Goal: Contribute content: Contribute content

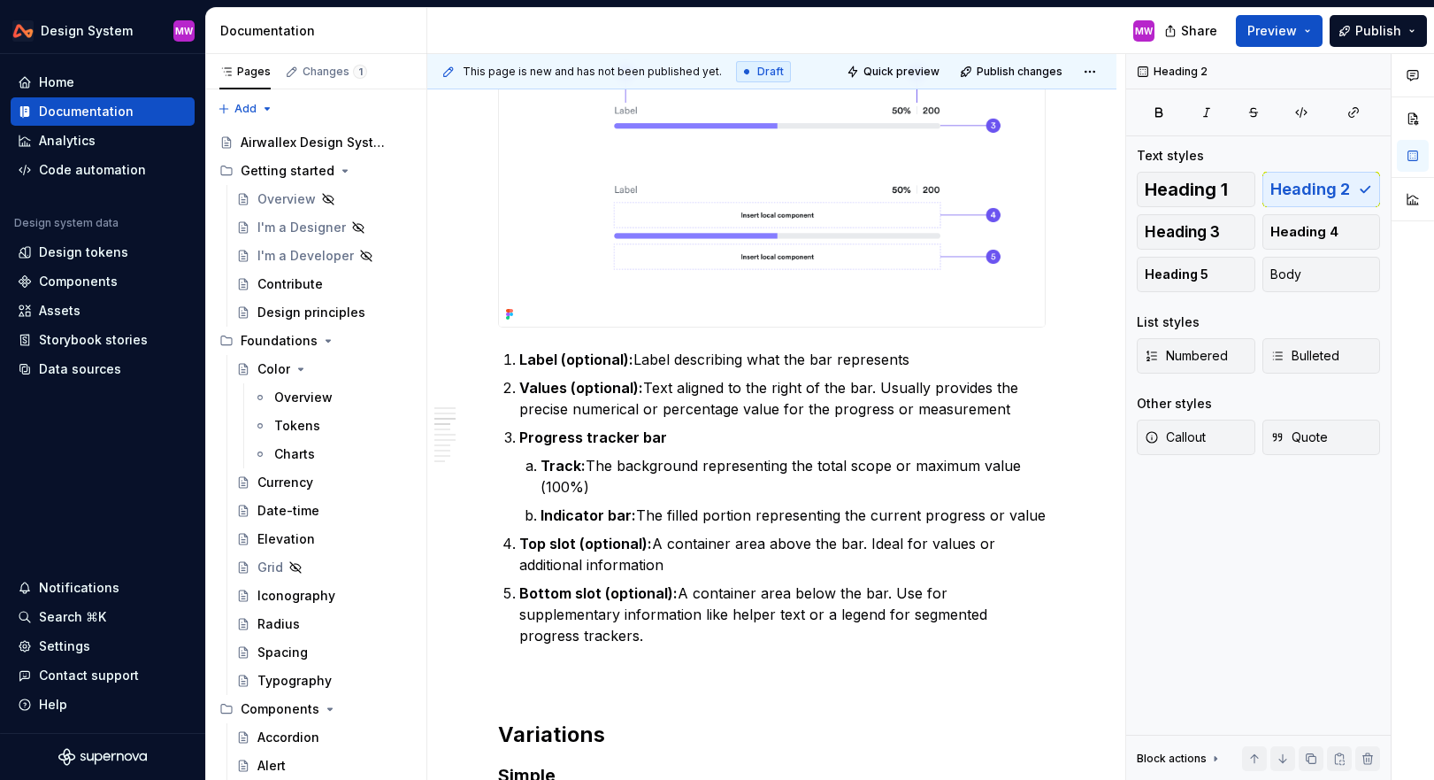
scroll to position [719, 0]
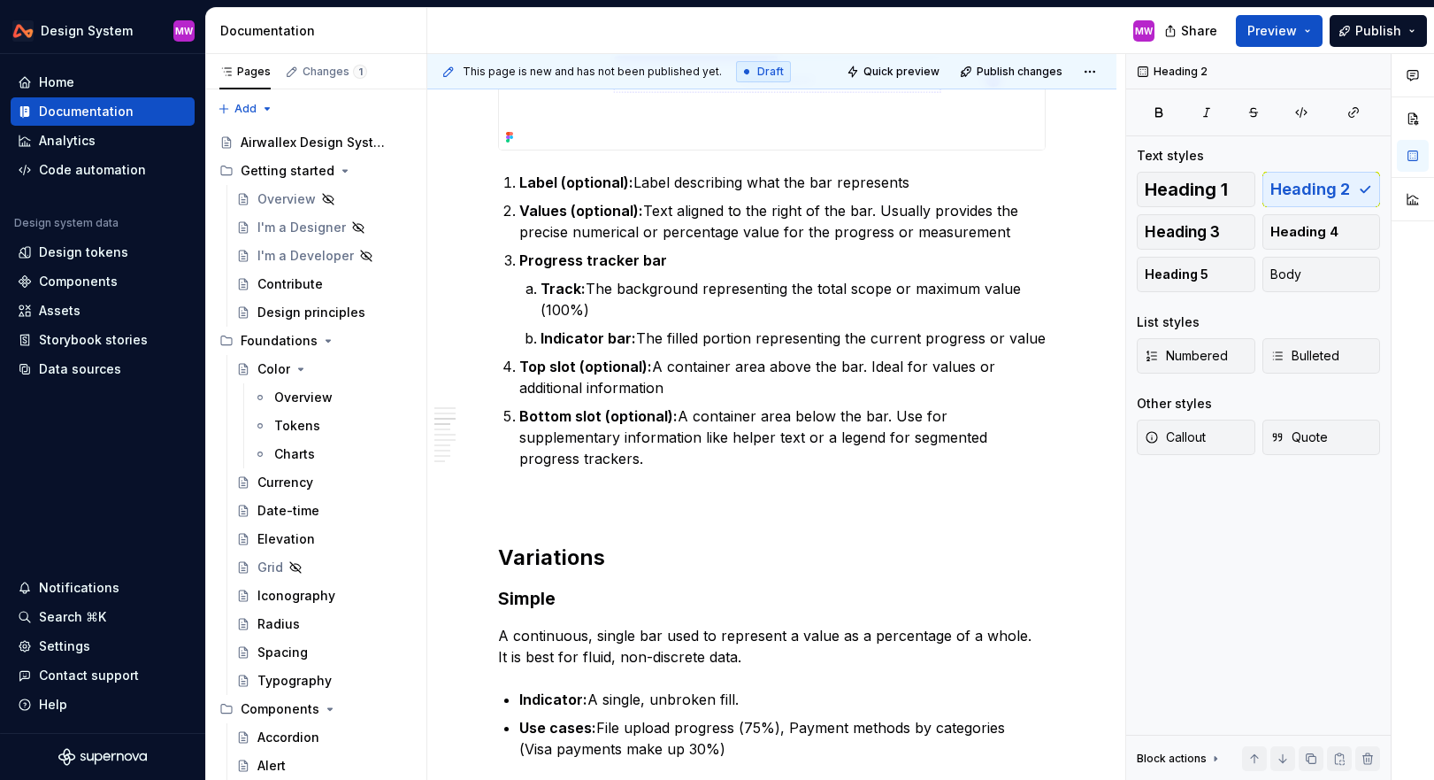
type textarea "*"
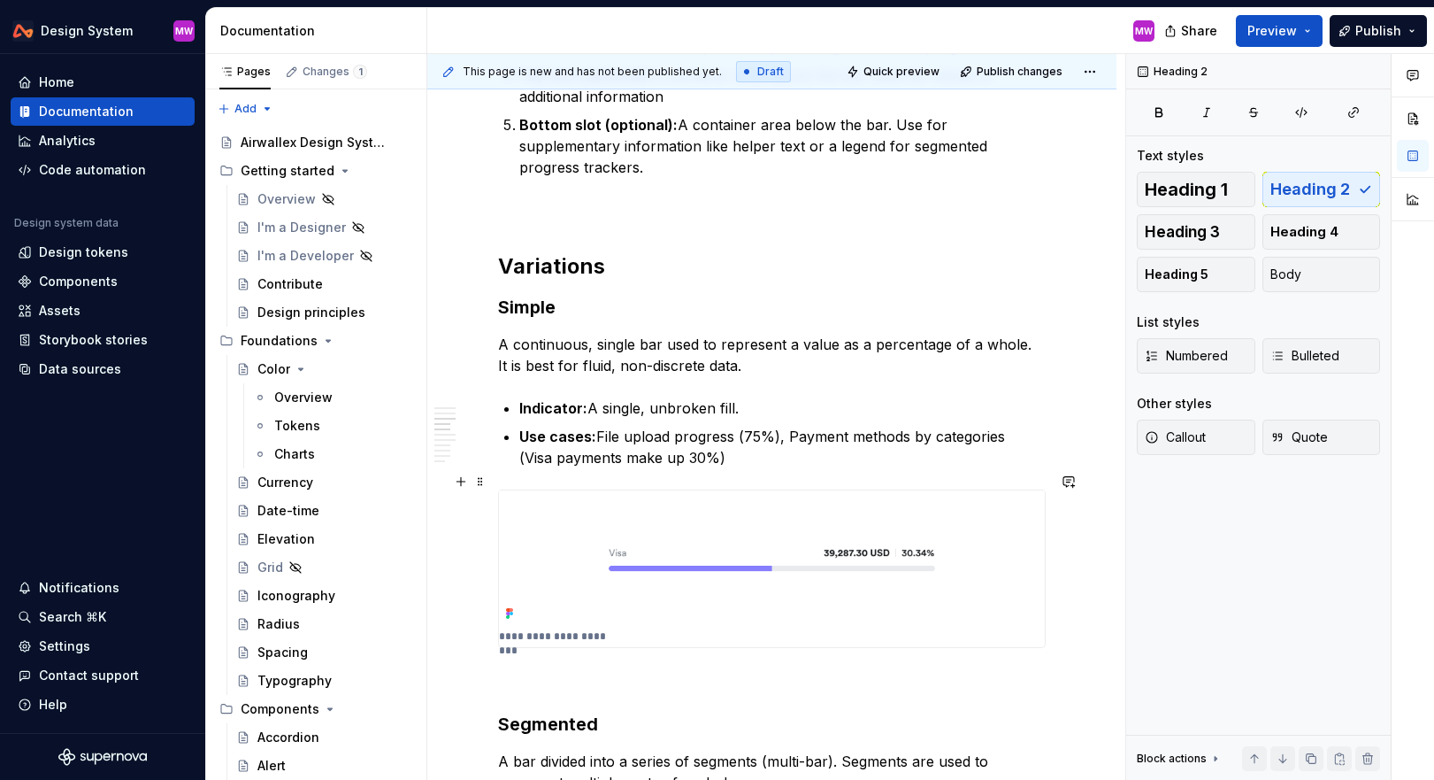
scroll to position [1145, 0]
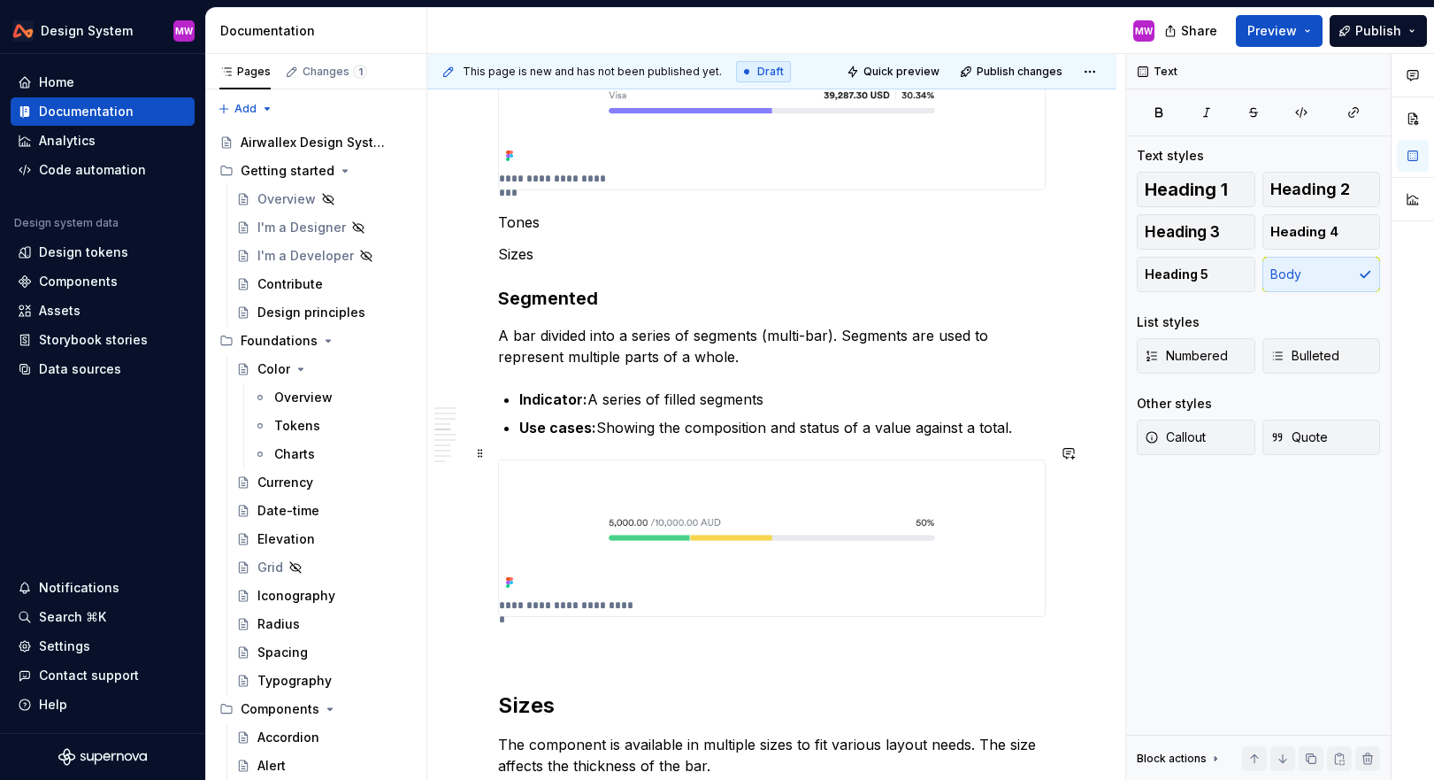
scroll to position [1536, 0]
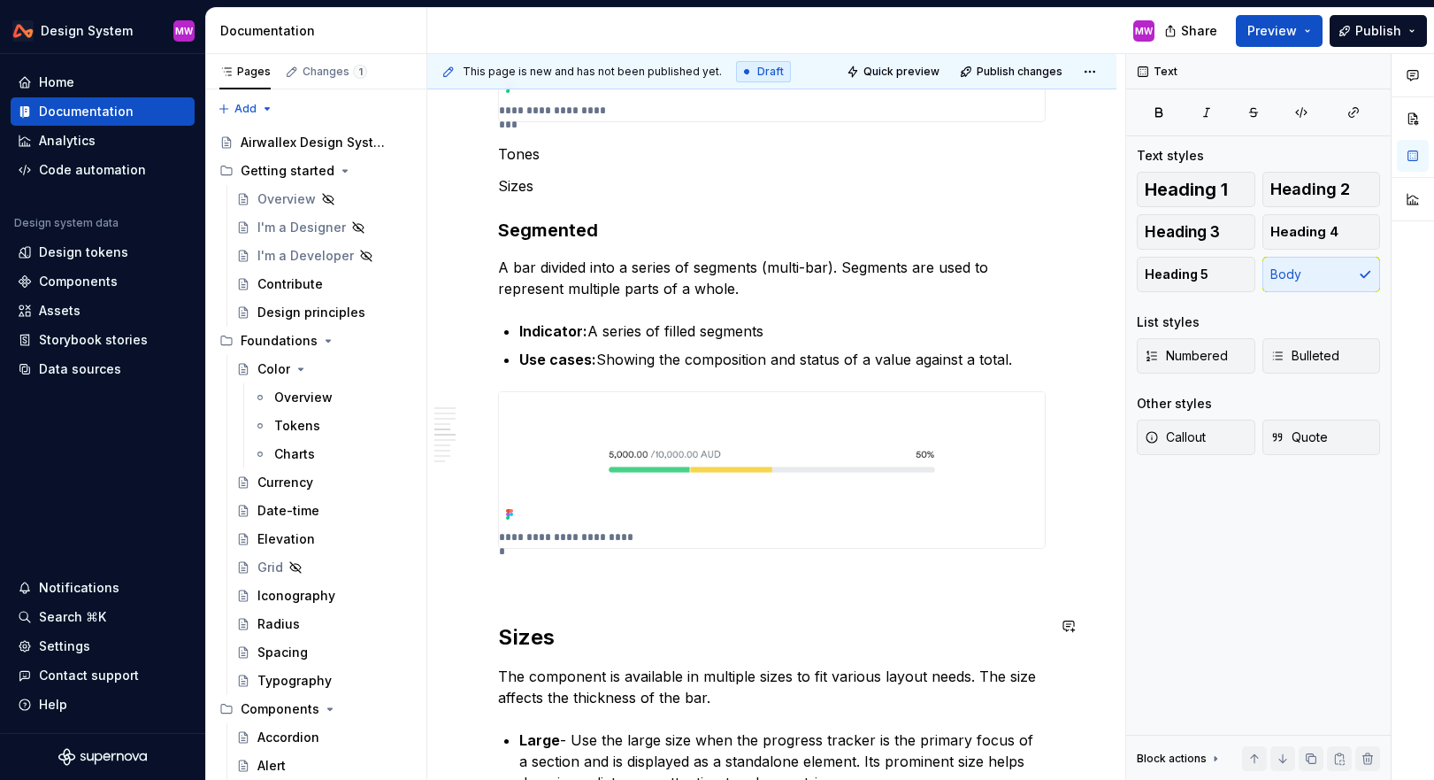
click at [548, 570] on p at bounding box center [772, 580] width 548 height 21
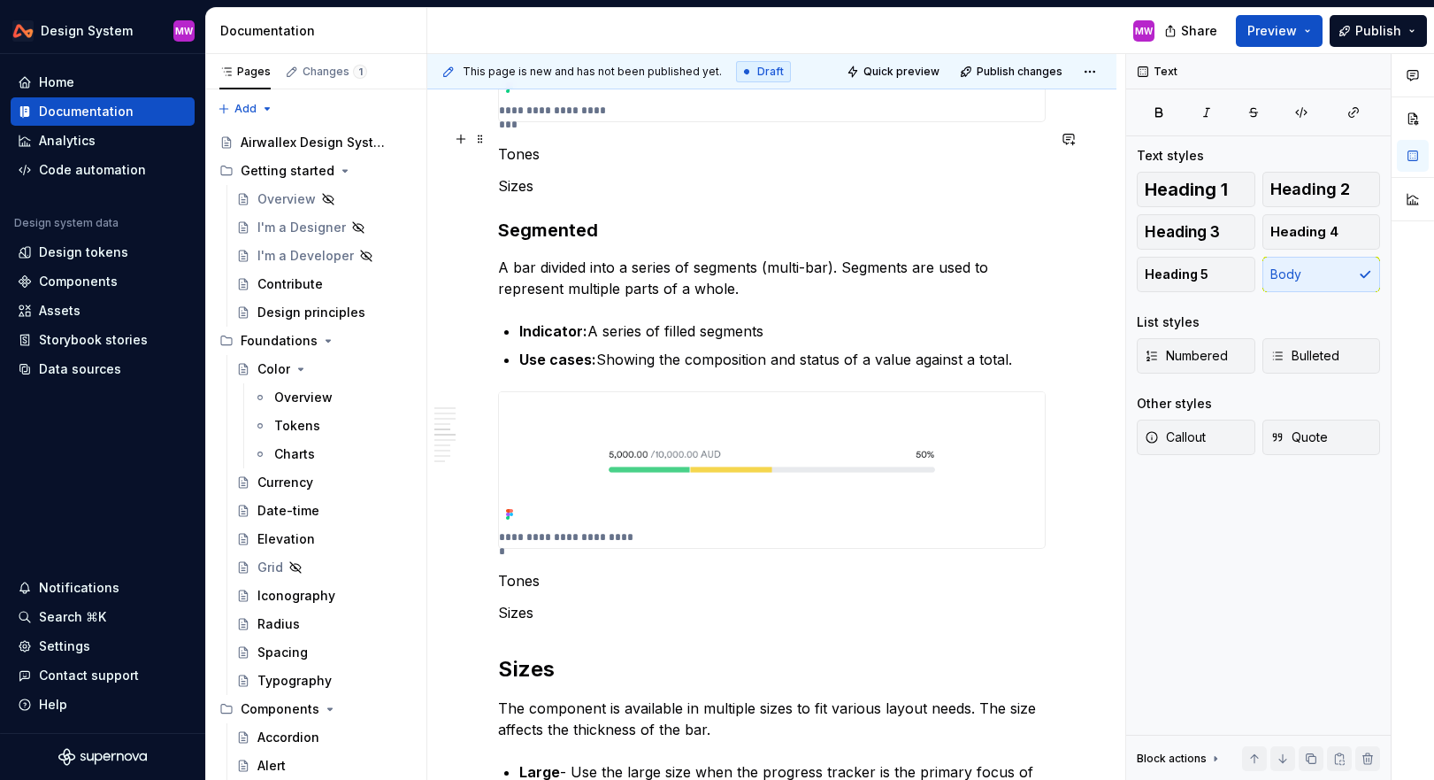
click at [499, 143] on p "Tones" at bounding box center [772, 153] width 548 height 21
click at [677, 143] on p "Tones" at bounding box center [772, 153] width 548 height 21
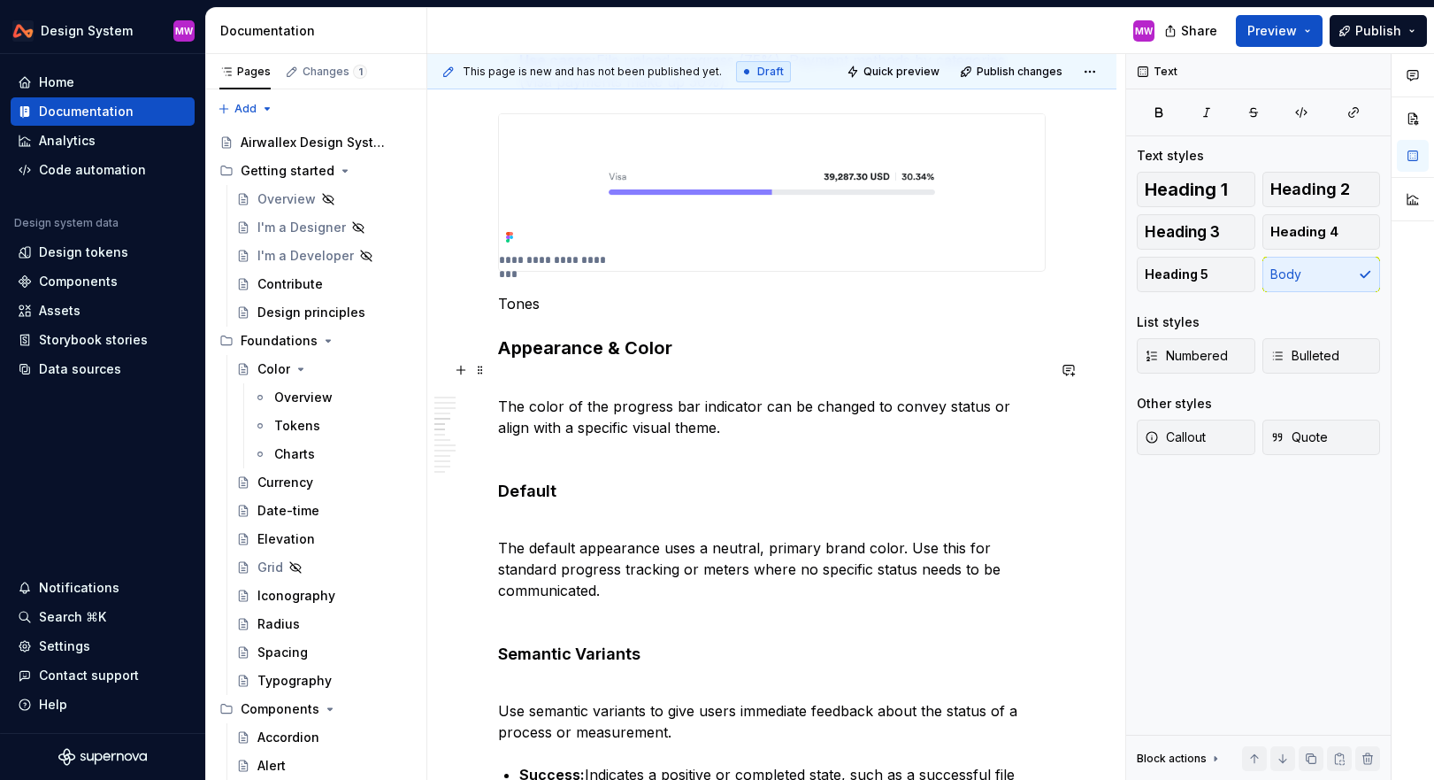
scroll to position [1374, 0]
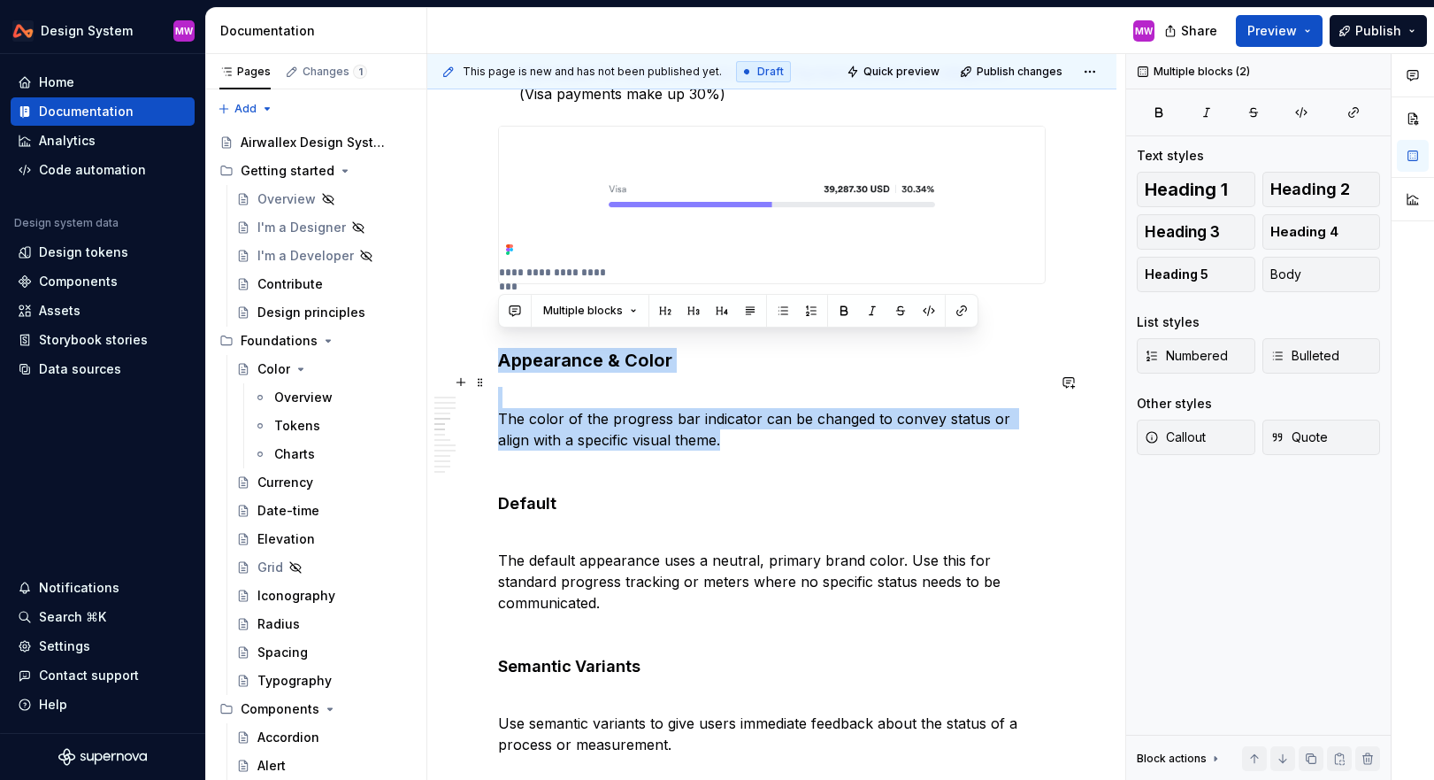
drag, startPoint x: 500, startPoint y: 342, endPoint x: 732, endPoint y: 421, distance: 244.9
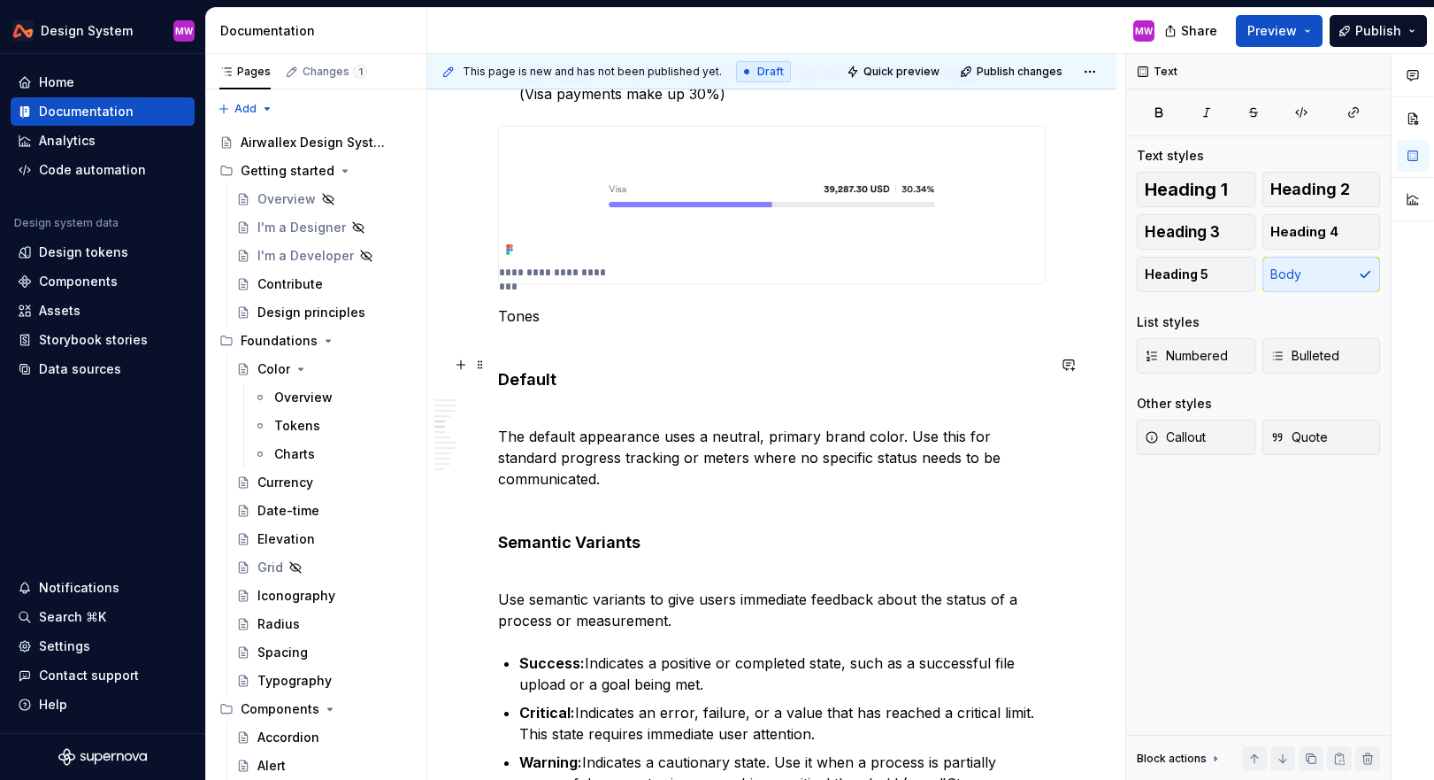
click at [513, 323] on p "Tones" at bounding box center [772, 326] width 548 height 42
click at [581, 305] on p "Tones" at bounding box center [772, 326] width 548 height 42
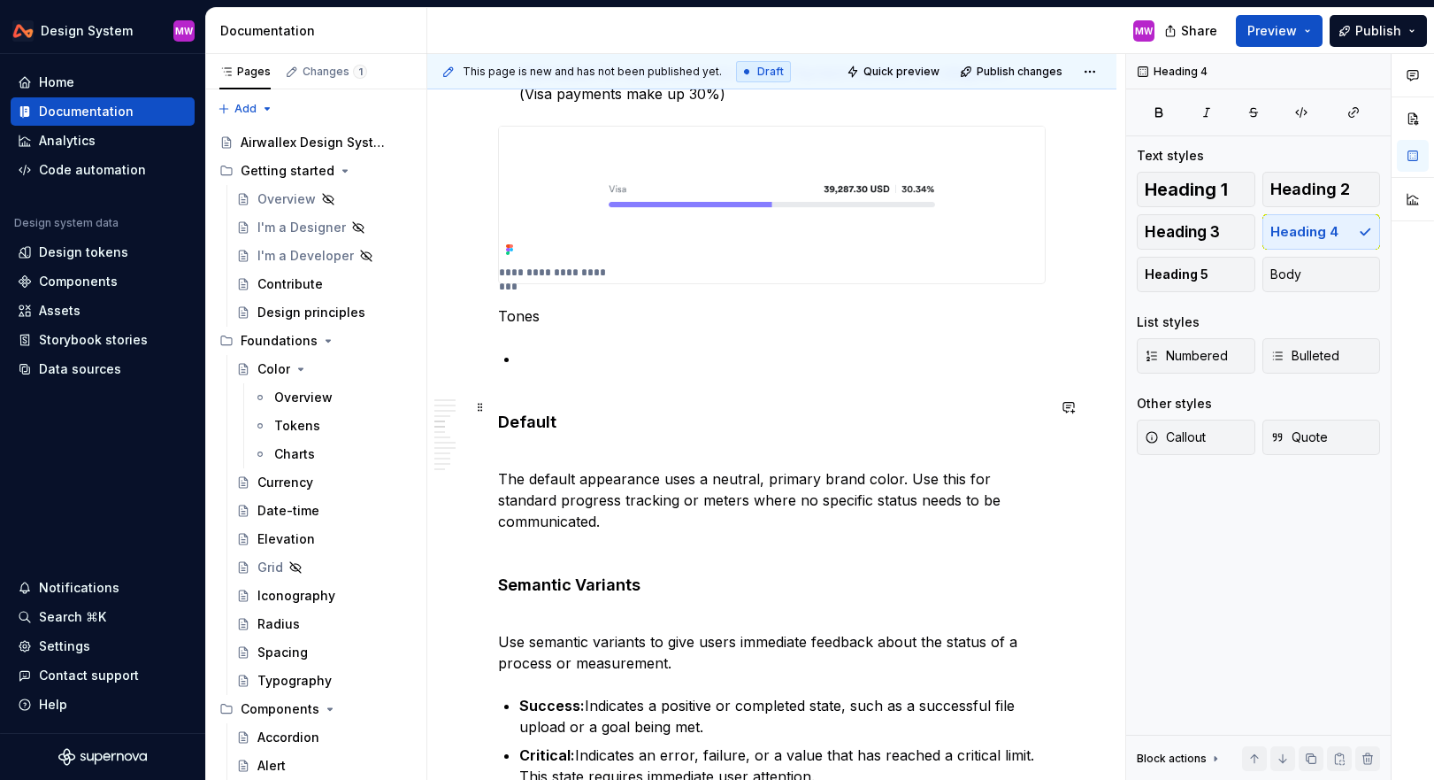
click at [498, 411] on h4 "Default" at bounding box center [772, 421] width 548 height 21
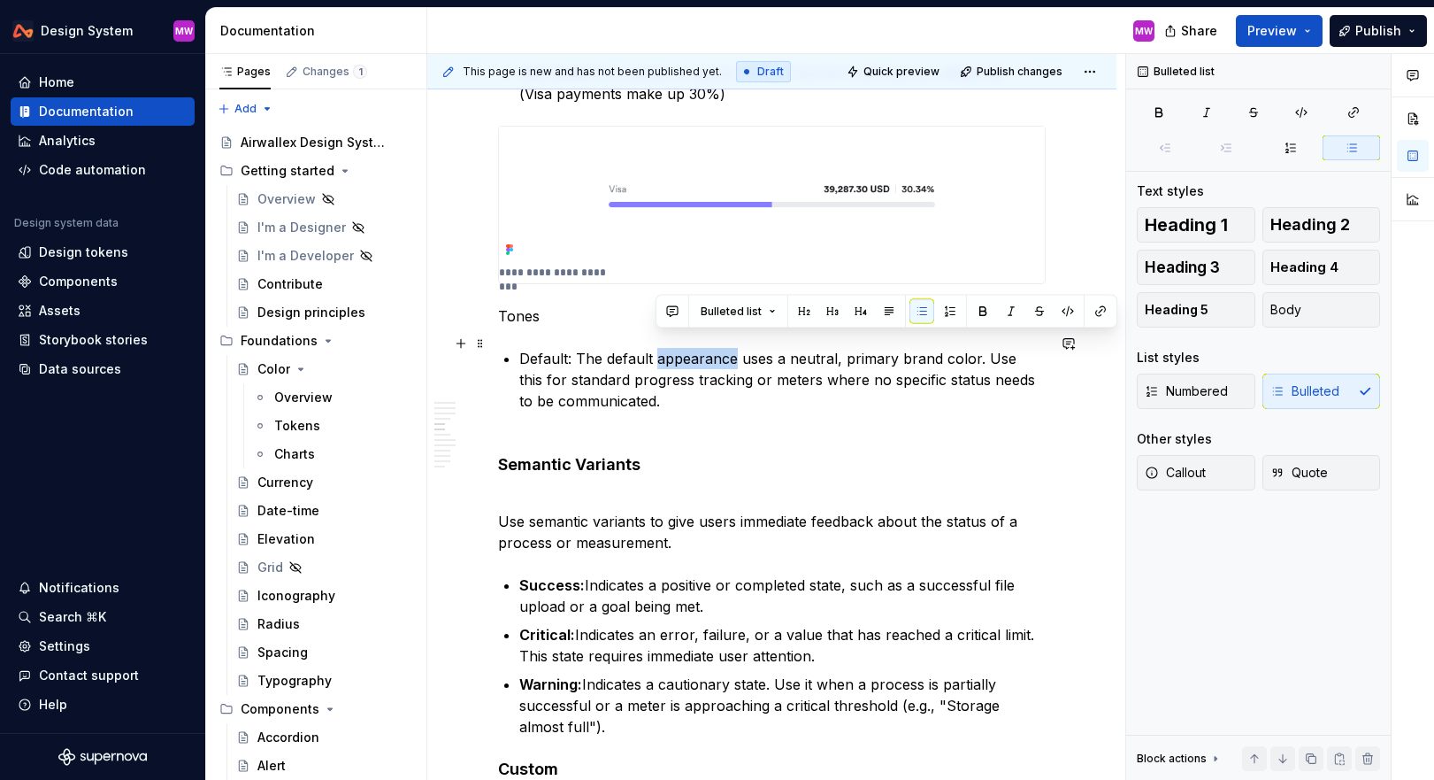
drag, startPoint x: 735, startPoint y: 349, endPoint x: 656, endPoint y: 348, distance: 78.8
click at [656, 348] on p "Default: The default appearance uses a neutral, primary brand color. Use this f…" at bounding box center [782, 390] width 527 height 85
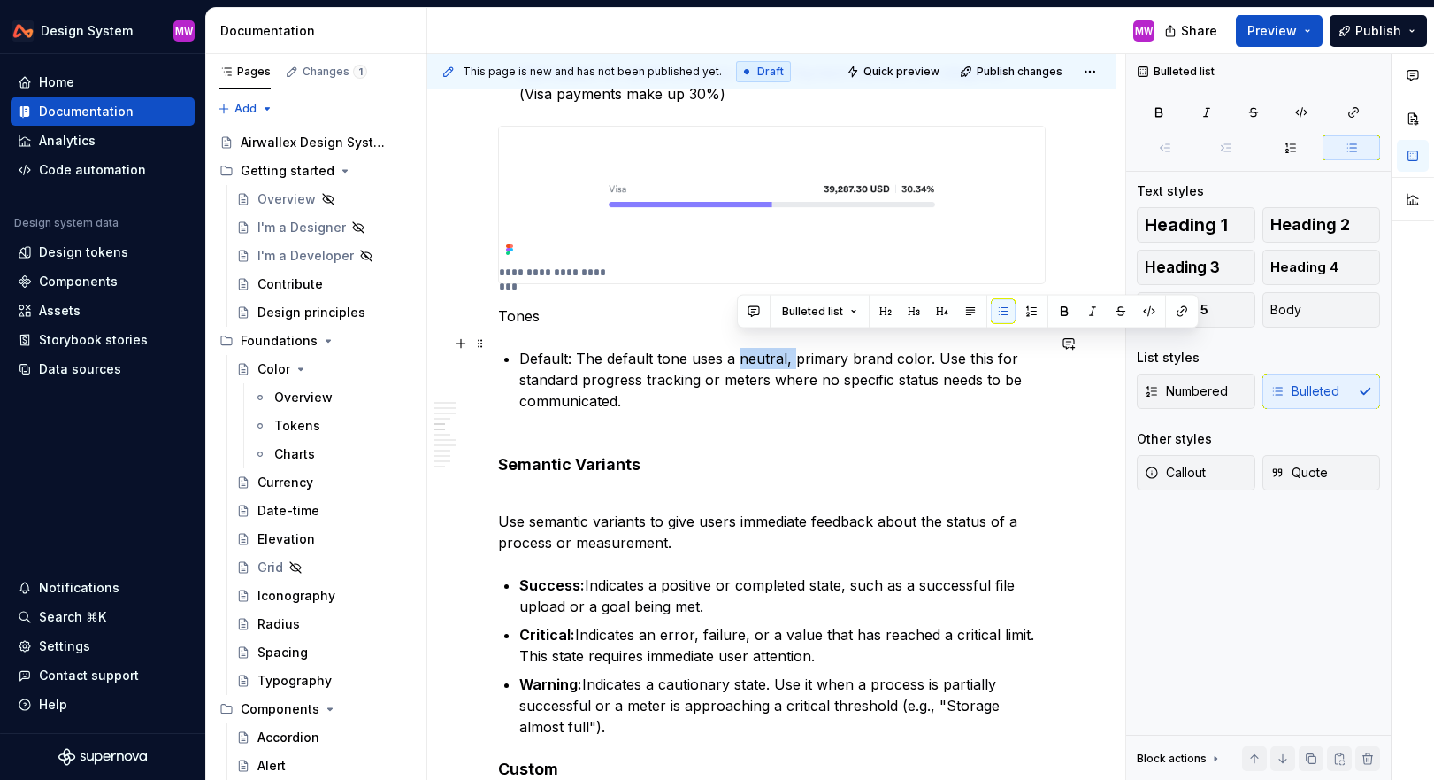
drag, startPoint x: 794, startPoint y: 342, endPoint x: 738, endPoint y: 342, distance: 55.8
click at [738, 348] on p "Default: The default tone uses a neutral, primary brand color. Use this for sta…" at bounding box center [782, 390] width 527 height 85
click at [995, 380] on p "Default: The default tone uses a neutral, primary brand color. Use this for sta…" at bounding box center [782, 390] width 527 height 85
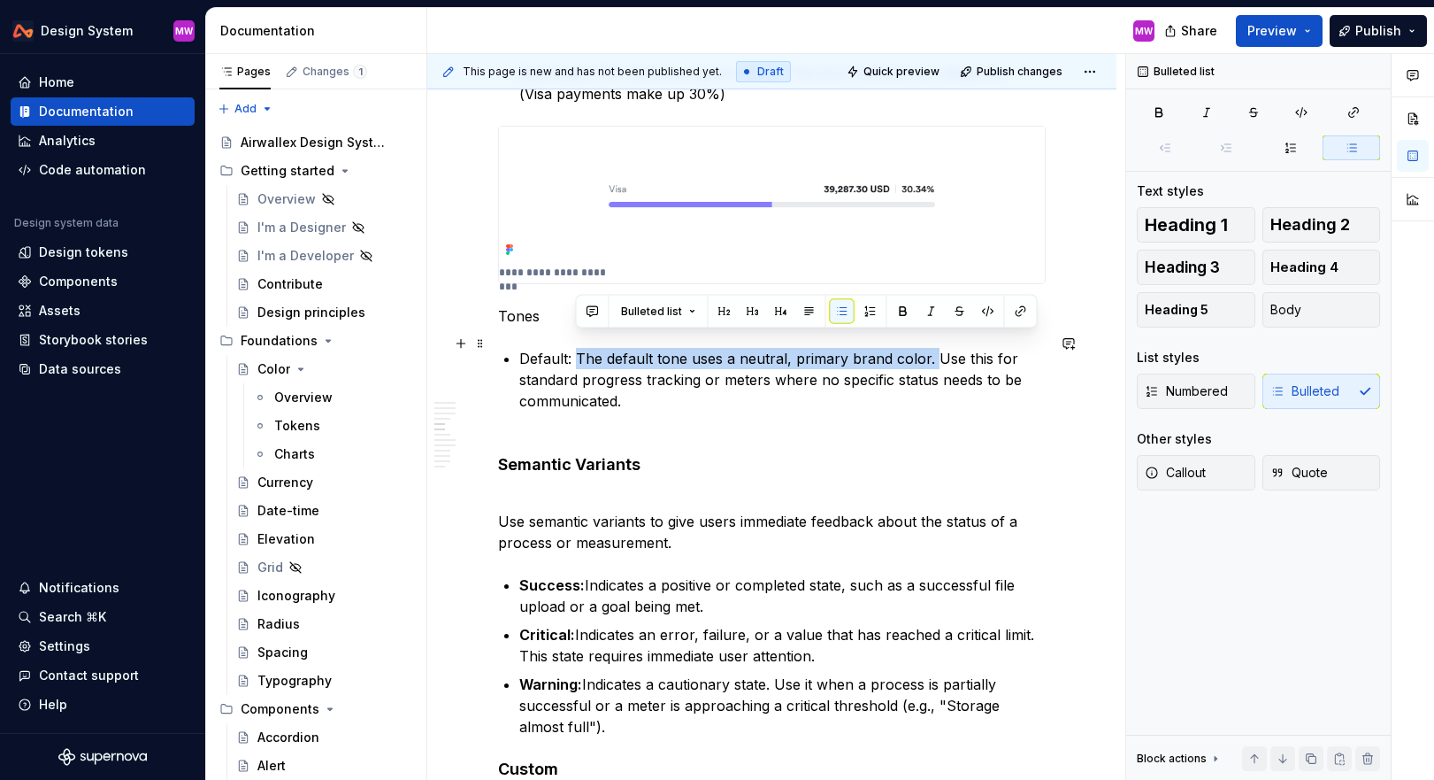
drag, startPoint x: 930, startPoint y: 346, endPoint x: 579, endPoint y: 342, distance: 351.4
click at [579, 348] on p "Default: The default tone uses a neutral, primary brand color. Use this for sta…" at bounding box center [782, 390] width 527 height 85
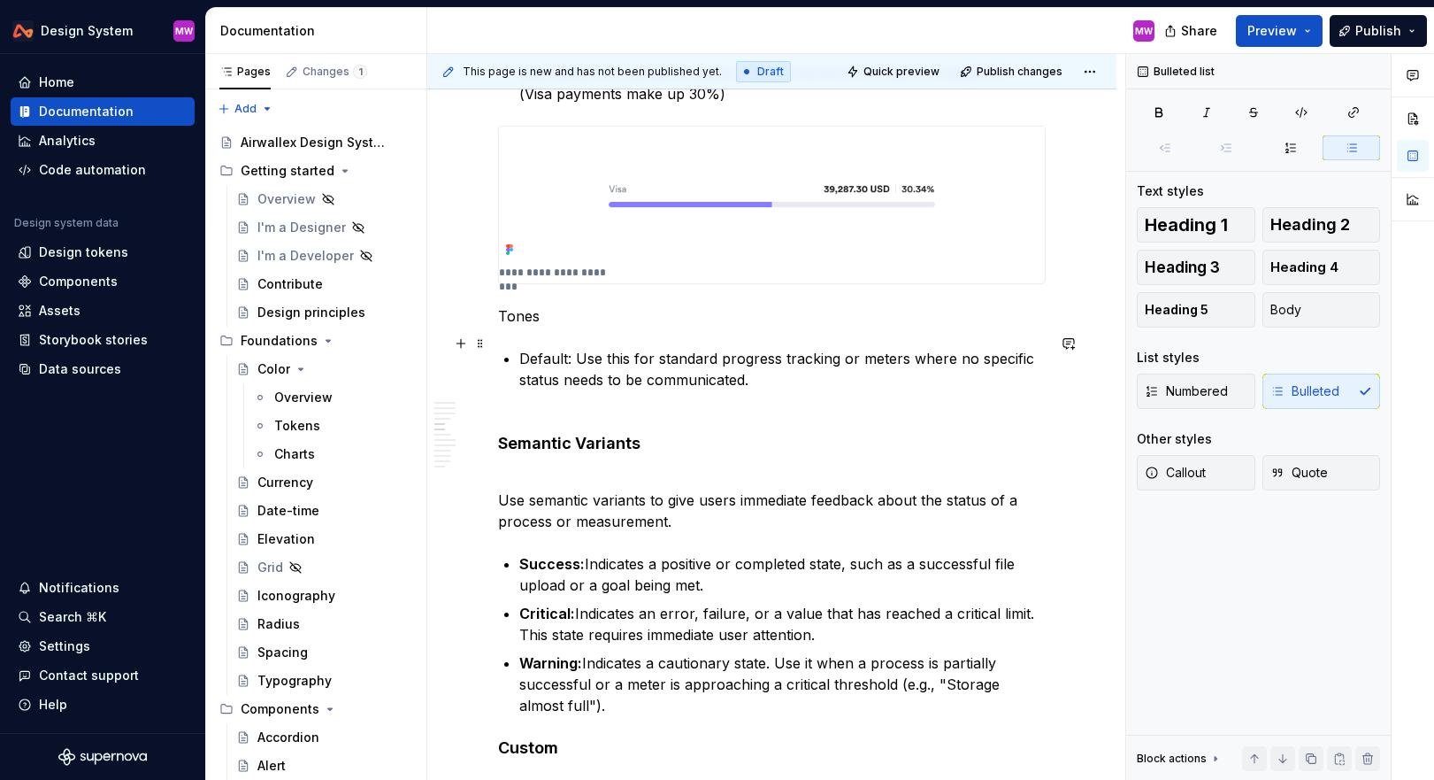
click at [566, 364] on p "Default: Use this for standard progress tracking or meters where no specific st…" at bounding box center [782, 380] width 527 height 64
click at [811, 375] on p "Default: Use this for standard progress tracking or meters where no specific st…" at bounding box center [782, 380] width 527 height 64
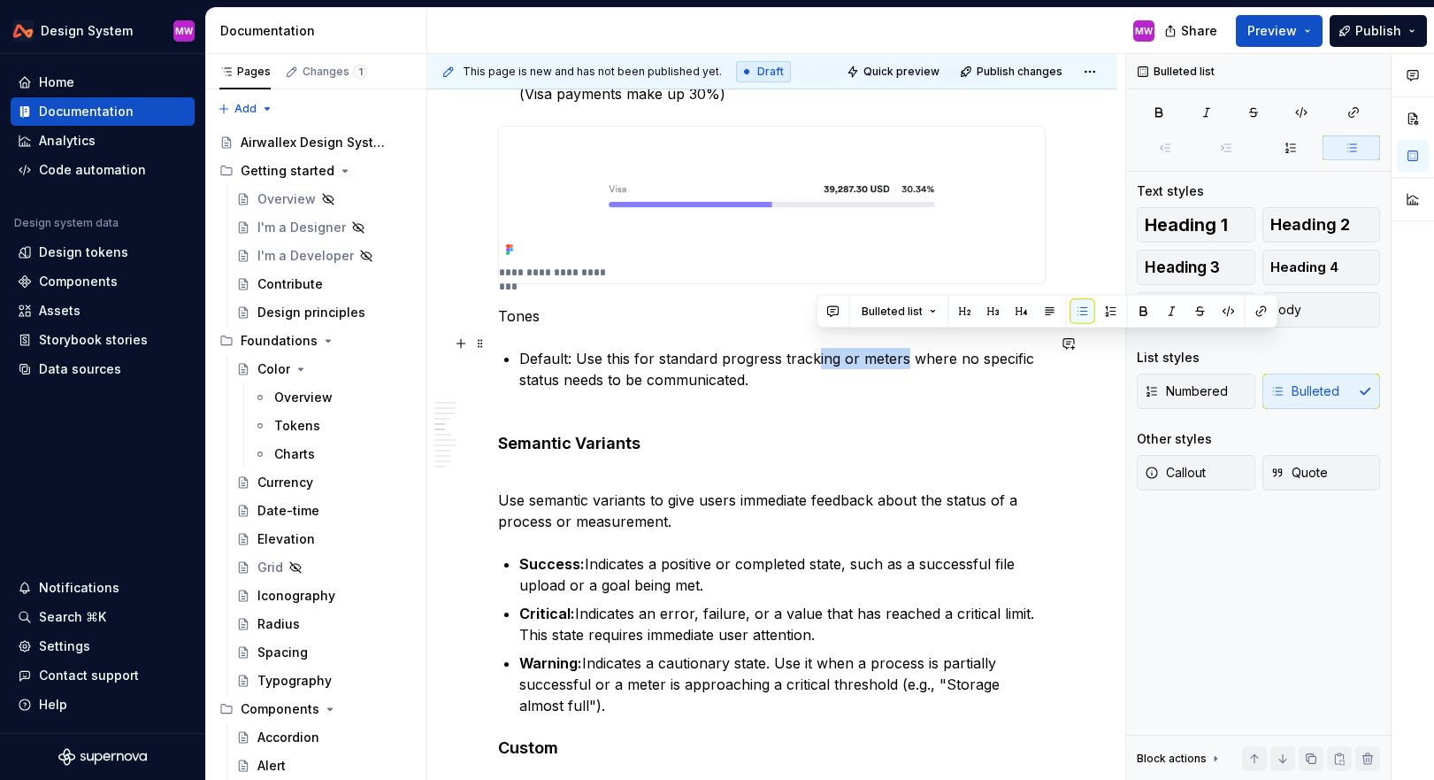
drag, startPoint x: 904, startPoint y: 346, endPoint x: 813, endPoint y: 345, distance: 91.2
click at [813, 348] on p "Default: Use this for standard progress tracking or meters where no specific st…" at bounding box center [782, 380] width 527 height 64
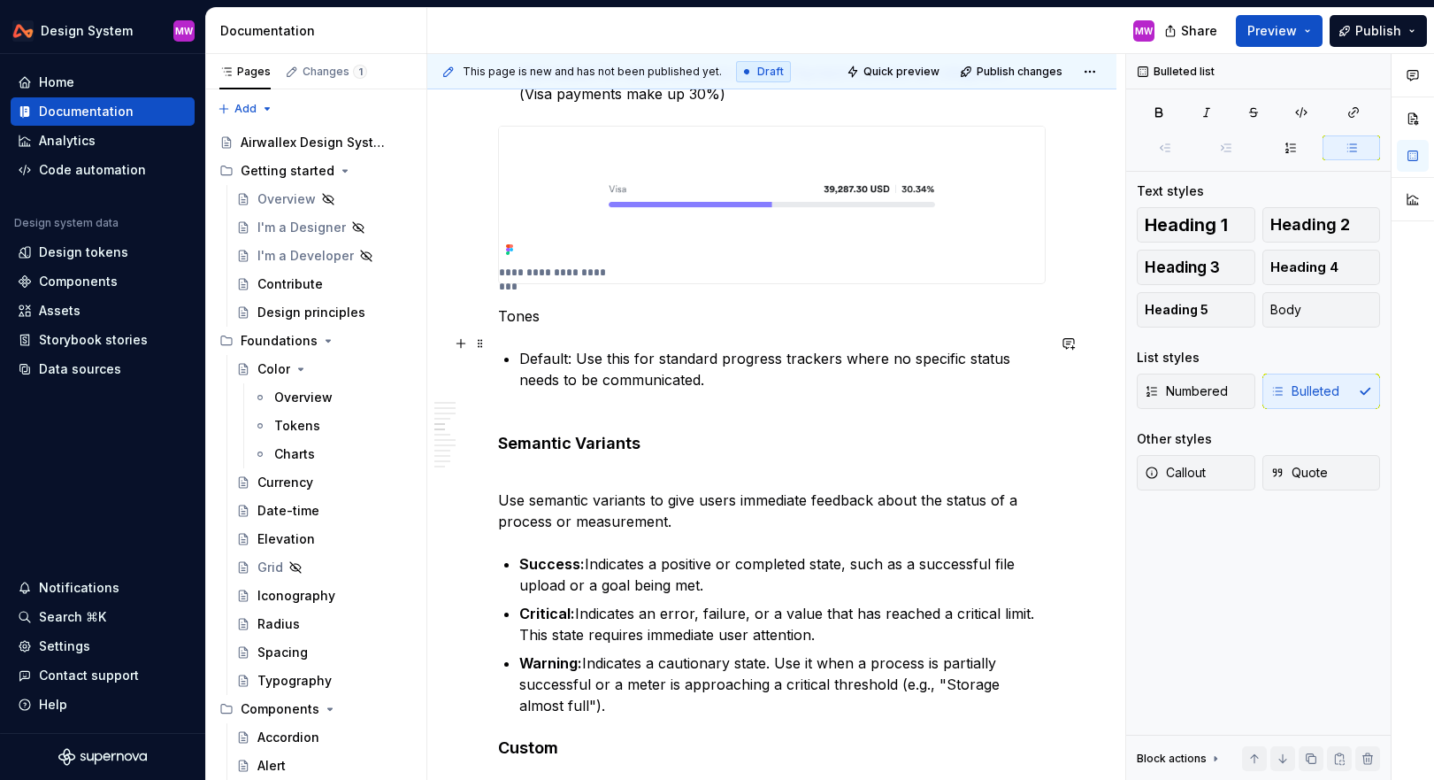
click at [848, 367] on p "Default: Use this for standard progress trackers where no specific status needs…" at bounding box center [782, 380] width 527 height 64
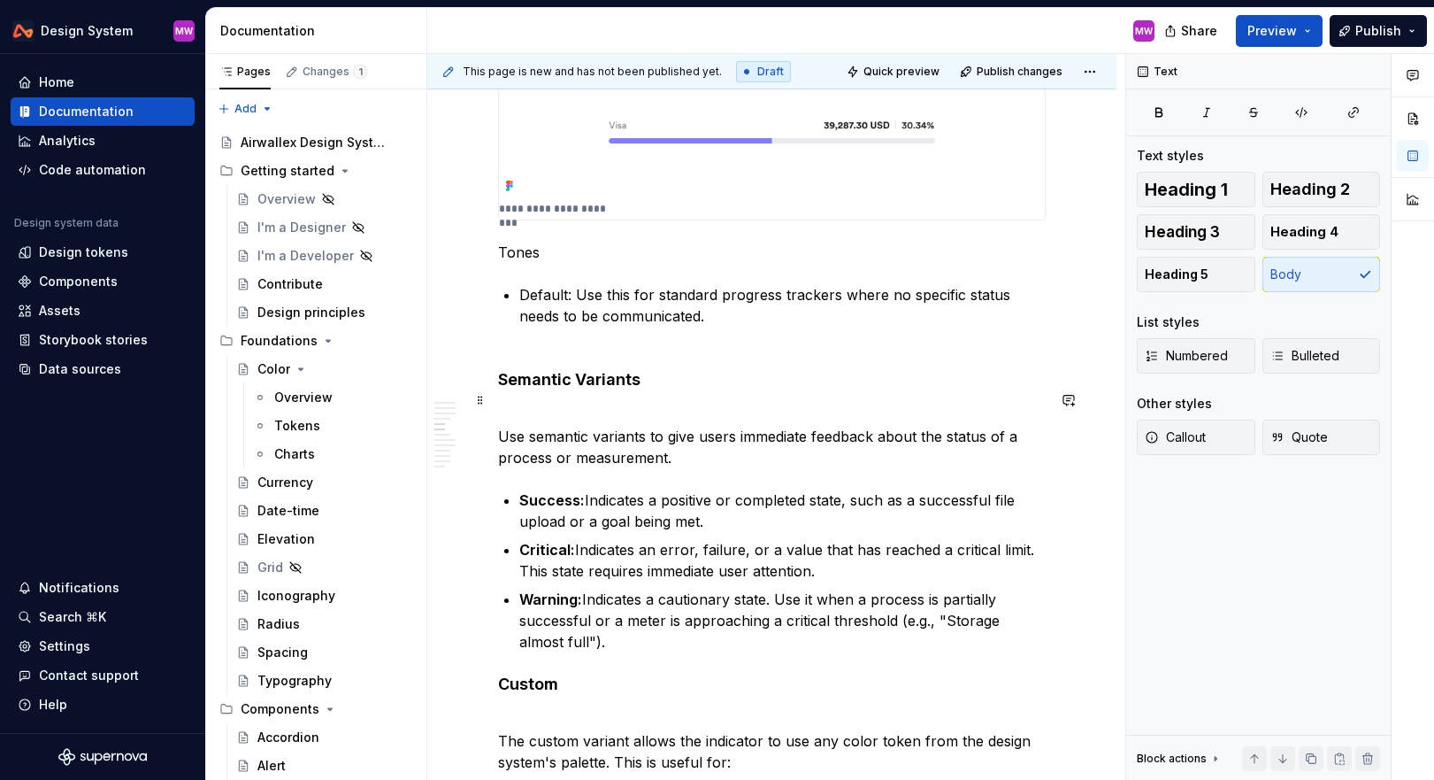
click at [690, 443] on p "Use semantic variants to give users immediate feedback about the status of a pr…" at bounding box center [772, 436] width 548 height 64
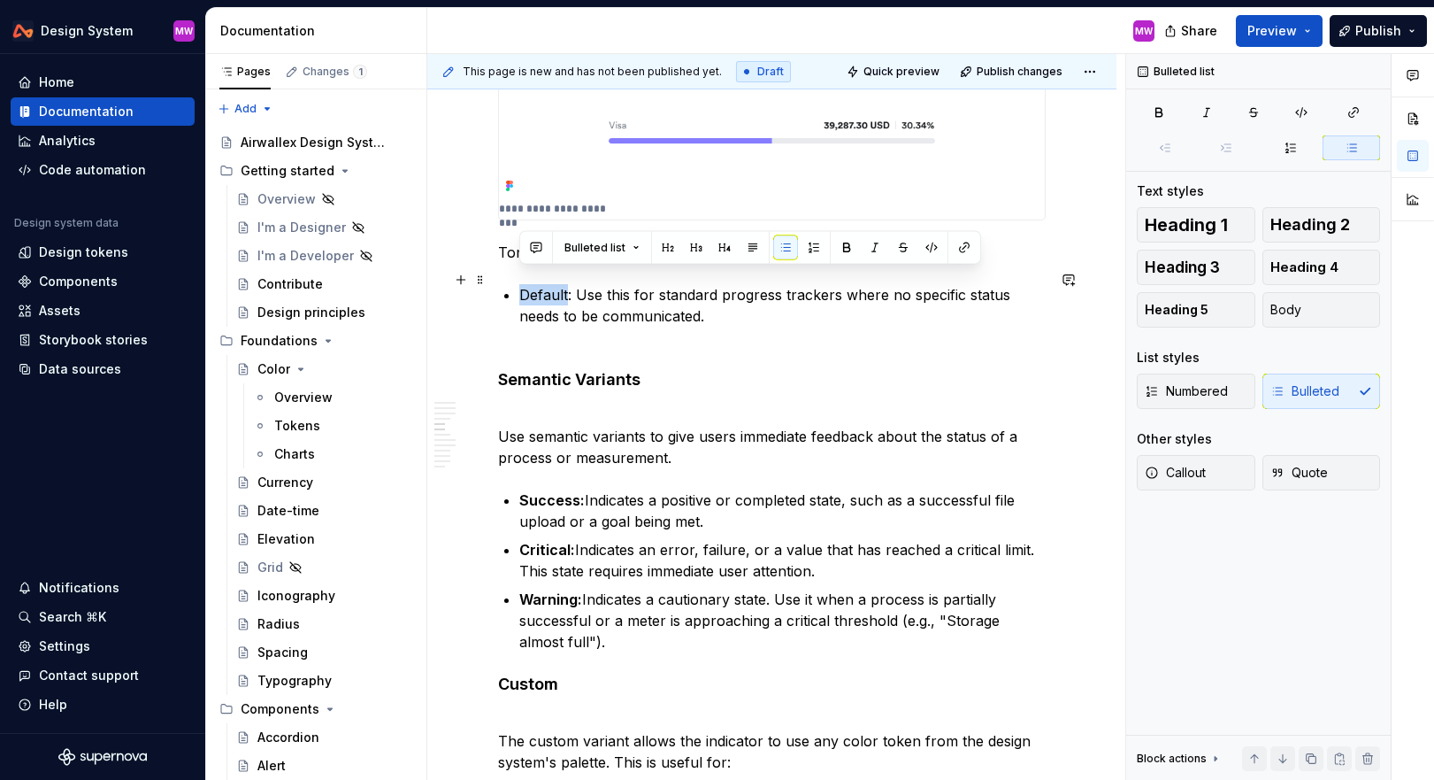
drag, startPoint x: 567, startPoint y: 275, endPoint x: 518, endPoint y: 276, distance: 49.6
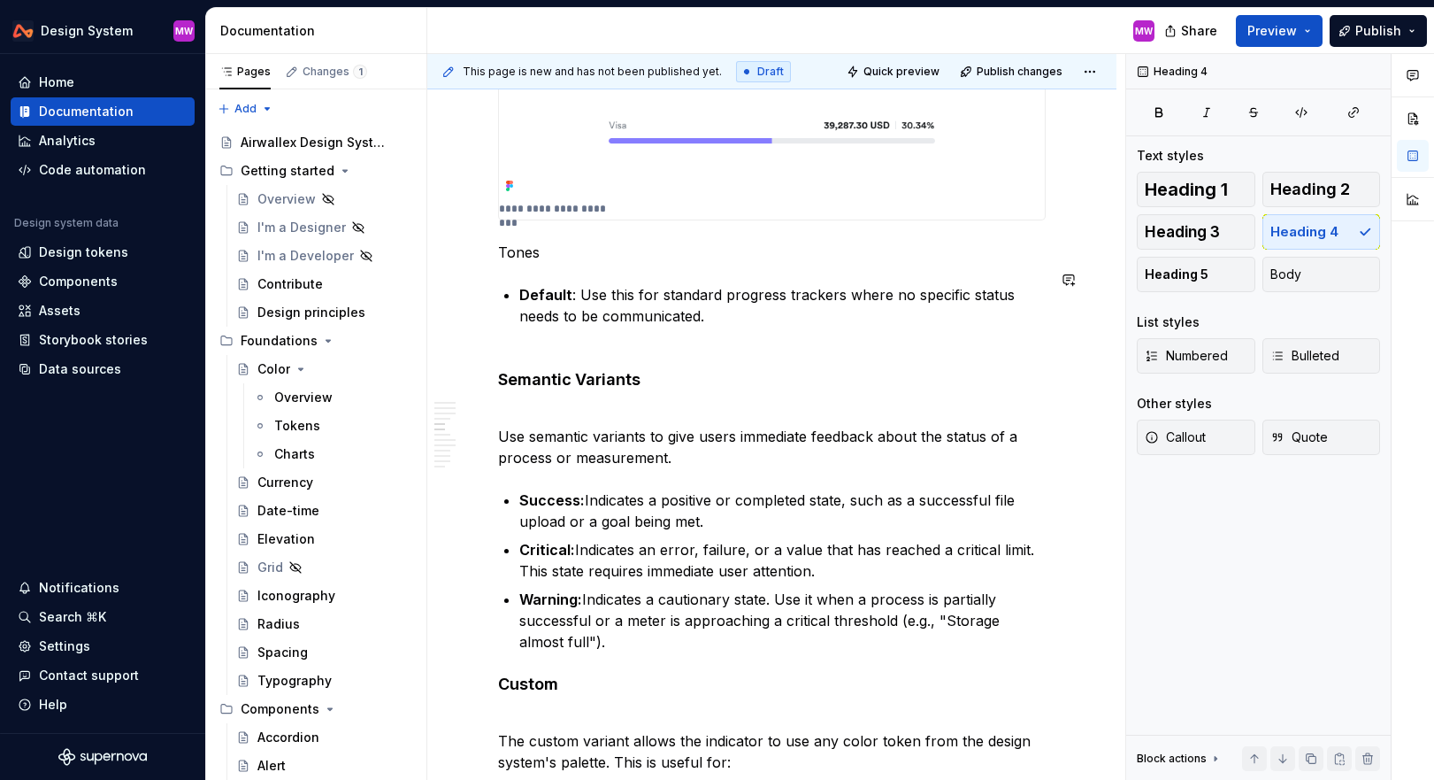
click at [705, 445] on p "Use semantic variants to give users immediate feedback about the status of a pr…" at bounding box center [772, 436] width 548 height 64
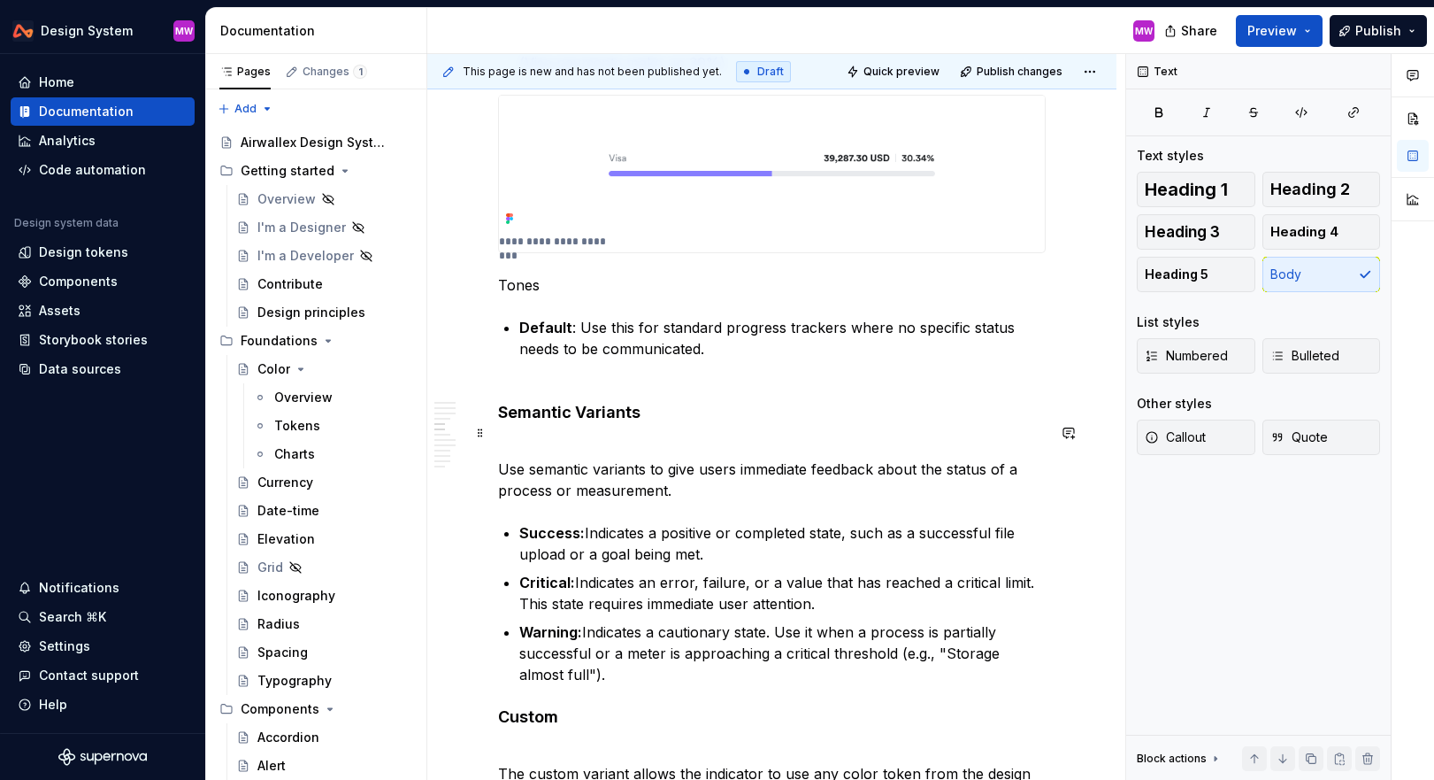
scroll to position [1370, 0]
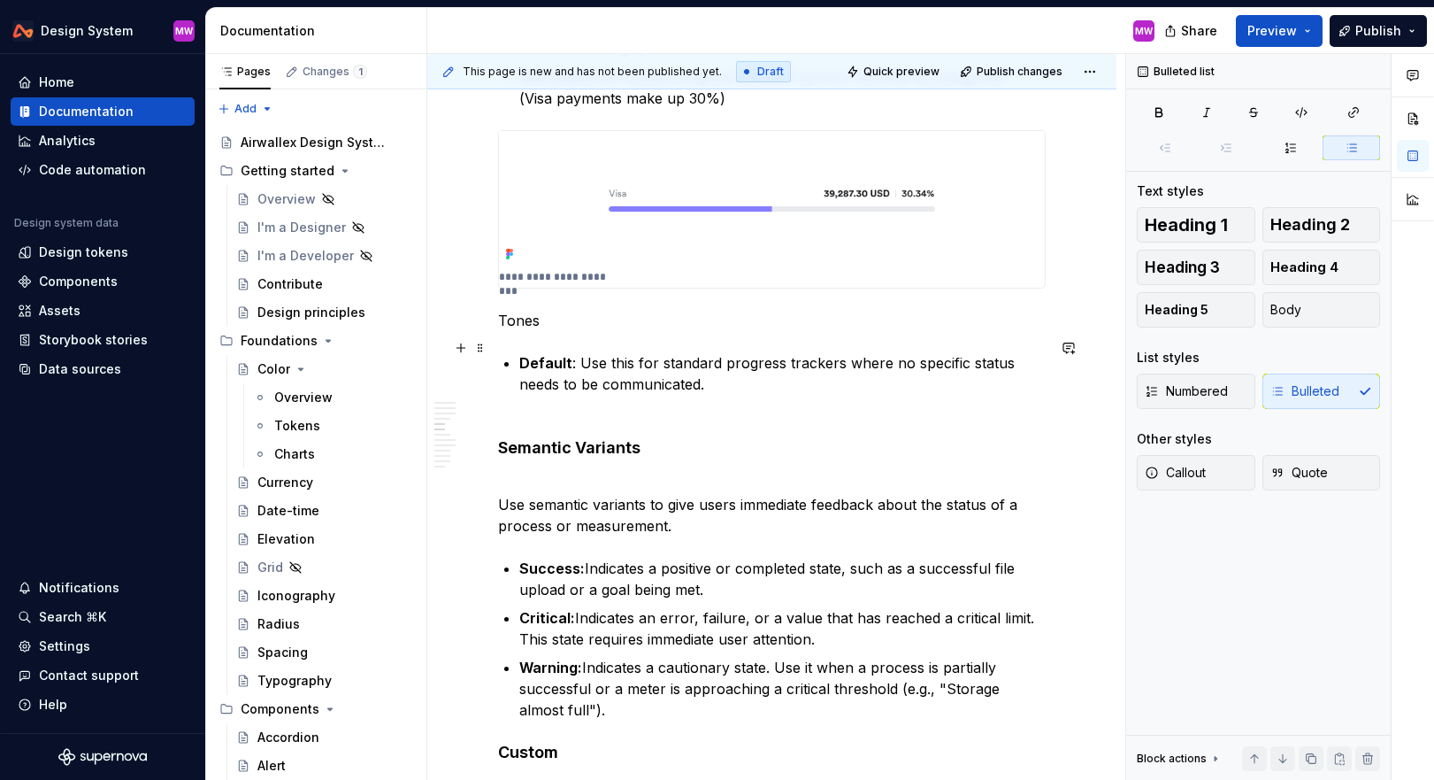
click at [743, 374] on p "Default : Use this for standard progress trackers where no specific status need…" at bounding box center [782, 384] width 527 height 64
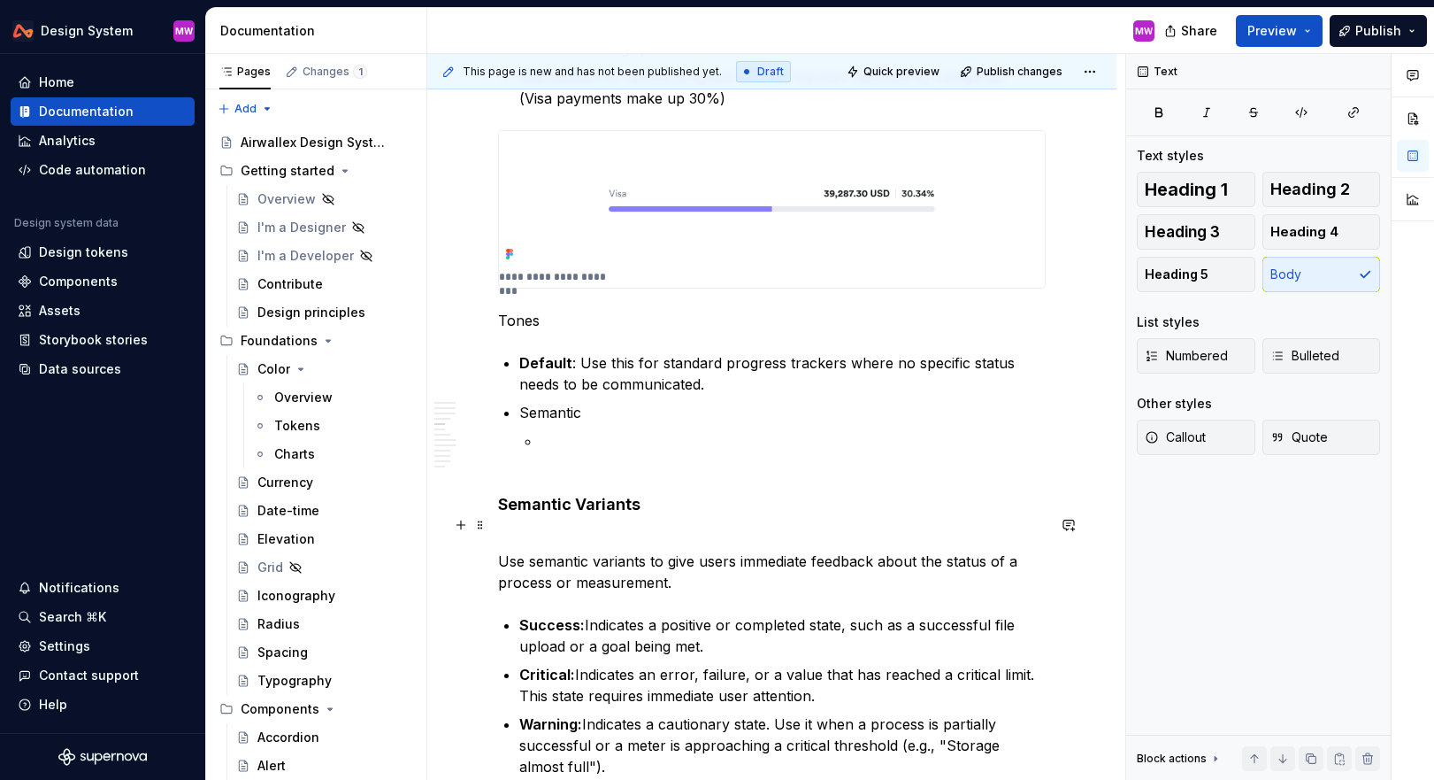
click at [701, 564] on p "Use semantic variants to give users immediate feedback about the status of a pr…" at bounding box center [772, 561] width 548 height 64
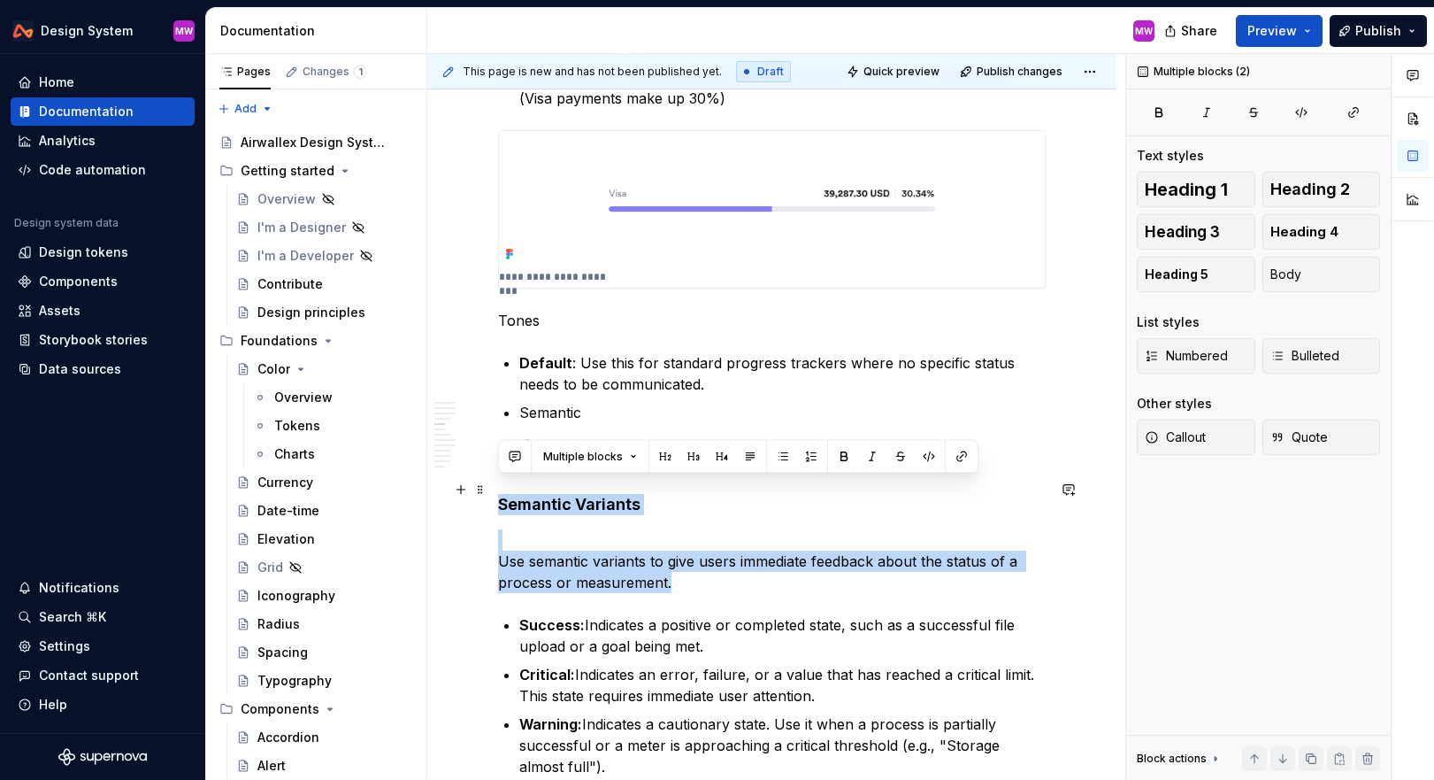
drag, startPoint x: 701, startPoint y: 564, endPoint x: 492, endPoint y: 494, distance: 220.2
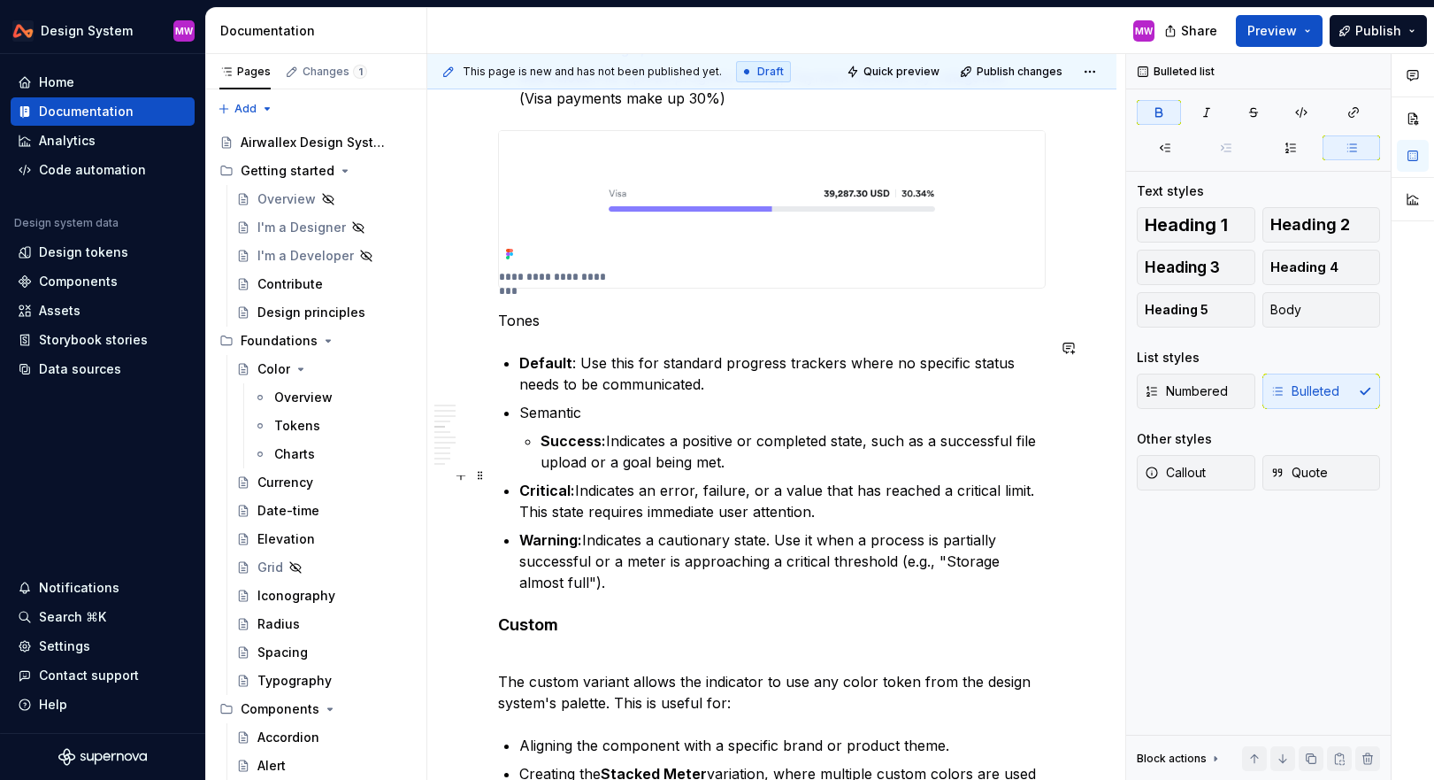
click at [521, 481] on strong "Critical:" at bounding box center [547, 490] width 56 height 18
click at [524, 531] on strong "Warning:" at bounding box center [550, 540] width 63 height 18
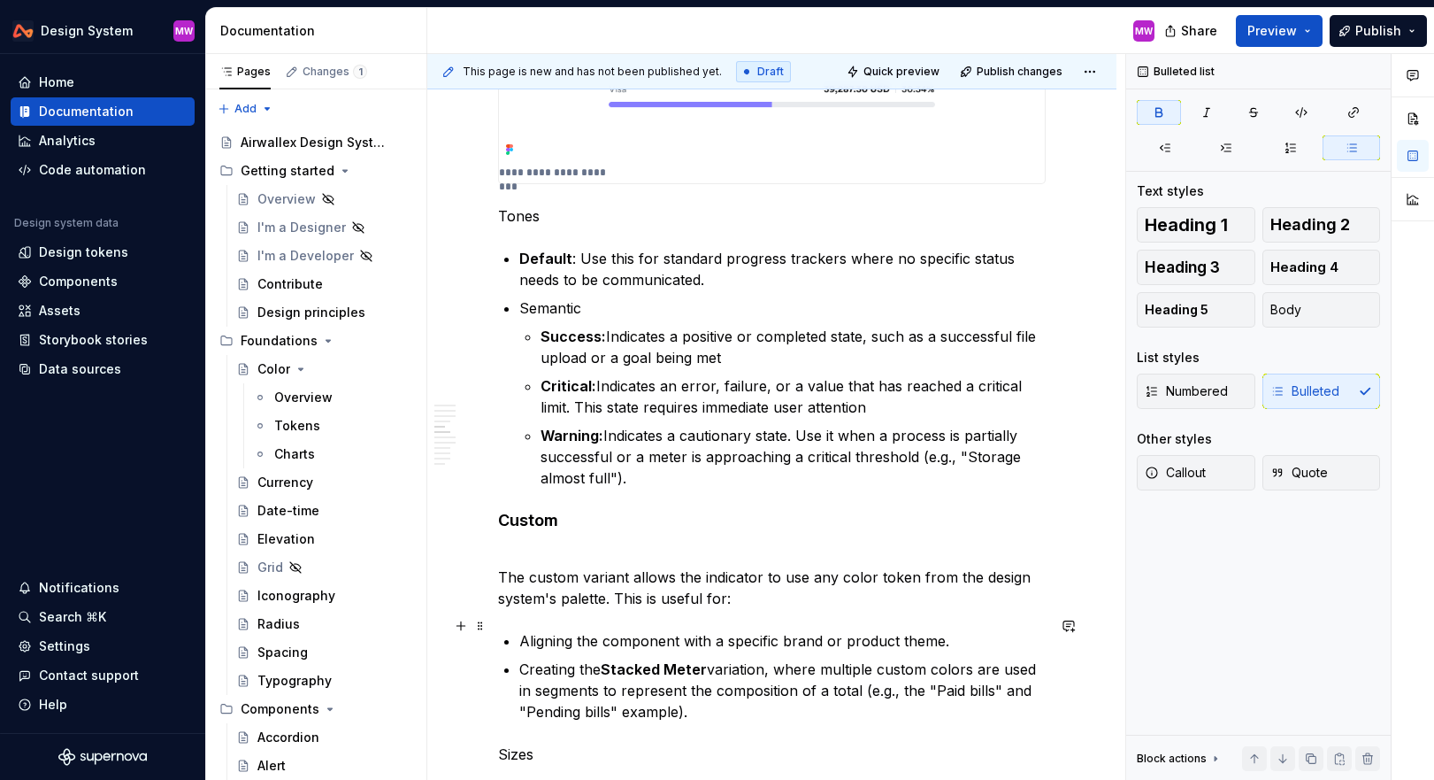
scroll to position [1497, 0]
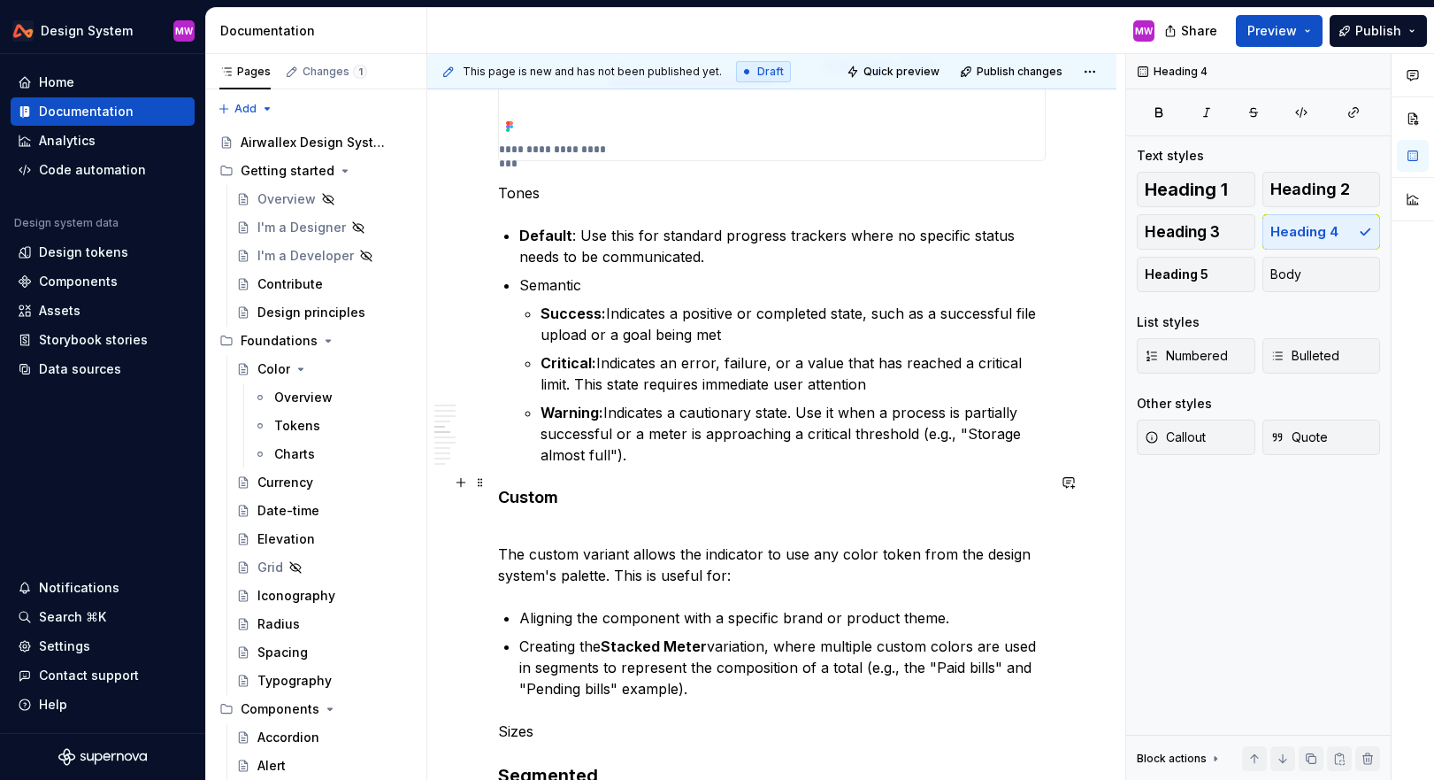
click at [499, 487] on h4 "Custom" at bounding box center [772, 497] width 548 height 21
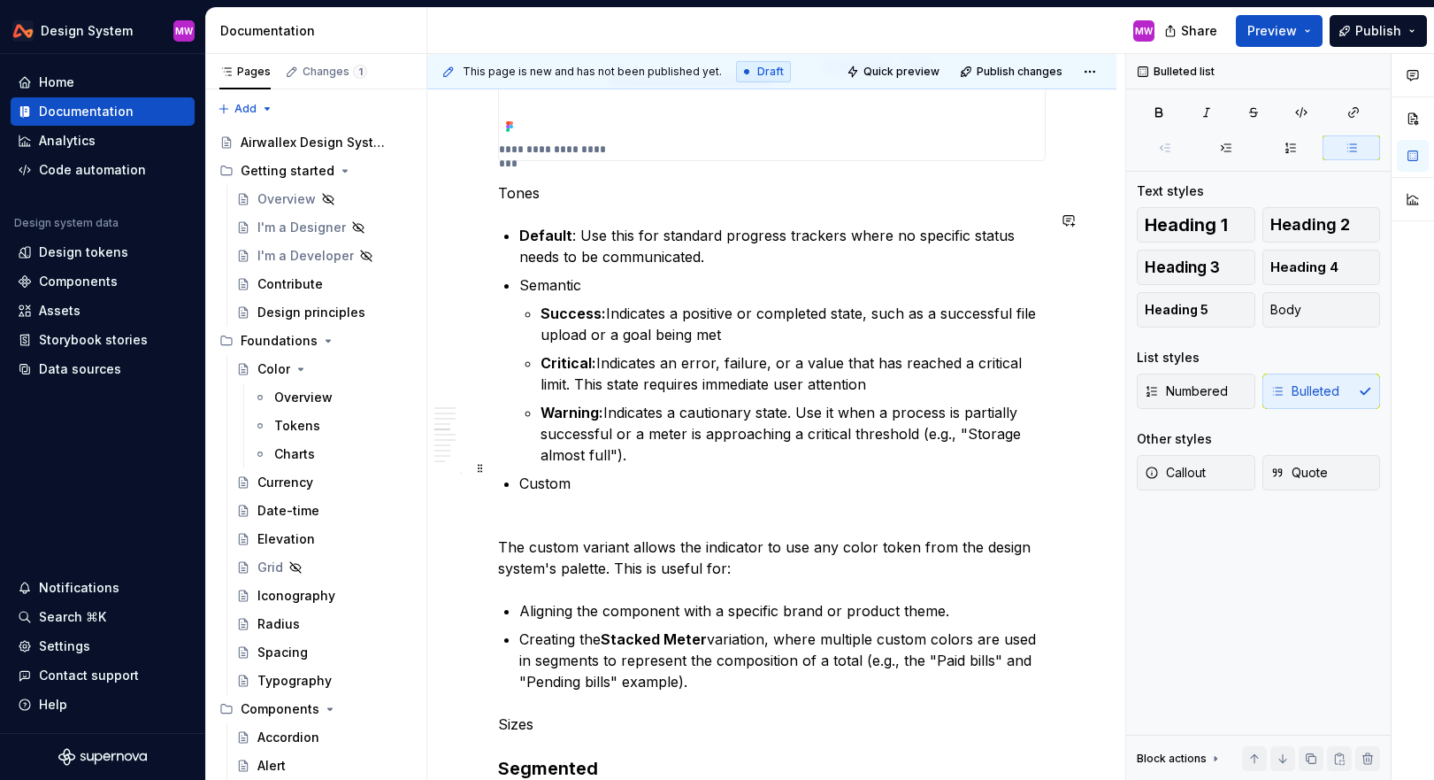
click at [623, 473] on p "Custom" at bounding box center [782, 483] width 527 height 21
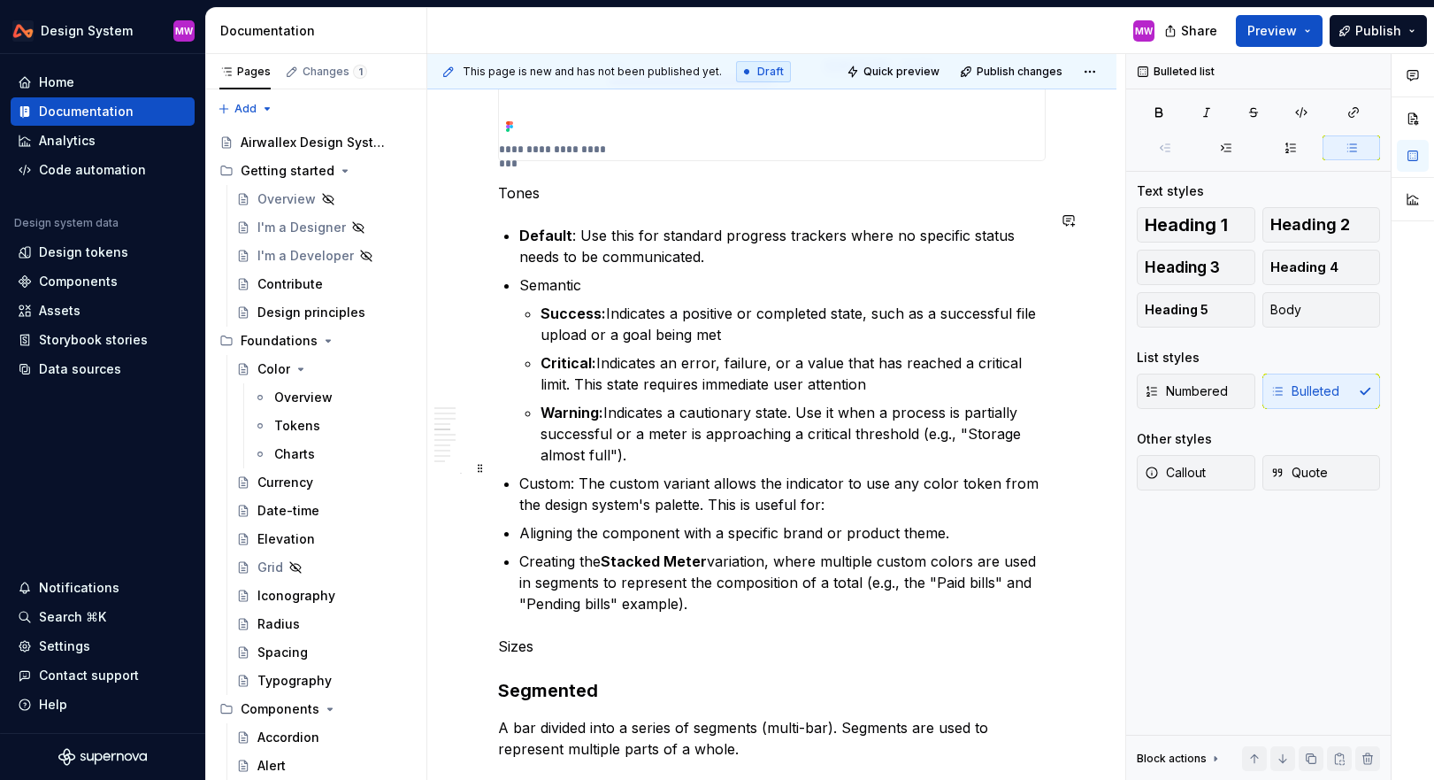
click at [714, 485] on p "Custom: The custom variant allows the indicator to use any color token from the…" at bounding box center [782, 494] width 527 height 42
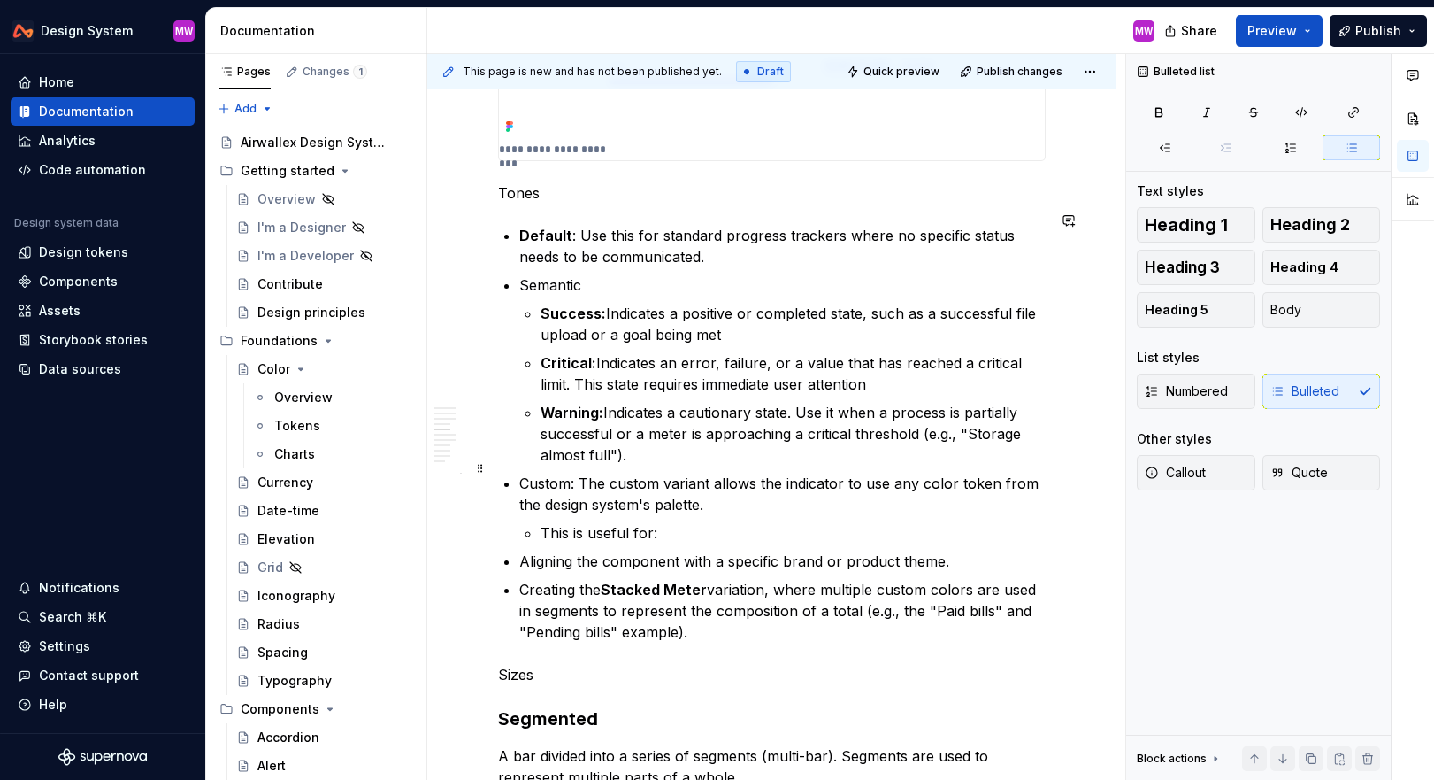
click at [865, 479] on p "Custom: The custom variant allows the indicator to use any color token from the…" at bounding box center [782, 494] width 527 height 42
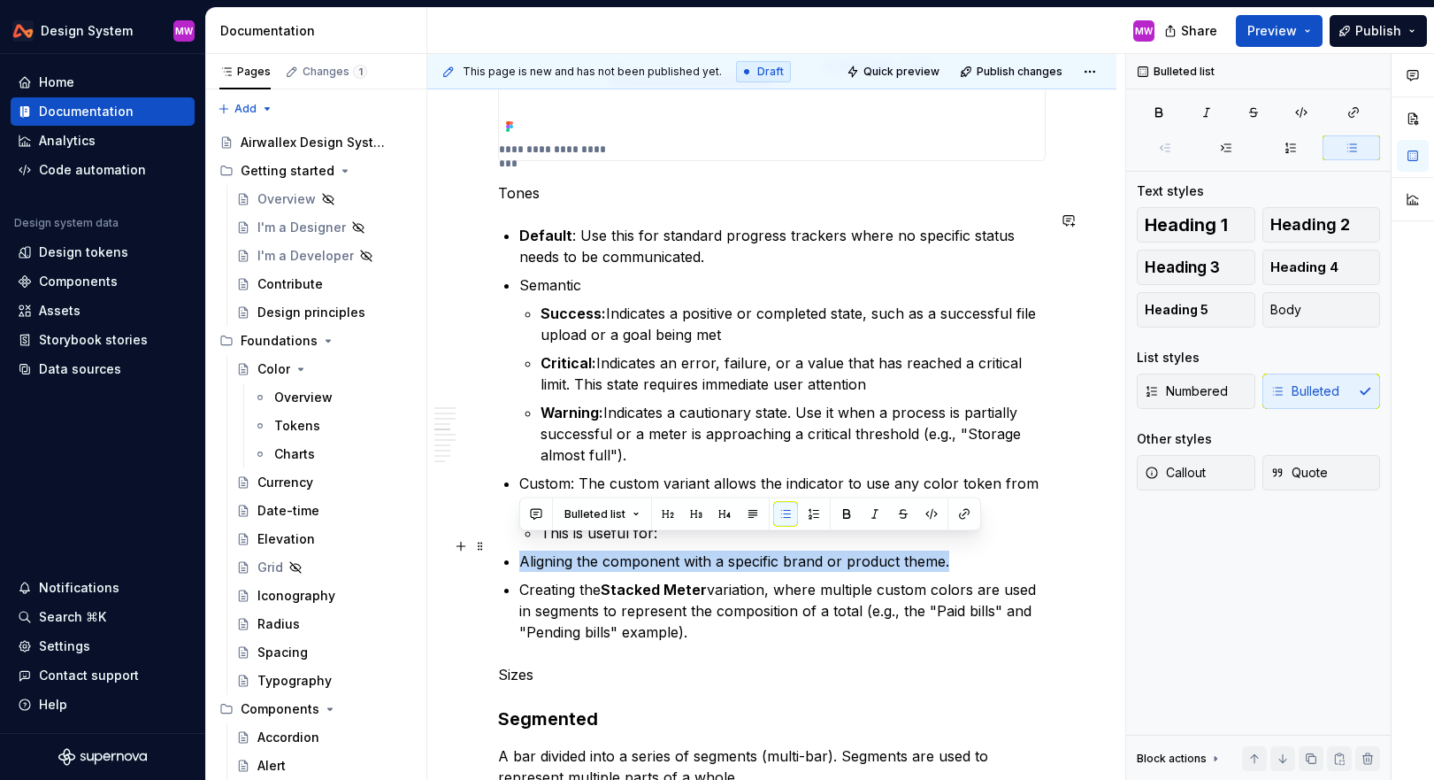
drag, startPoint x: 523, startPoint y: 544, endPoint x: 1020, endPoint y: 550, distance: 497.4
click at [1020, 550] on p "Aligning the component with a specific brand or product theme." at bounding box center [782, 560] width 527 height 21
copy p "Aligning the component with a specific brand or product theme."
click at [1020, 550] on p "Aligning the component with a specific brand or product theme." at bounding box center [782, 560] width 527 height 21
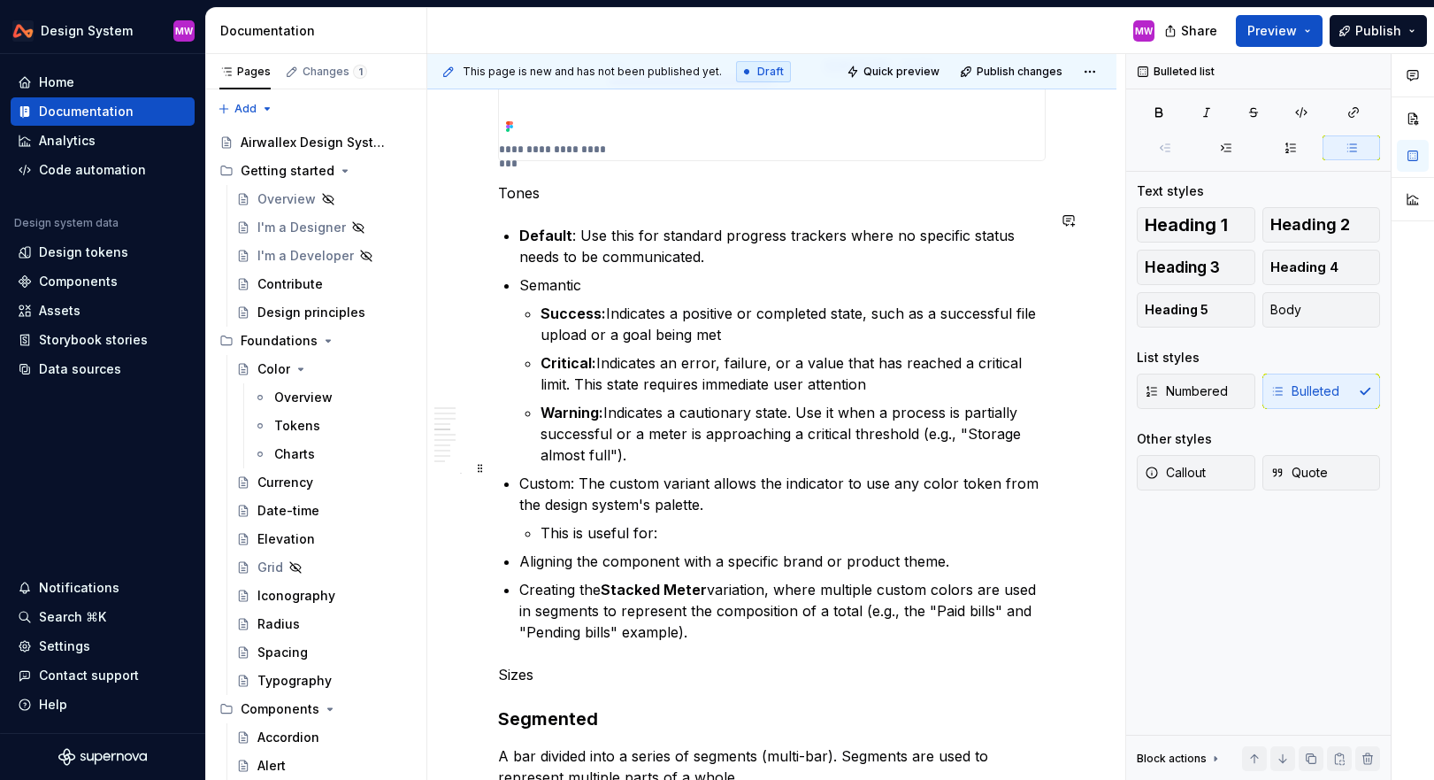
click at [787, 491] on p "Custom: The custom variant allows the indicator to use any color token from the…" at bounding box center [782, 494] width 527 height 42
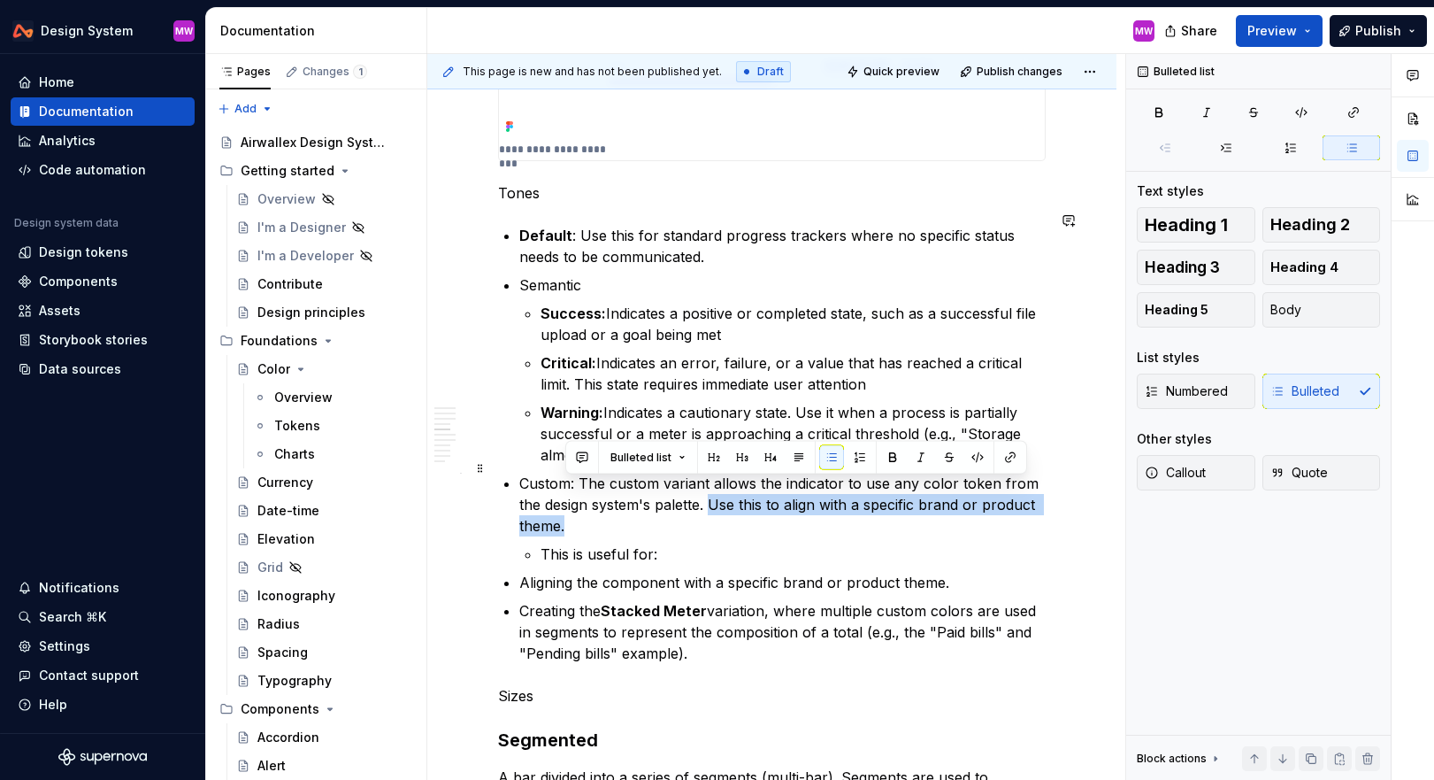
drag, startPoint x: 713, startPoint y: 483, endPoint x: 740, endPoint y: 513, distance: 40.1
click at [740, 513] on p "Custom: The custom variant allows the indicator to use any color token from the…" at bounding box center [782, 505] width 527 height 64
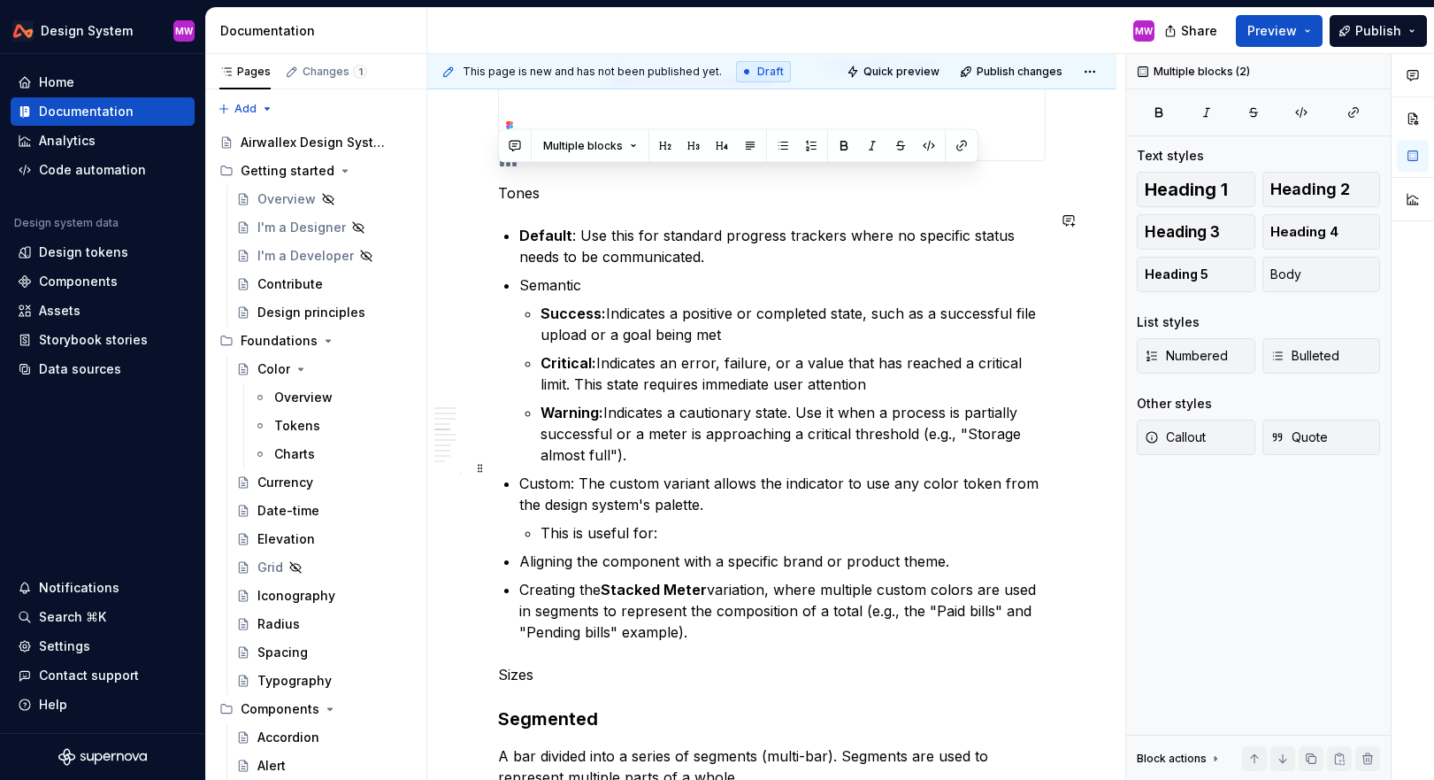
drag, startPoint x: 500, startPoint y: 175, endPoint x: 729, endPoint y: 497, distance: 395.3
copy div "Tones Default : Use this for standard progress trackers where no specific statu…"
click at [729, 497] on p "Custom: The custom variant allows the indicator to use any color token from the…" at bounding box center [782, 494] width 527 height 42
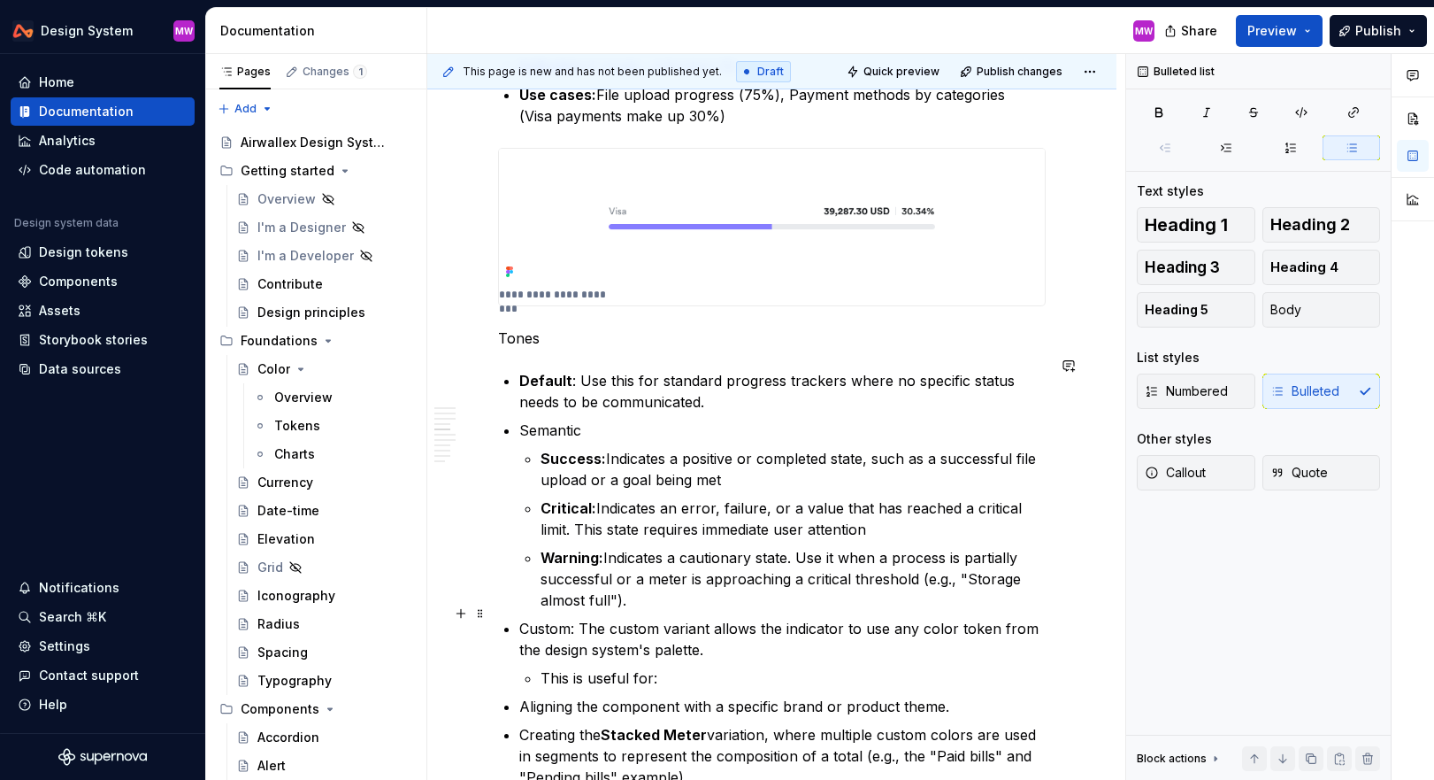
scroll to position [1319, 0]
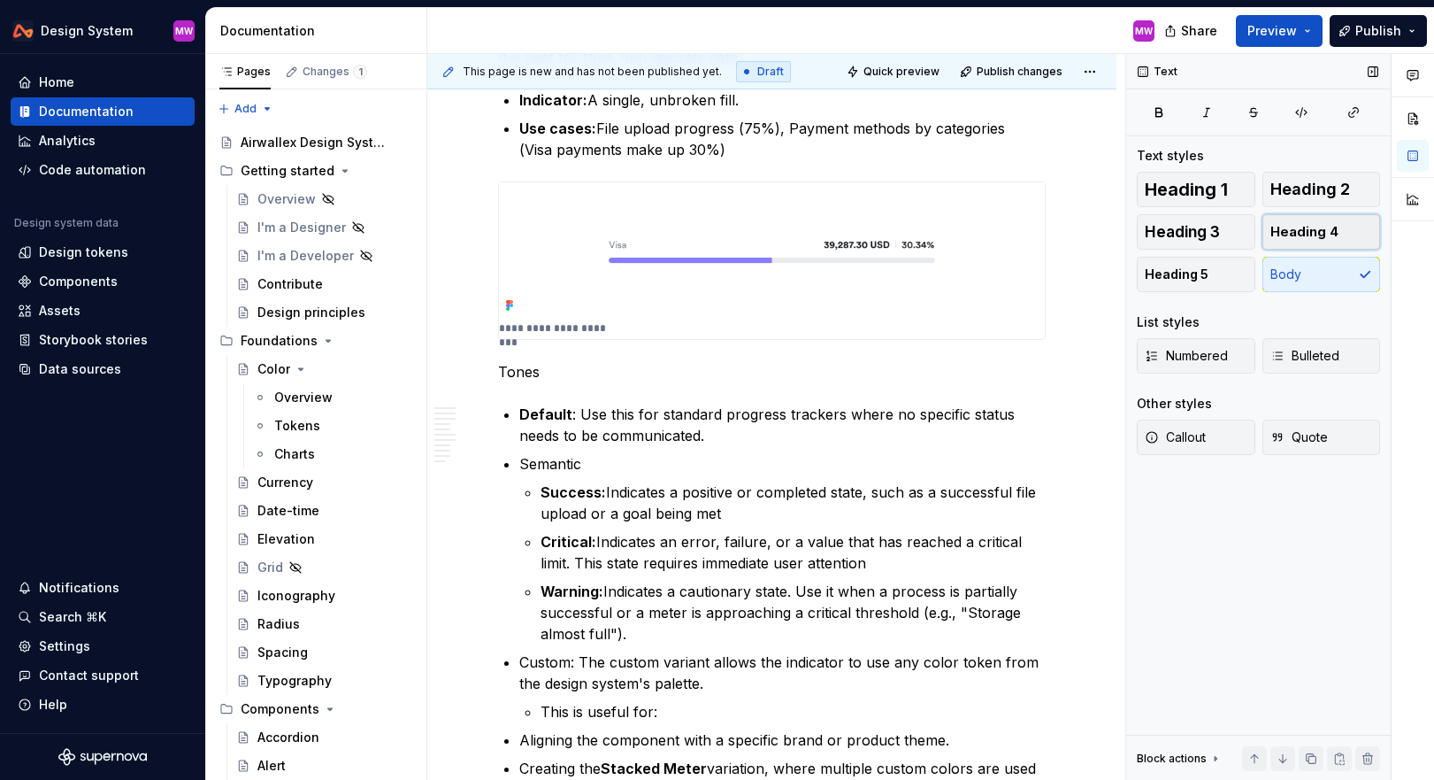
click at [1310, 233] on span "Heading 4" at bounding box center [1305, 232] width 68 height 18
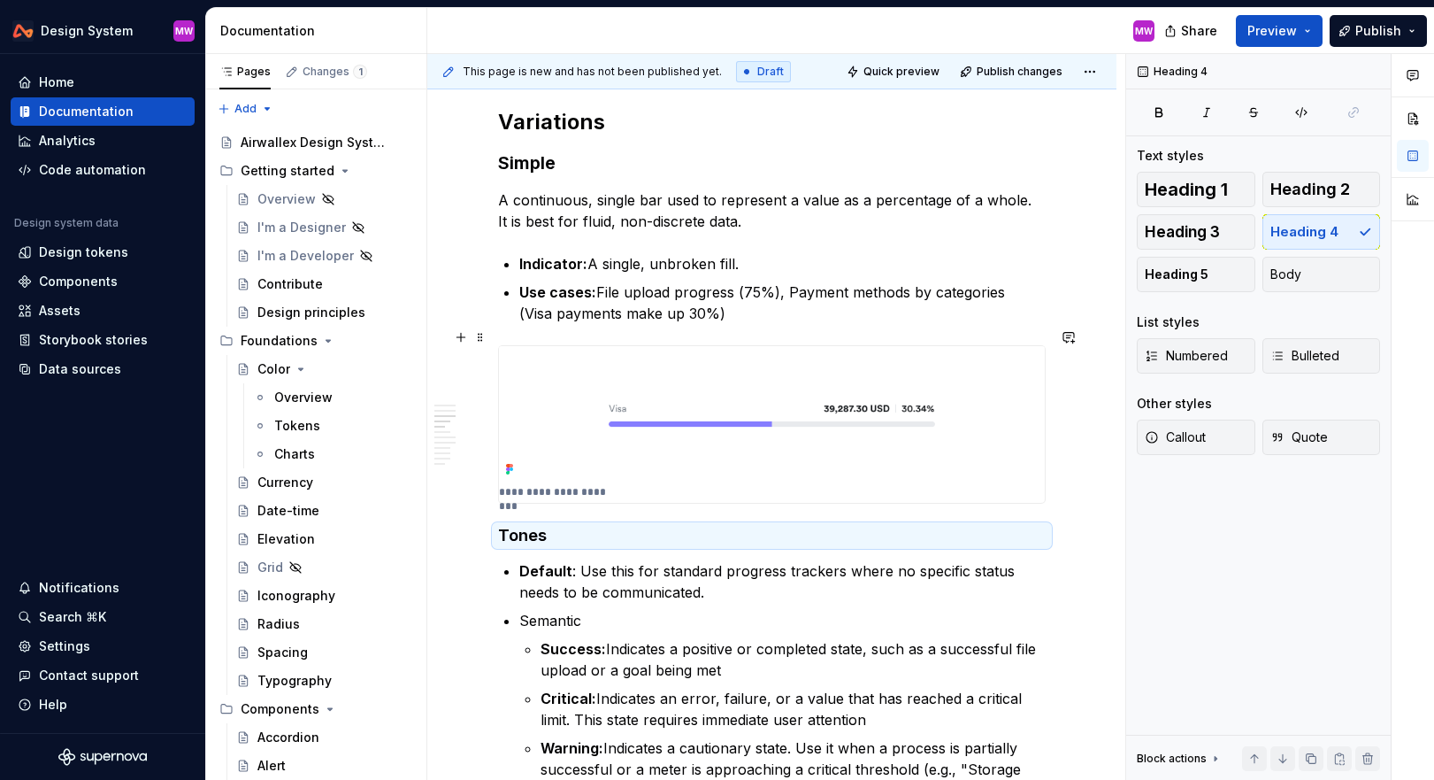
scroll to position [1125, 0]
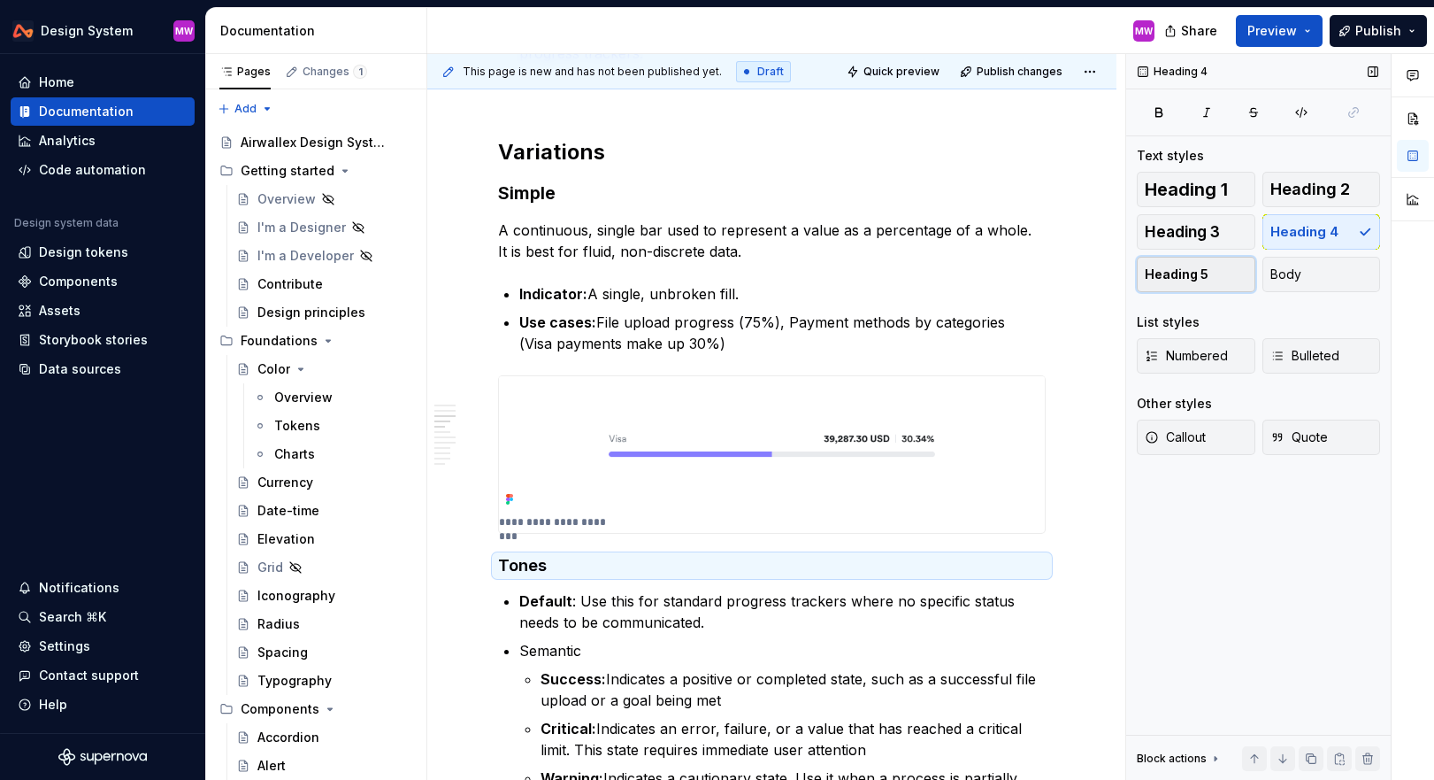
click at [1181, 281] on span "Heading 5" at bounding box center [1177, 274] width 64 height 18
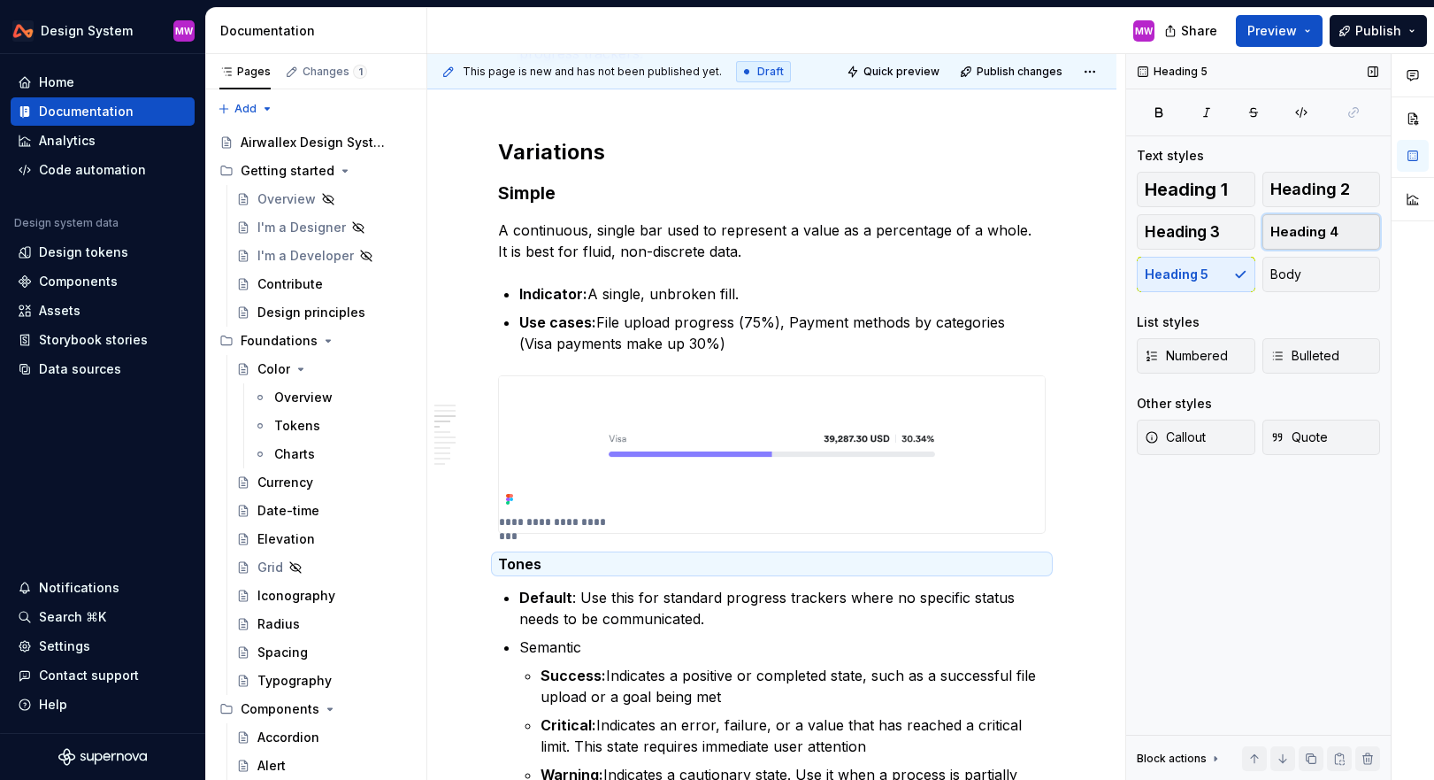
click at [1294, 237] on span "Heading 4" at bounding box center [1305, 232] width 68 height 18
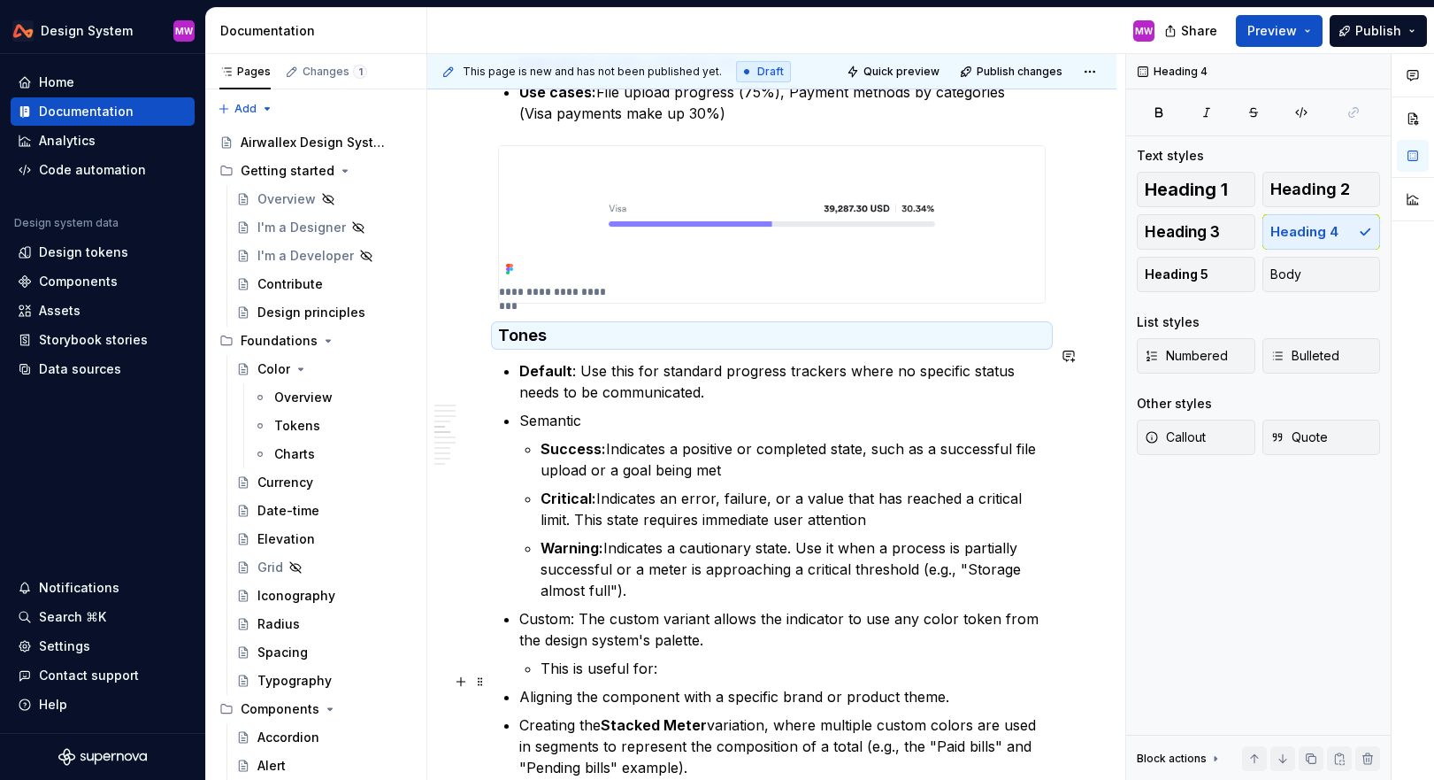
scroll to position [1442, 0]
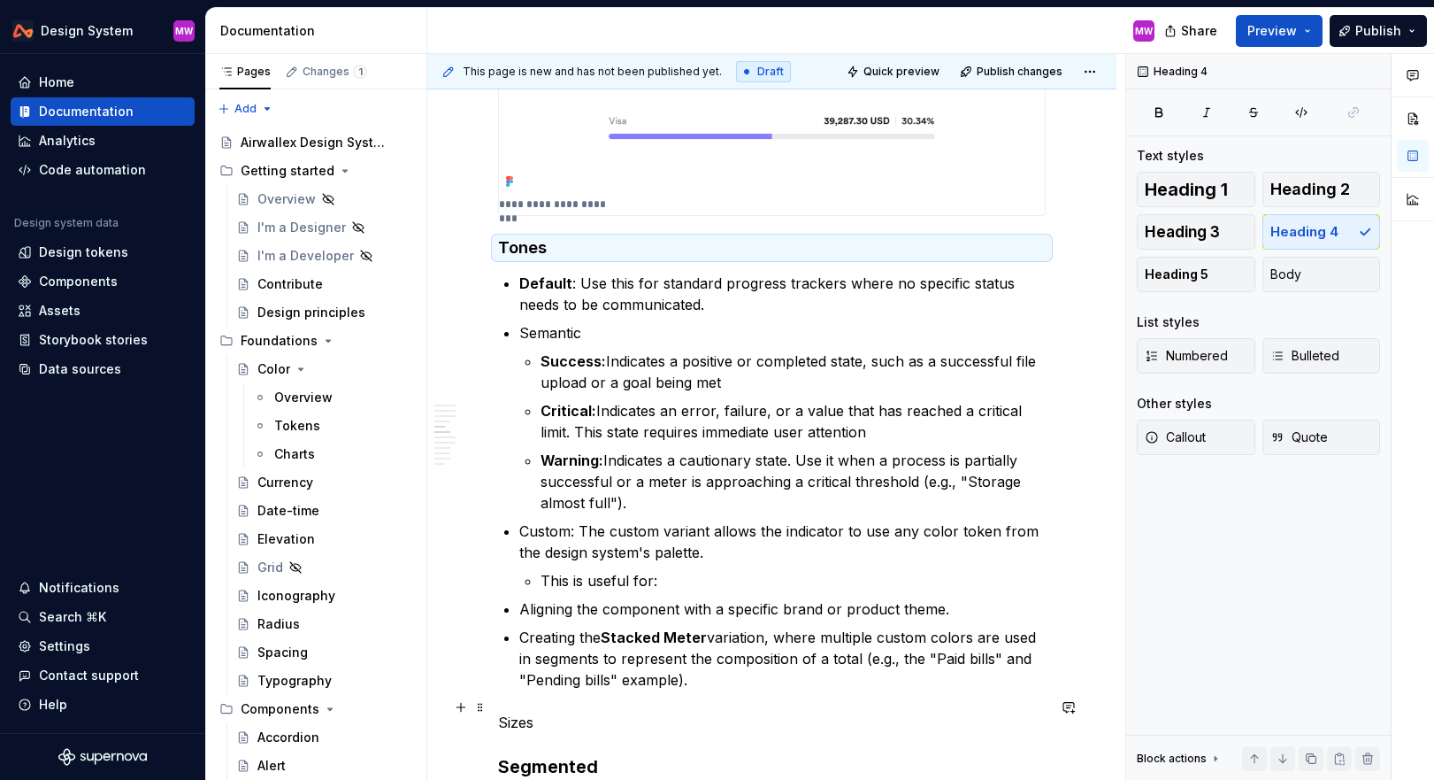
click at [499, 711] on p "Sizes" at bounding box center [772, 721] width 548 height 21
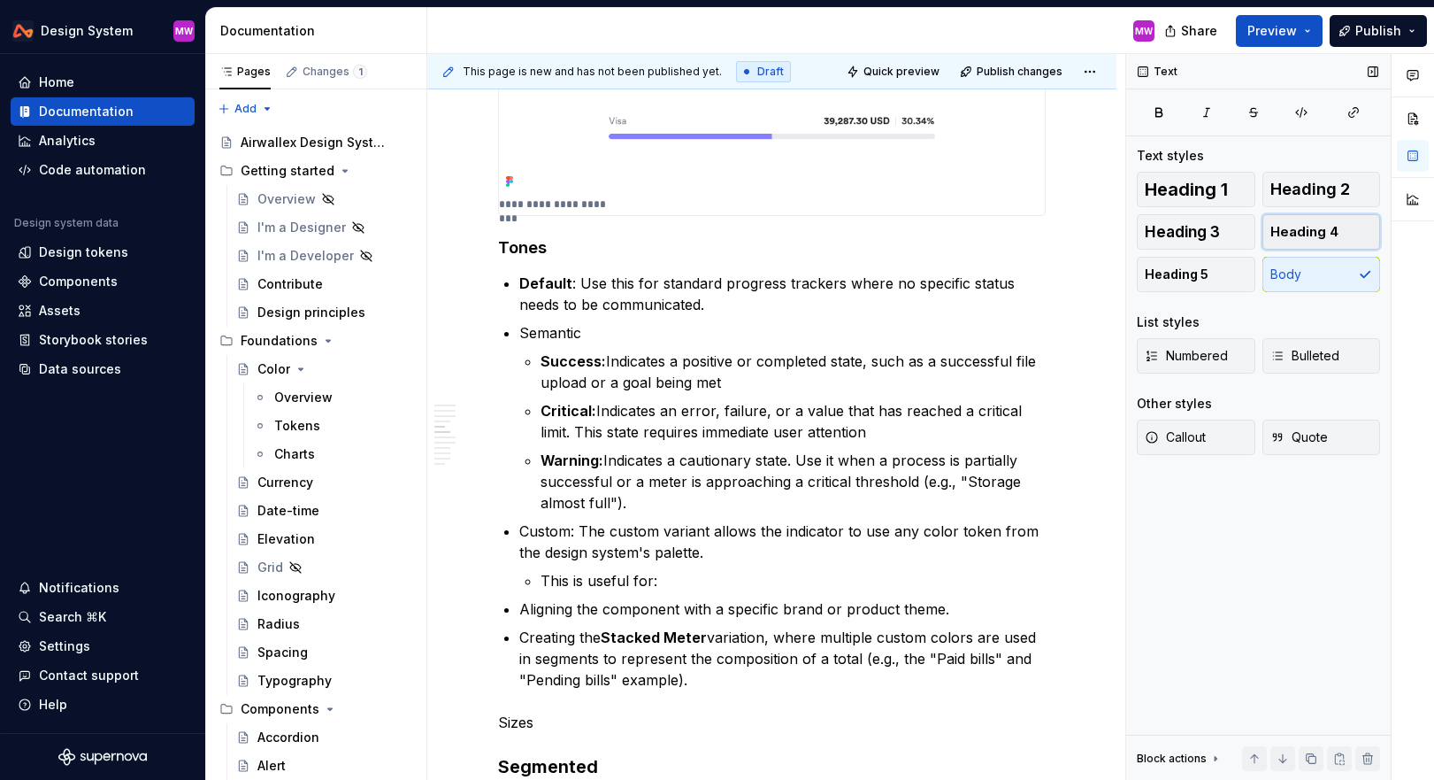
click at [1290, 229] on span "Heading 4" at bounding box center [1305, 232] width 68 height 18
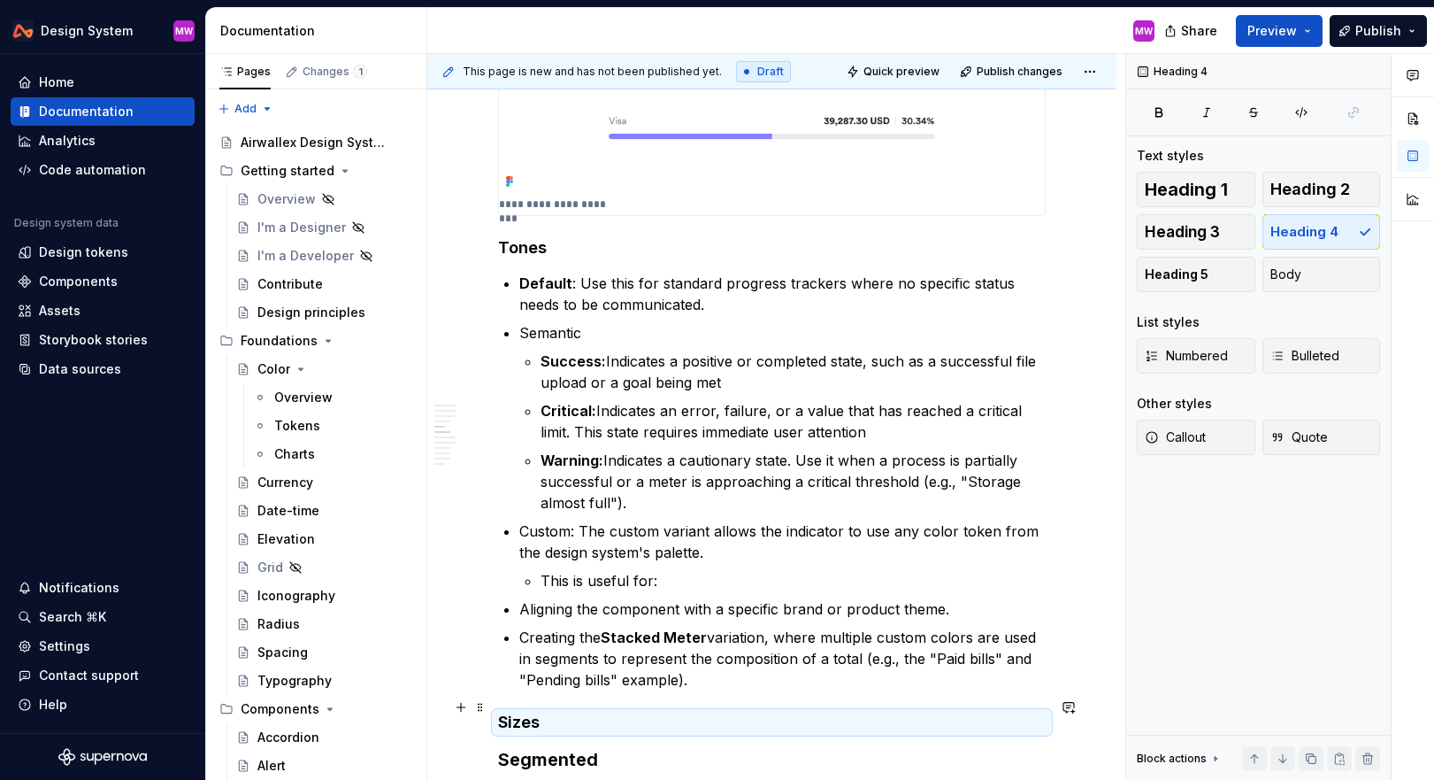
click at [575, 711] on h4 "Sizes" at bounding box center [772, 721] width 548 height 21
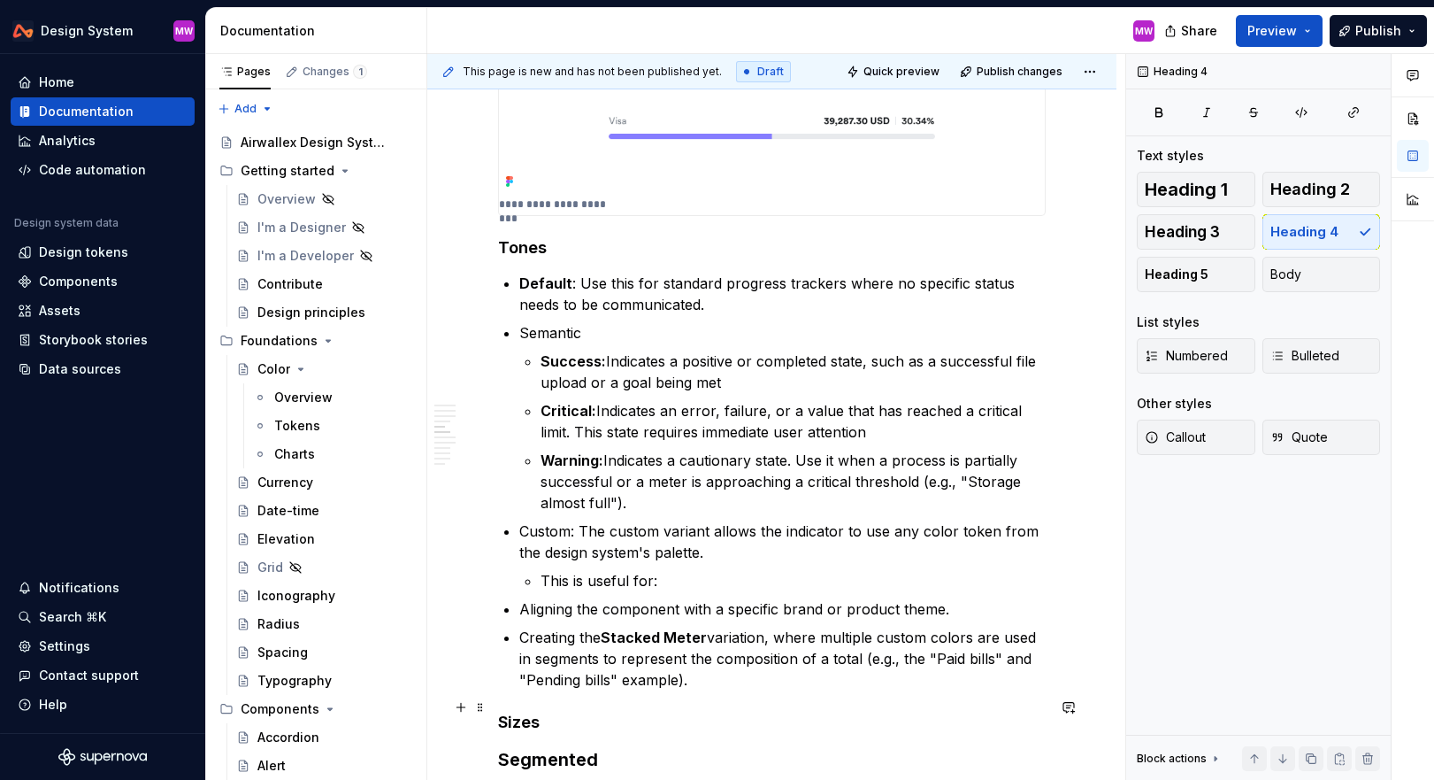
click at [541, 711] on h4 "Sizes" at bounding box center [772, 721] width 548 height 21
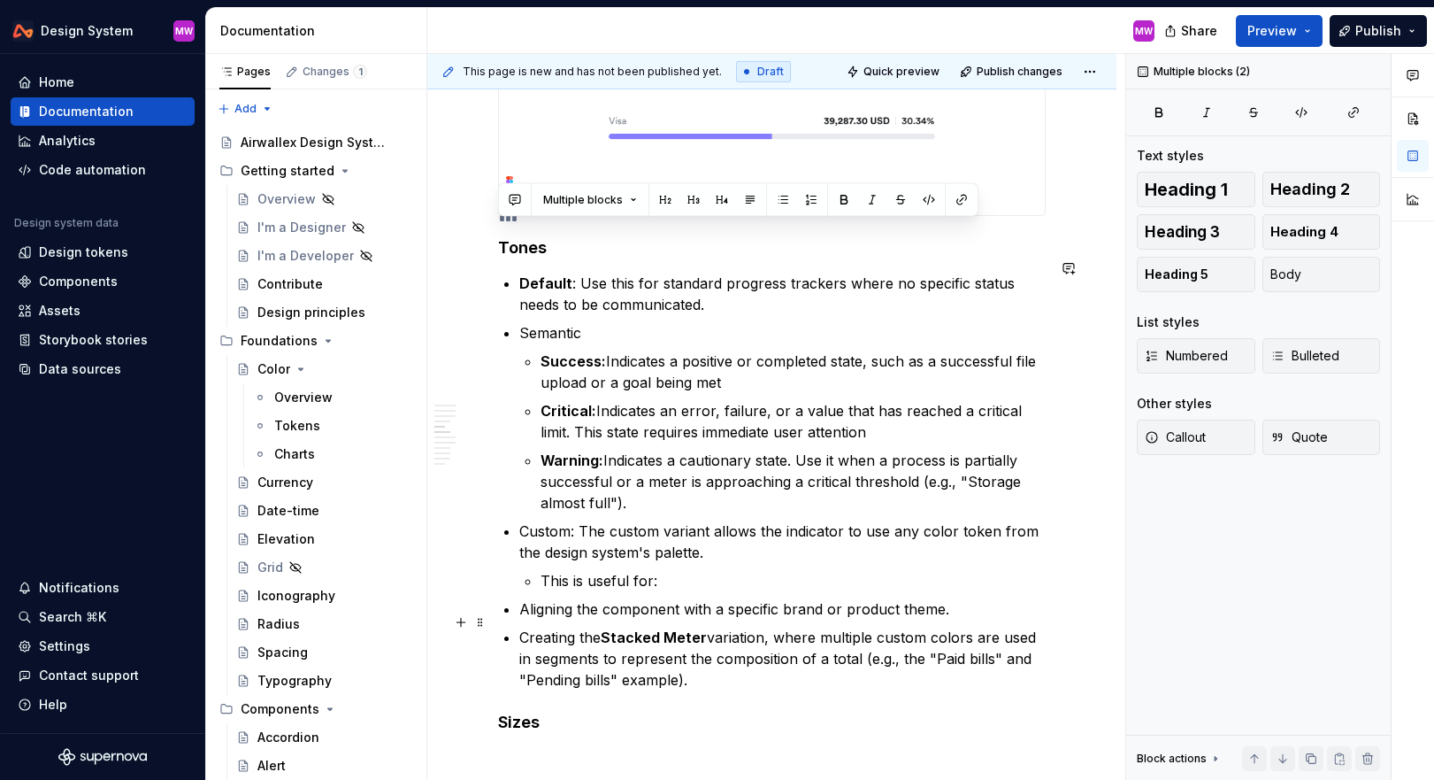
drag, startPoint x: 498, startPoint y: 229, endPoint x: 717, endPoint y: 665, distance: 488.0
copy div "Tones Default : Use this for standard progress trackers where no specific statu…"
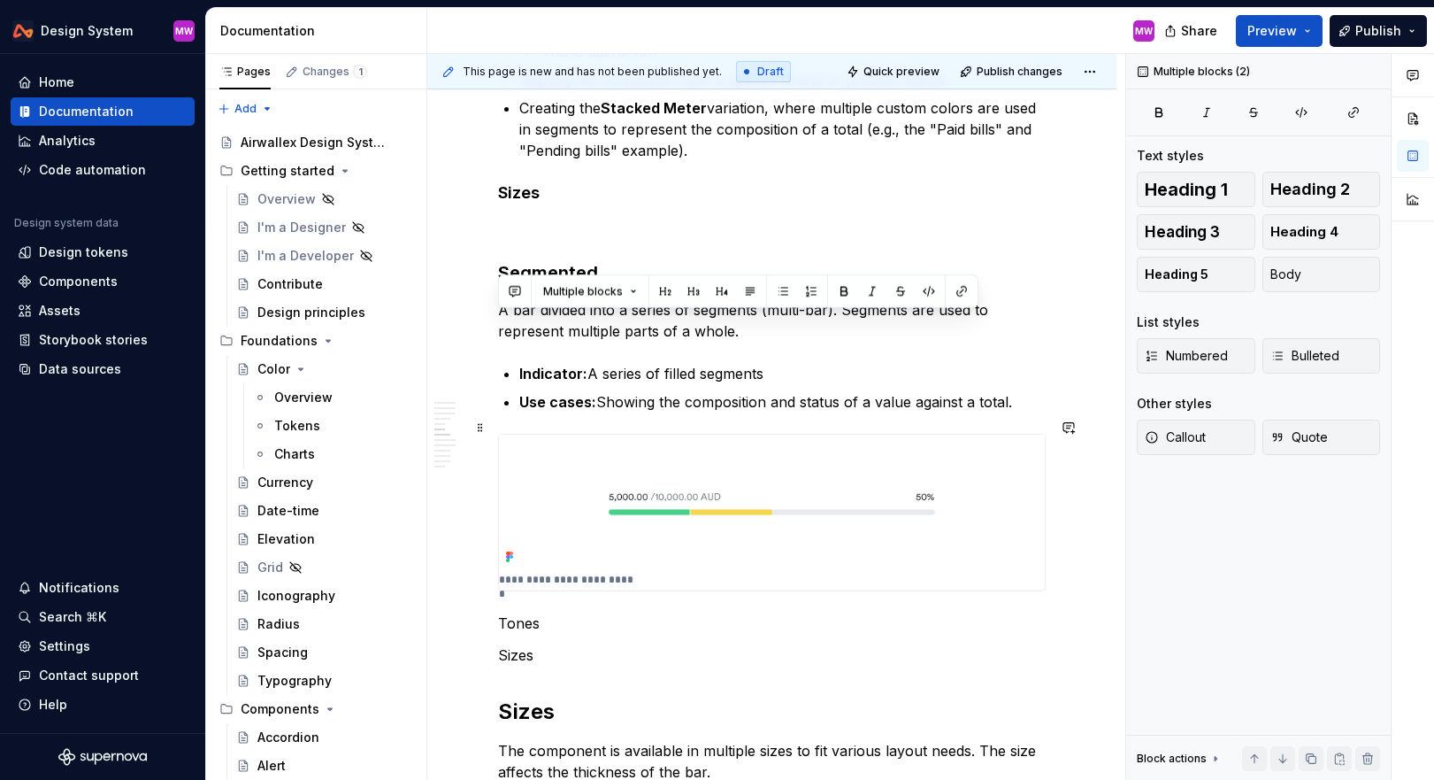
scroll to position [2117, 0]
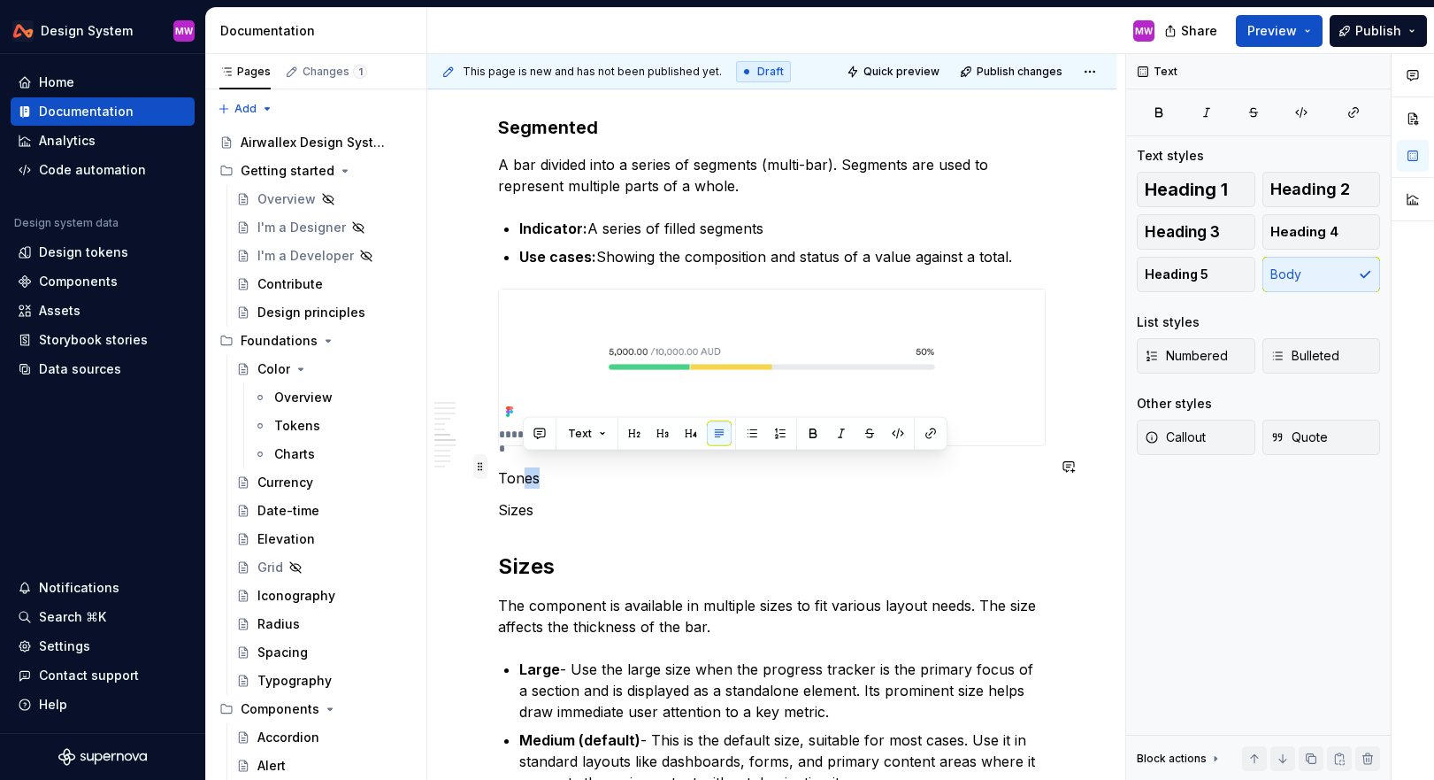
drag, startPoint x: 552, startPoint y: 463, endPoint x: 484, endPoint y: 463, distance: 68.1
click at [498, 463] on div "Overview A progress tracker is a visual indicator that shows a value within a b…" at bounding box center [772, 604] width 548 height 4708
click at [569, 468] on p "Tones" at bounding box center [772, 477] width 548 height 21
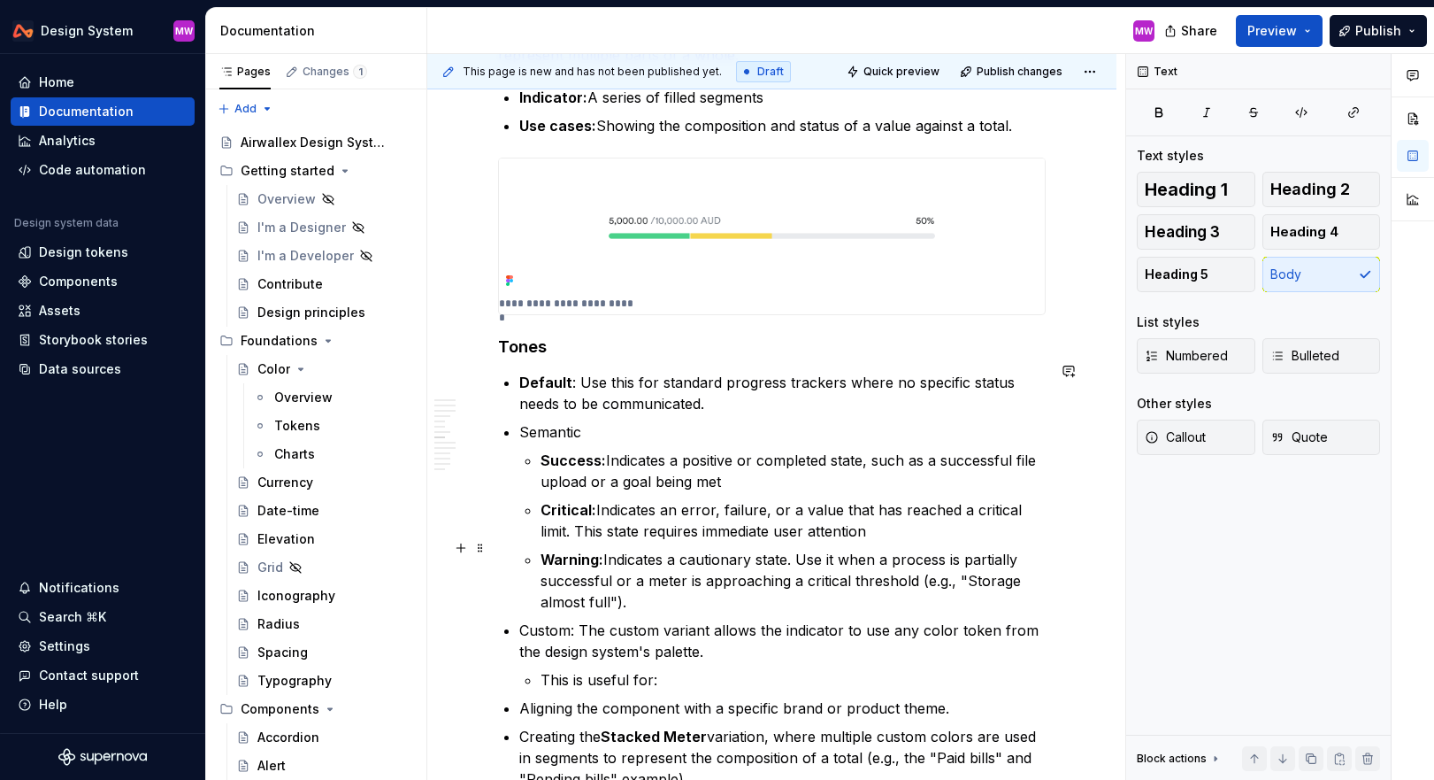
scroll to position [2316, 0]
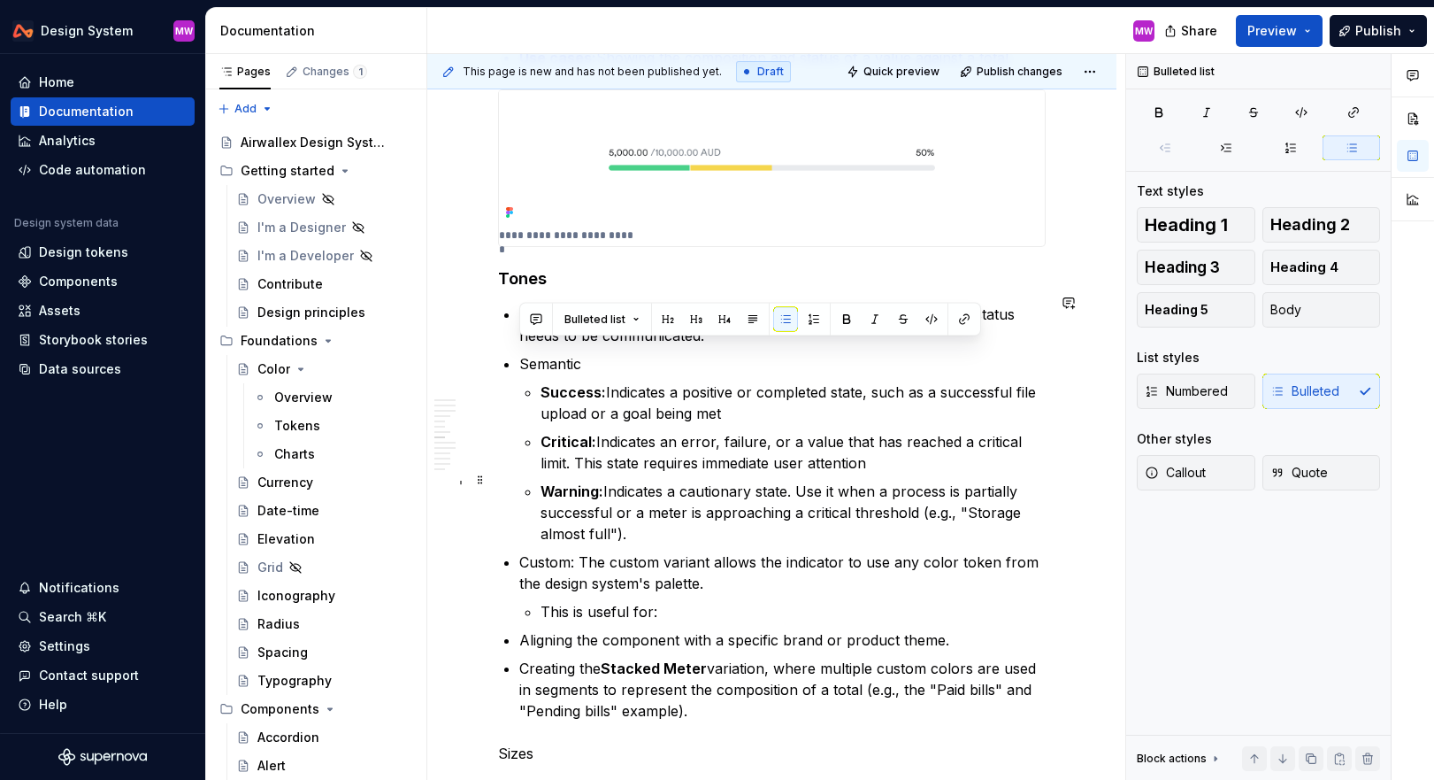
drag, startPoint x: 519, startPoint y: 347, endPoint x: 660, endPoint y: 517, distance: 221.2
click at [660, 517] on li "Semantic Success: Indicates a positive or completed state, such as a successful…" at bounding box center [782, 448] width 527 height 191
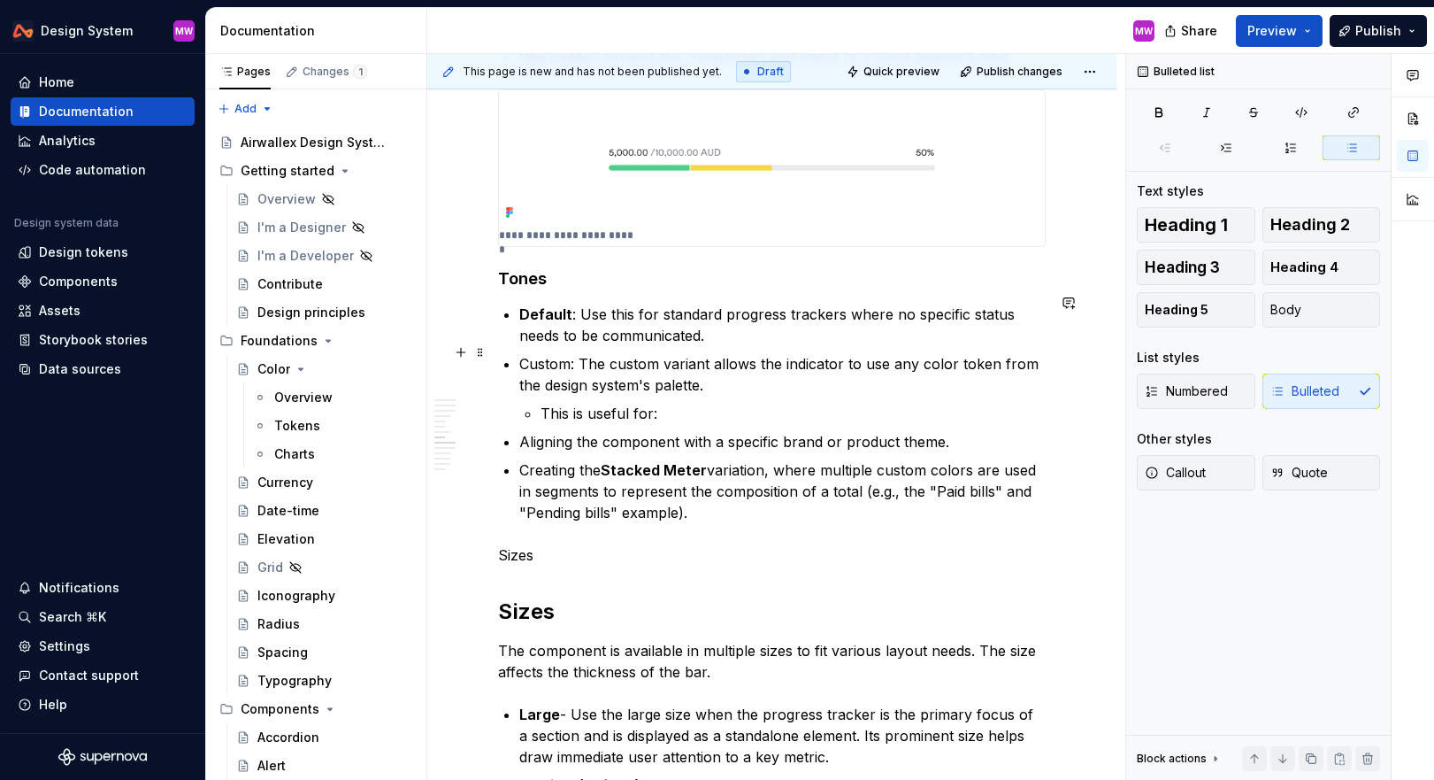
click at [573, 353] on p "Custom: The custom variant allows the indicator to use any color token from the…" at bounding box center [782, 374] width 527 height 42
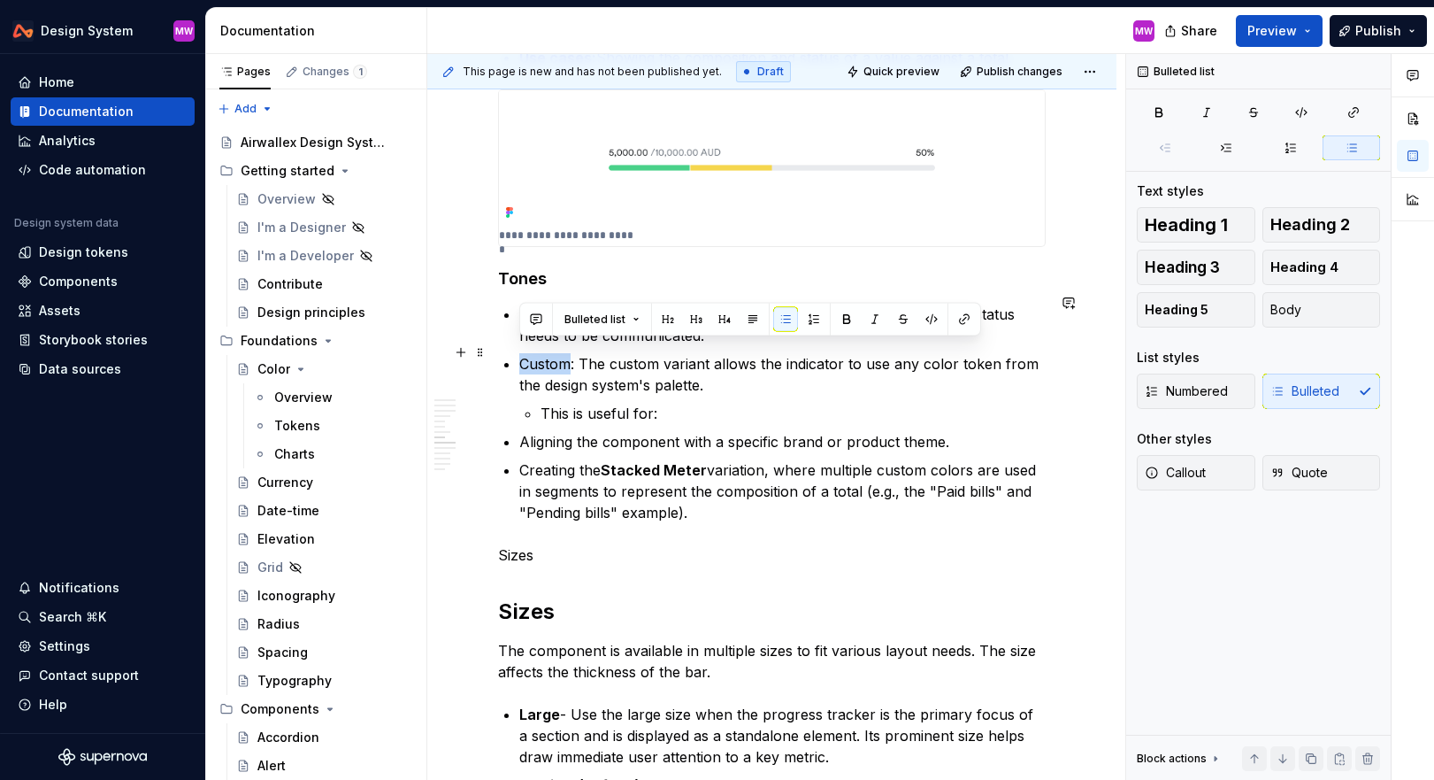
drag, startPoint x: 570, startPoint y: 351, endPoint x: 520, endPoint y: 351, distance: 49.6
click at [520, 353] on p "Custom: The custom variant allows the indicator to use any color token from the…" at bounding box center [782, 374] width 527 height 42
click at [790, 368] on p "Custom : The custom variant allows the indicator to use any color token from th…" at bounding box center [782, 374] width 527 height 42
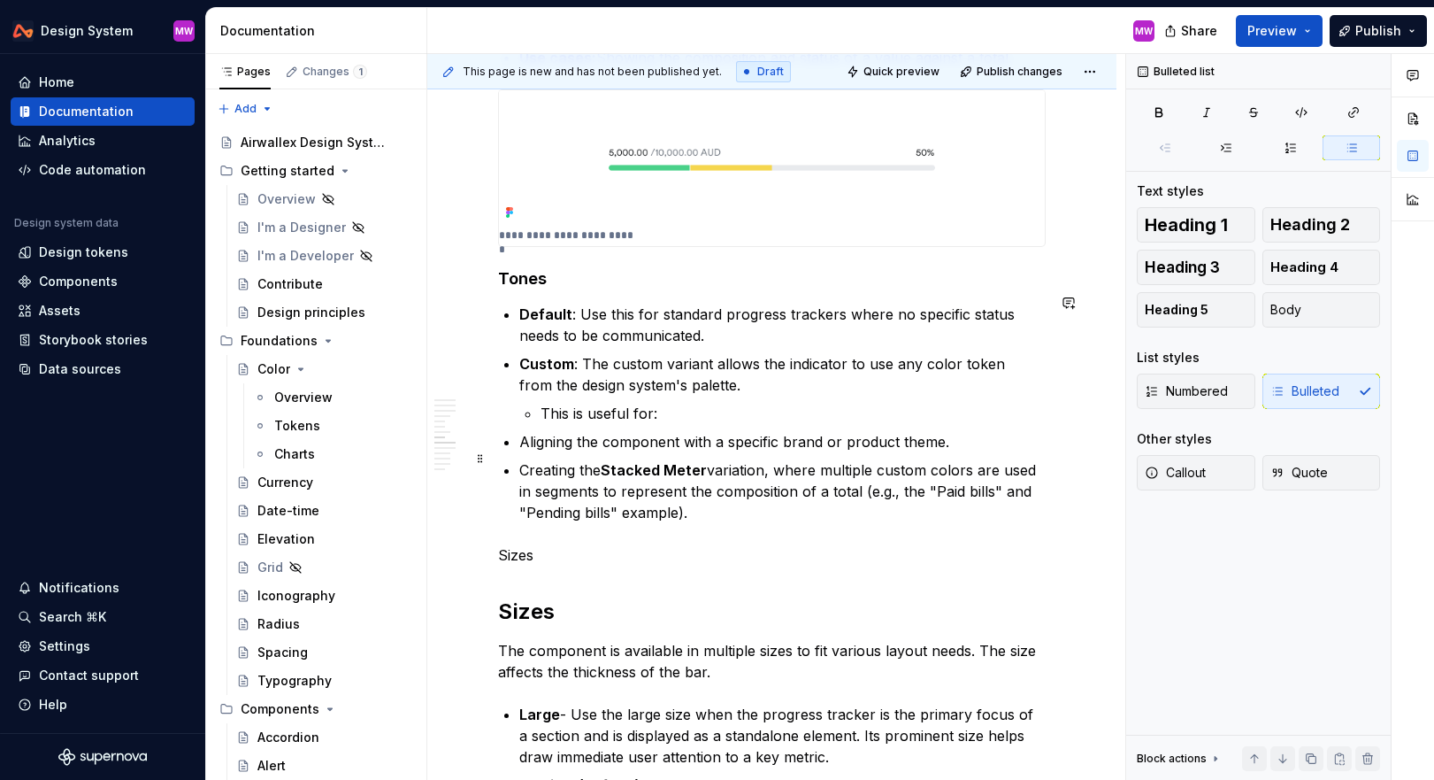
click at [521, 459] on p "Creating the Stacked Meter variation, where multiple custom colors are used in …" at bounding box center [782, 491] width 527 height 64
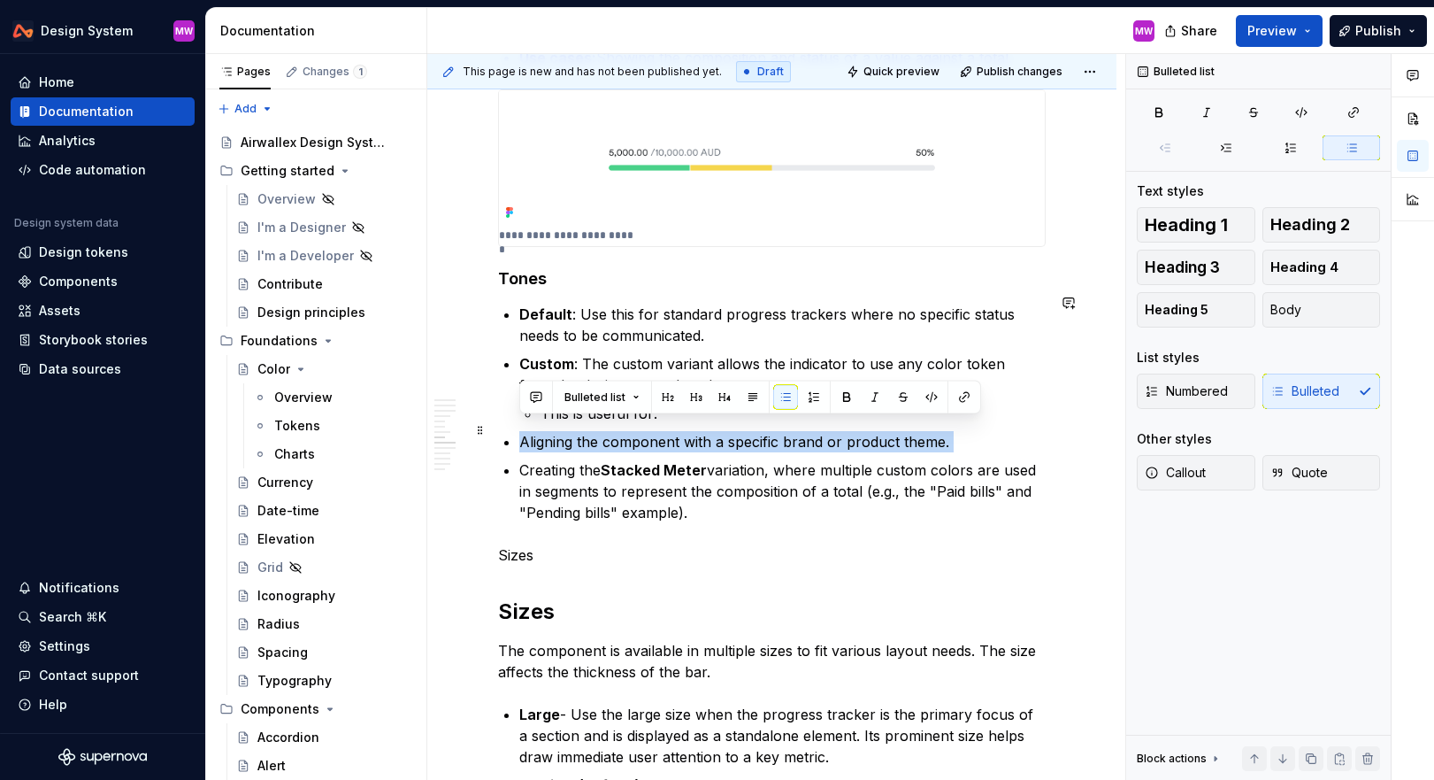
drag, startPoint x: 521, startPoint y: 454, endPoint x: 519, endPoint y: 425, distance: 29.3
click at [519, 425] on ul "Default : Use this for standard progress trackers where no specific status need…" at bounding box center [782, 413] width 527 height 219
click at [519, 459] on p "Creating the Stacked Meter variation, where multiple custom colors are used in …" at bounding box center [782, 491] width 527 height 64
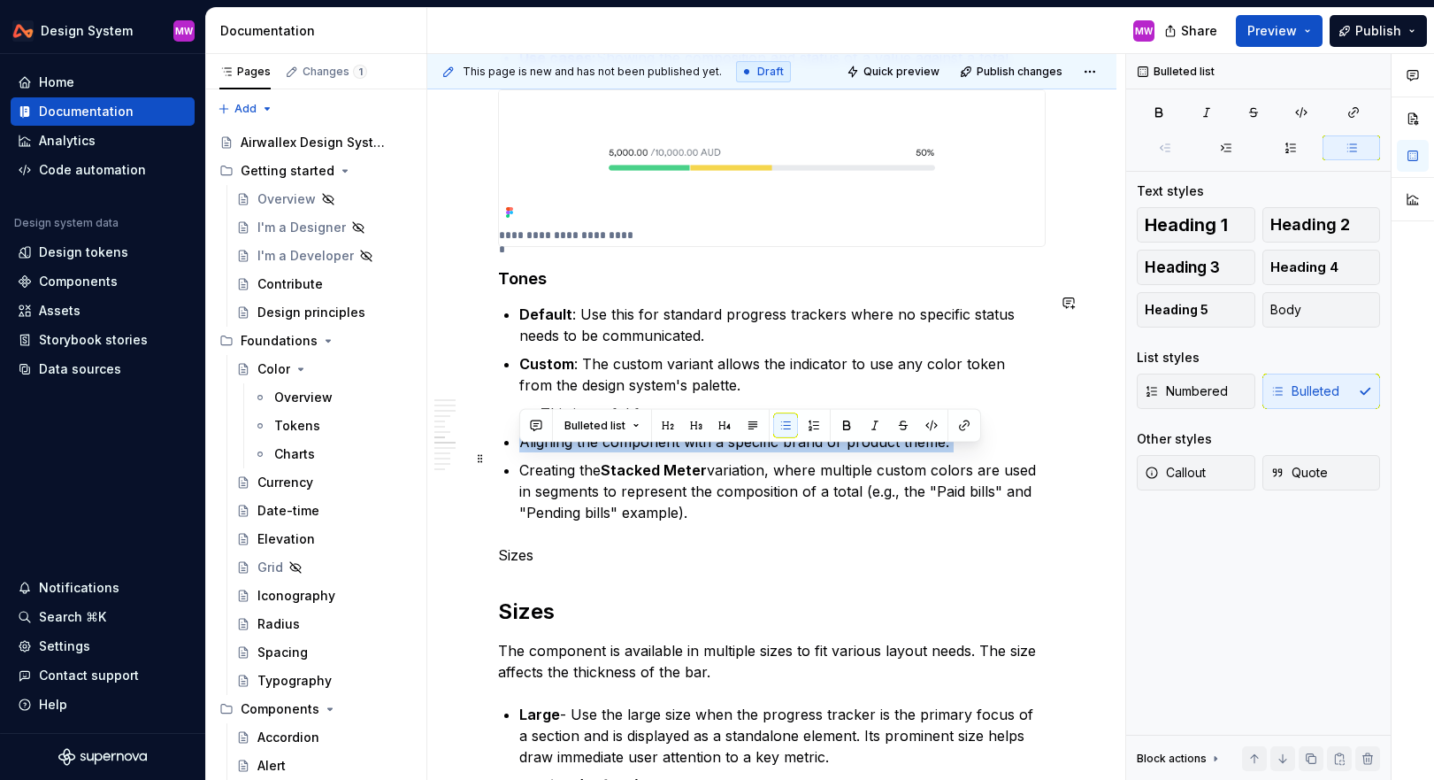
drag, startPoint x: 522, startPoint y: 457, endPoint x: 775, endPoint y: 507, distance: 258.1
click at [775, 507] on p "Creating the Stacked Meter variation, where multiple custom colors are used in …" at bounding box center [782, 491] width 527 height 64
copy p "Creating the Stacked Meter variation, where multiple custom colors are used in …"
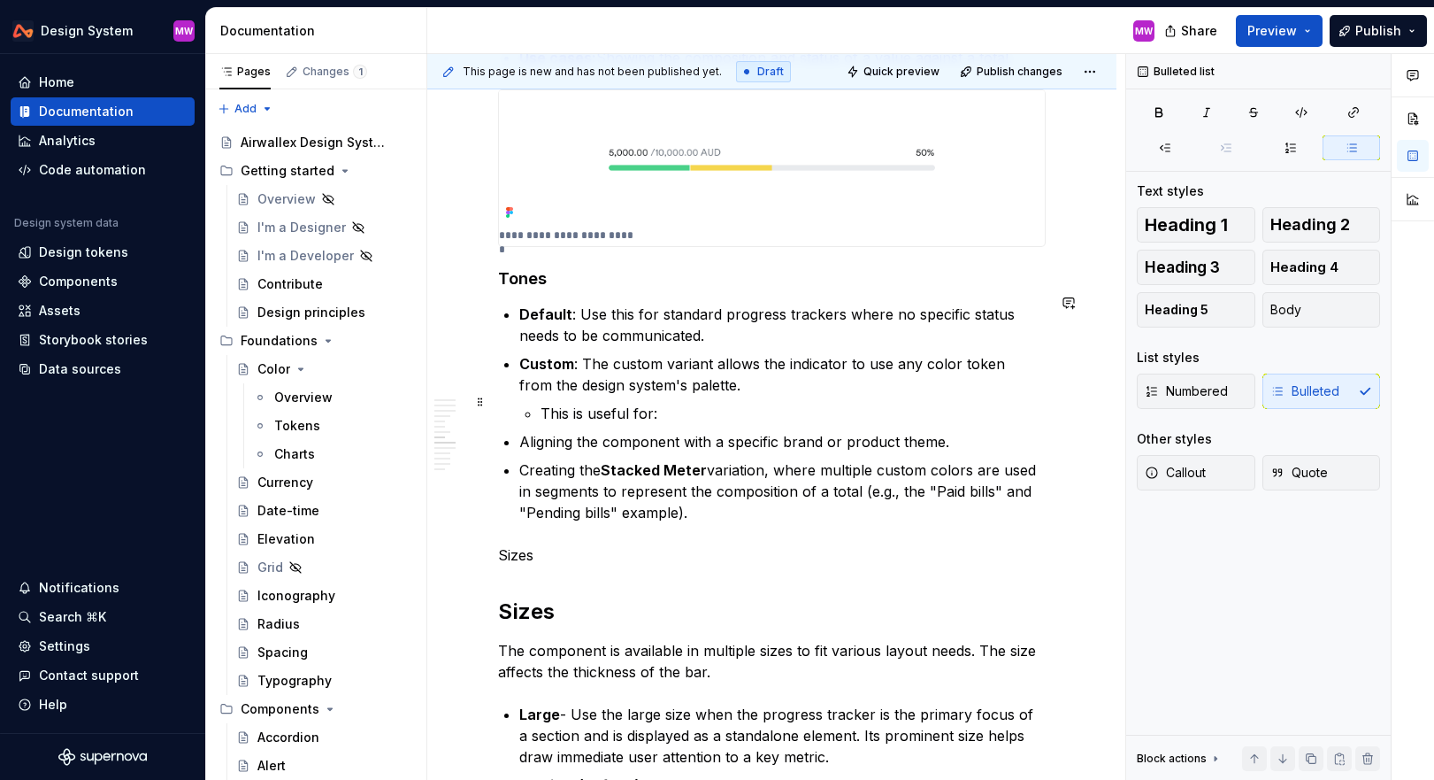
click at [704, 403] on p "This is useful for:" at bounding box center [793, 413] width 505 height 21
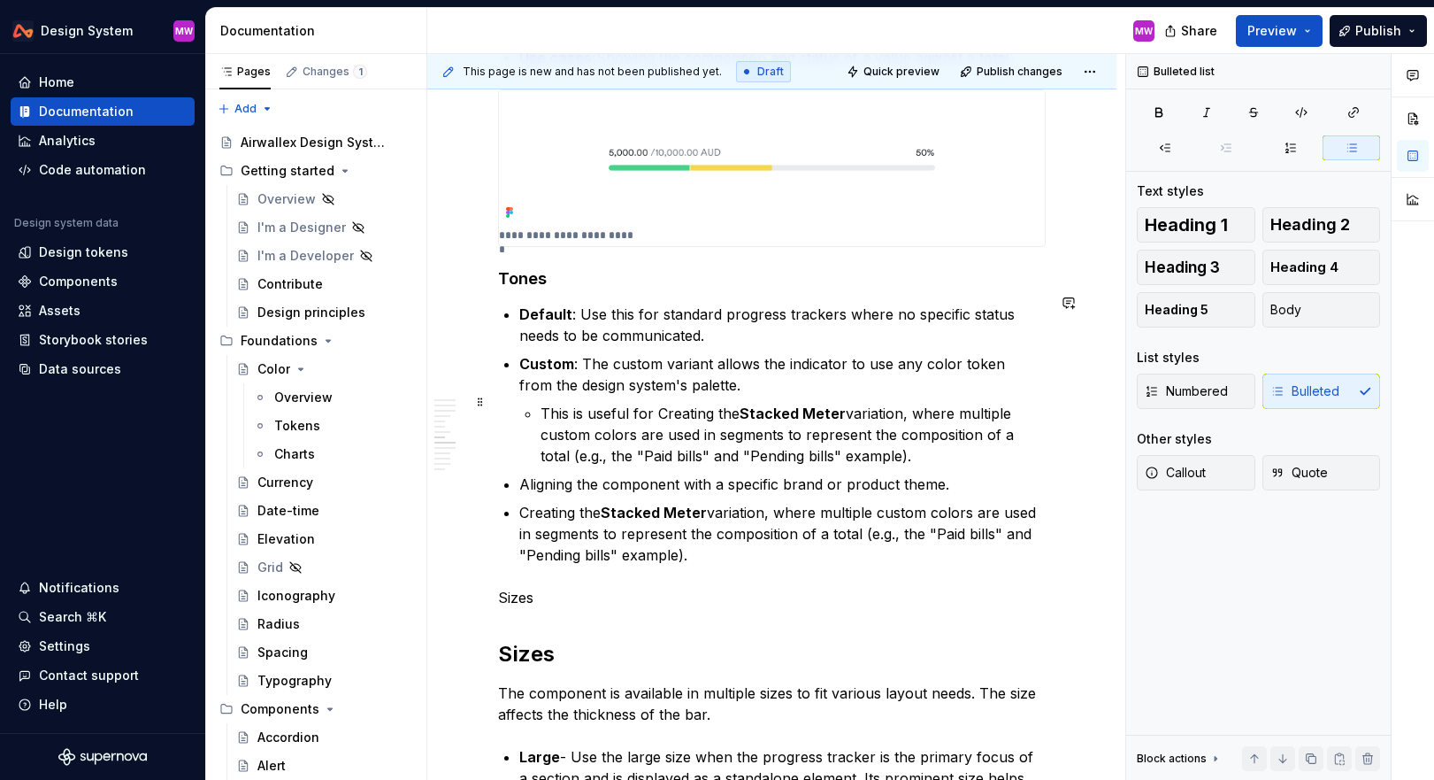
click at [664, 403] on p "This is useful for Creating the Stacked Meter variation, where multiple custom …" at bounding box center [793, 435] width 505 height 64
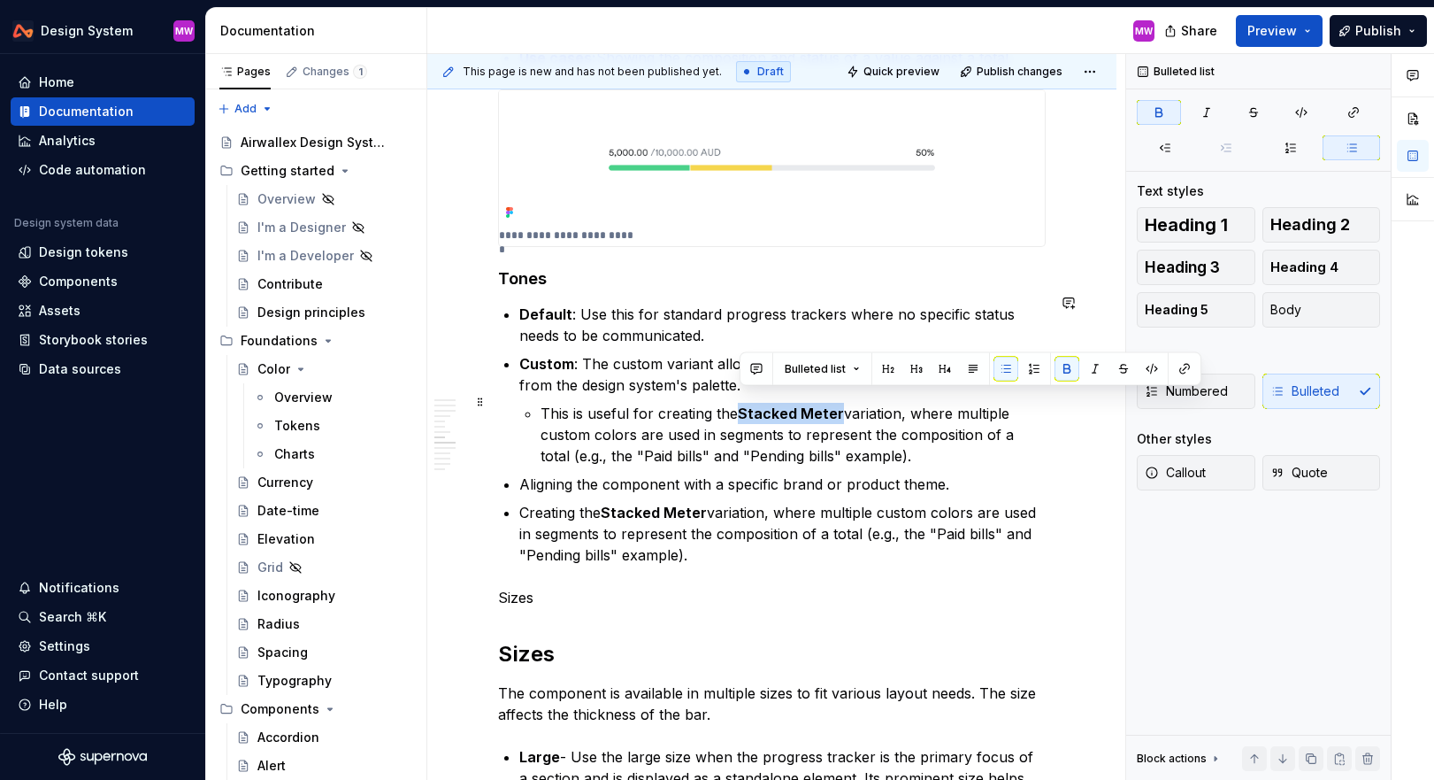
drag, startPoint x: 839, startPoint y: 403, endPoint x: 742, endPoint y: 401, distance: 97.4
click at [742, 403] on p "This is useful for creating the Stacked Meter variation, where multiple custom …" at bounding box center [793, 435] width 505 height 64
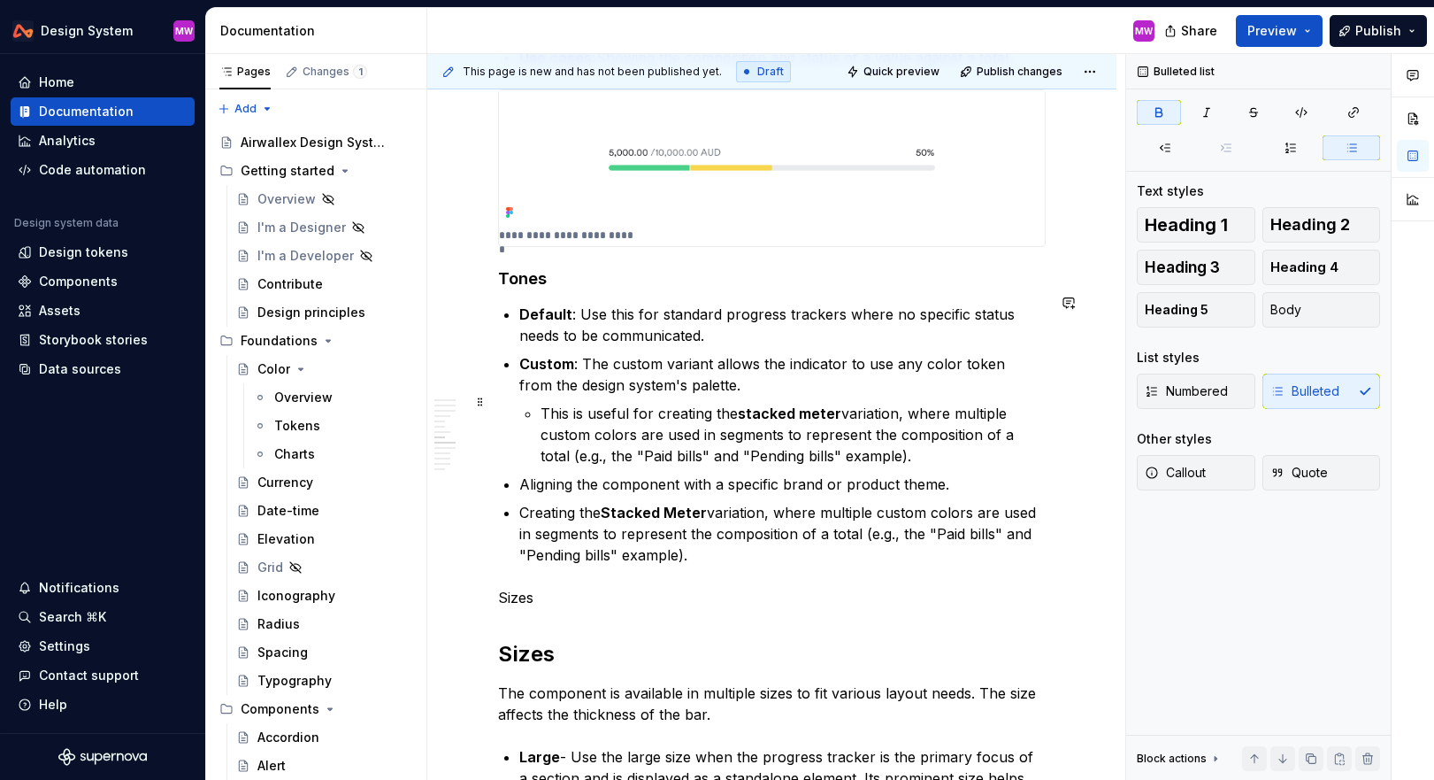
click at [839, 403] on p "This is useful for creating the stacked meter variation, where multiple custom …" at bounding box center [793, 435] width 505 height 64
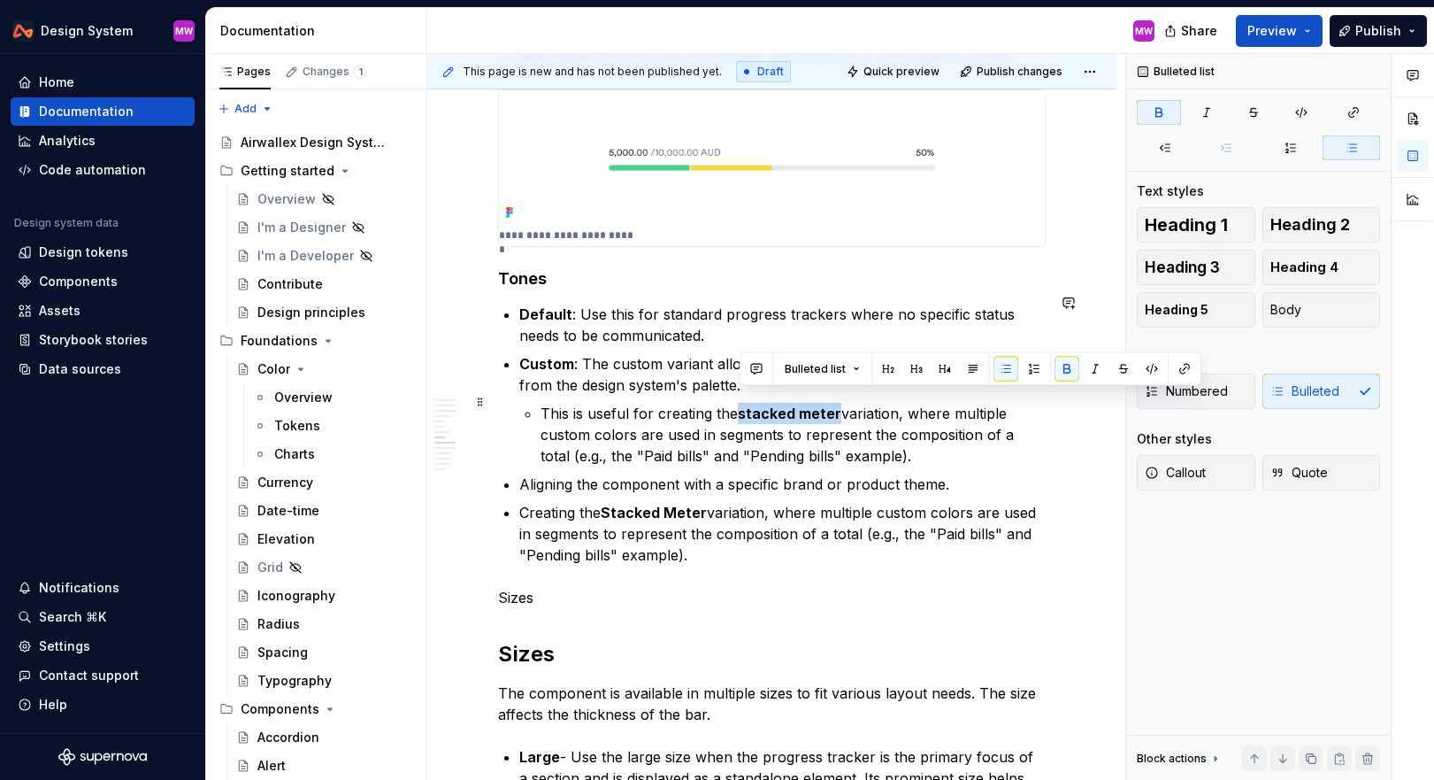
drag, startPoint x: 839, startPoint y: 401, endPoint x: 742, endPoint y: 405, distance: 97.4
click at [742, 405] on p "This is useful for creating the stacked meter variation, where multiple custom …" at bounding box center [793, 435] width 505 height 64
click at [947, 445] on p "This is useful for creating the stacked meter variation, where multiple custom …" at bounding box center [793, 435] width 505 height 64
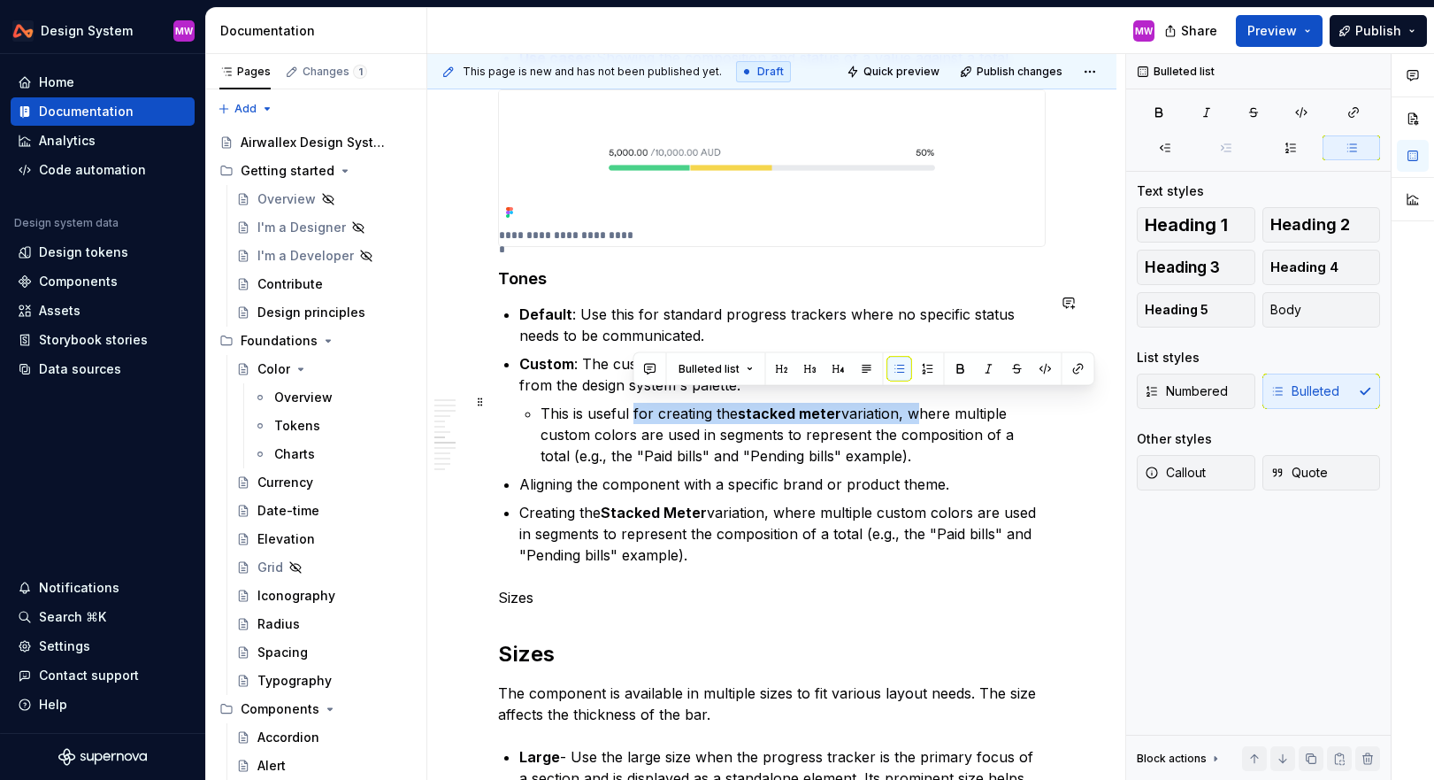
drag, startPoint x: 909, startPoint y: 400, endPoint x: 634, endPoint y: 399, distance: 275.2
click at [634, 403] on p "This is useful for creating the stacked meter variation, where multiple custom …" at bounding box center [793, 435] width 505 height 64
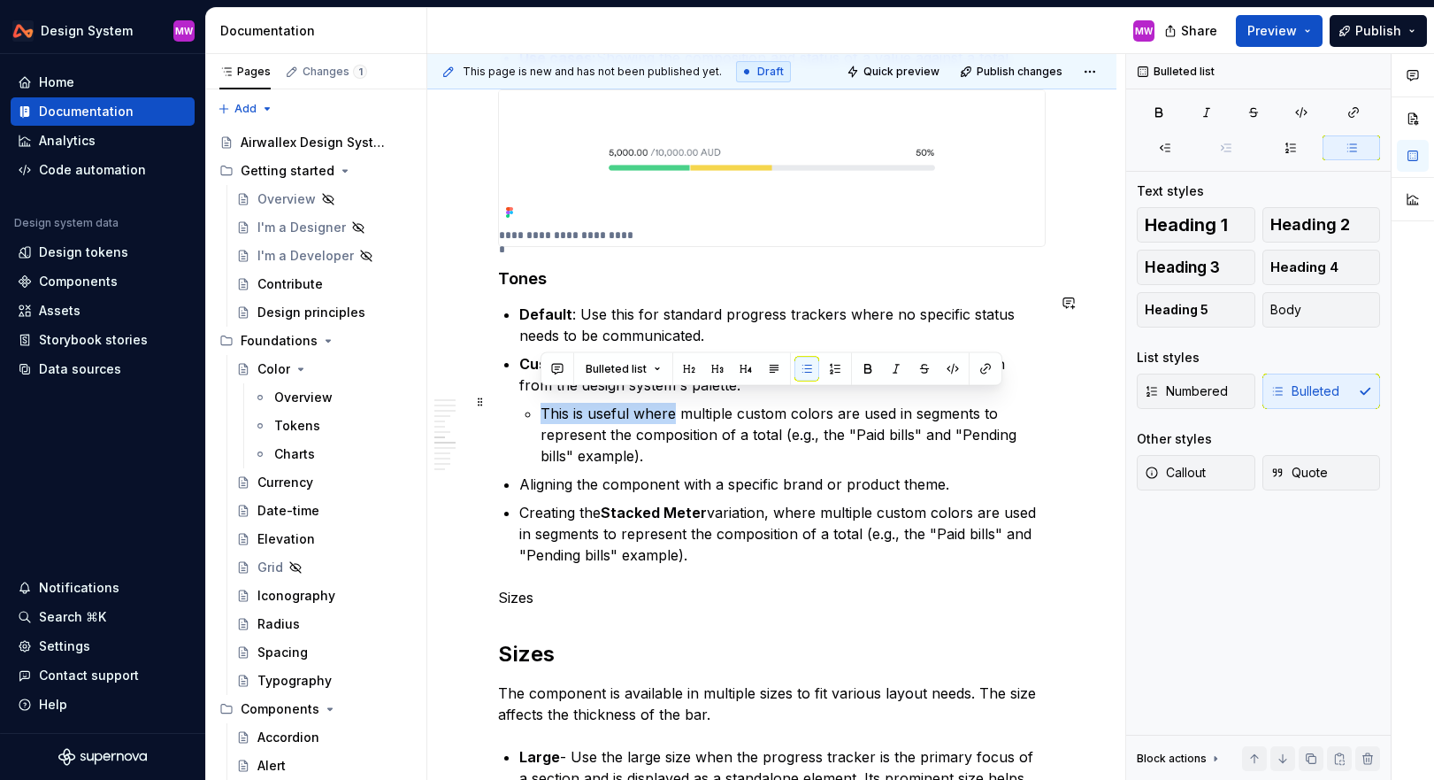
drag, startPoint x: 540, startPoint y: 396, endPoint x: 673, endPoint y: 397, distance: 133.6
click at [673, 397] on li "Custom : The custom variant allows the indicator to use any color token from th…" at bounding box center [782, 409] width 527 height 113
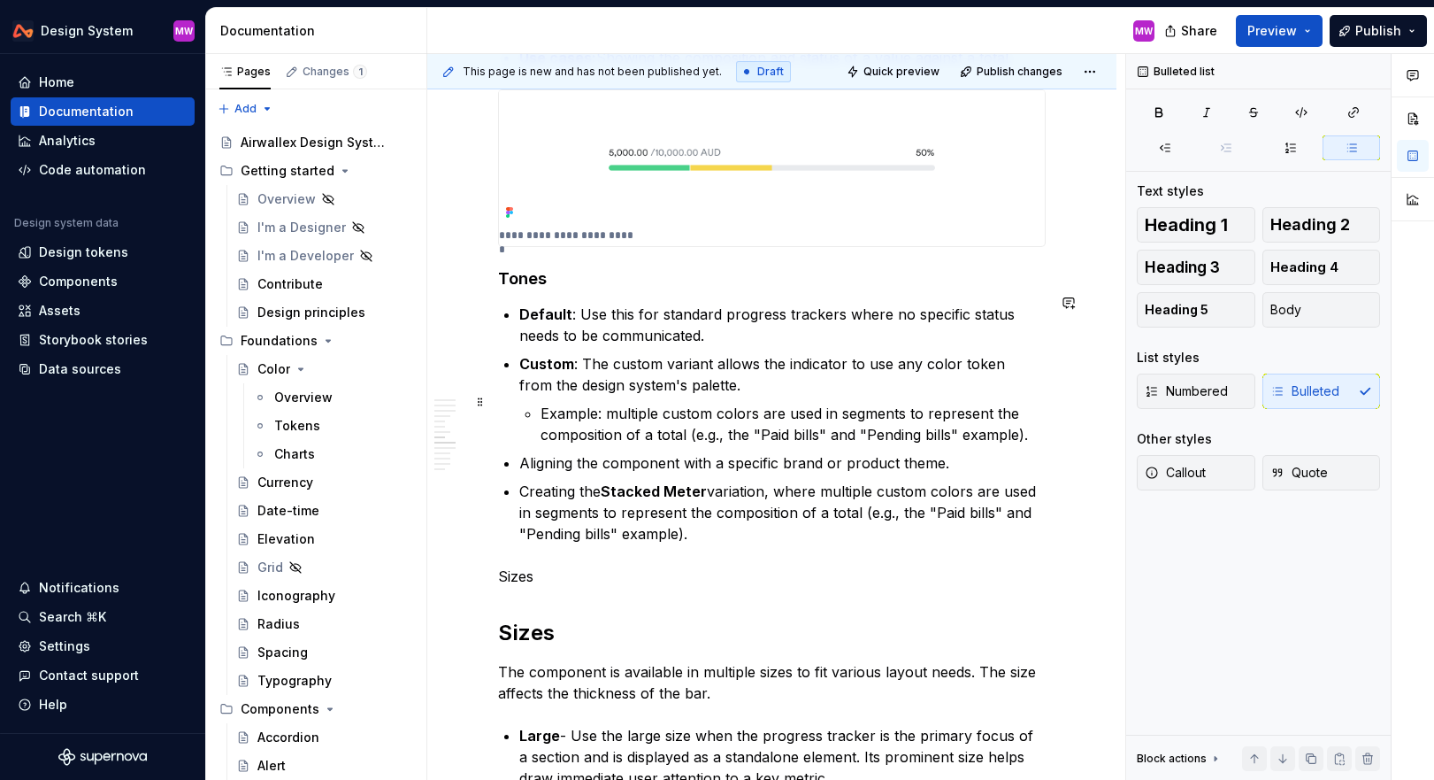
click at [606, 403] on p "Example: multiple custom colors are used in segments to represent the compositi…" at bounding box center [793, 424] width 505 height 42
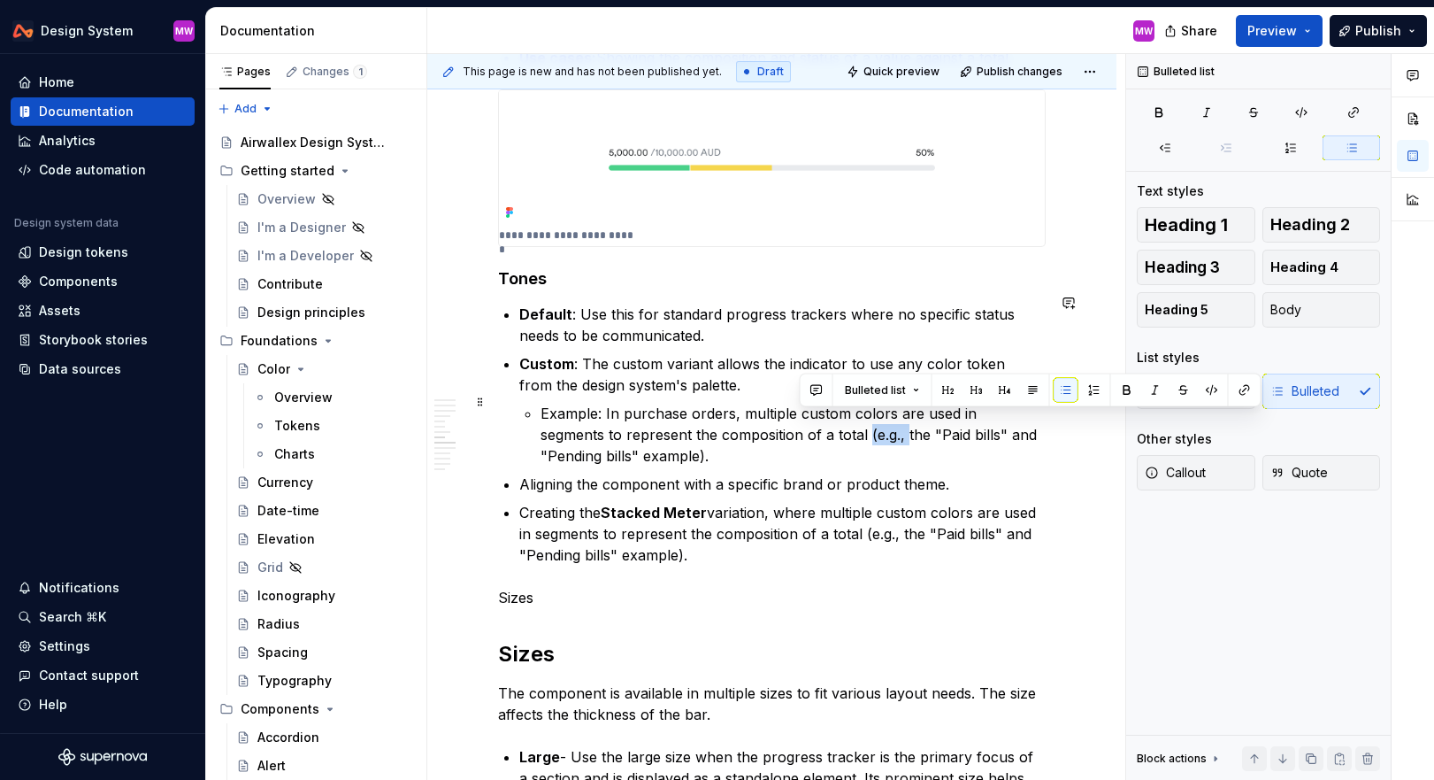
drag, startPoint x: 801, startPoint y: 423, endPoint x: 838, endPoint y: 423, distance: 37.2
click at [838, 423] on p "Example: In purchase orders, multiple custom colors are used in segments to rep…" at bounding box center [793, 435] width 505 height 64
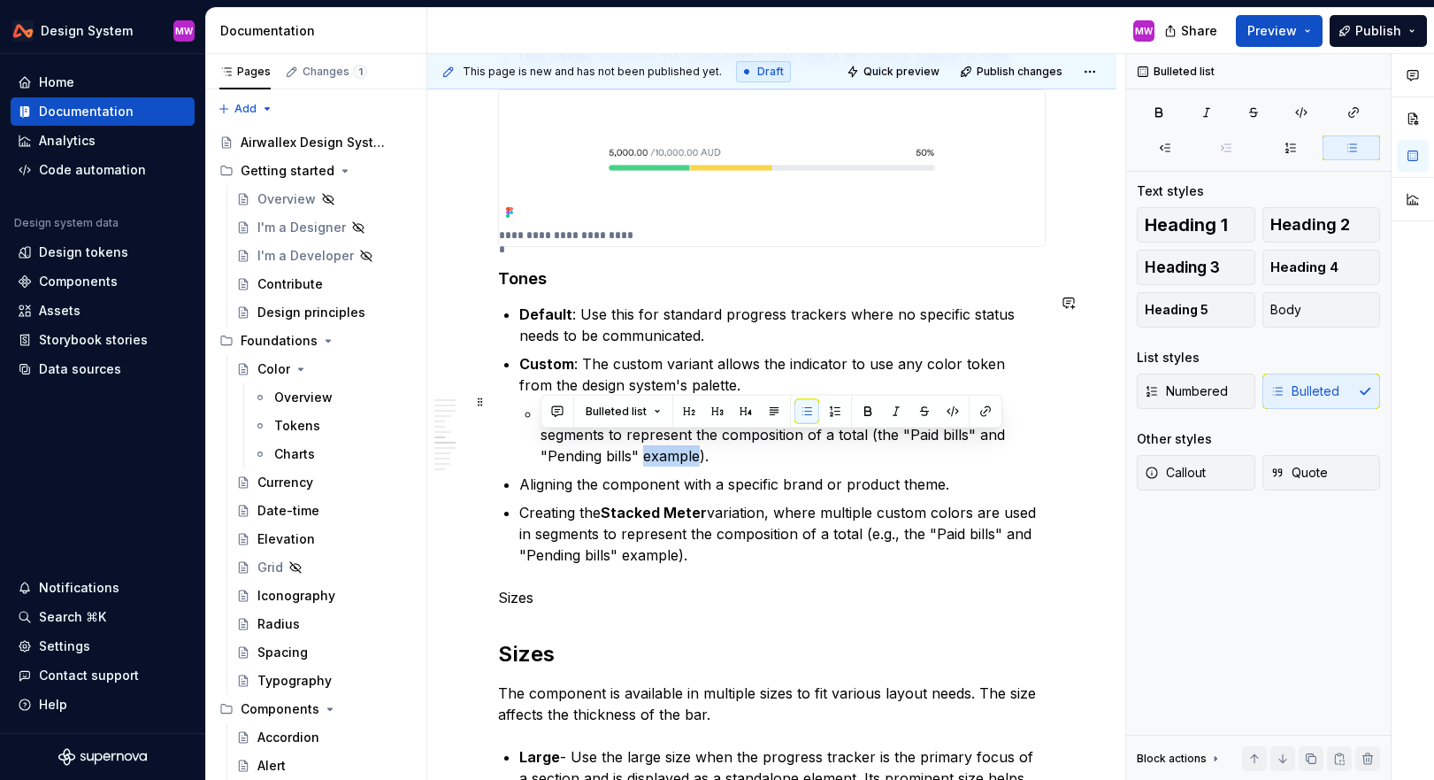
drag, startPoint x: 596, startPoint y: 443, endPoint x: 529, endPoint y: 441, distance: 67.3
click at [529, 441] on li "Custom : The custom variant allows the indicator to use any color token from th…" at bounding box center [782, 409] width 527 height 113
click at [801, 422] on p "Example: In purchase orders, multiple custom colors are used in segments to rep…" at bounding box center [793, 435] width 505 height 64
click at [976, 403] on p "Example: In purchase orders, multiple custom colors are used in segments to rep…" at bounding box center [793, 435] width 505 height 64
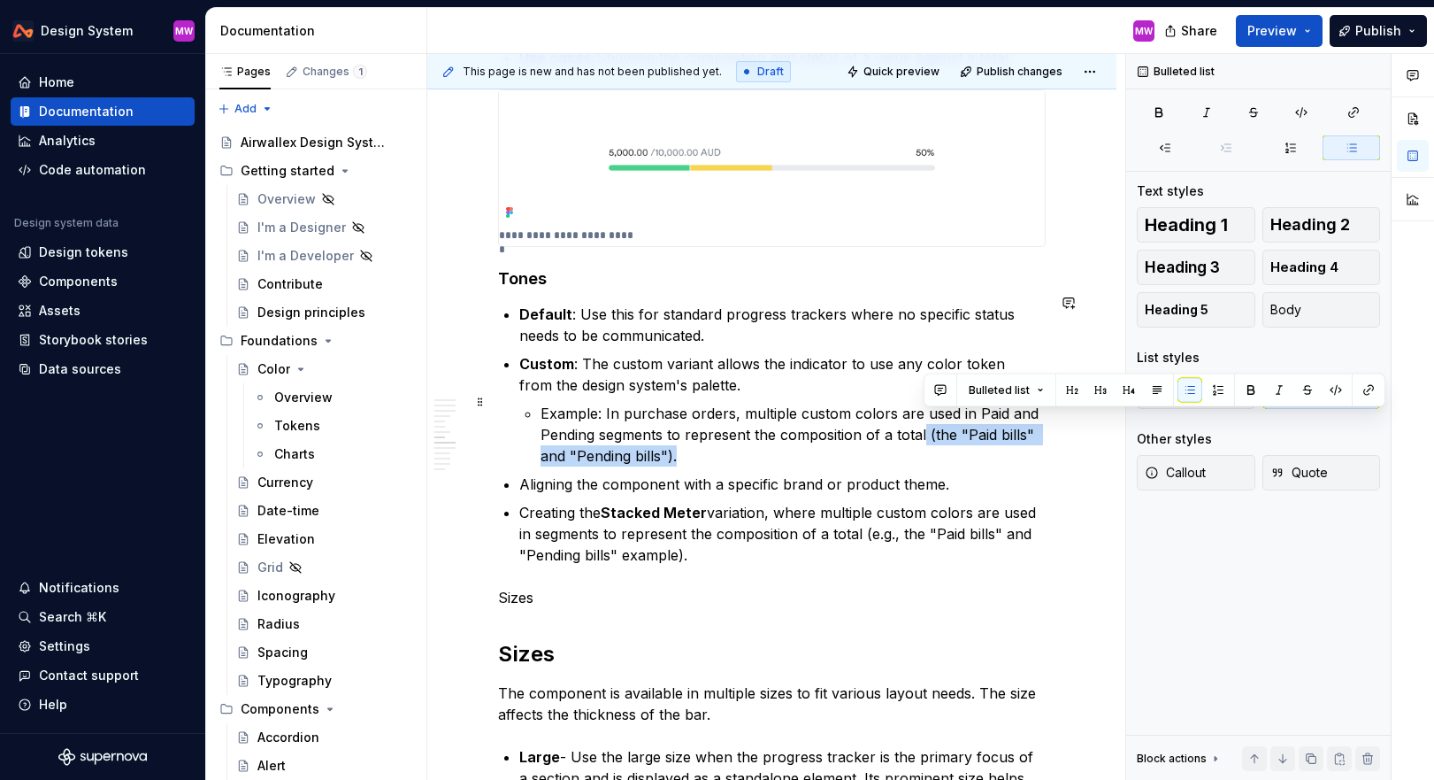
drag, startPoint x: 923, startPoint y: 417, endPoint x: 959, endPoint y: 448, distance: 47.7
click at [959, 448] on p "Example: In purchase orders, multiple custom colors are used in Paid and Pendin…" at bounding box center [793, 435] width 505 height 64
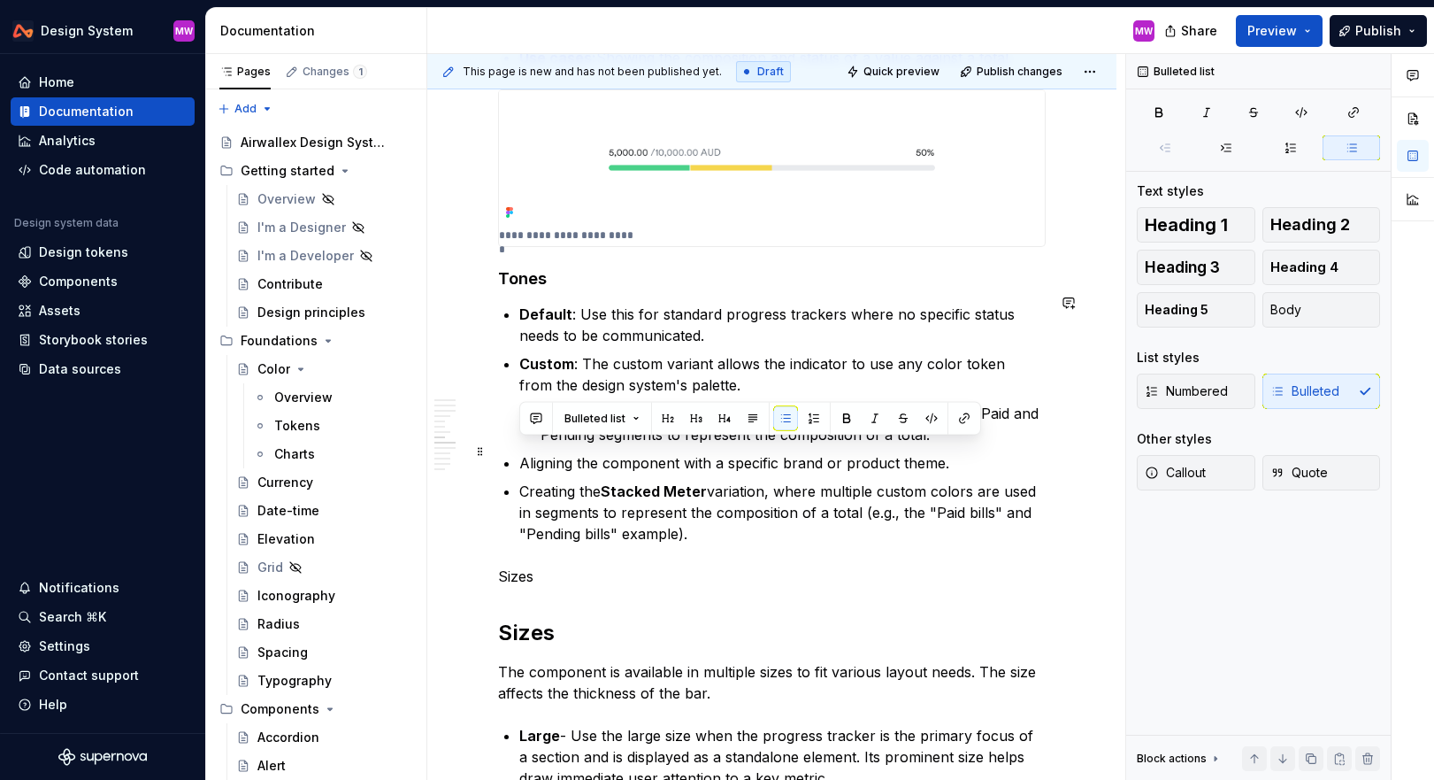
drag, startPoint x: 735, startPoint y: 529, endPoint x: 517, endPoint y: 437, distance: 237.2
click at [517, 437] on div "Overview A progress tracker is a visual indicator that shows a value within a b…" at bounding box center [772, 526] width 548 height 4952
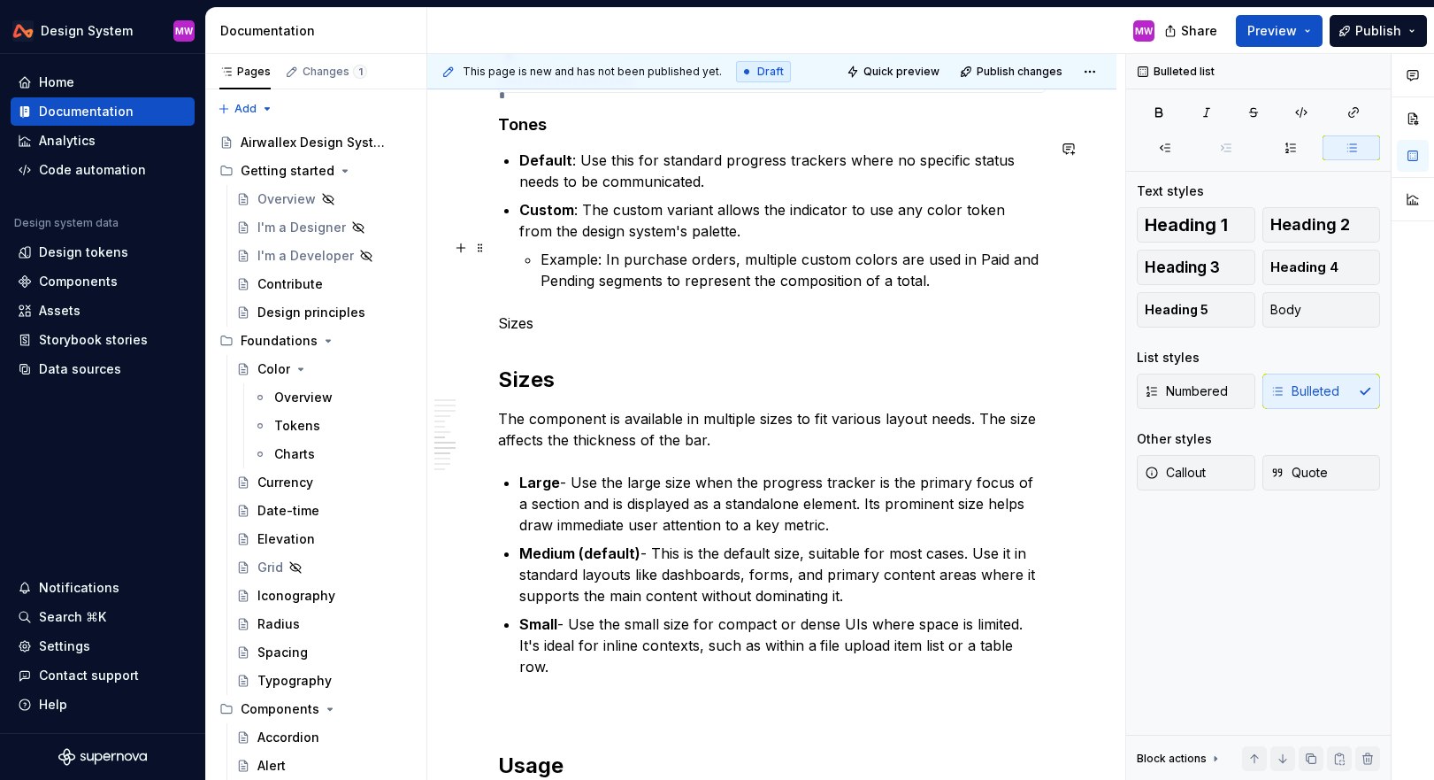
scroll to position [2473, 0]
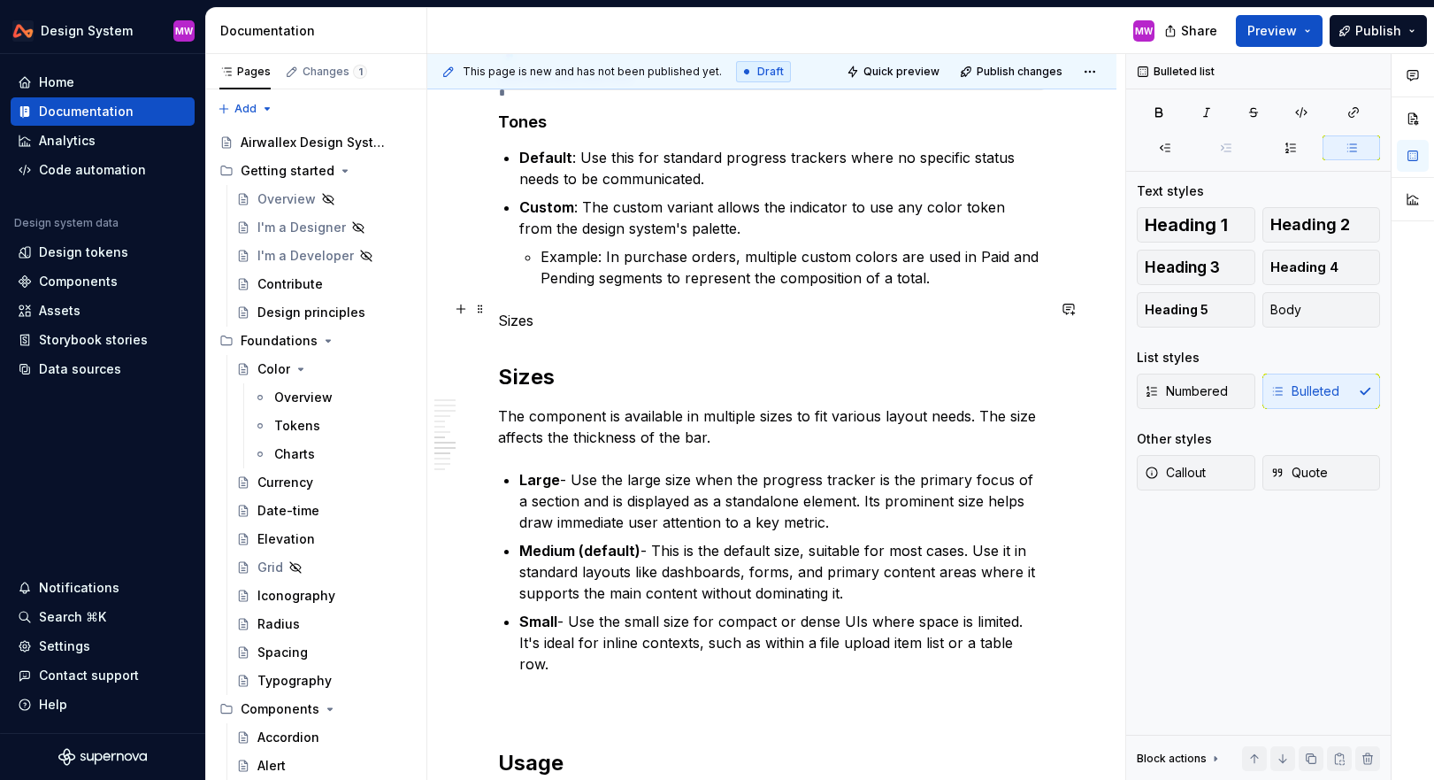
click at [550, 310] on p "Sizes" at bounding box center [772, 320] width 548 height 21
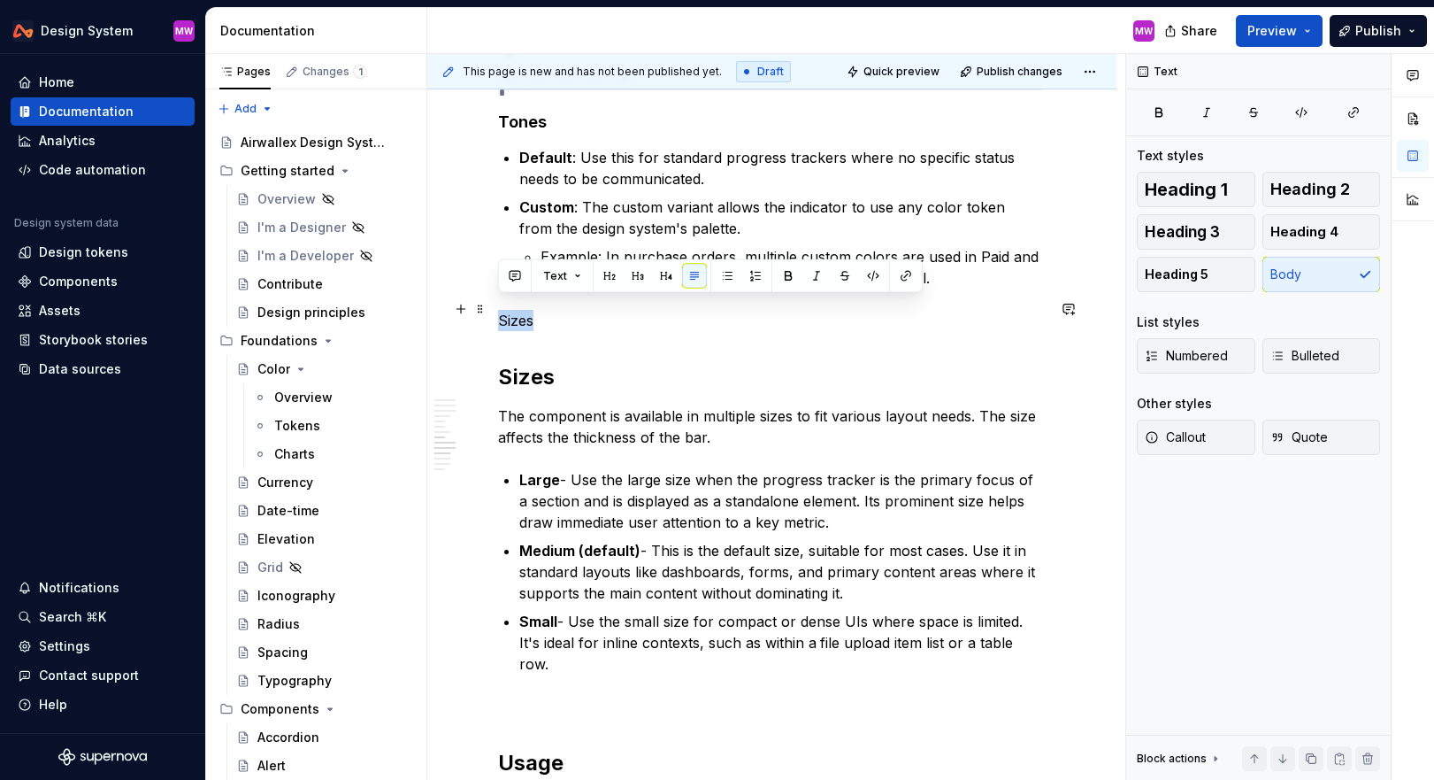
drag, startPoint x: 568, startPoint y: 315, endPoint x: 490, endPoint y: 315, distance: 77.9
click at [490, 315] on div "Overview A progress tracker is a visual indicator that shows a value within a b…" at bounding box center [771, 426] width 689 height 5150
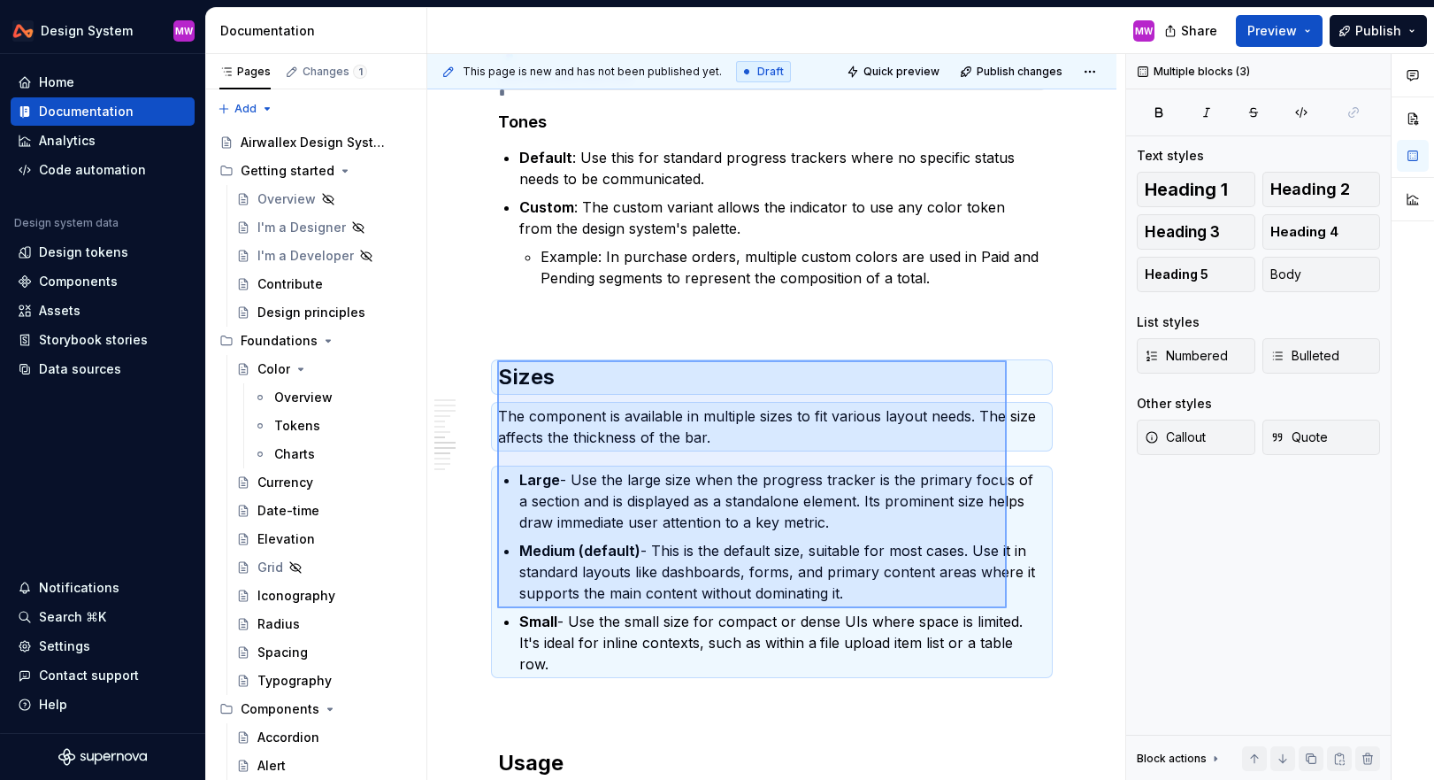
drag, startPoint x: 497, startPoint y: 360, endPoint x: 1034, endPoint y: 636, distance: 604.0
click at [1034, 636] on div "This page is new and has not been published yet. Draft Quick preview Publish ch…" at bounding box center [776, 417] width 698 height 727
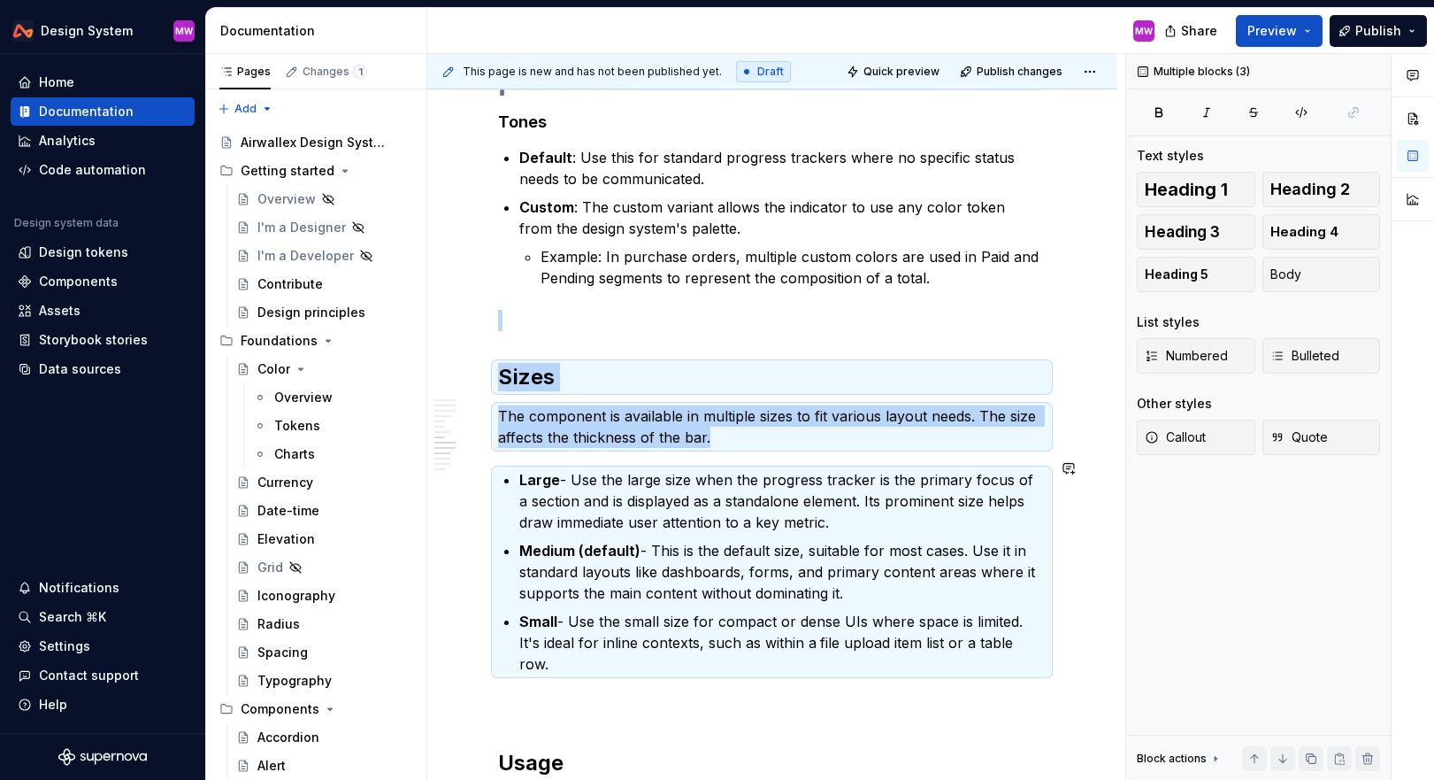
copy div "Sizes The component is available in multiple sizes to fit various layout needs.…"
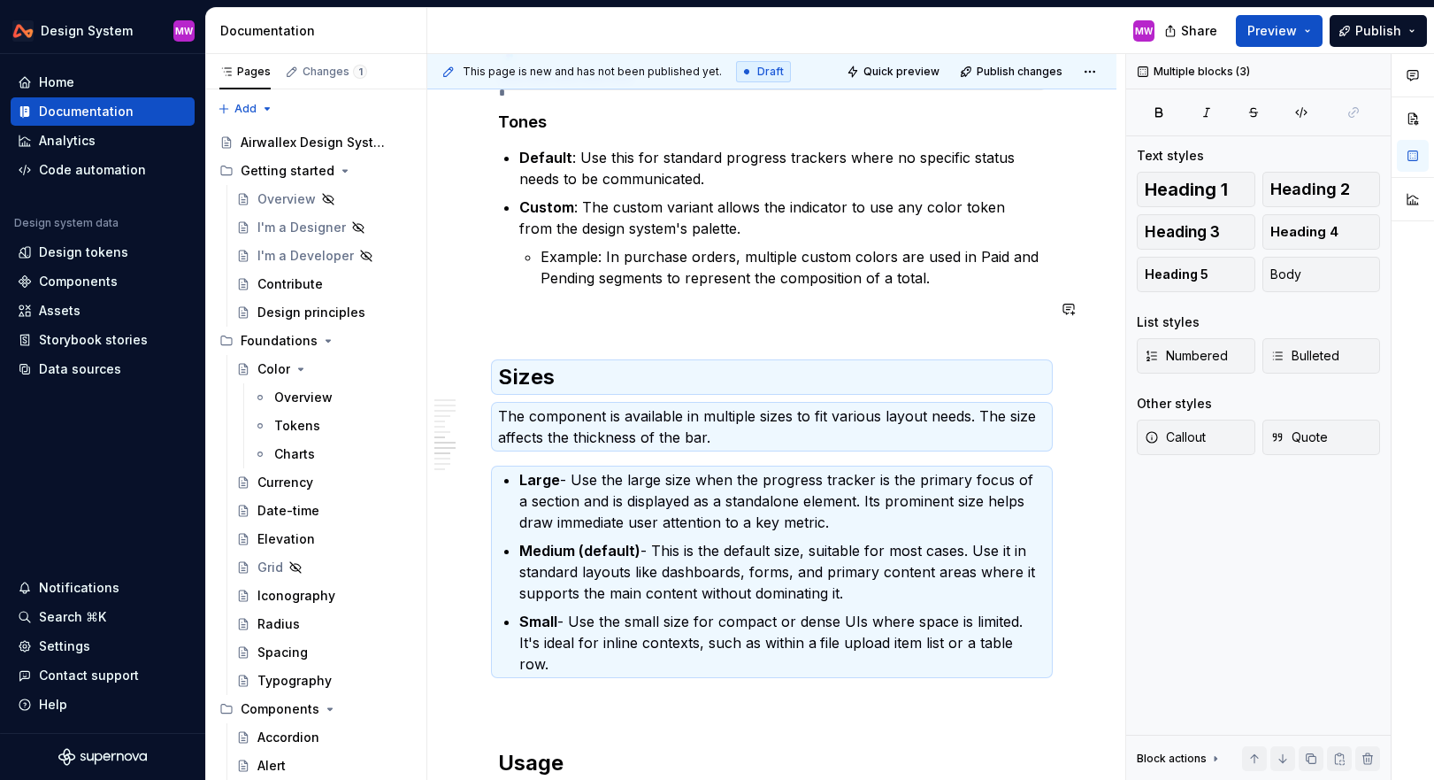
click at [577, 286] on div "Overview A progress tracker is a visual indicator that shows a value within a b…" at bounding box center [772, 320] width 548 height 4853
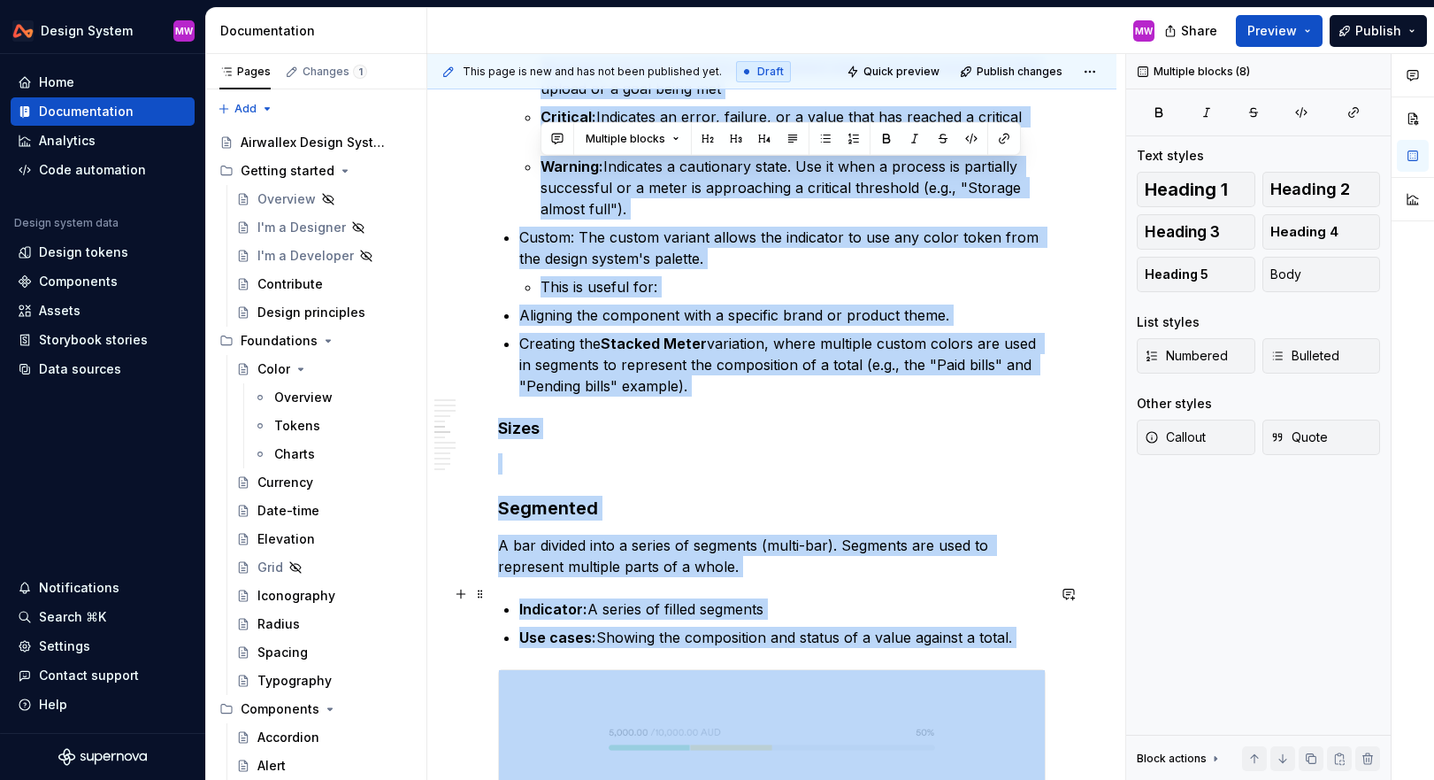
scroll to position [1529, 0]
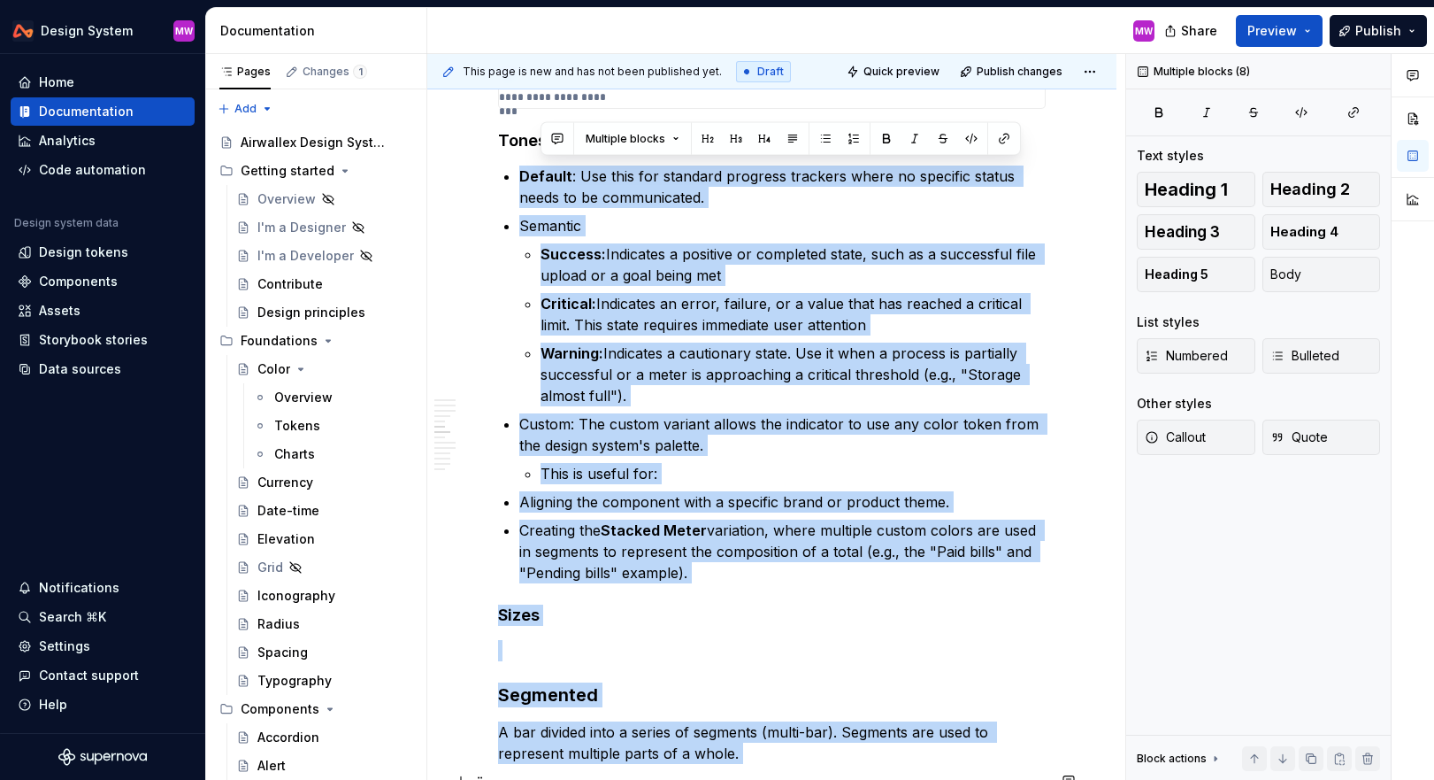
drag, startPoint x: 562, startPoint y: 119, endPoint x: 502, endPoint y: 119, distance: 60.2
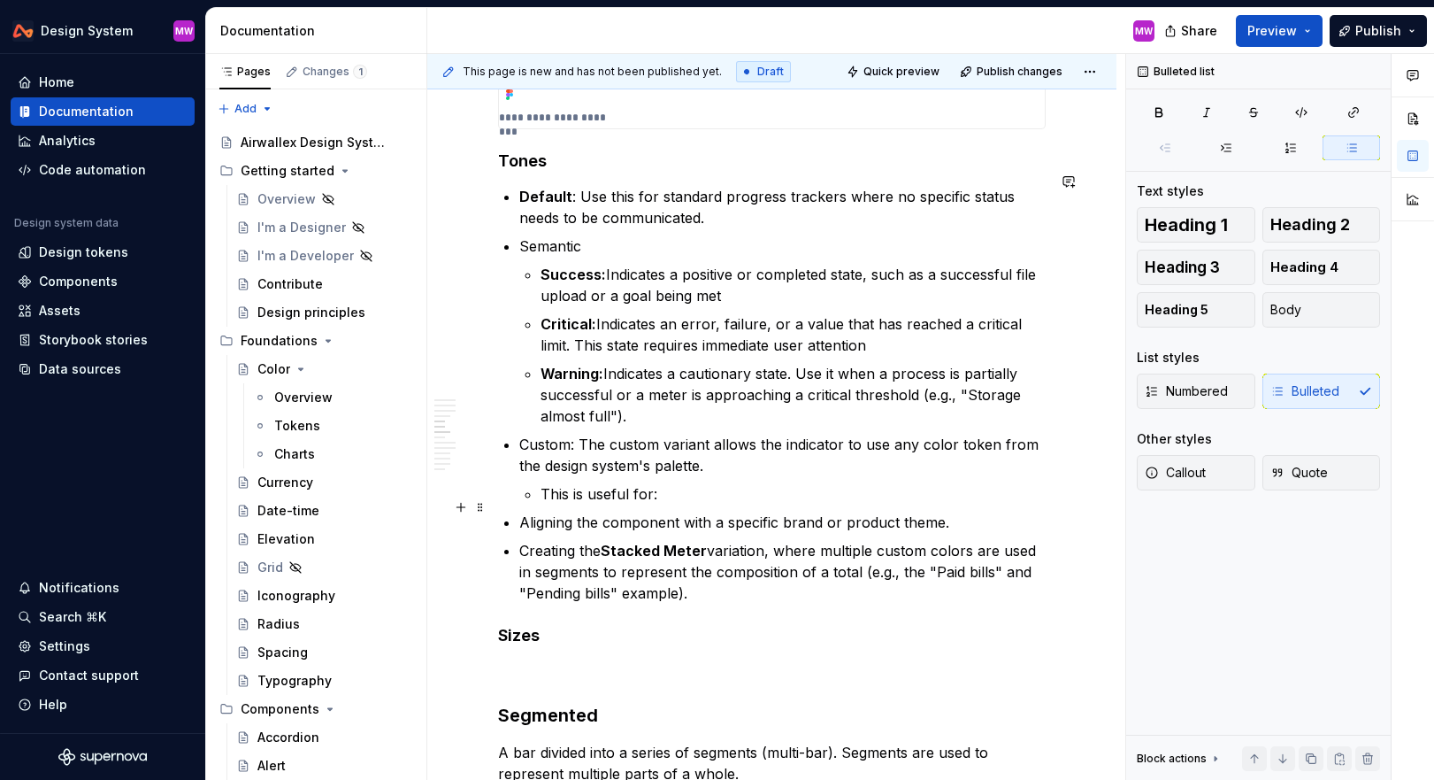
click at [563, 511] on p "Aligning the component with a specific brand or product theme." at bounding box center [782, 521] width 527 height 21
click at [550, 625] on h4 "Sizes" at bounding box center [772, 635] width 548 height 21
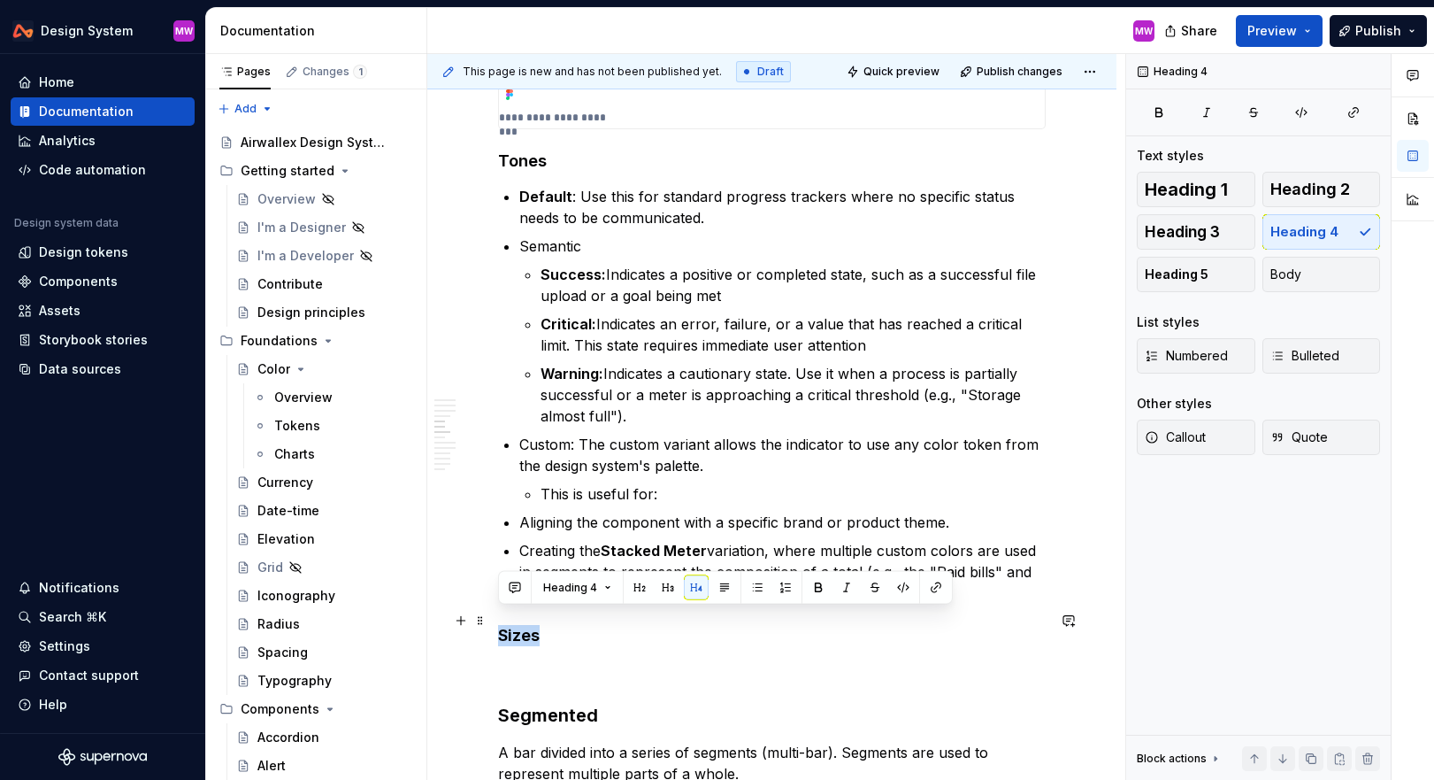
drag, startPoint x: 550, startPoint y: 619, endPoint x: 498, endPoint y: 619, distance: 52.2
click at [498, 625] on h4 "Sizes" at bounding box center [772, 635] width 548 height 21
copy h4 "Sizes"
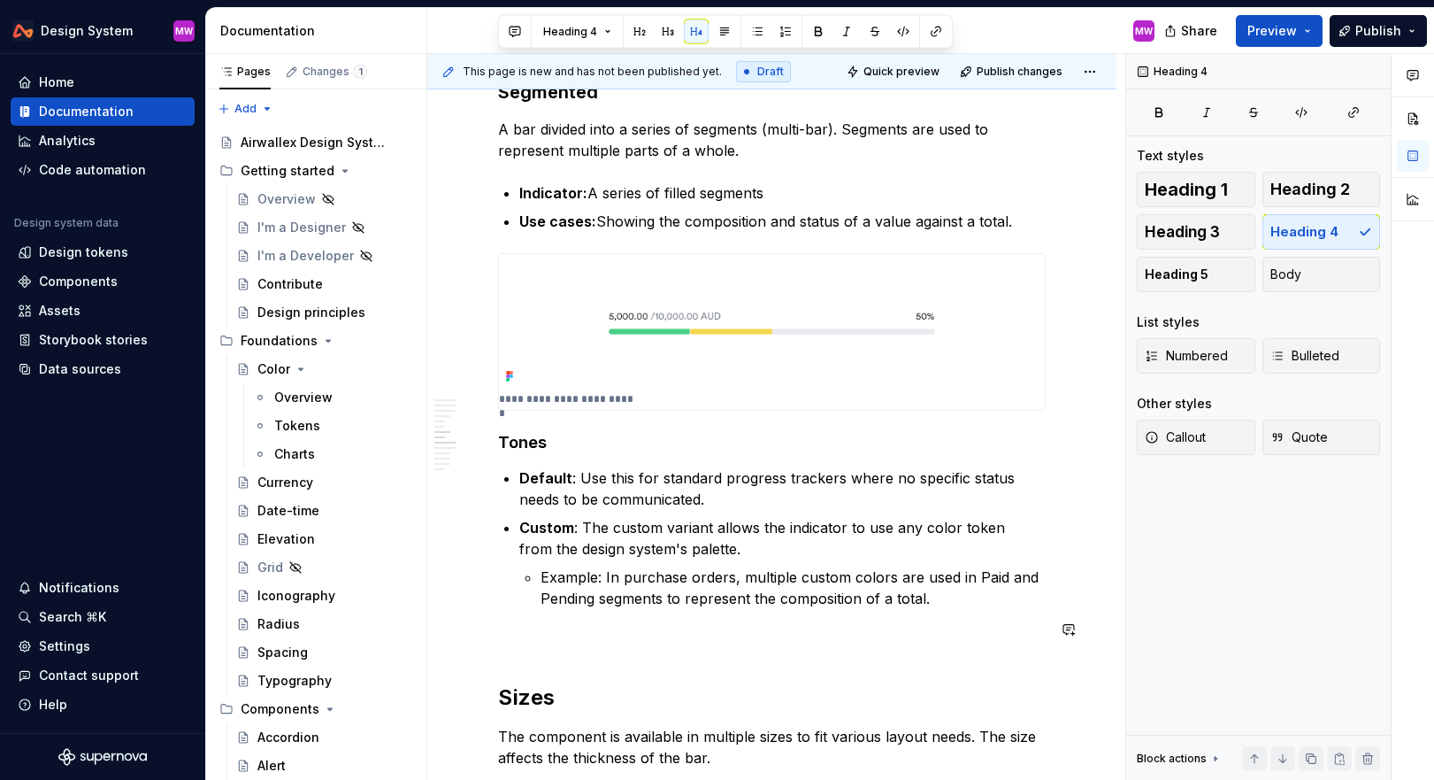
scroll to position [2182, 0]
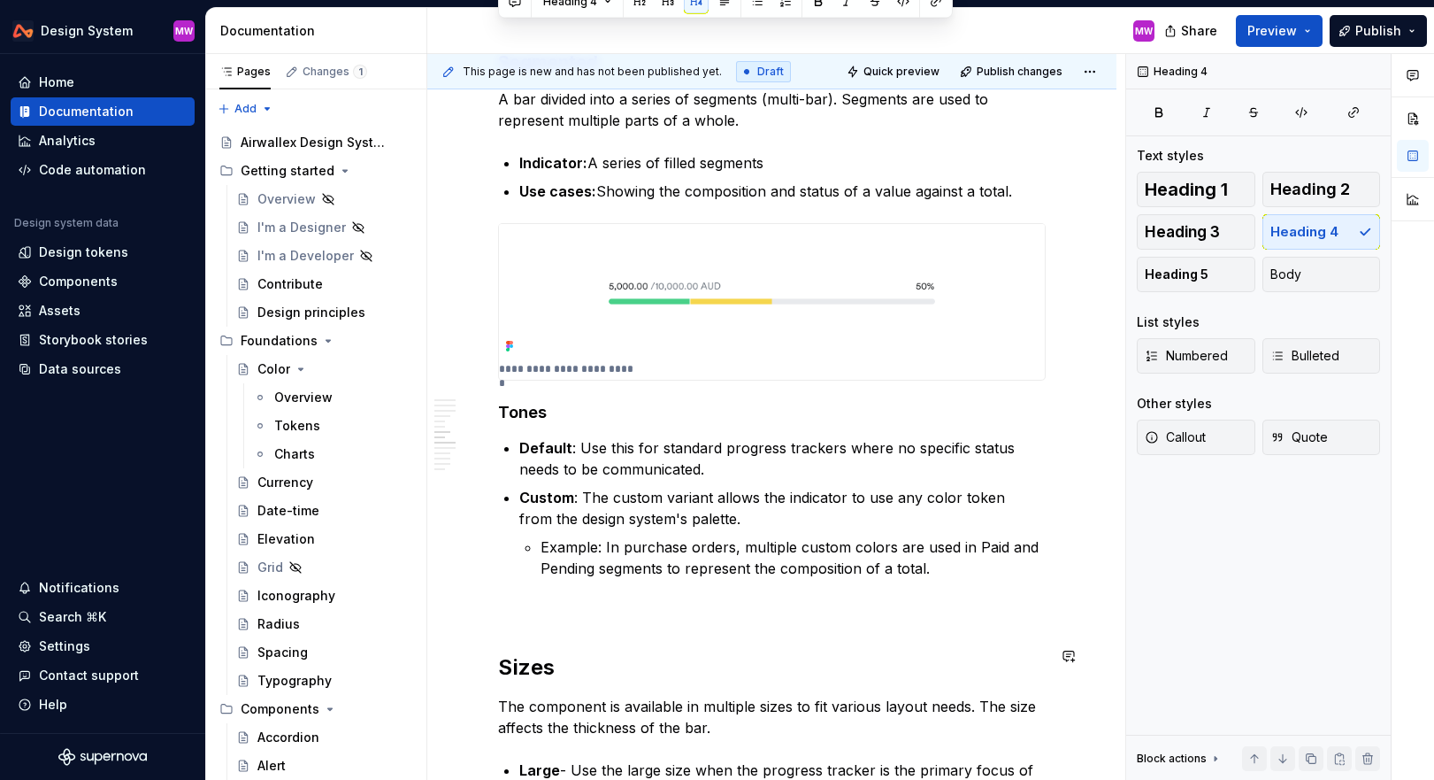
click at [562, 567] on div "Overview A progress tracker is a visual indicator that shows a value within a b…" at bounding box center [772, 610] width 548 height 4853
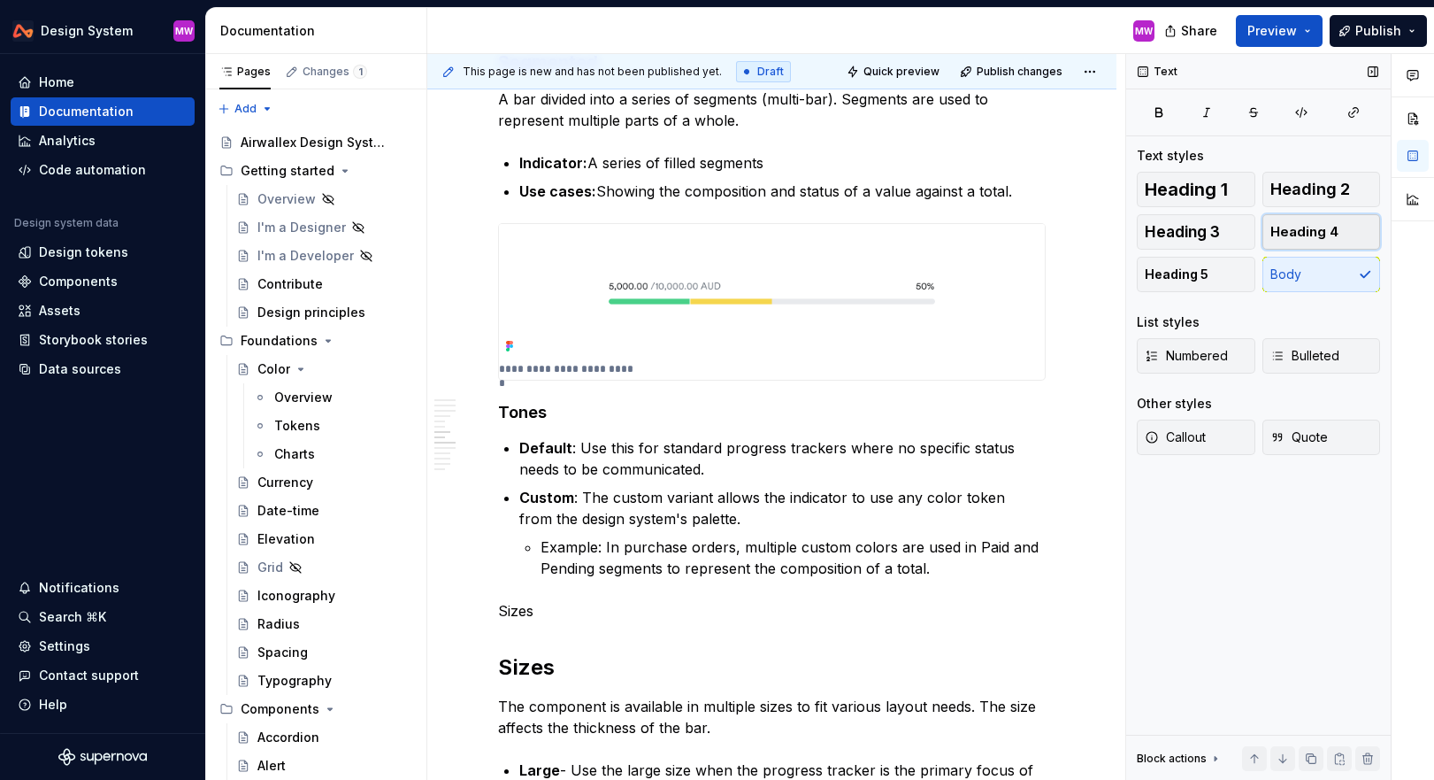
click at [1327, 240] on span "Heading 4" at bounding box center [1305, 232] width 68 height 18
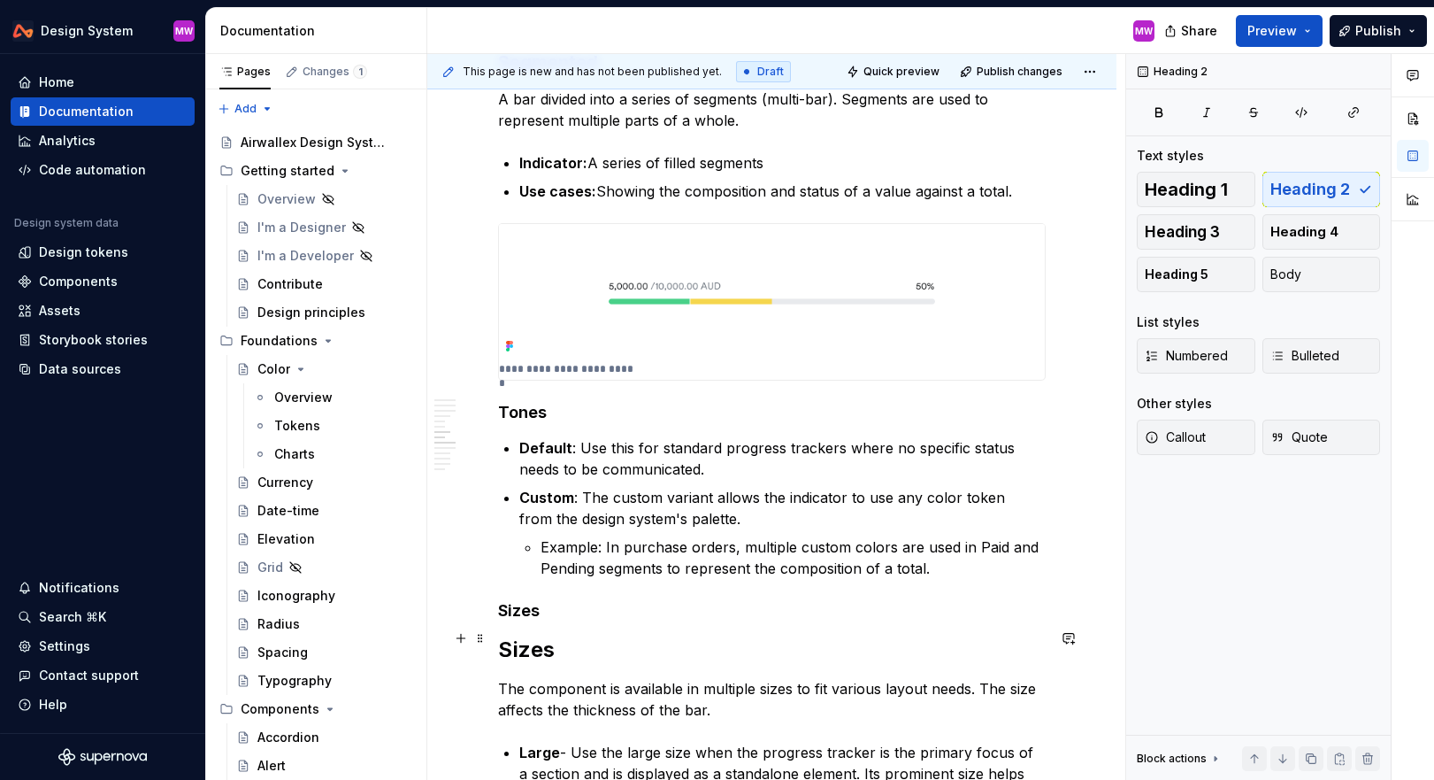
click at [587, 635] on h2 "Sizes" at bounding box center [772, 649] width 548 height 28
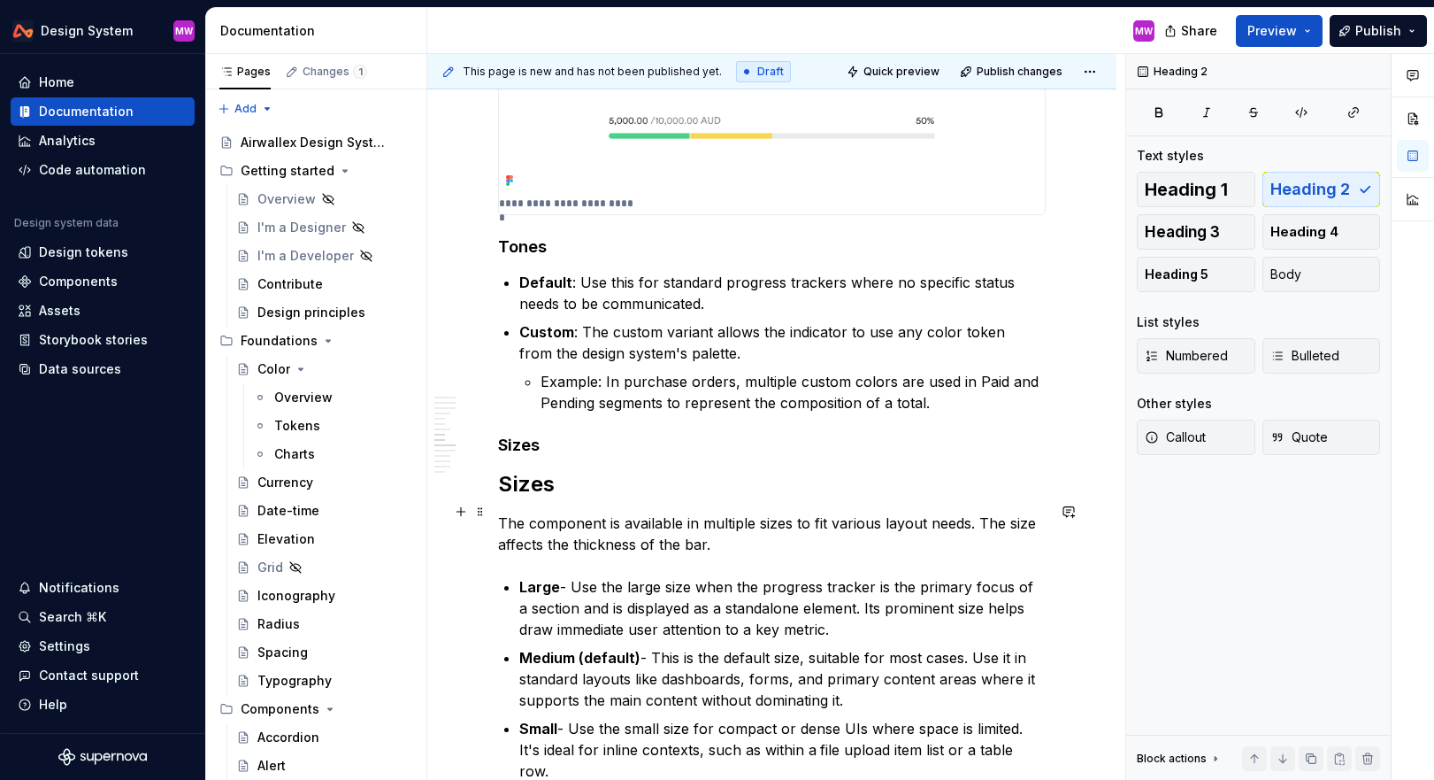
scroll to position [2380, 0]
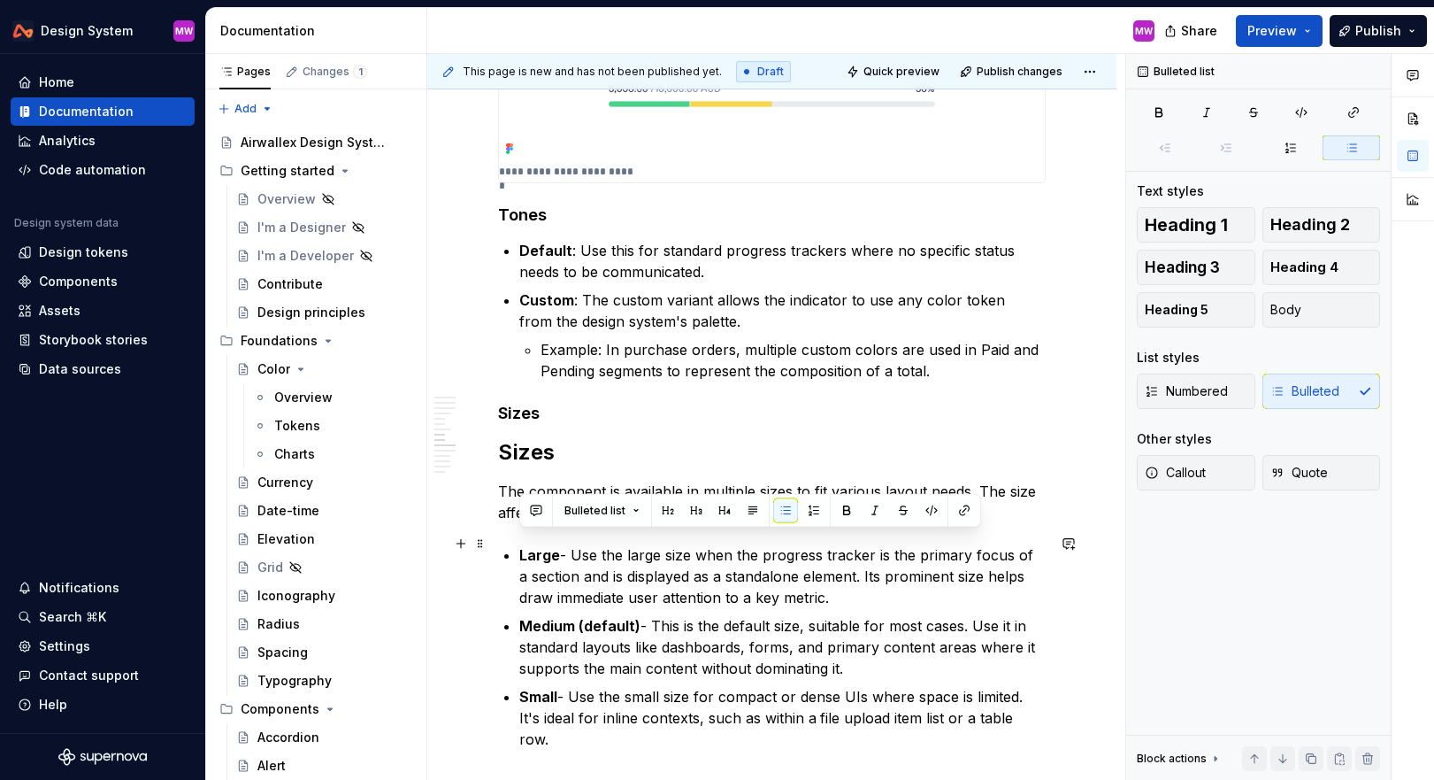
drag, startPoint x: 867, startPoint y: 660, endPoint x: 513, endPoint y: 544, distance: 372.5
click at [513, 544] on div "Overview A progress tracker is a visual indicator that shows a value within a b…" at bounding box center [772, 404] width 548 height 4835
copy ul "Large - Use the large size when the progress tracker is the primary focus of a …"
click at [556, 412] on div "Overview A progress tracker is a visual indicator that shows a value within a b…" at bounding box center [772, 404] width 548 height 4835
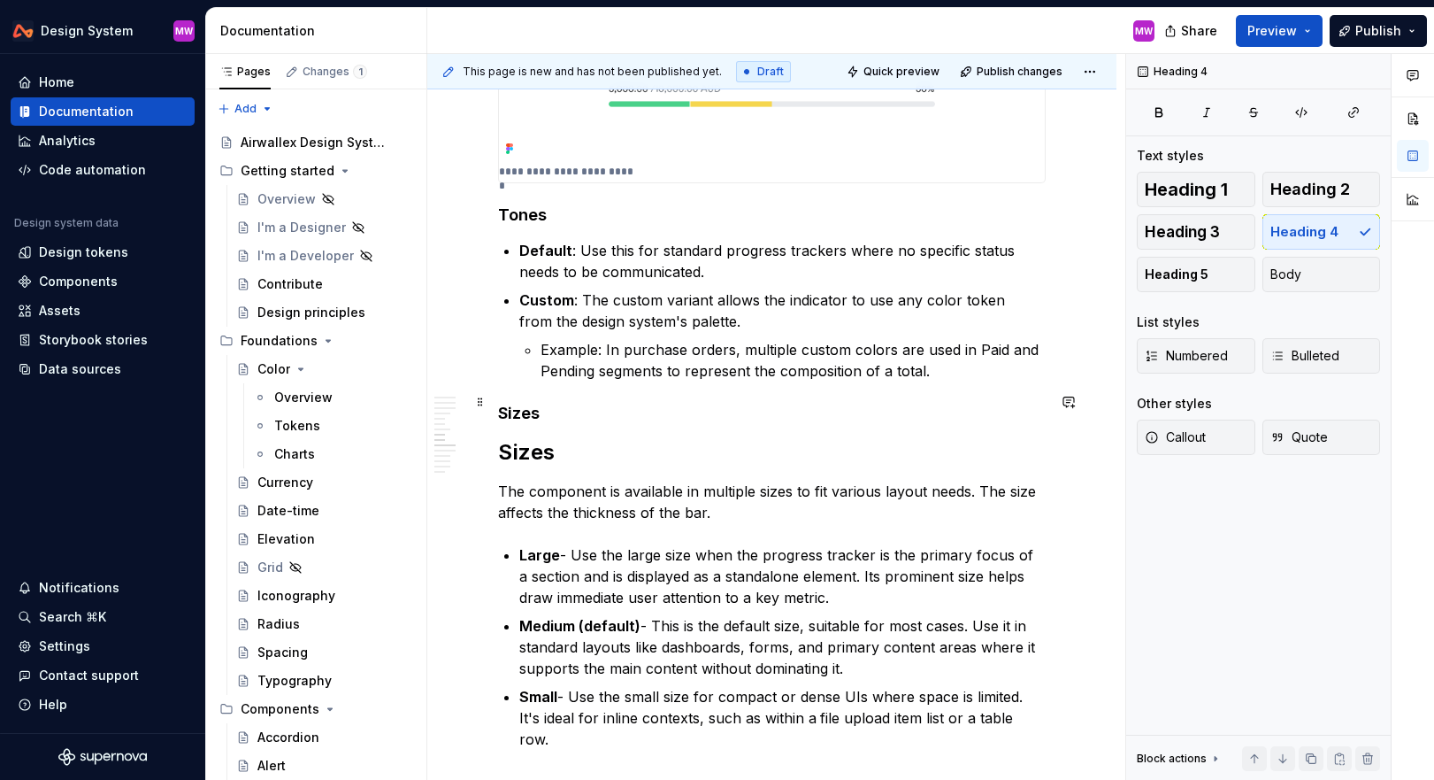
click at [558, 406] on h4 "Sizes" at bounding box center [772, 413] width 548 height 21
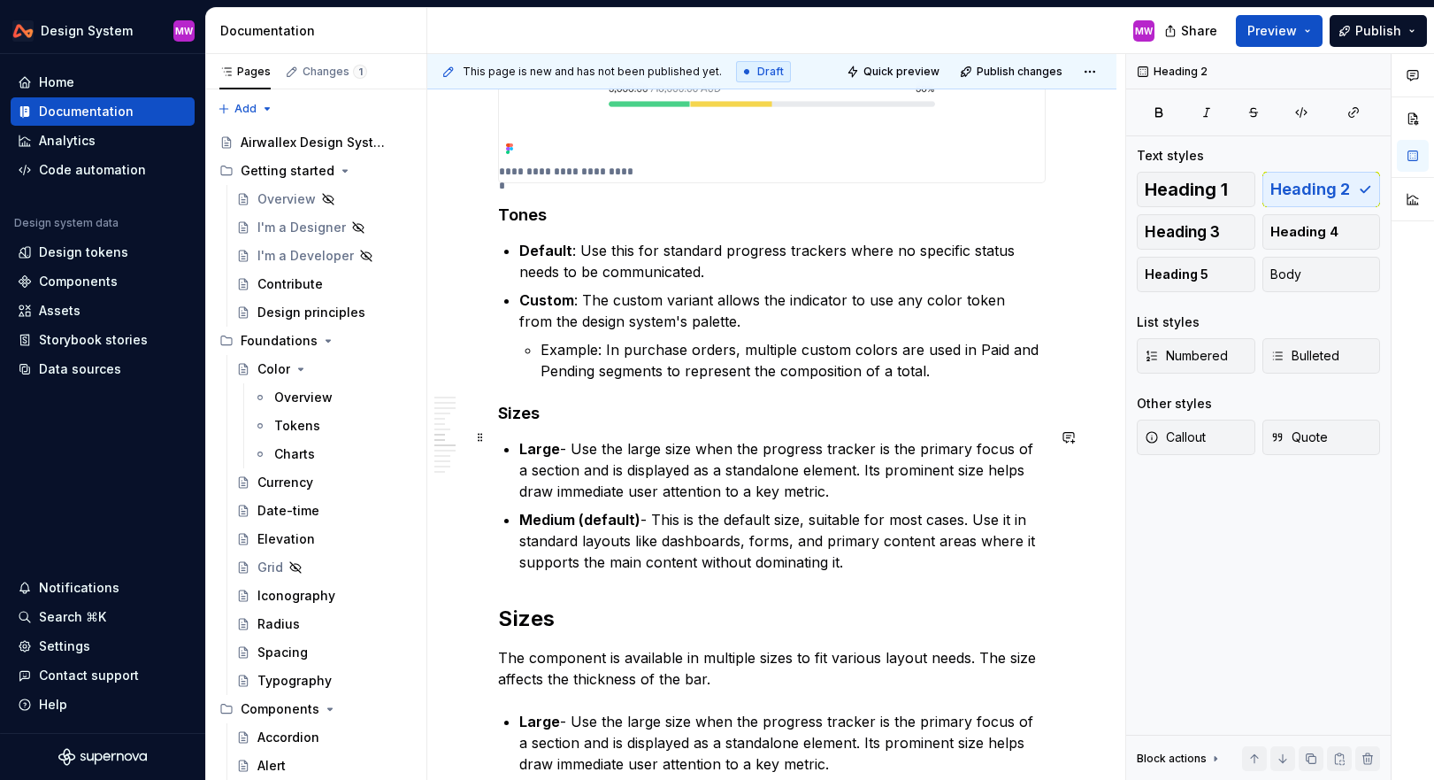
click at [565, 438] on p "Large - Use the large size when the progress tracker is the primary focus of a …" at bounding box center [782, 470] width 527 height 64
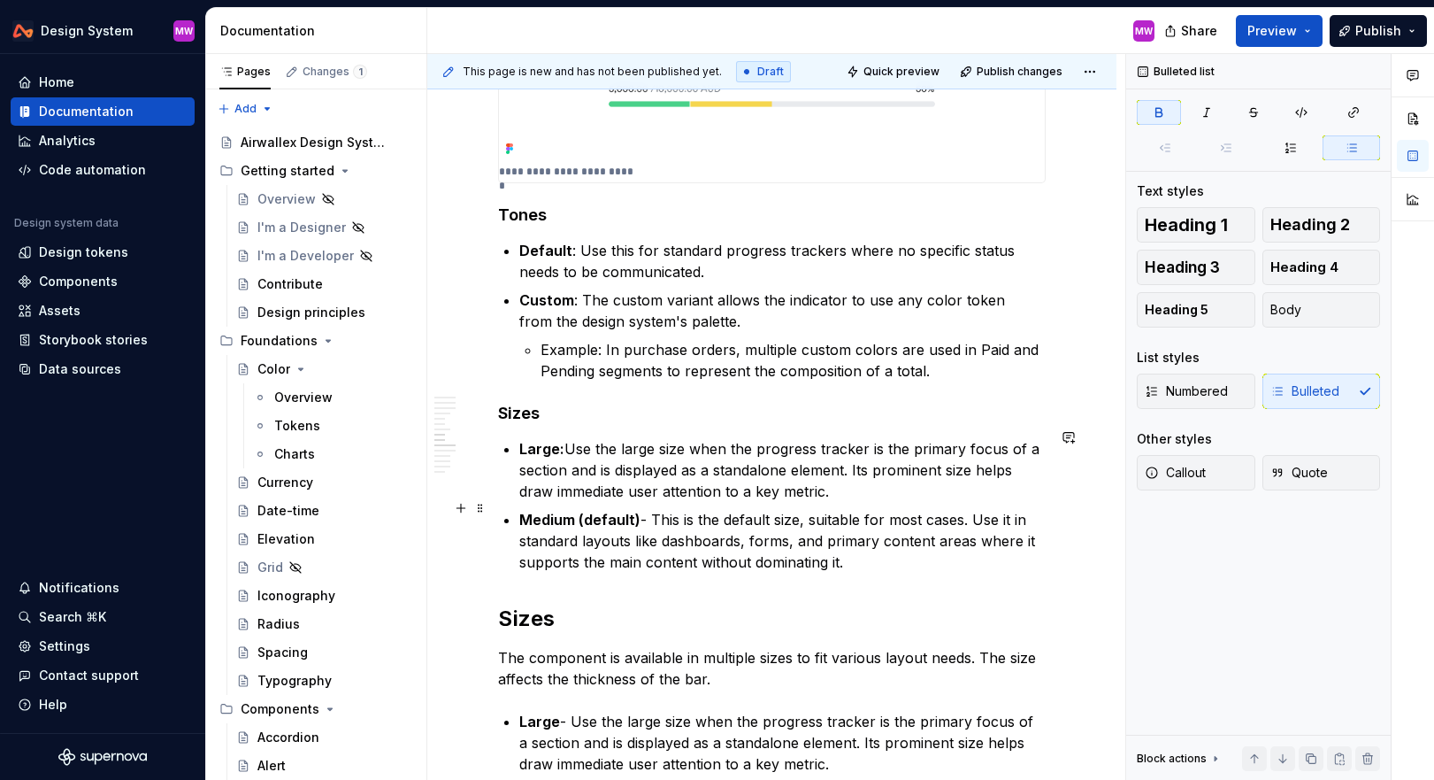
click at [651, 509] on p "Medium (default) - This is the default size, suitable for most cases. Use it in…" at bounding box center [782, 541] width 527 height 64
click at [915, 544] on p "Medium (default) : This is the default size, suitable for most cases. Use it in…" at bounding box center [782, 541] width 527 height 64
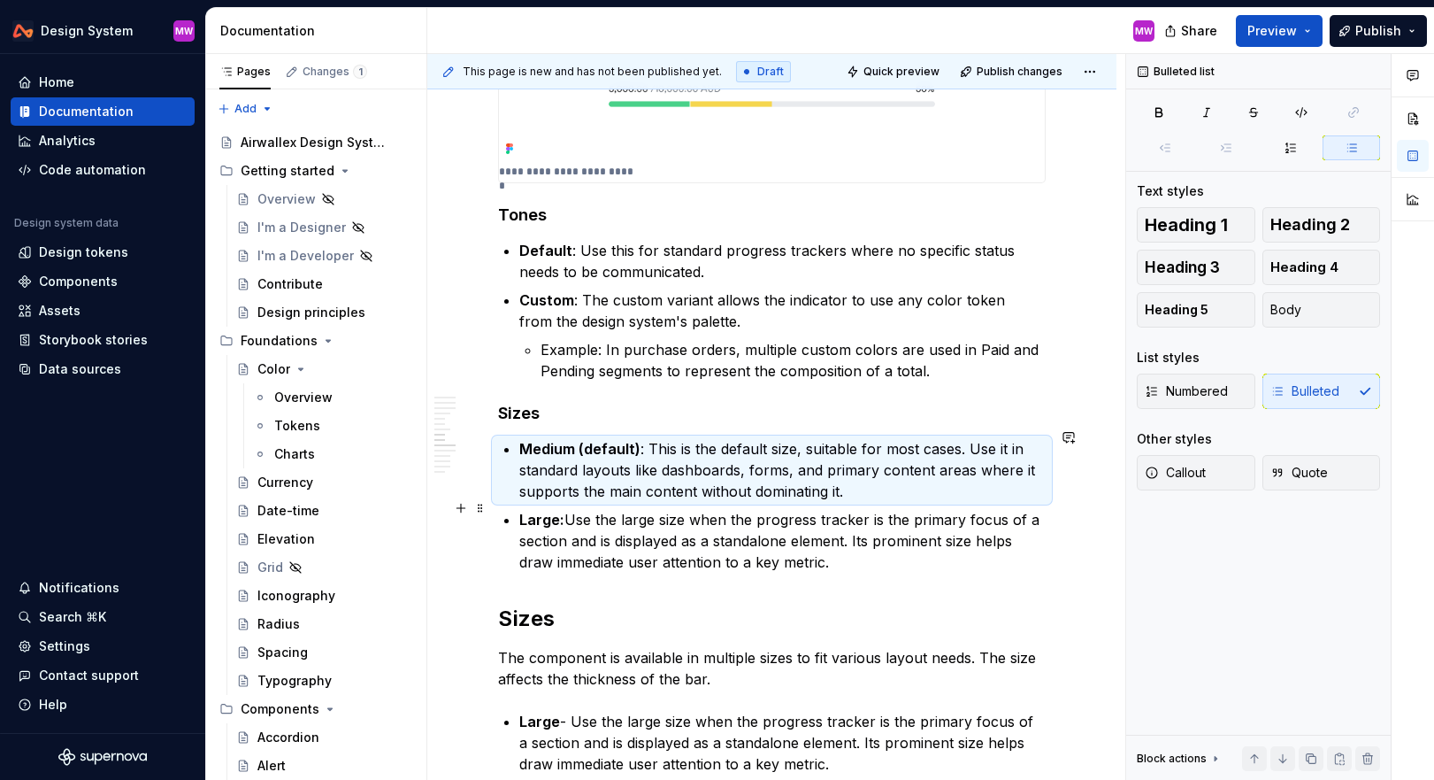
click at [803, 509] on p "Large: Use the large size when the progress tracker is the primary focus of a s…" at bounding box center [782, 541] width 527 height 64
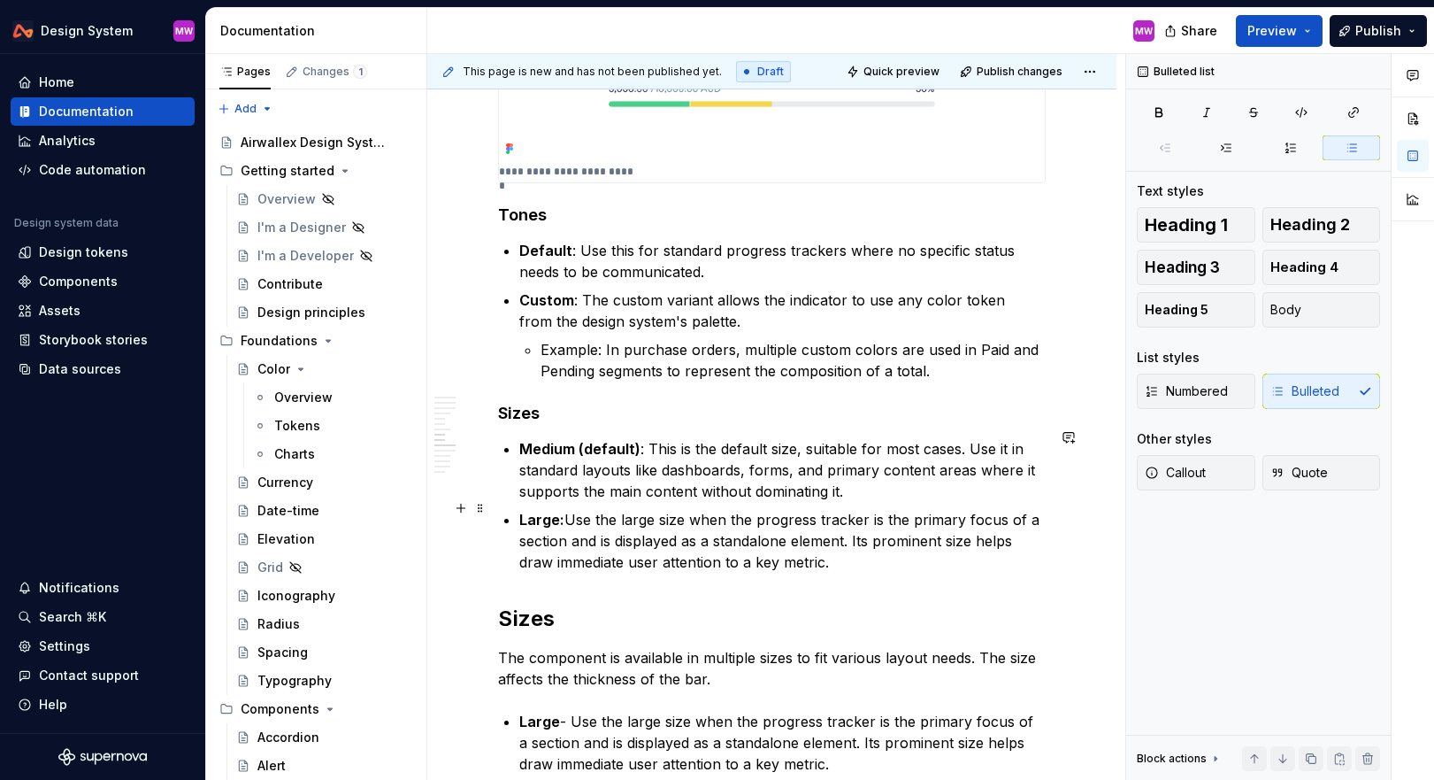
click at [694, 509] on p "Large: Use the large size when the progress tracker is the primary focus of a s…" at bounding box center [782, 541] width 527 height 64
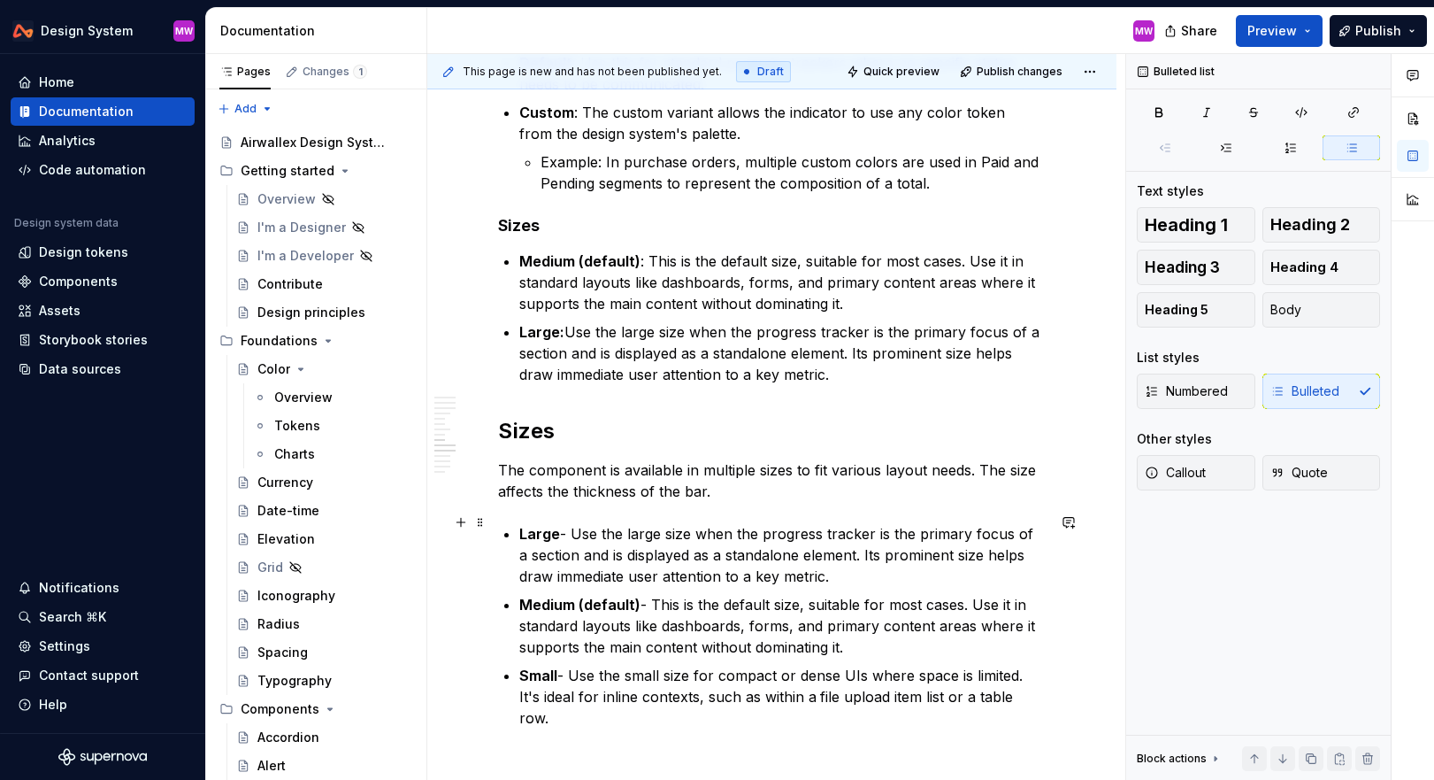
scroll to position [2600, 0]
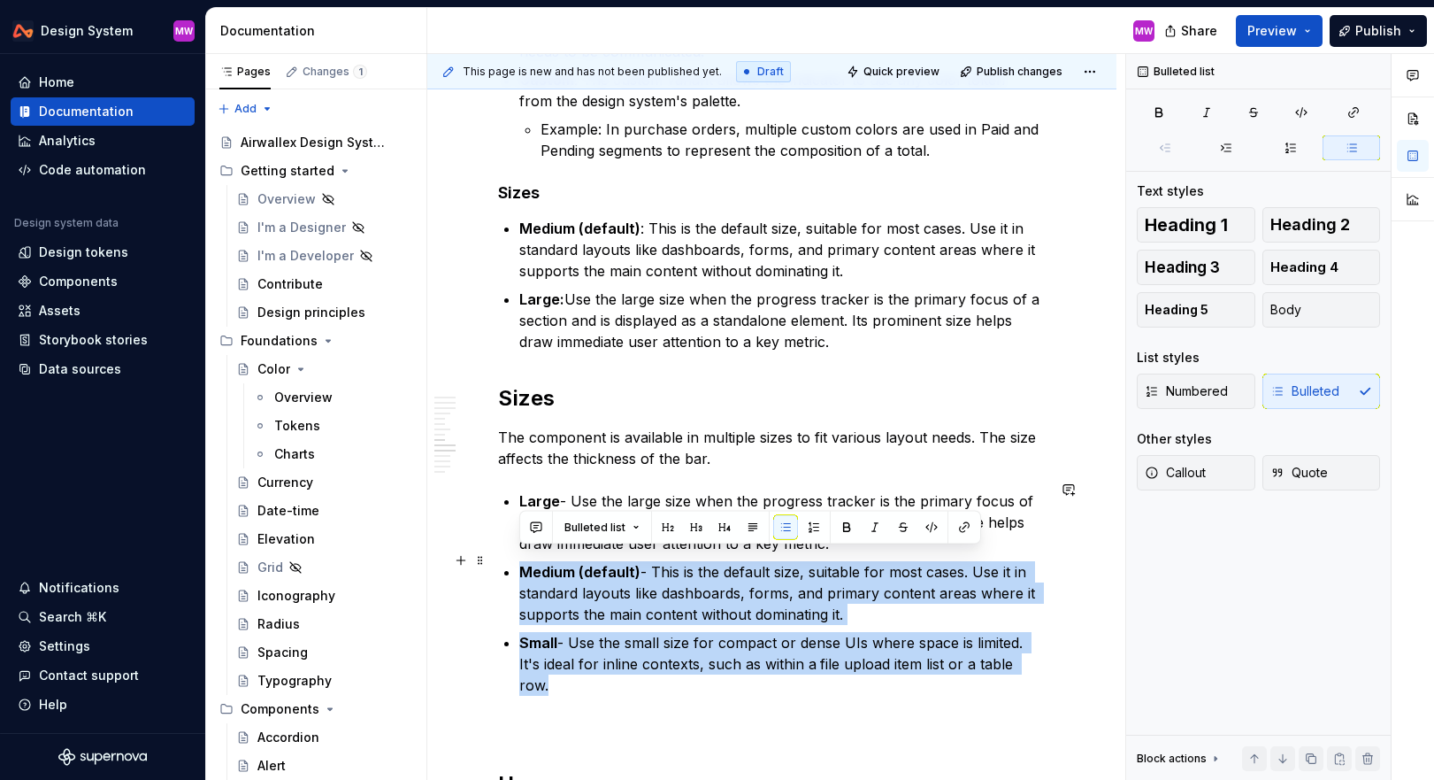
drag, startPoint x: 1031, startPoint y: 651, endPoint x: 505, endPoint y: 565, distance: 532.8
click at [505, 565] on div "Overview A progress tracker is a visual indicator that shows a value within a b…" at bounding box center [772, 267] width 548 height 5002
copy ul "Medium (default) - This is the default size, suitable for most cases. Use it in…"
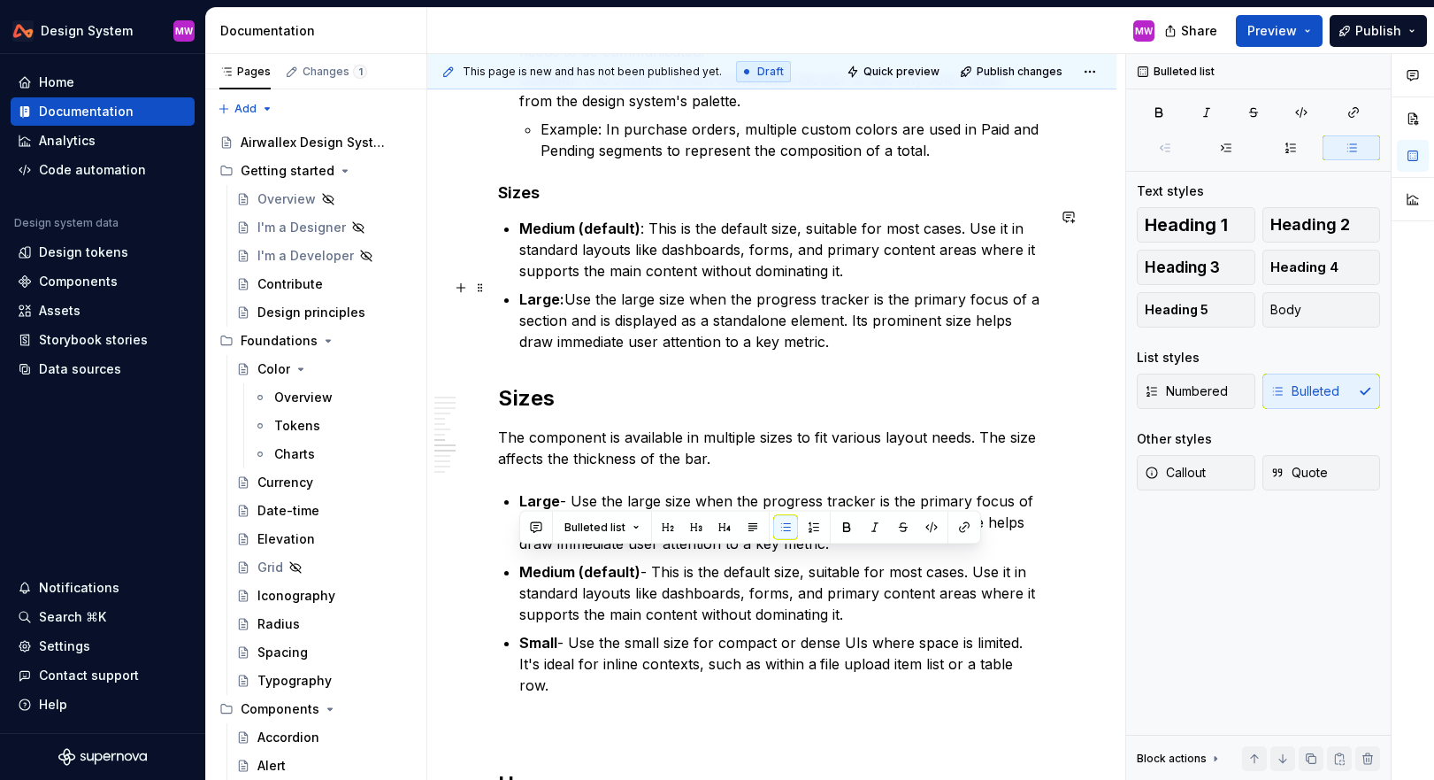
click at [689, 291] on p "Large: Use the large size when the progress tracker is the primary focus of a s…" at bounding box center [782, 320] width 527 height 64
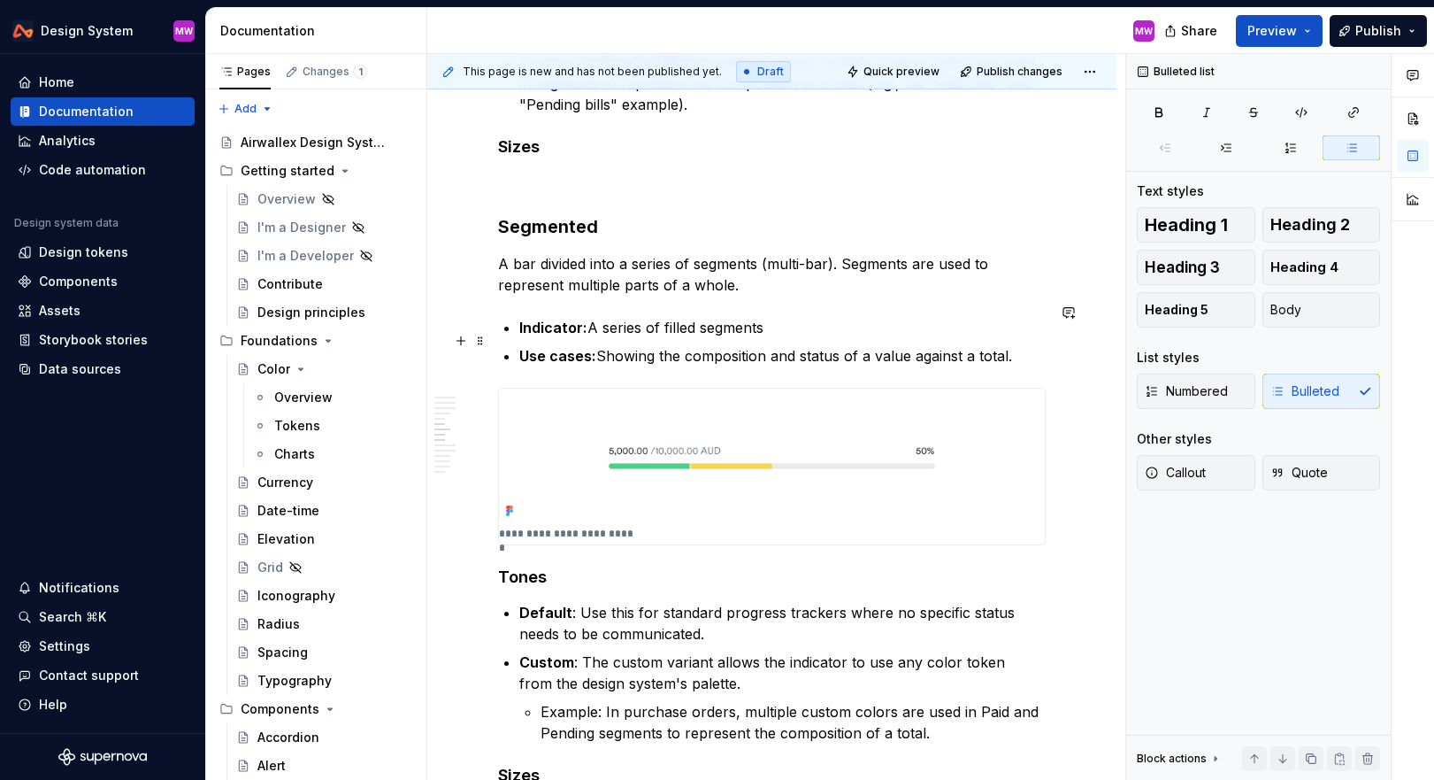
scroll to position [1873, 0]
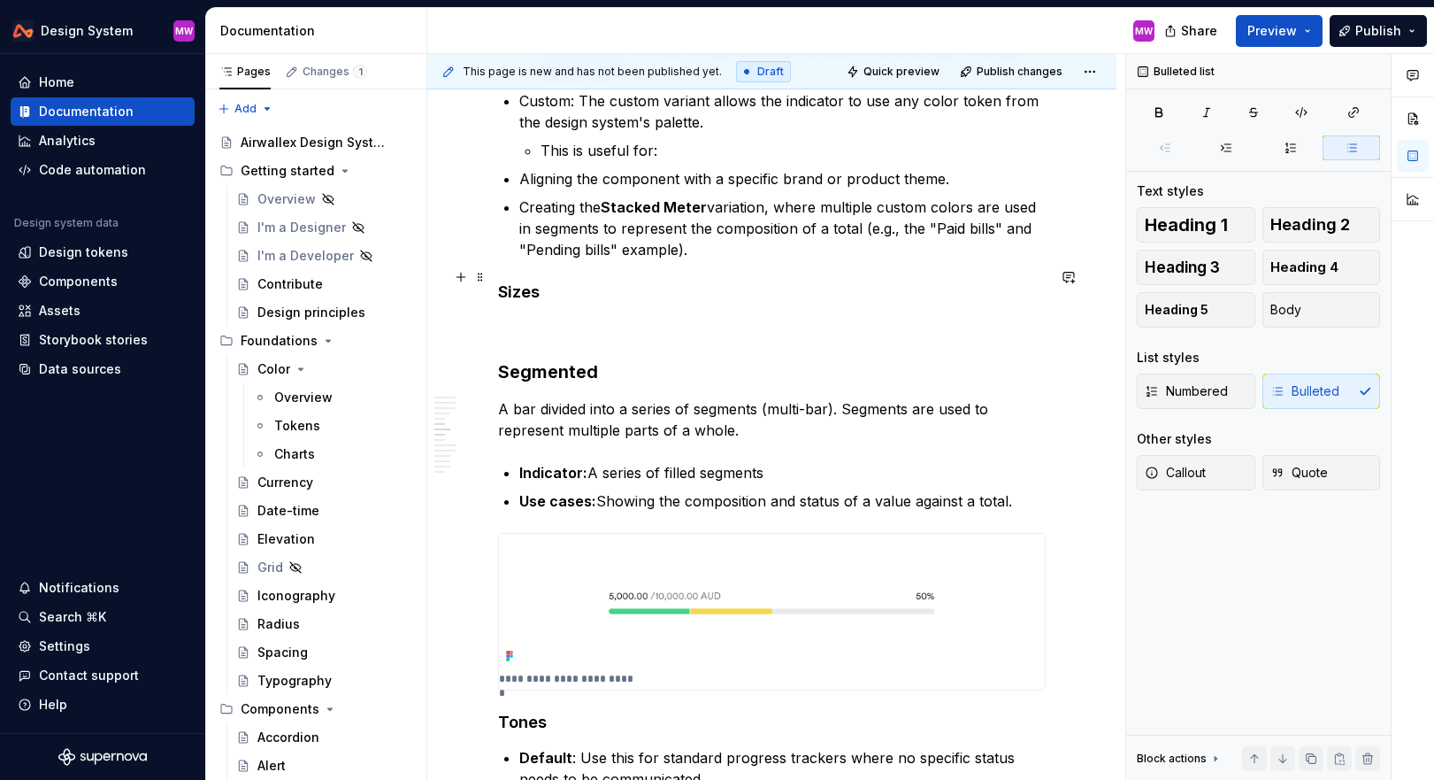
click at [591, 281] on h4 "Sizes" at bounding box center [772, 291] width 548 height 21
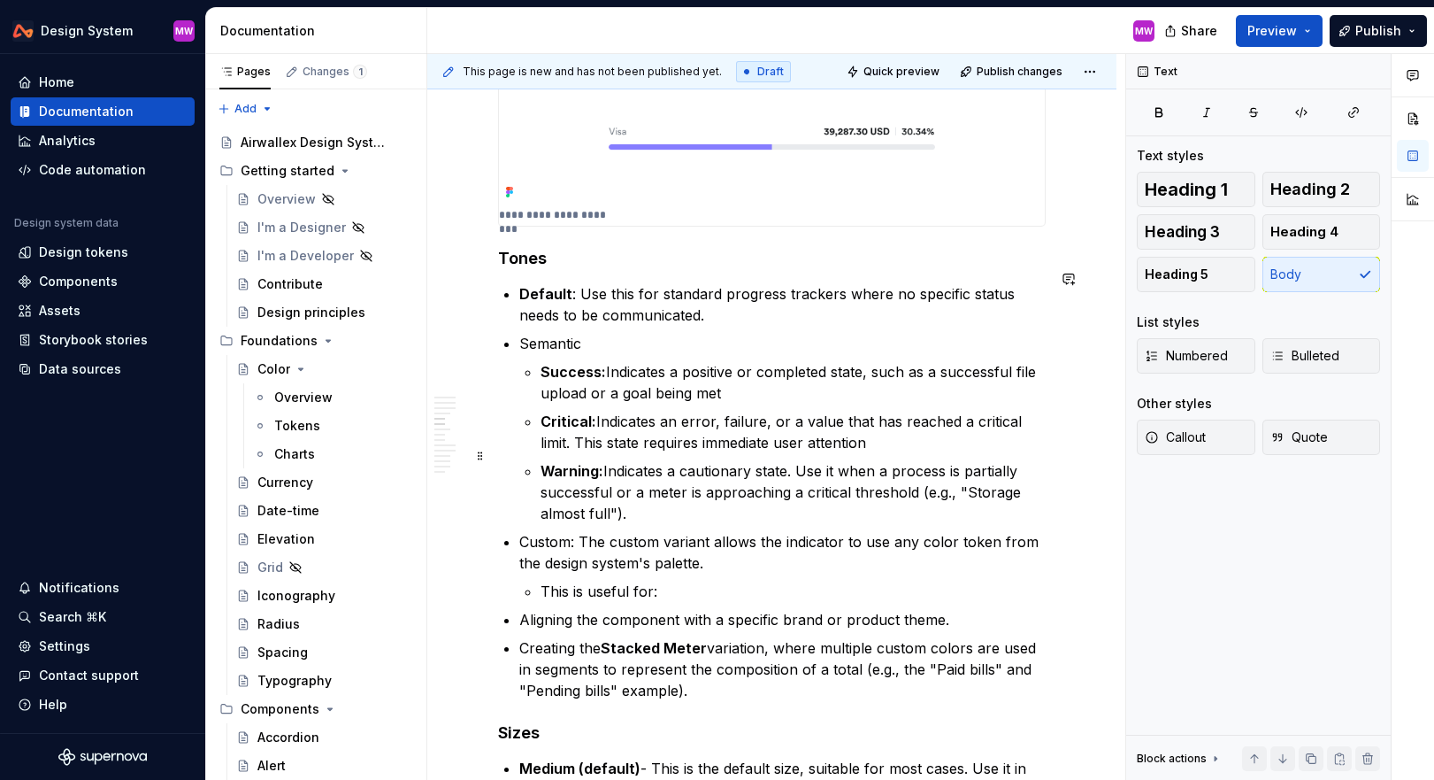
scroll to position [1411, 0]
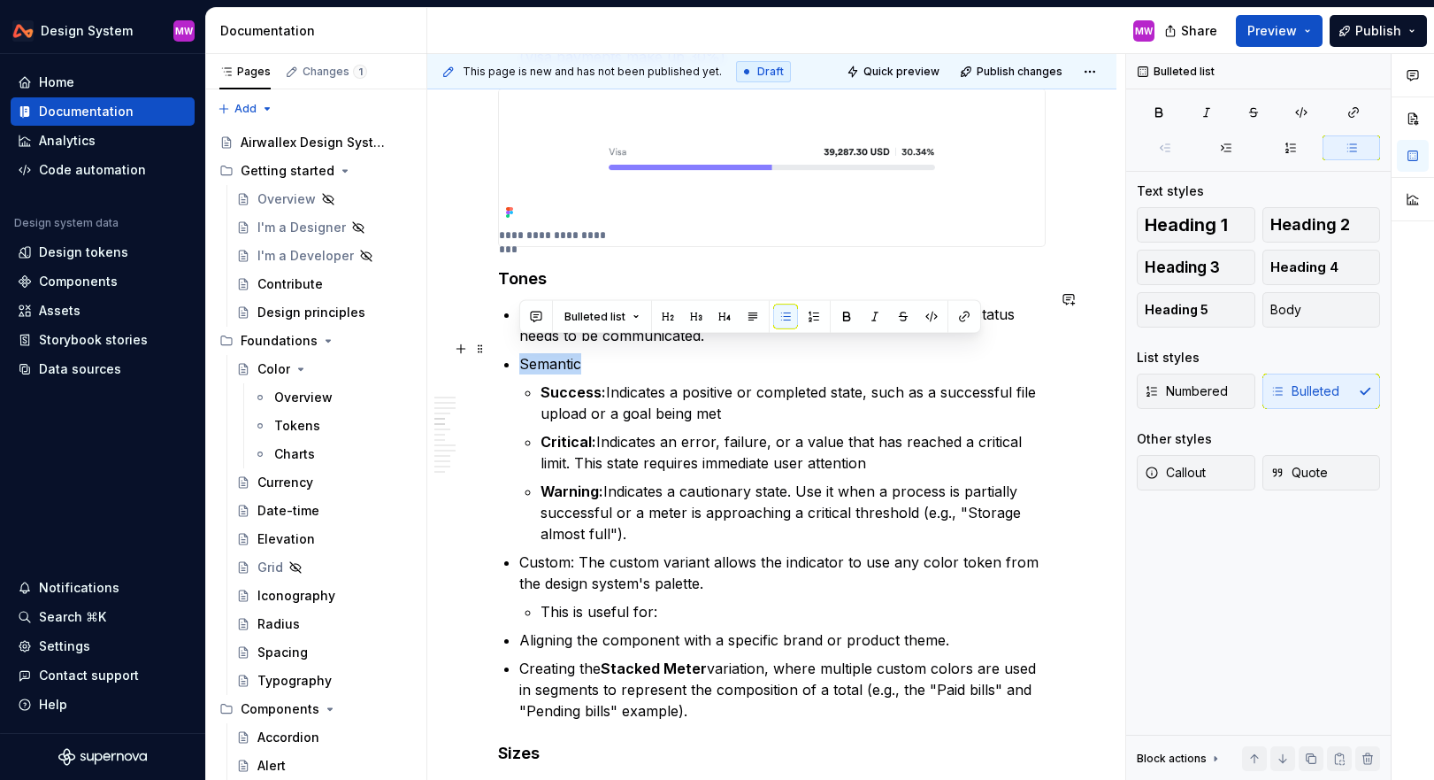
drag, startPoint x: 608, startPoint y: 342, endPoint x: 519, endPoint y: 343, distance: 88.5
click at [519, 353] on p "Semantic" at bounding box center [782, 363] width 527 height 21
click at [847, 308] on button "button" at bounding box center [847, 316] width 25 height 25
click at [731, 381] on p "Success: Indicates a positive or completed state, such as a successful file upl…" at bounding box center [793, 402] width 505 height 42
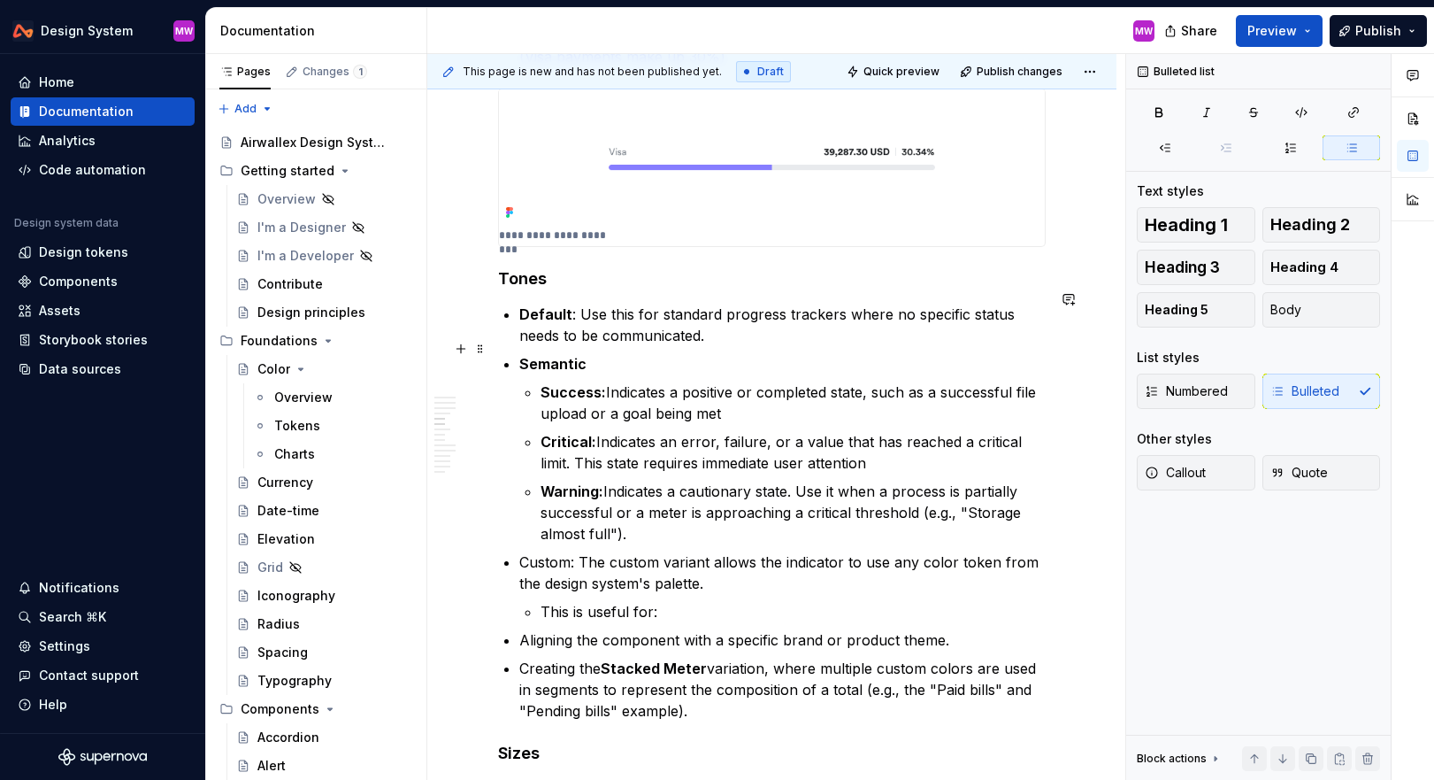
click at [700, 358] on p "Semantic" at bounding box center [782, 363] width 527 height 21
drag, startPoint x: 572, startPoint y: 550, endPoint x: 514, endPoint y: 546, distance: 57.6
click at [845, 509] on button "button" at bounding box center [847, 515] width 25 height 25
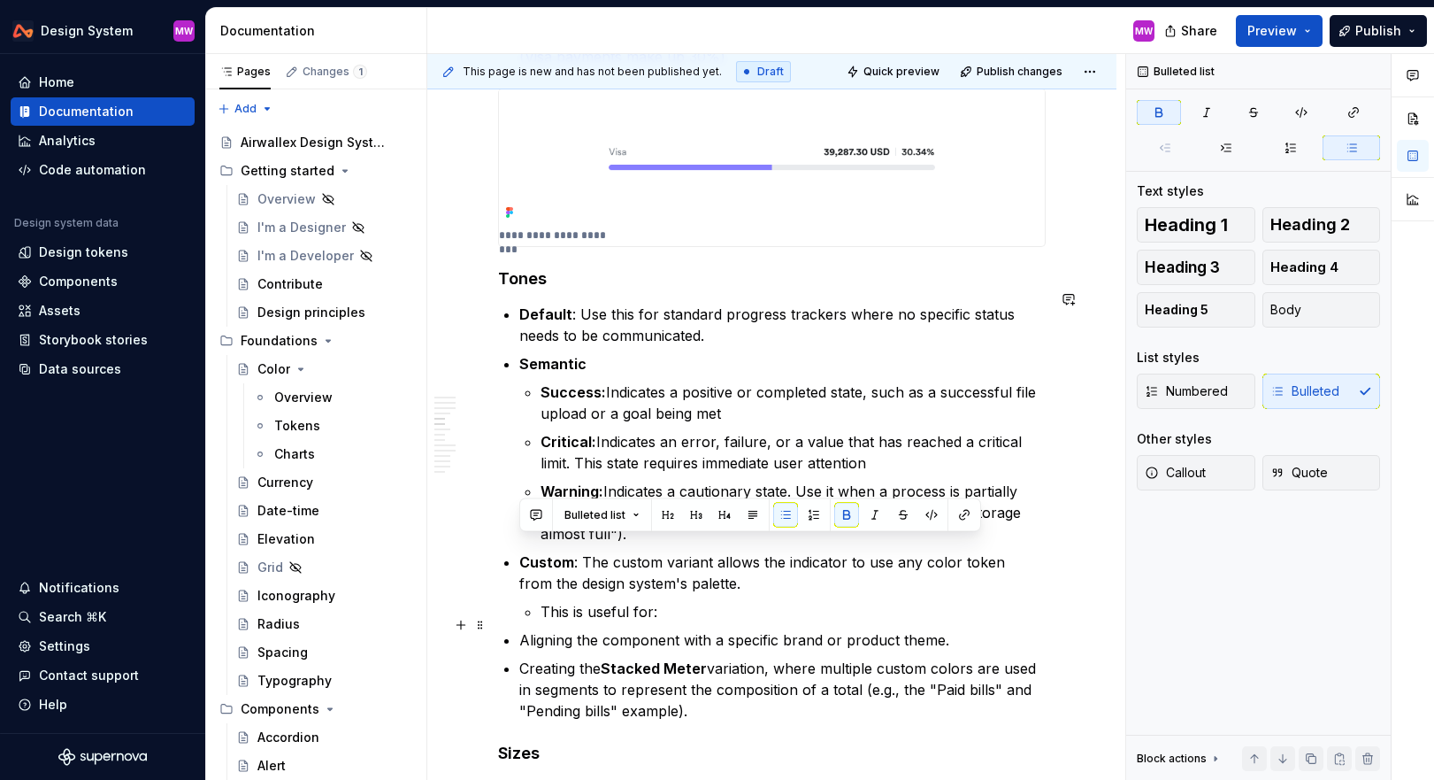
click at [687, 629] on p "Aligning the component with a specific brand or product theme." at bounding box center [782, 639] width 527 height 21
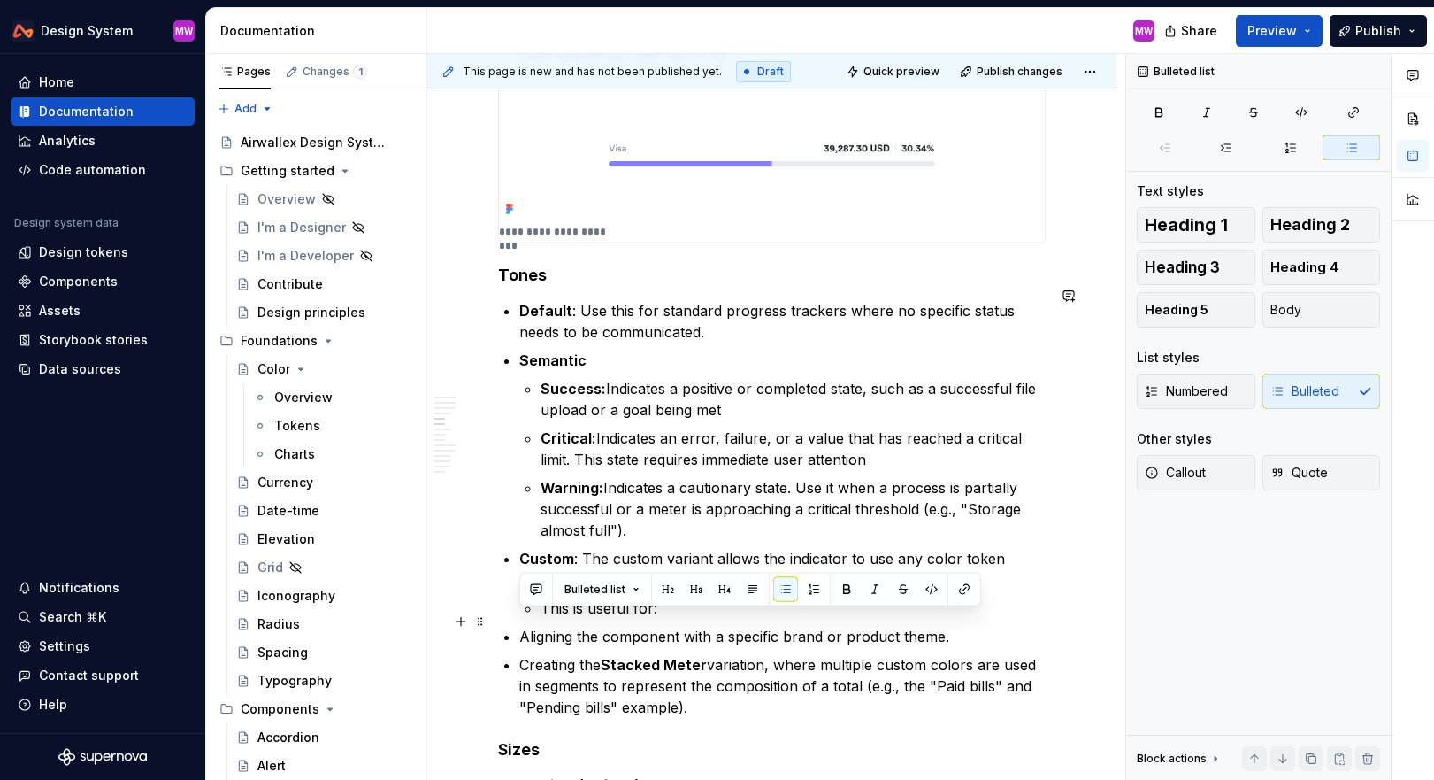
drag, startPoint x: 711, startPoint y: 695, endPoint x: 507, endPoint y: 624, distance: 215.5
click at [519, 624] on ul "Default : Use this for standard progress trackers where no specific status need…" at bounding box center [782, 509] width 527 height 418
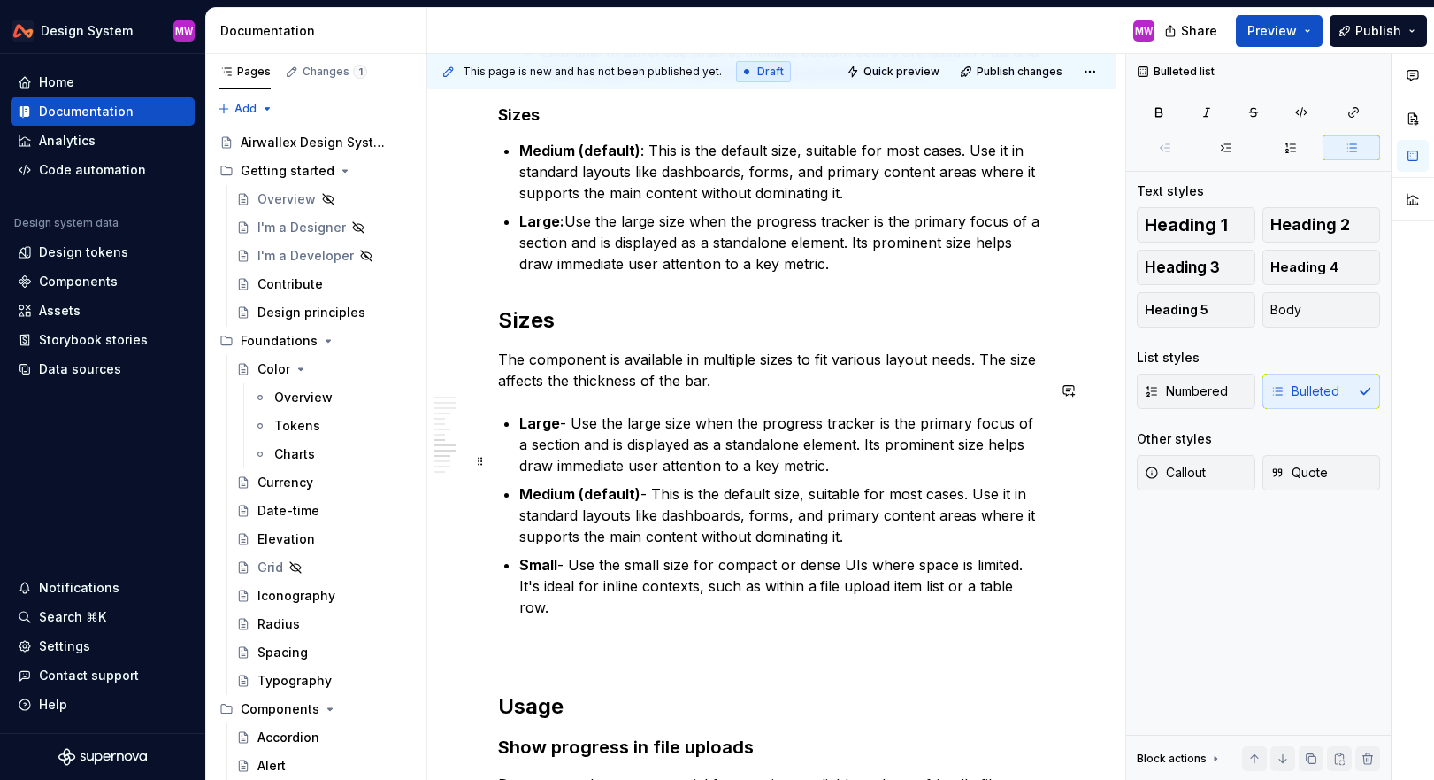
scroll to position [2719, 0]
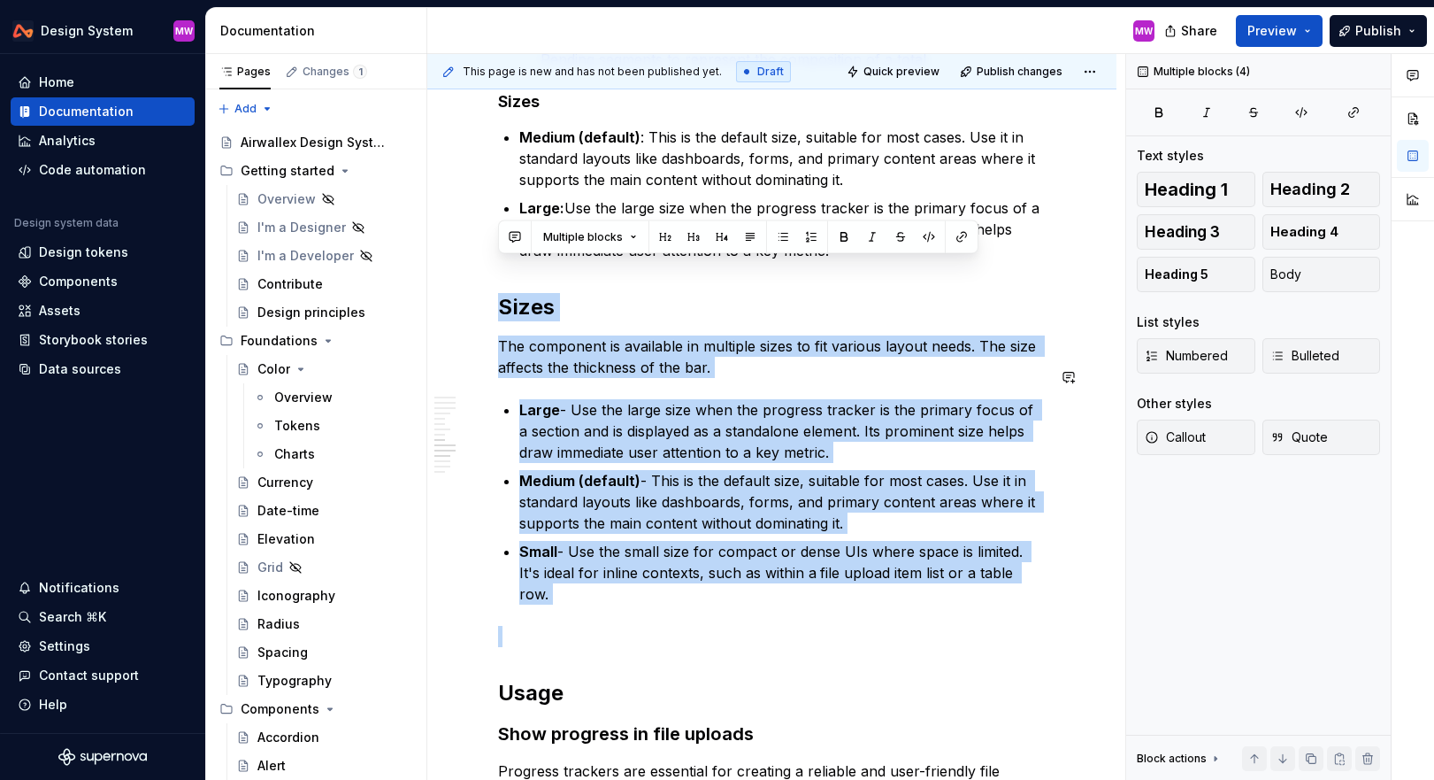
drag, startPoint x: 499, startPoint y: 273, endPoint x: 645, endPoint y: 565, distance: 326.5
click at [645, 565] on div "Overview A progress tracker is a visual indicator that shows a value within a b…" at bounding box center [772, 162] width 548 height 5030
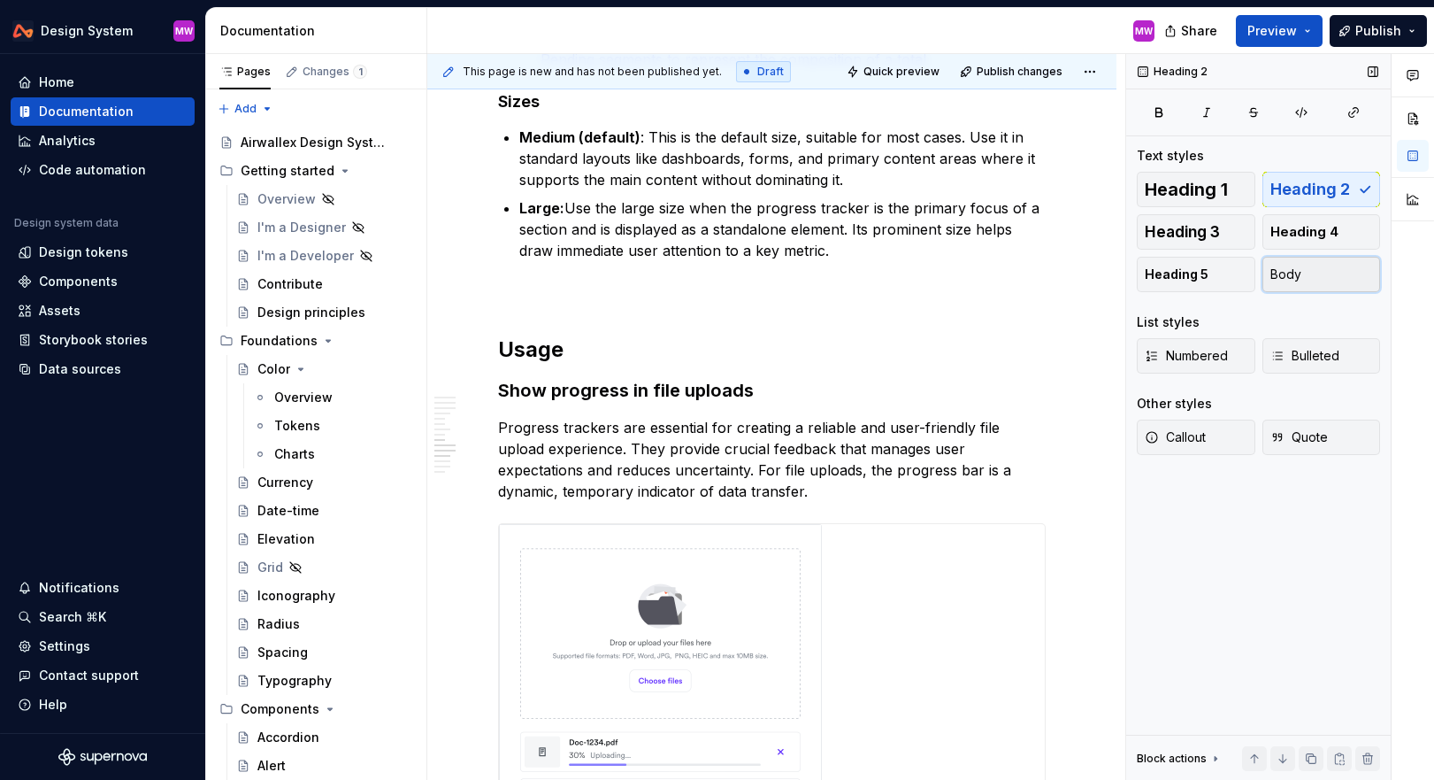
click at [1330, 281] on button "Body" at bounding box center [1322, 274] width 119 height 35
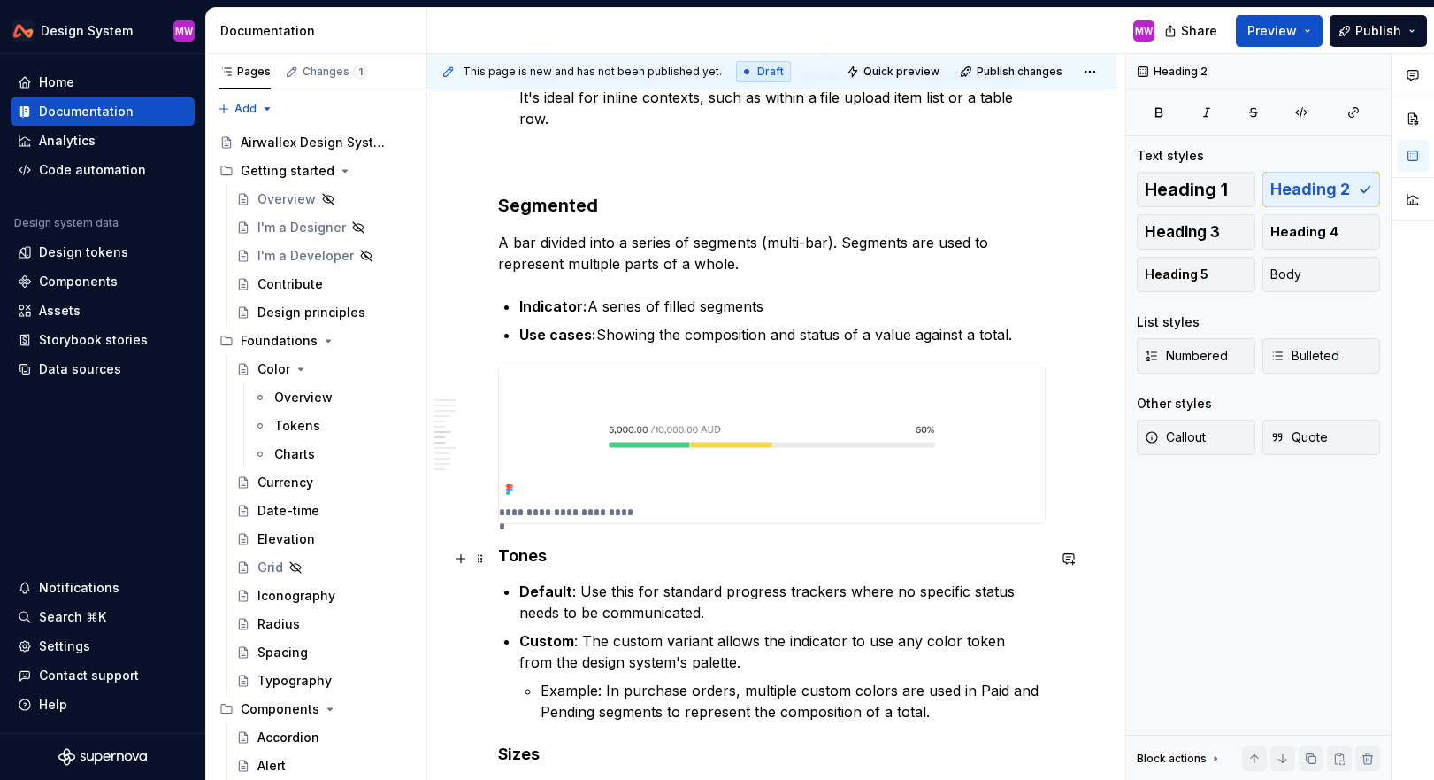
scroll to position [2088, 0]
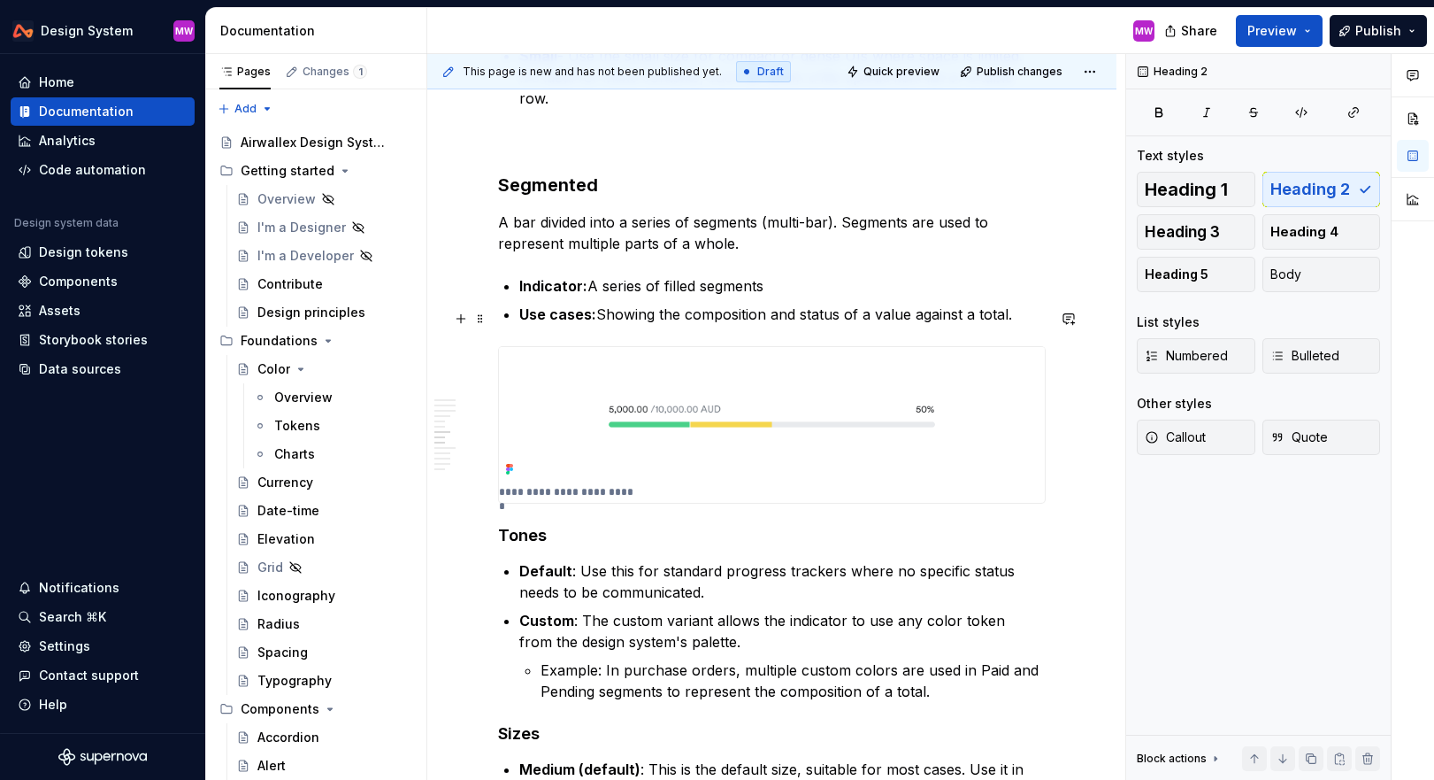
click at [723, 396] on img at bounding box center [772, 414] width 546 height 135
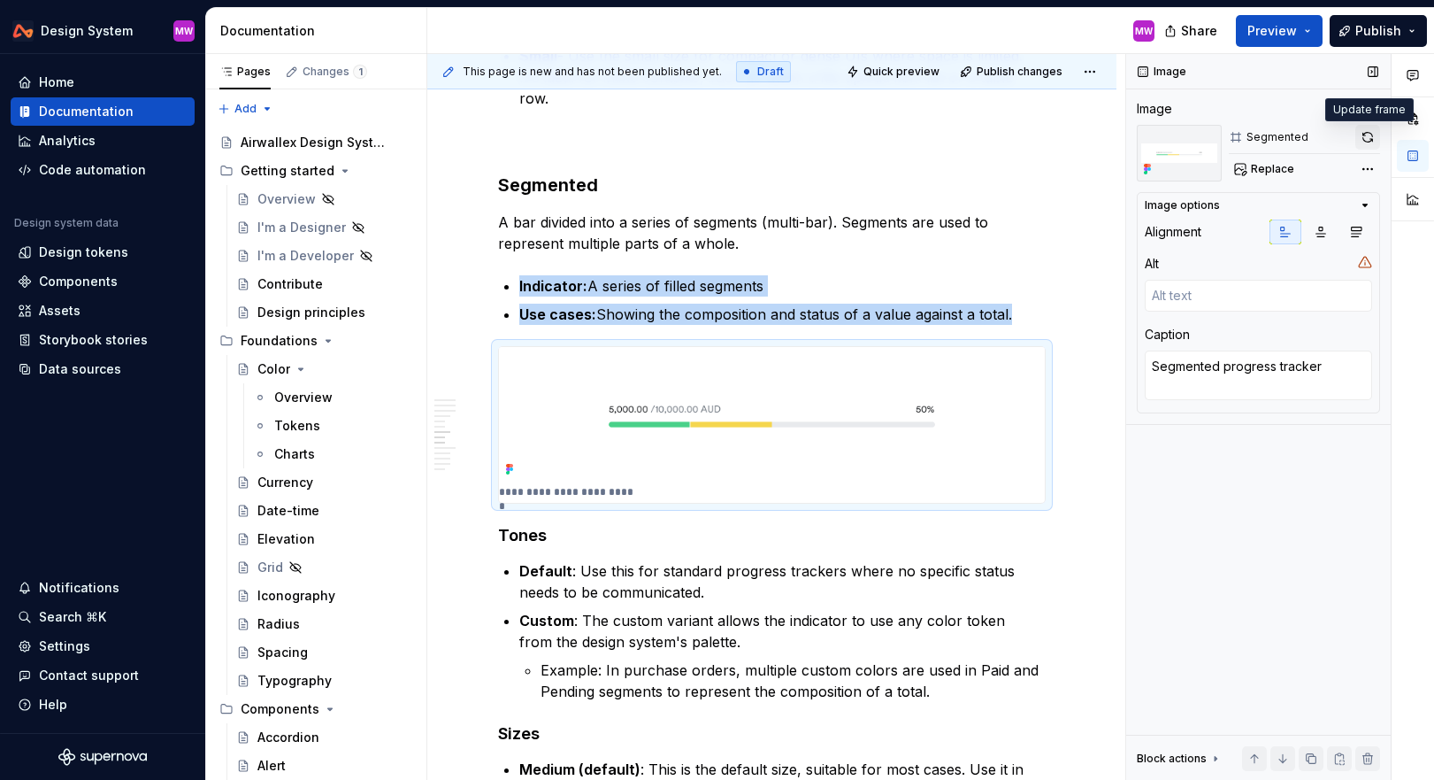
click at [1366, 142] on button "button" at bounding box center [1368, 137] width 25 height 25
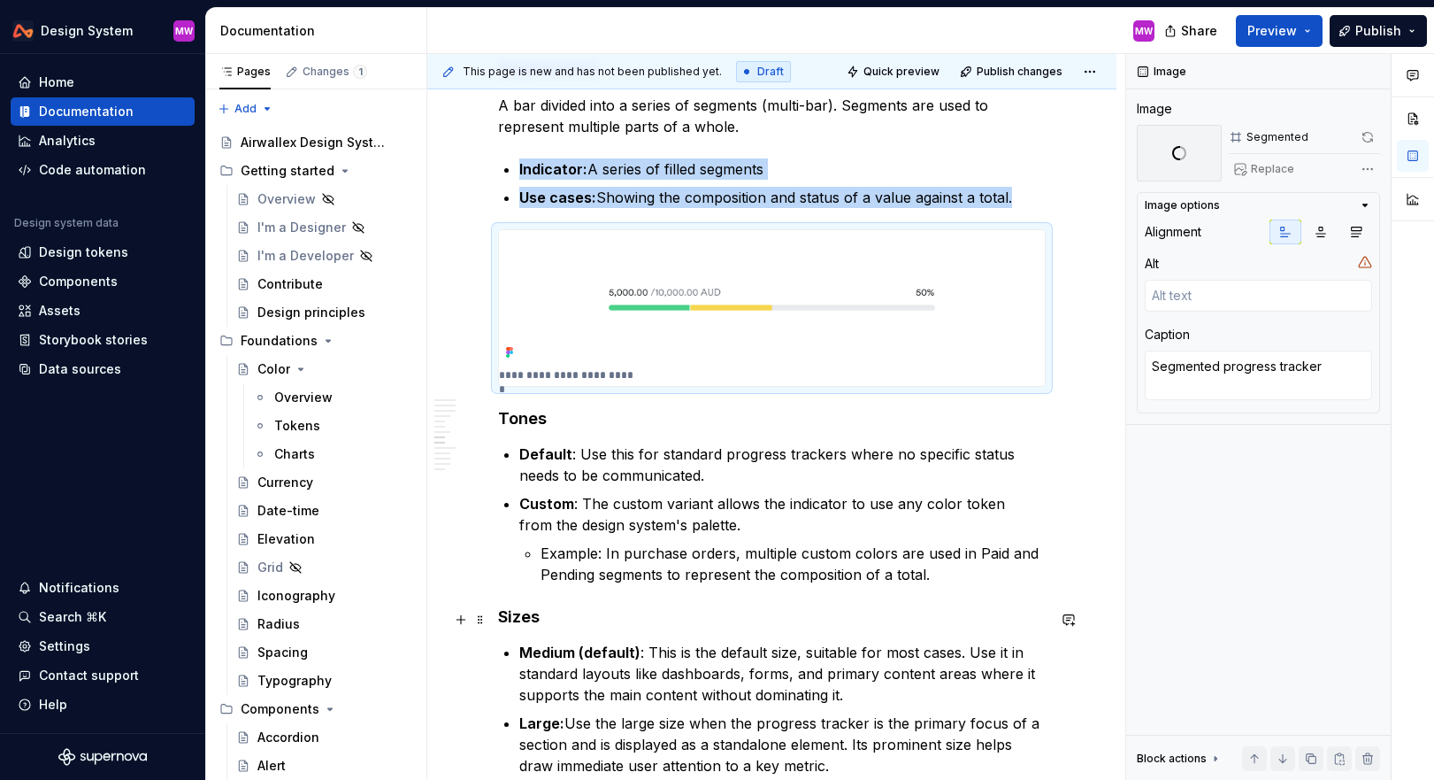
scroll to position [2232, 0]
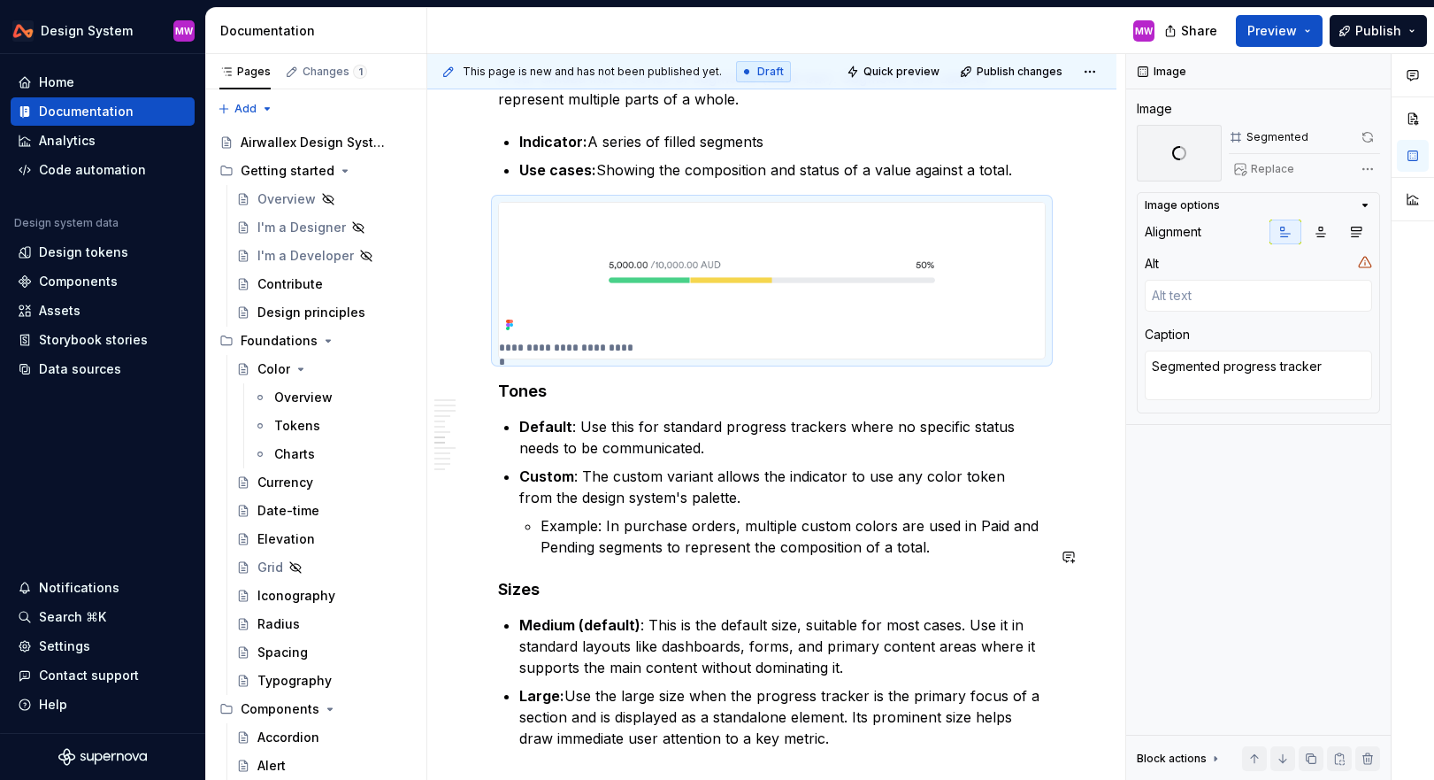
click at [976, 515] on p "Example: In purchase orders, multiple custom colors are used in Paid and Pendin…" at bounding box center [793, 536] width 505 height 42
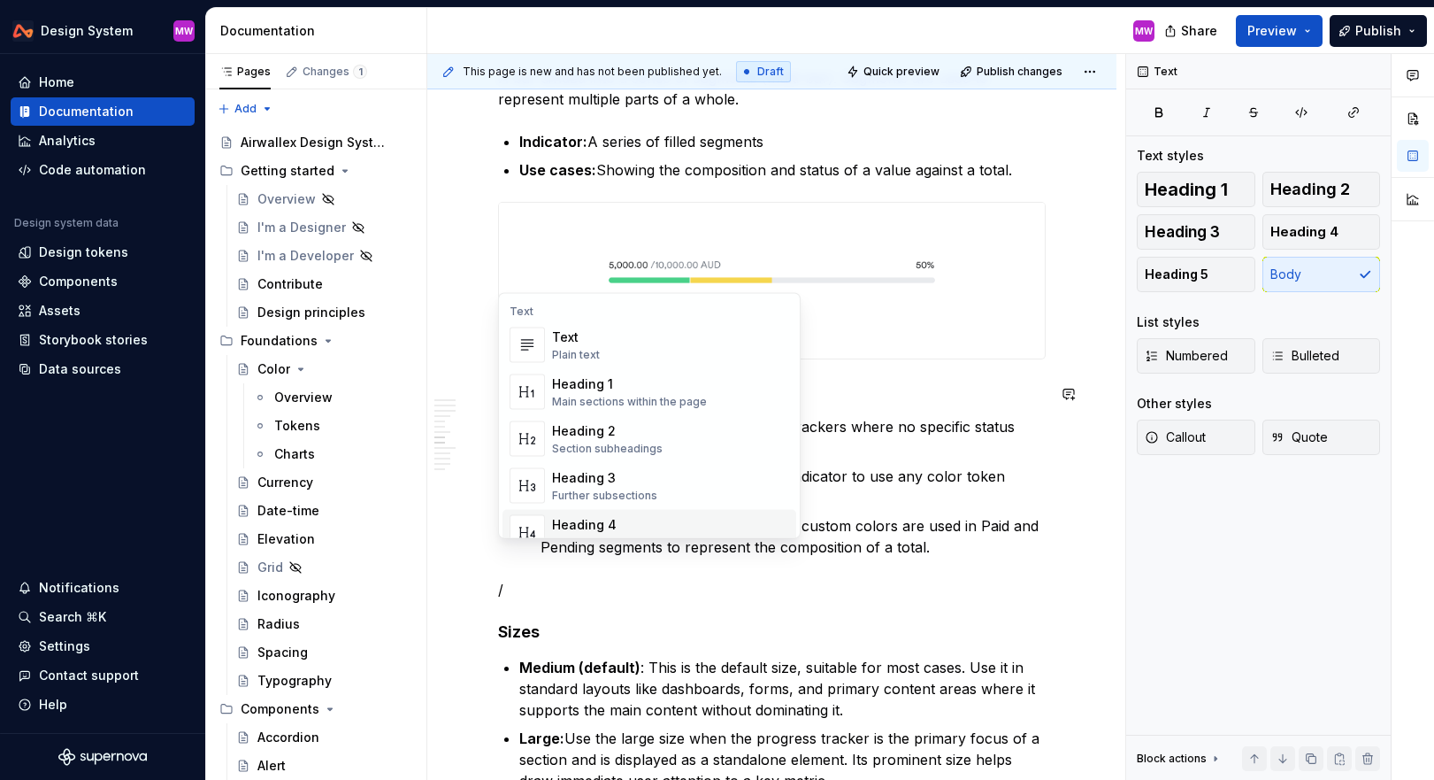
click at [550, 579] on p "/" at bounding box center [772, 589] width 548 height 21
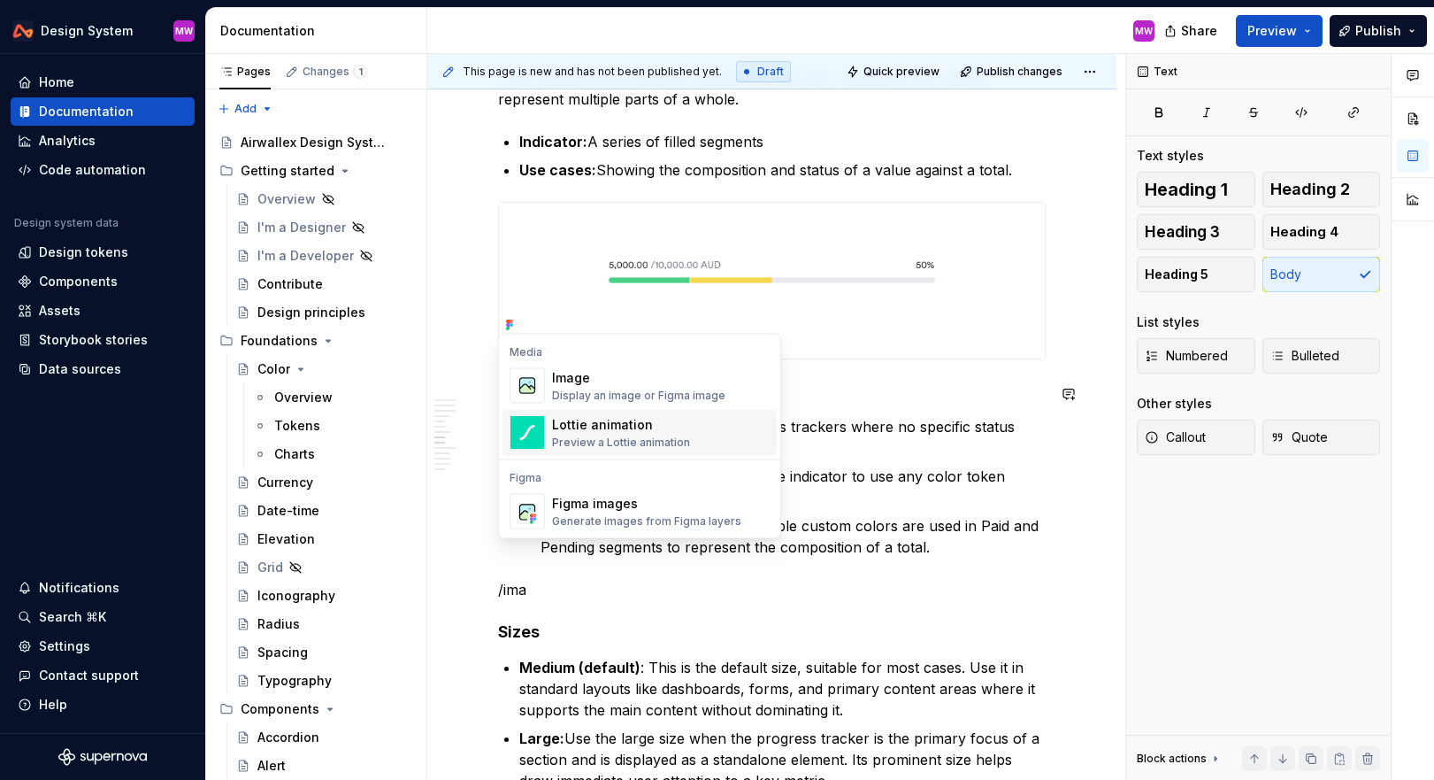
click at [587, 388] on div "Display an image or Figma image" at bounding box center [638, 395] width 173 height 14
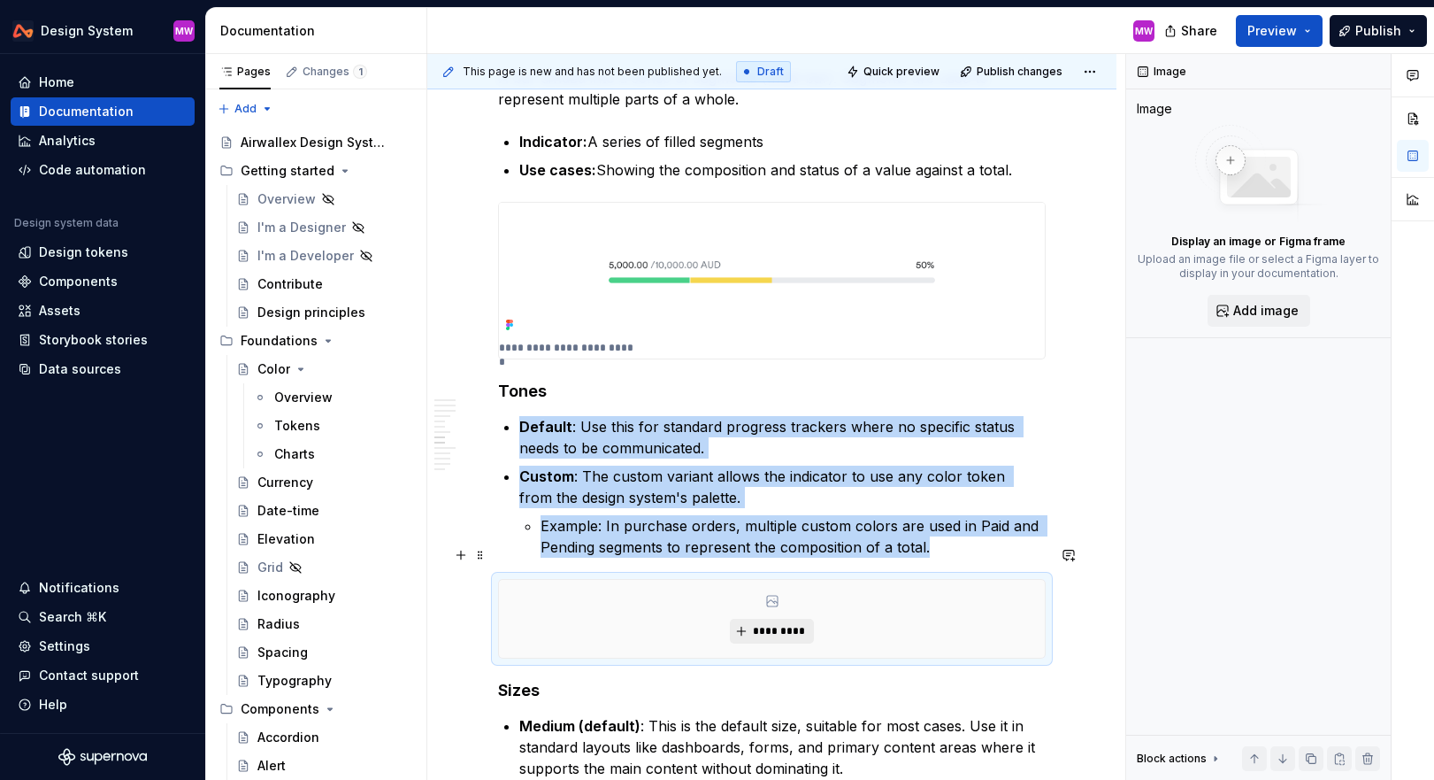
click at [750, 619] on button "*********" at bounding box center [772, 631] width 84 height 25
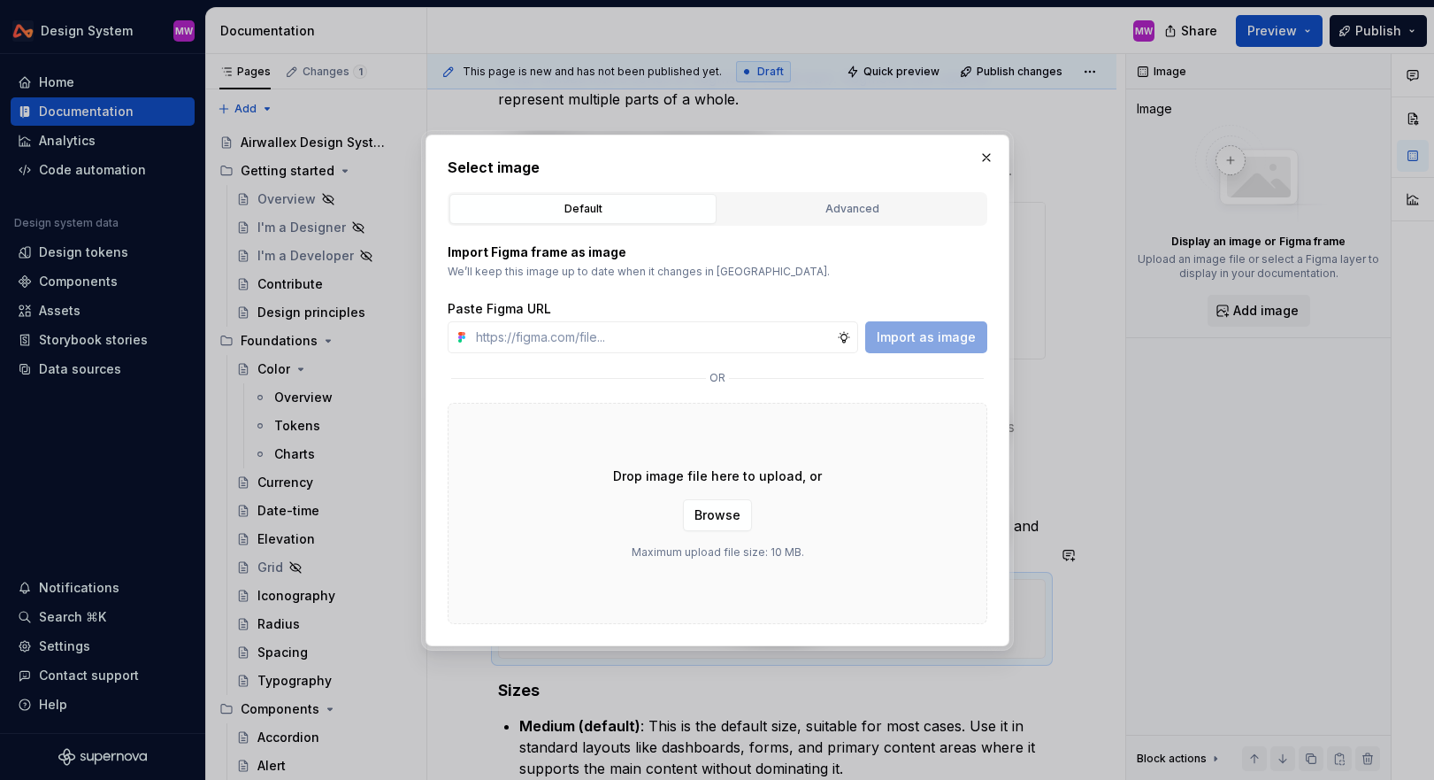
type textarea "*"
click at [771, 335] on input "text" at bounding box center [653, 337] width 368 height 32
type input "https://www.figma.com/design/C4hWyftrlptuSApAgZXD3h/Update-progress-tracker?nod…"
click at [971, 340] on span "Import as image" at bounding box center [926, 337] width 99 height 18
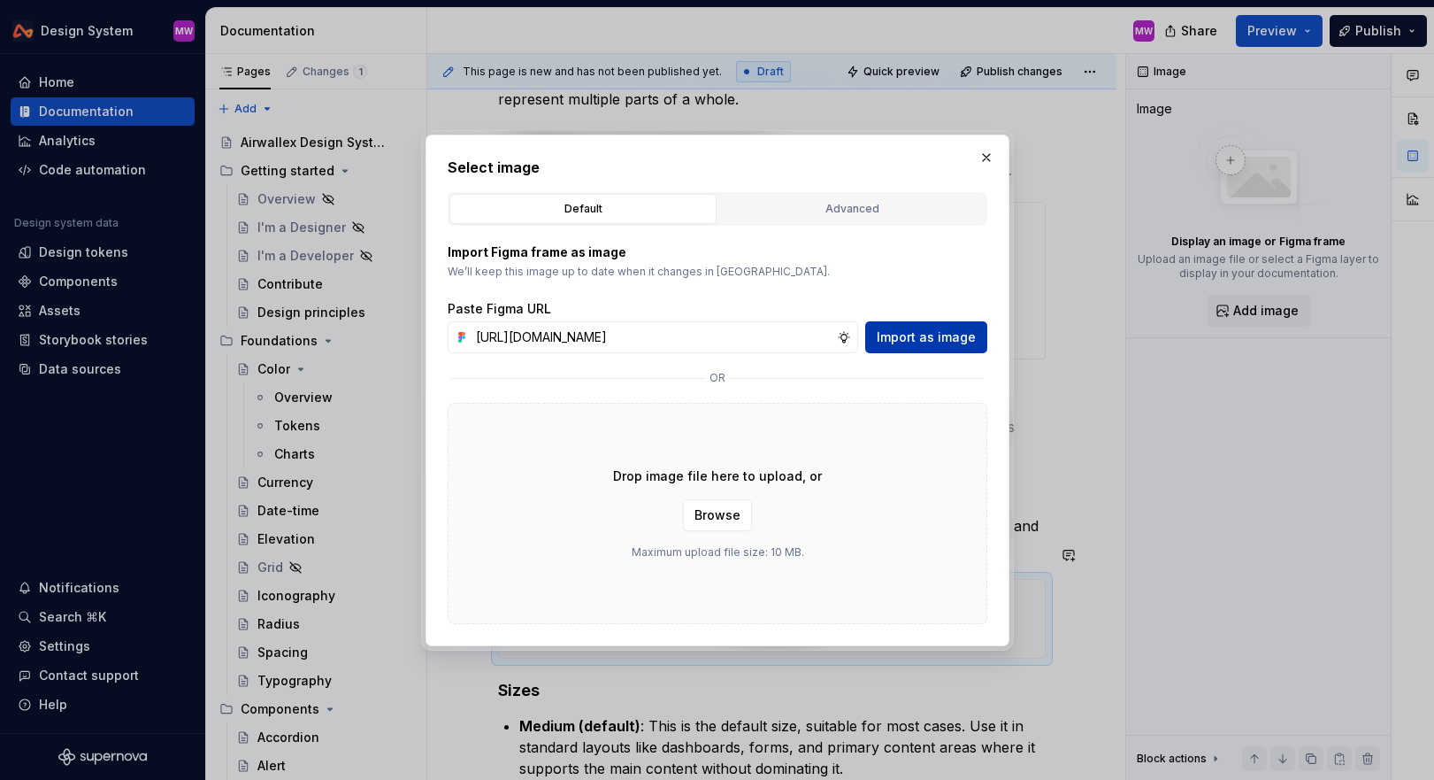
scroll to position [0, 0]
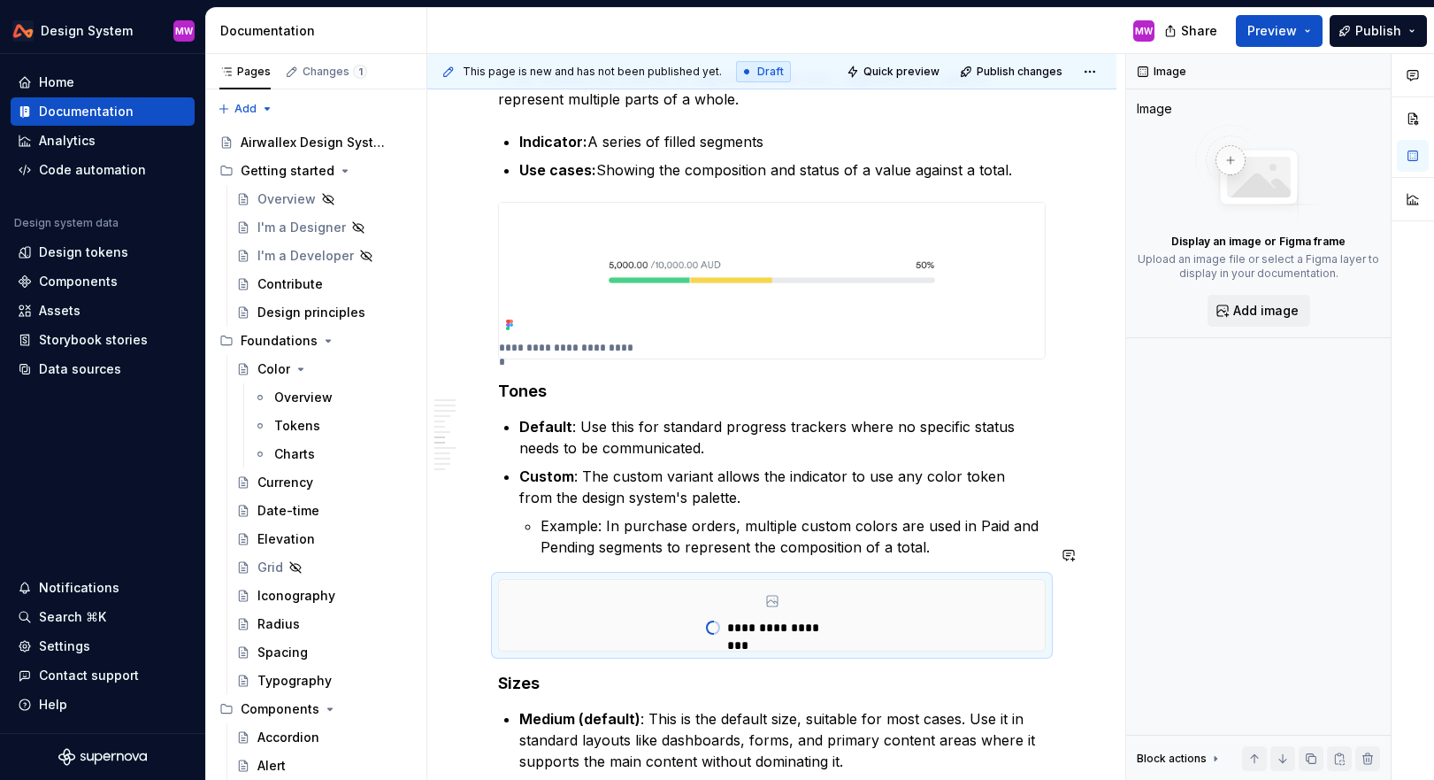
type textarea "*"
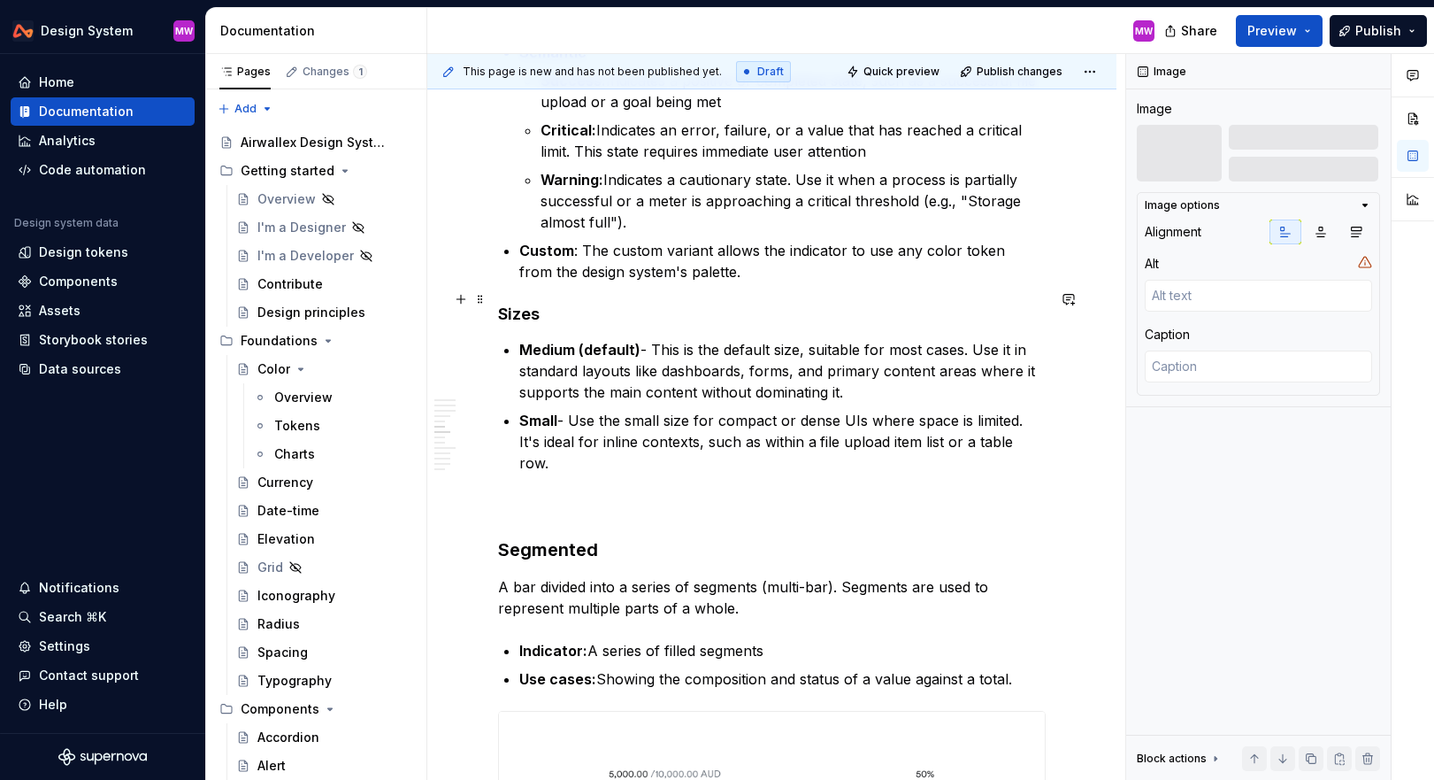
scroll to position [1609, 0]
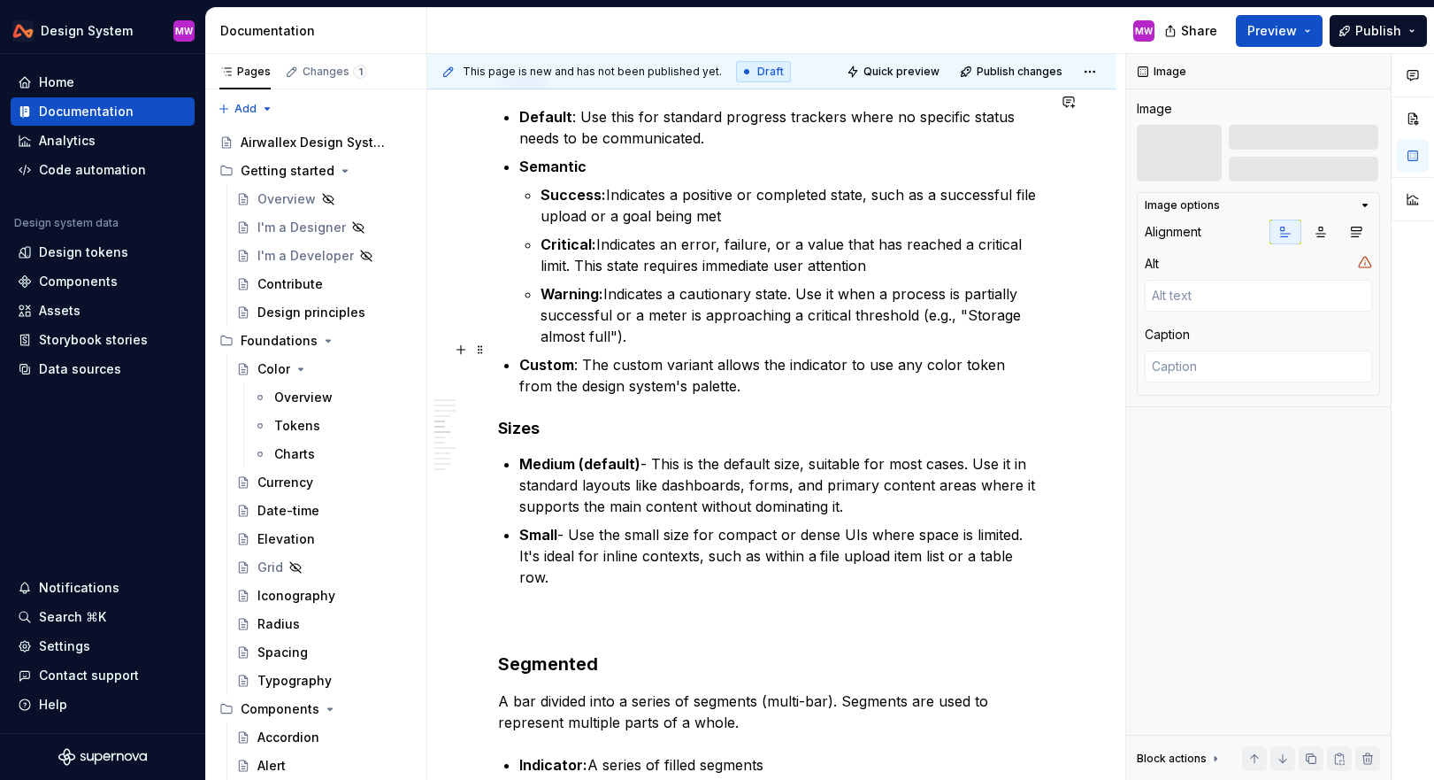
click at [739, 370] on p "Custom : The custom variant allows the indicator to use any color token from th…" at bounding box center [782, 375] width 527 height 42
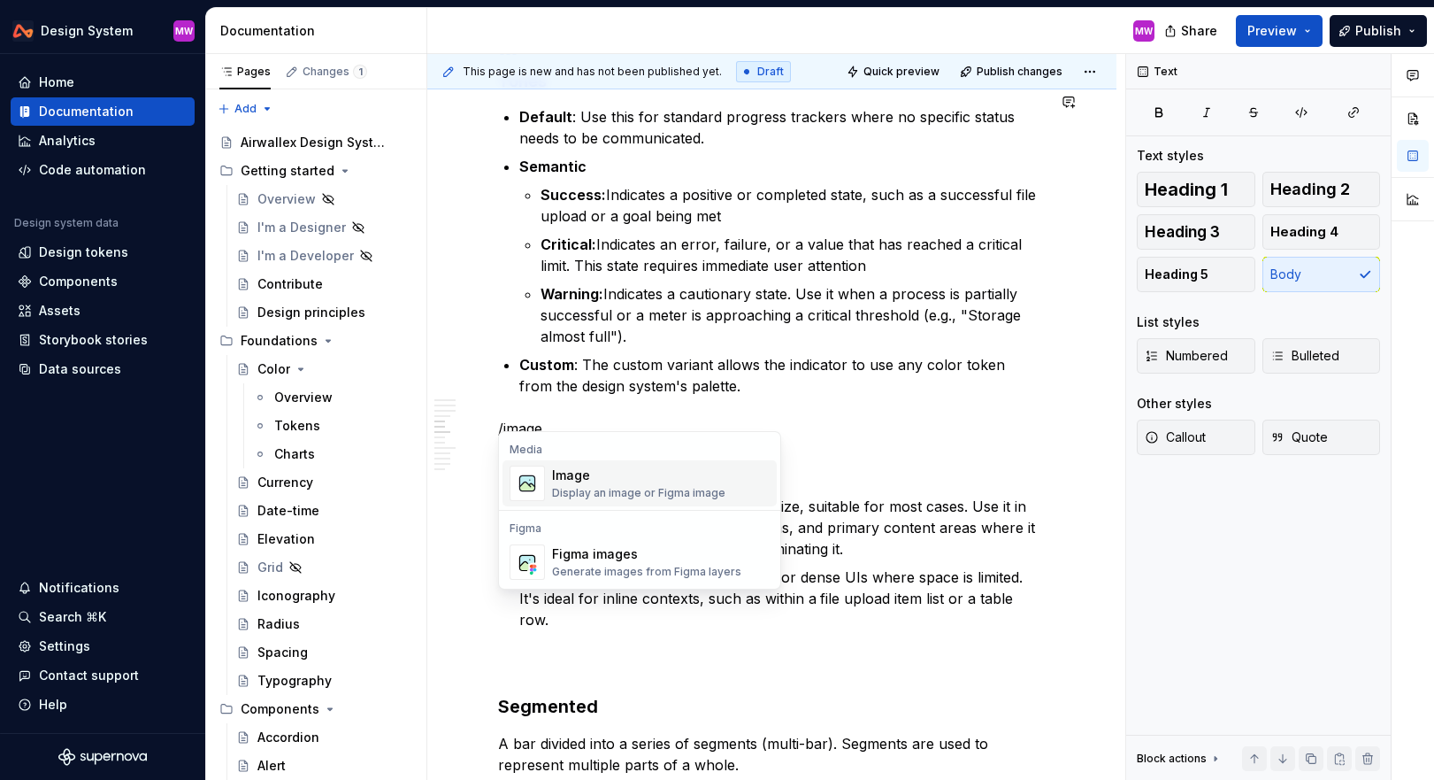
click at [678, 483] on div "Image" at bounding box center [638, 475] width 173 height 18
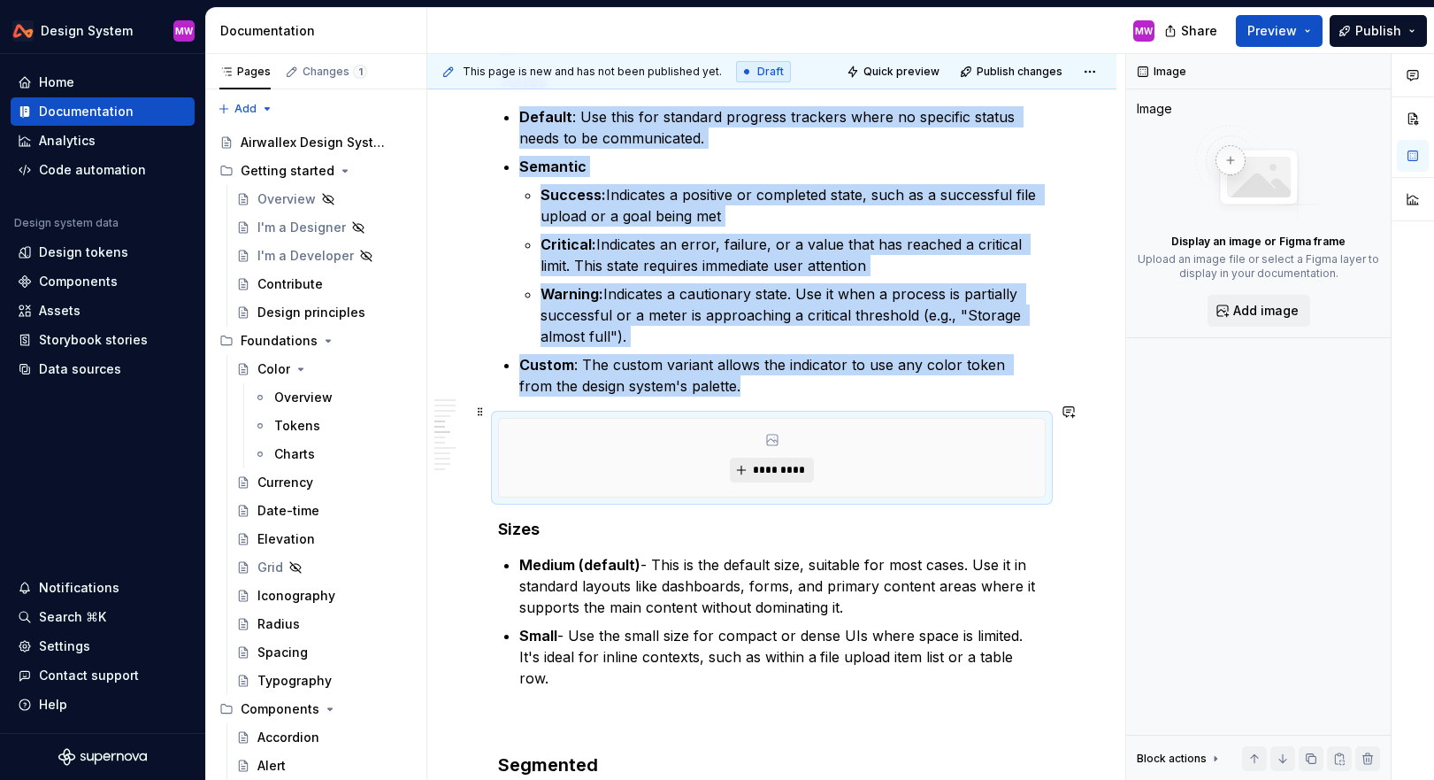
click at [766, 463] on span "*********" at bounding box center [779, 470] width 54 height 14
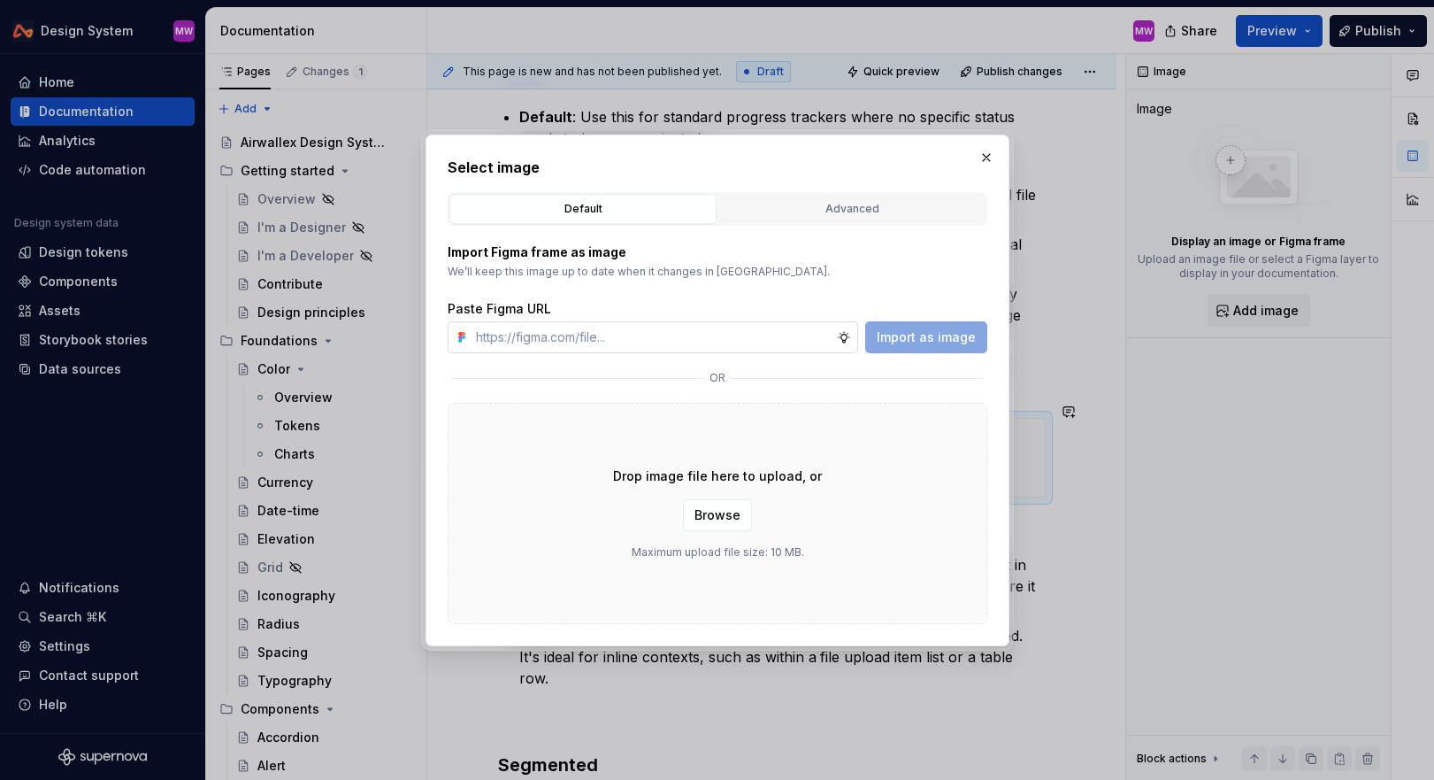
click at [801, 346] on input "text" at bounding box center [653, 337] width 368 height 32
type input "https://www.figma.com/design/C4hWyftrlptuSApAgZXD3h/Update-progress-tracker?nod…"
click at [898, 343] on span "Import as image" at bounding box center [926, 337] width 99 height 18
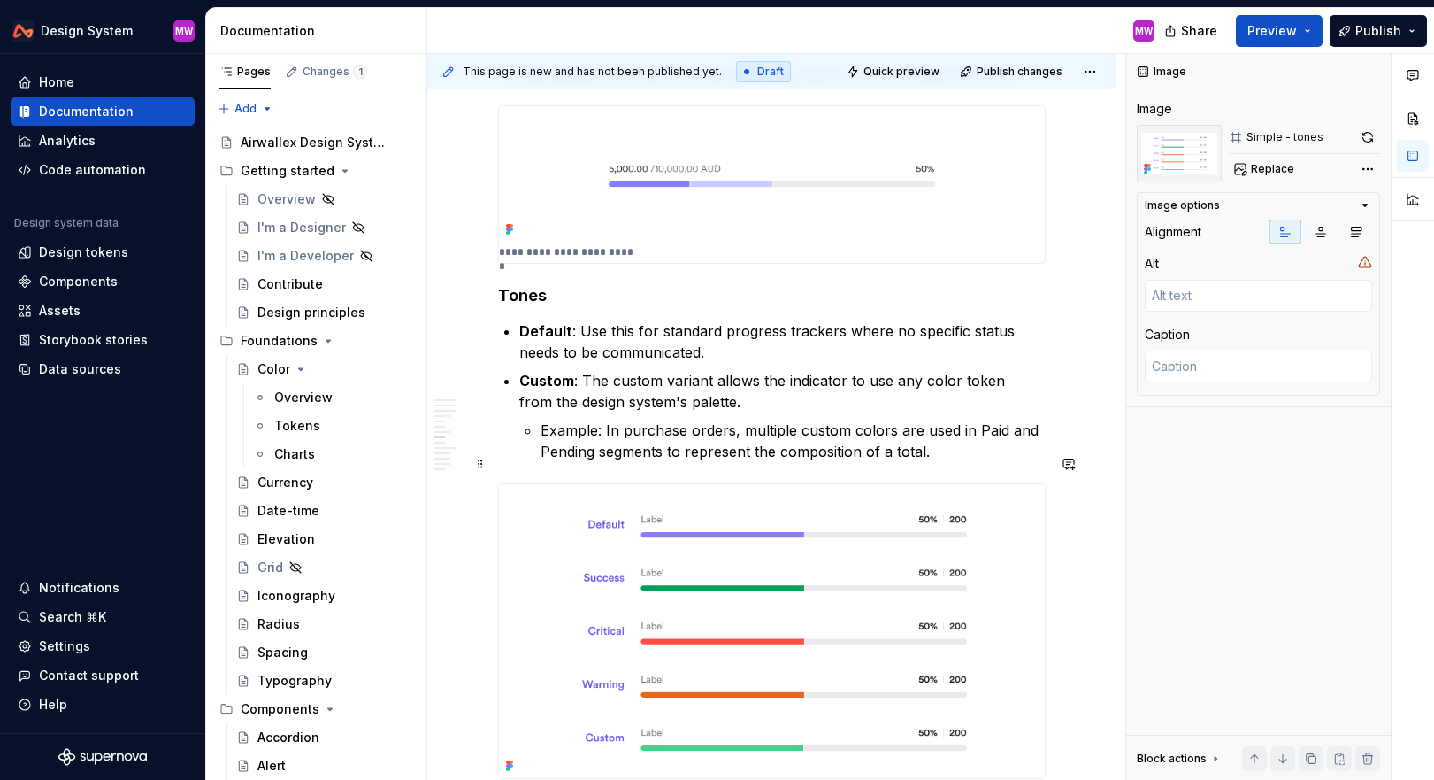
scroll to position [2764, 0]
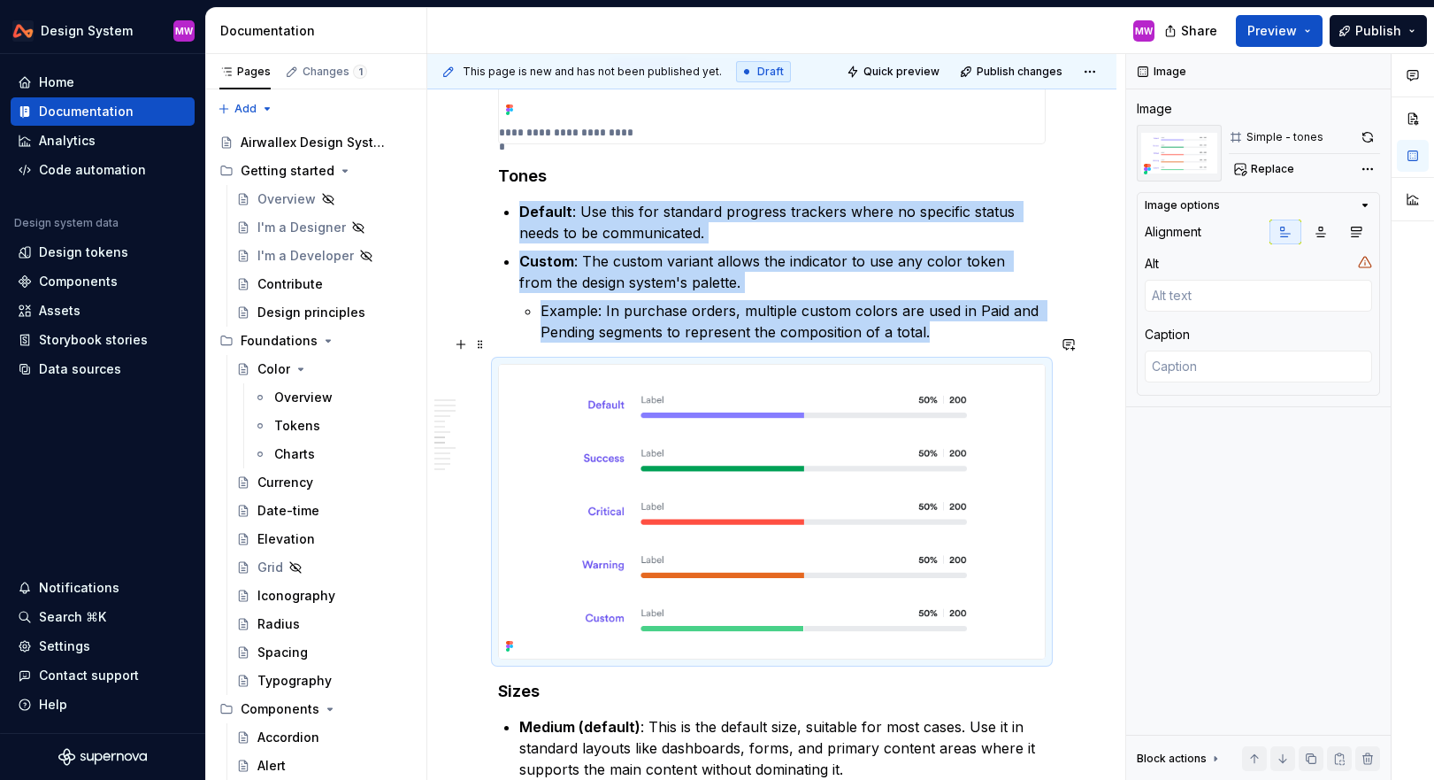
click at [676, 509] on img at bounding box center [772, 512] width 546 height 294
click at [1280, 165] on span "Replace" at bounding box center [1272, 169] width 43 height 14
type textarea "*"
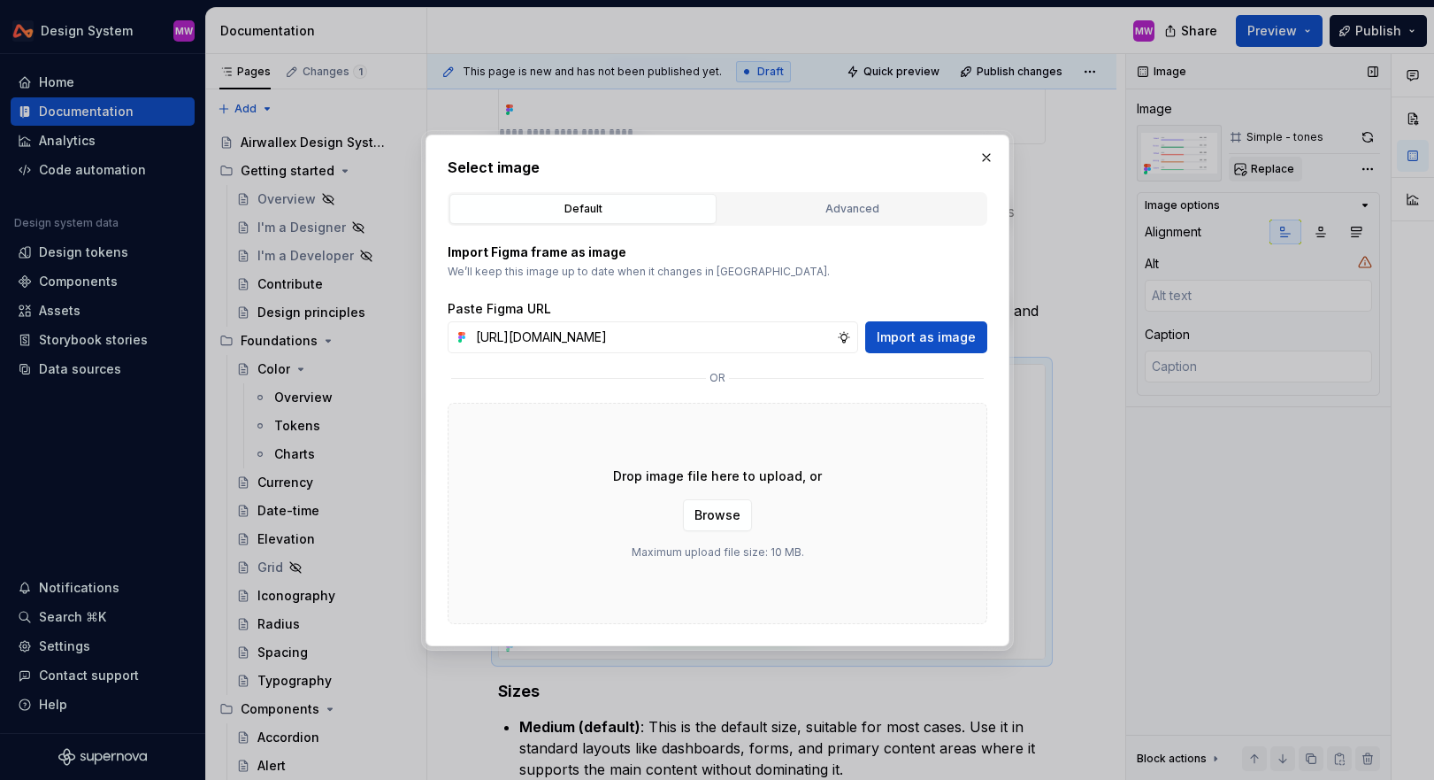
scroll to position [0, 432]
type input "https://www.figma.com/design/C4hWyftrlptuSApAgZXD3h/Update-progress-tracker?nod…"
click at [894, 337] on span "Import as image" at bounding box center [926, 337] width 99 height 18
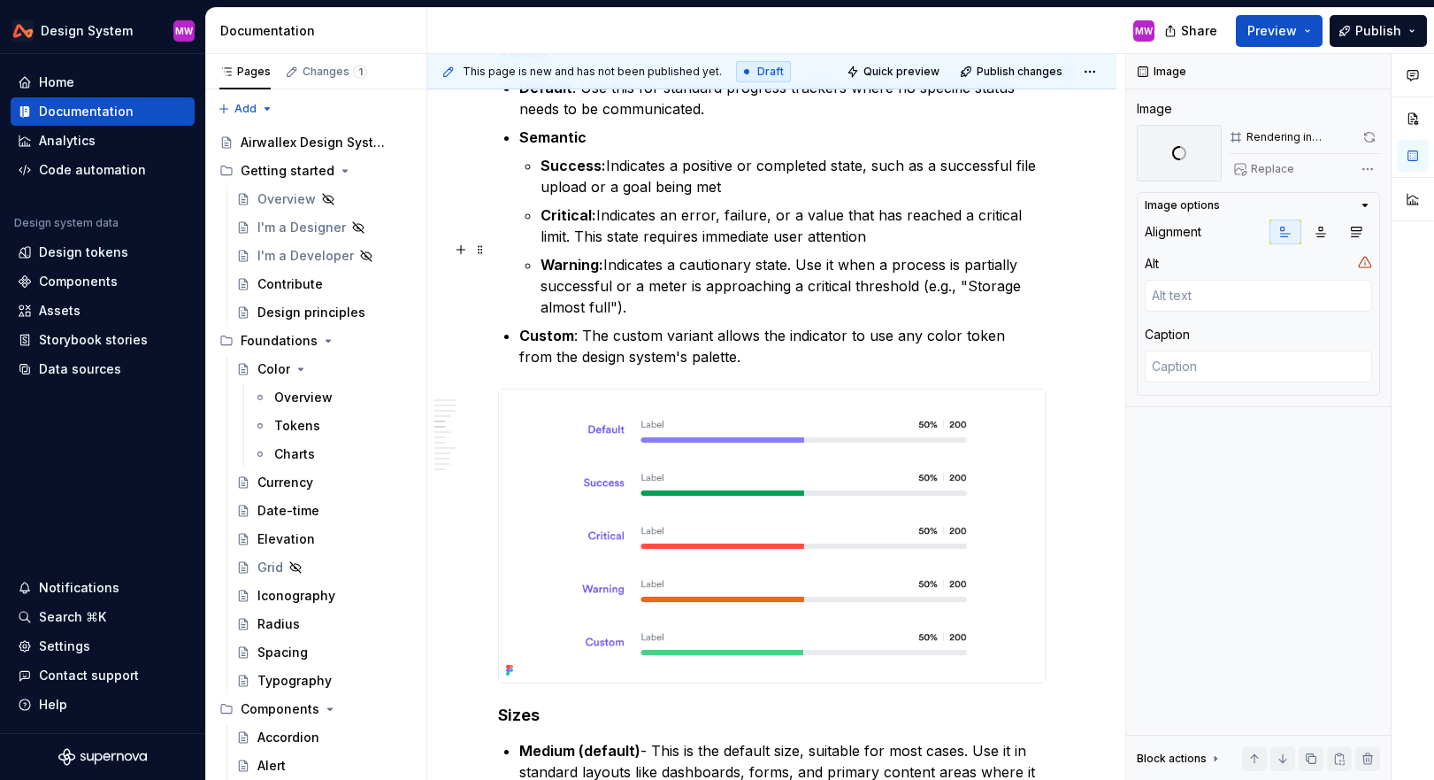
scroll to position [1676, 0]
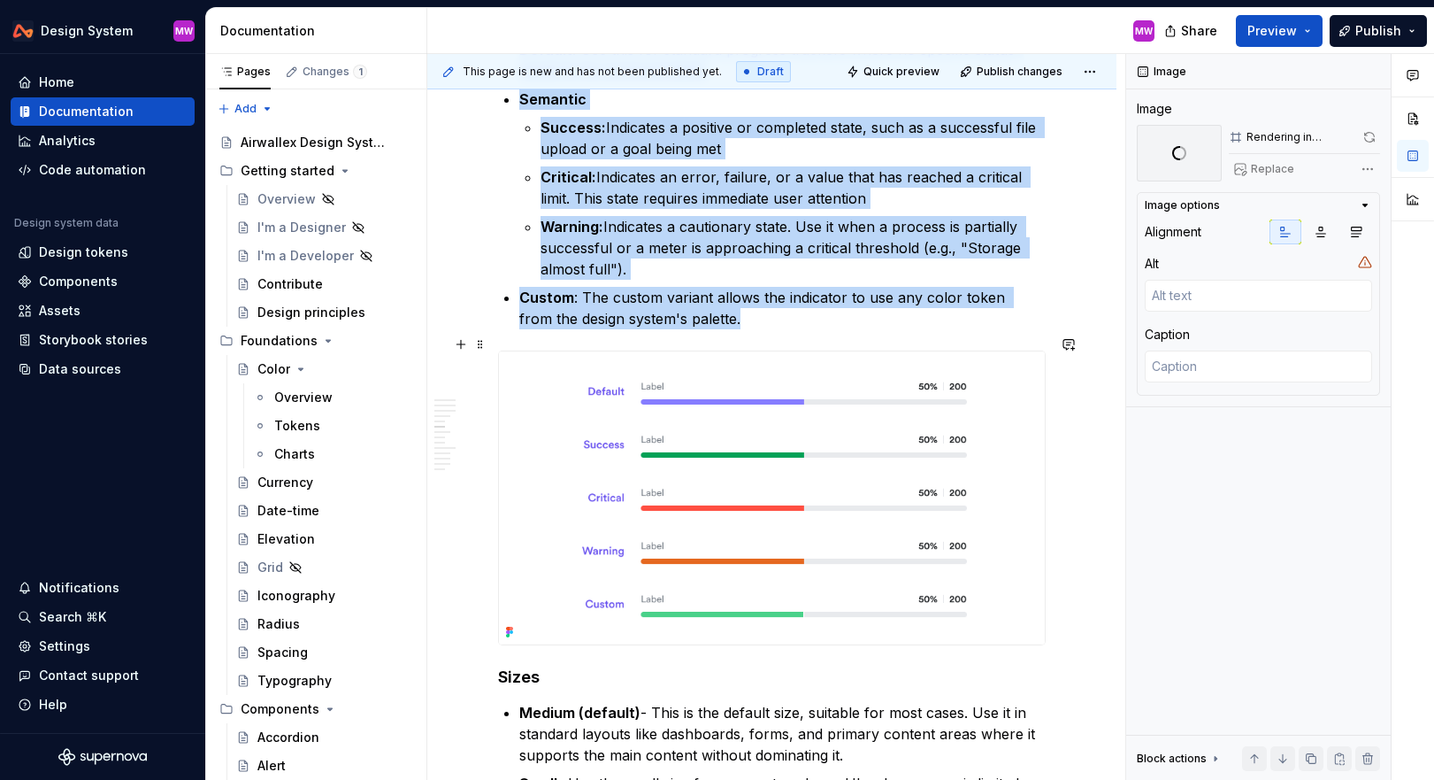
click at [773, 484] on img at bounding box center [772, 498] width 546 height 294
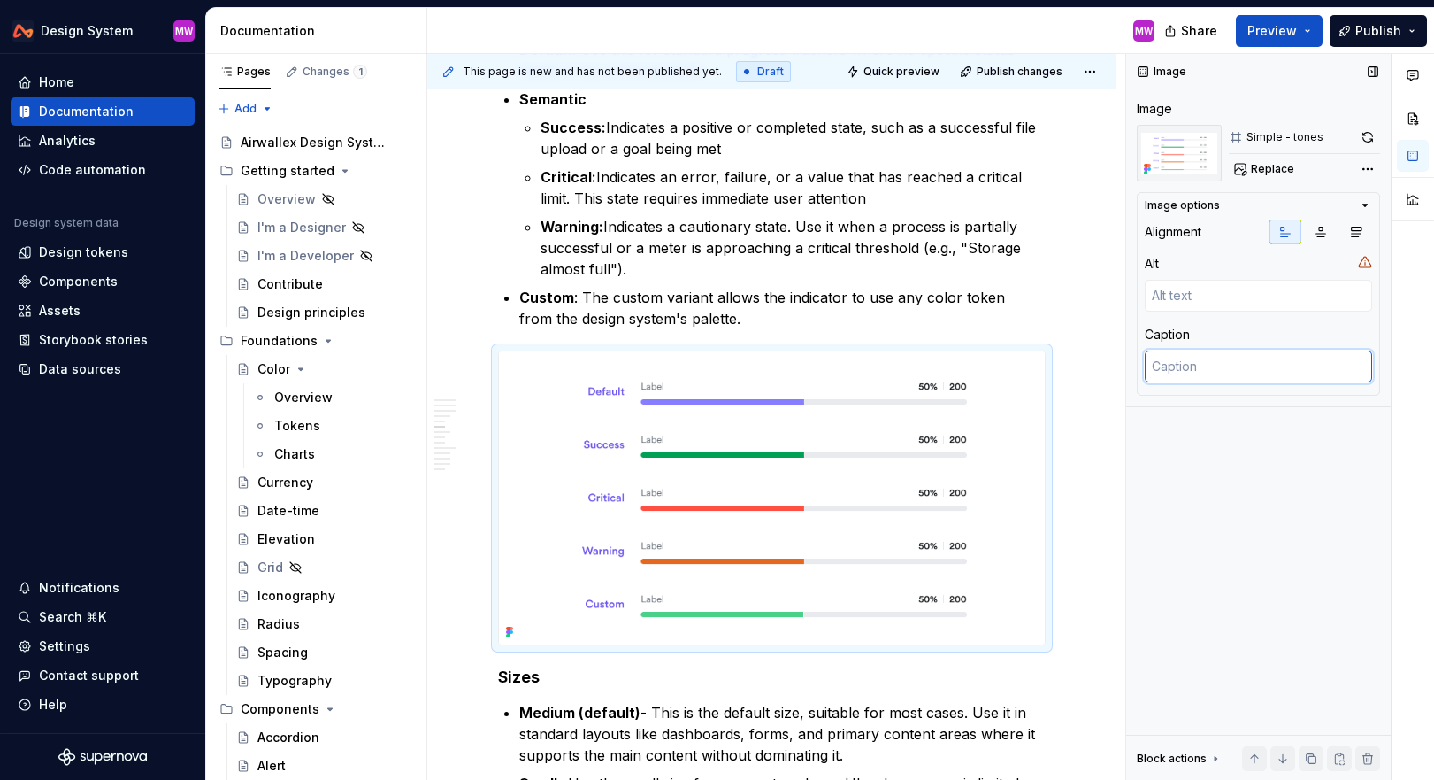
click at [1215, 366] on textarea at bounding box center [1258, 366] width 227 height 32
type textarea "*"
type textarea "i"
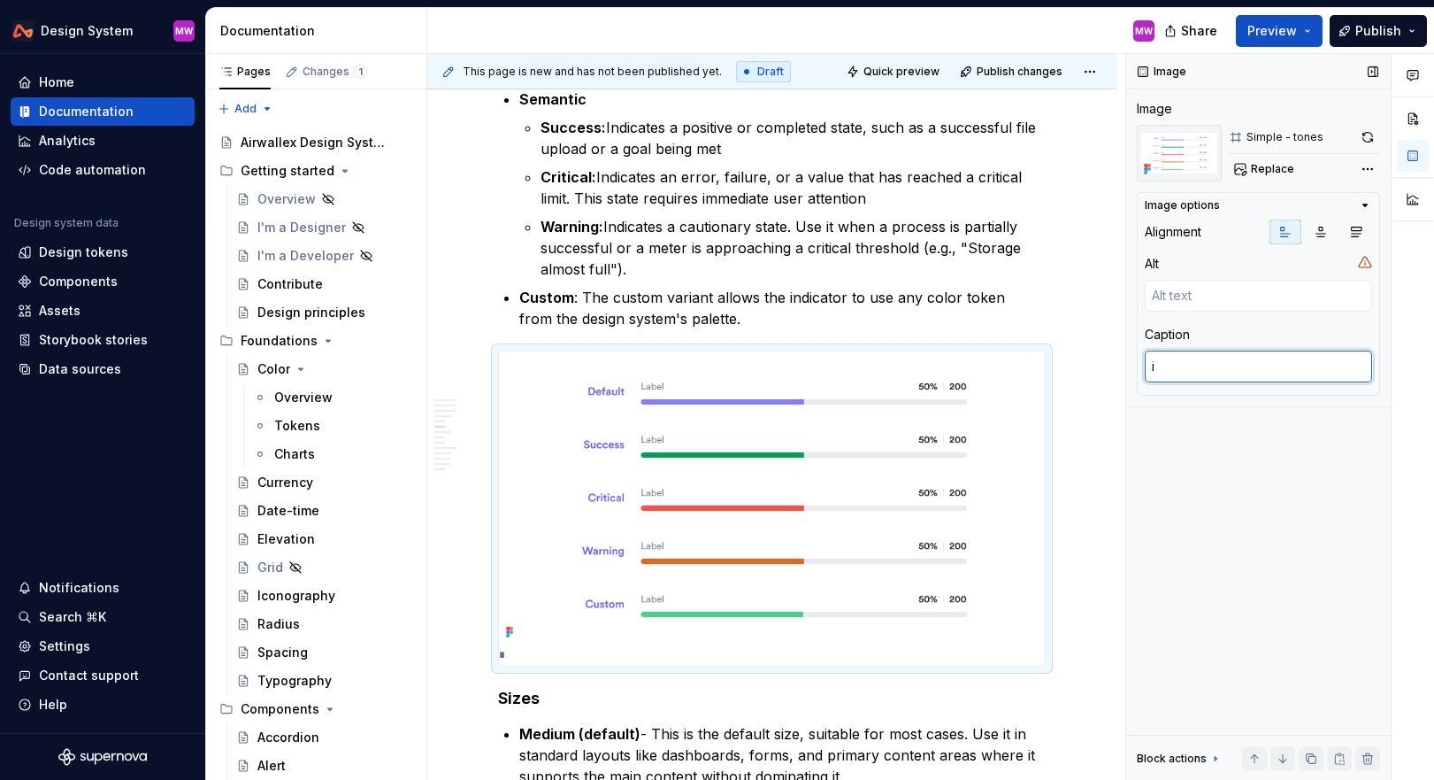
type textarea "*"
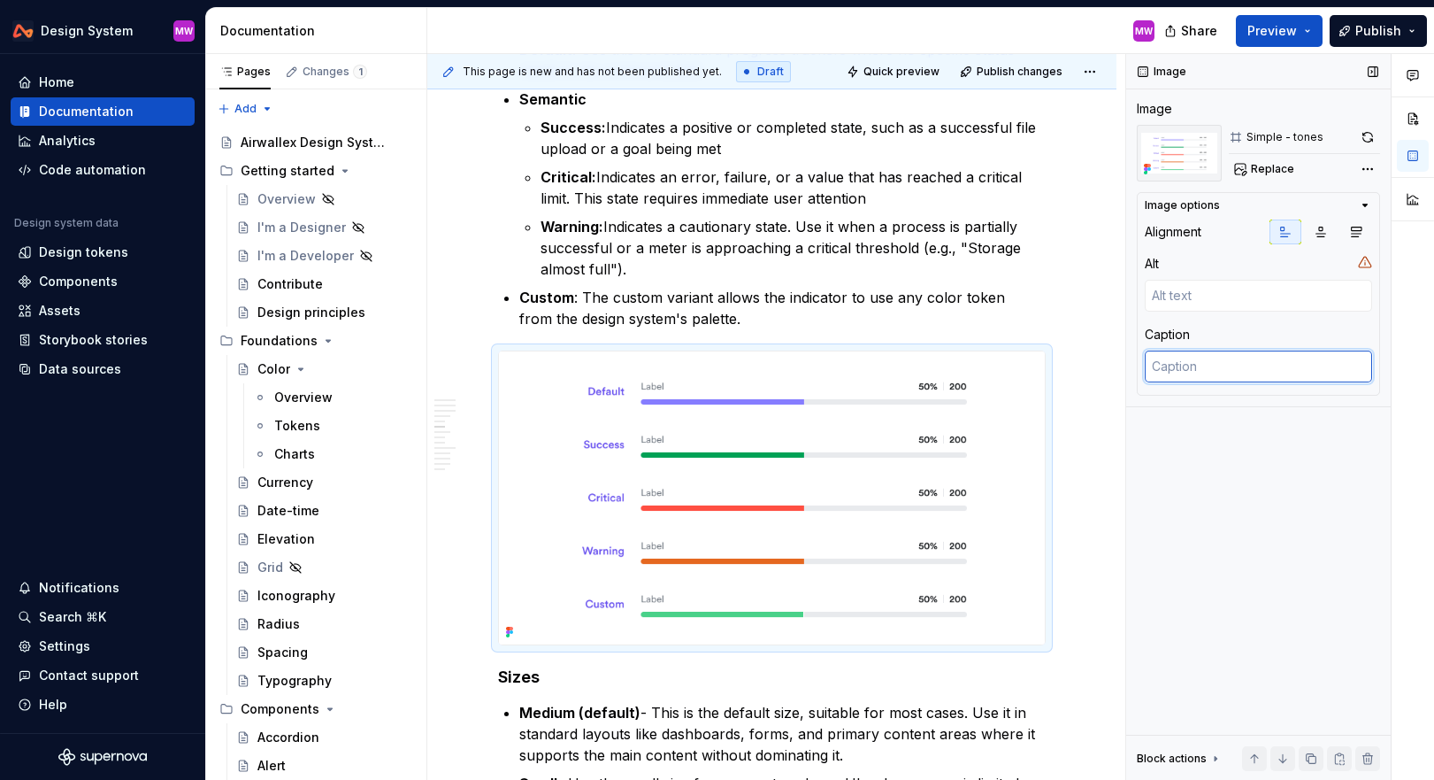
type textarea "*"
type textarea "SI"
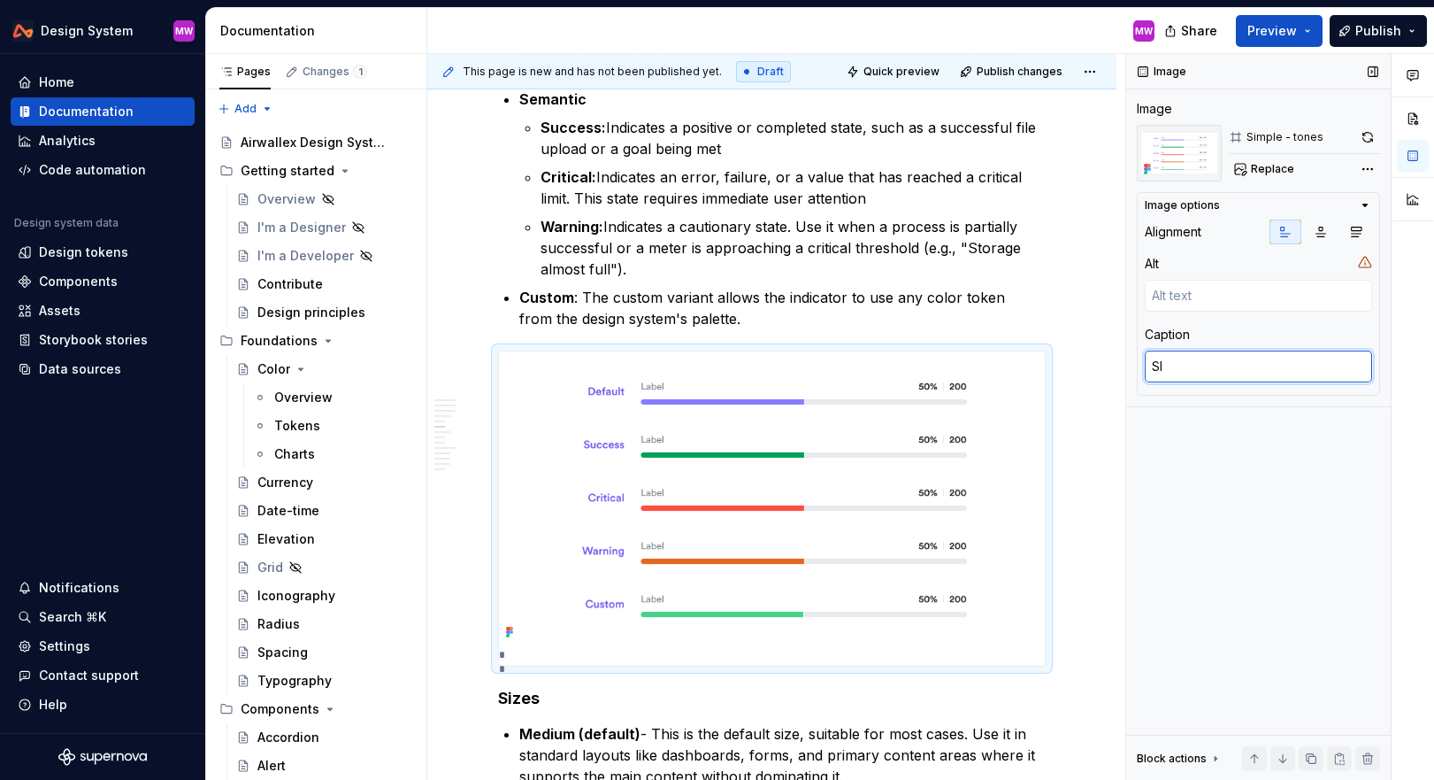
type textarea "*"
type textarea "SIm"
type textarea "*"
type textarea "SImpl"
type textarea "*"
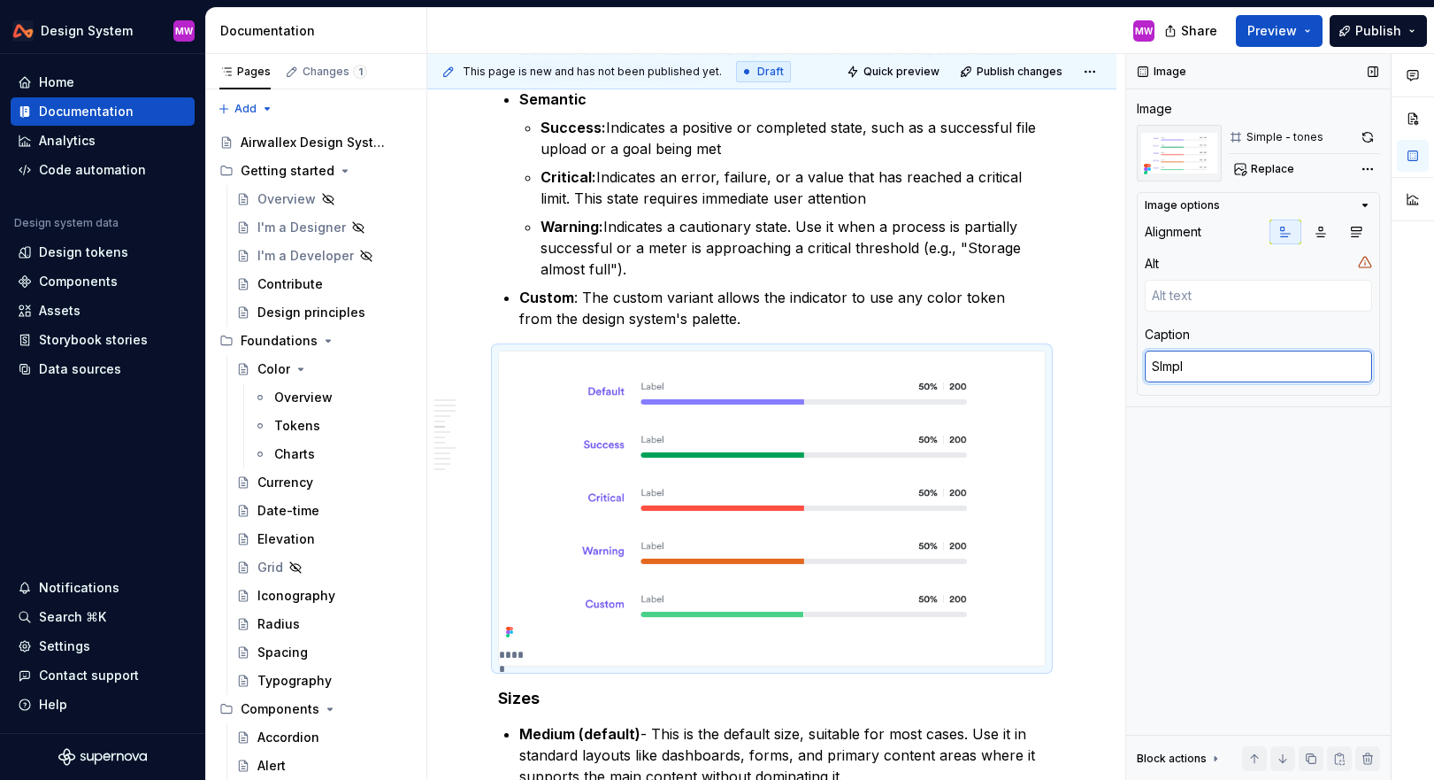
type textarea "SImp"
type textarea "*"
type textarea "SIm"
type textarea "*"
type textarea "SI"
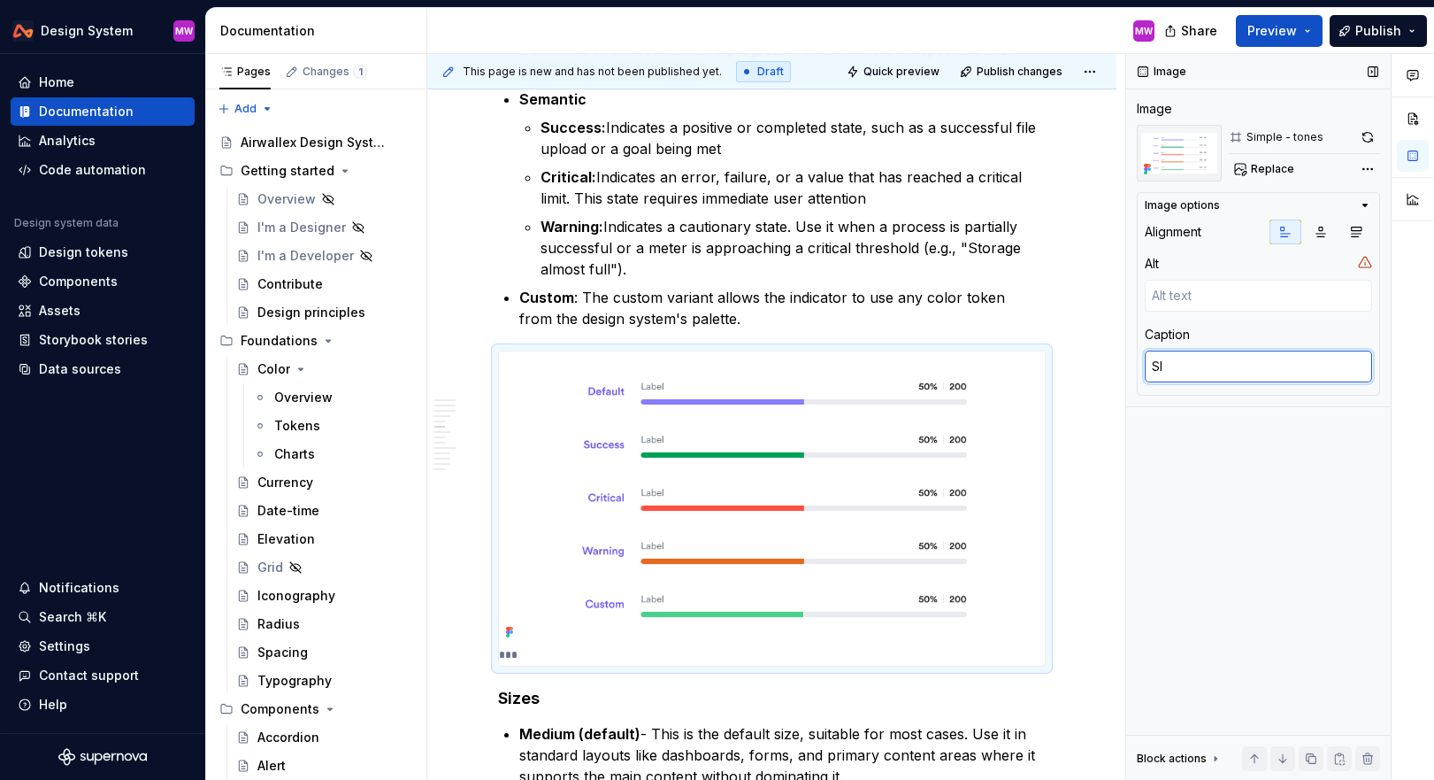
type textarea "*"
type textarea "S"
type textarea "*"
type textarea "Si"
type textarea "*"
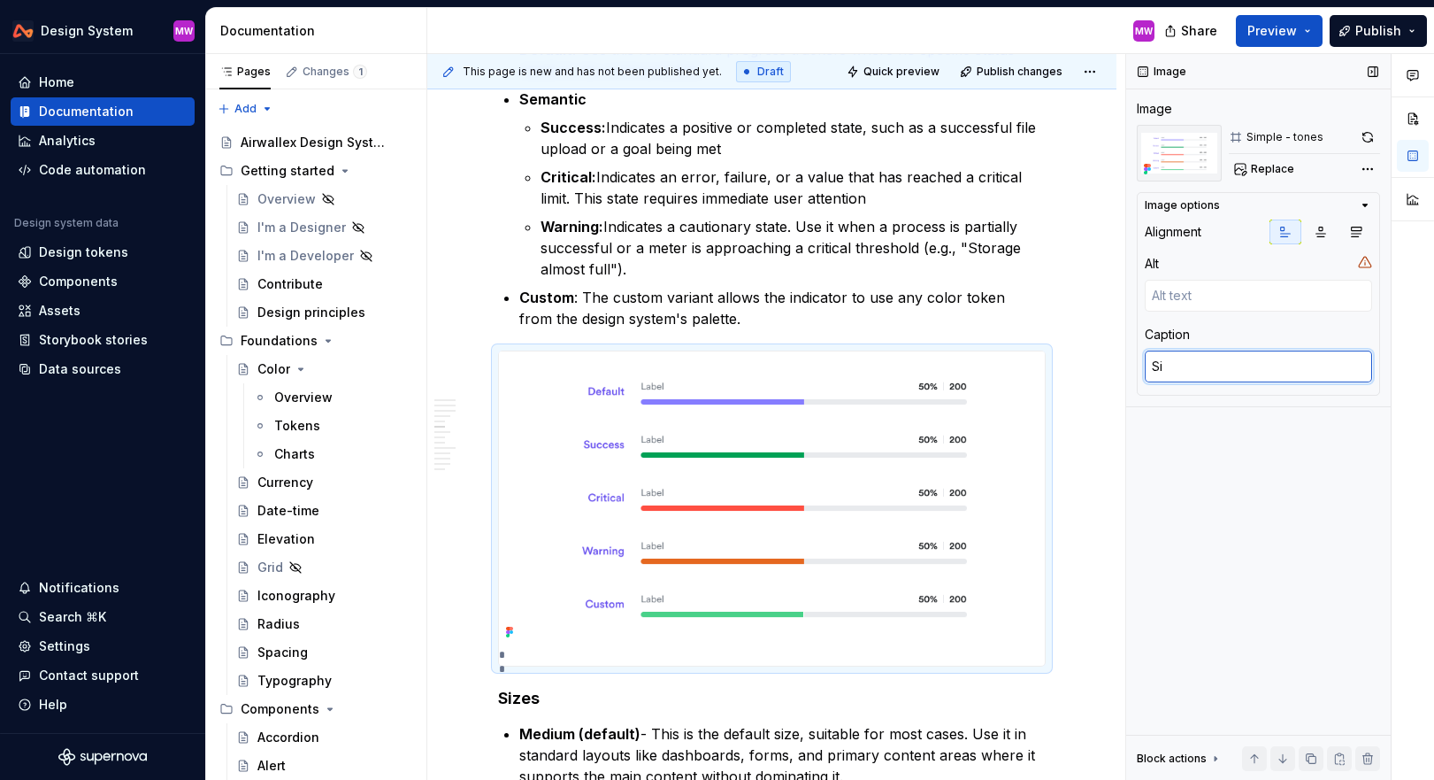
type textarea "Sim"
type textarea "*"
type textarea "Simpl"
type textarea "*"
type textarea "Simple"
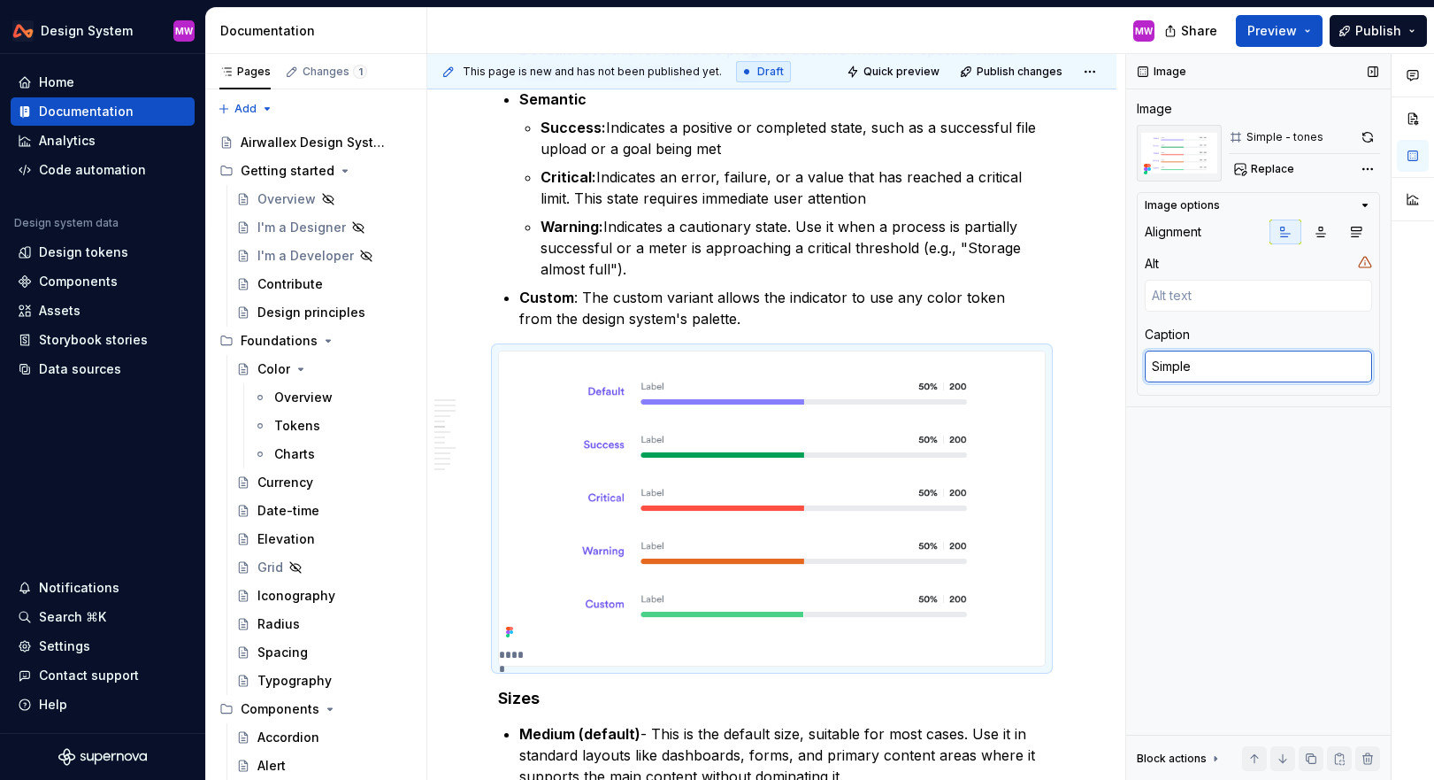
type textarea "*"
type textarea "Simple"
type textarea "*"
type textarea "Simple p"
type textarea "*"
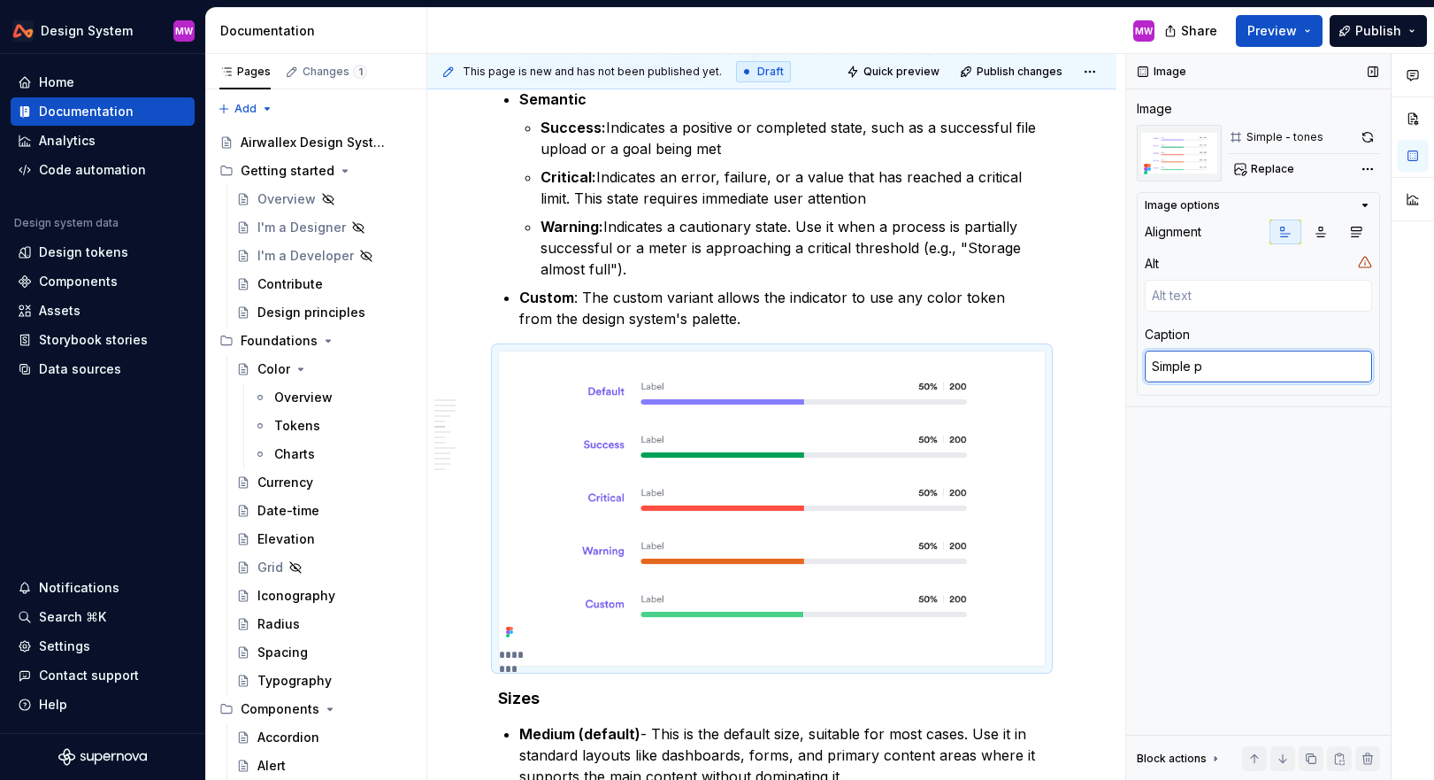
type textarea "Simple pr"
type textarea "*"
type textarea "Simple pro"
type textarea "*"
type textarea "Simple prog"
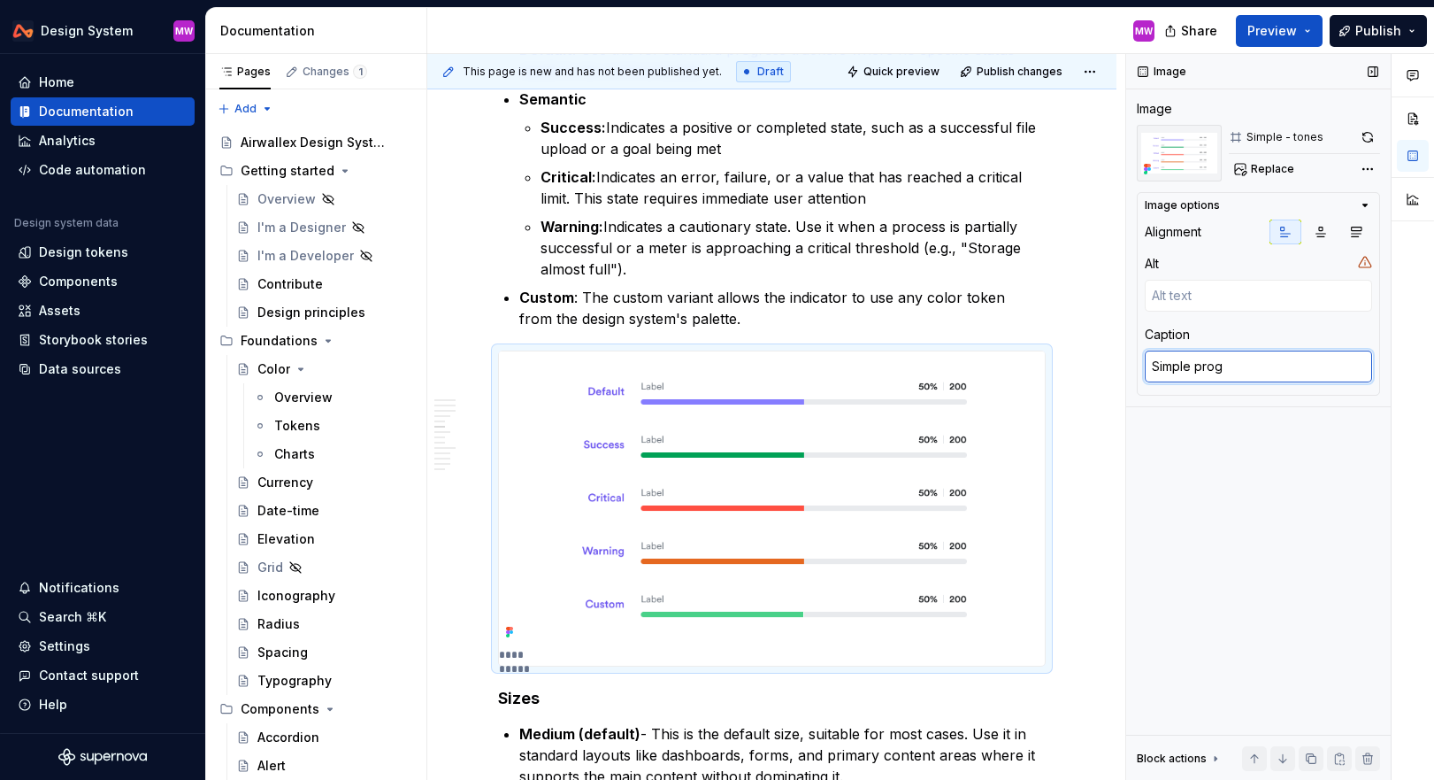
type textarea "*"
type textarea "Simple progr"
type textarea "*"
type textarea "Simple progre"
type textarea "*"
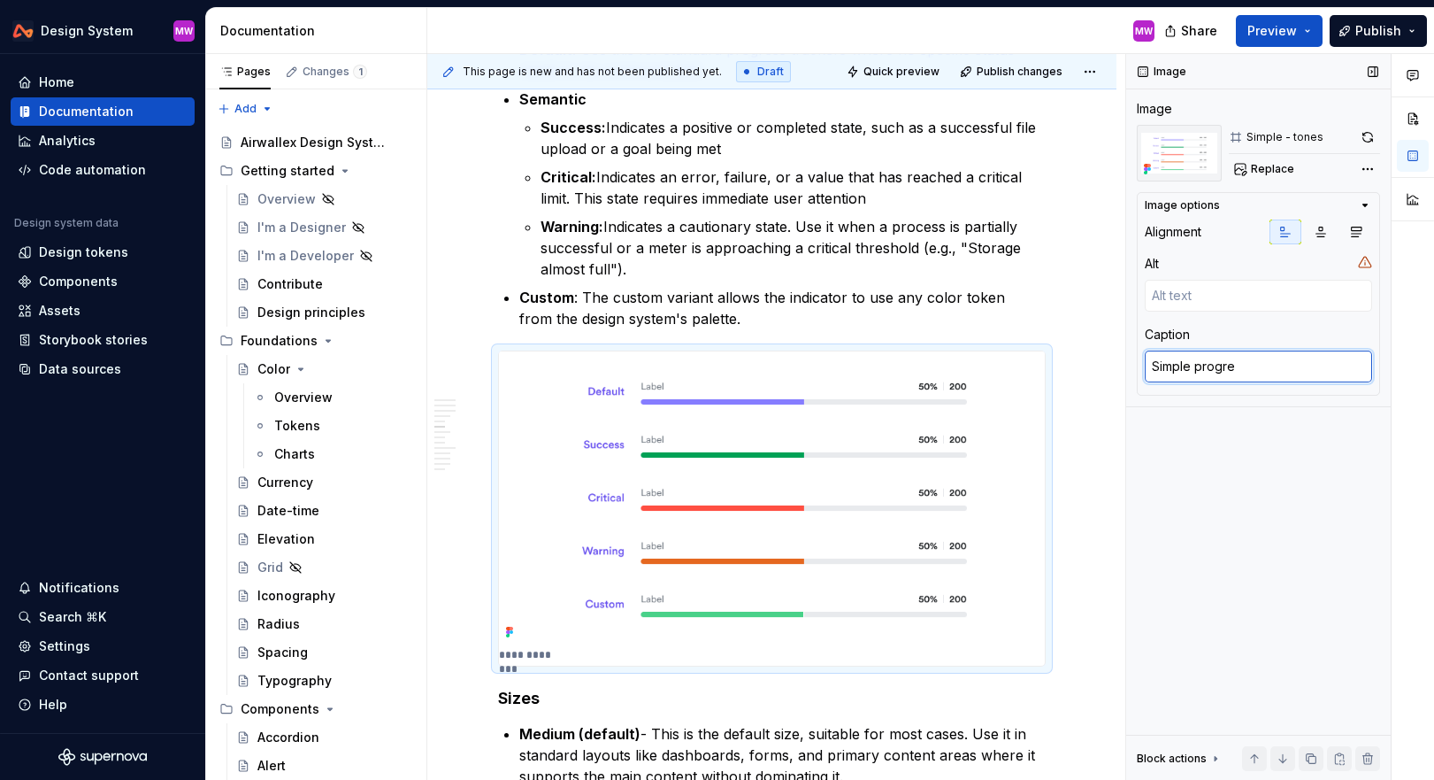
type textarea "Simple progres"
type textarea "*"
type textarea "Simple progress"
type textarea "*"
type textarea "Simple progress"
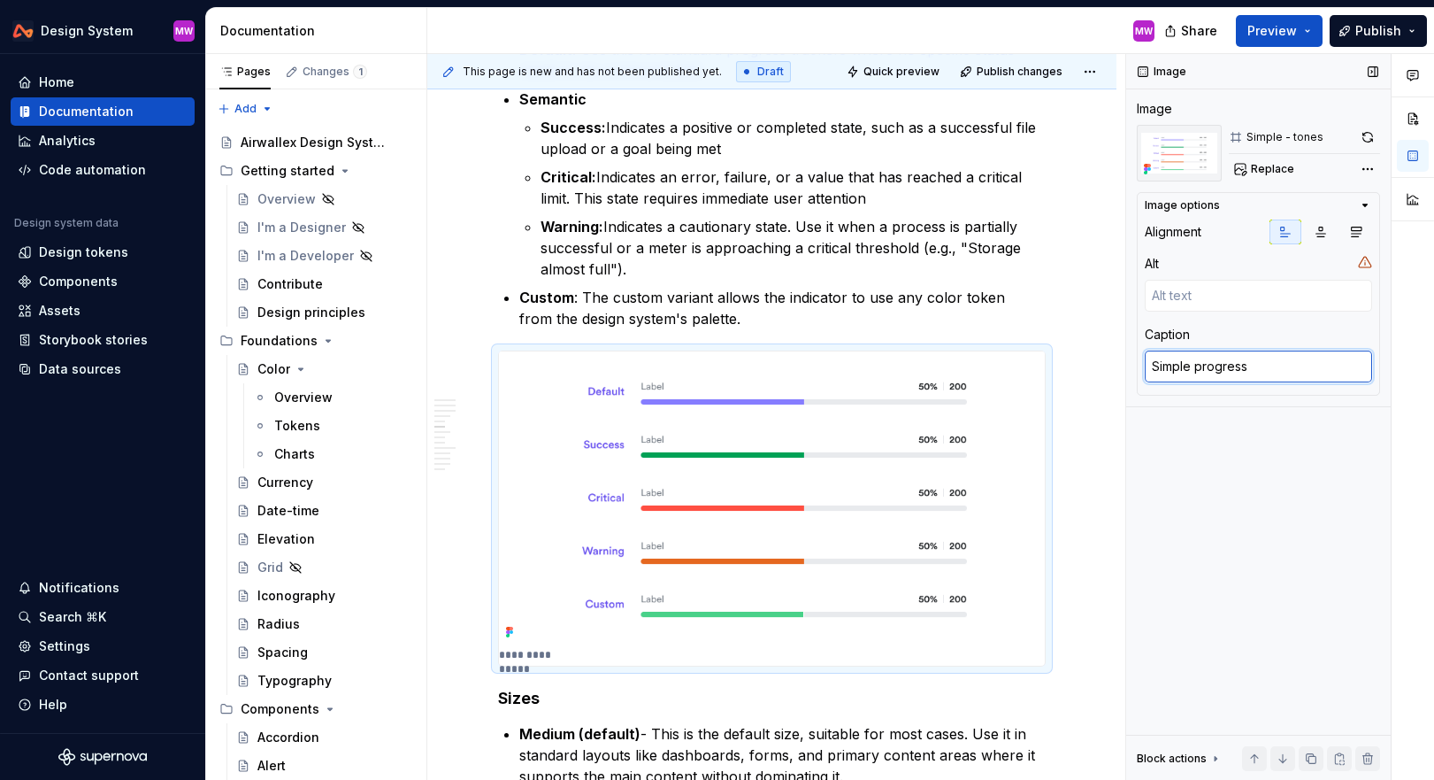
type textarea "*"
type textarea "Simple progress t"
type textarea "*"
type textarea "Simple progress tra"
type textarea "*"
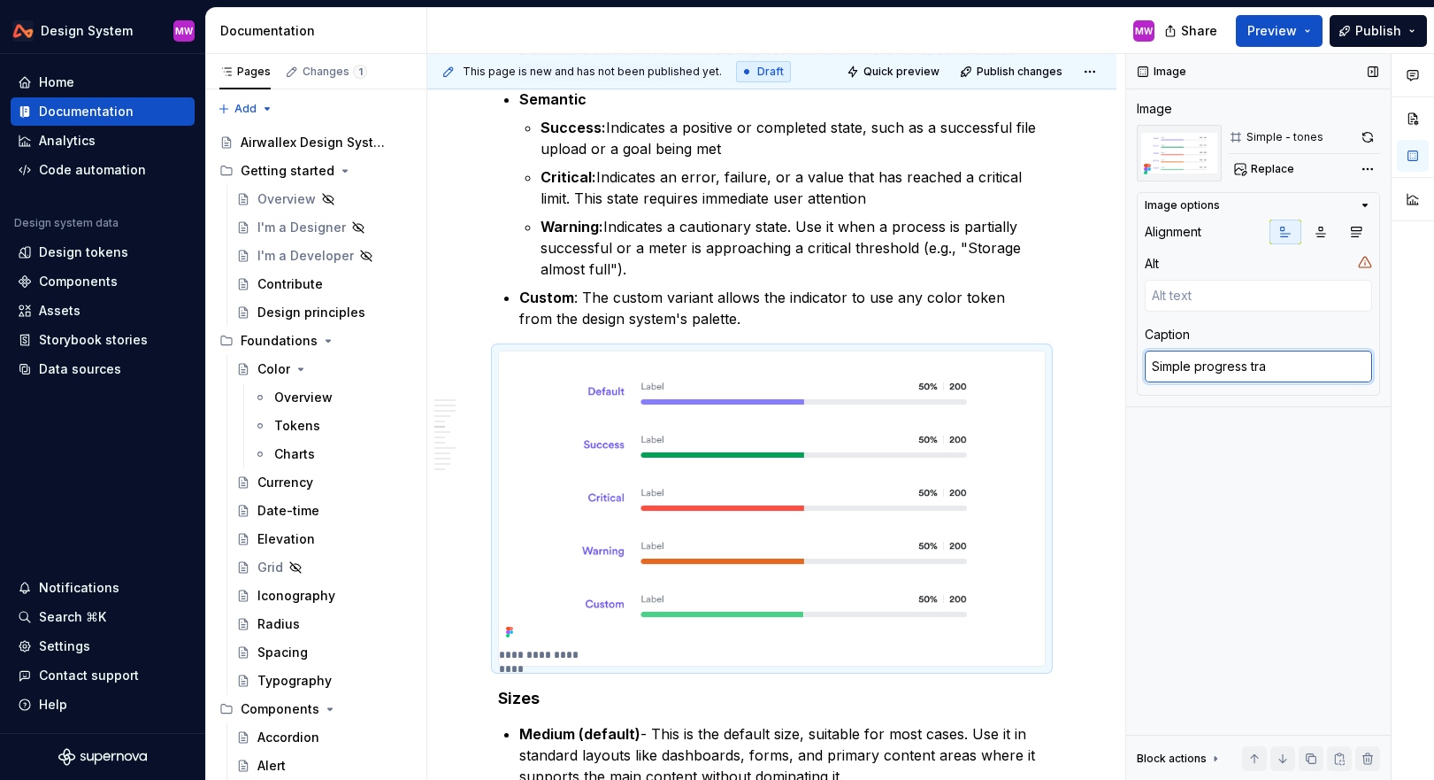
type textarea "Simple progress trac"
type textarea "*"
type textarea "Simple progress track"
type textarea "*"
type textarea "Simple progress tracke"
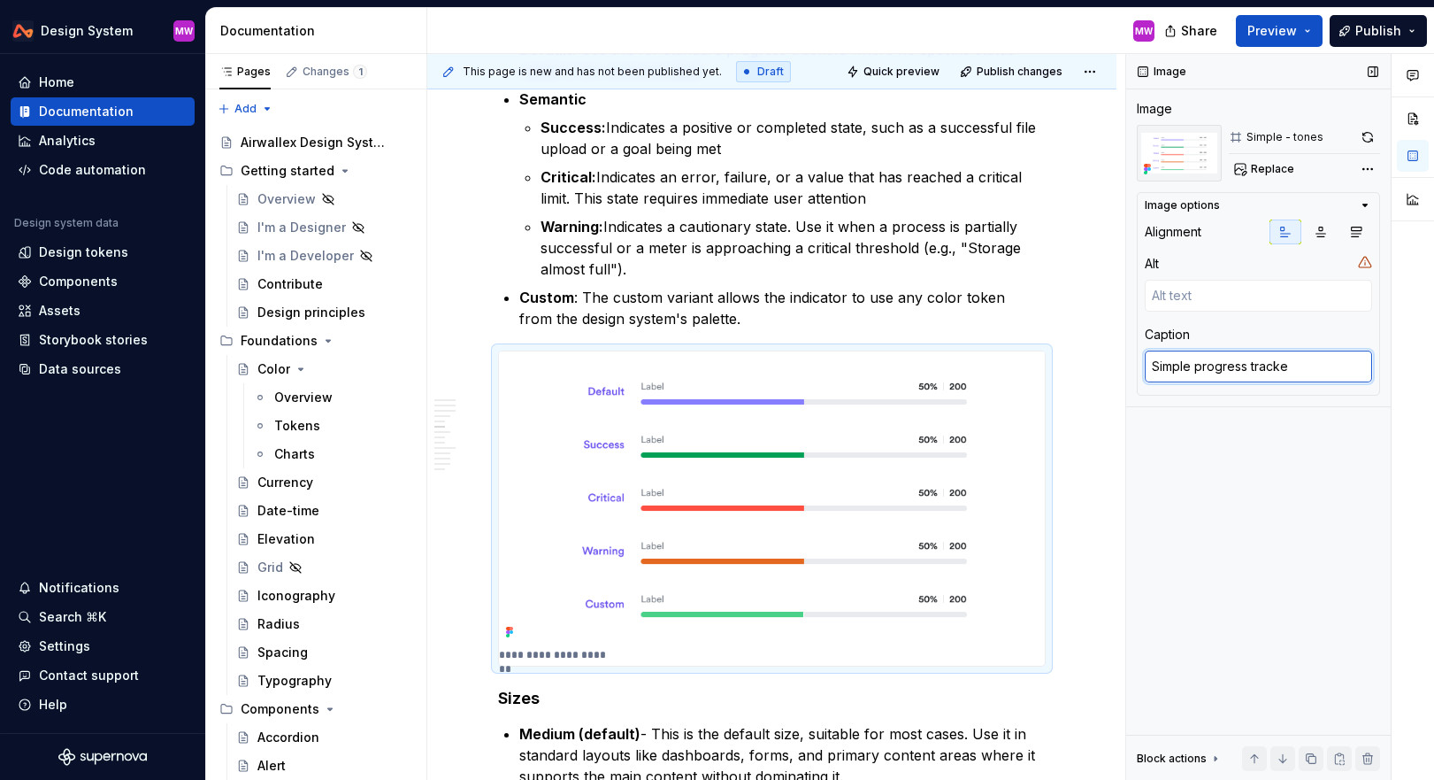
type textarea "*"
type textarea "Simple progress tracker"
type textarea "*"
type textarea "Simple progress tracker"
type textarea "*"
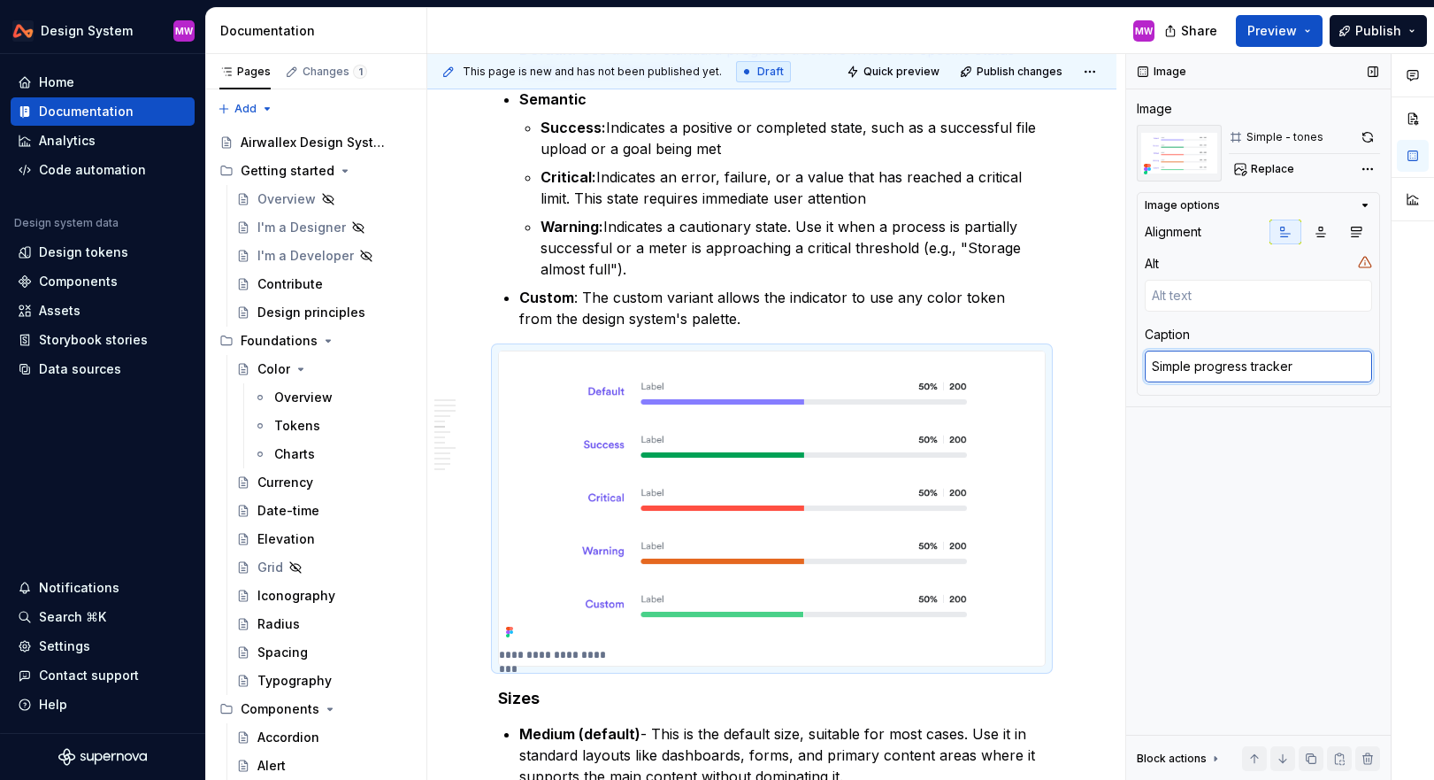
type textarea "Simple progress tracker t"
type textarea "*"
type textarea "Simple progress tracker to"
type textarea "*"
type textarea "Simple progress tracker ton"
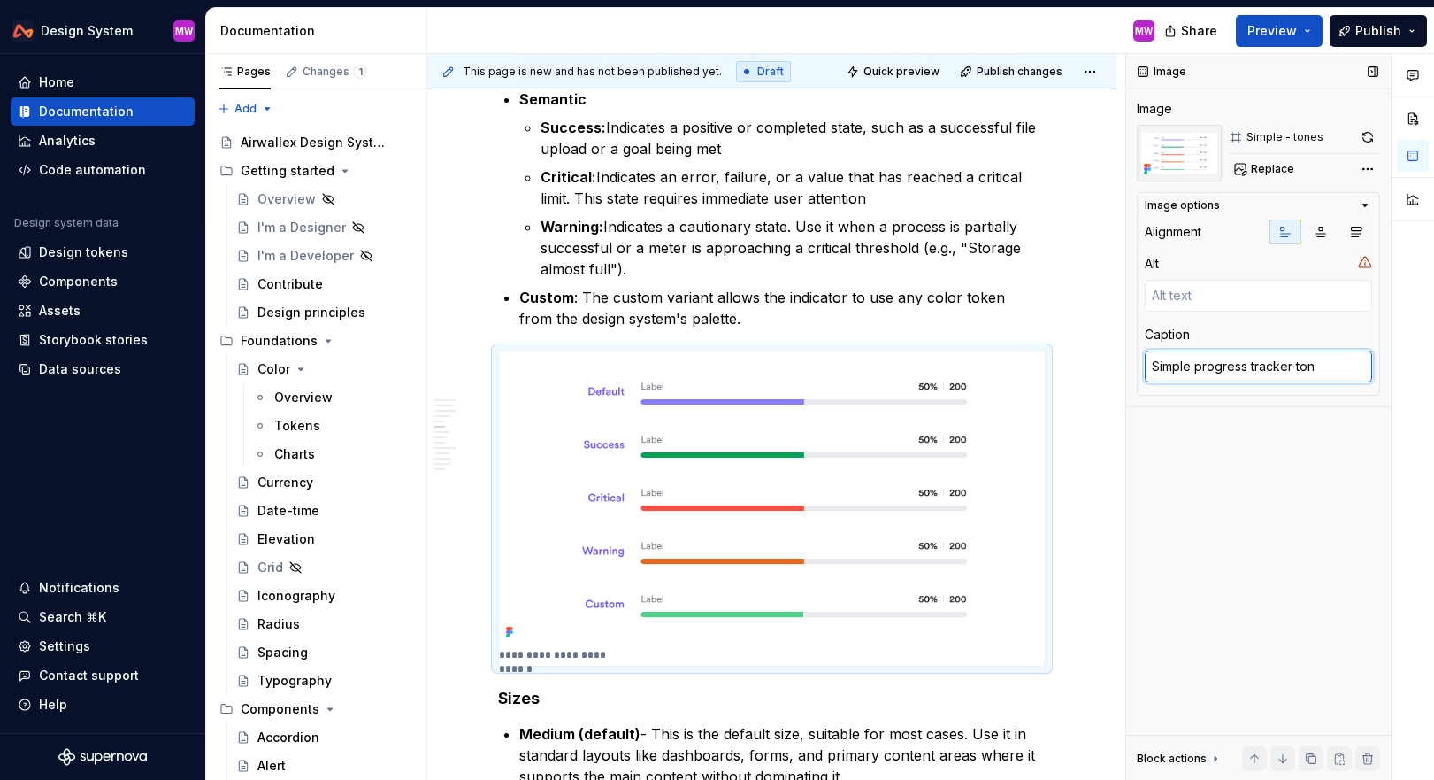
type textarea "*"
type textarea "Simple progress tracker tone"
type textarea "*"
type textarea "Simple progress tracker tones"
type textarea "*"
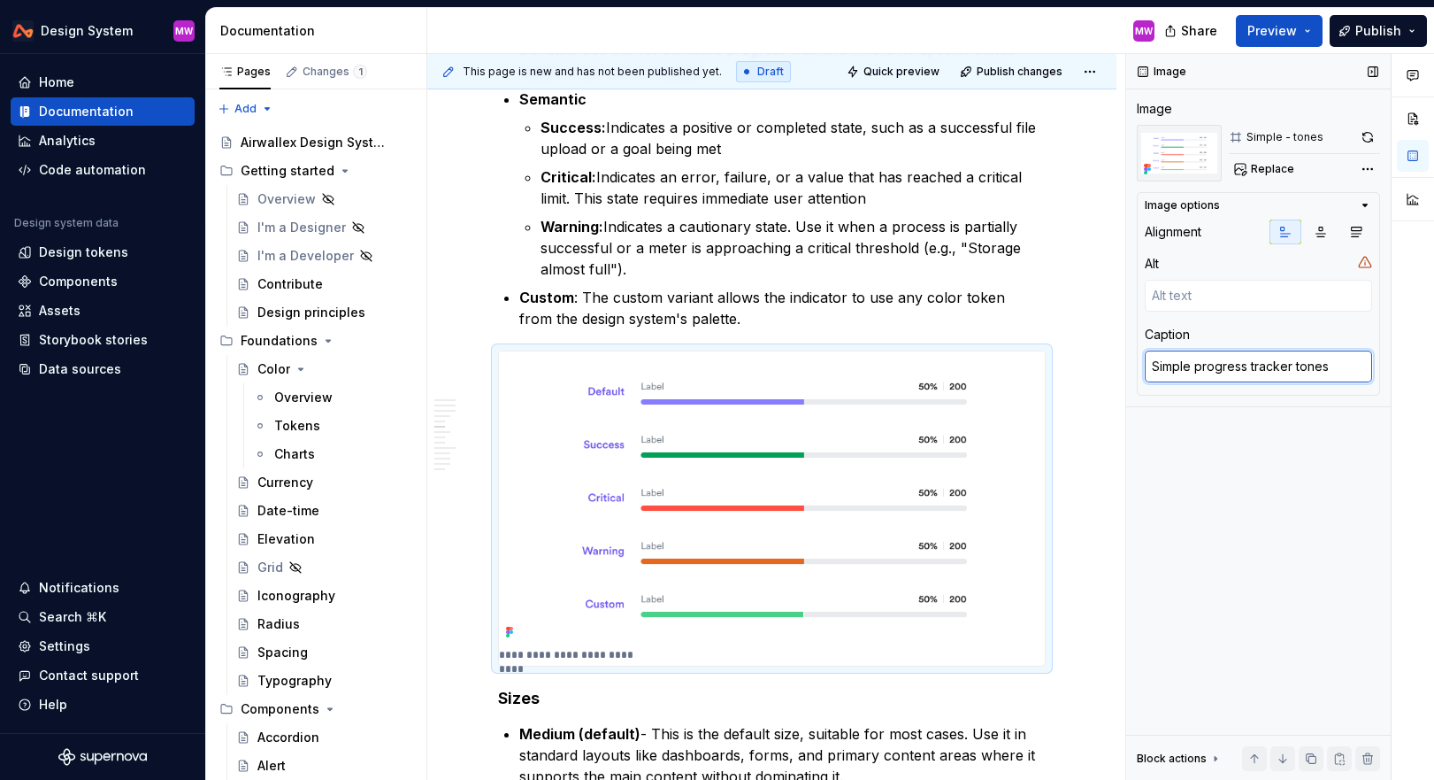
type textarea "Simple progress tracker tones"
type textarea "*"
type textarea "Simple progress tracker tones"
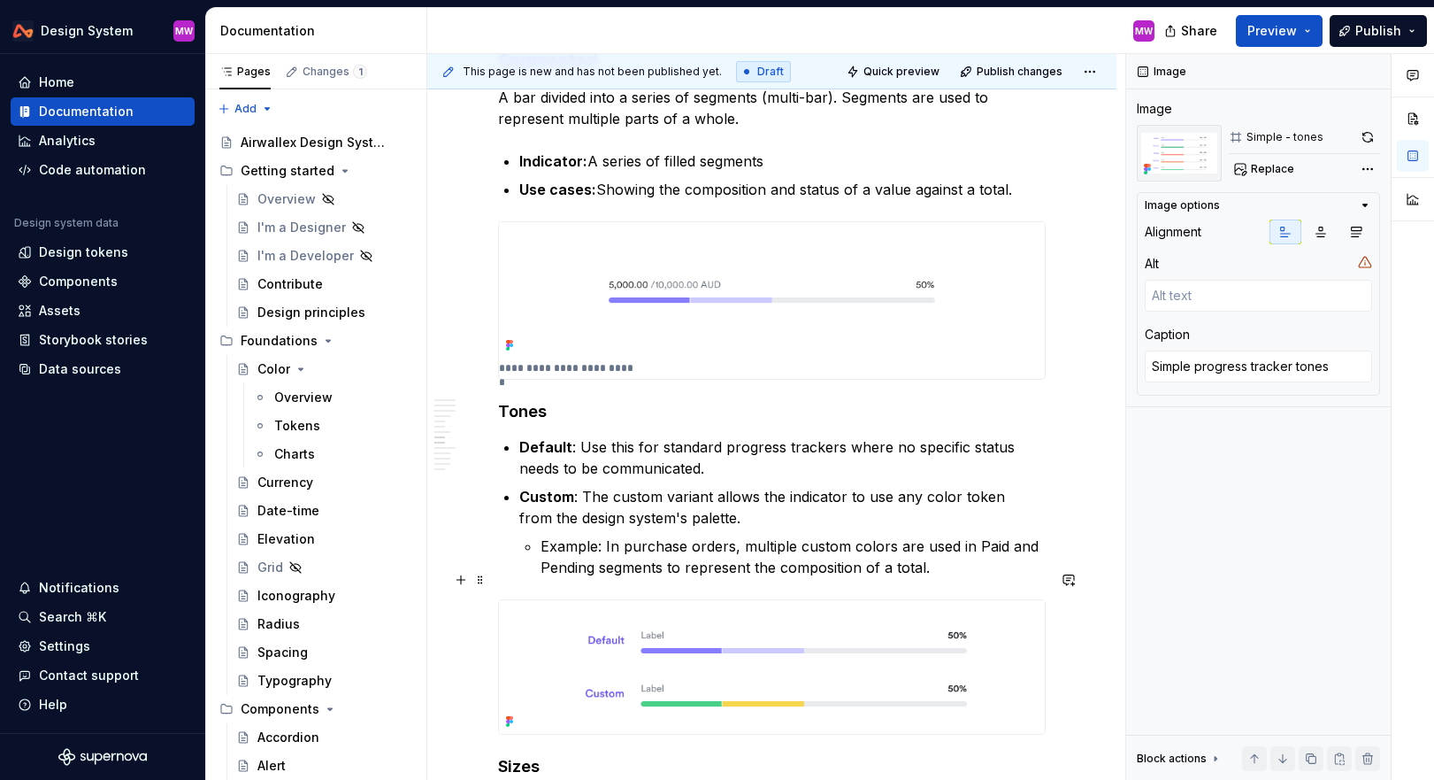
scroll to position [2620, 0]
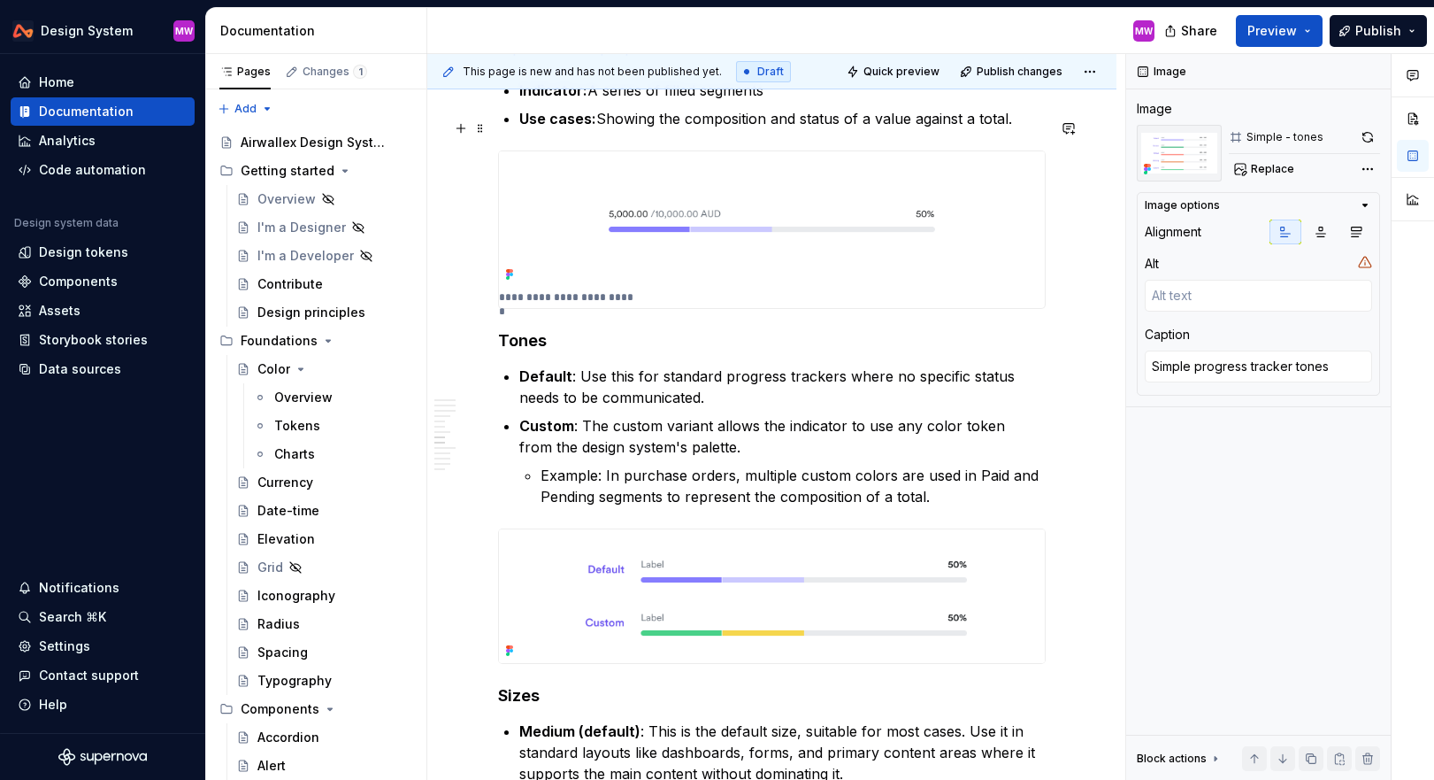
type textarea "*"
type textarea "Segmented progress tracker"
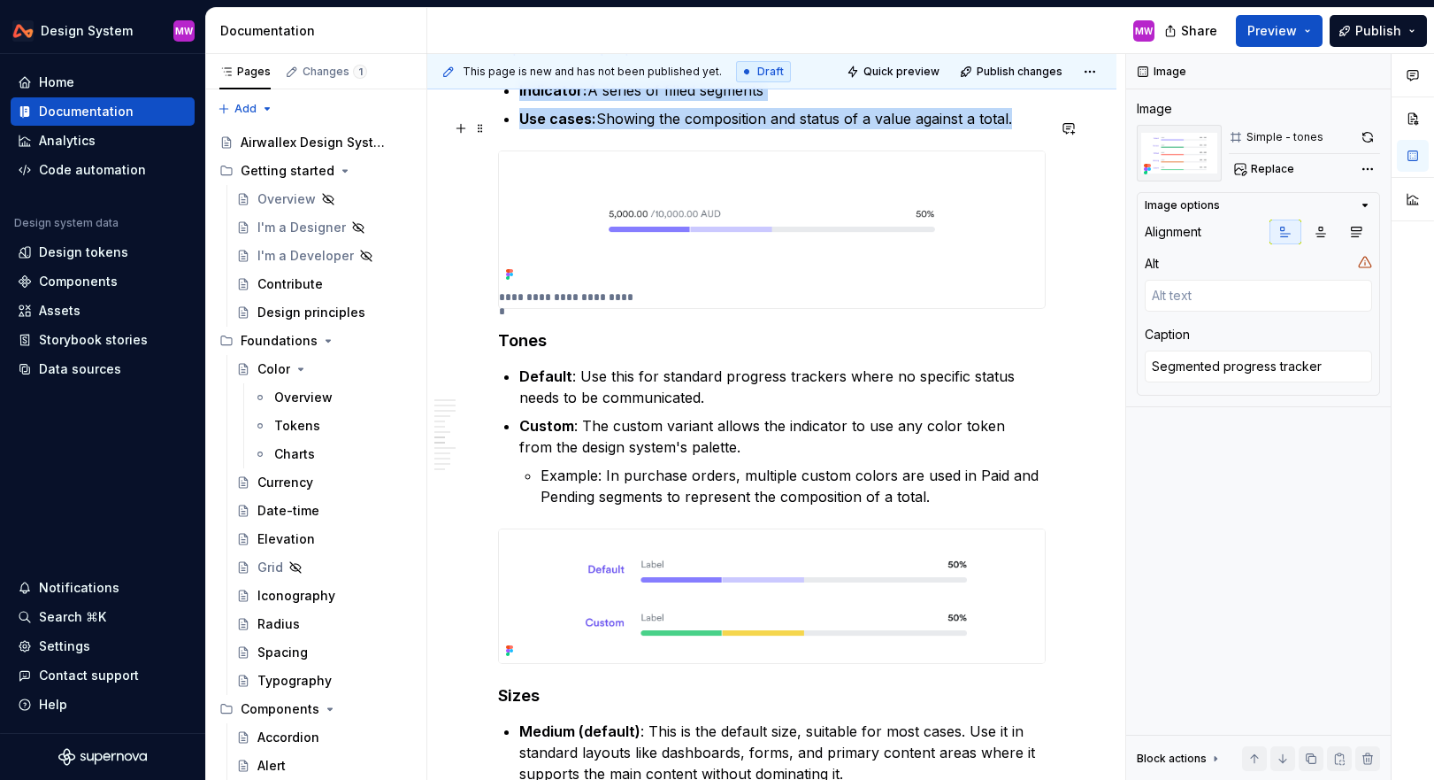
click at [819, 178] on img at bounding box center [772, 218] width 546 height 135
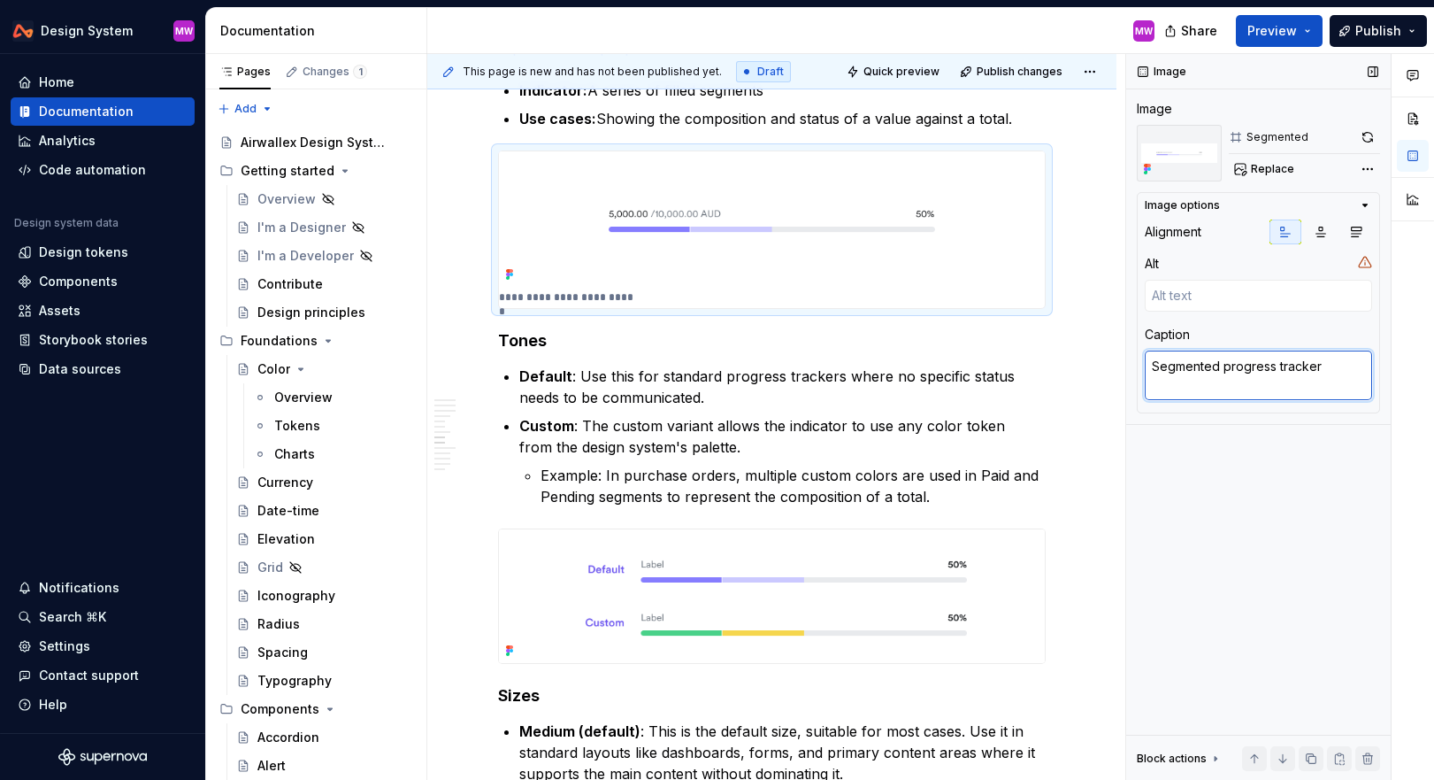
drag, startPoint x: 1337, startPoint y: 363, endPoint x: 1389, endPoint y: 366, distance: 52.3
click at [1389, 366] on div "Image Image Segmented Replace Image options Alignment Alt Caption Segmented pro…" at bounding box center [1259, 417] width 265 height 727
type textarea "*"
click at [810, 553] on img at bounding box center [772, 596] width 546 height 134
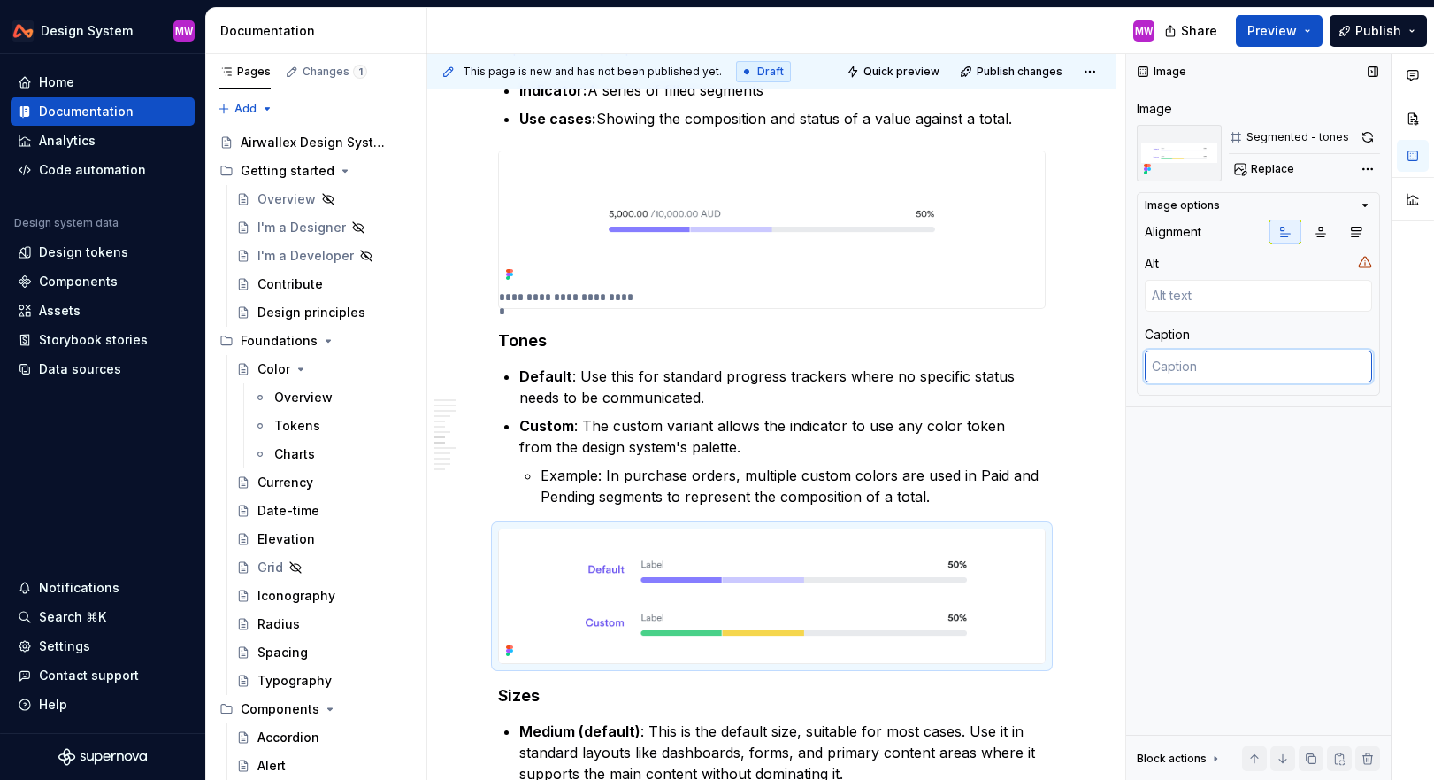
click at [1286, 361] on textarea at bounding box center [1258, 366] width 227 height 32
paste textarea "Segmented progress tracker"
type textarea "*"
type textarea "Segmented progress tracker"
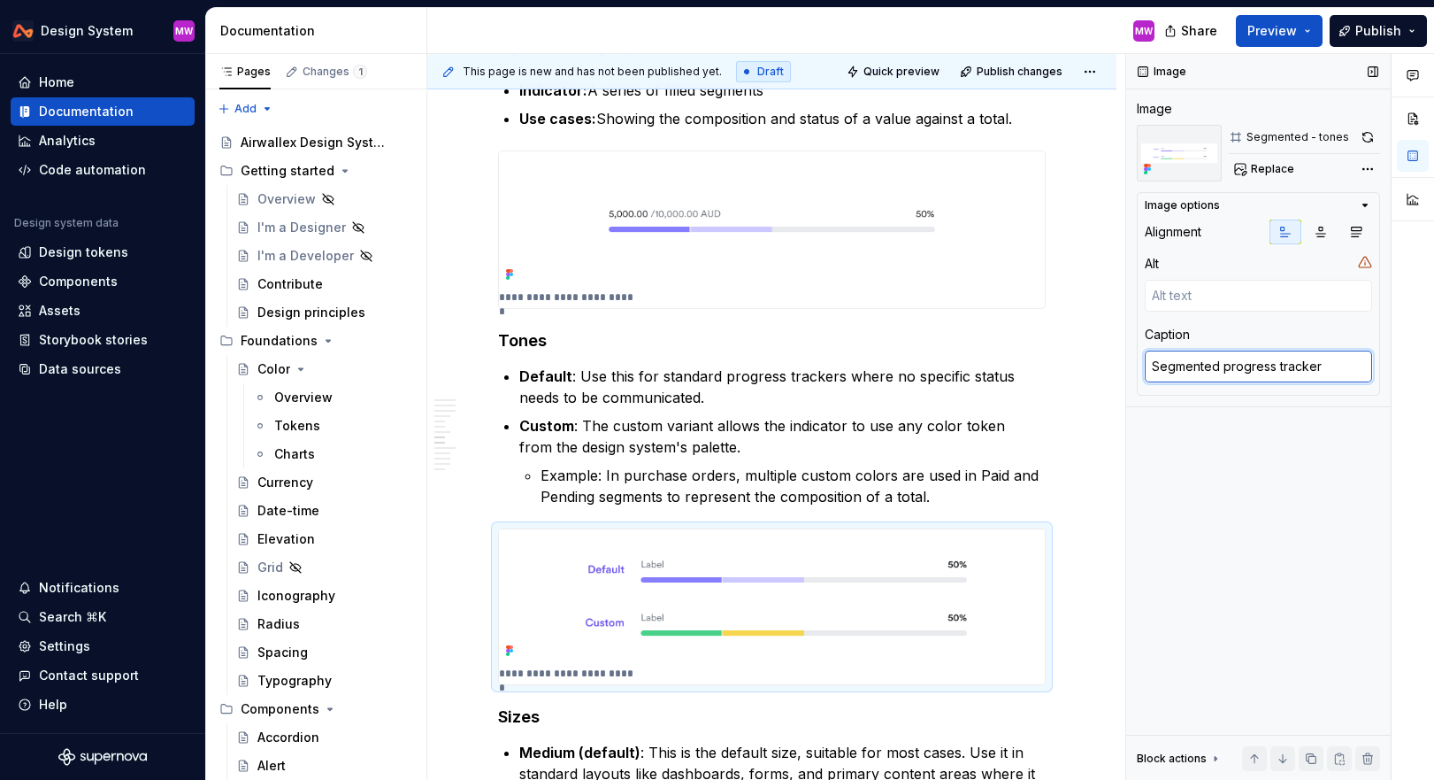
type textarea "*"
type textarea "Segmented progress tracker"
type textarea "*"
type textarea "Segmented progress tracker t"
type textarea "*"
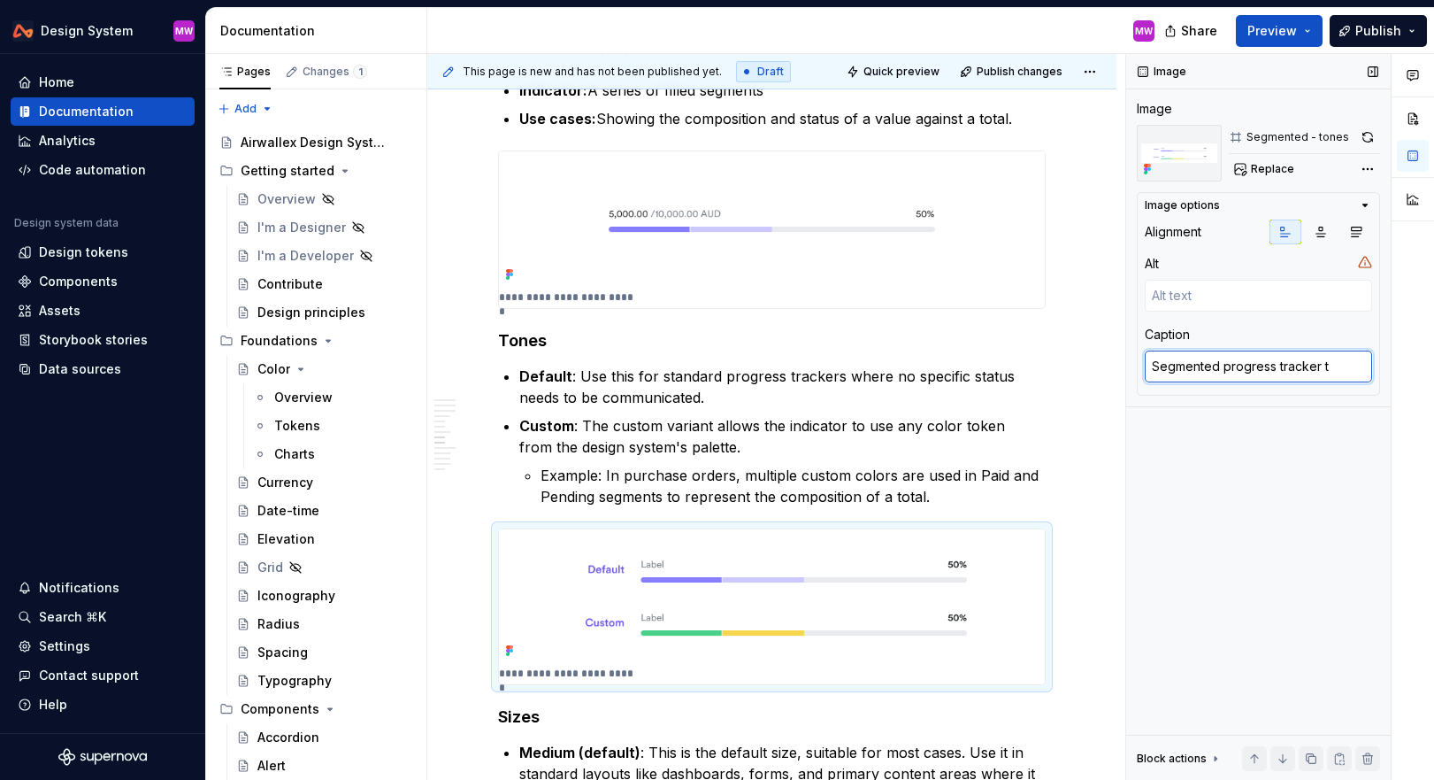
type textarea "Segmented progress tracker to"
type textarea "*"
type textarea "Segmented progress tracker tone"
type textarea "*"
type textarea "Segmented progress tracker tones"
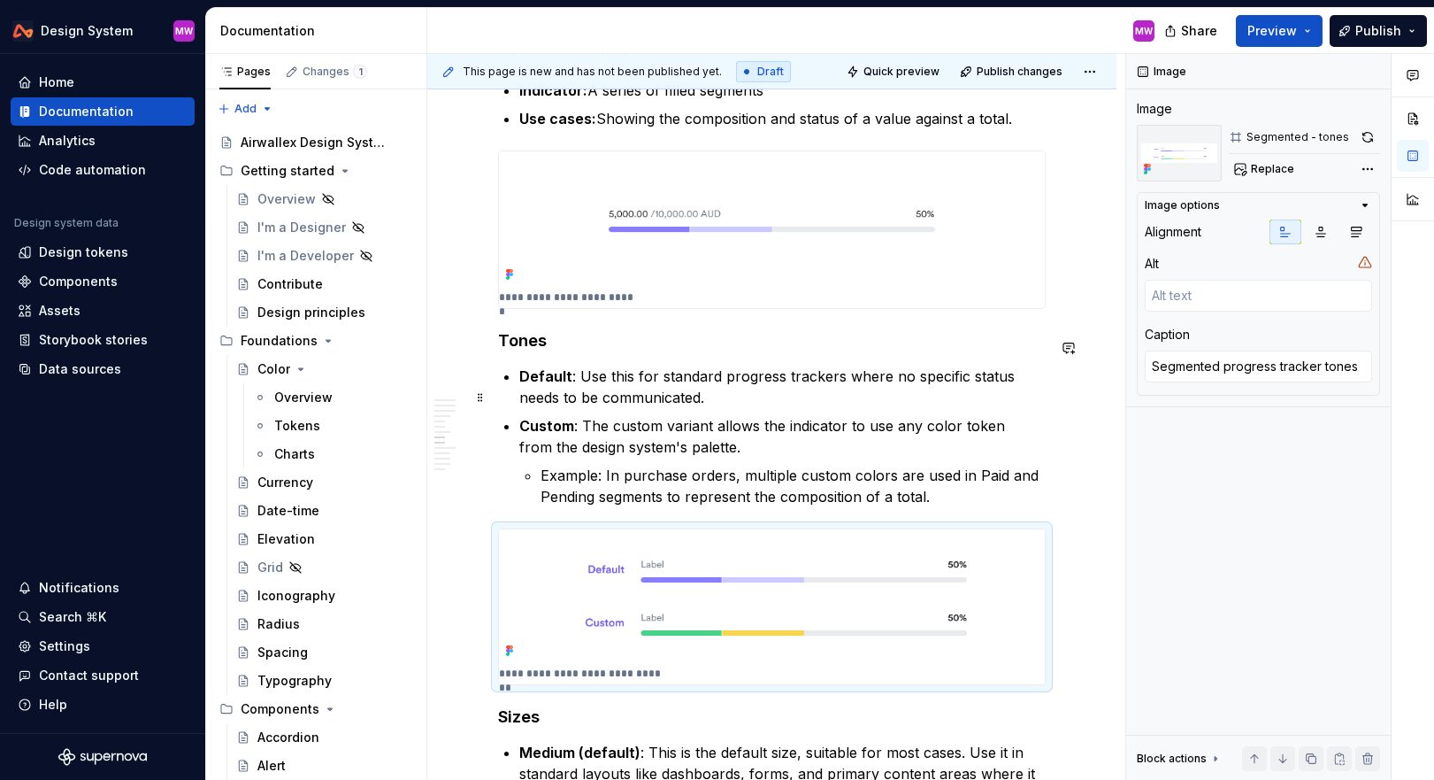
click at [1074, 417] on div "Overview A progress tracker is a visual indicator that shows a value within a b…" at bounding box center [771, 454] width 689 height 5500
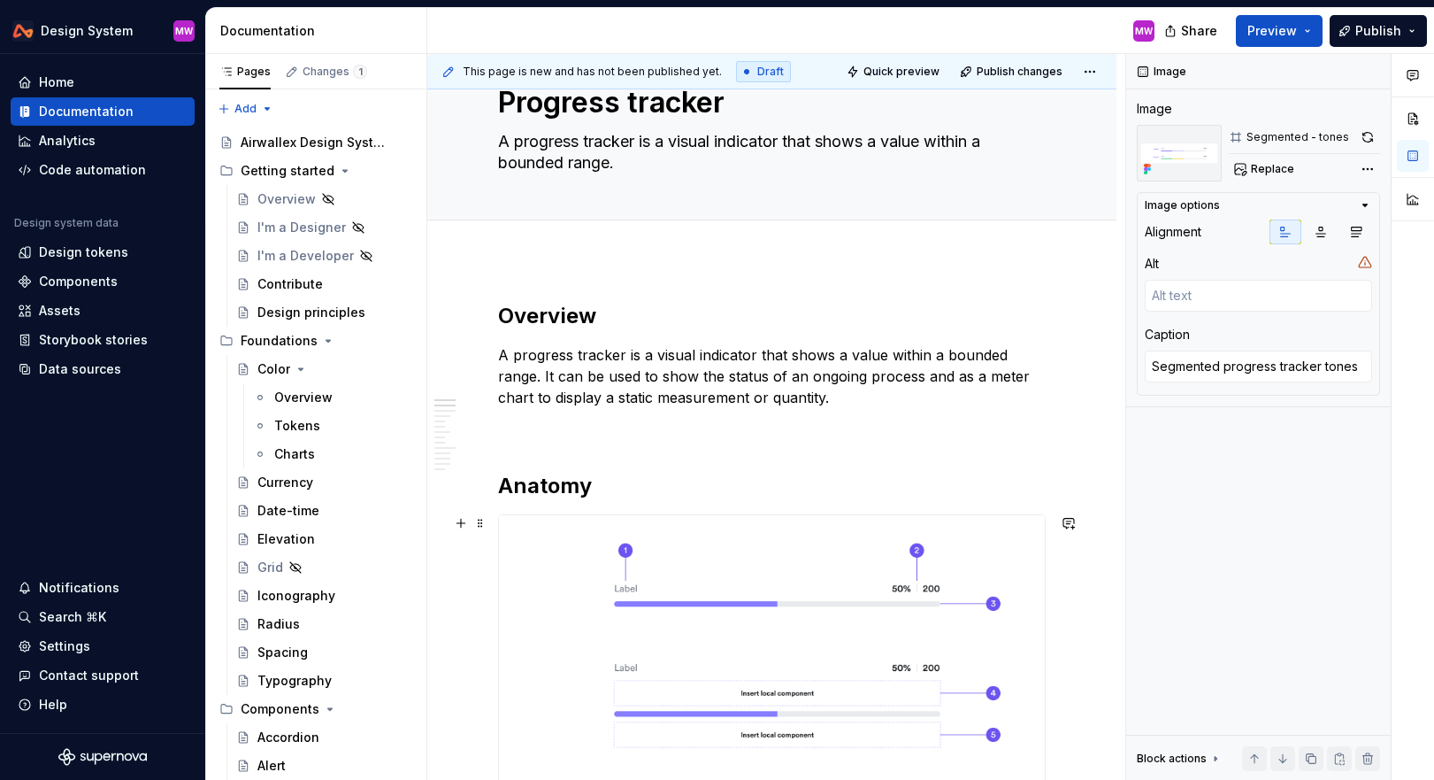
scroll to position [0, 0]
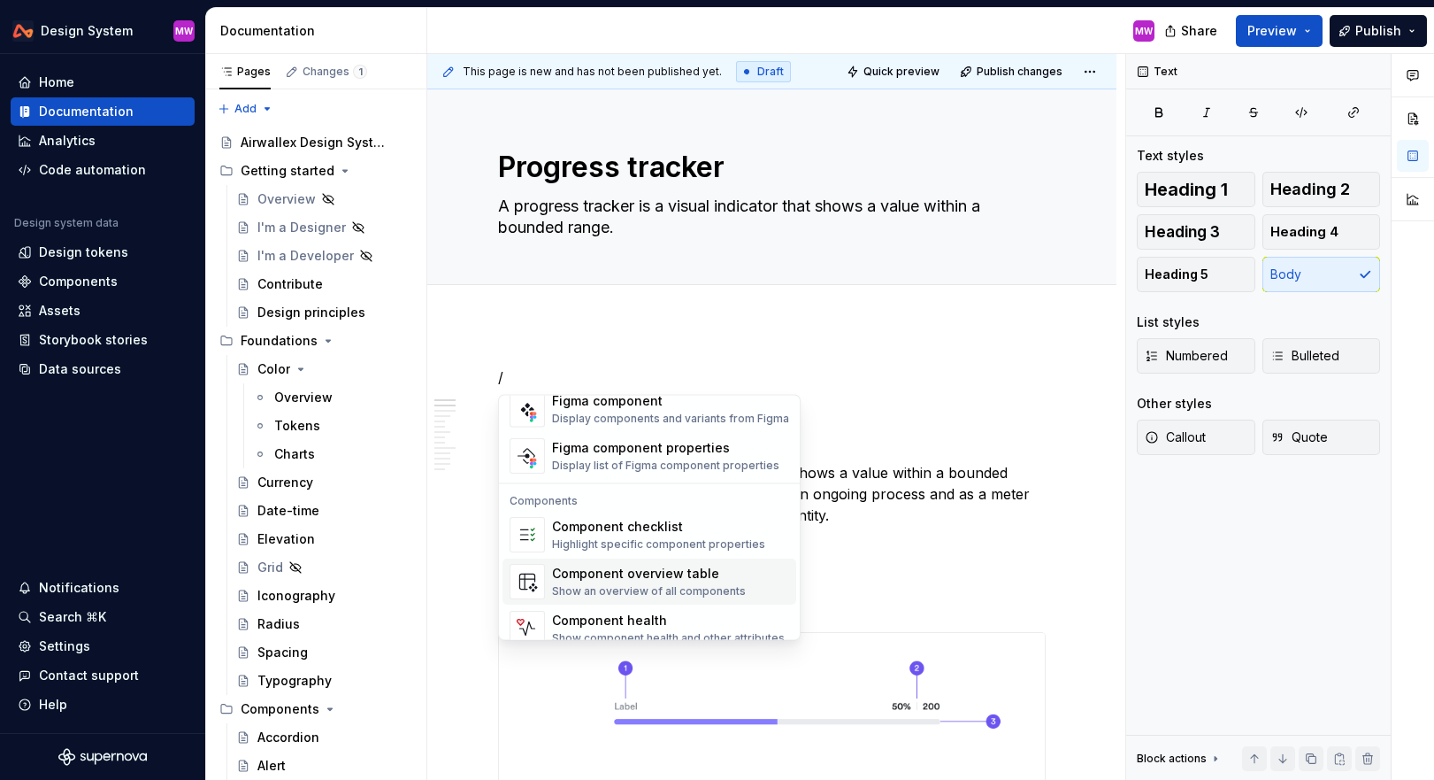
scroll to position [1762, 0]
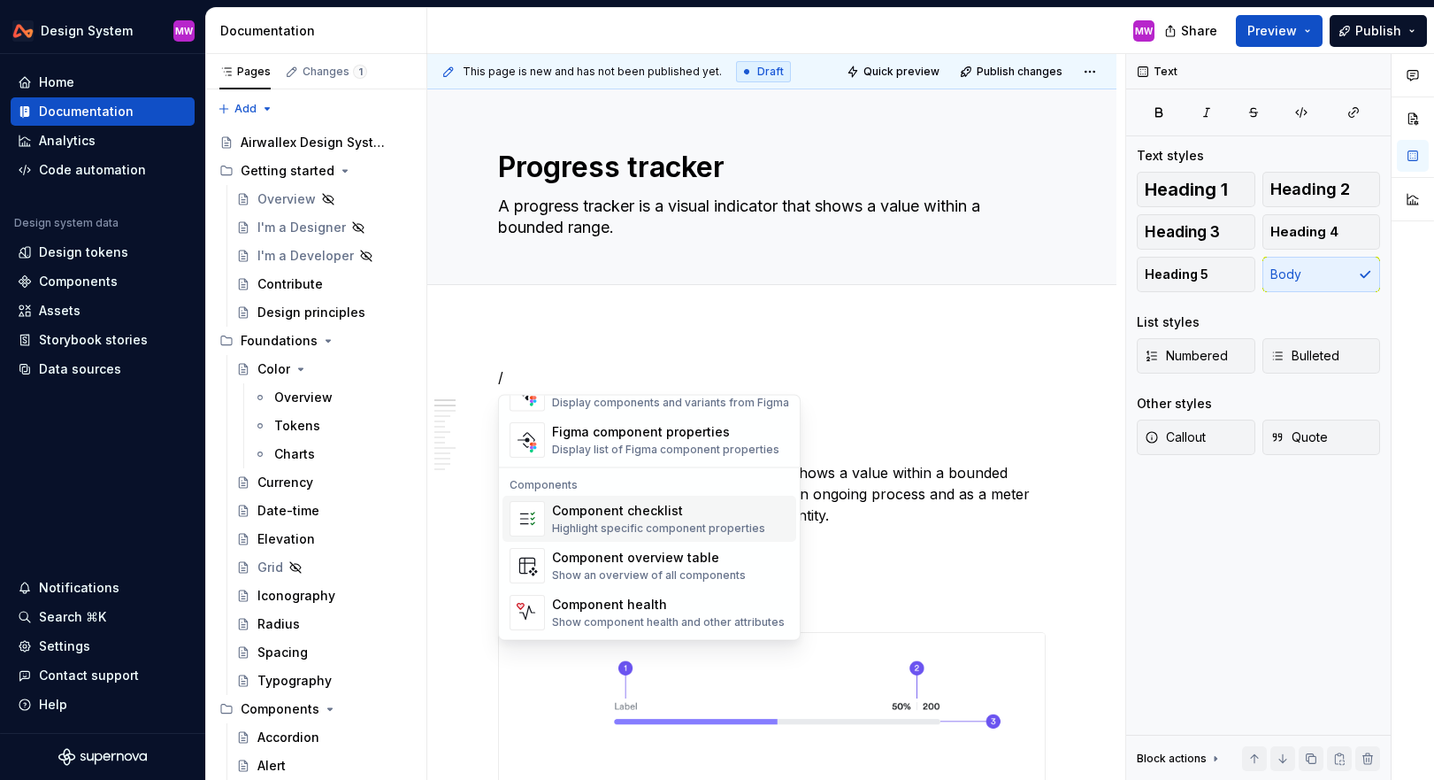
click at [645, 622] on div "Show component health and other attributes" at bounding box center [668, 623] width 233 height 14
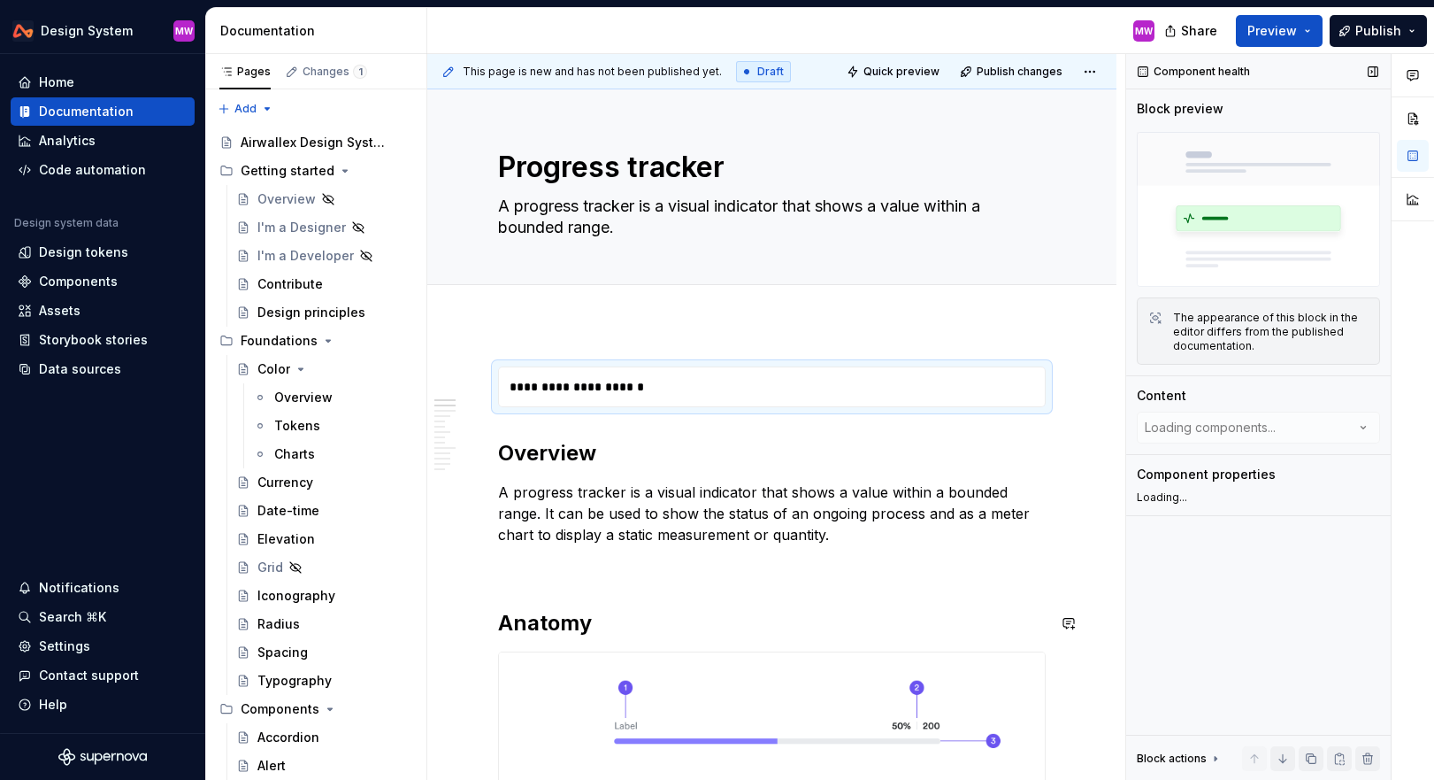
type textarea "*"
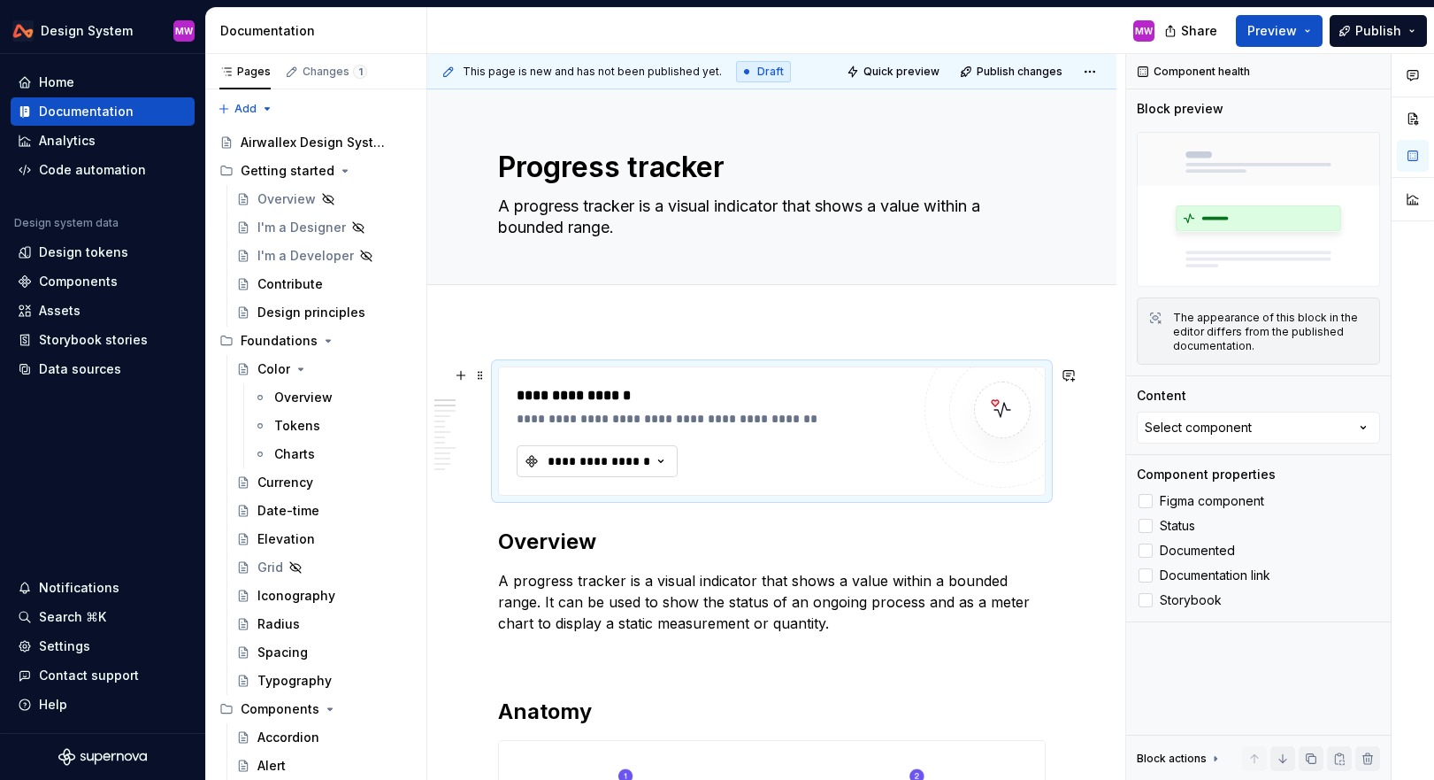
click at [657, 460] on icon "button" at bounding box center [661, 461] width 18 height 18
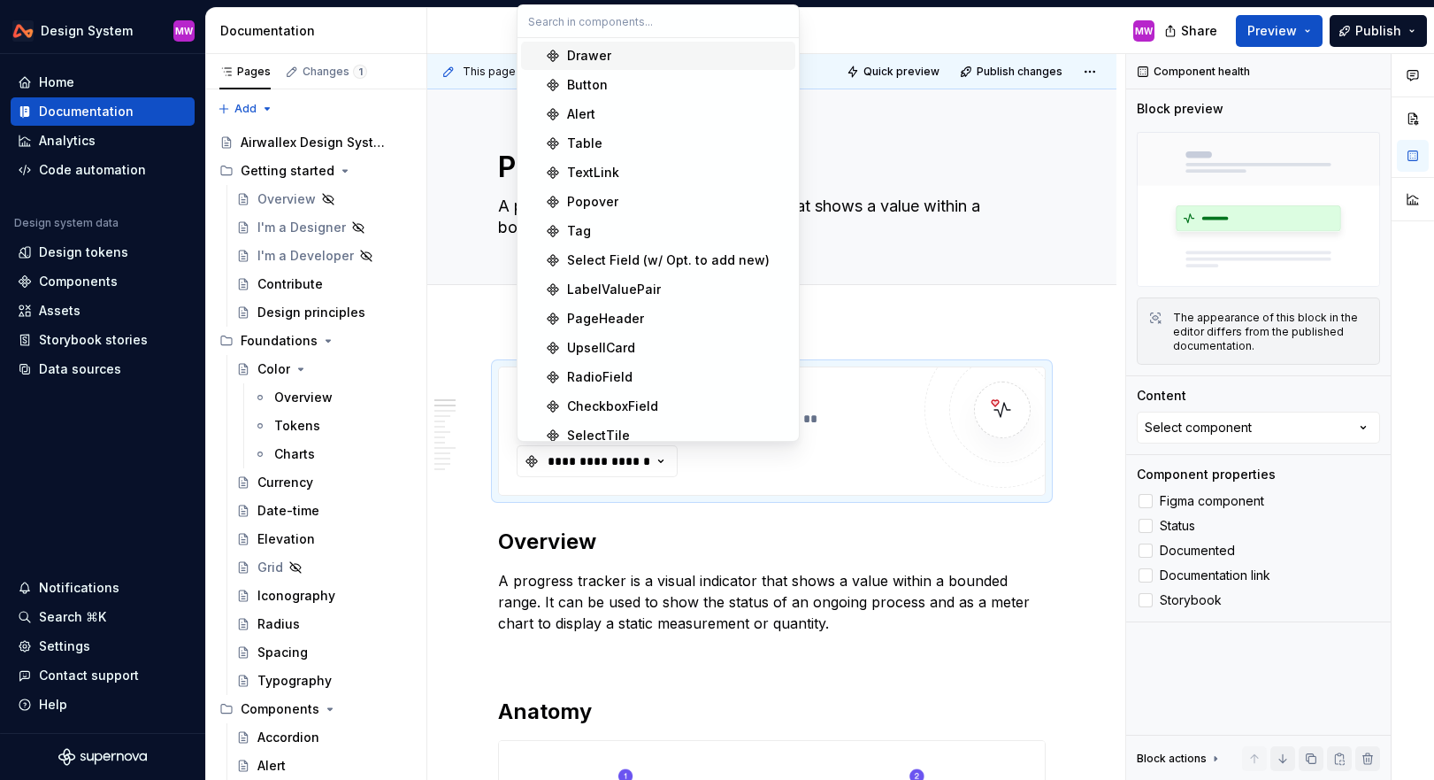
click at [579, 26] on input "text" at bounding box center [658, 21] width 281 height 32
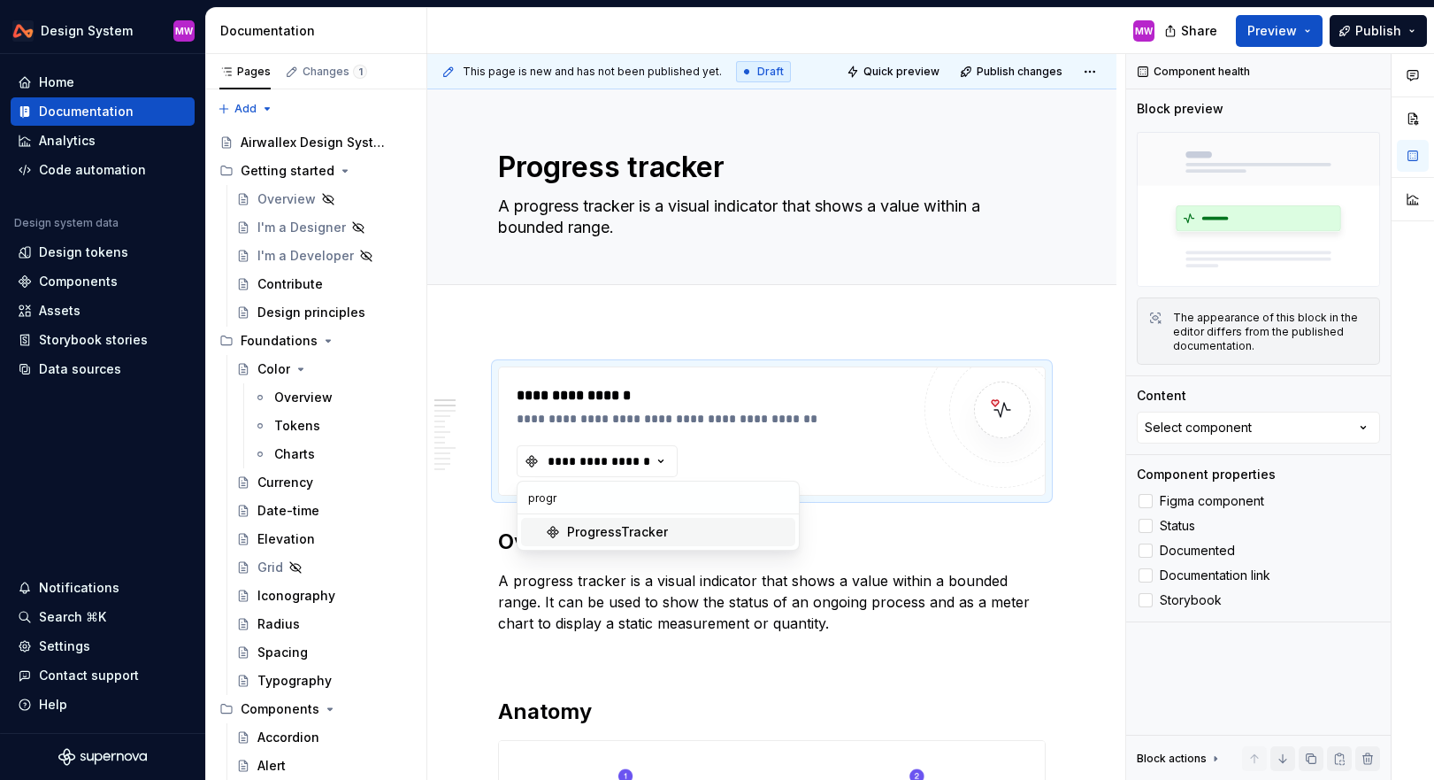
type input "progre"
type textarea "*"
type input "progre"
click at [602, 531] on div "ProgressTracker" at bounding box center [617, 532] width 101 height 18
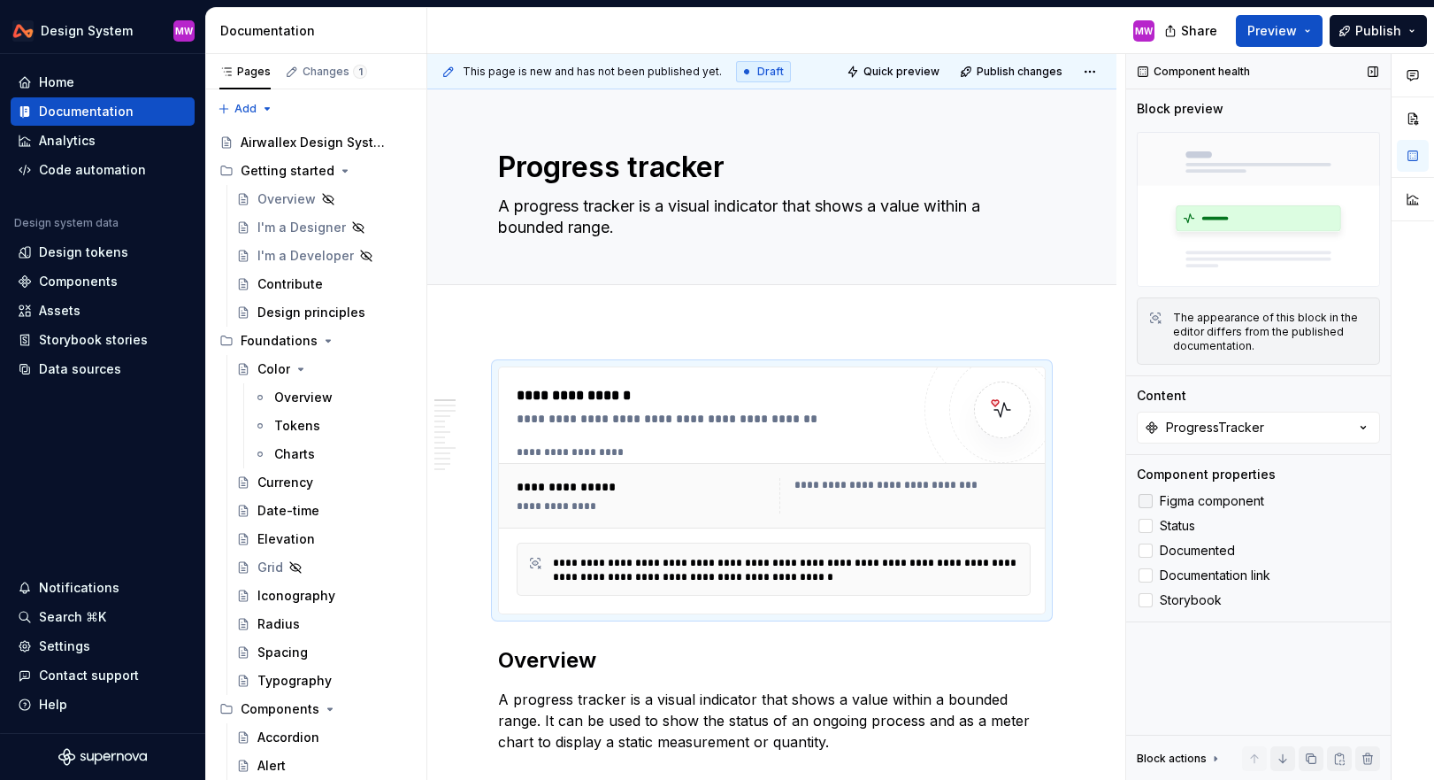
click at [1144, 503] on div at bounding box center [1146, 501] width 14 height 14
click at [1149, 523] on div at bounding box center [1146, 526] width 14 height 14
click at [1151, 599] on div at bounding box center [1146, 600] width 14 height 14
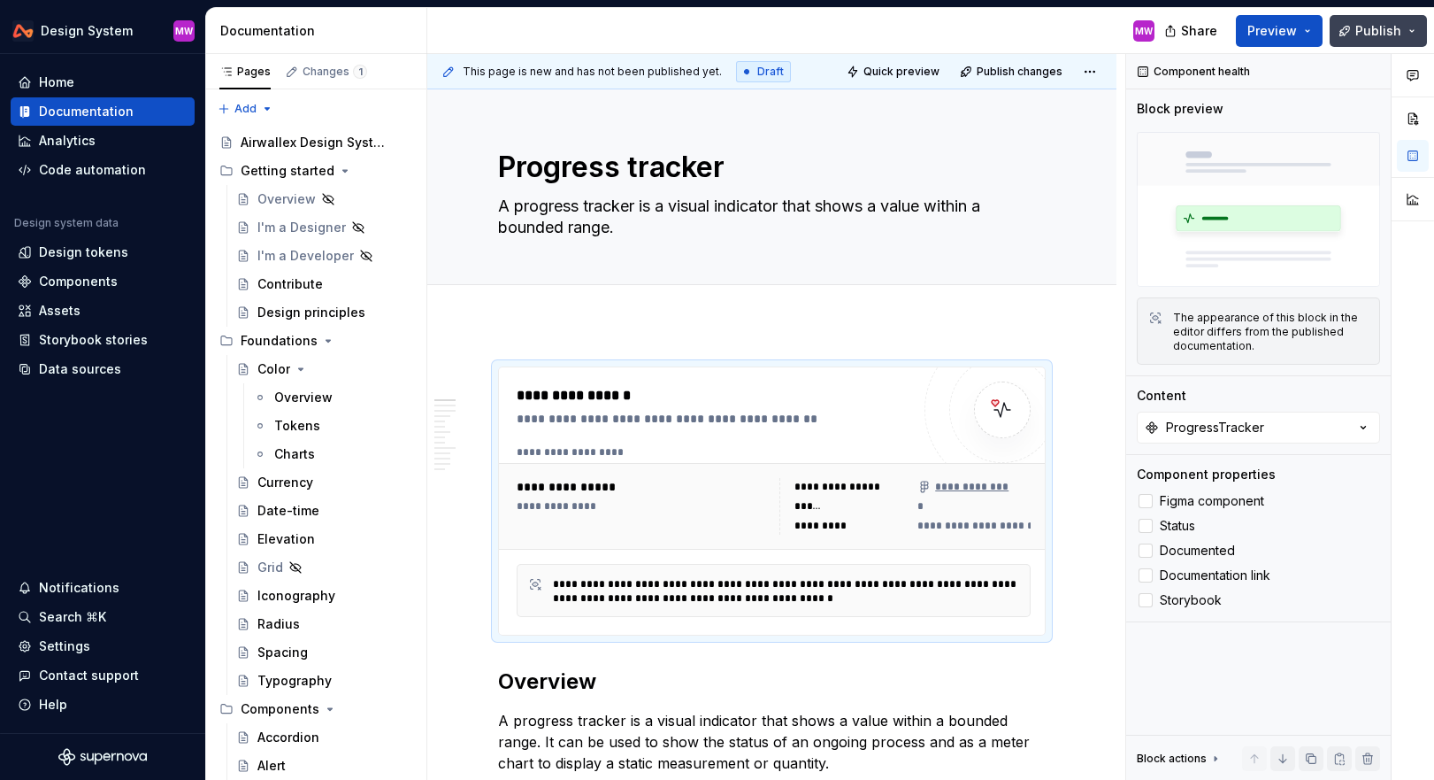
click at [1396, 33] on span "Publish" at bounding box center [1379, 31] width 46 height 18
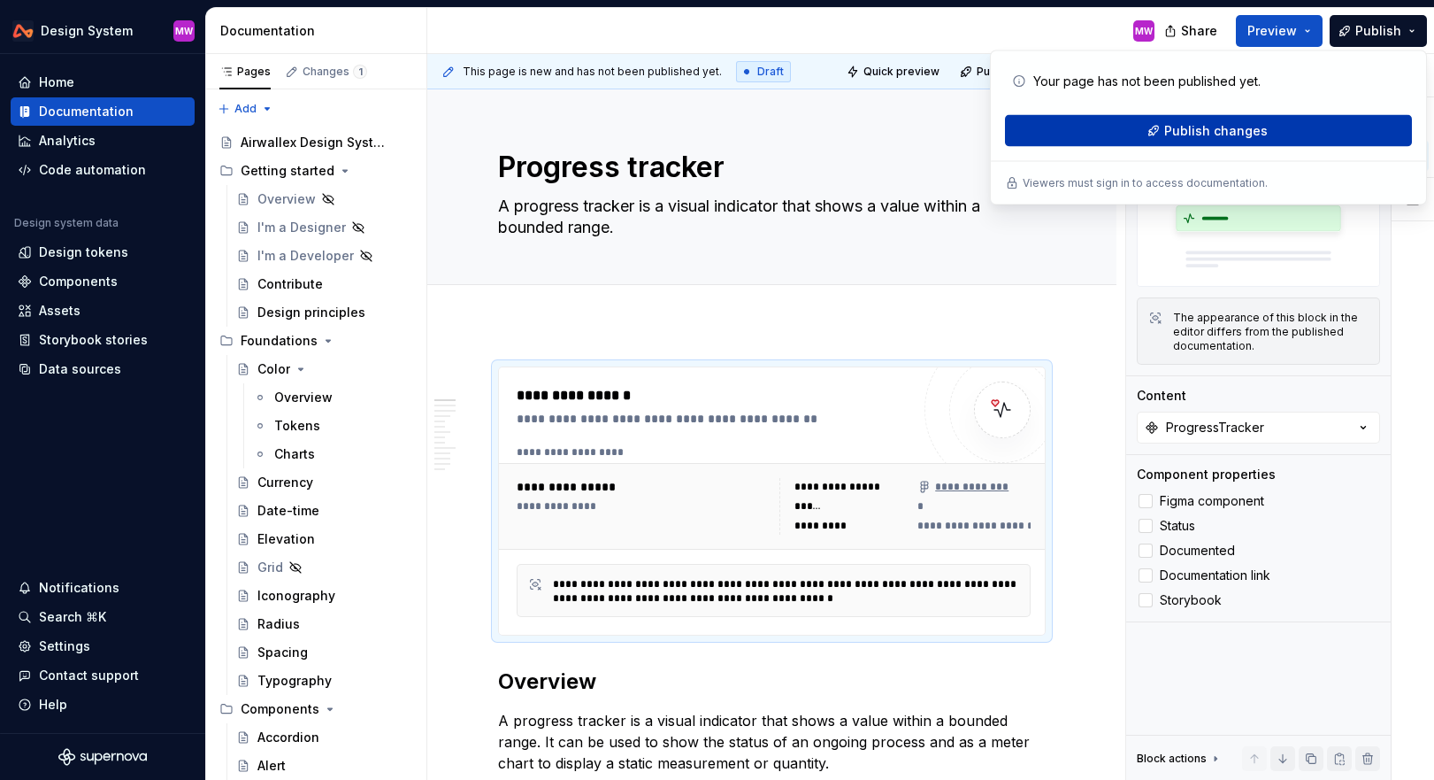
click at [1265, 131] on button "Publish changes" at bounding box center [1208, 131] width 407 height 32
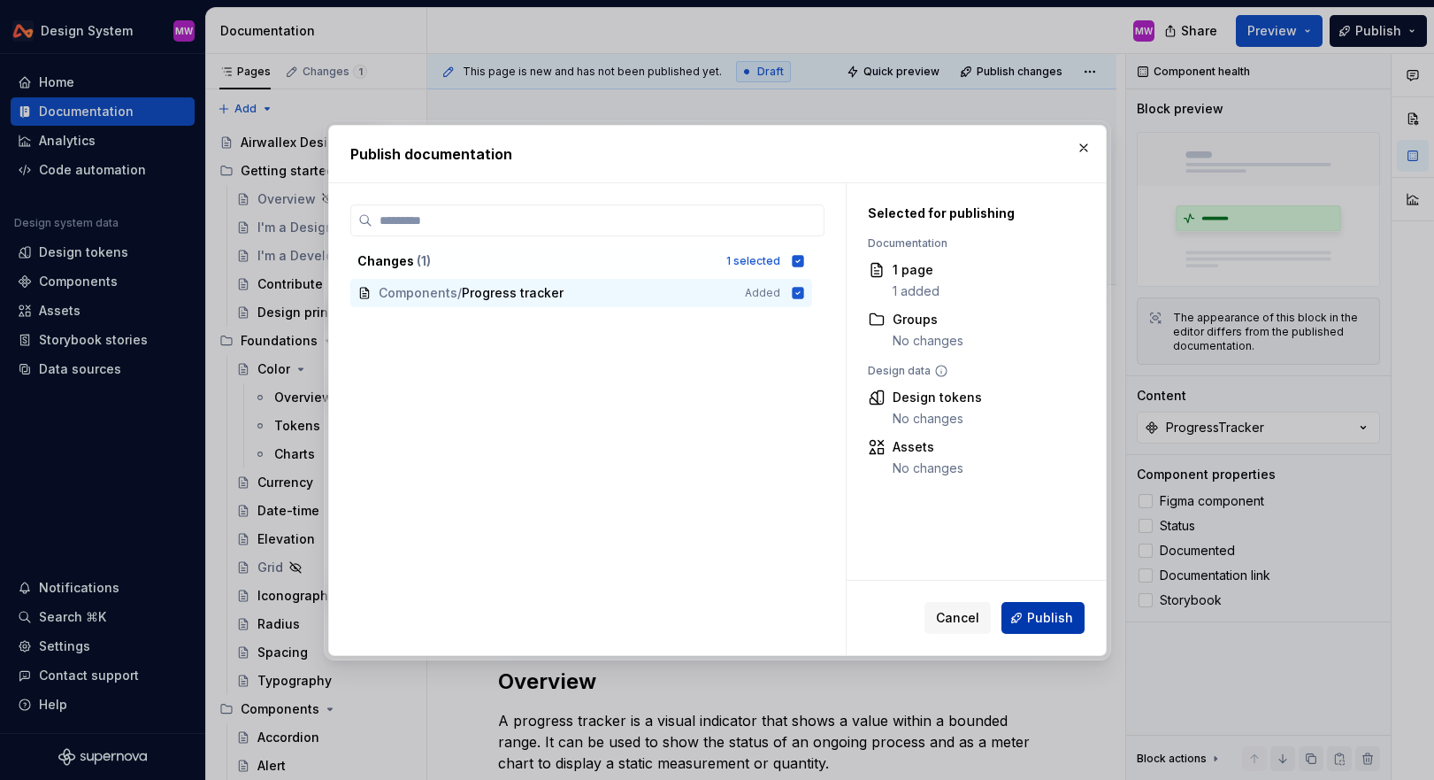
click at [1061, 621] on span "Publish" at bounding box center [1050, 618] width 46 height 18
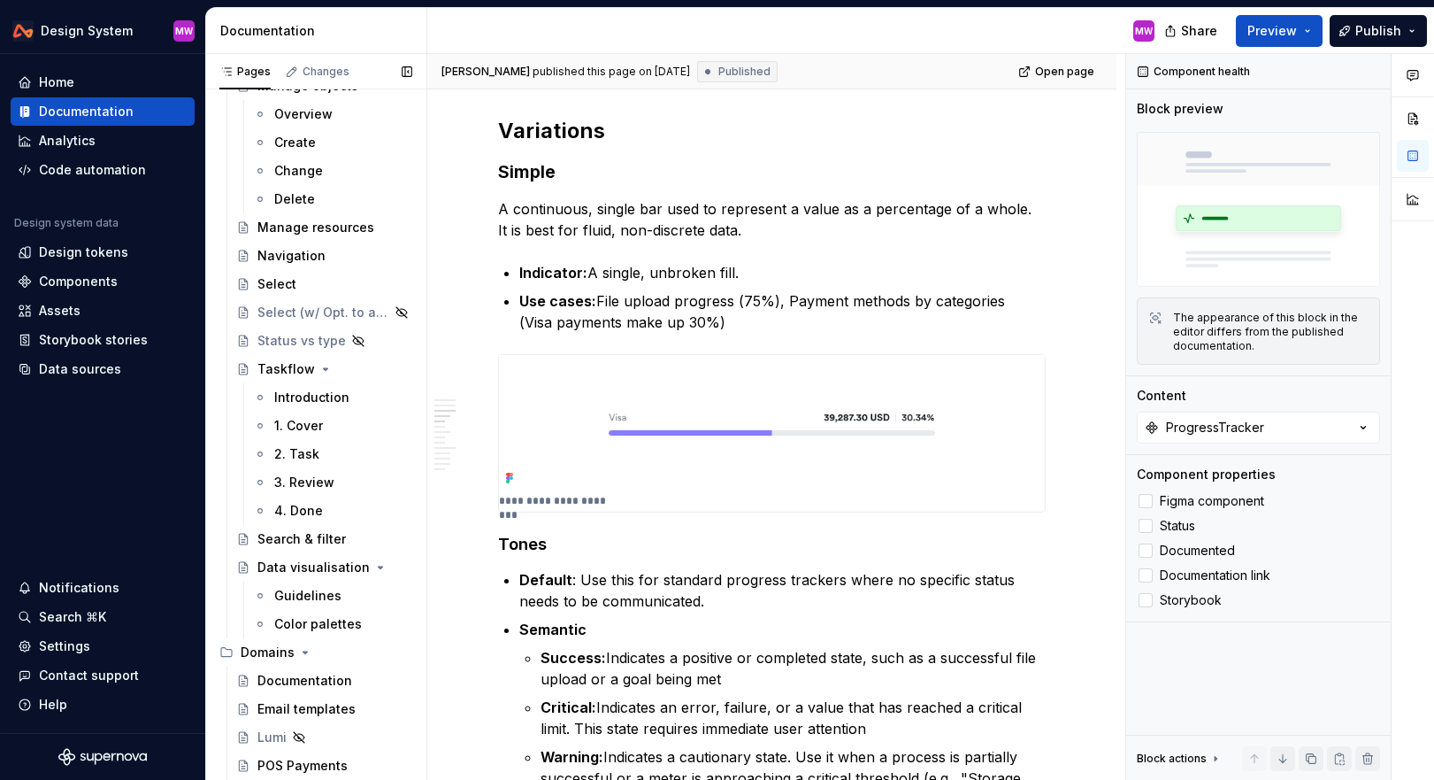
scroll to position [1581, 0]
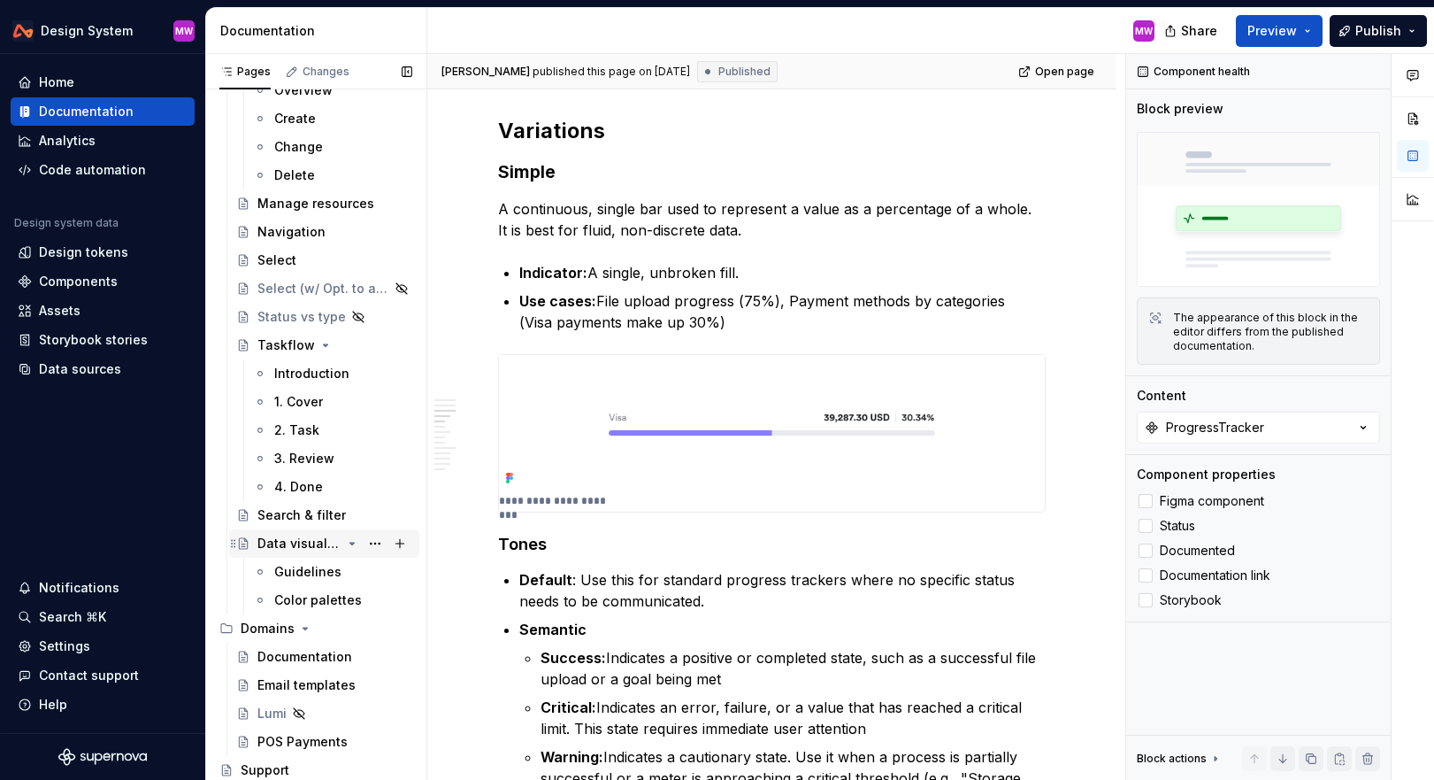
click at [305, 545] on div "Data visualisation" at bounding box center [300, 544] width 84 height 18
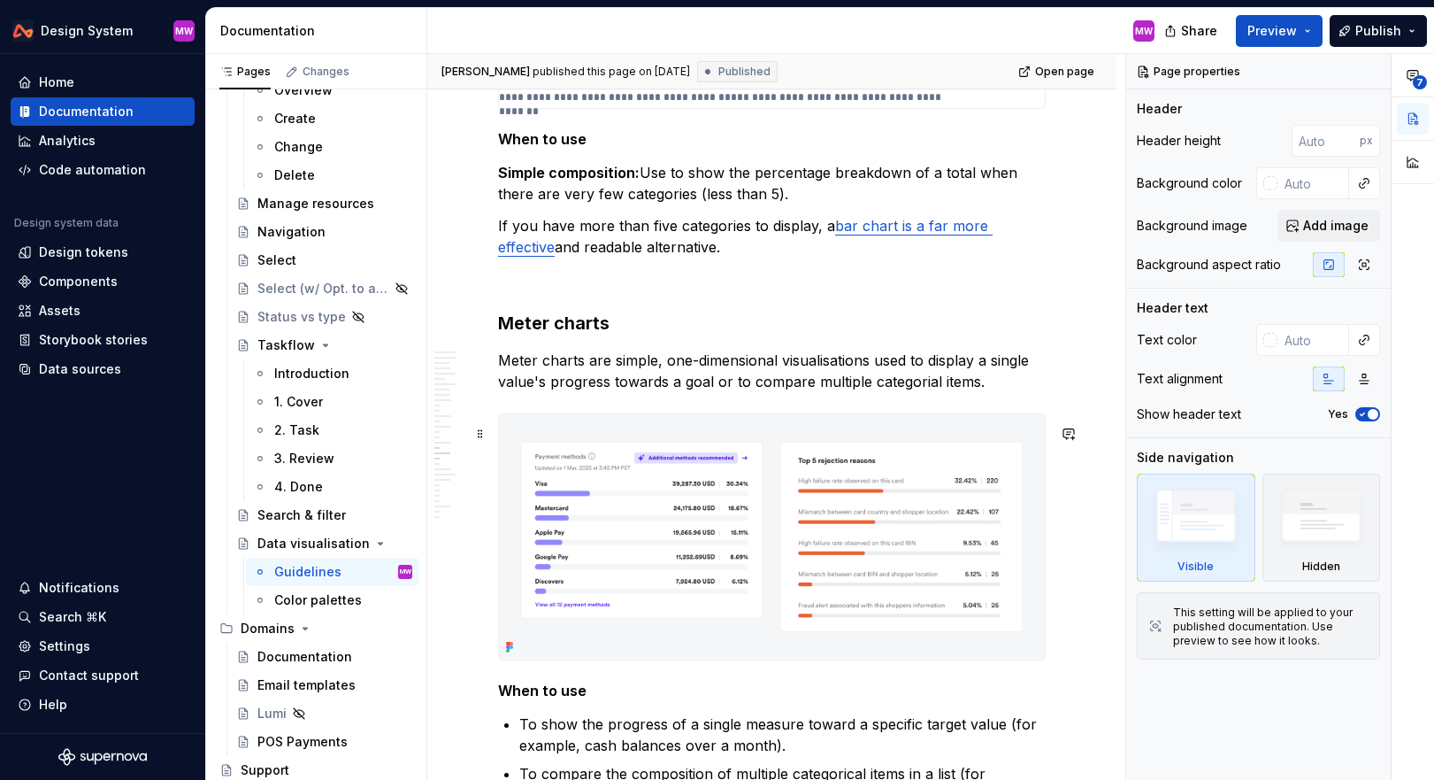
scroll to position [7045, 0]
click at [1039, 391] on p "Meter charts are simple, one-dimensional visualisations used to display a singl…" at bounding box center [772, 370] width 548 height 42
type textarea "*"
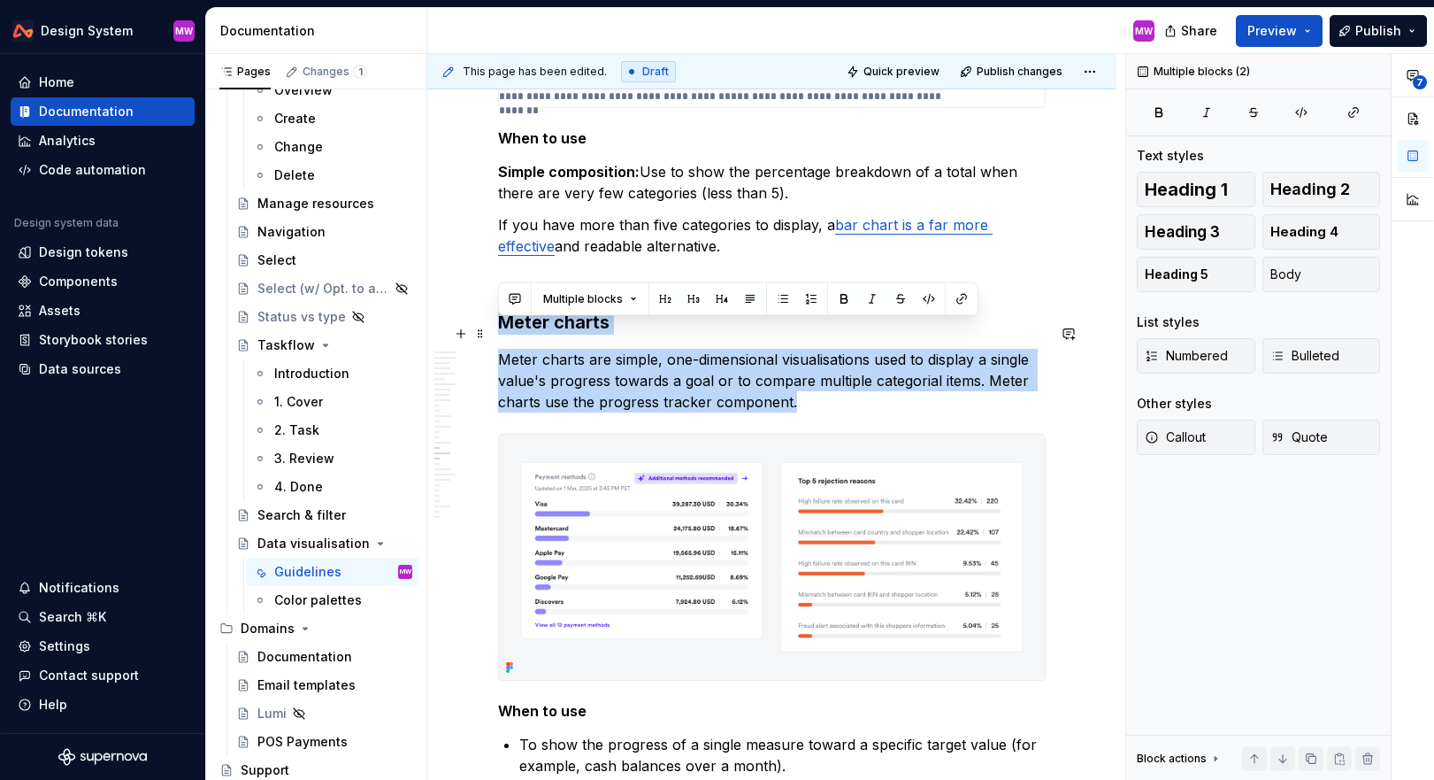
drag, startPoint x: 828, startPoint y: 411, endPoint x: 489, endPoint y: 336, distance: 347.2
copy div "Meter charts Meter charts are simple, one-dimensional visualisations used to di…"
type textarea "*"
click at [872, 404] on p "Meter charts are simple, one-dimensional visualisations used to display a singl…" at bounding box center [772, 381] width 548 height 64
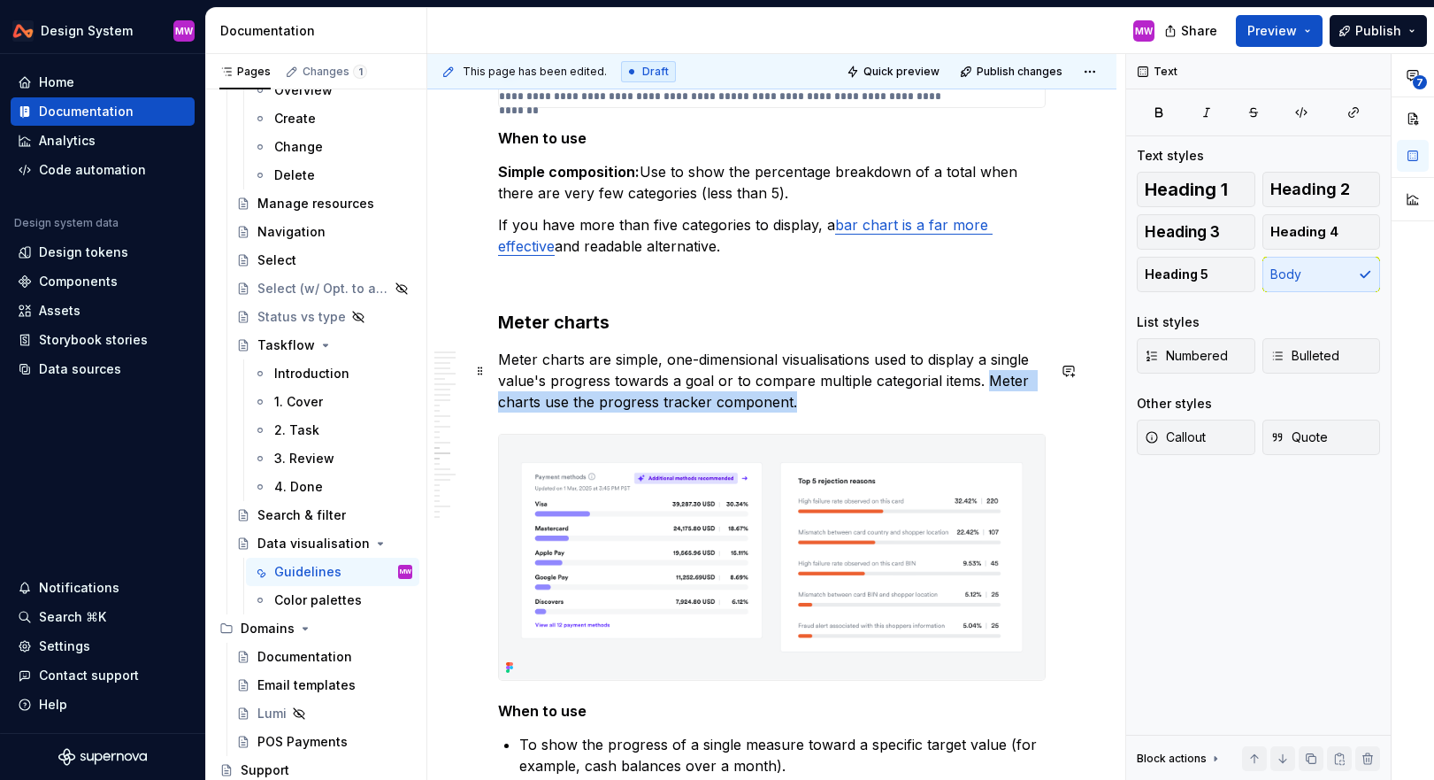
drag, startPoint x: 984, startPoint y: 388, endPoint x: 1019, endPoint y: 411, distance: 42.7
click at [1020, 412] on p "Meter charts are simple, one-dimensional visualisations used to display a singl…" at bounding box center [772, 381] width 548 height 64
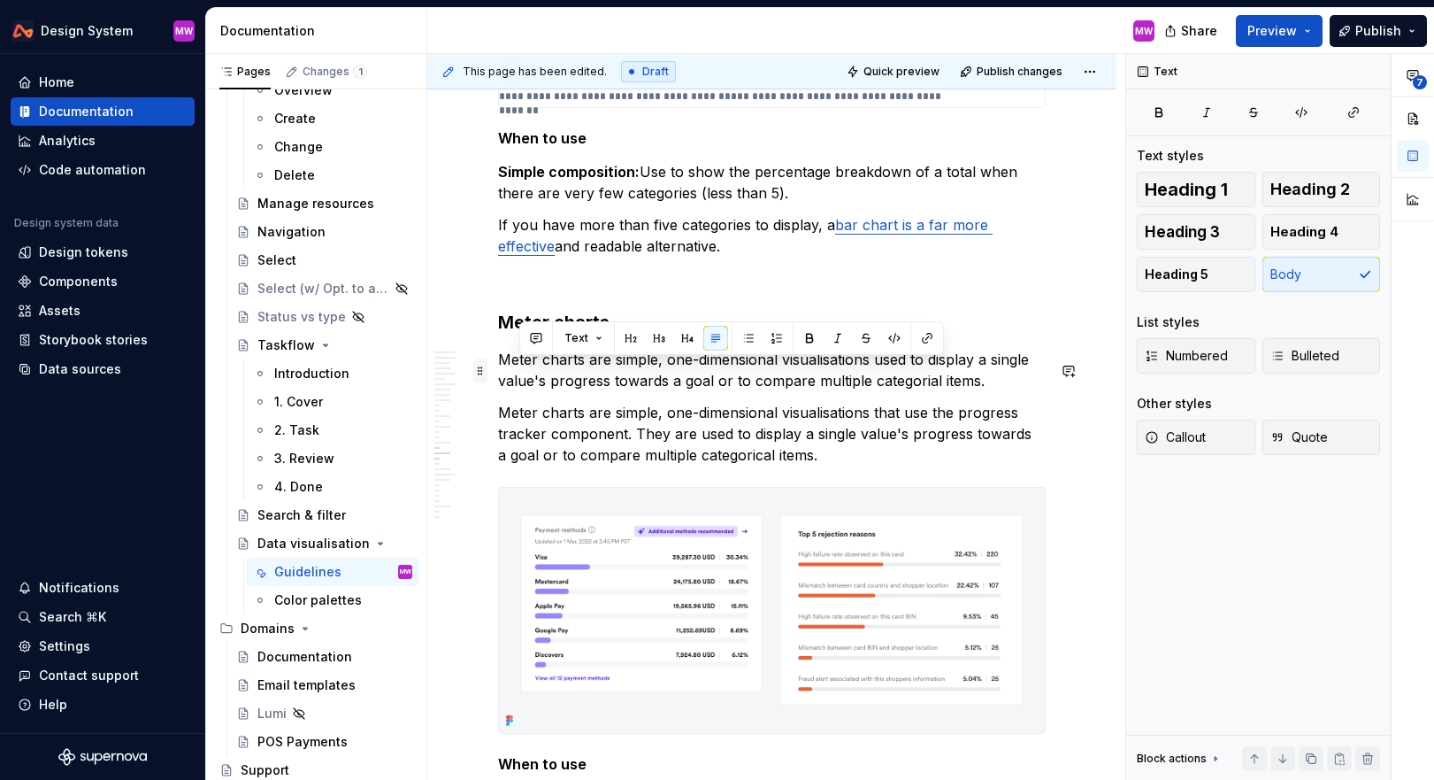
drag, startPoint x: 990, startPoint y: 393, endPoint x: 479, endPoint y: 372, distance: 511.9
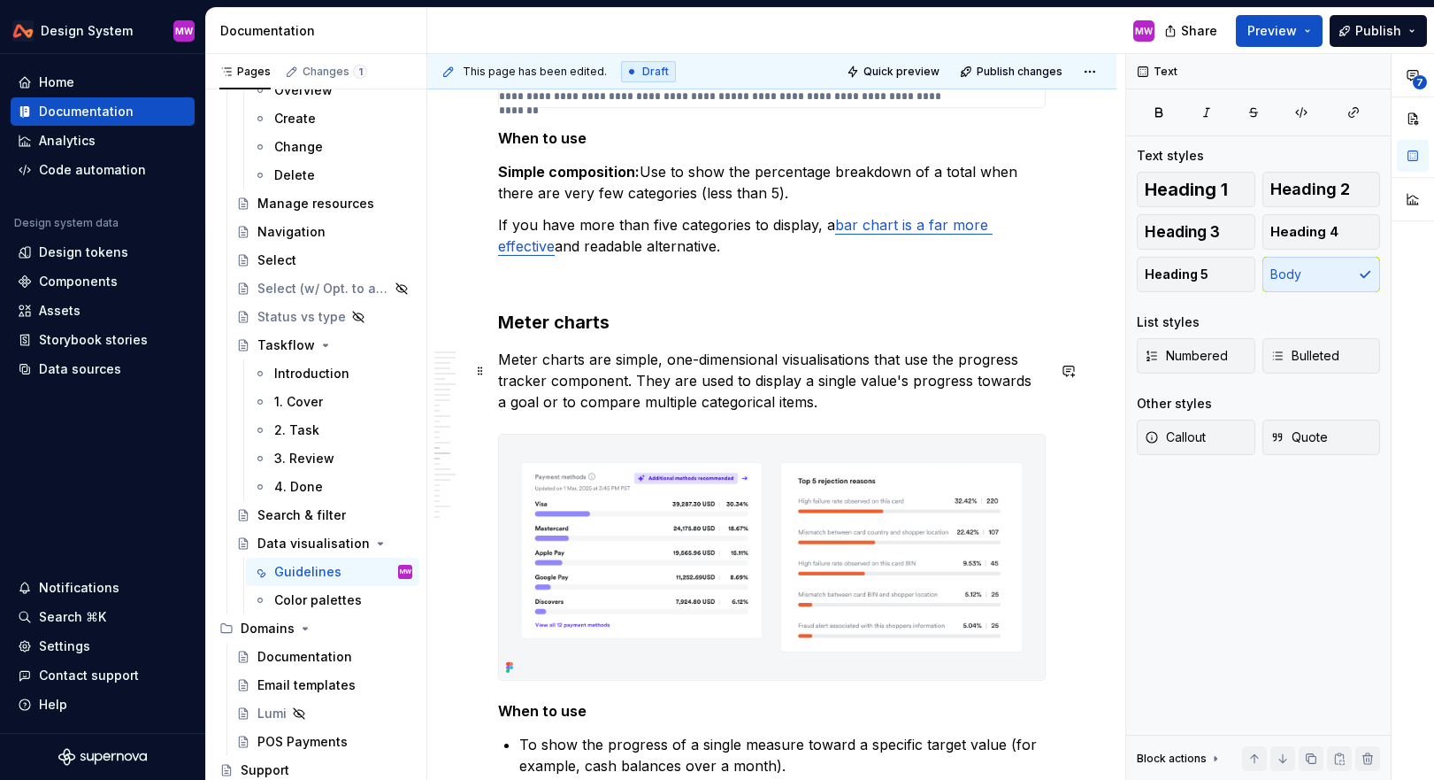
click at [819, 403] on p "Meter charts are simple, one-dimensional visualisations that use the progress t…" at bounding box center [772, 381] width 548 height 64
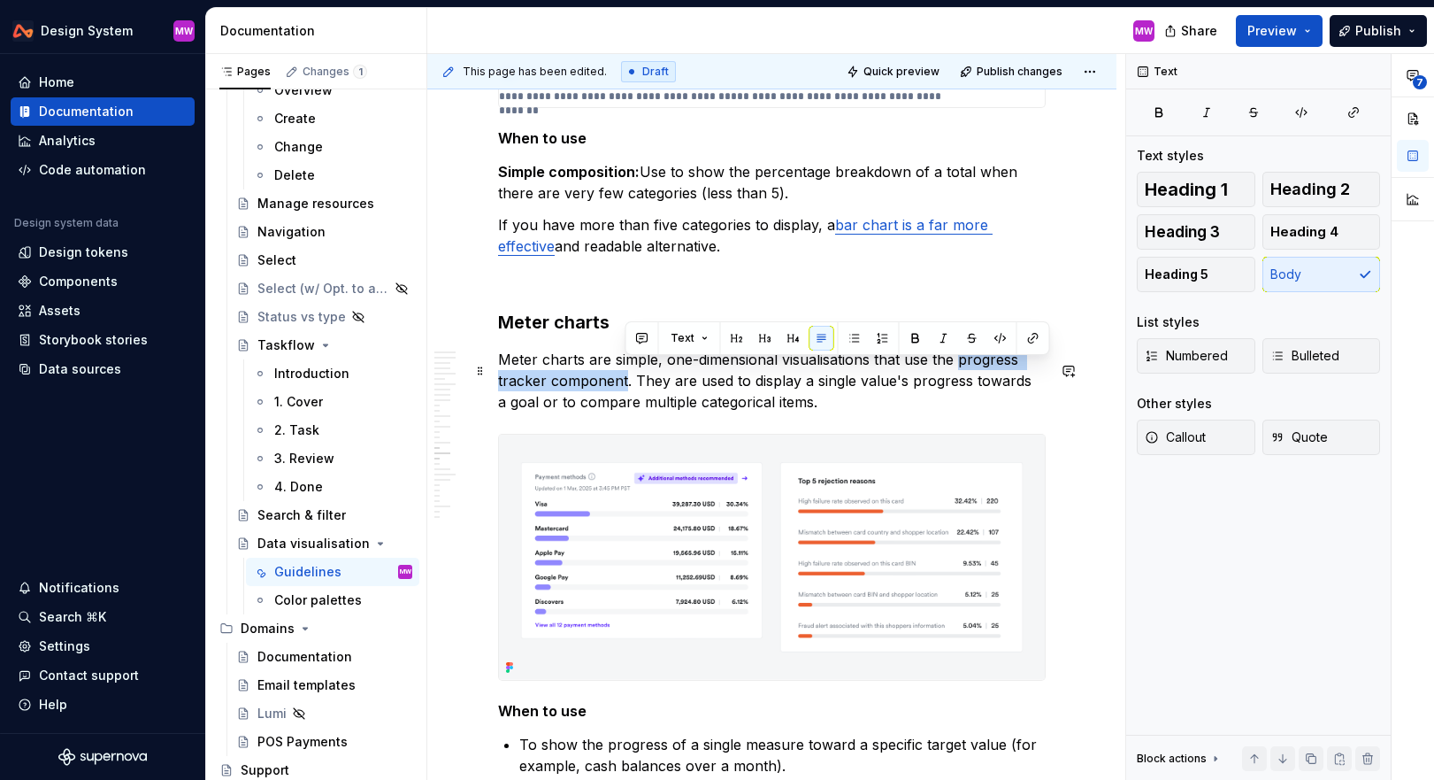
drag, startPoint x: 959, startPoint y: 366, endPoint x: 625, endPoint y: 388, distance: 335.2
click at [625, 388] on p "Meter charts are simple, one-dimensional visualisations that use the progress t…" at bounding box center [772, 381] width 548 height 64
click at [1001, 343] on button "button" at bounding box center [1000, 338] width 25 height 25
click at [990, 343] on button "button" at bounding box center [993, 340] width 25 height 25
click at [1034, 337] on button "button" at bounding box center [1033, 338] width 25 height 25
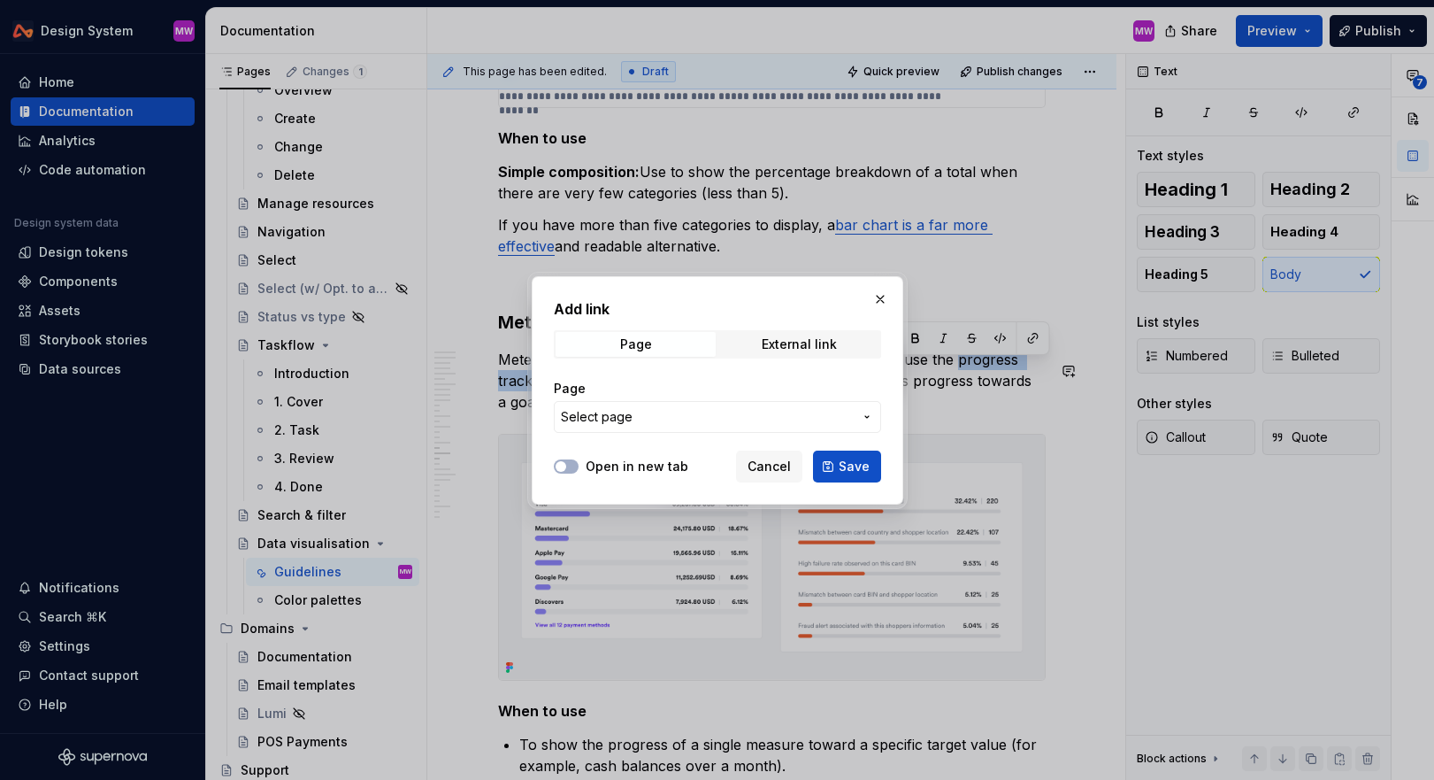
click at [673, 422] on span "Select page" at bounding box center [707, 417] width 292 height 18
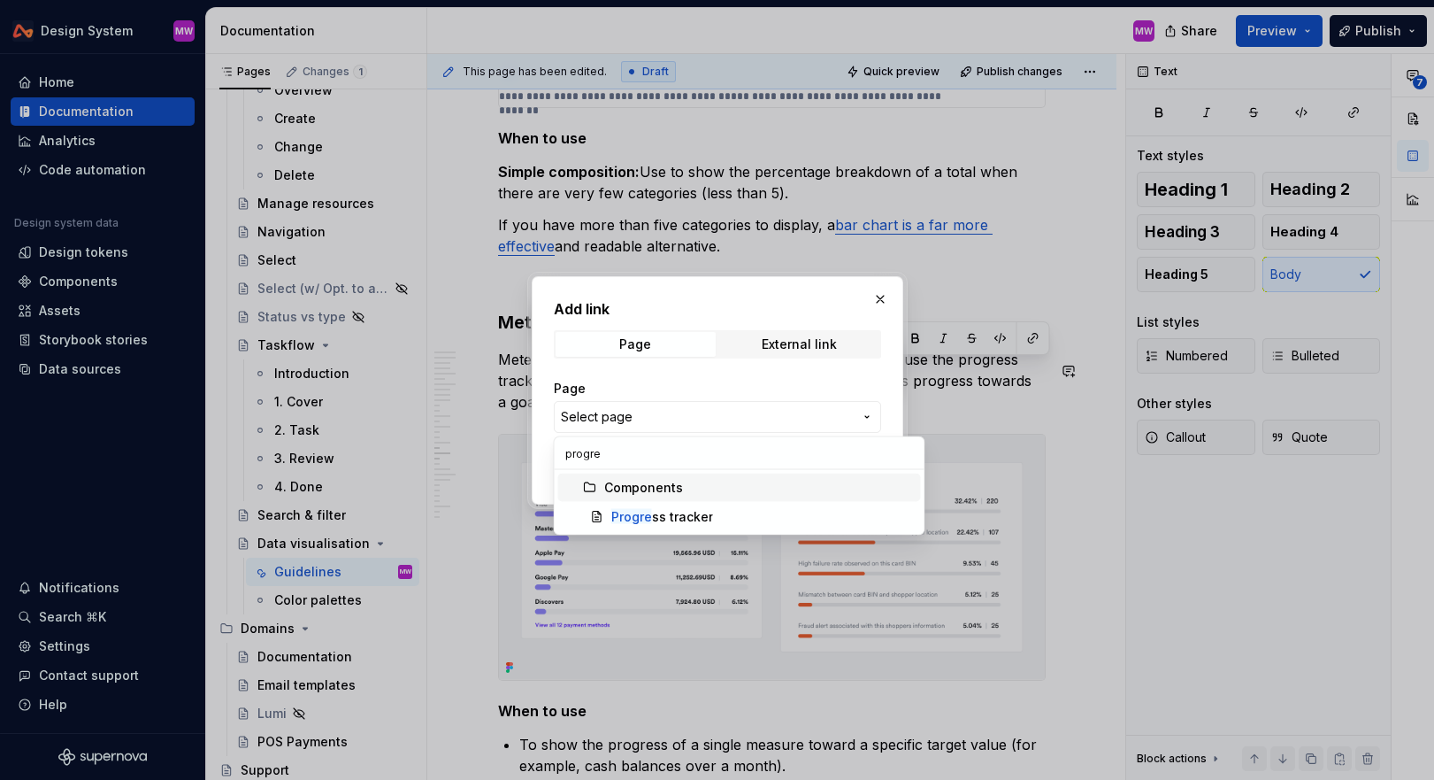
type input "progre"
click at [647, 511] on mark "Progre" at bounding box center [631, 516] width 41 height 15
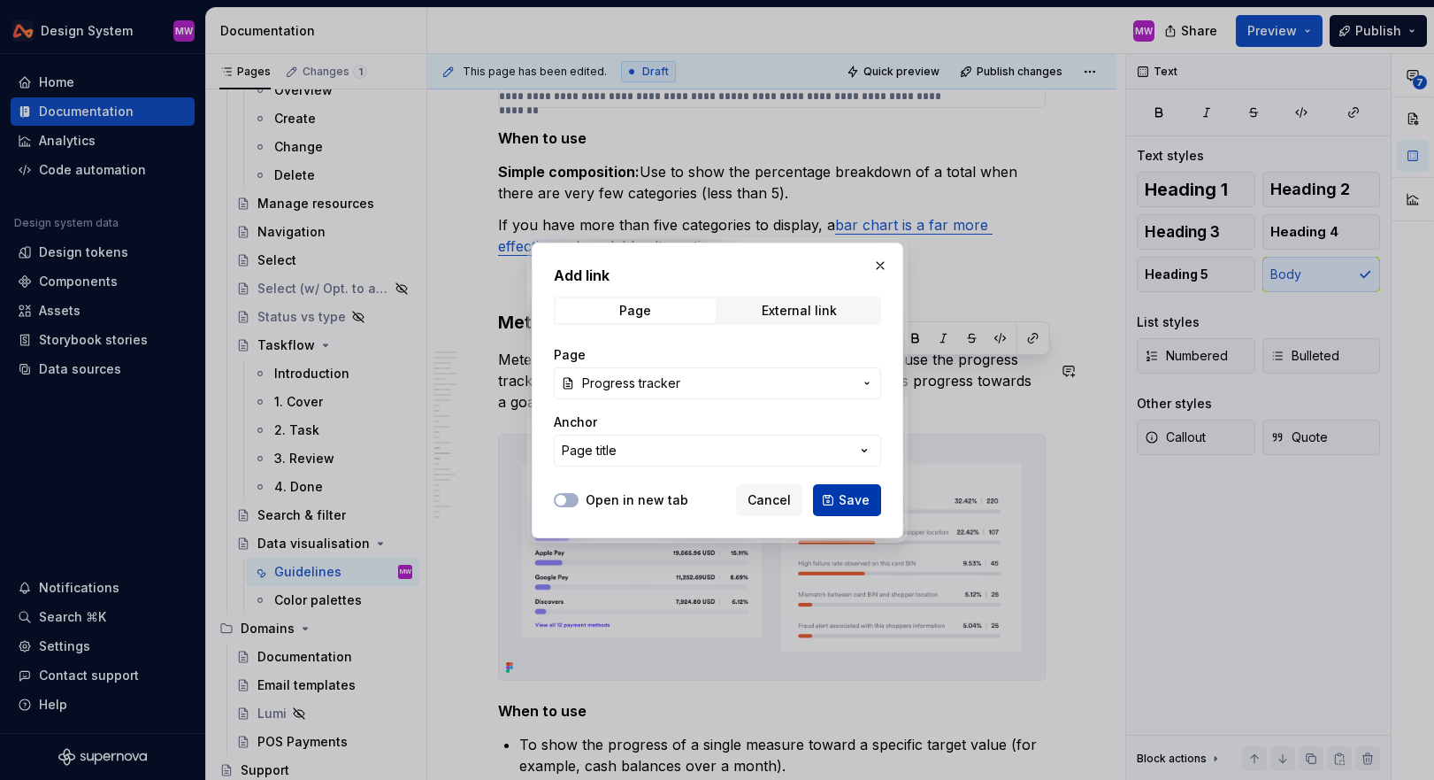
click at [859, 496] on span "Save" at bounding box center [854, 500] width 31 height 18
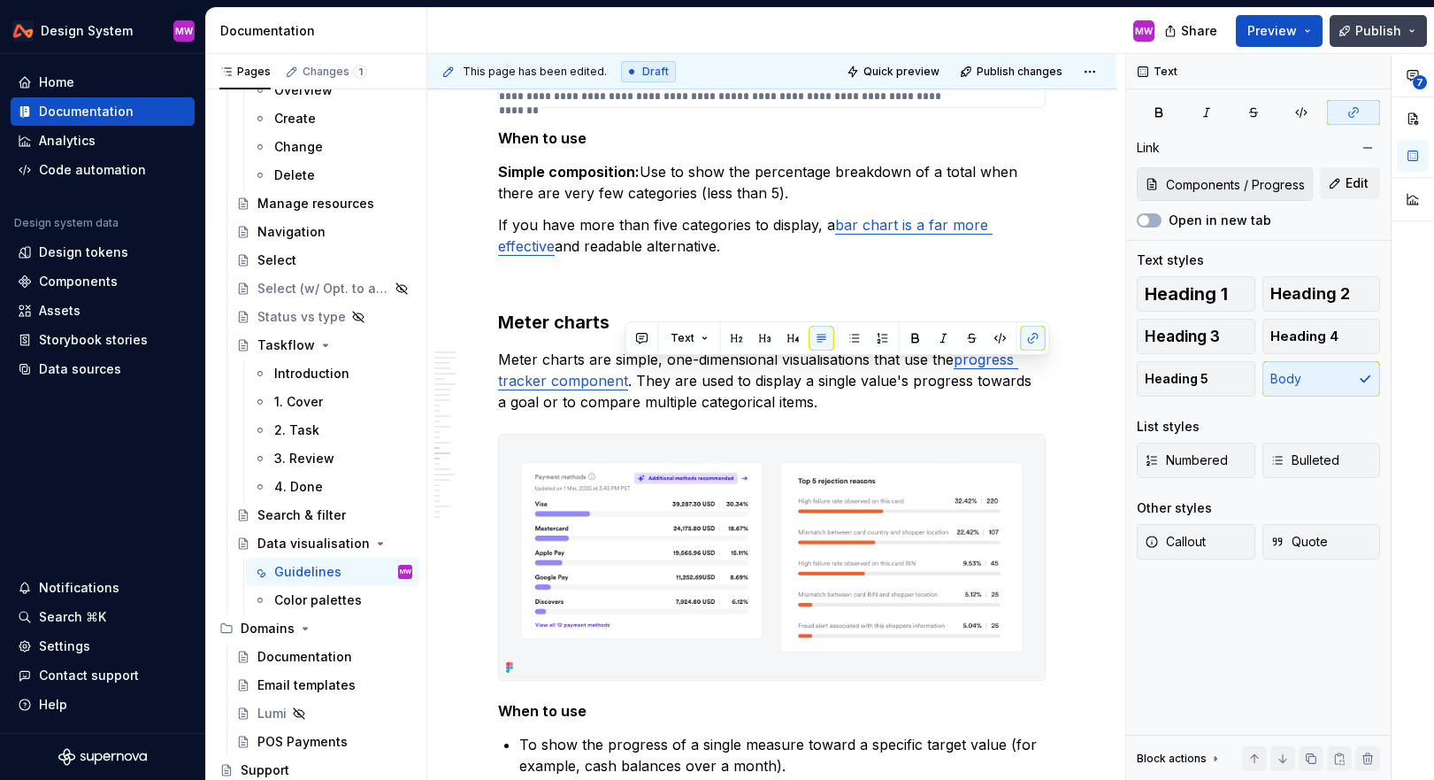
click at [1402, 39] on button "Publish" at bounding box center [1378, 31] width 97 height 32
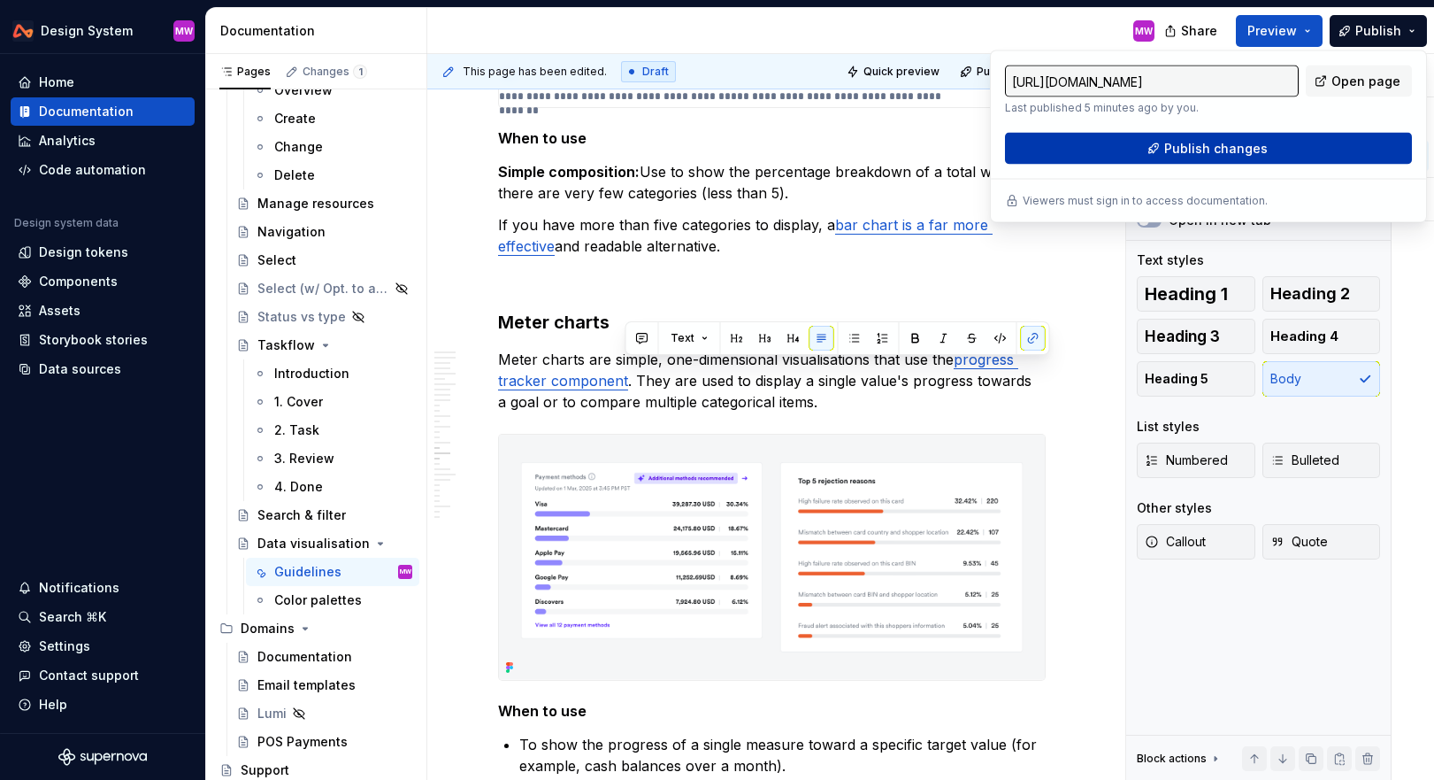
click at [1208, 152] on span "Publish changes" at bounding box center [1217, 149] width 104 height 18
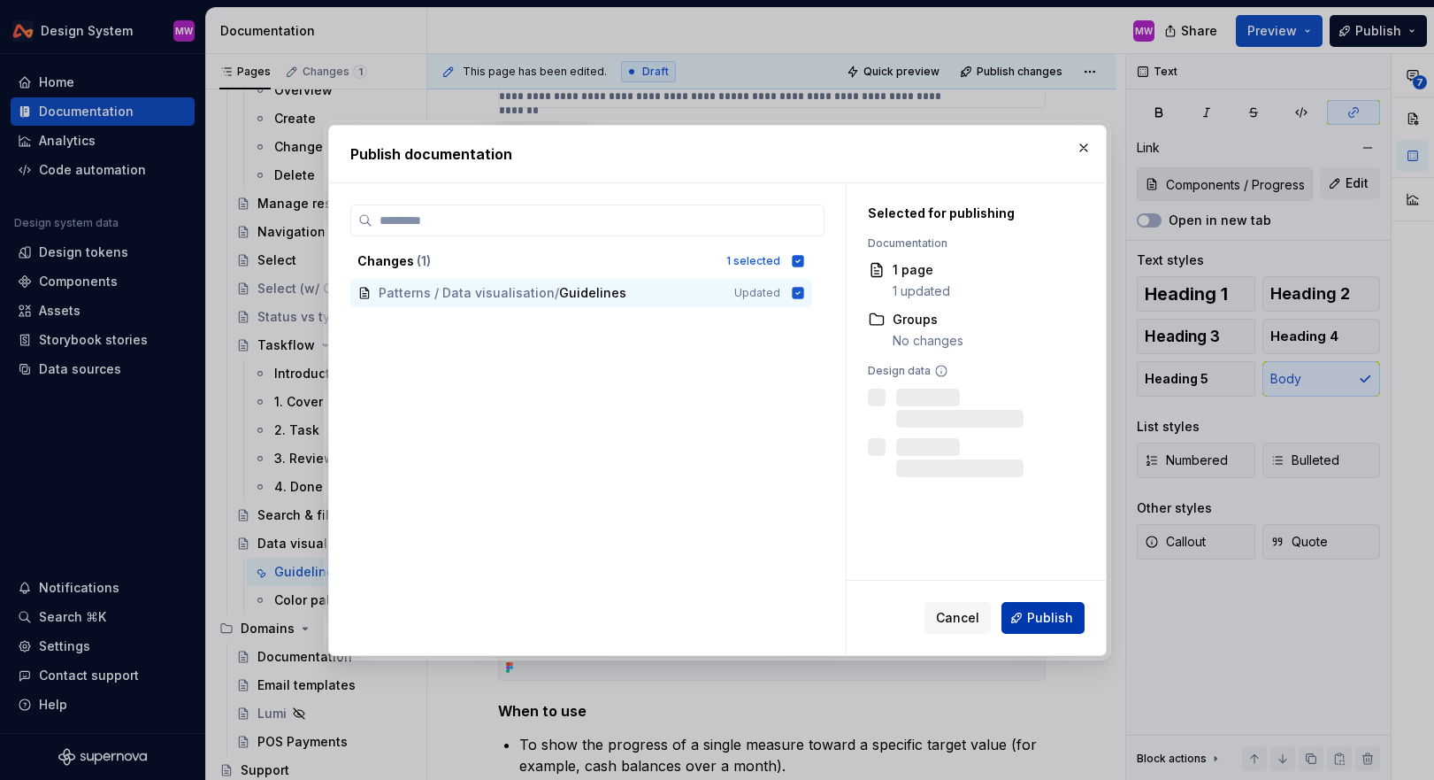
click at [1077, 624] on button "Publish" at bounding box center [1043, 618] width 83 height 32
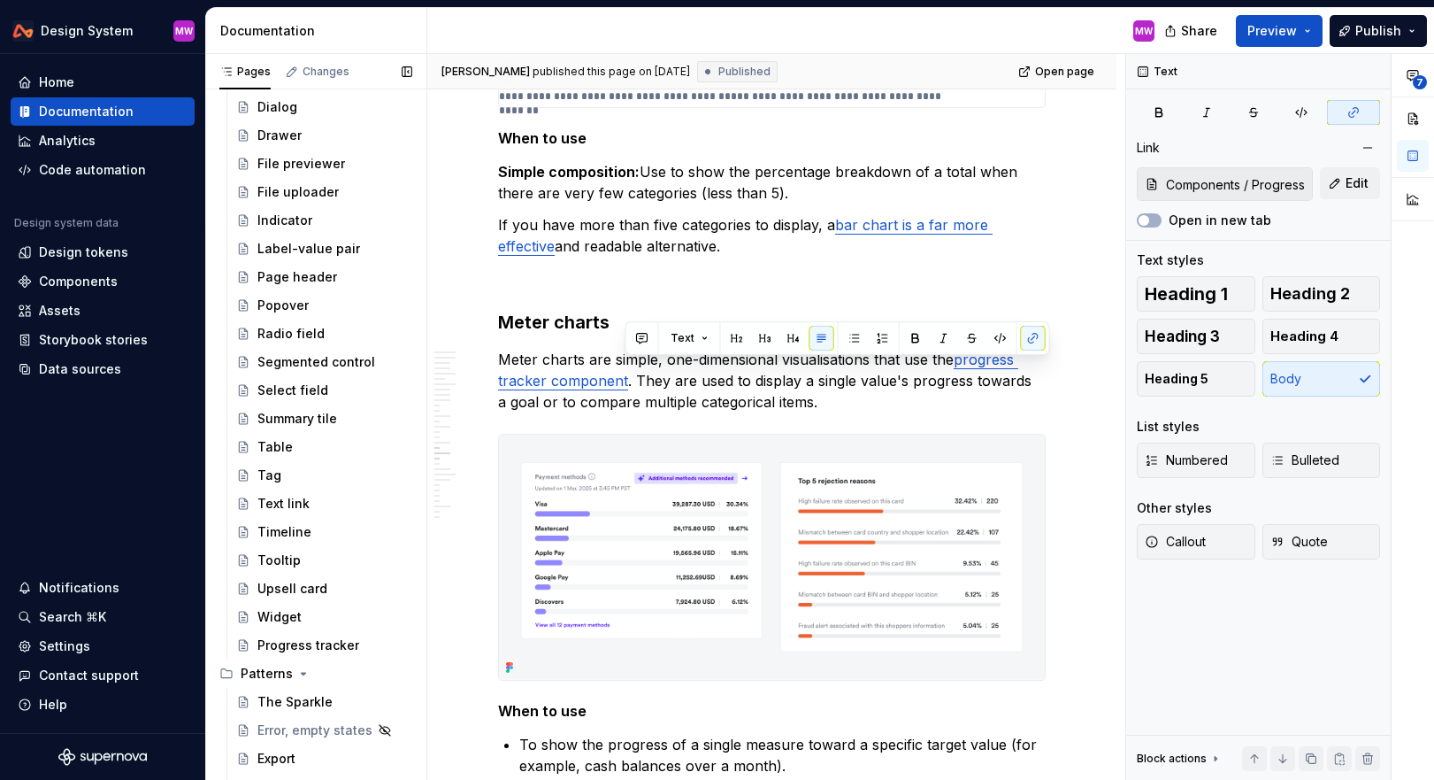
scroll to position [770, 0]
click at [1373, 27] on span "Publish" at bounding box center [1379, 31] width 46 height 18
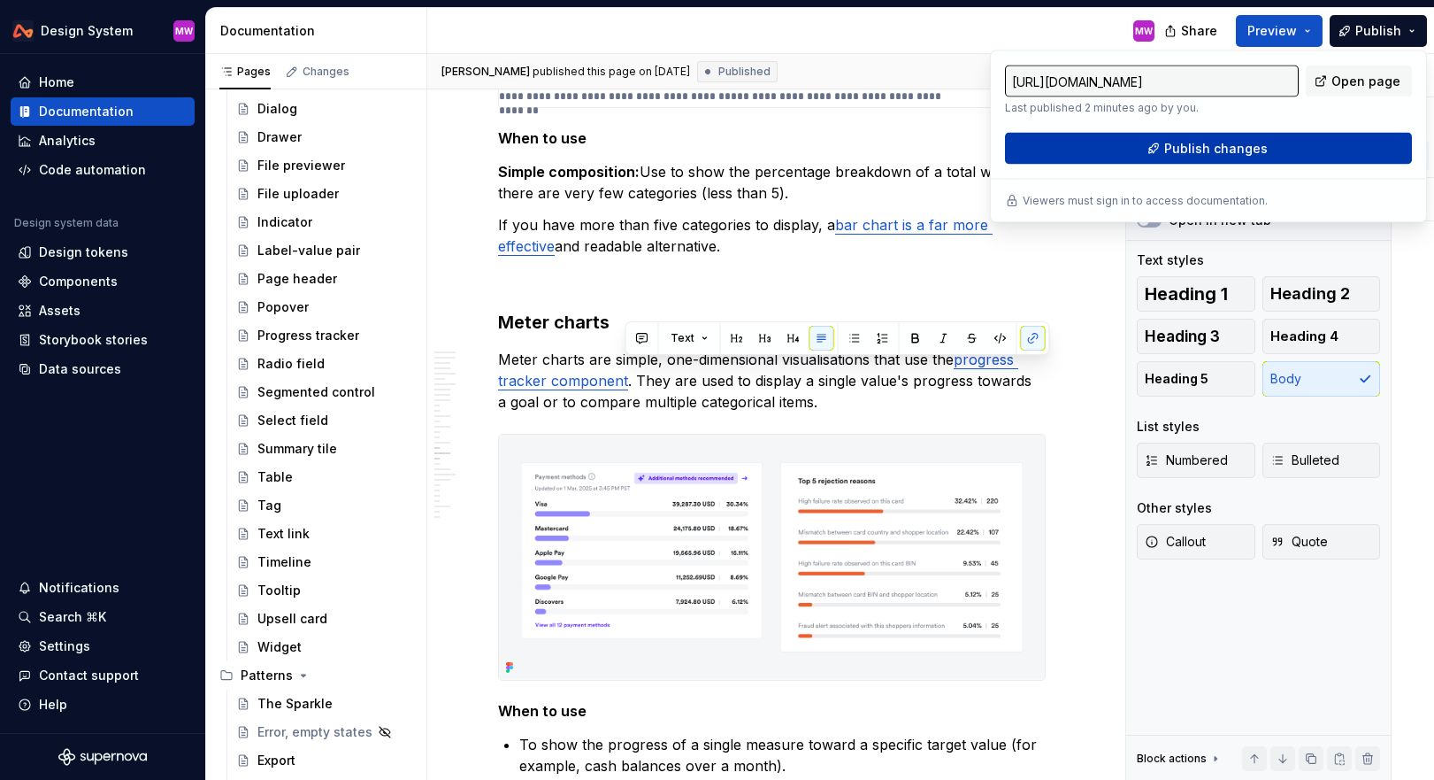
click at [1227, 147] on span "Publish changes" at bounding box center [1217, 149] width 104 height 18
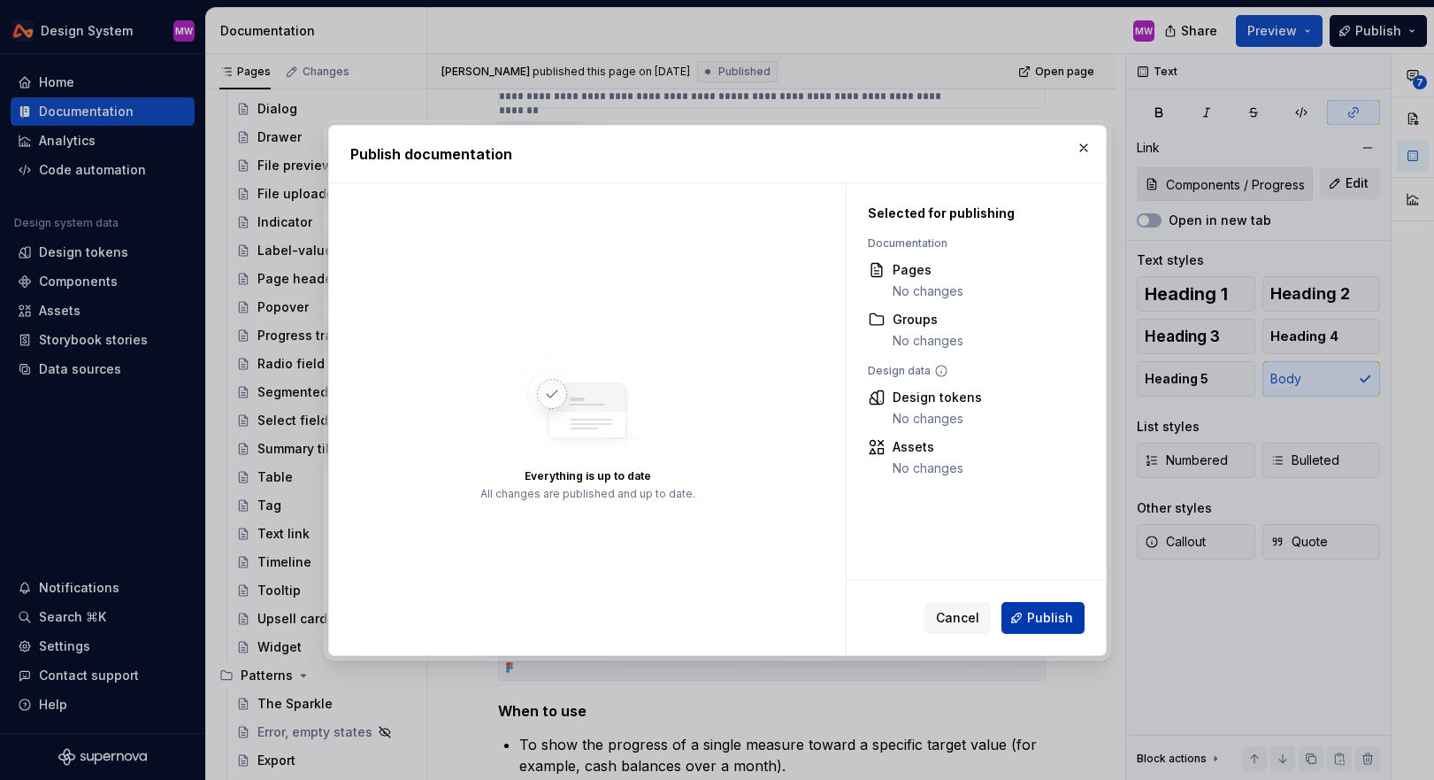
click at [1054, 615] on span "Publish" at bounding box center [1050, 618] width 46 height 18
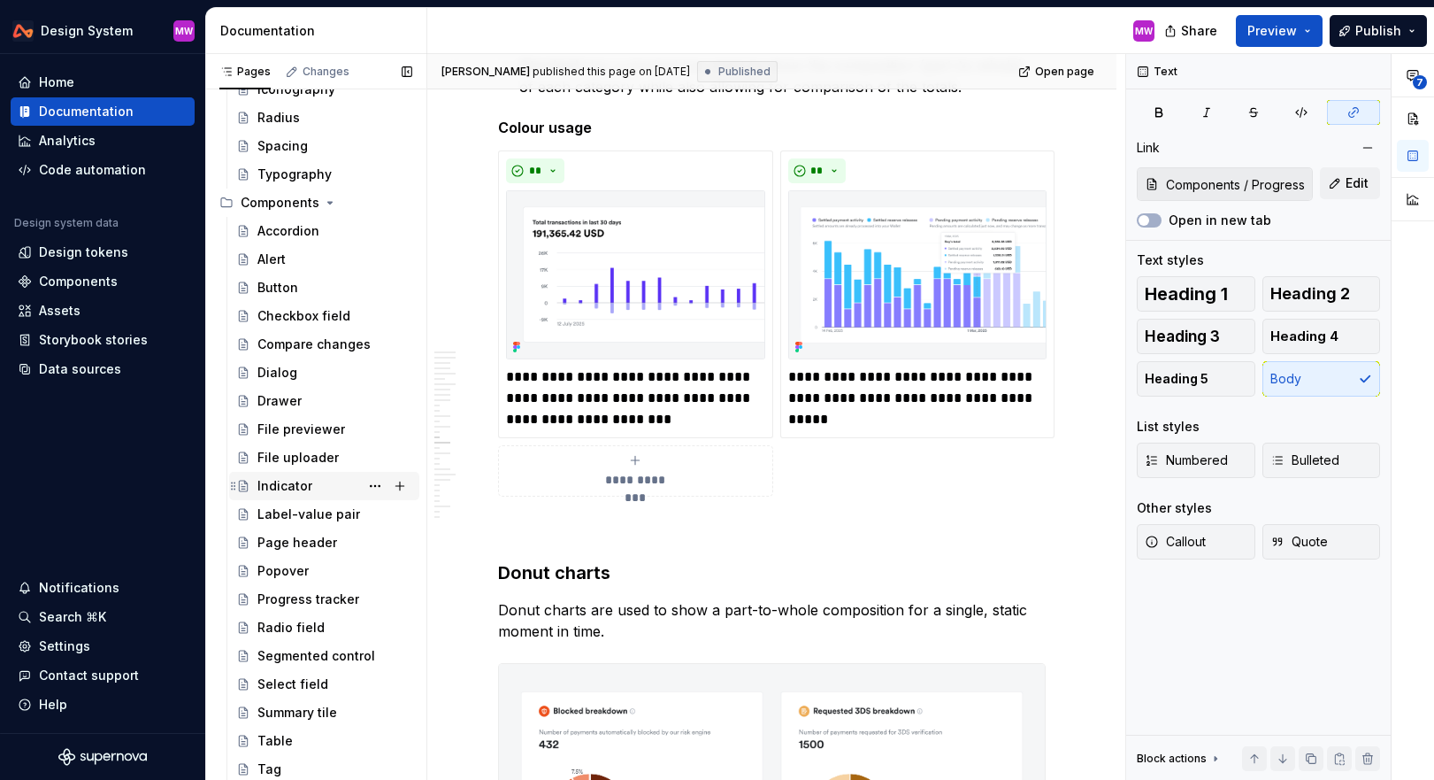
scroll to position [583, 0]
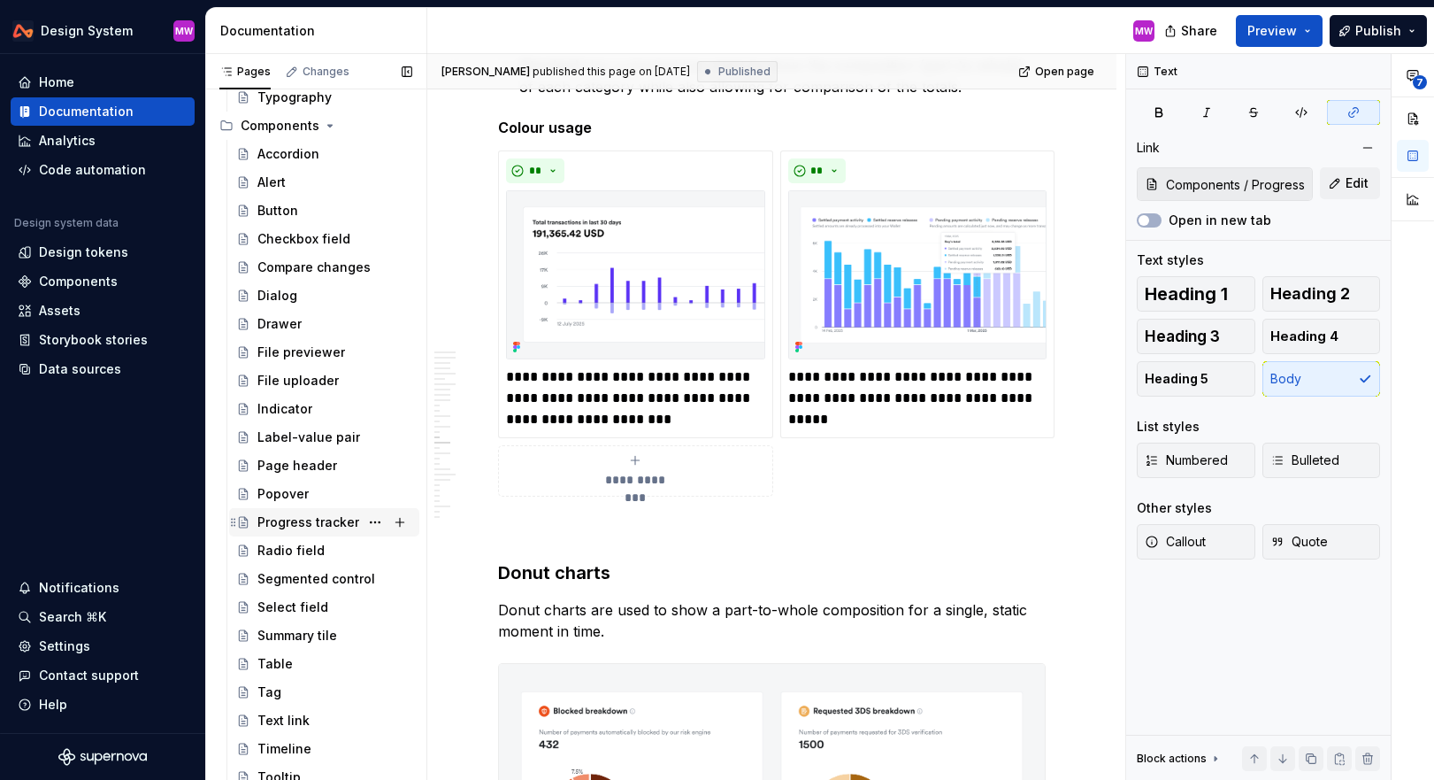
click at [298, 529] on div "Progress tracker" at bounding box center [309, 522] width 102 height 18
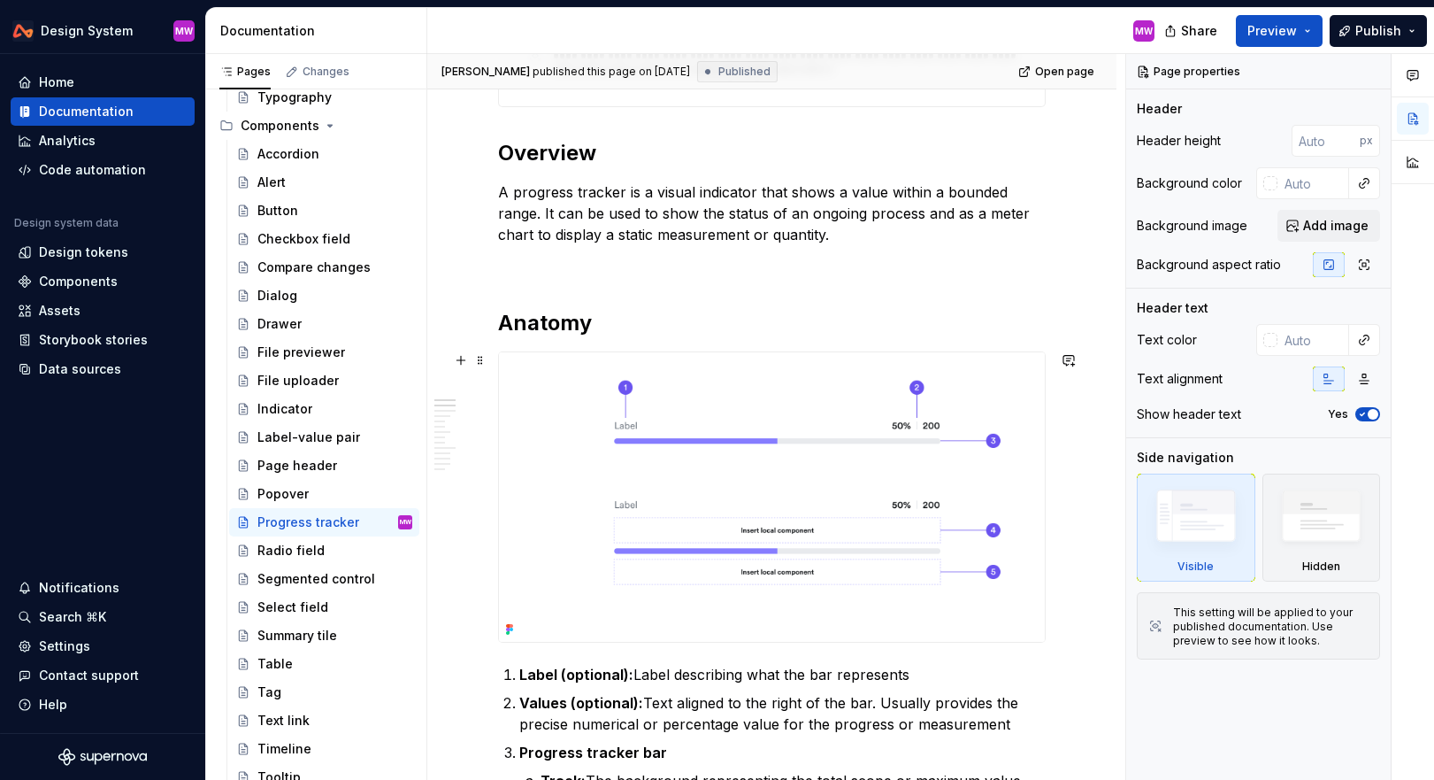
scroll to position [585, 0]
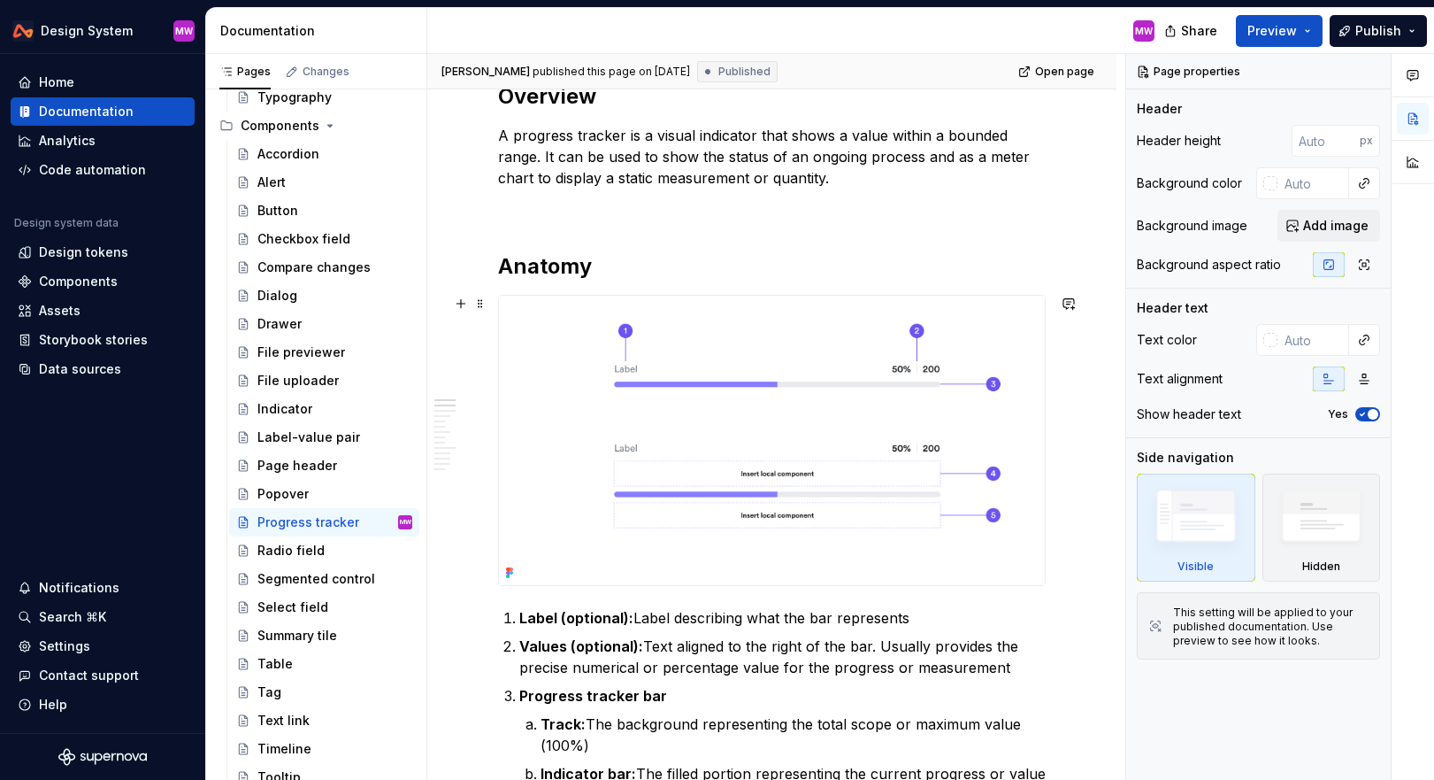
click at [821, 457] on img at bounding box center [772, 440] width 546 height 289
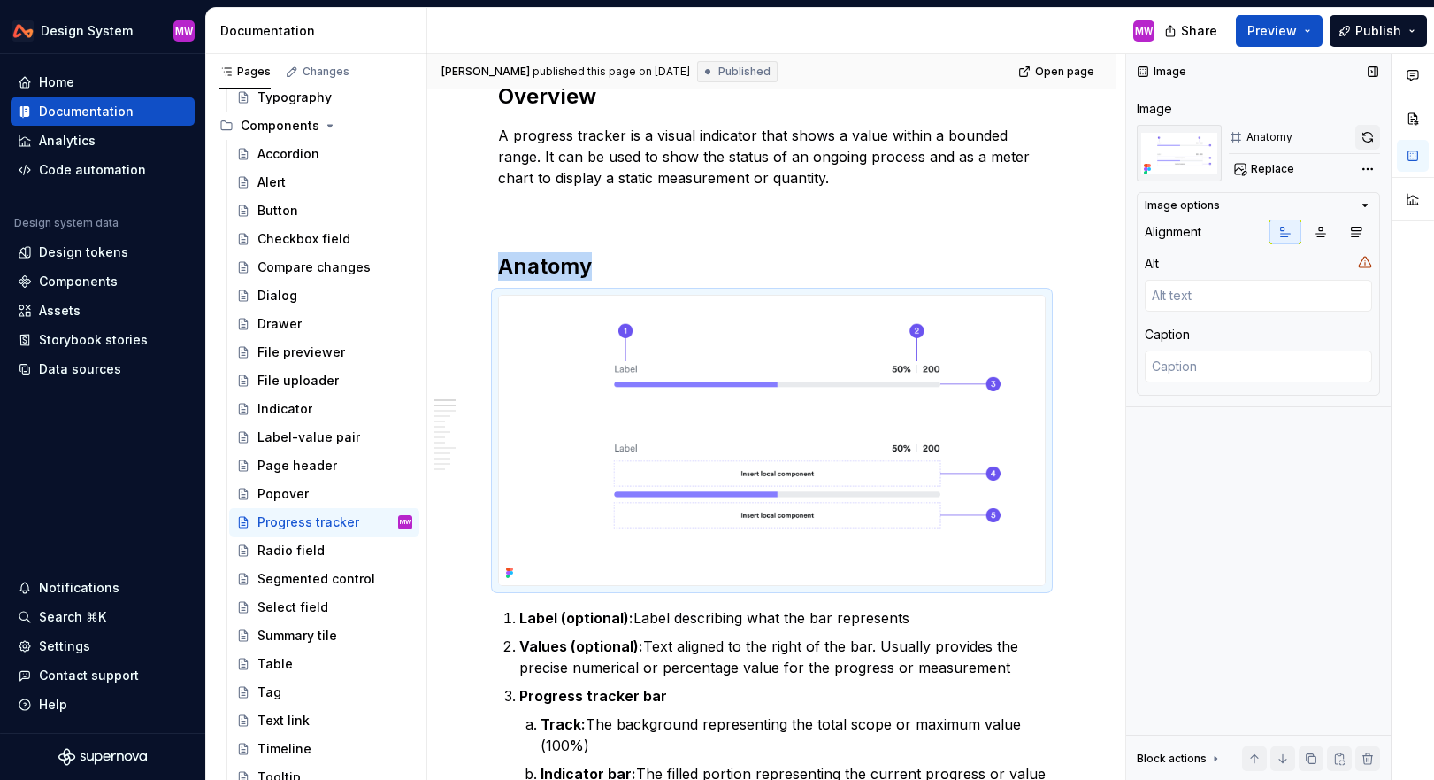
click at [1361, 136] on button "button" at bounding box center [1368, 137] width 25 height 25
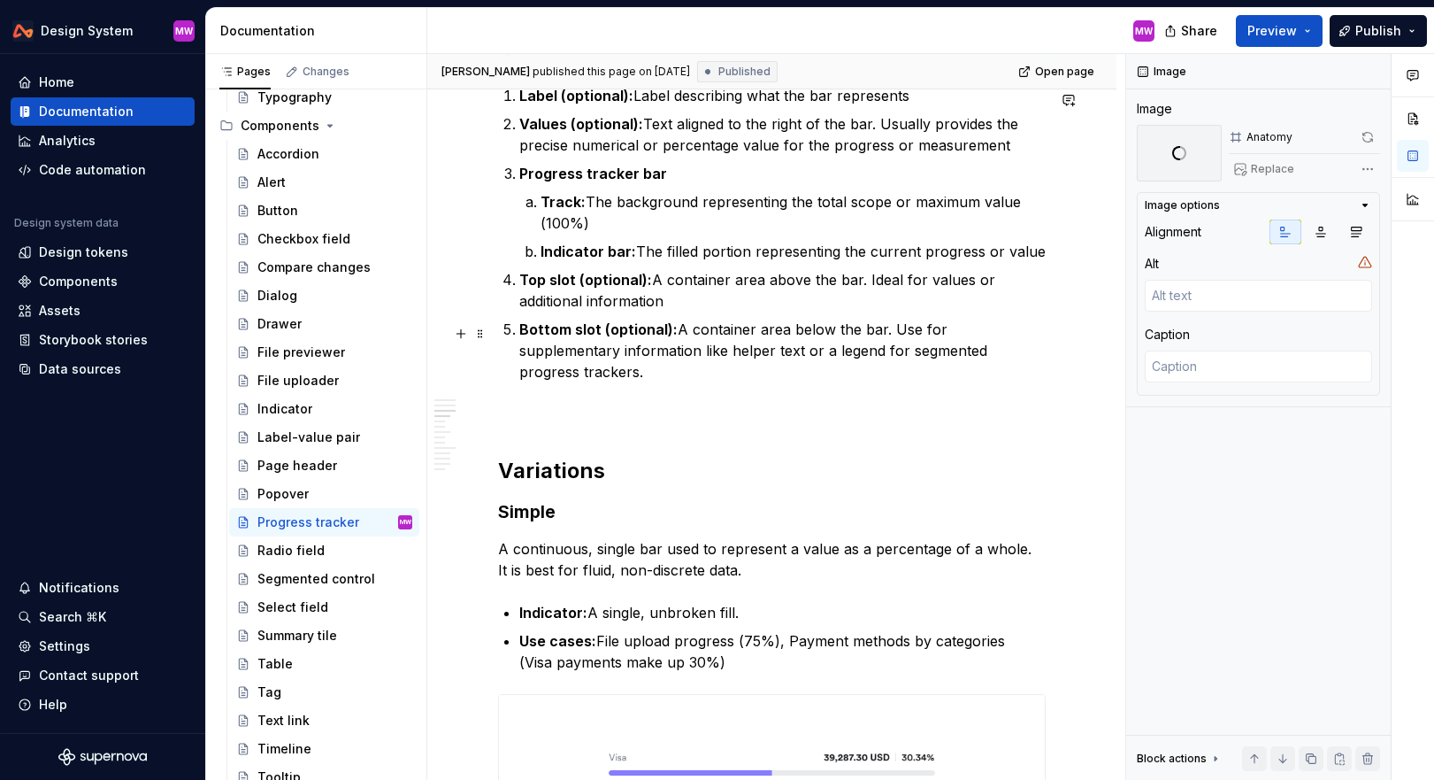
scroll to position [1378, 0]
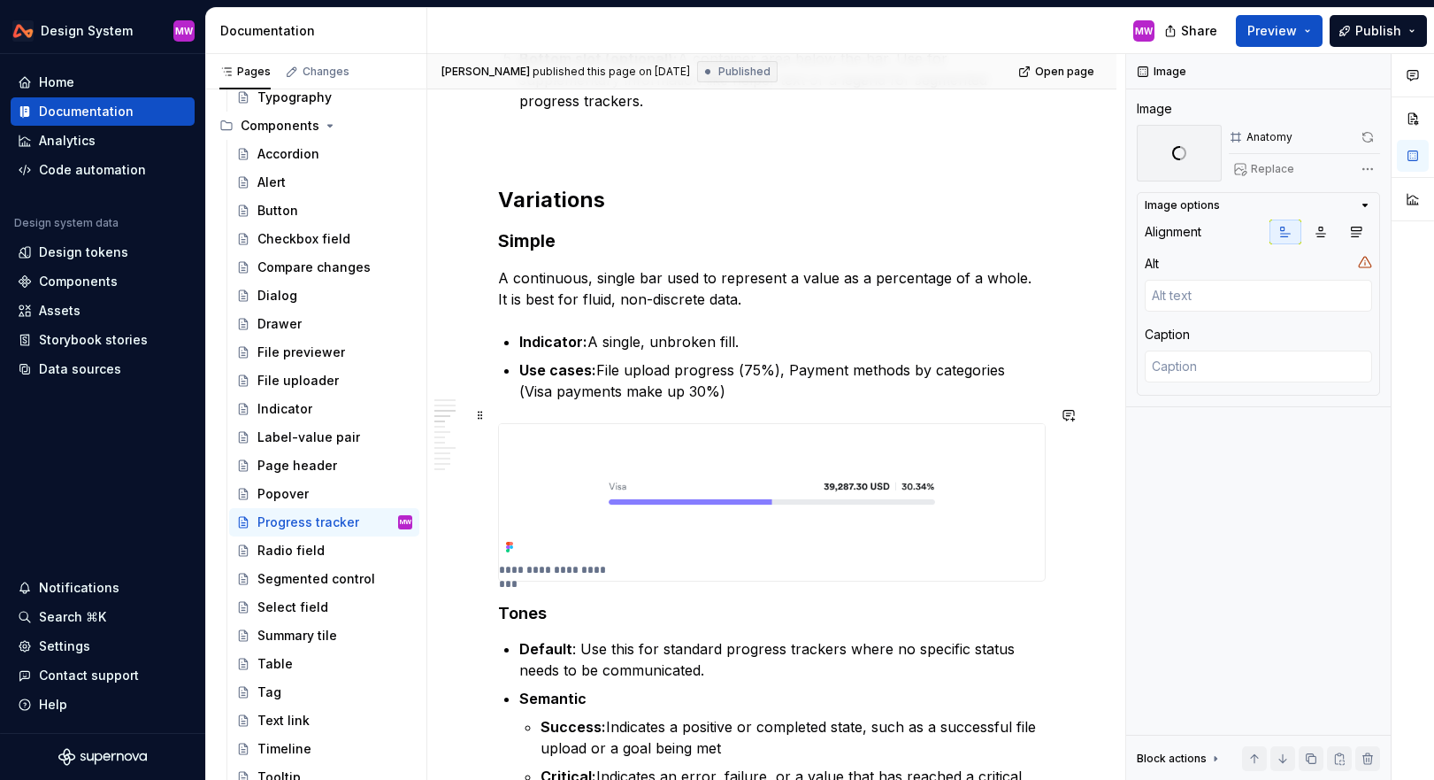
type textarea "*"
type textarea "Simple progress tracker"
click at [809, 503] on img at bounding box center [772, 491] width 546 height 135
click at [1367, 135] on button "button" at bounding box center [1368, 137] width 25 height 25
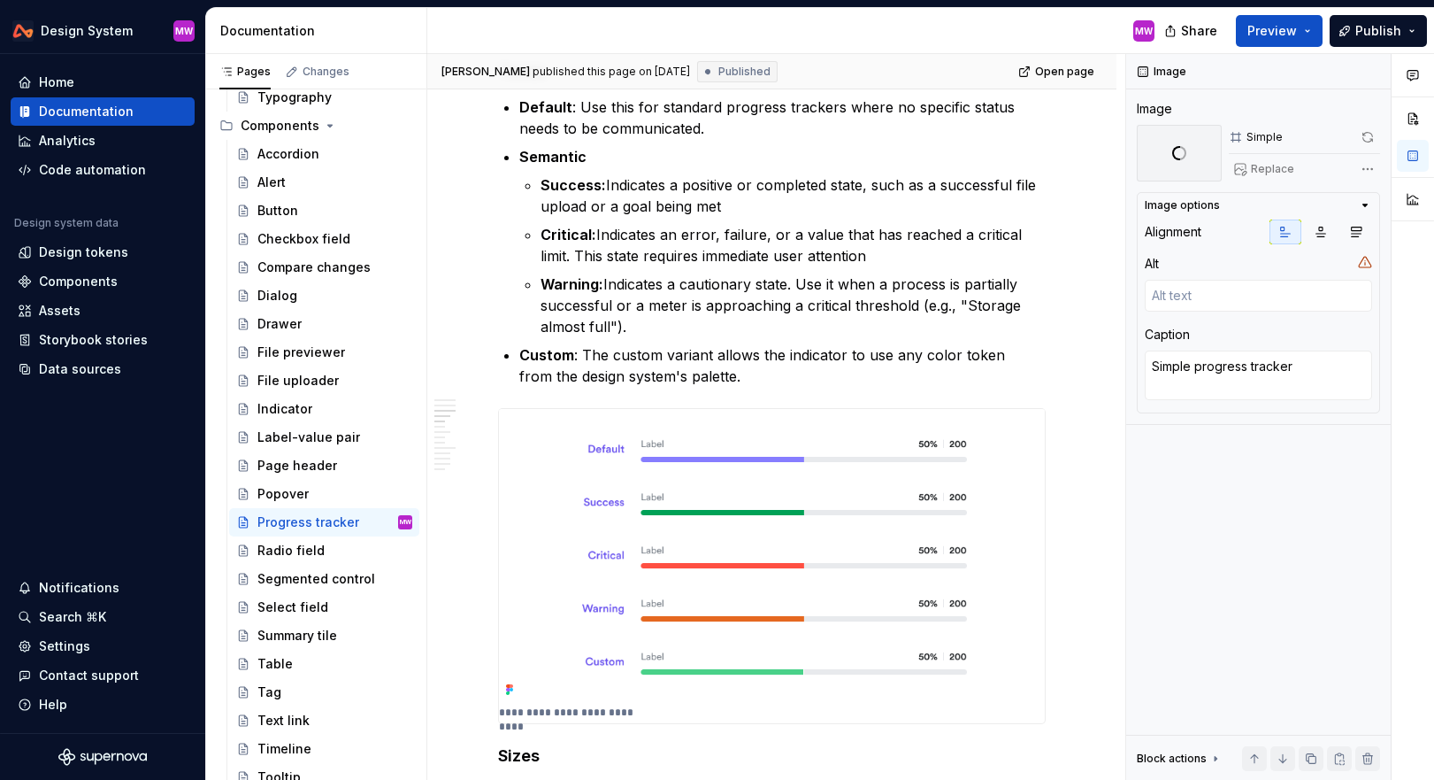
scroll to position [2088, 0]
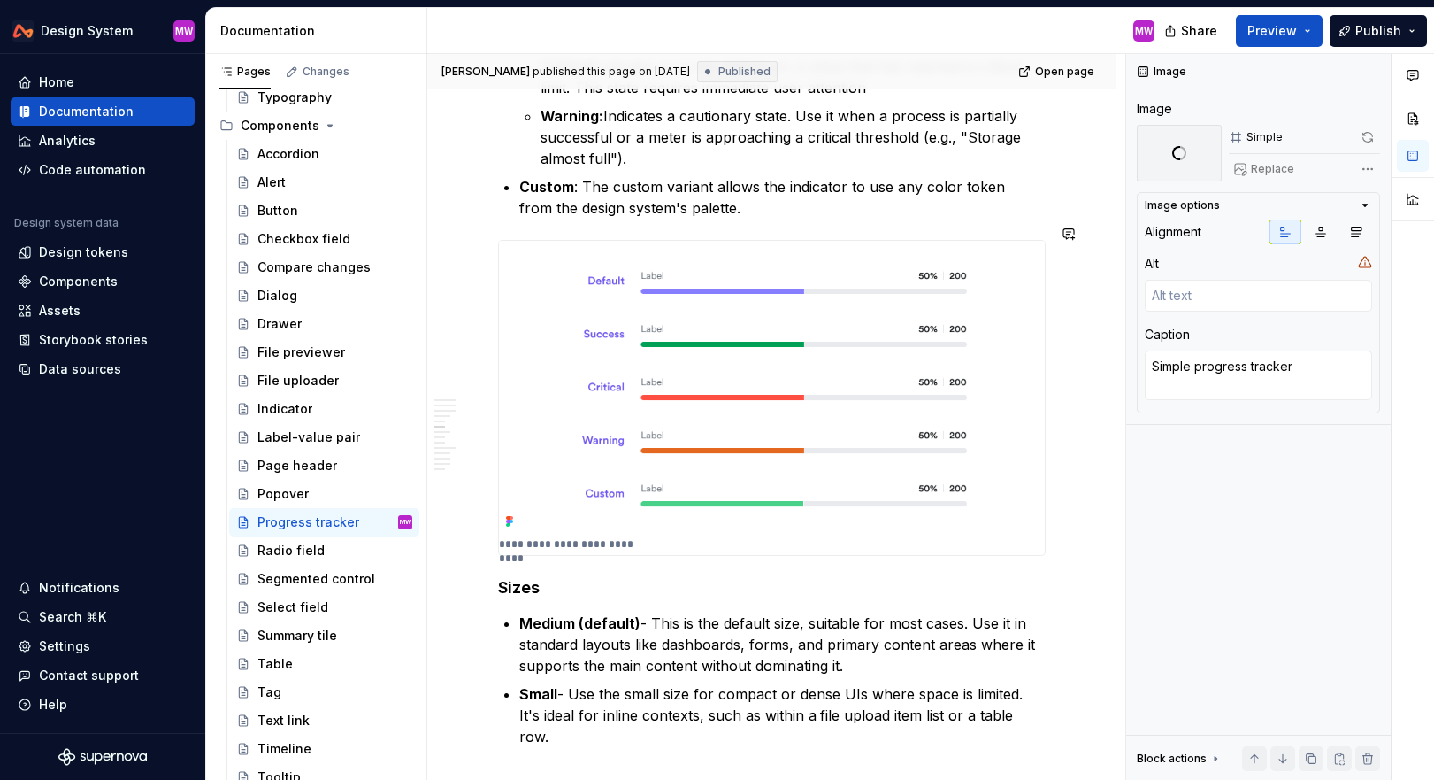
type textarea "*"
type textarea "Simple progress tracker tones"
click at [812, 395] on img at bounding box center [772, 388] width 546 height 294
click at [1364, 141] on button "button" at bounding box center [1368, 137] width 25 height 25
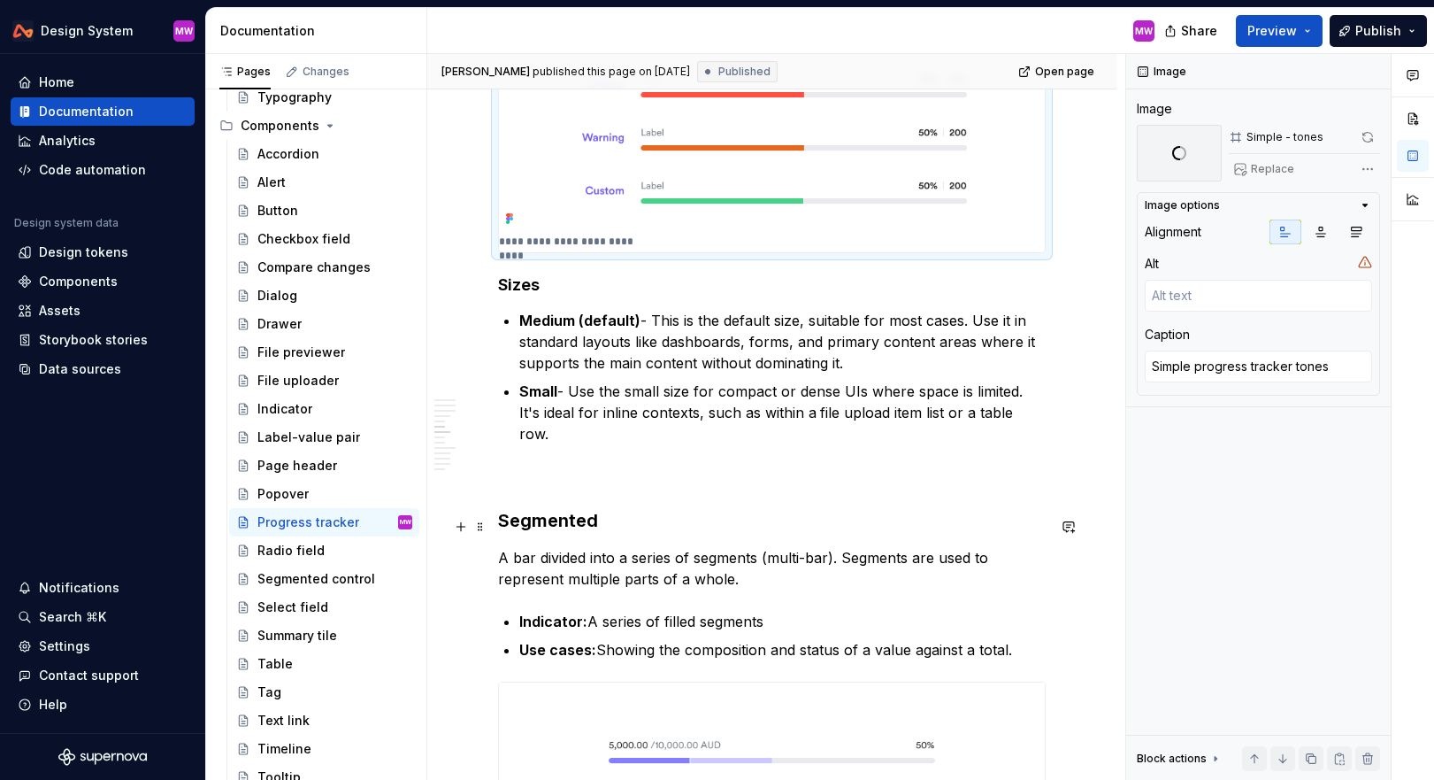
scroll to position [2586, 0]
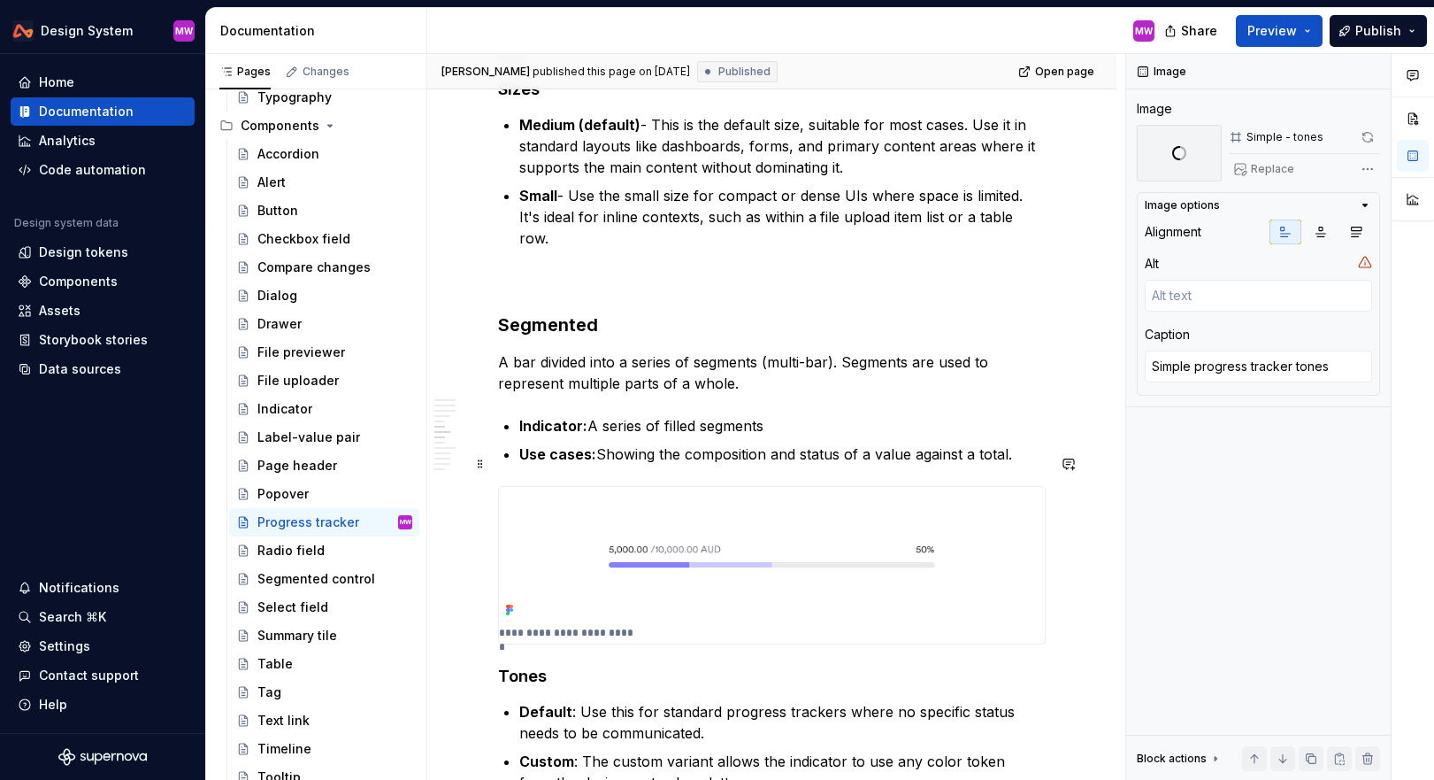
type textarea "*"
type textarea "Segmented progress tracker"
click at [836, 521] on img at bounding box center [772, 554] width 546 height 135
click at [1360, 142] on button "button" at bounding box center [1368, 137] width 25 height 25
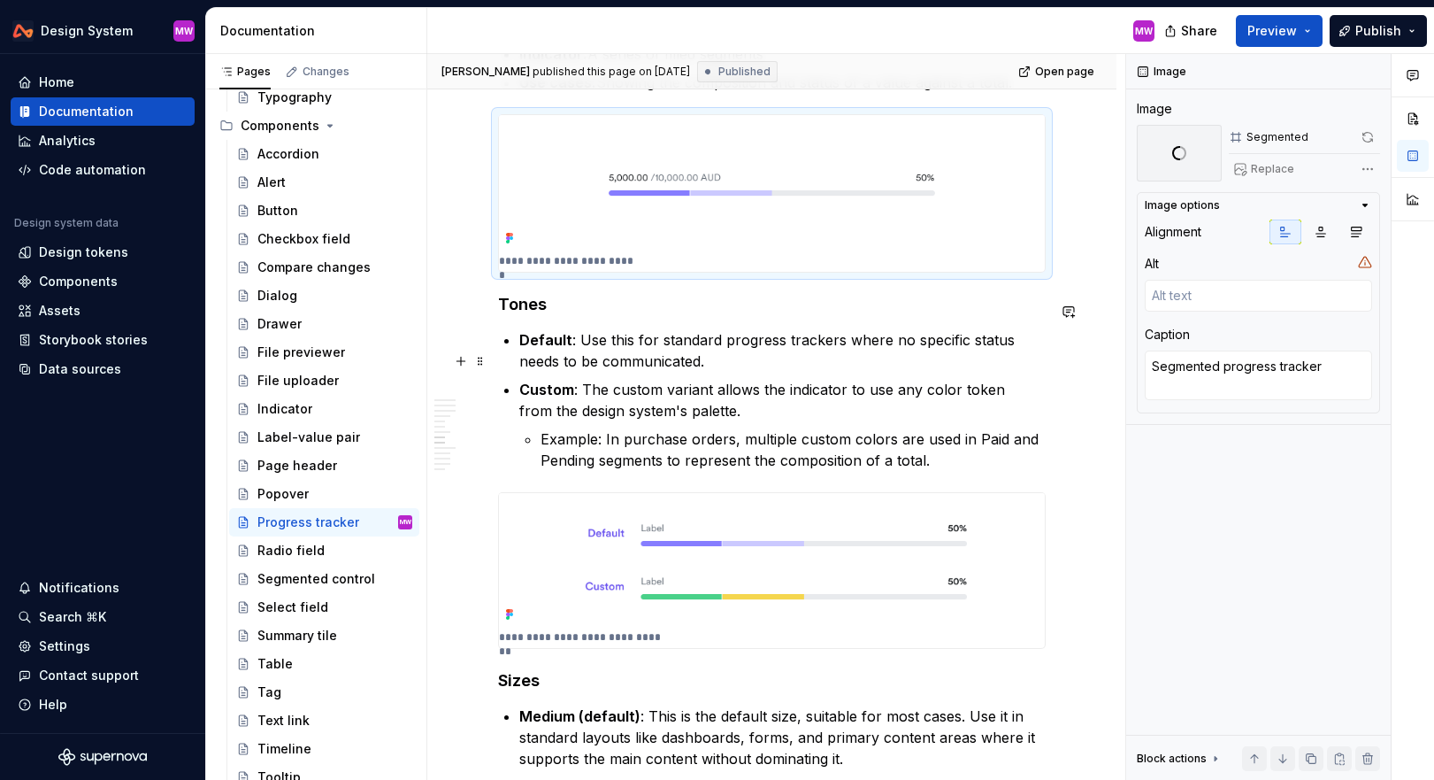
scroll to position [3220, 0]
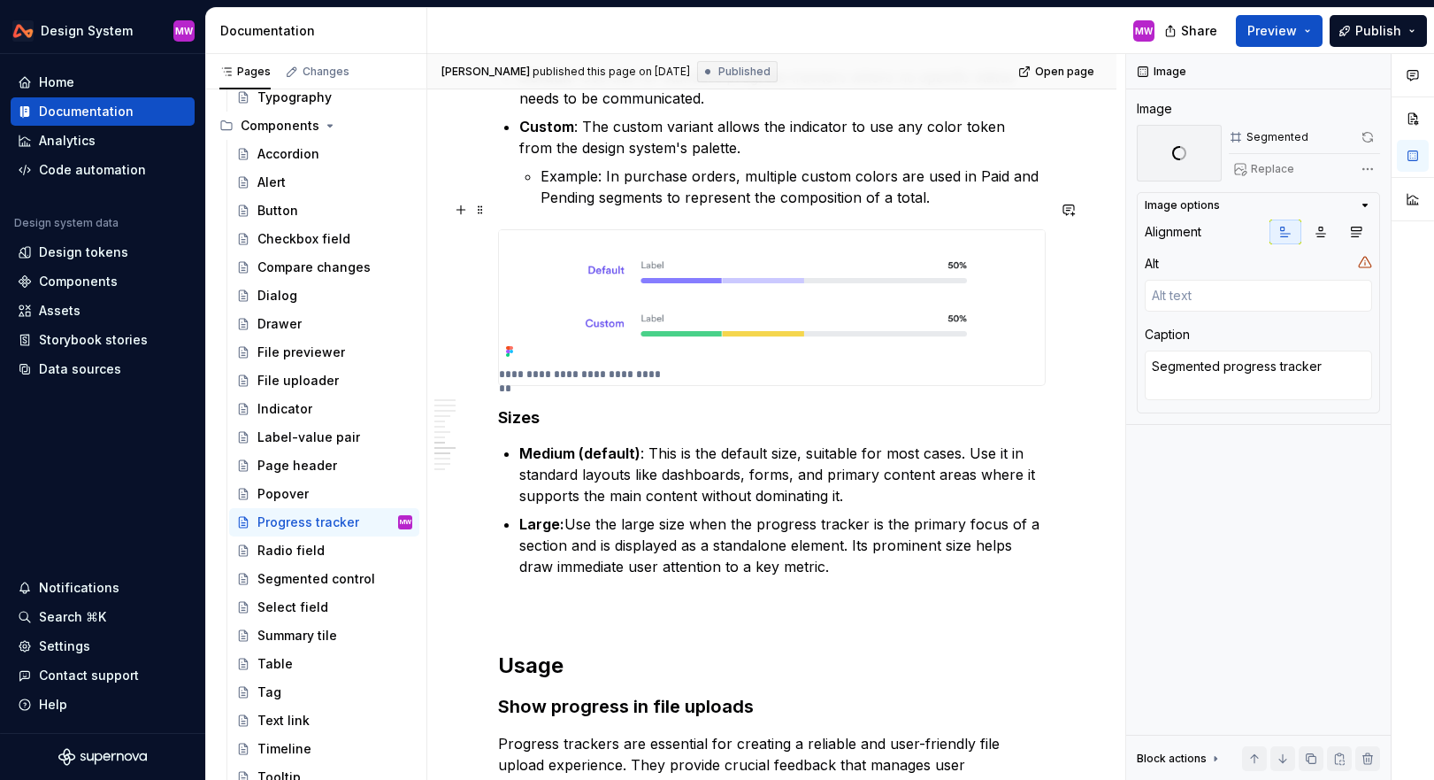
type textarea "*"
type textarea "Segmented progress tracker tones"
click at [886, 295] on img at bounding box center [772, 297] width 546 height 134
click at [1376, 134] on button "button" at bounding box center [1368, 137] width 25 height 25
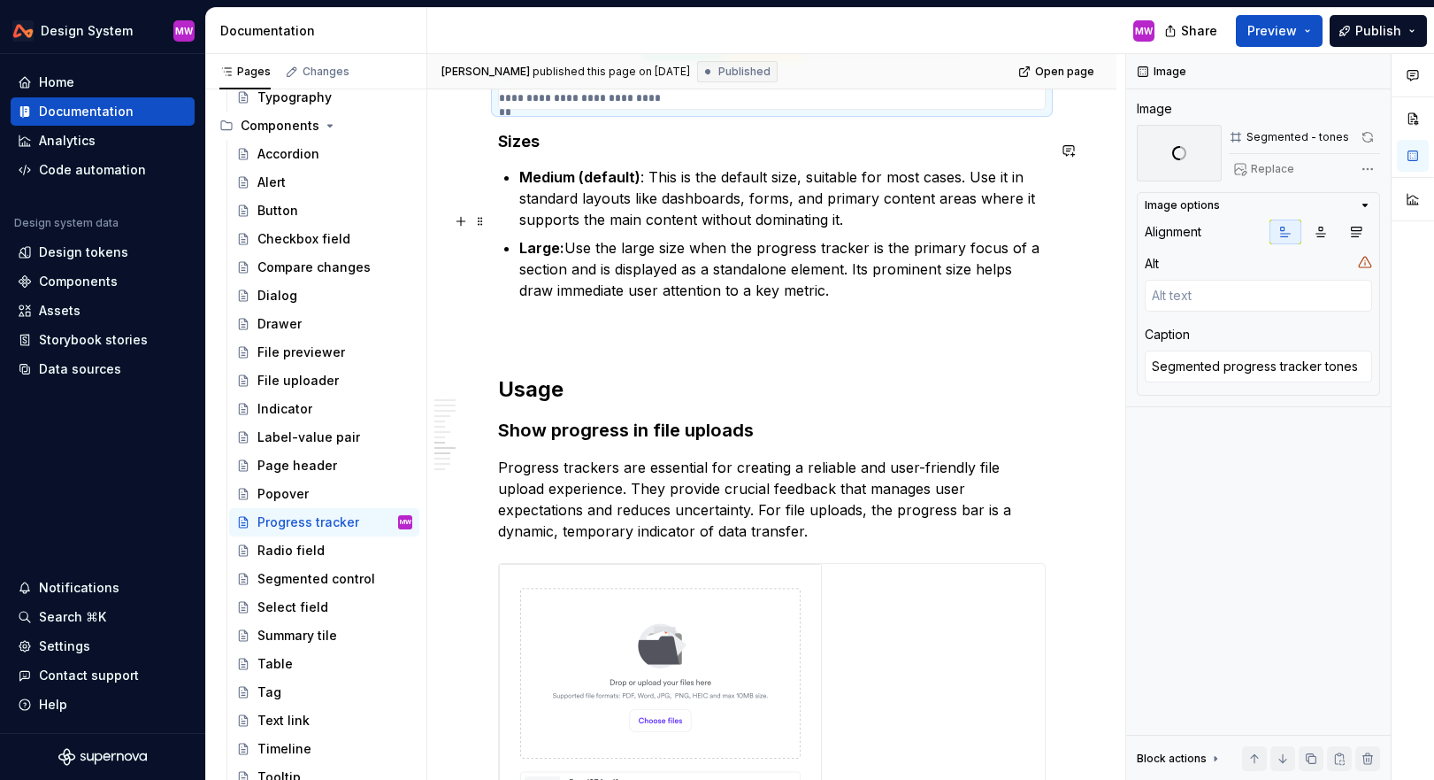
scroll to position [3655, 0]
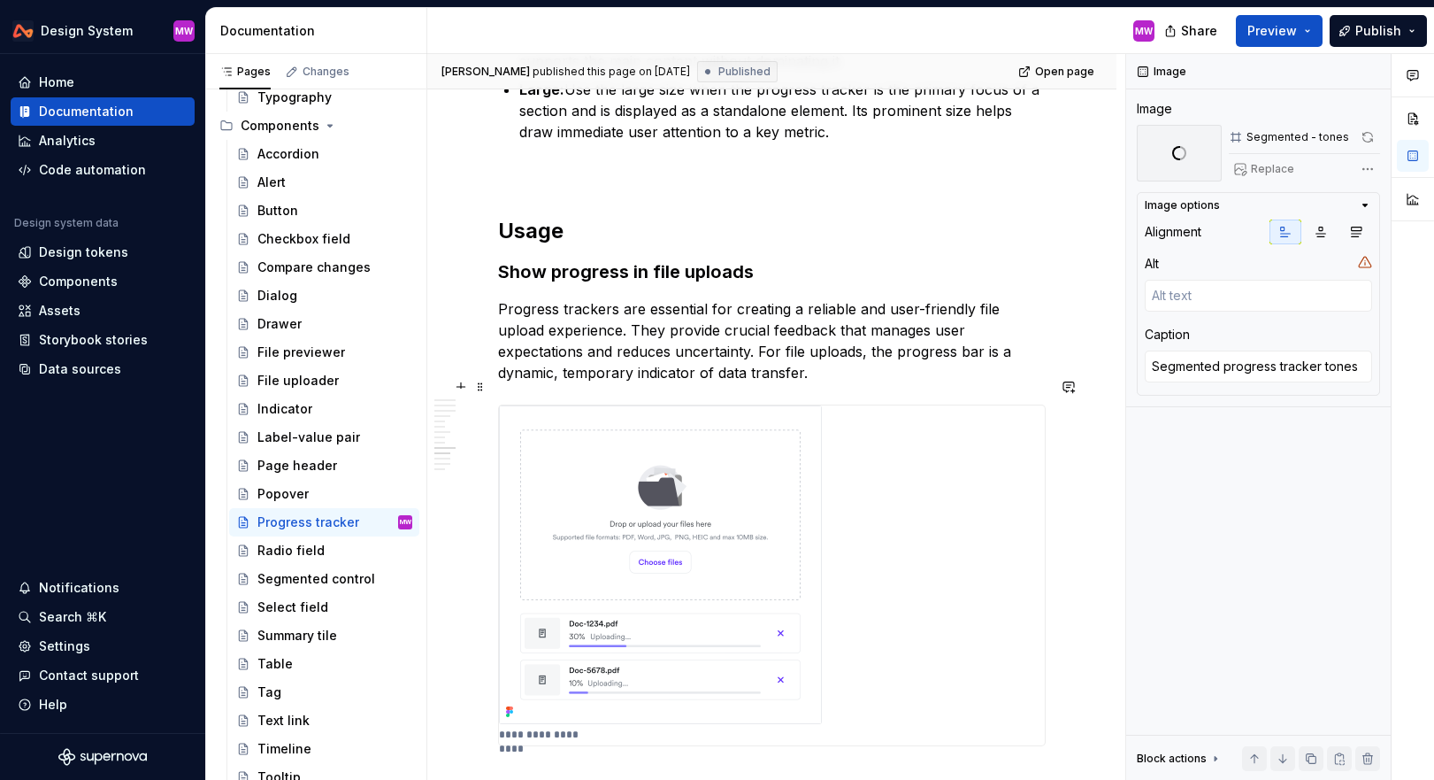
type textarea "*"
type textarea "Used in file upload"
click at [758, 537] on img at bounding box center [660, 564] width 323 height 319
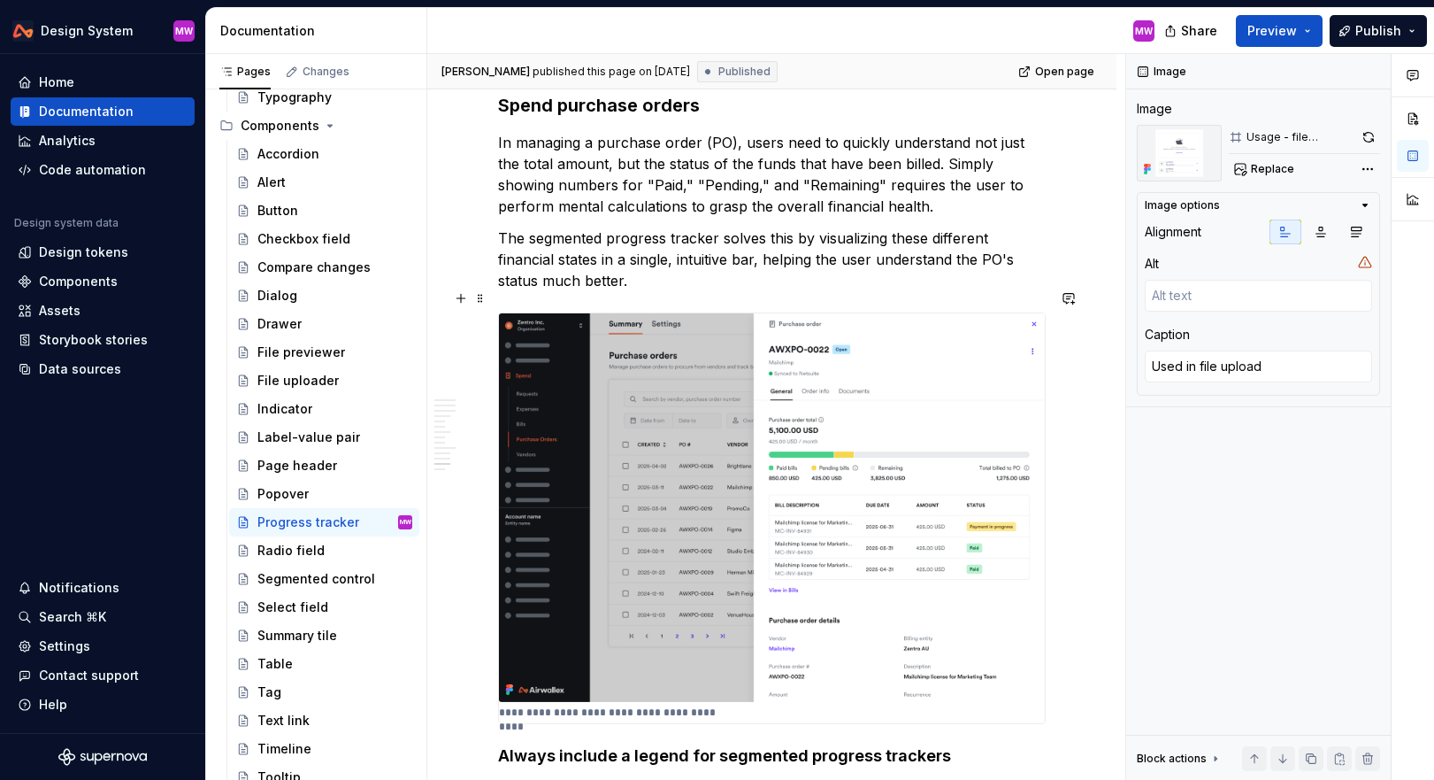
scroll to position [4903, 0]
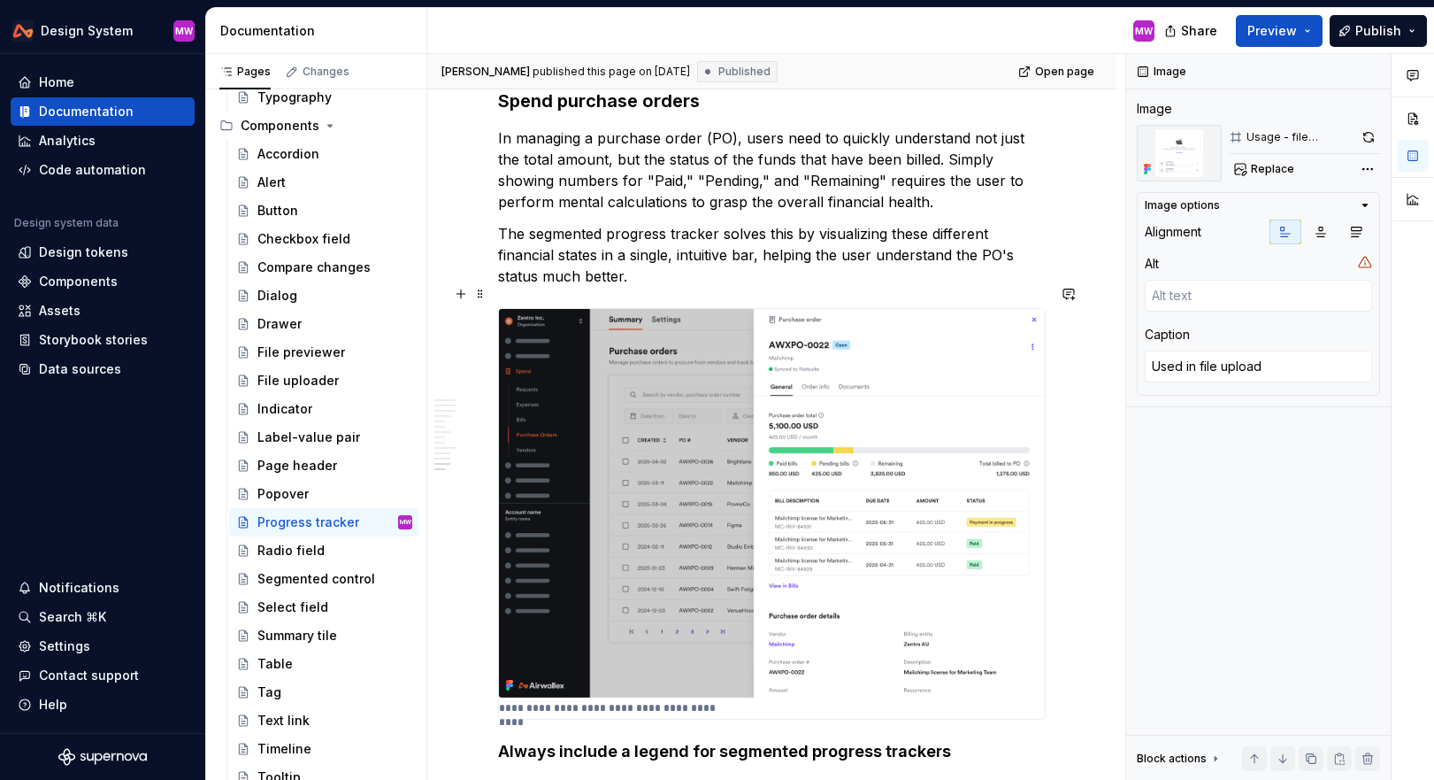
type textarea "*"
type textarea "Usage of progress tracker in purchase orders"
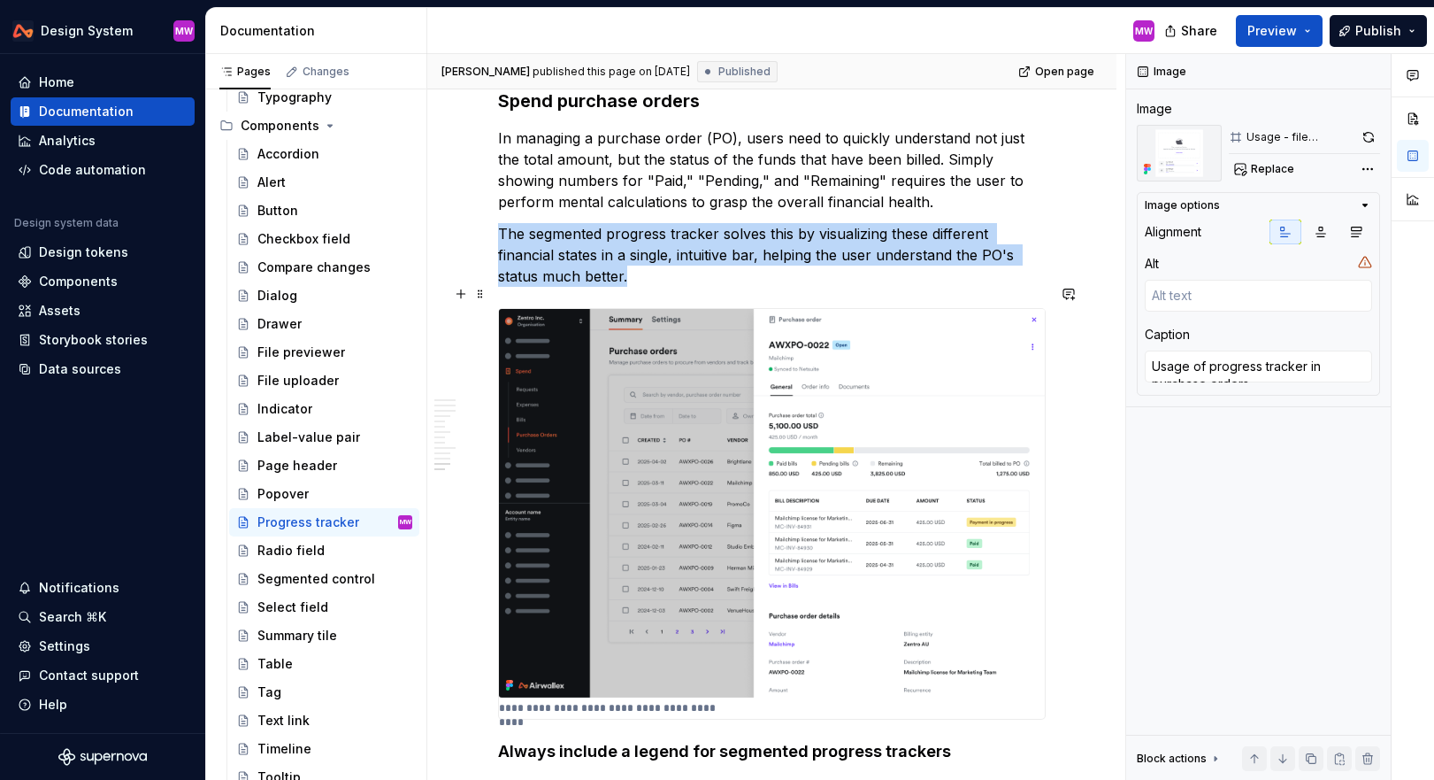
click at [944, 468] on img at bounding box center [772, 503] width 546 height 388
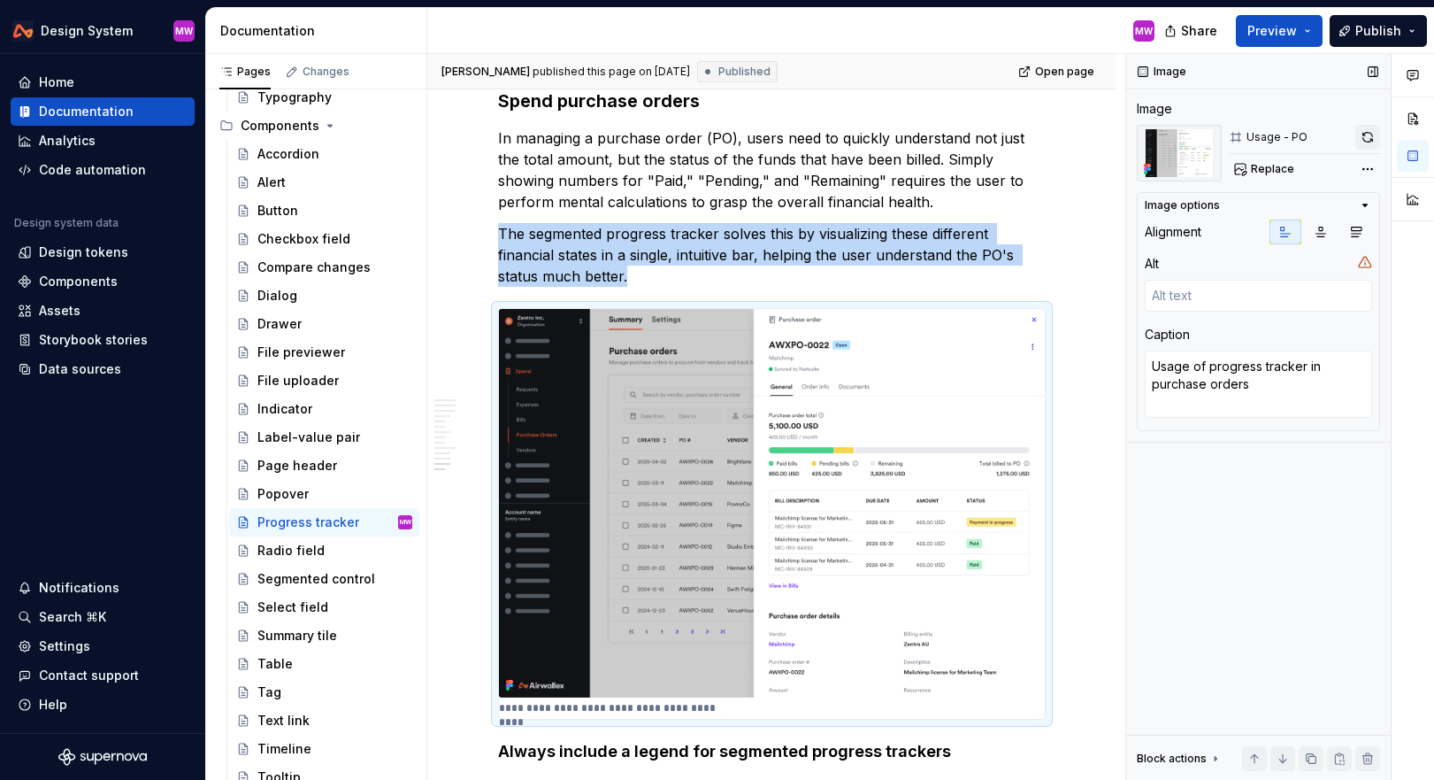
click at [1364, 139] on button "button" at bounding box center [1368, 137] width 25 height 25
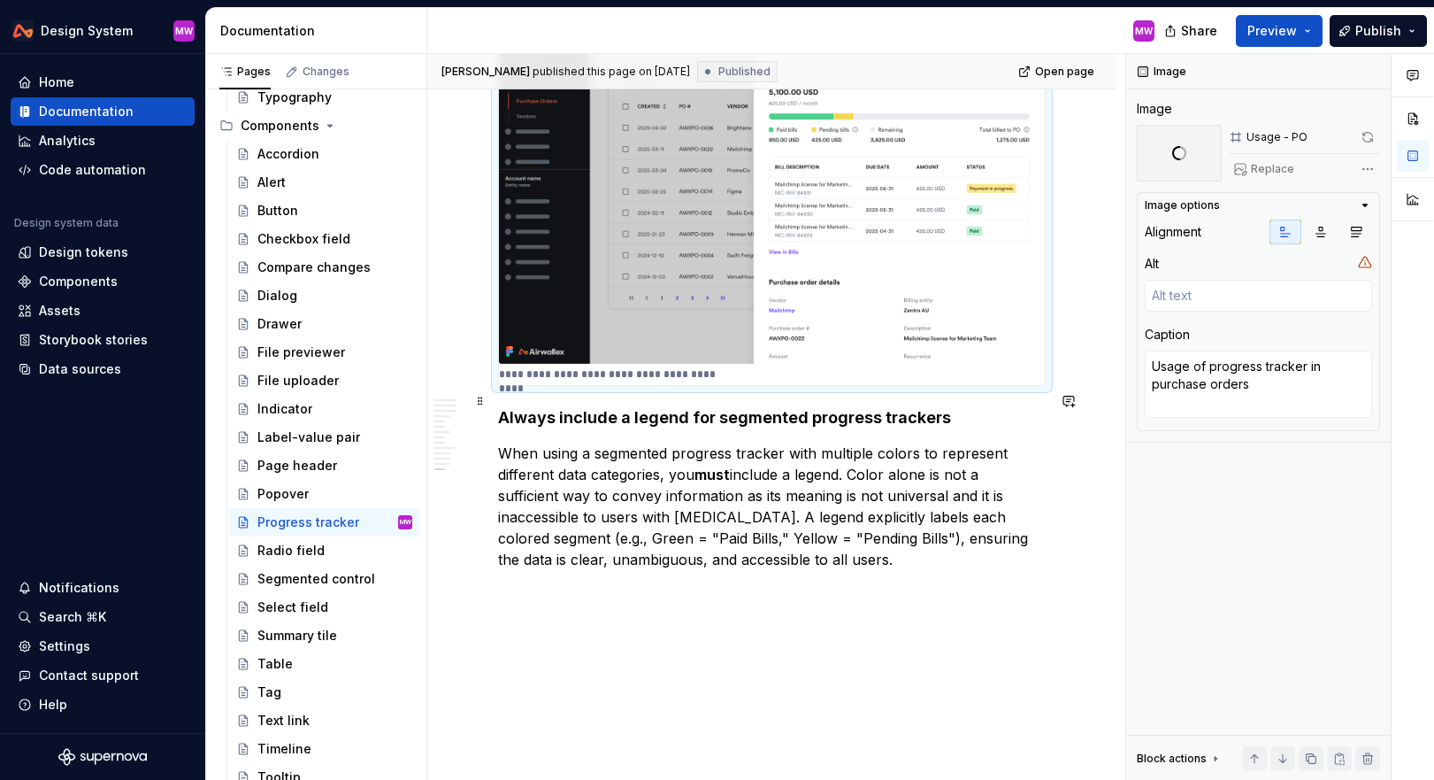
scroll to position [5327, 0]
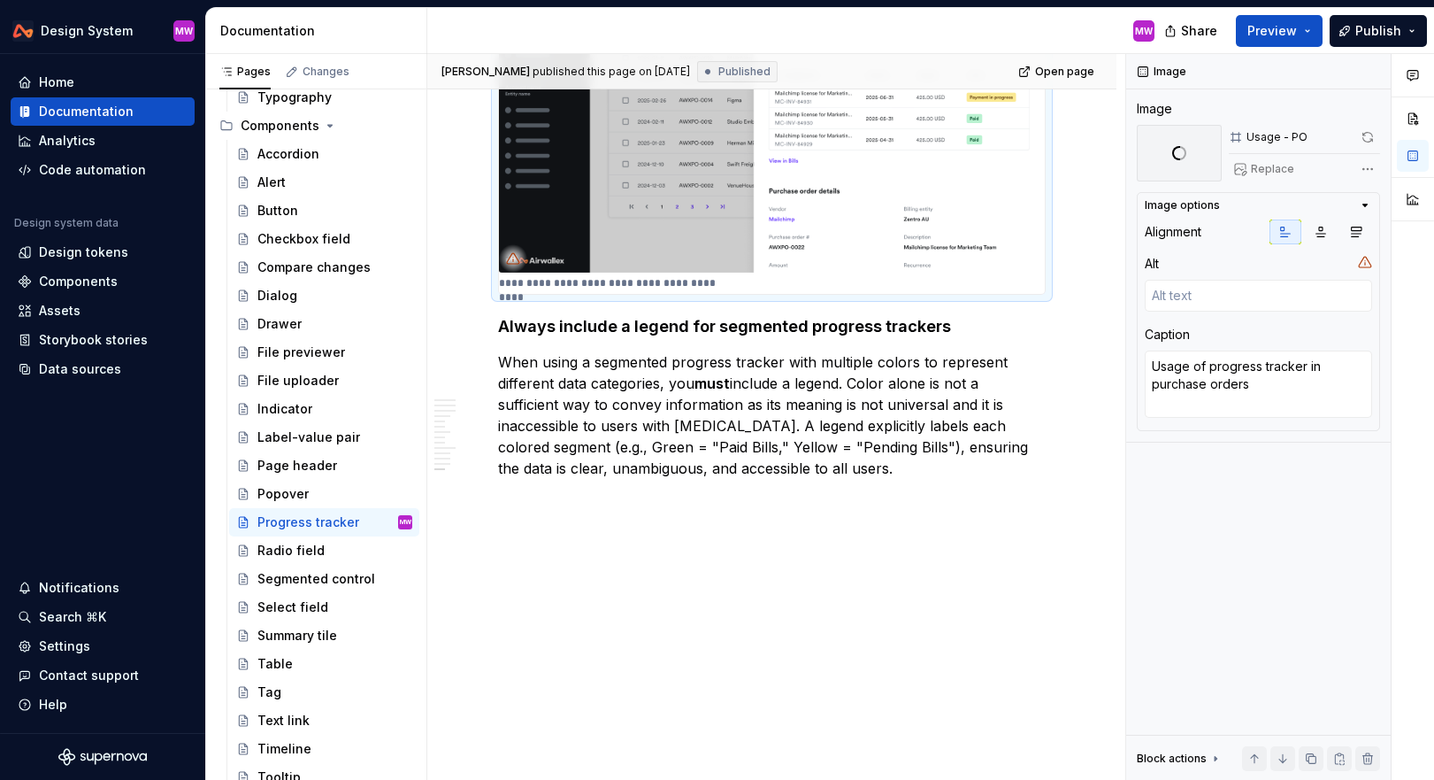
click at [768, 217] on img at bounding box center [772, 78] width 546 height 388
click at [1361, 139] on span at bounding box center [1368, 137] width 25 height 25
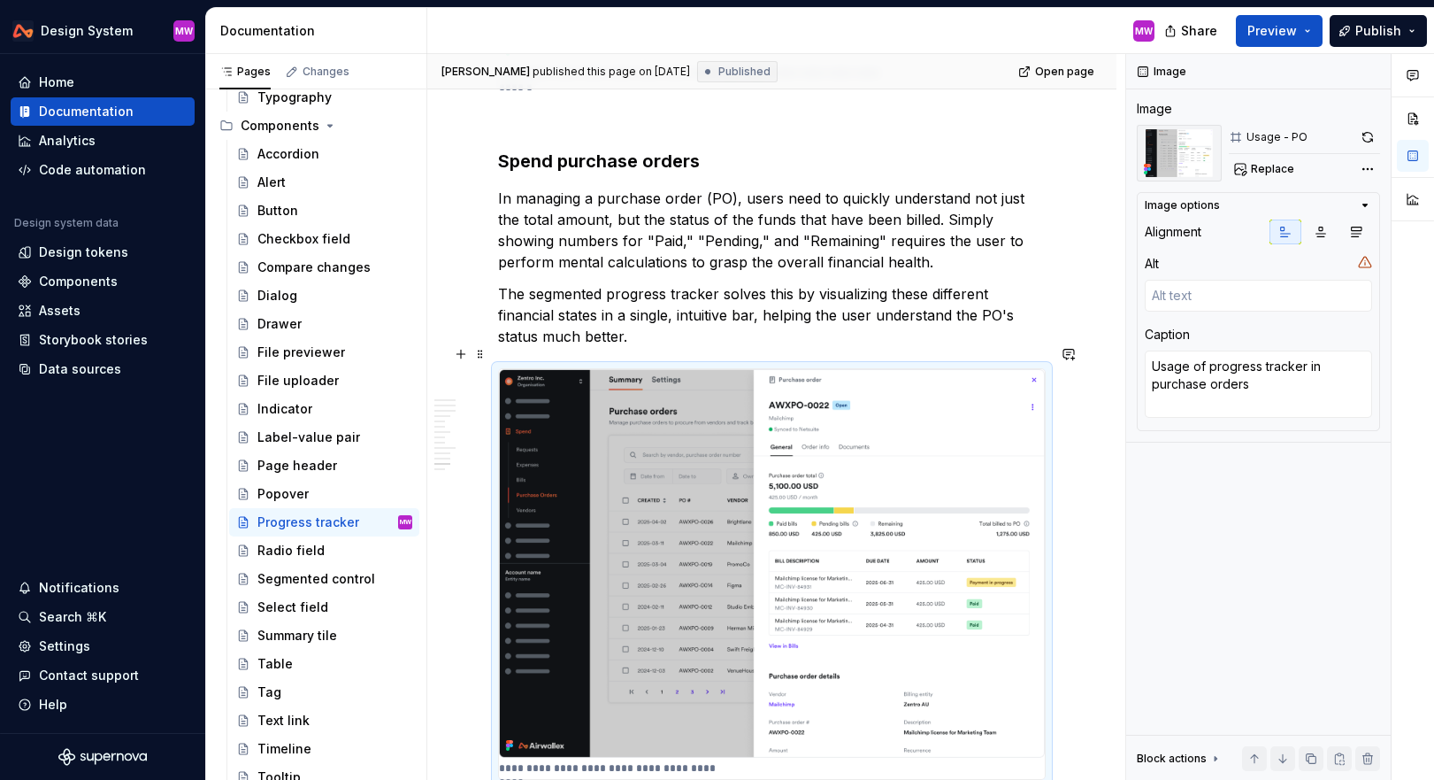
scroll to position [4805, 0]
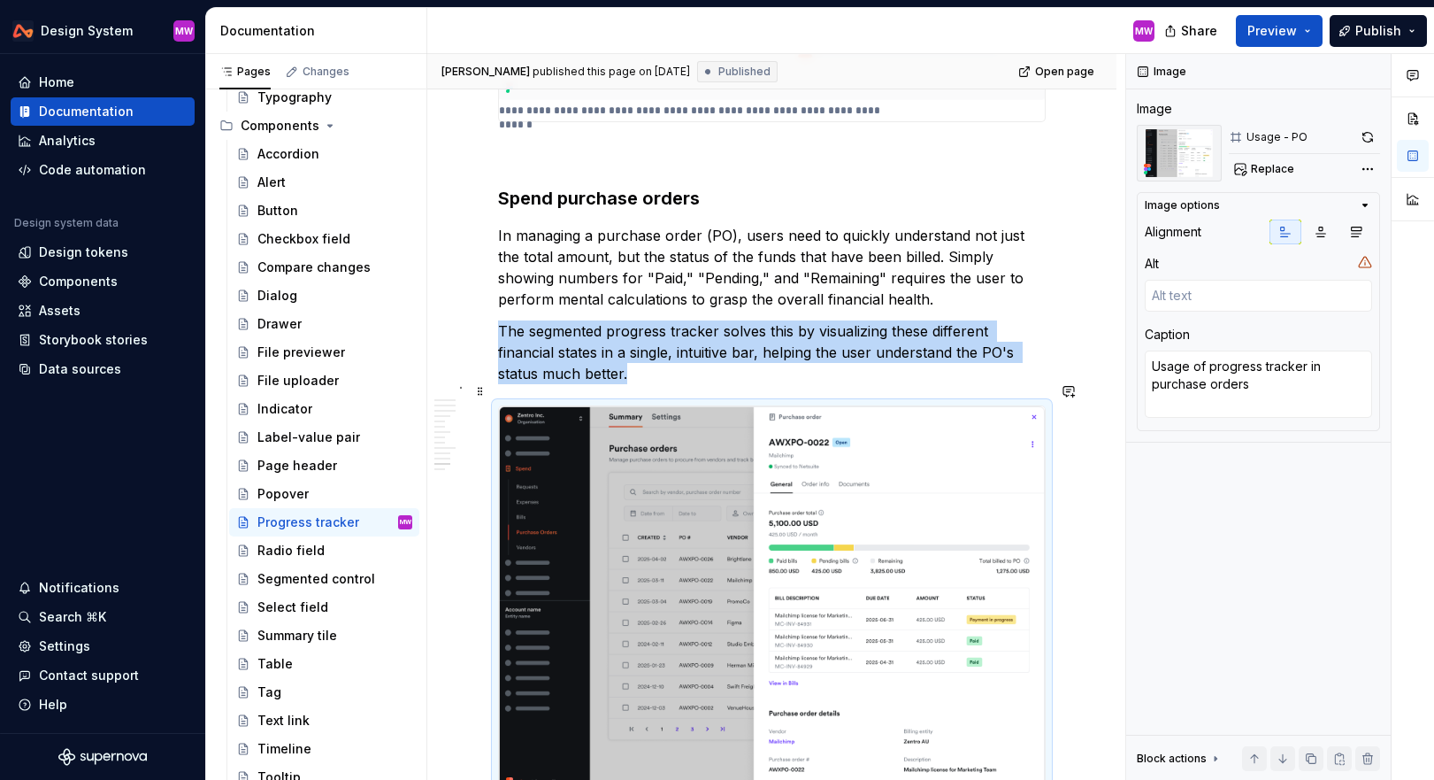
click at [852, 560] on img at bounding box center [772, 600] width 546 height 388
click at [1368, 139] on button "button" at bounding box center [1368, 137] width 25 height 25
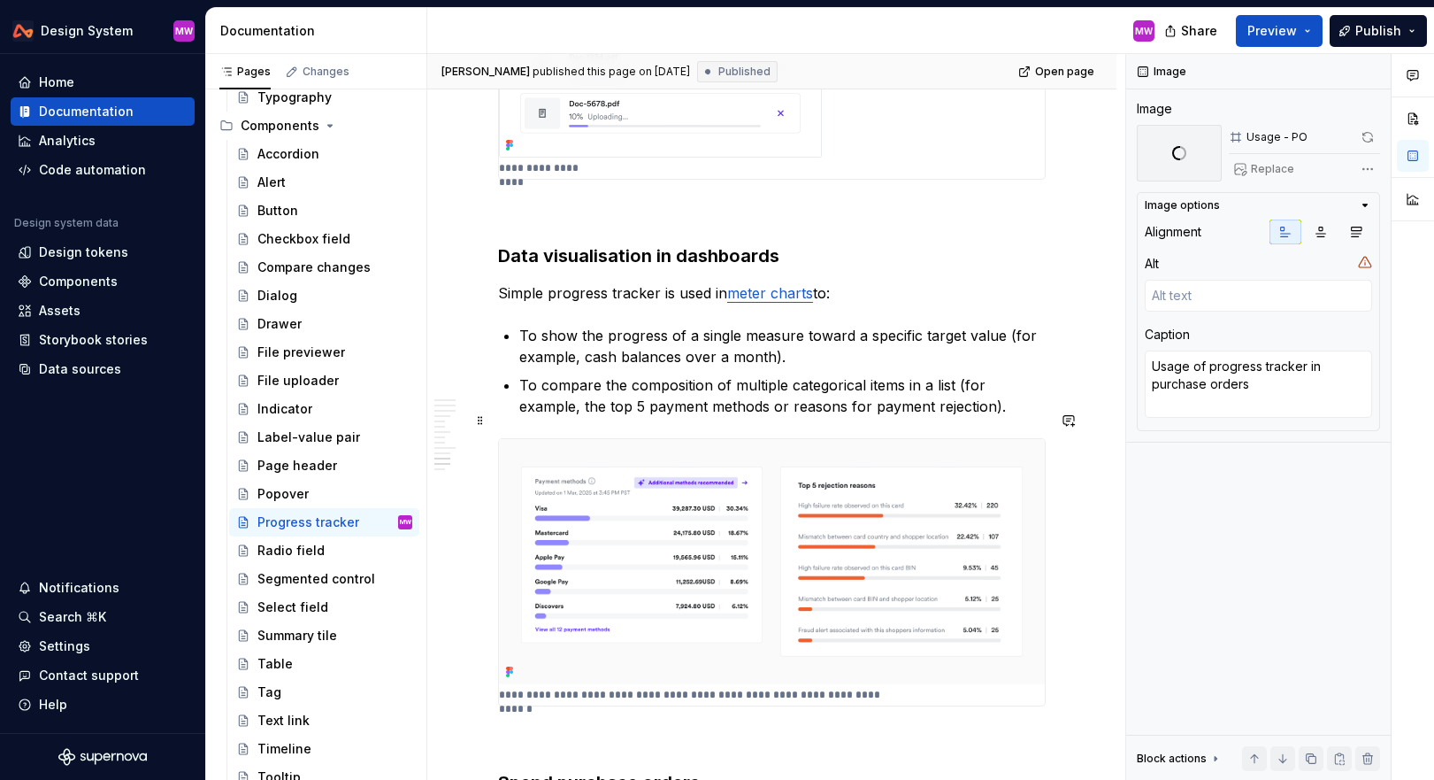
scroll to position [4219, 0]
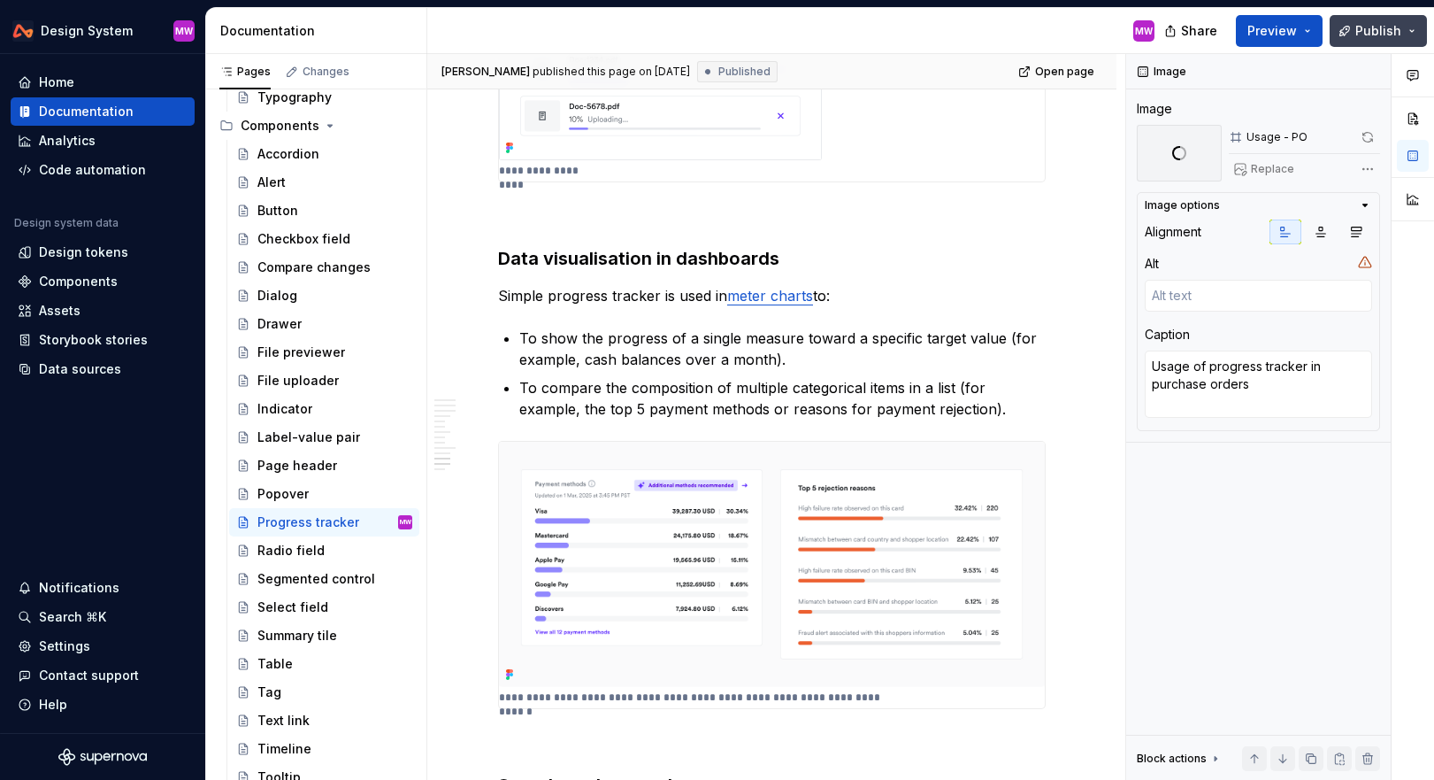
click at [1366, 28] on span "Publish" at bounding box center [1379, 31] width 46 height 18
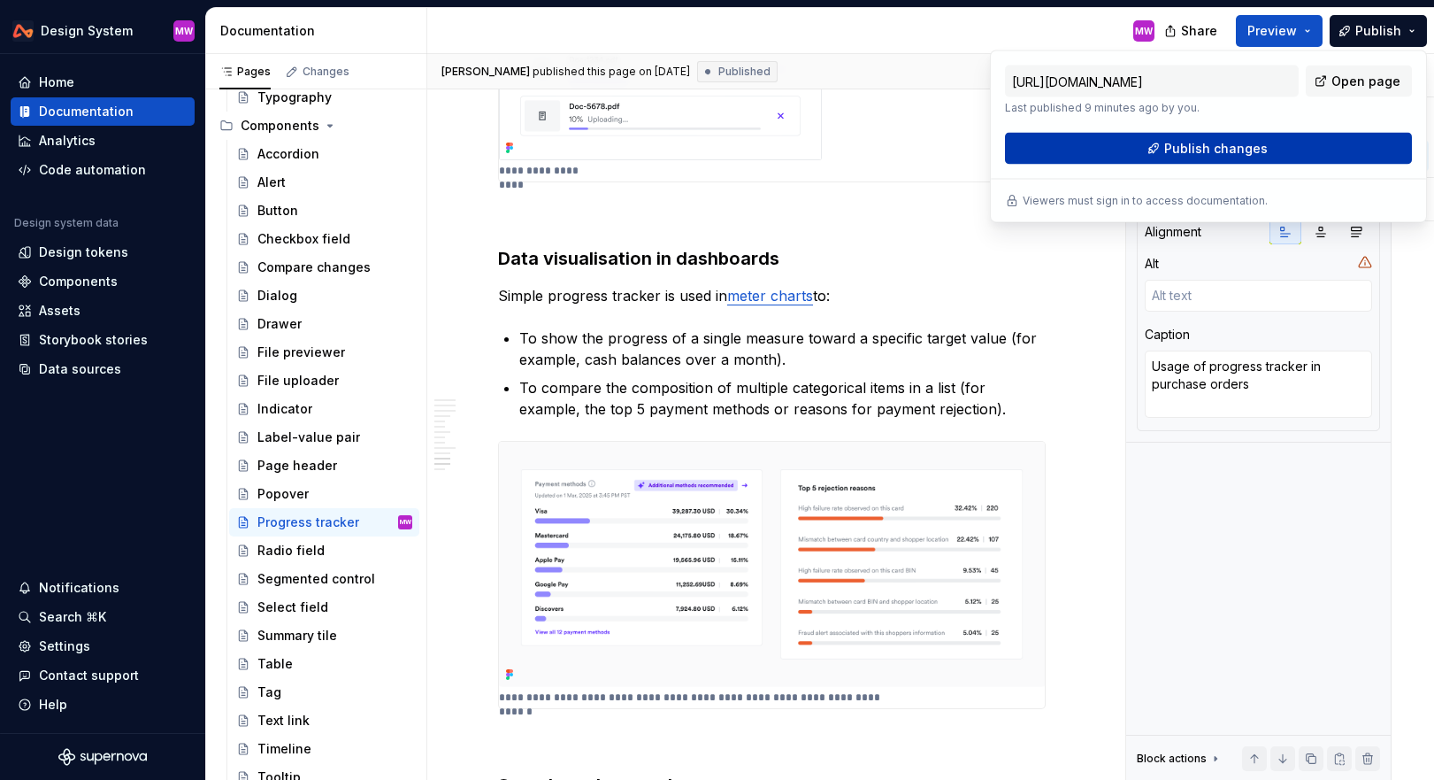
click at [1243, 152] on span "Publish changes" at bounding box center [1217, 149] width 104 height 18
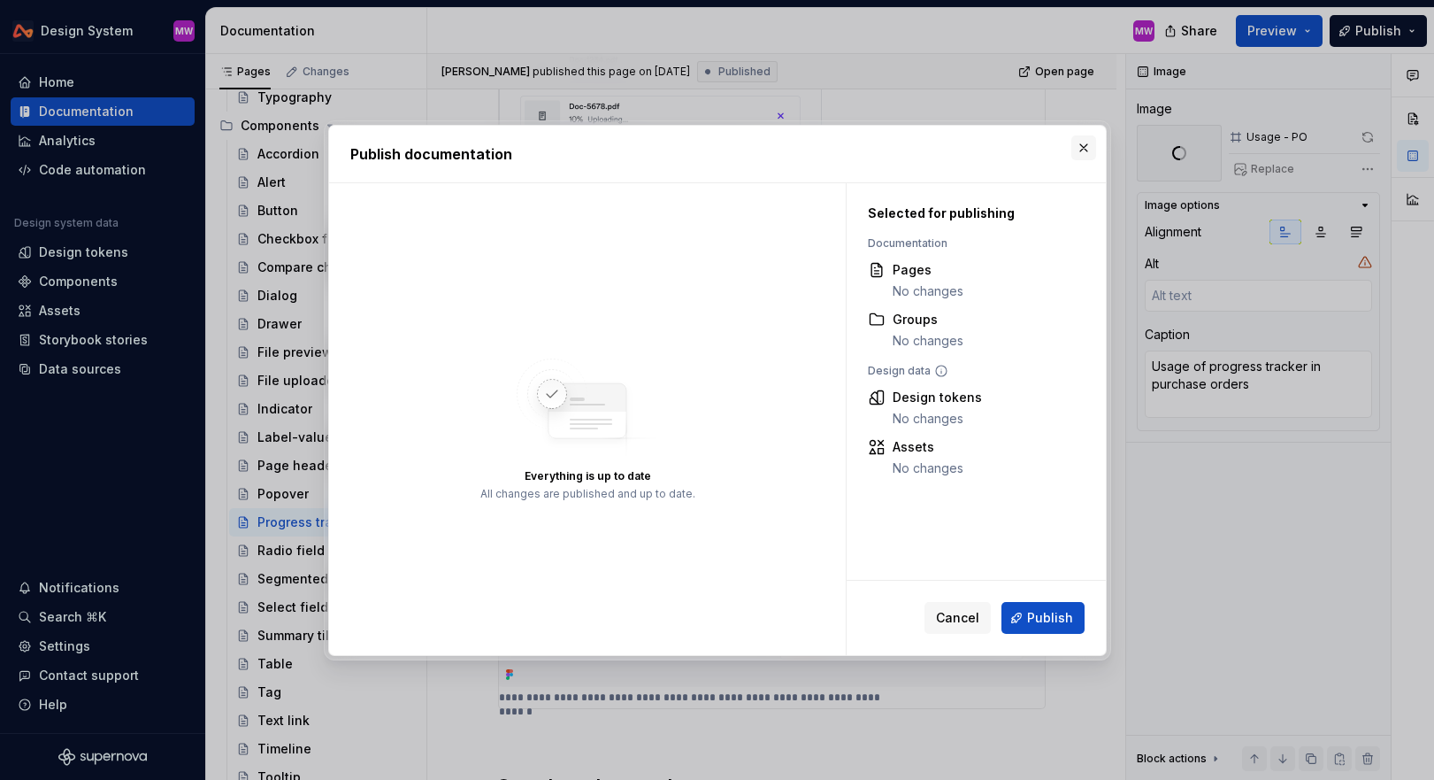
click at [1078, 151] on button "button" at bounding box center [1084, 147] width 25 height 25
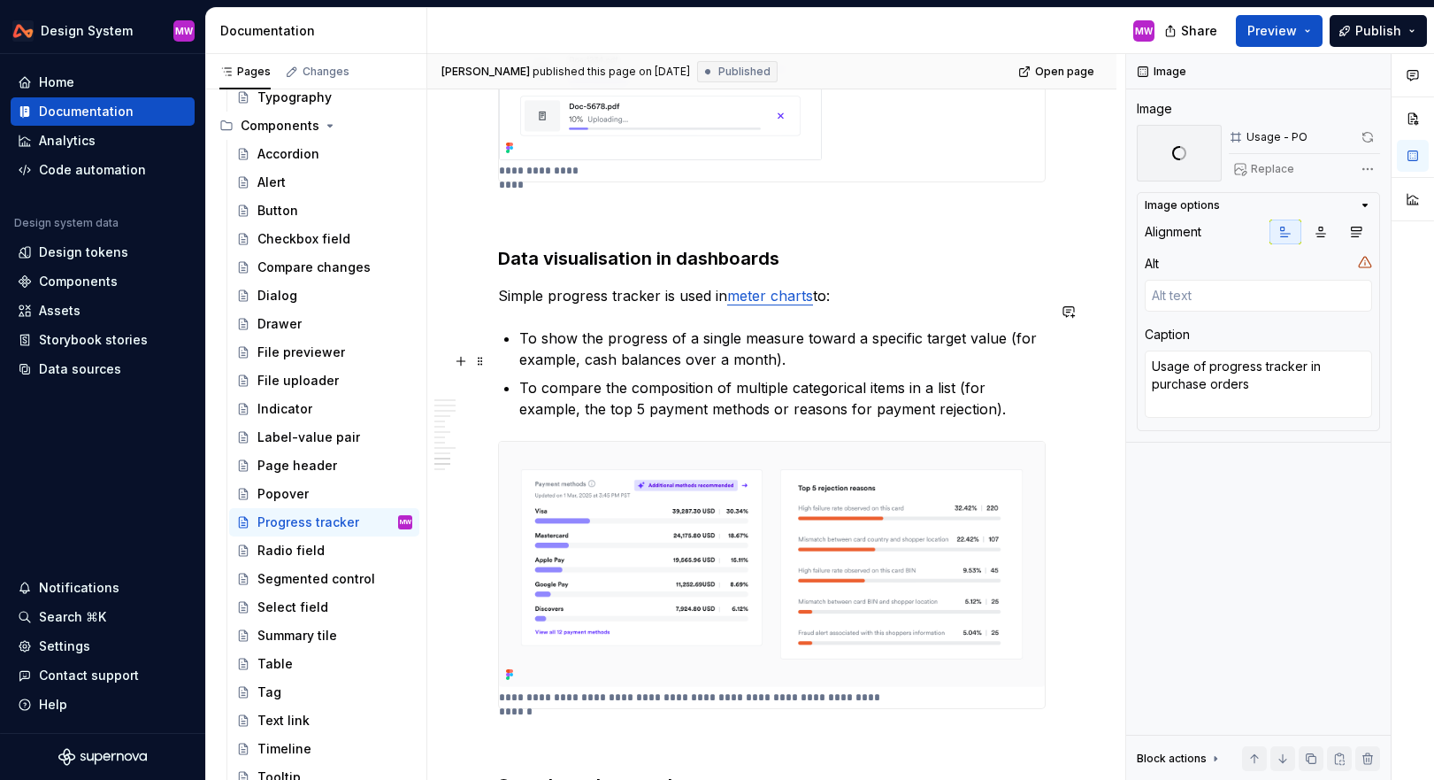
type textarea "*"
click at [973, 381] on p "To compare the composition of multiple categorical items in a list (for example…" at bounding box center [782, 398] width 527 height 42
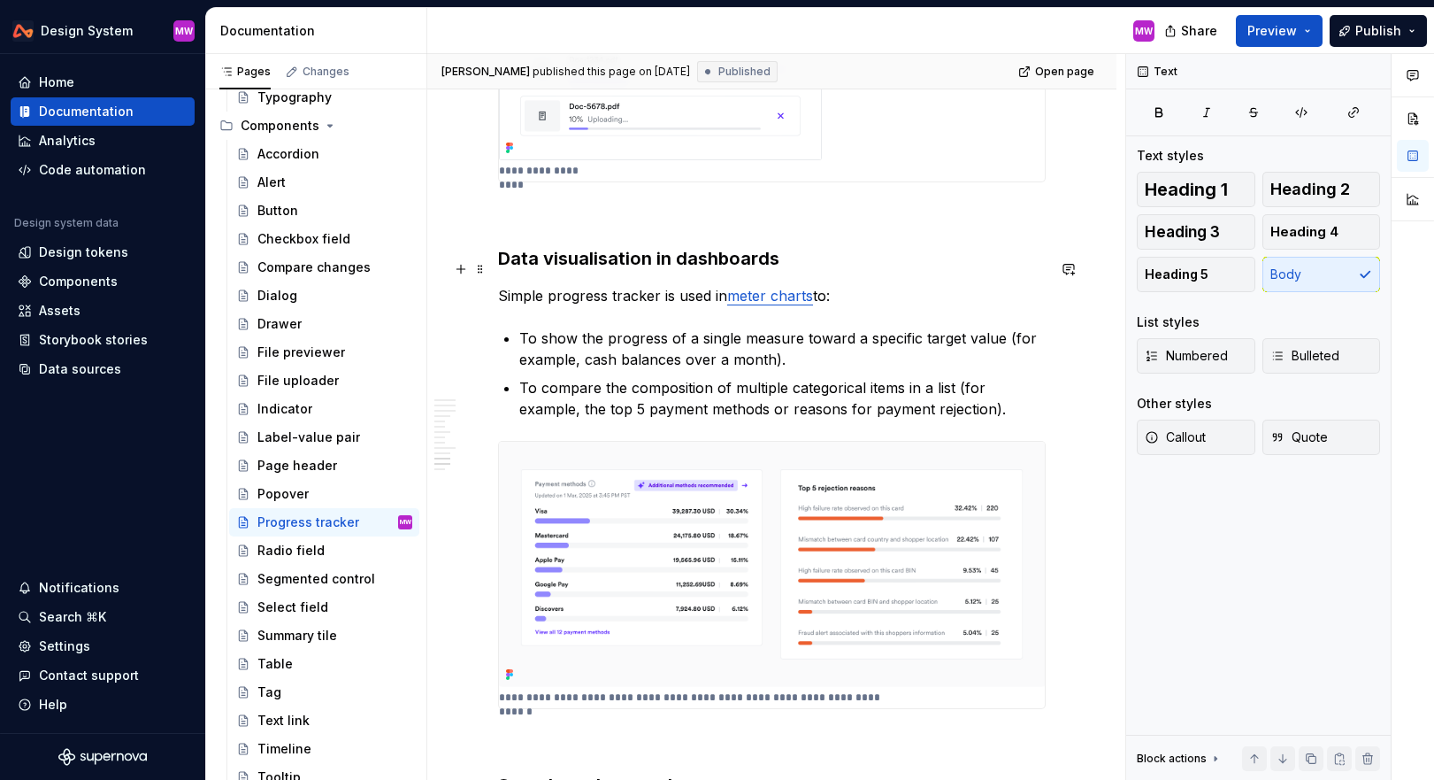
click at [874, 285] on p "Simple progress tracker is used in meter charts to:" at bounding box center [772, 295] width 548 height 21
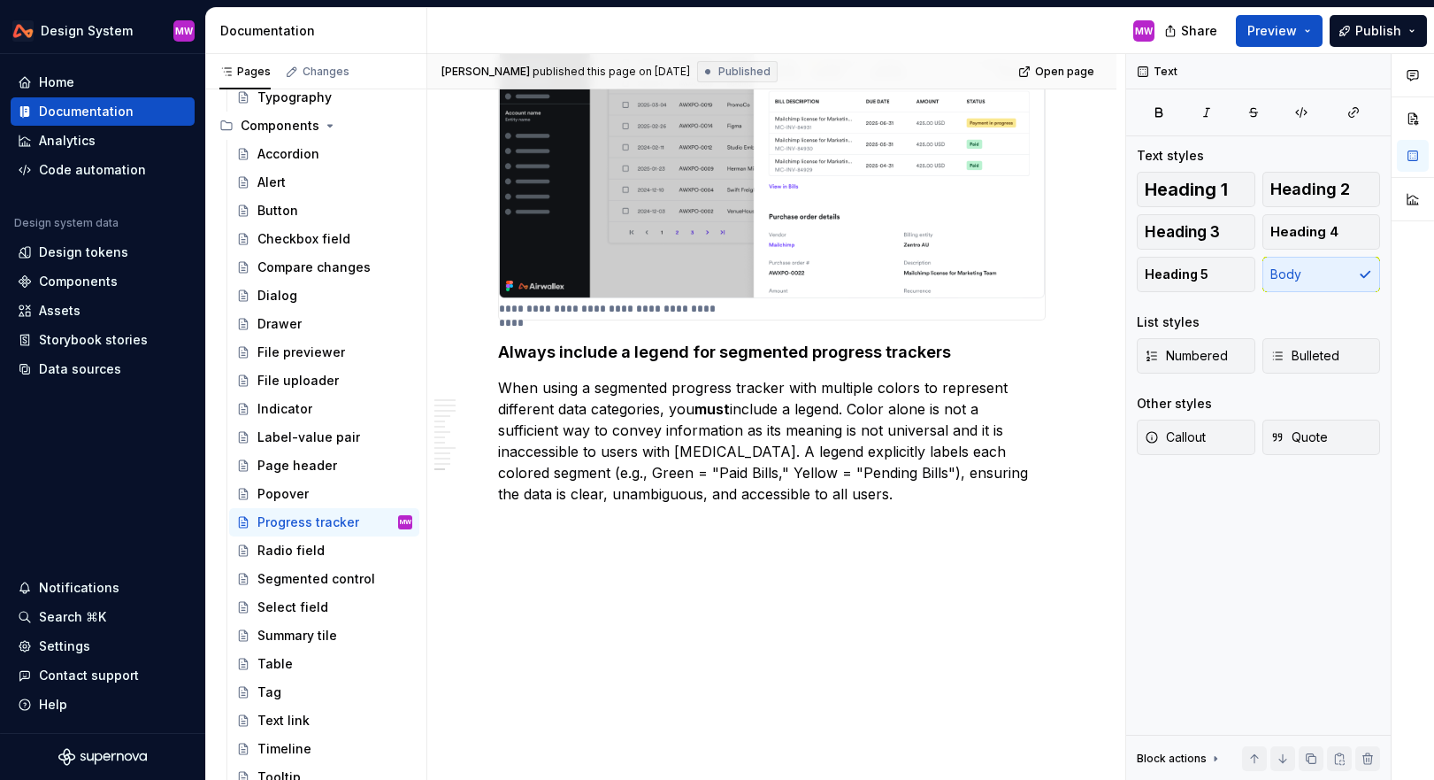
scroll to position [5327, 0]
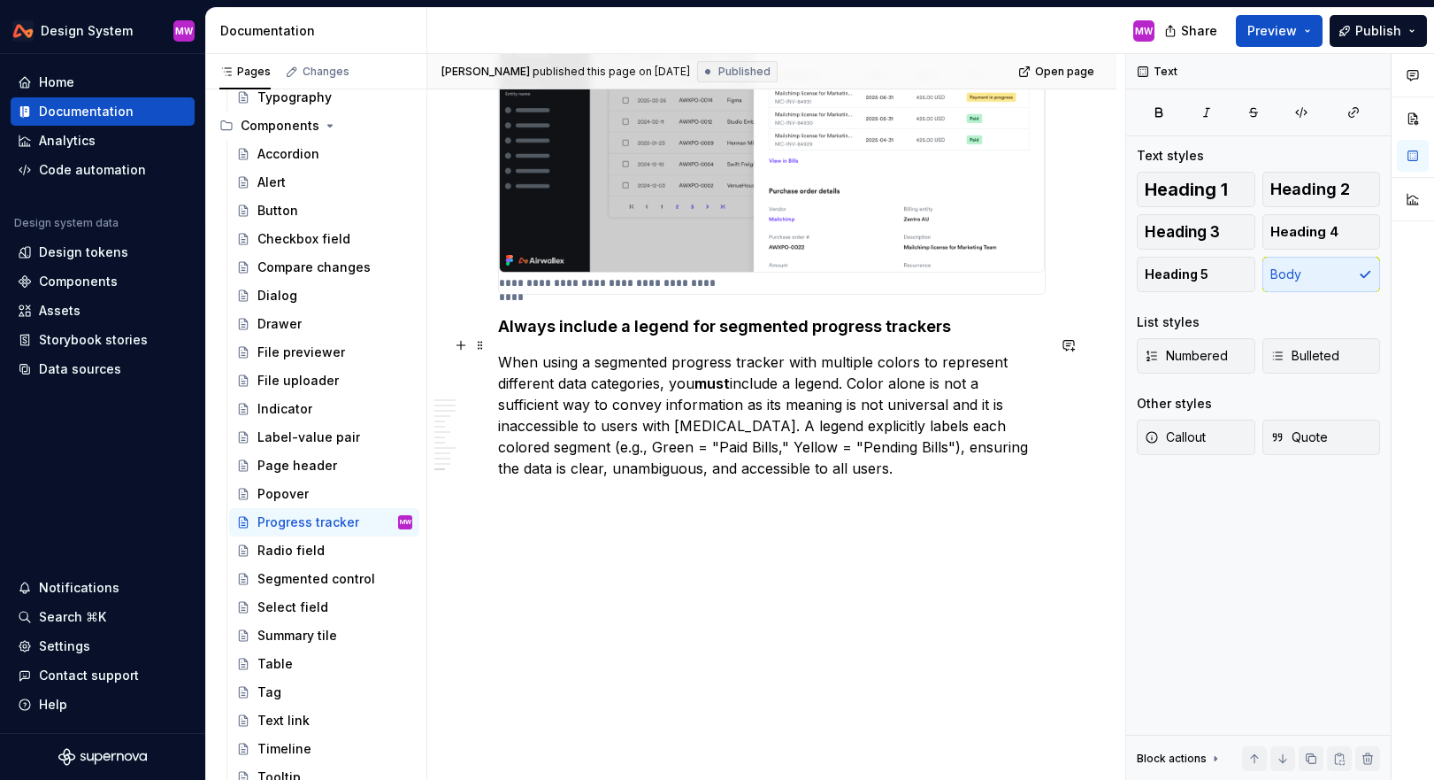
click at [1033, 409] on p "When using a segmented progress tracker with multiple colors to represent diffe…" at bounding box center [772, 414] width 548 height 127
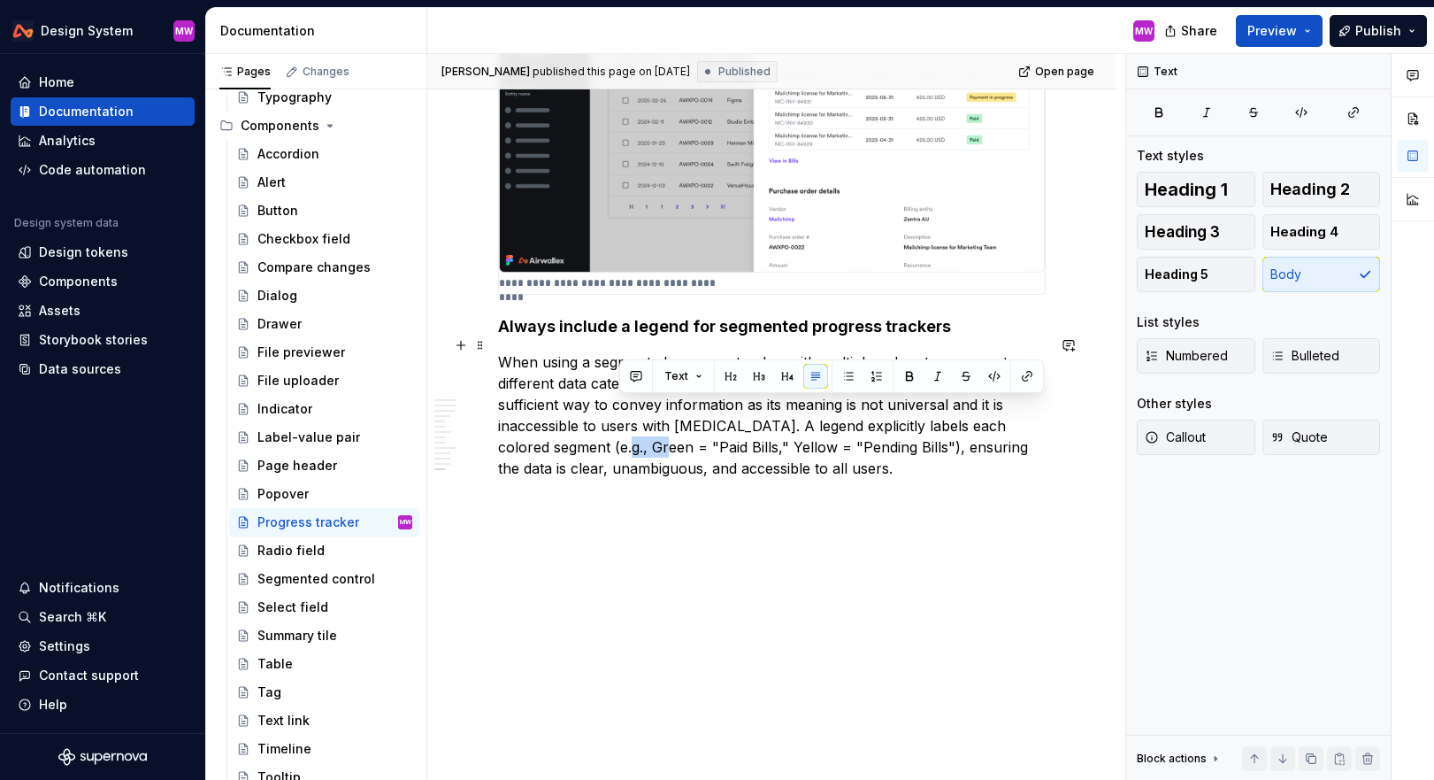
drag, startPoint x: 1047, startPoint y: 410, endPoint x: 1010, endPoint y: 410, distance: 37.2
click at [1010, 410] on p "When using a segmented progress tracker with multiple colors to represent diffe…" at bounding box center [772, 414] width 548 height 127
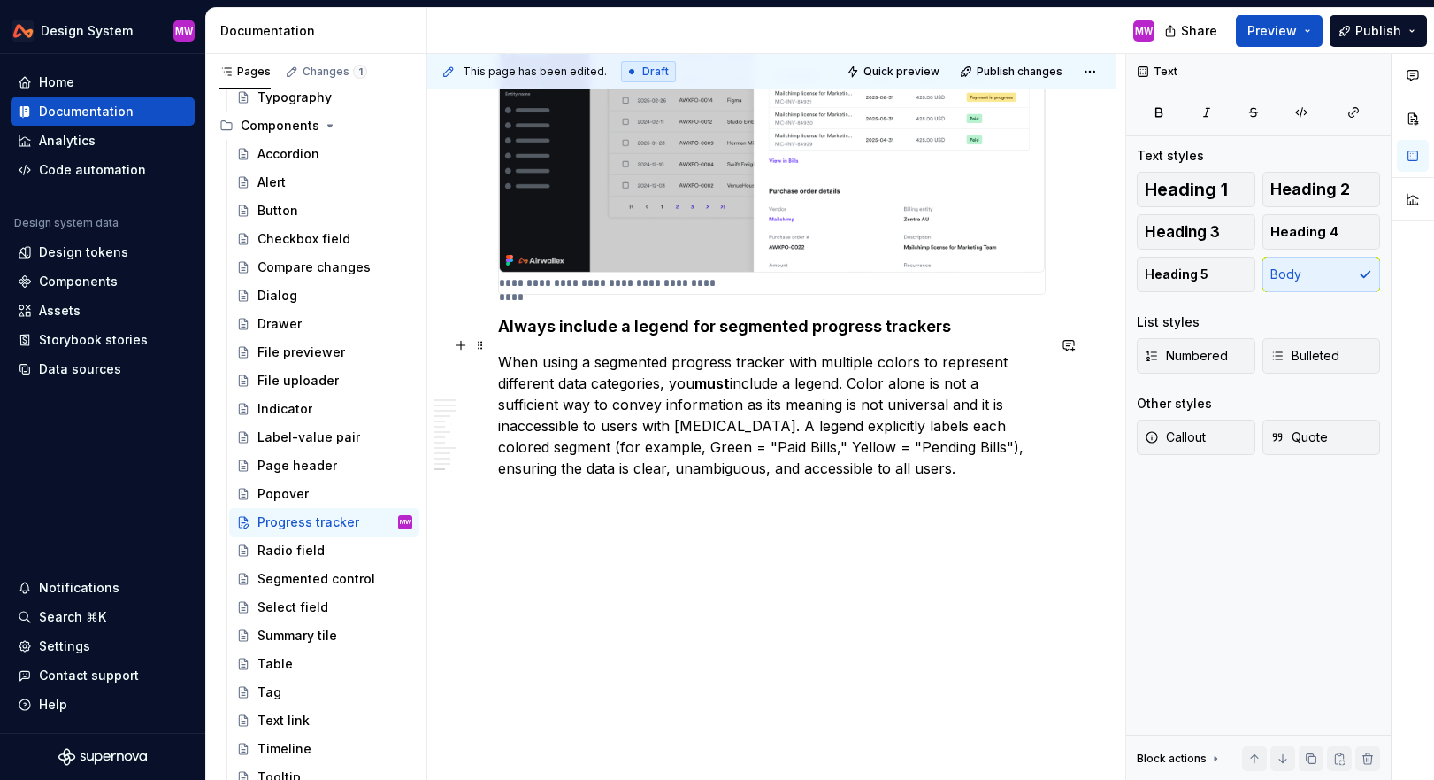
click at [1019, 458] on p "When using a segmented progress tracker with multiple colors to represent diffe…" at bounding box center [772, 414] width 548 height 127
click at [1386, 32] on span "Publish" at bounding box center [1379, 31] width 46 height 18
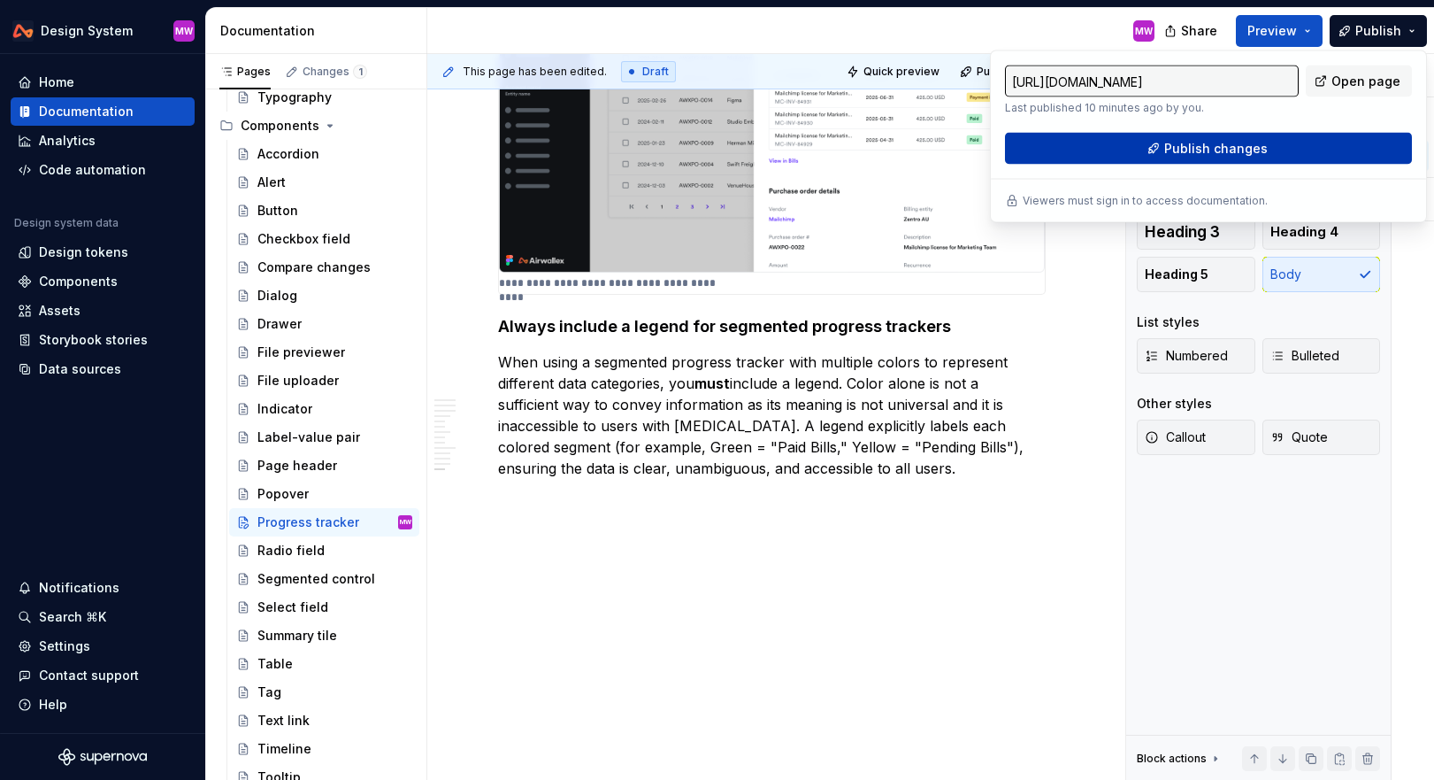
click at [1297, 139] on button "Publish changes" at bounding box center [1208, 149] width 407 height 32
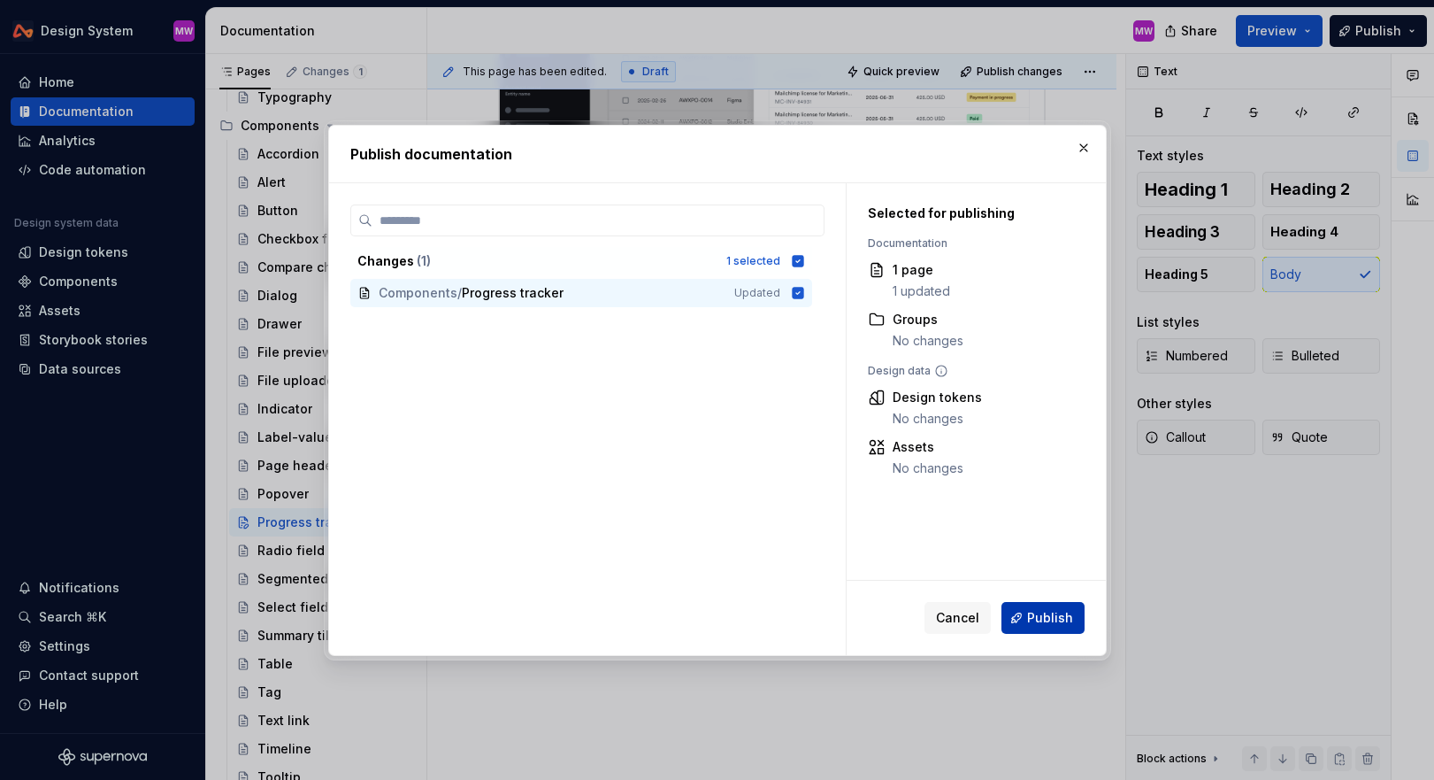
click at [1034, 618] on span "Publish" at bounding box center [1050, 618] width 46 height 18
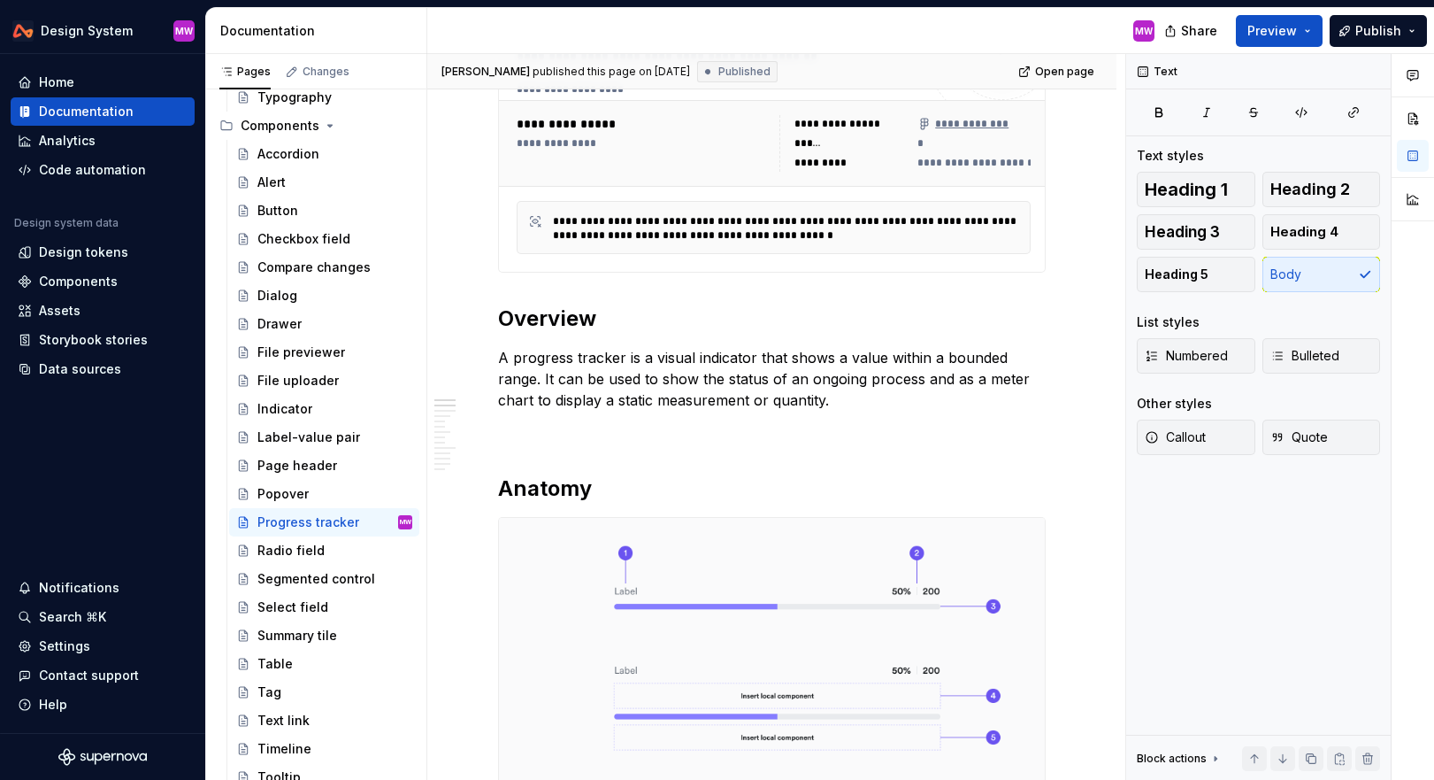
scroll to position [0, 0]
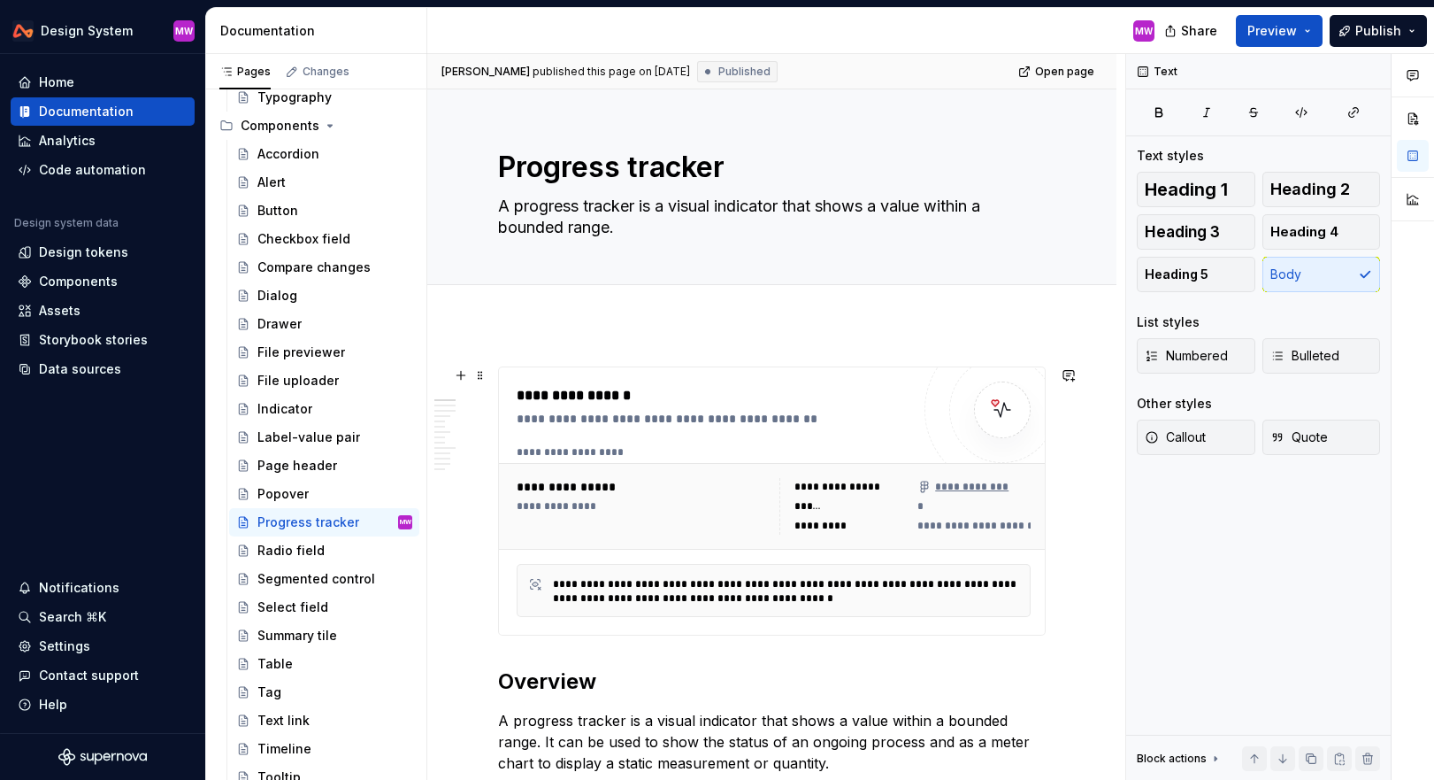
click at [654, 449] on div "**********" at bounding box center [778, 452] width 523 height 14
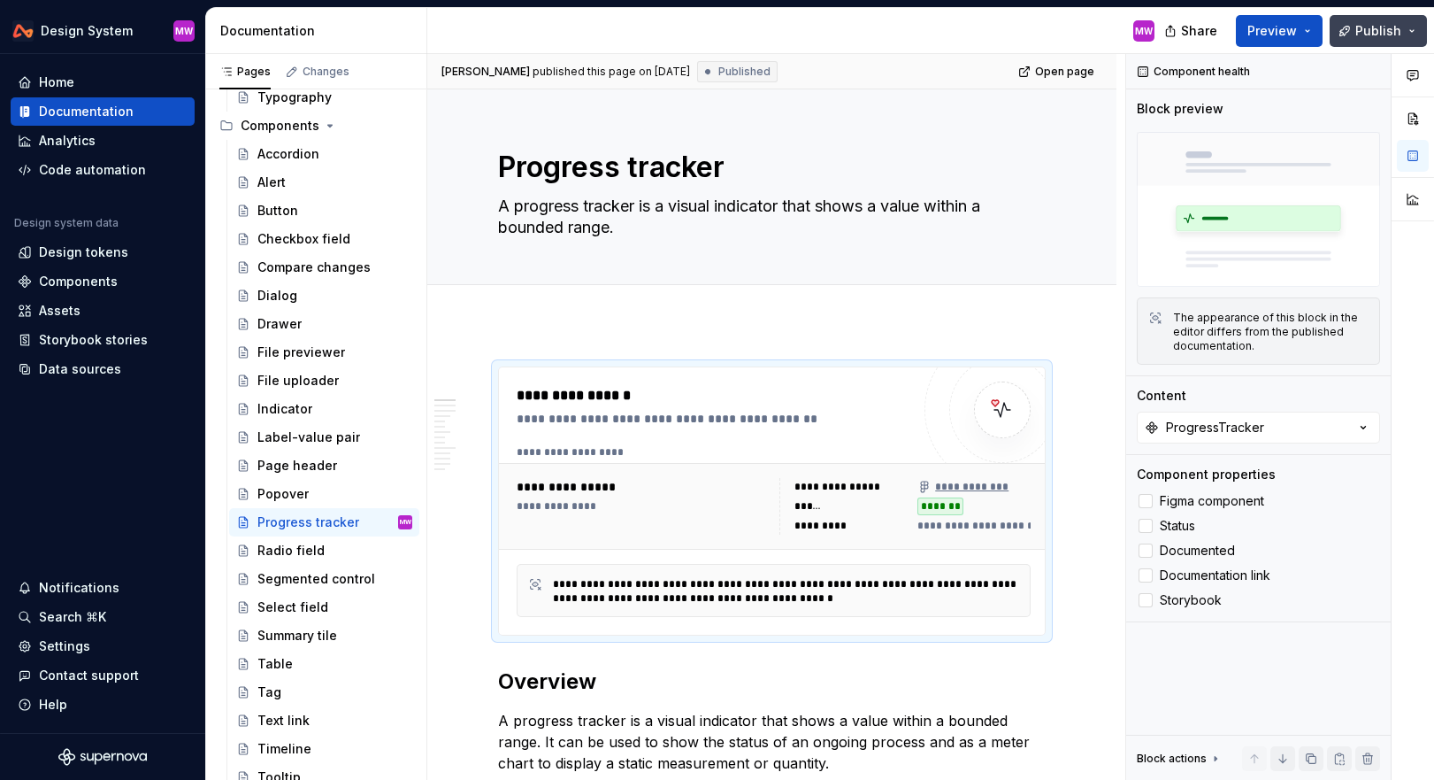
click at [1371, 38] on button "Publish" at bounding box center [1378, 31] width 97 height 32
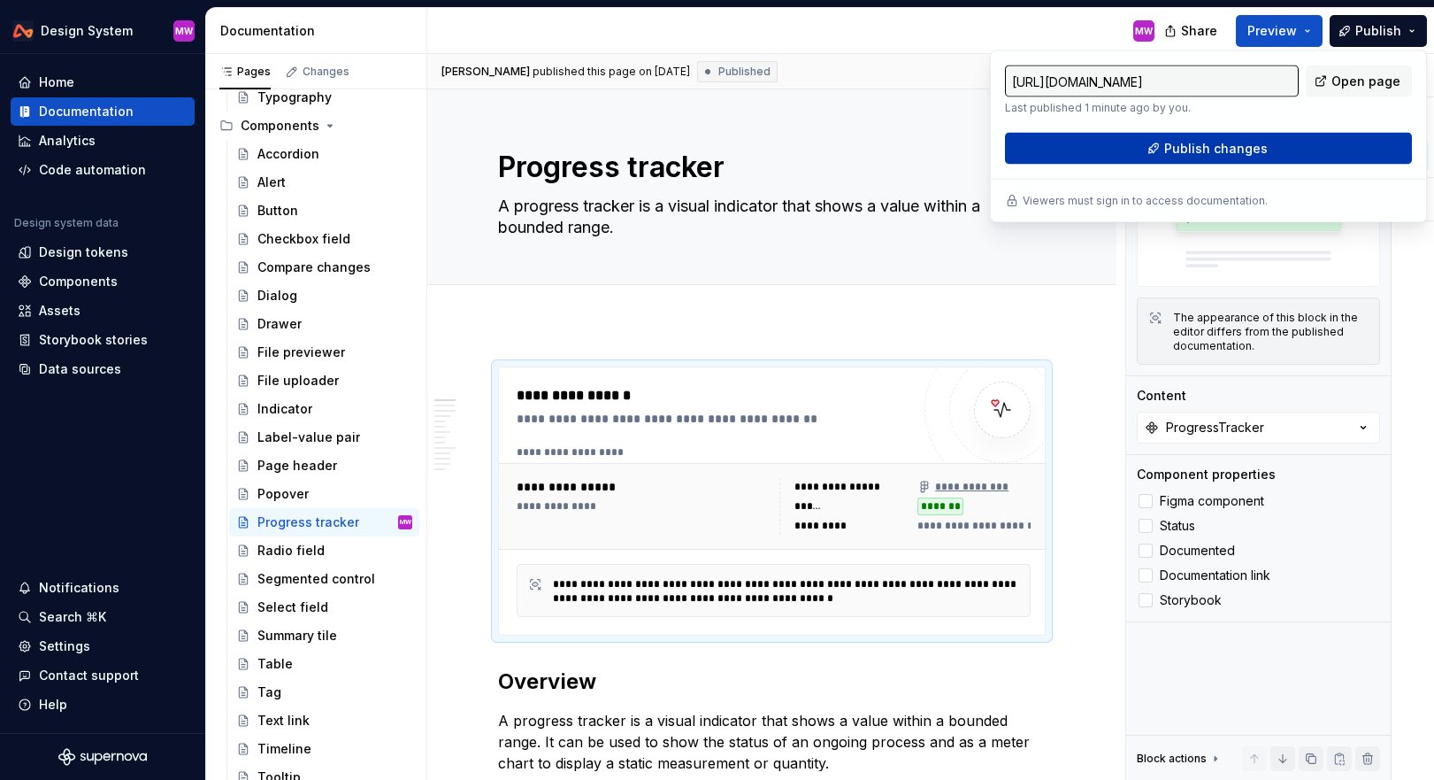
click at [1231, 160] on button "Publish changes" at bounding box center [1208, 149] width 407 height 32
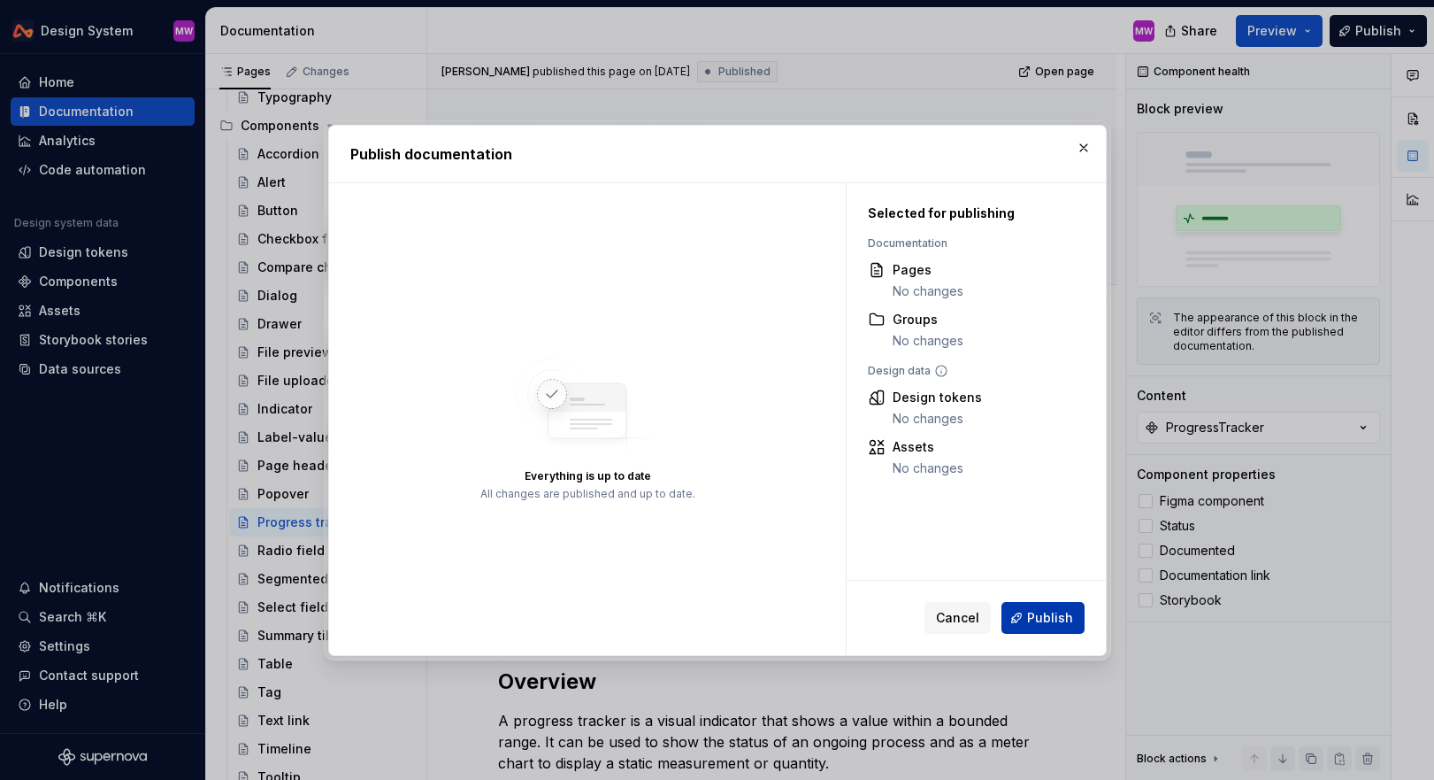
click at [1048, 607] on button "Publish" at bounding box center [1043, 618] width 83 height 32
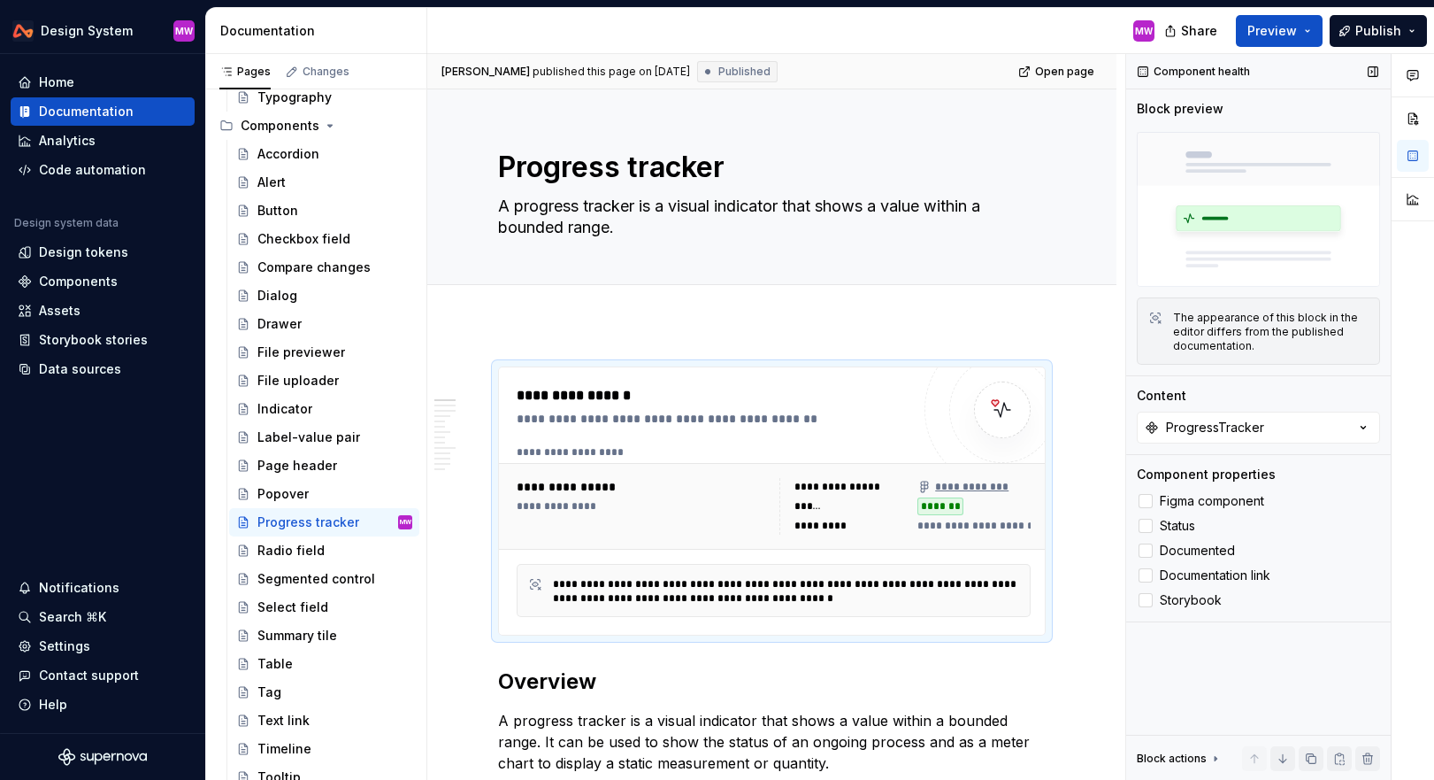
click at [1266, 207] on img at bounding box center [1258, 209] width 243 height 155
click at [1235, 421] on div "ProgressTracker" at bounding box center [1215, 428] width 98 height 18
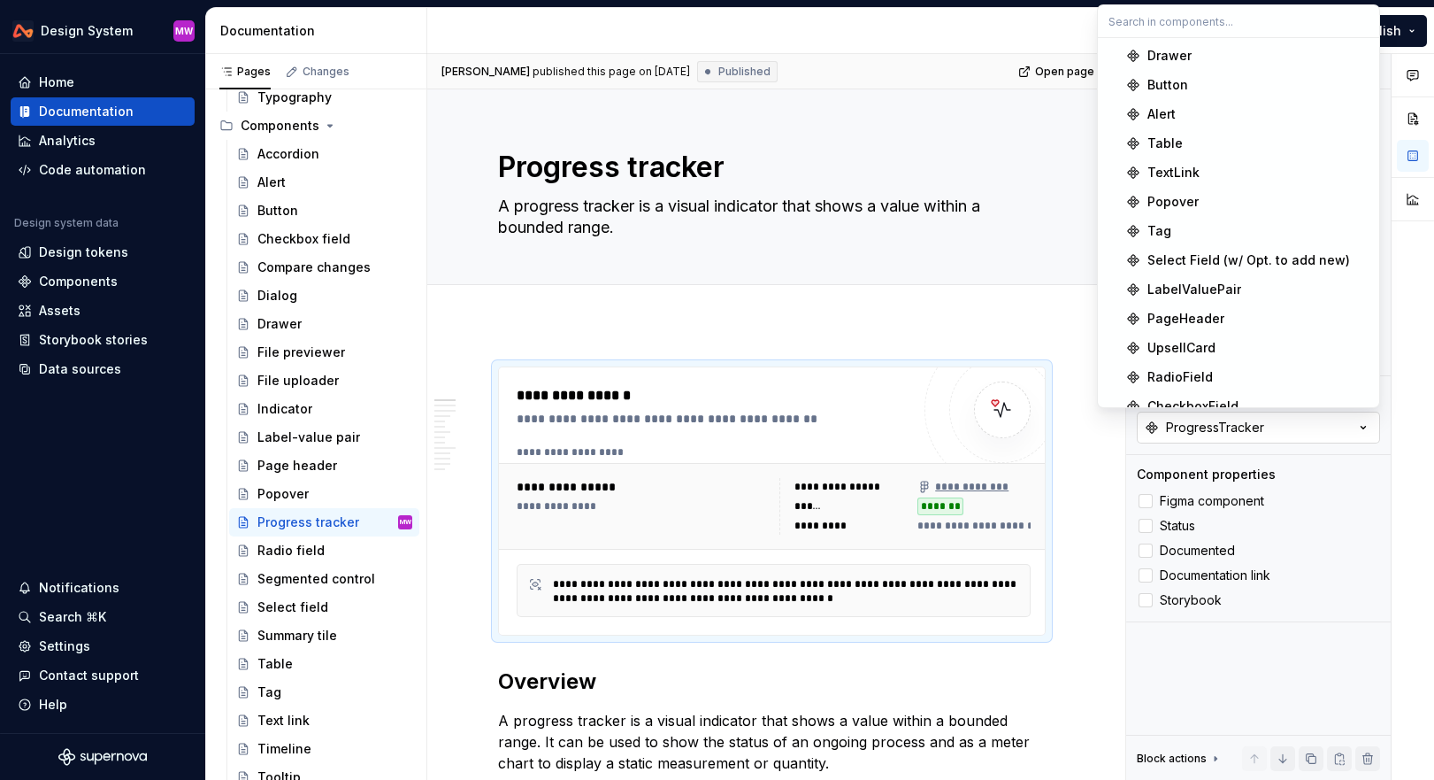
click at [1235, 421] on div "ProgressTracker" at bounding box center [1215, 428] width 98 height 18
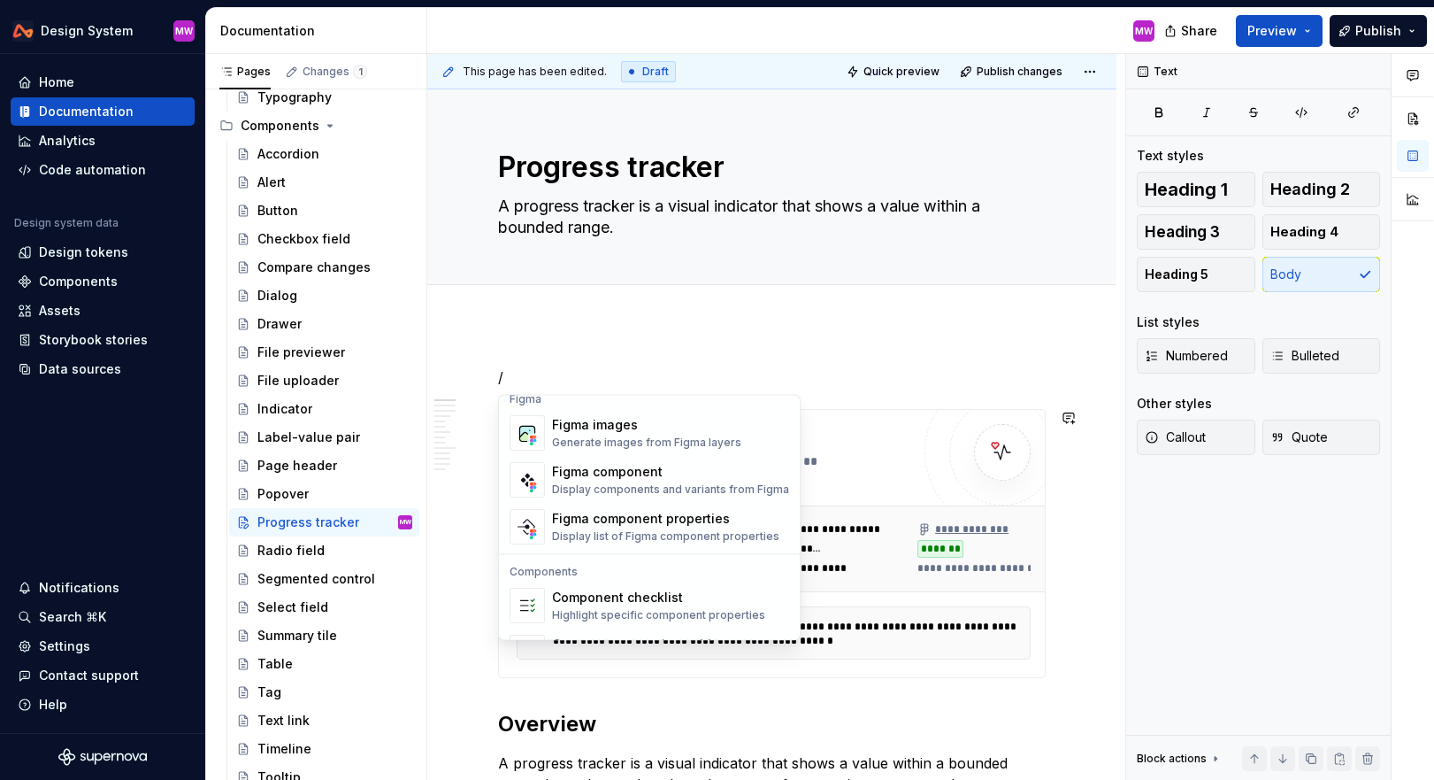
scroll to position [1762, 0]
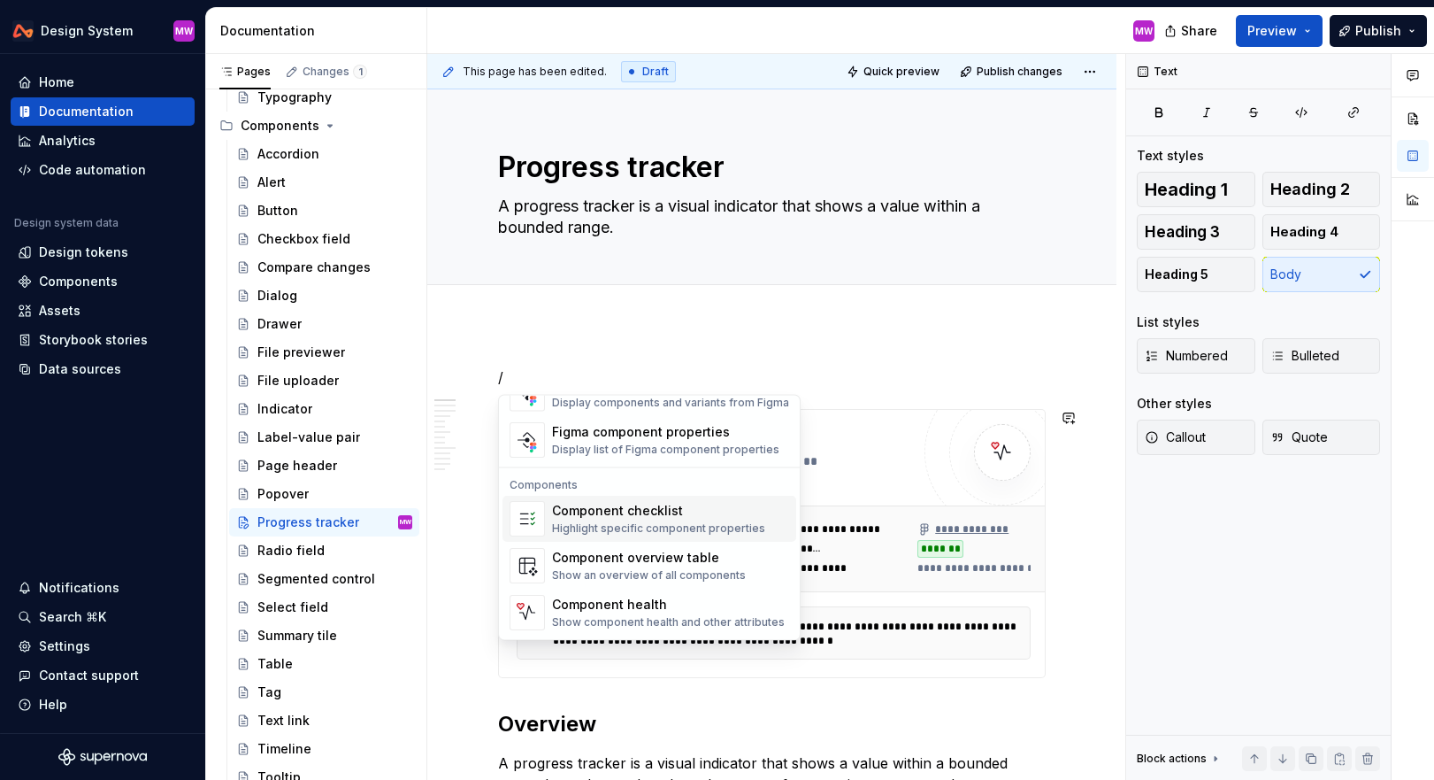
click at [649, 528] on div "Highlight specific component properties" at bounding box center [658, 529] width 213 height 14
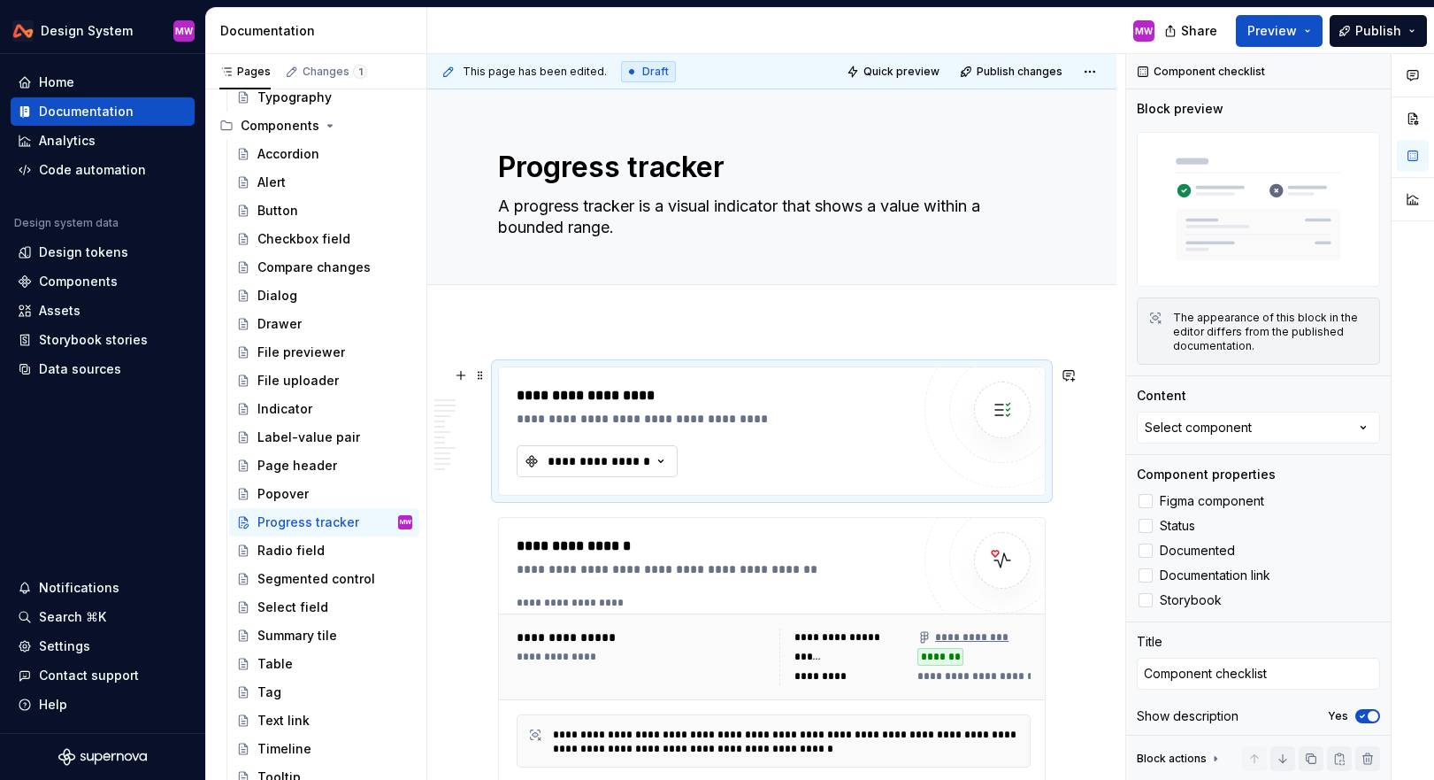
click at [650, 466] on div "**********" at bounding box center [599, 461] width 106 height 18
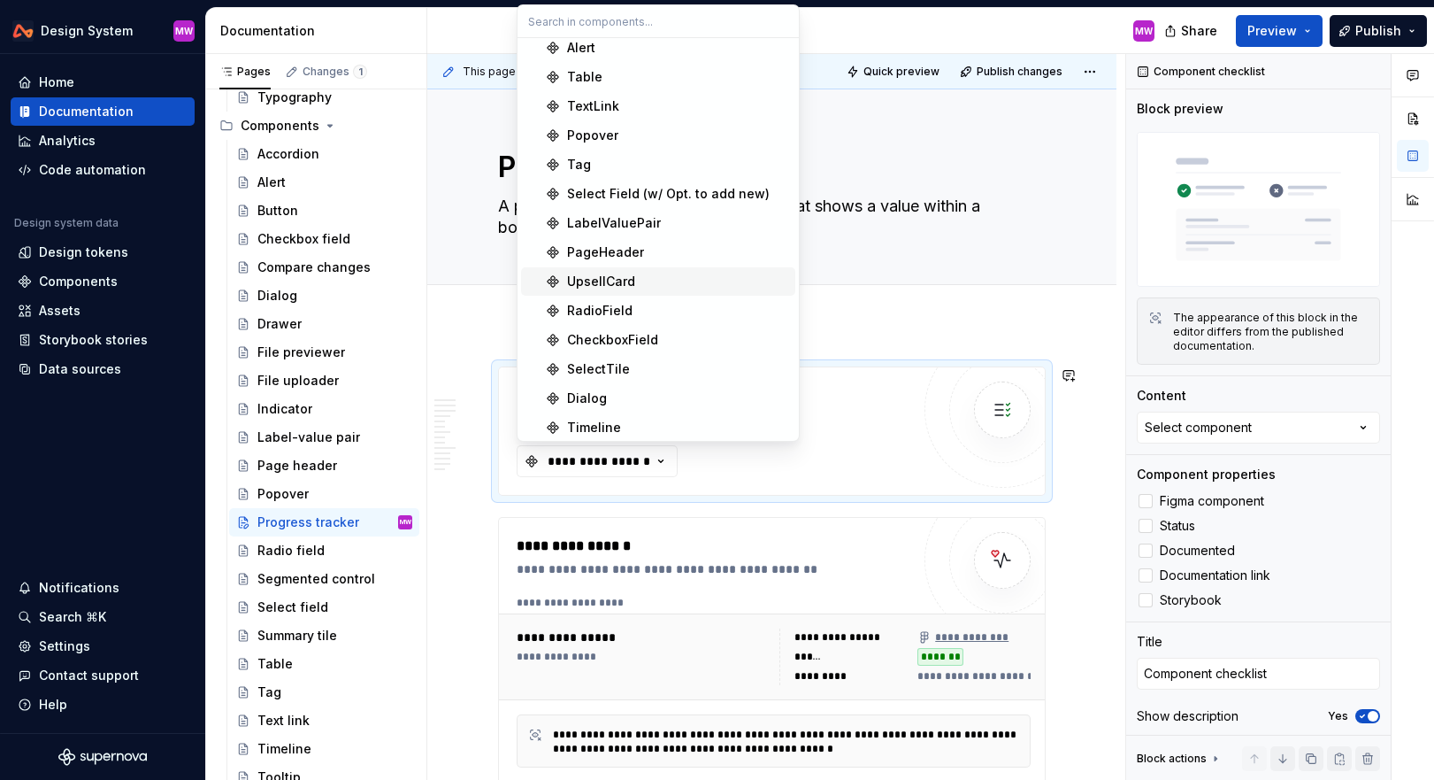
scroll to position [100, 0]
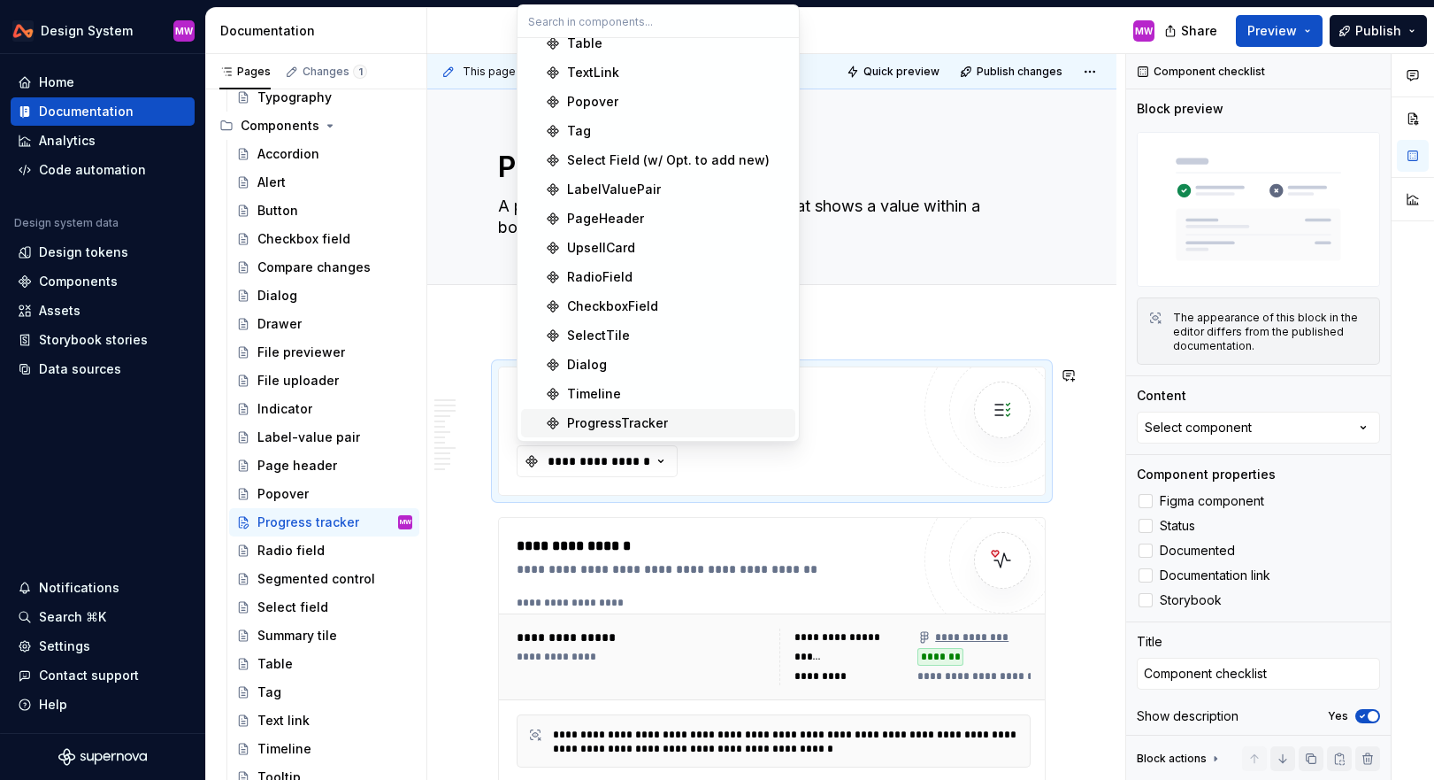
click at [636, 414] on div "ProgressTracker" at bounding box center [617, 423] width 101 height 18
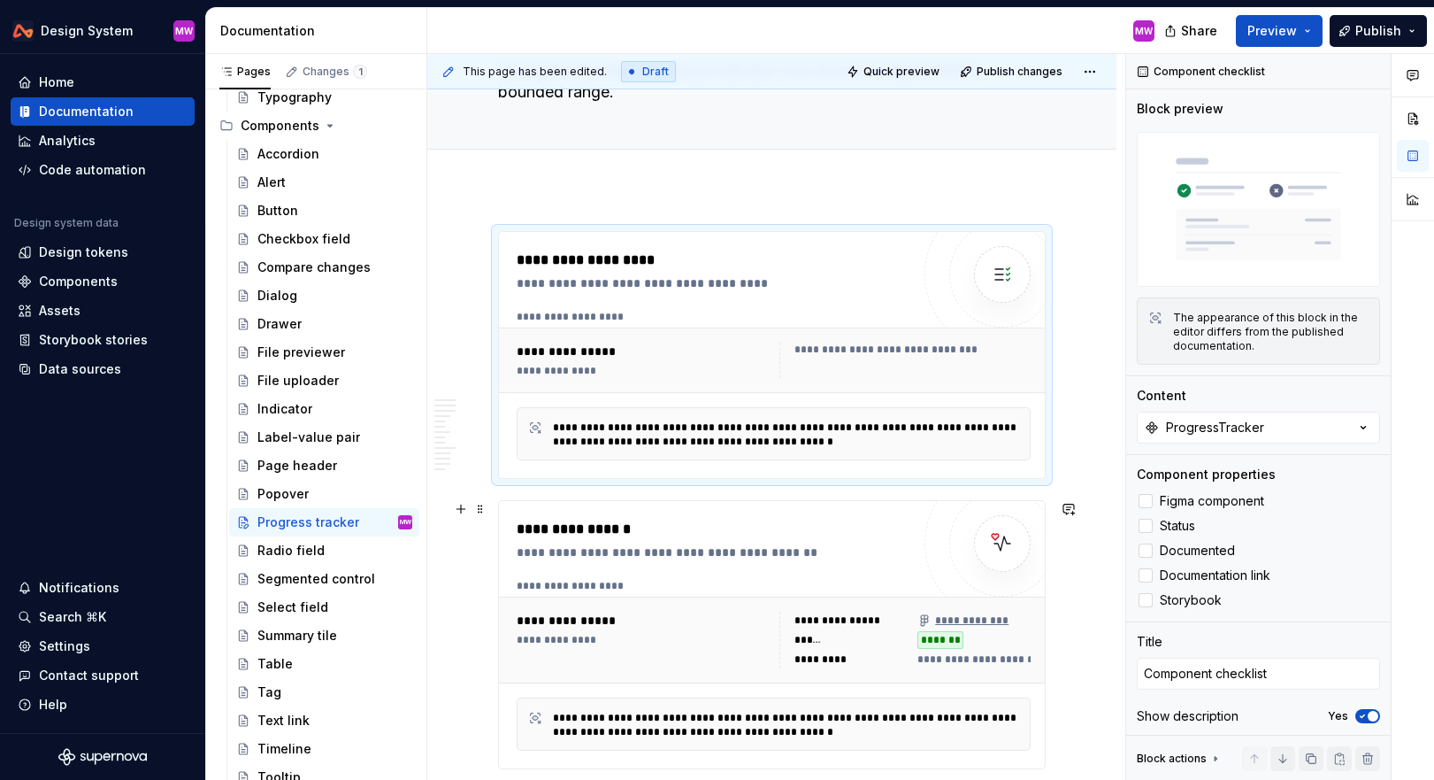
scroll to position [269, 0]
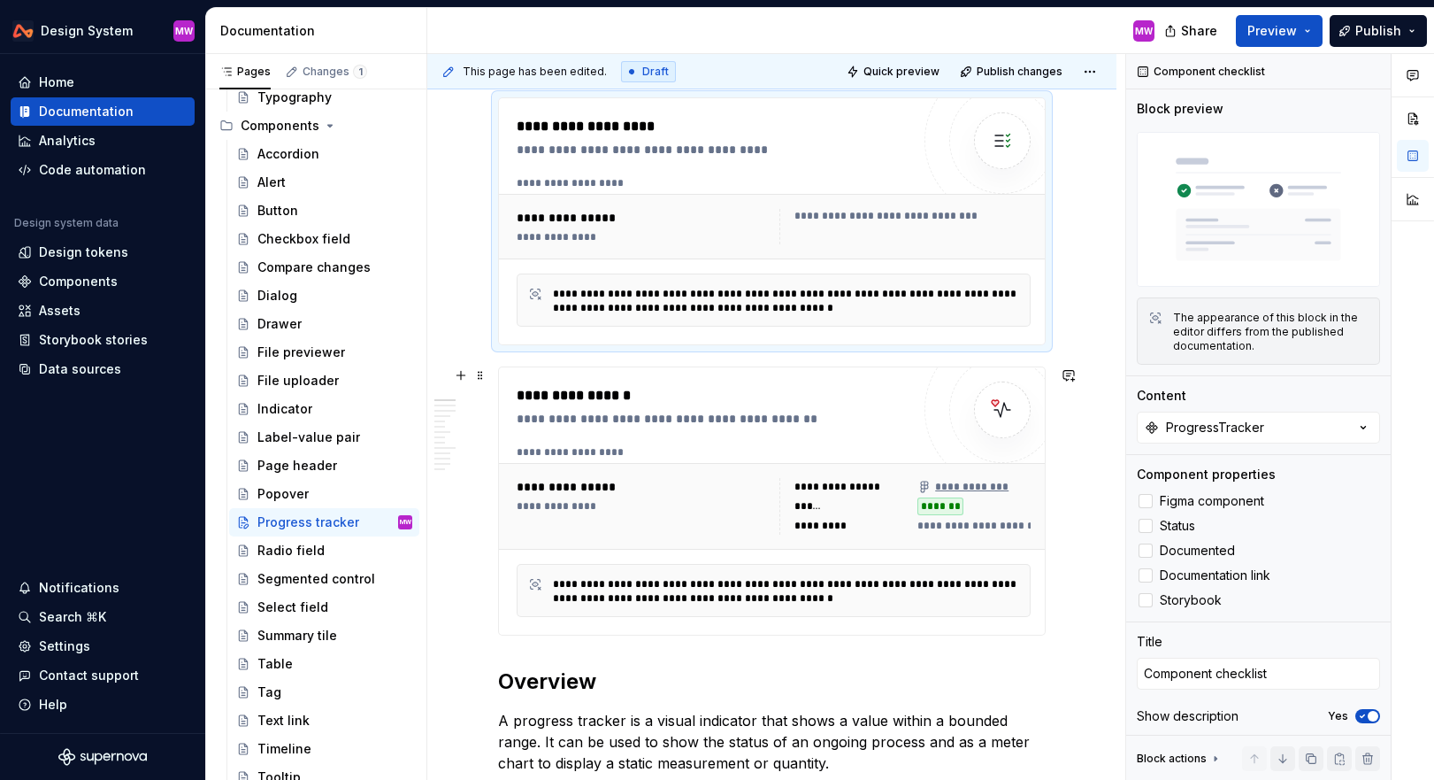
click at [683, 401] on div "**********" at bounding box center [718, 395] width 403 height 21
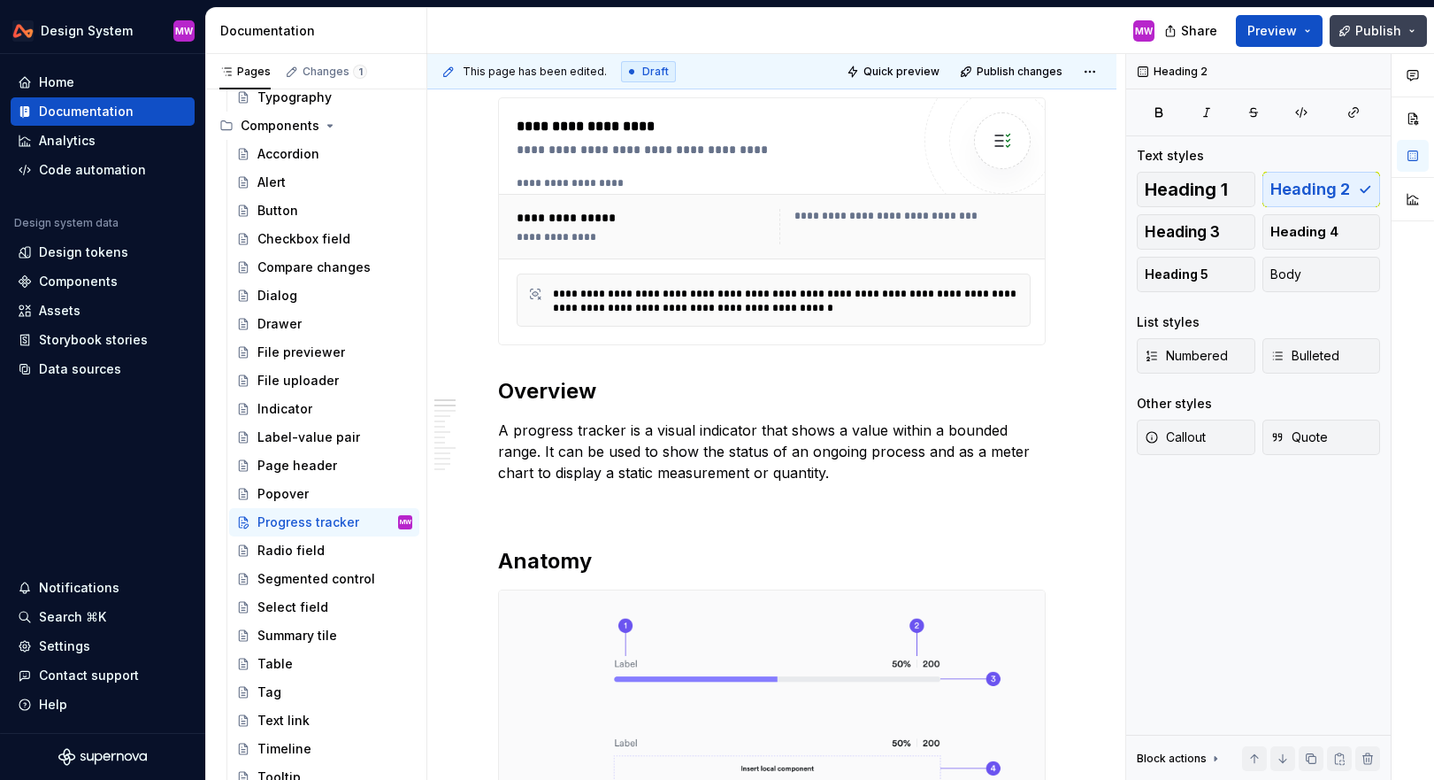
click at [1388, 36] on span "Publish" at bounding box center [1379, 31] width 46 height 18
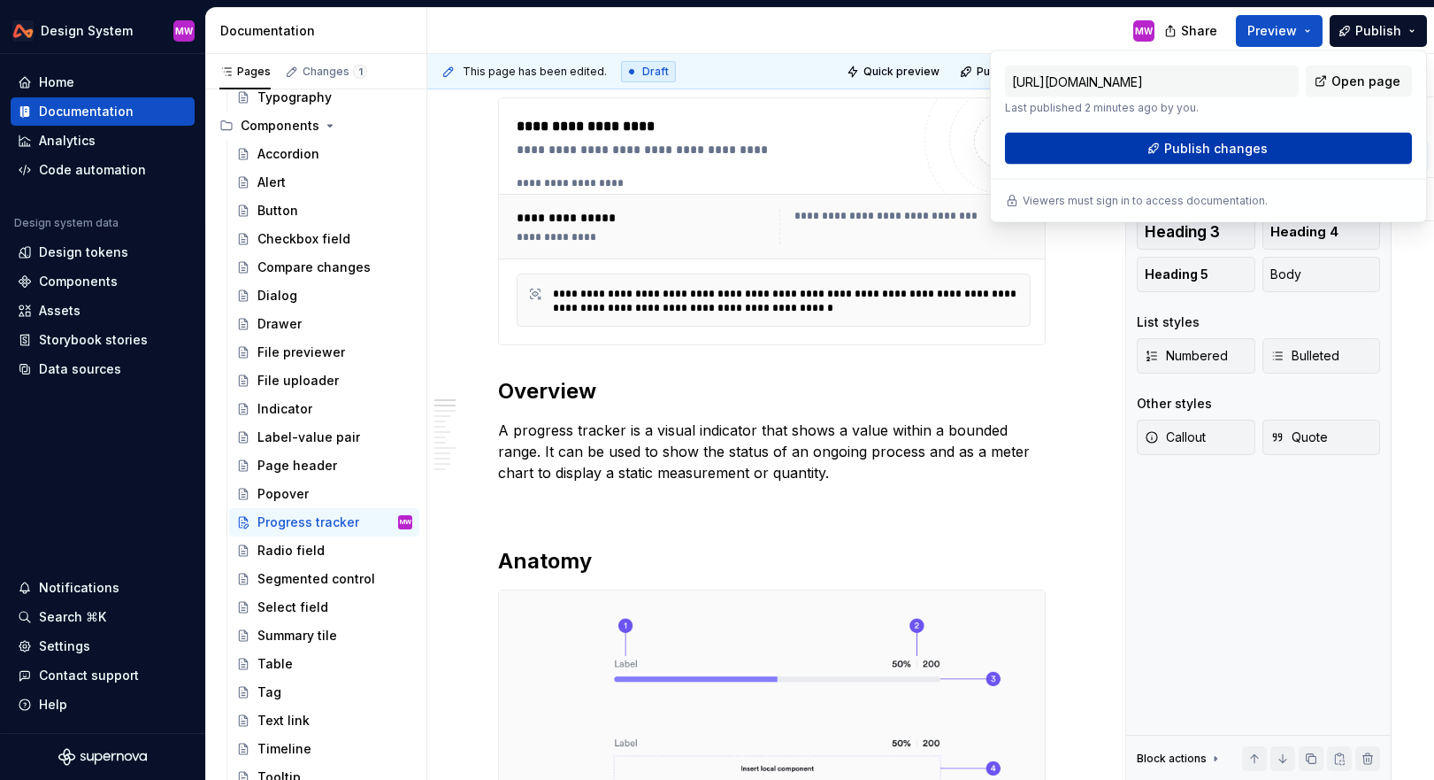
click at [1233, 147] on span "Publish changes" at bounding box center [1217, 149] width 104 height 18
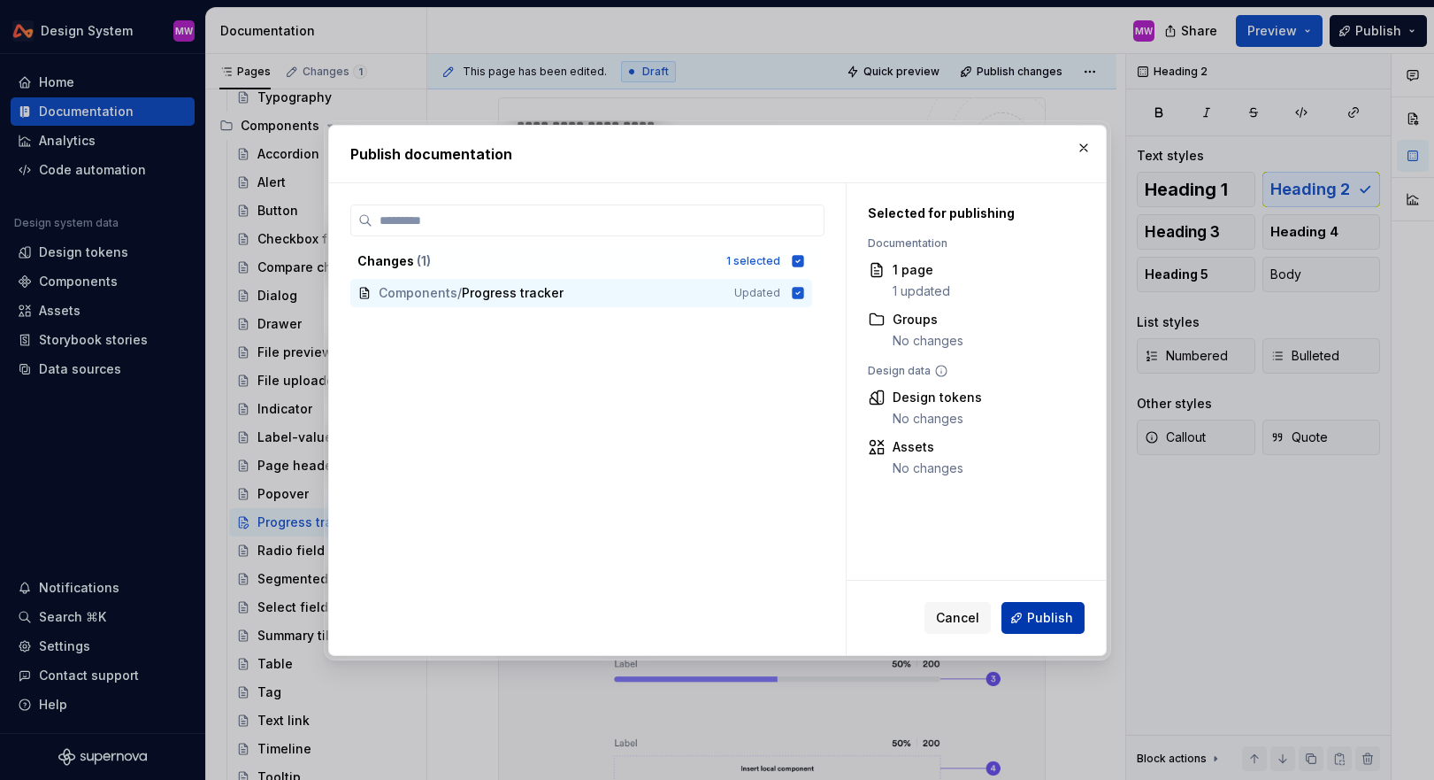
click at [1026, 606] on button "Publish" at bounding box center [1043, 618] width 83 height 32
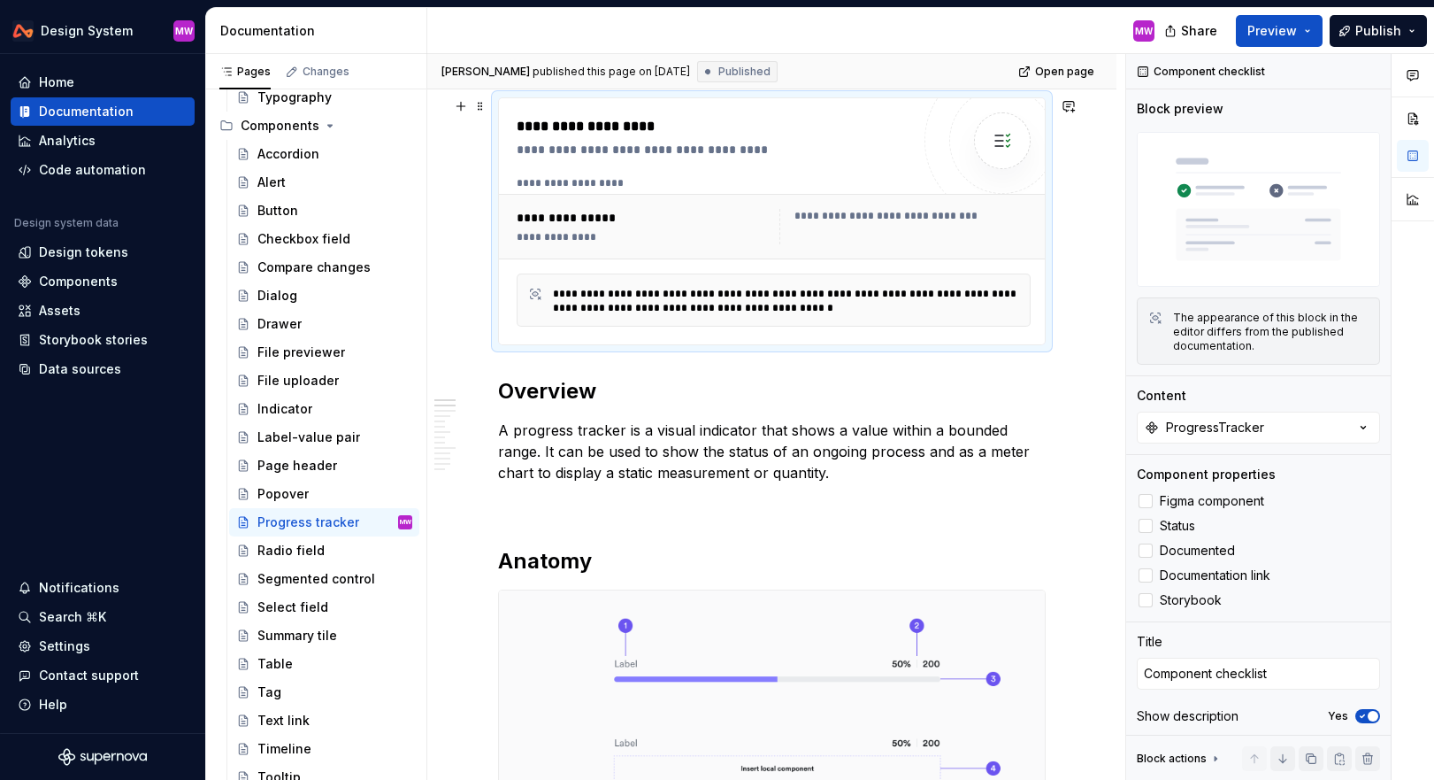
click at [701, 230] on div "**********" at bounding box center [645, 237] width 257 height 14
click at [1141, 502] on div at bounding box center [1146, 501] width 14 height 14
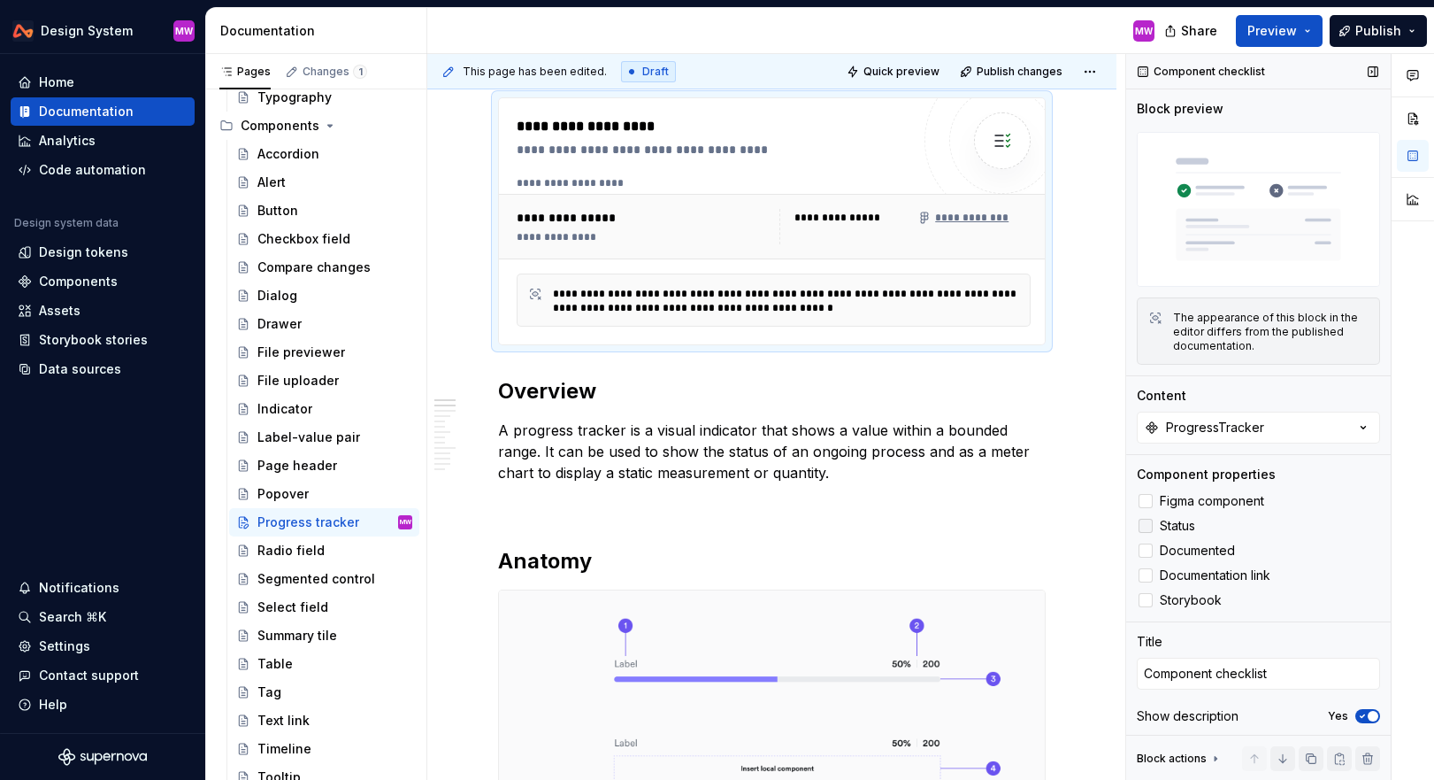
click at [1144, 530] on div at bounding box center [1146, 526] width 14 height 14
click at [1148, 574] on div at bounding box center [1146, 575] width 14 height 14
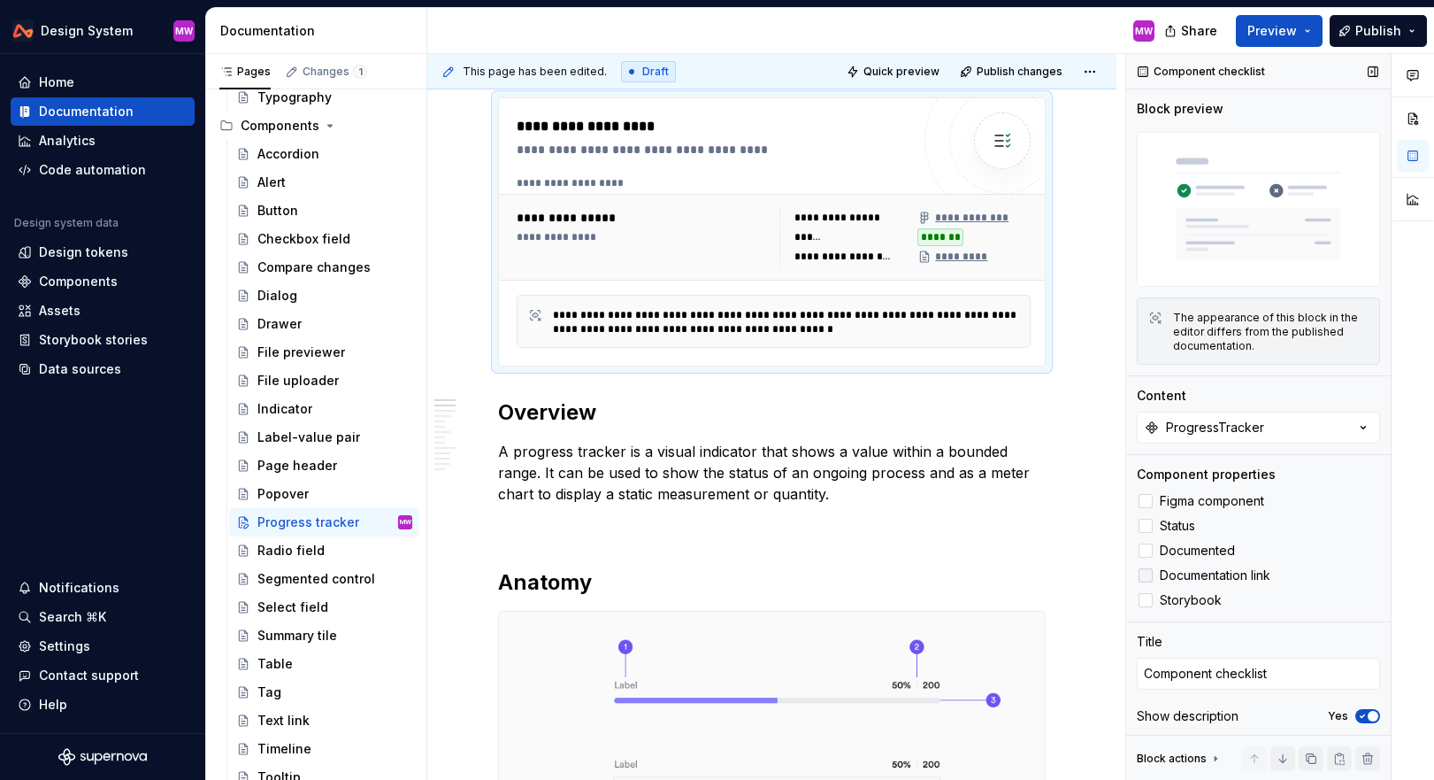
click at [1146, 575] on icon at bounding box center [1146, 575] width 0 height 0
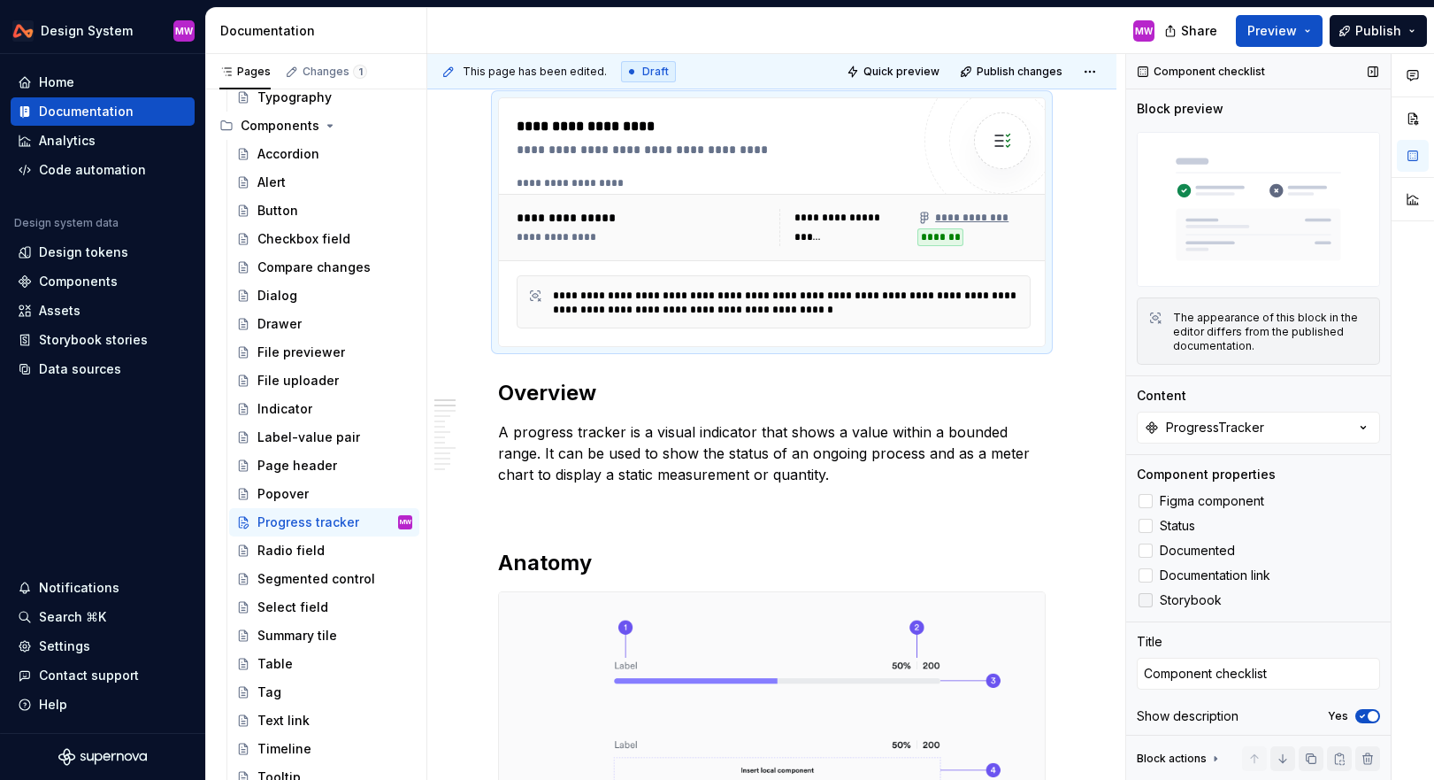
click at [1150, 603] on div at bounding box center [1146, 600] width 14 height 14
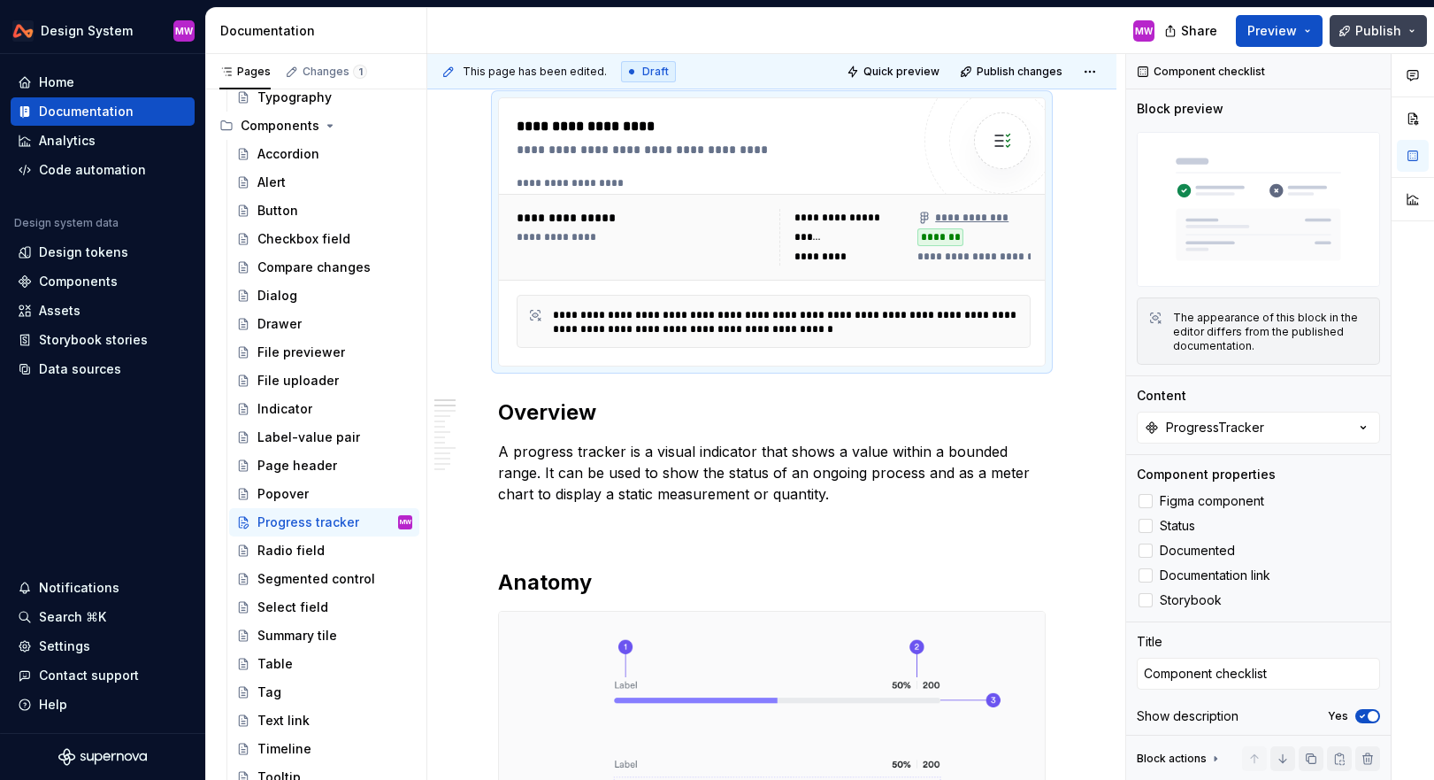
click at [1379, 34] on span "Publish" at bounding box center [1379, 31] width 46 height 18
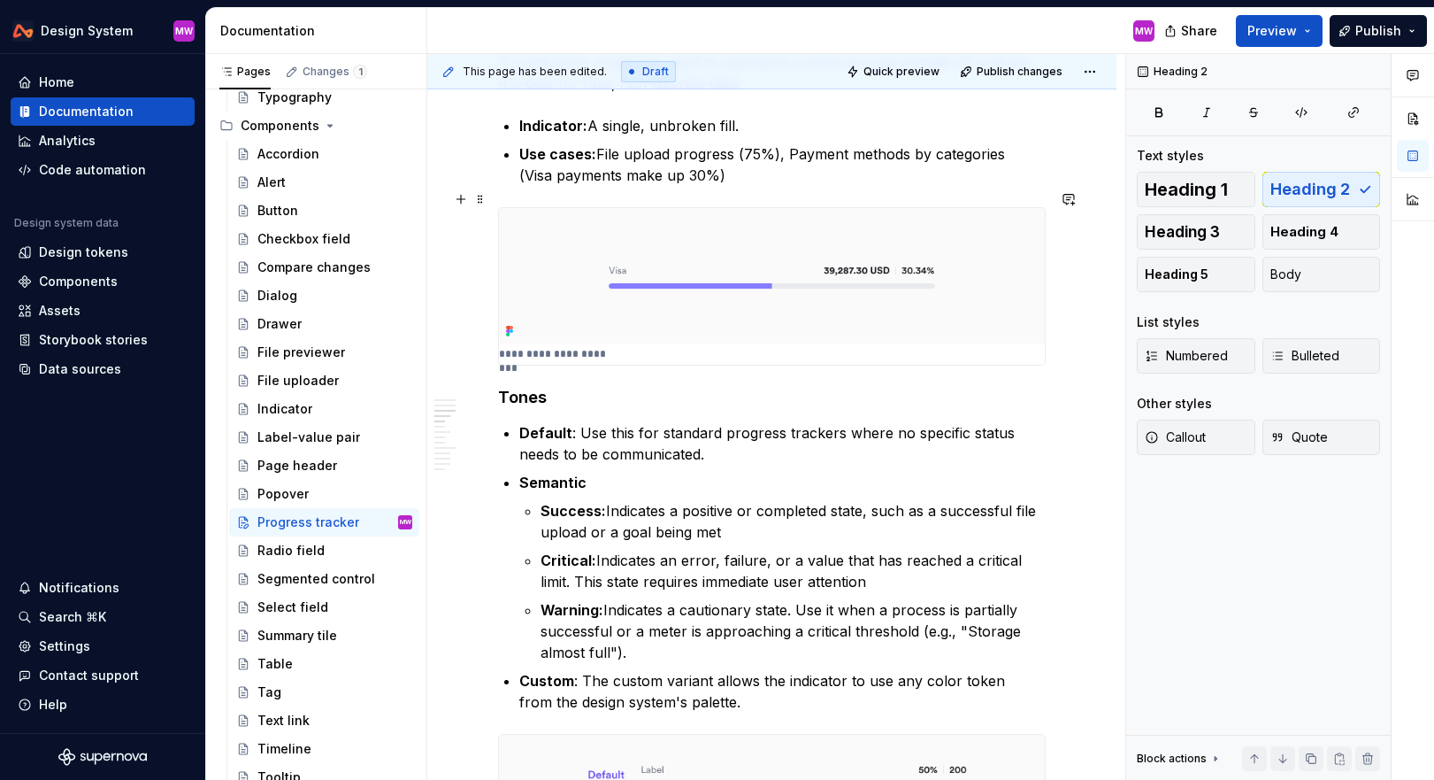
scroll to position [1736, 0]
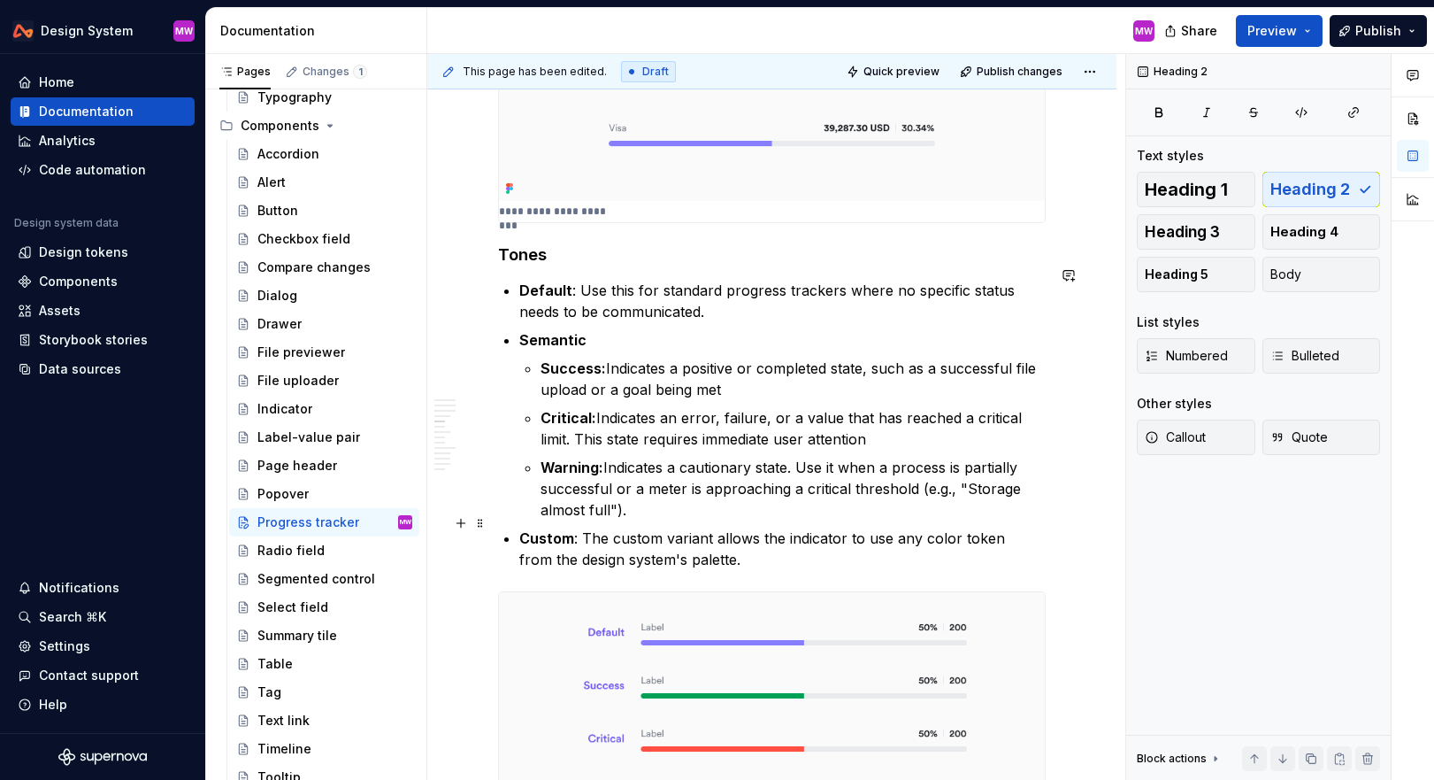
click at [842, 527] on p "Custom : The custom variant allows the indicator to use any color token from th…" at bounding box center [782, 548] width 527 height 42
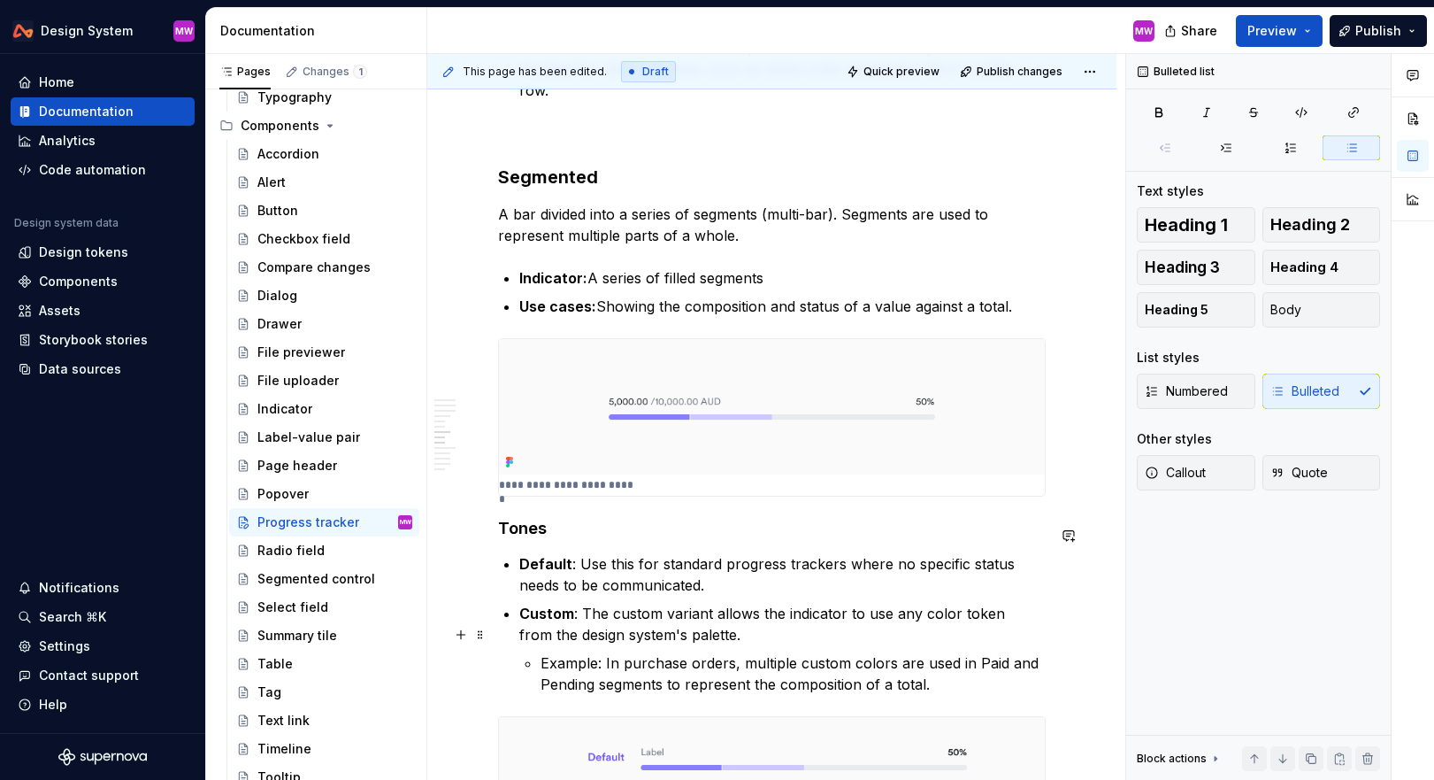
scroll to position [2880, 0]
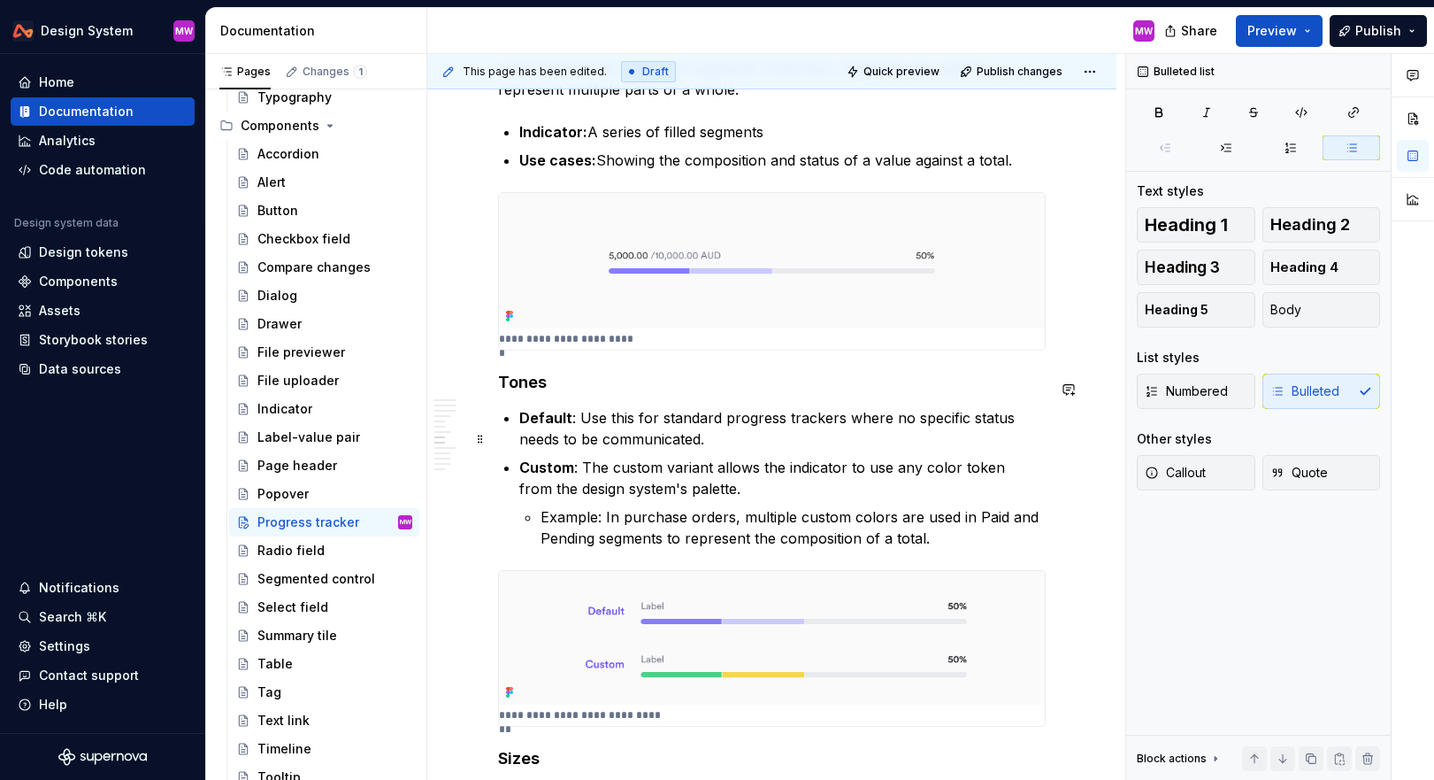
click at [842, 457] on p "Custom : The custom variant allows the indicator to use any color token from th…" at bounding box center [782, 478] width 527 height 42
click at [1366, 39] on button "Publish" at bounding box center [1378, 31] width 97 height 32
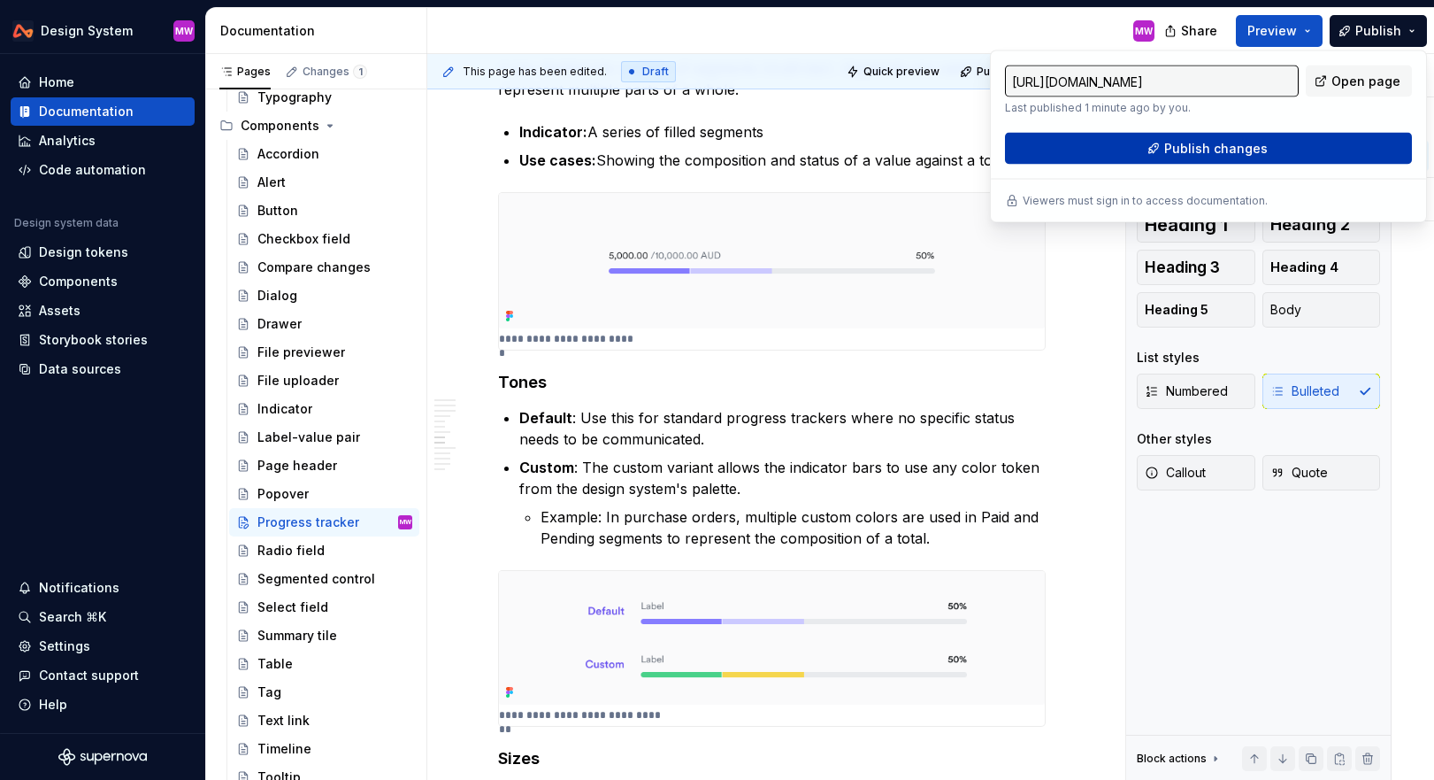
click at [1251, 148] on span "Publish changes" at bounding box center [1217, 149] width 104 height 18
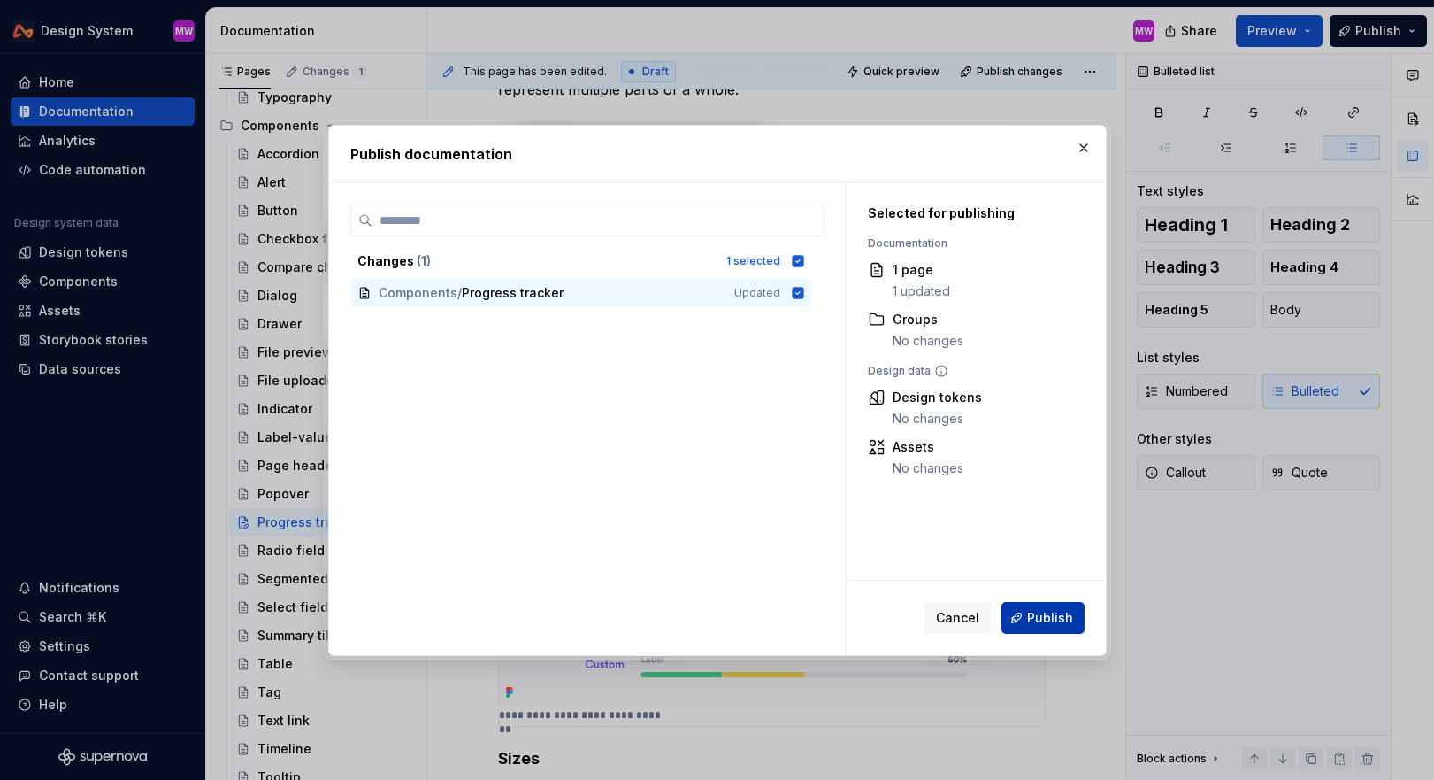
click at [1050, 619] on span "Publish" at bounding box center [1050, 618] width 46 height 18
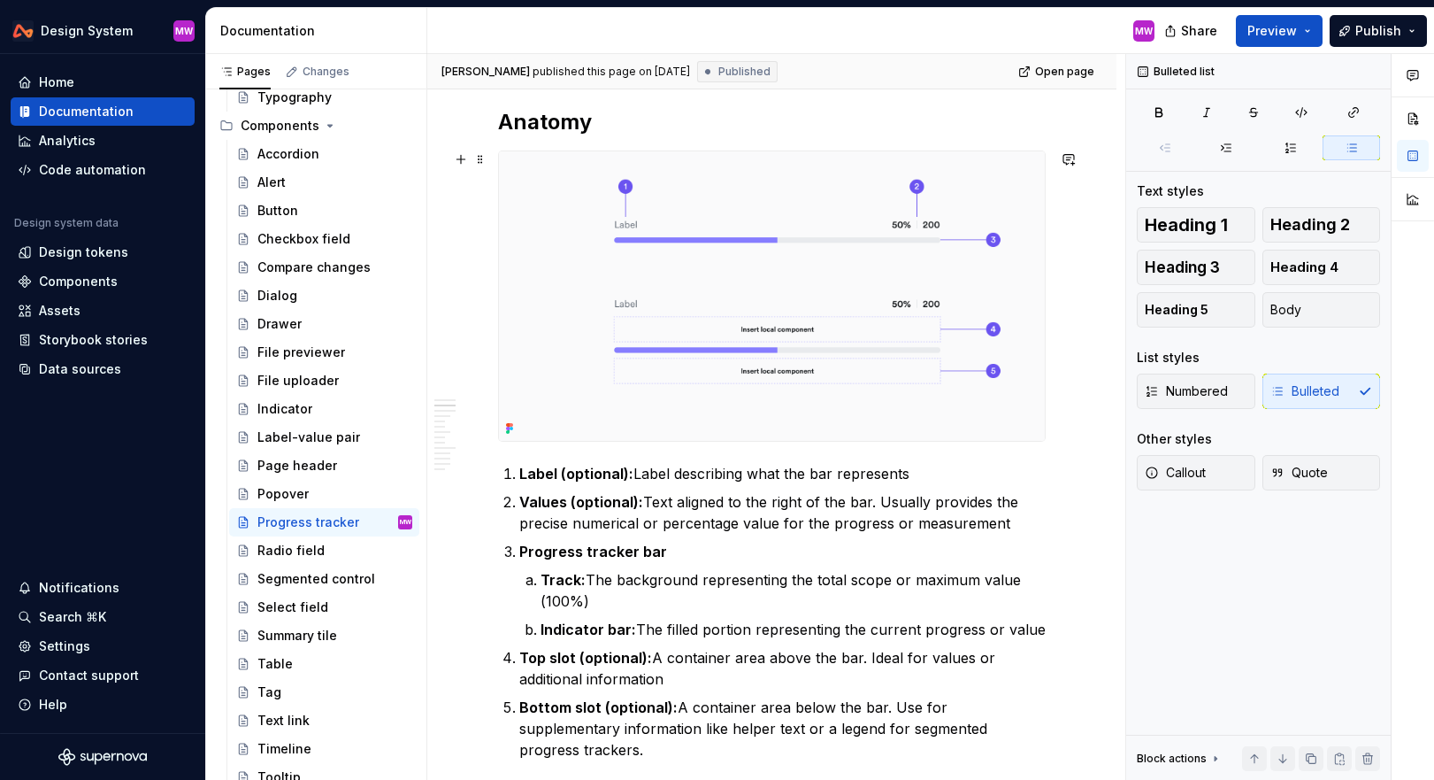
scroll to position [0, 0]
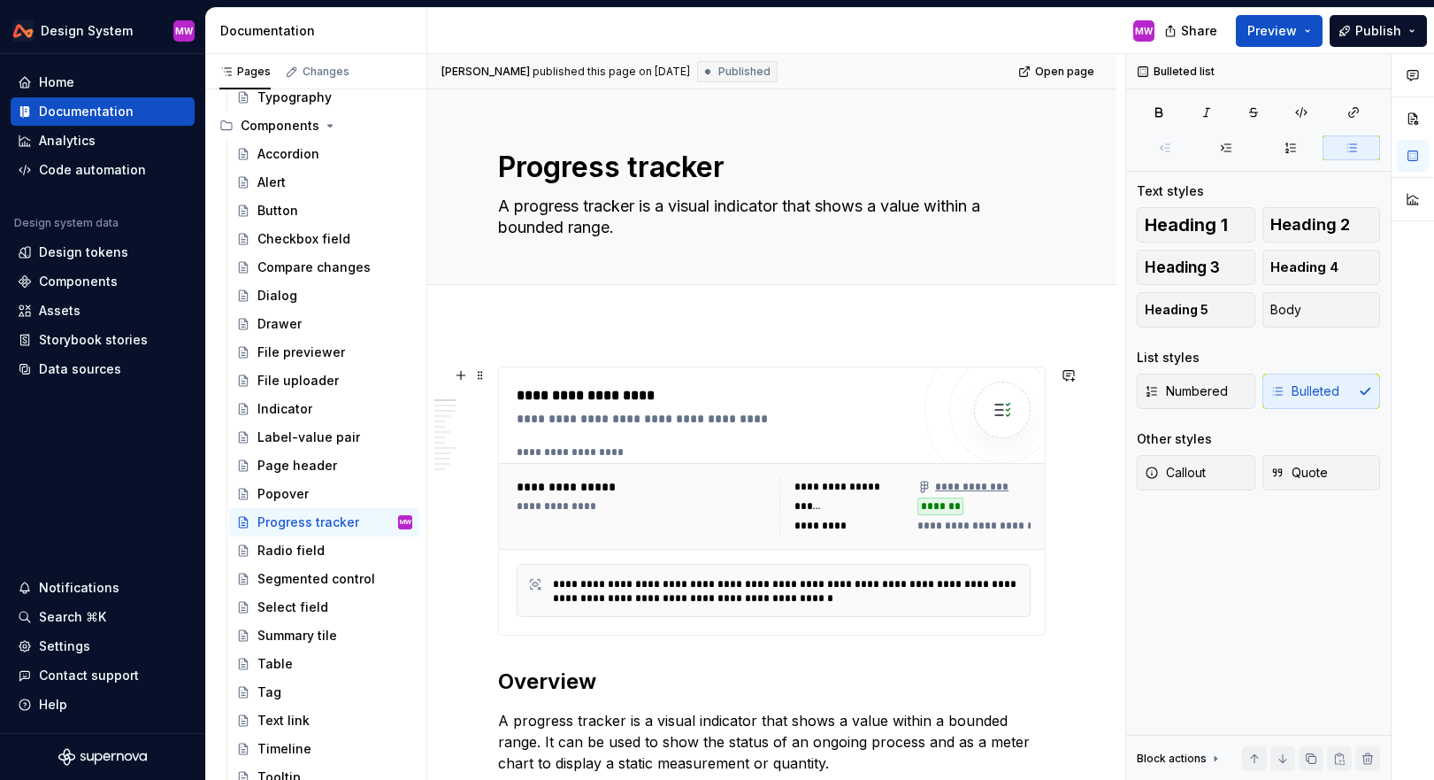
click at [736, 404] on div "**********" at bounding box center [718, 395] width 403 height 21
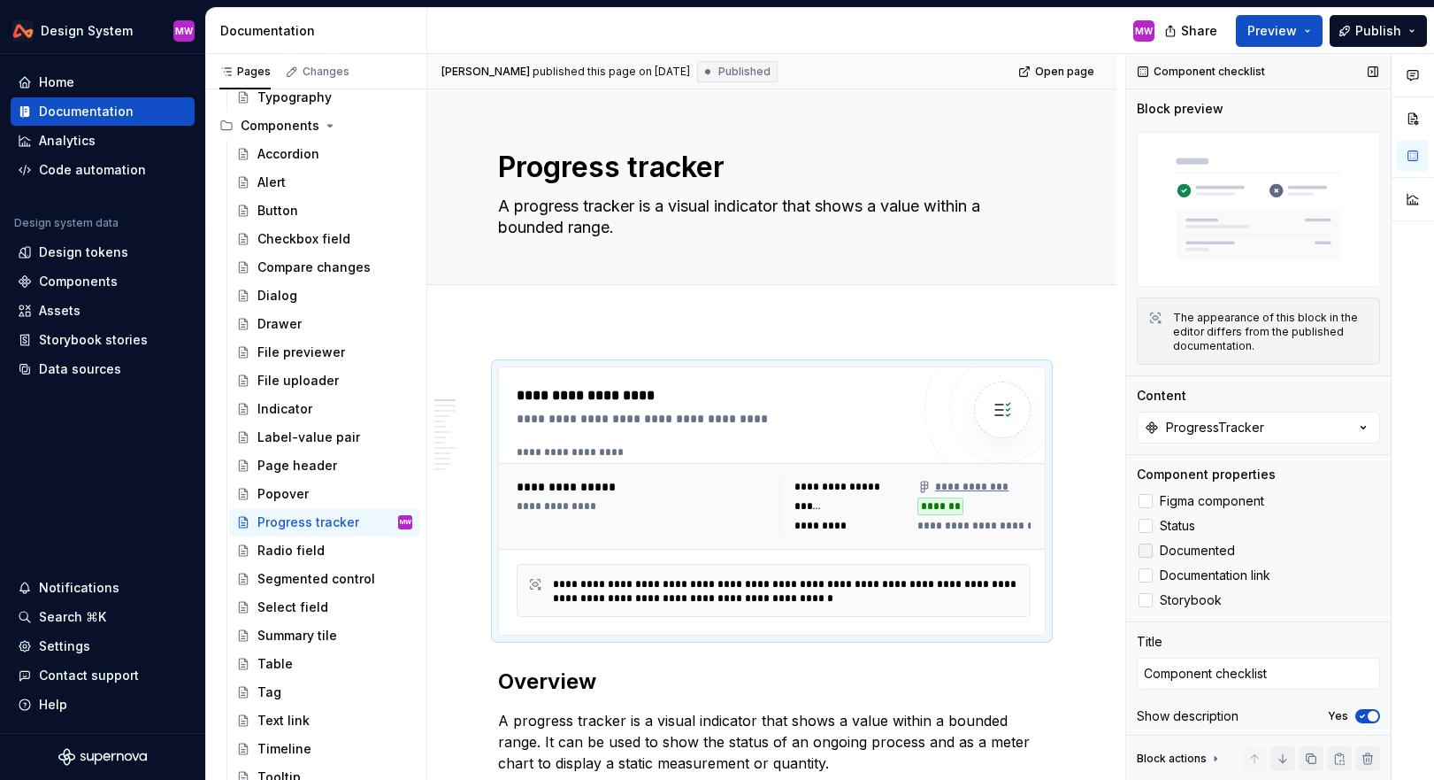
scroll to position [4, 0]
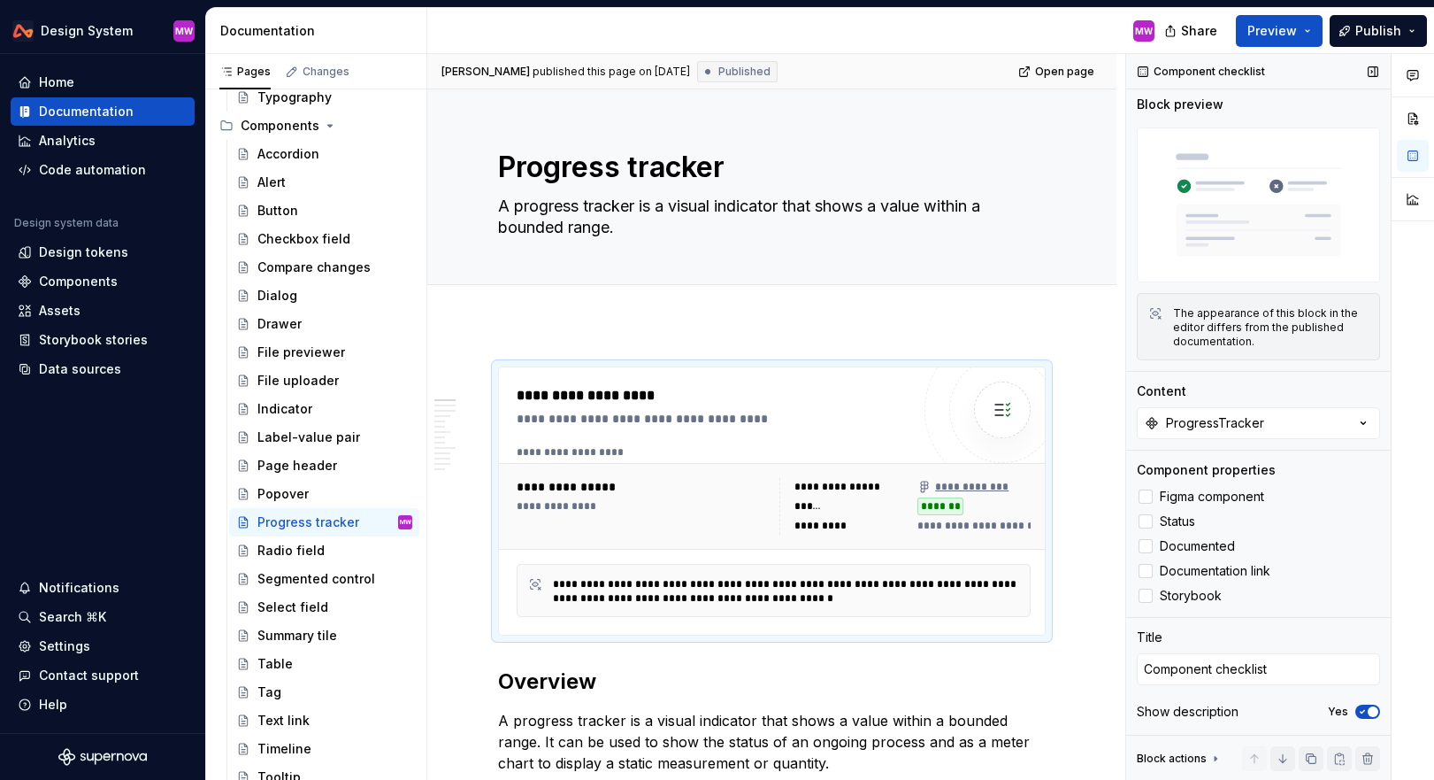
click at [1370, 707] on span "button" at bounding box center [1373, 711] width 11 height 11
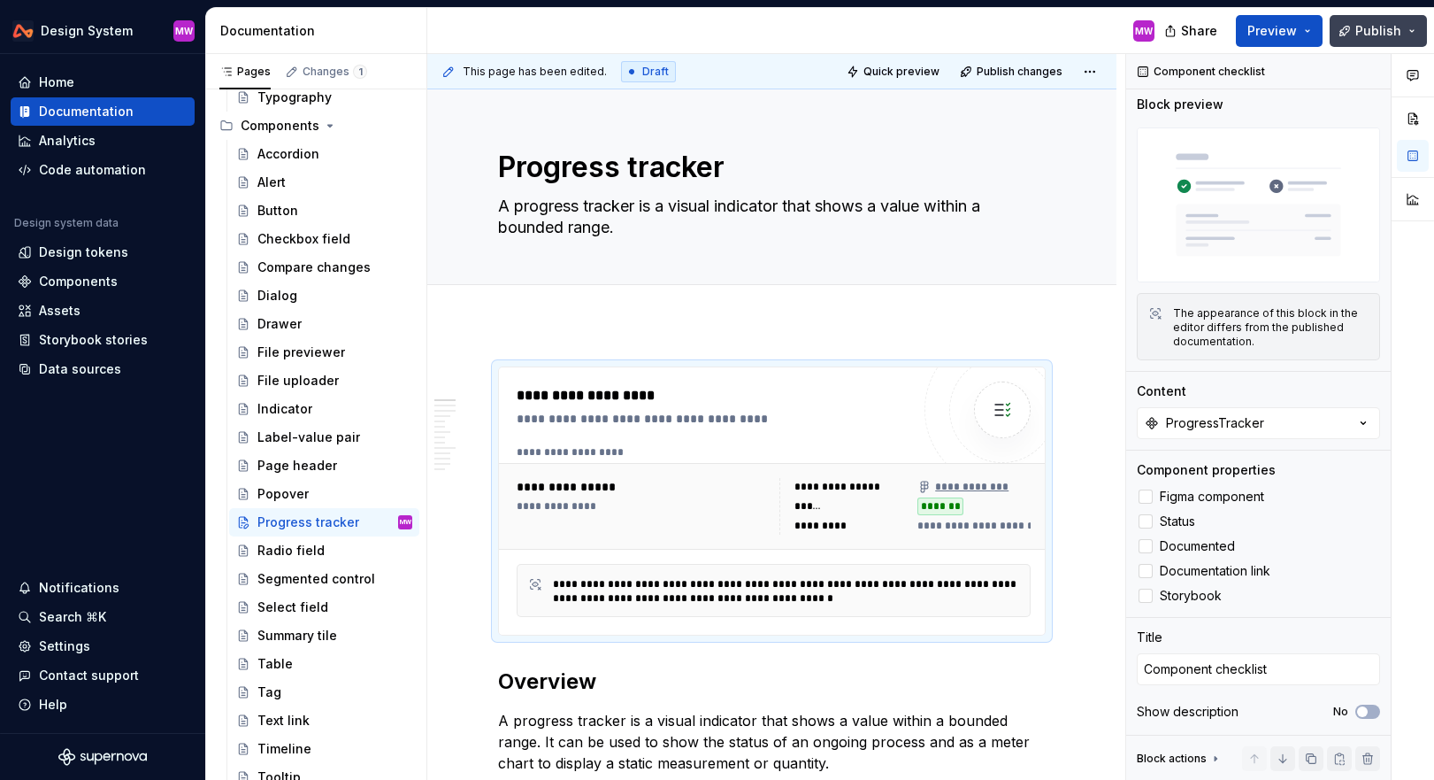
click at [1356, 27] on button "Publish" at bounding box center [1378, 31] width 97 height 32
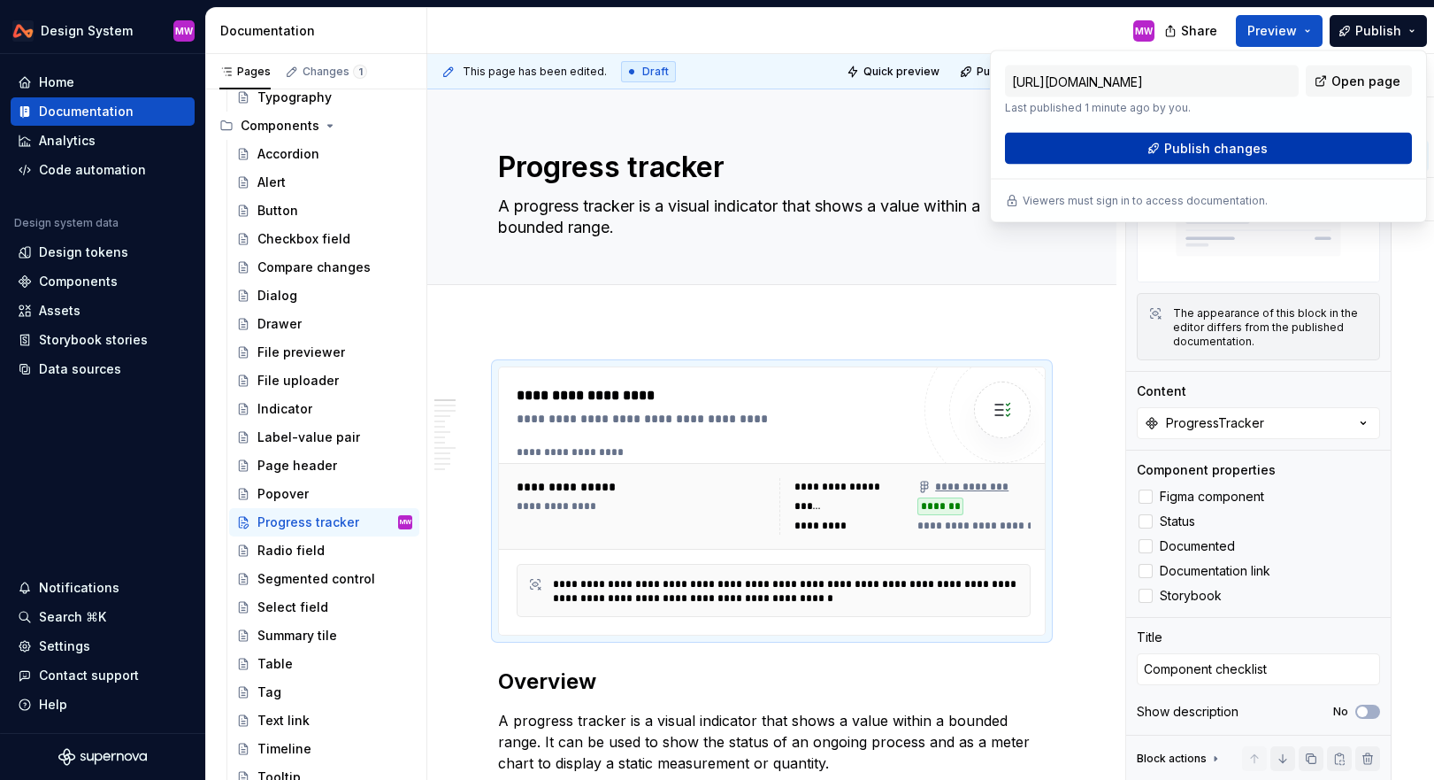
click at [1208, 151] on span "Publish changes" at bounding box center [1217, 149] width 104 height 18
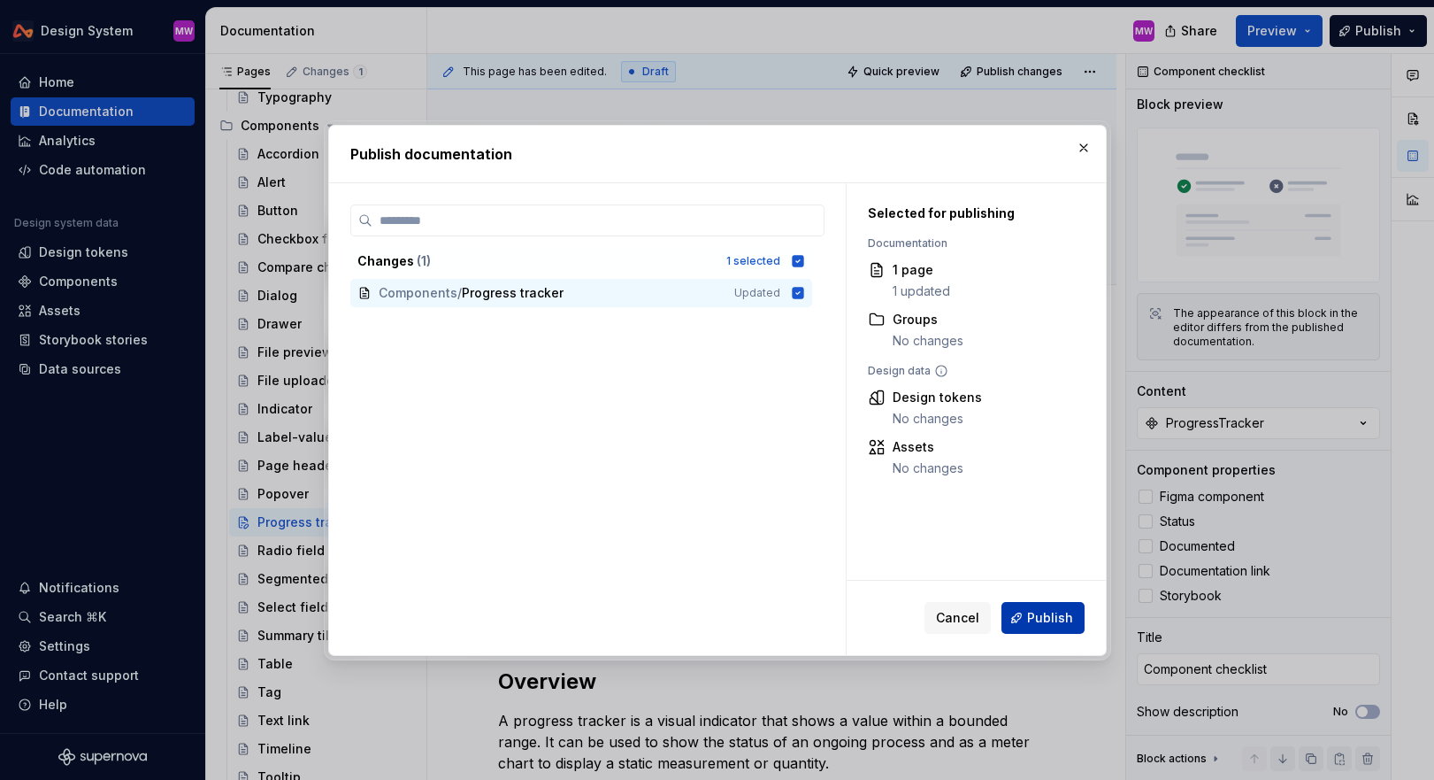
click at [1016, 620] on button "Publish" at bounding box center [1043, 618] width 83 height 32
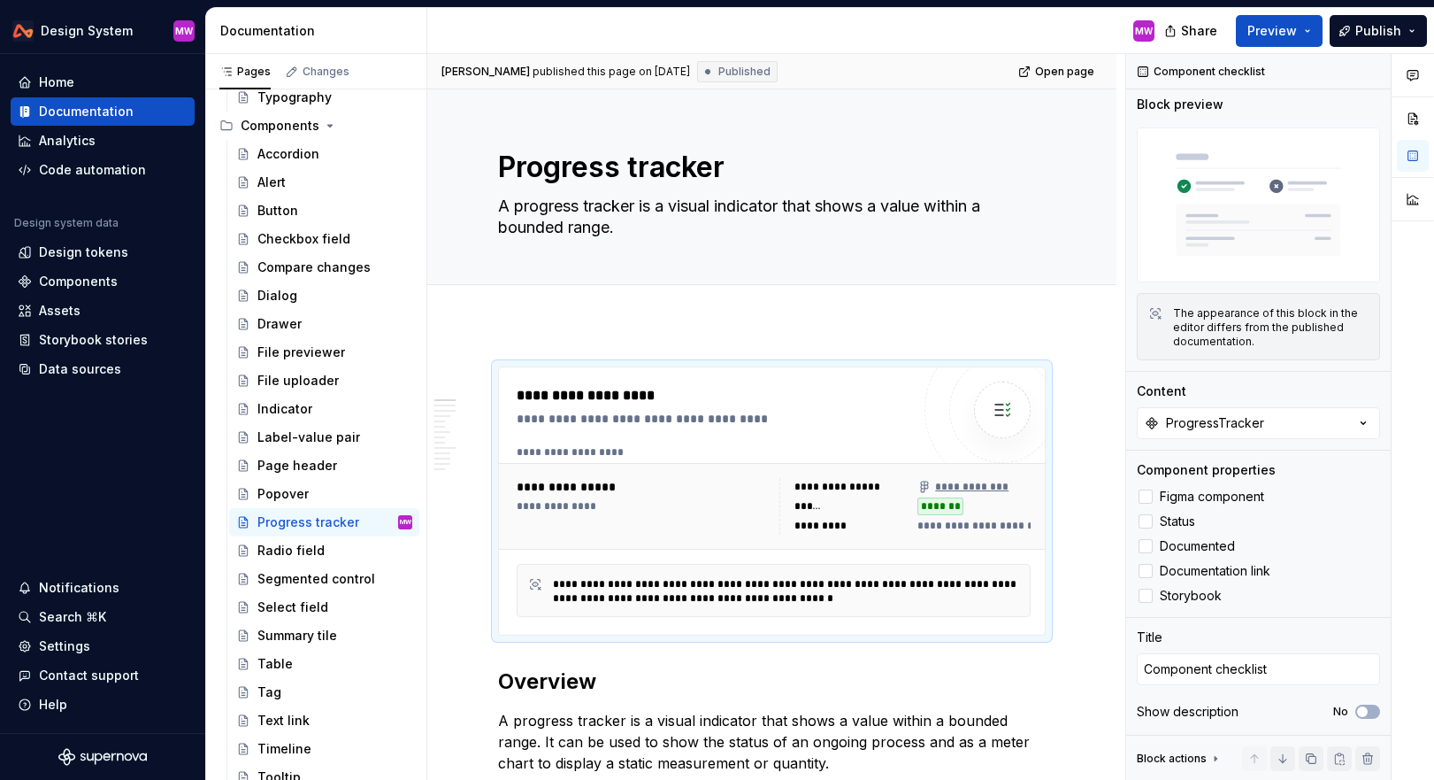
type textarea "*"
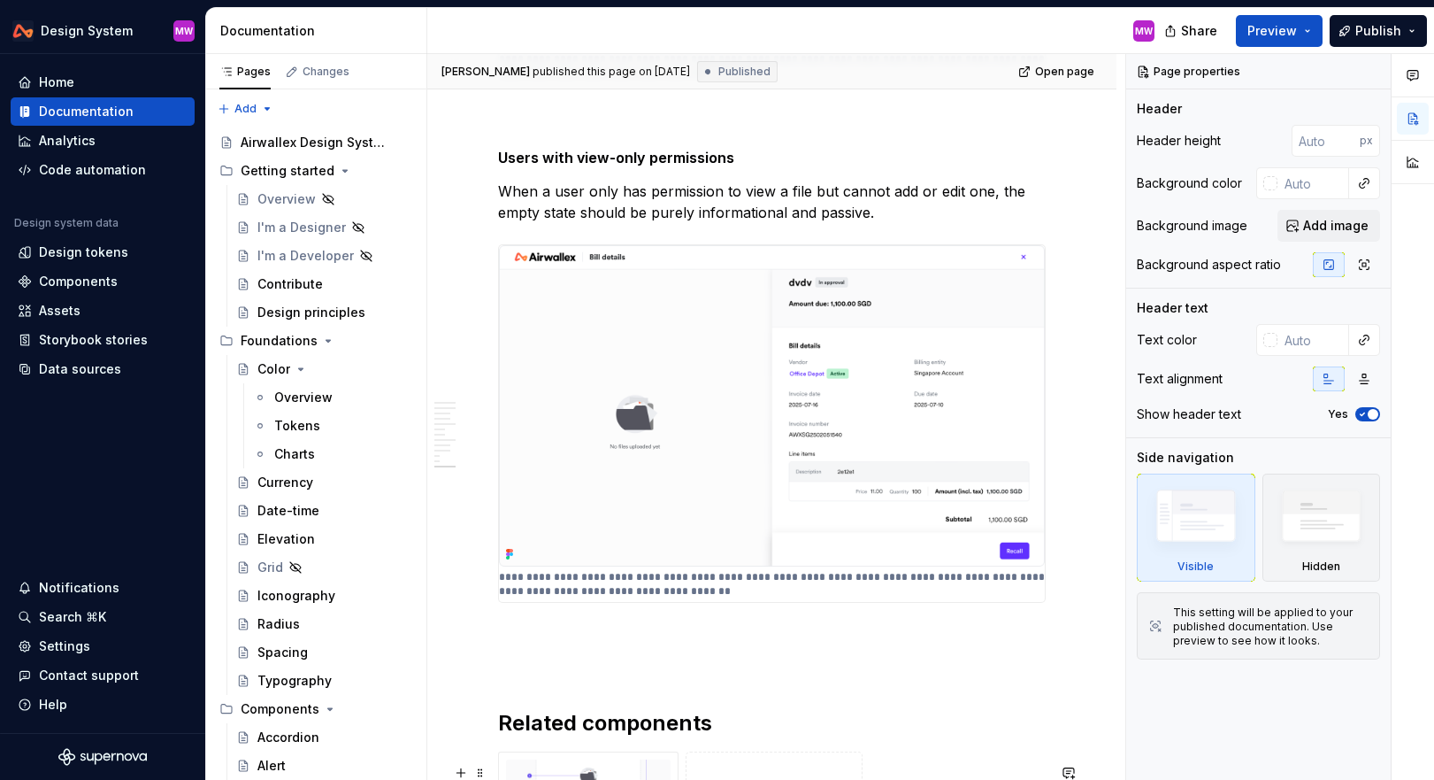
scroll to position [5537, 0]
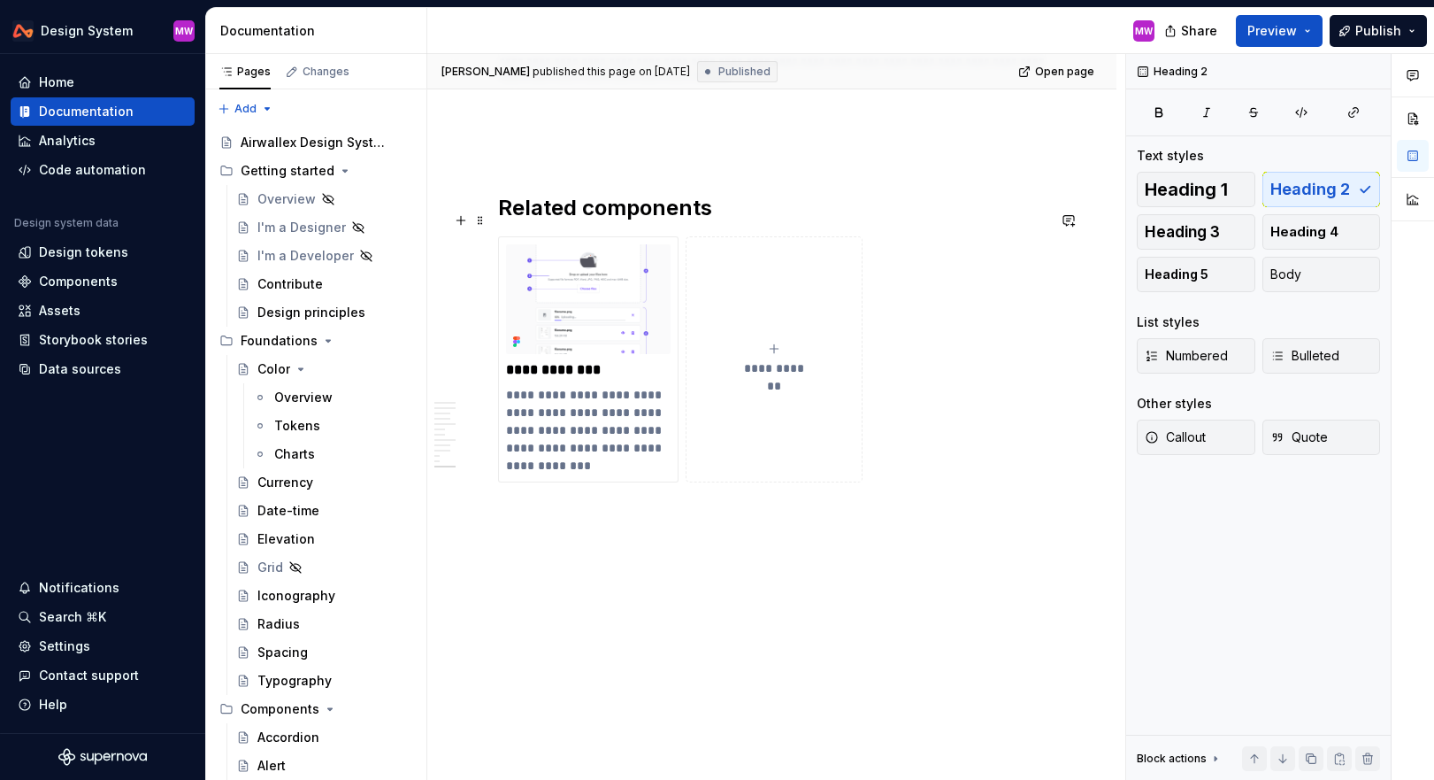
click at [500, 208] on h2 "Related components" at bounding box center [772, 208] width 548 height 28
click at [567, 357] on div "**********" at bounding box center [588, 359] width 165 height 230
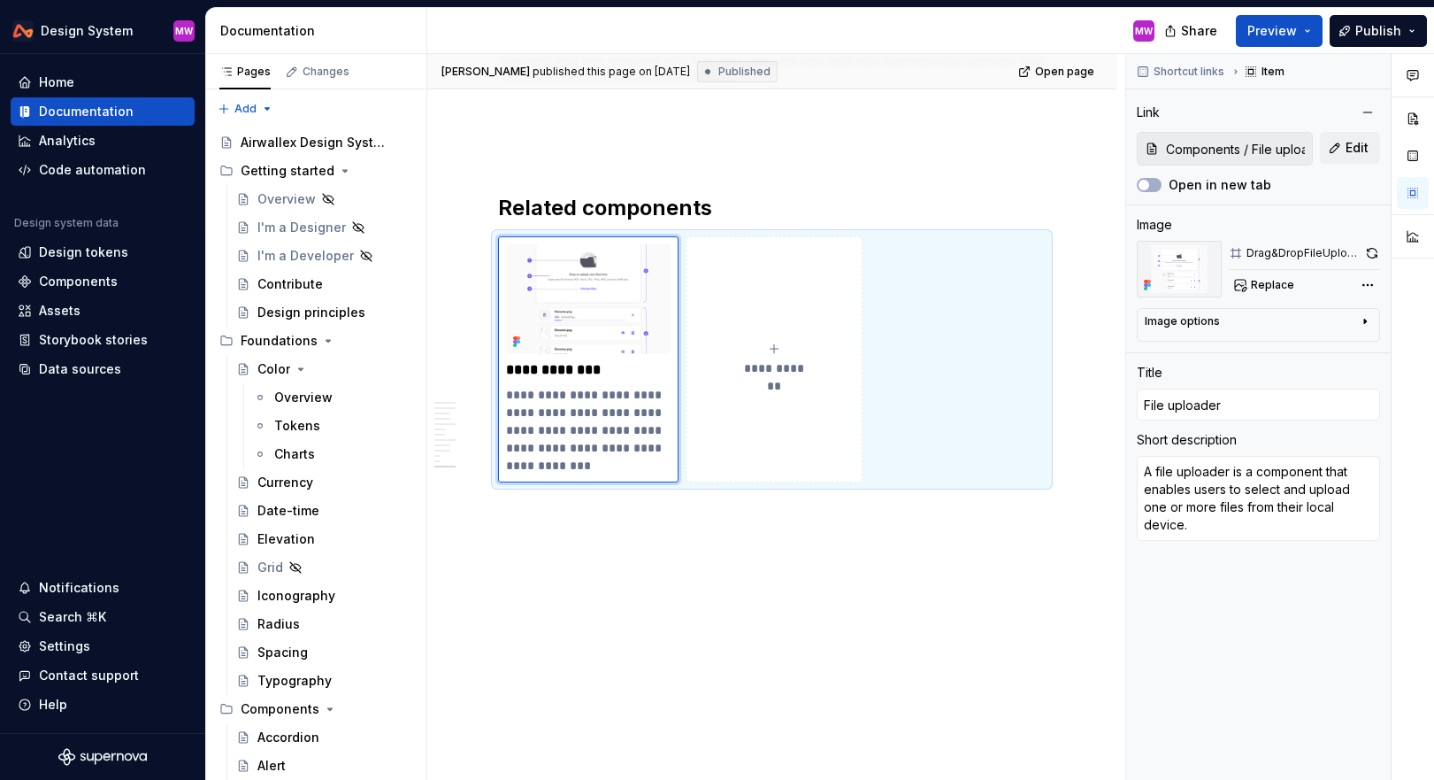
type textarea "*"
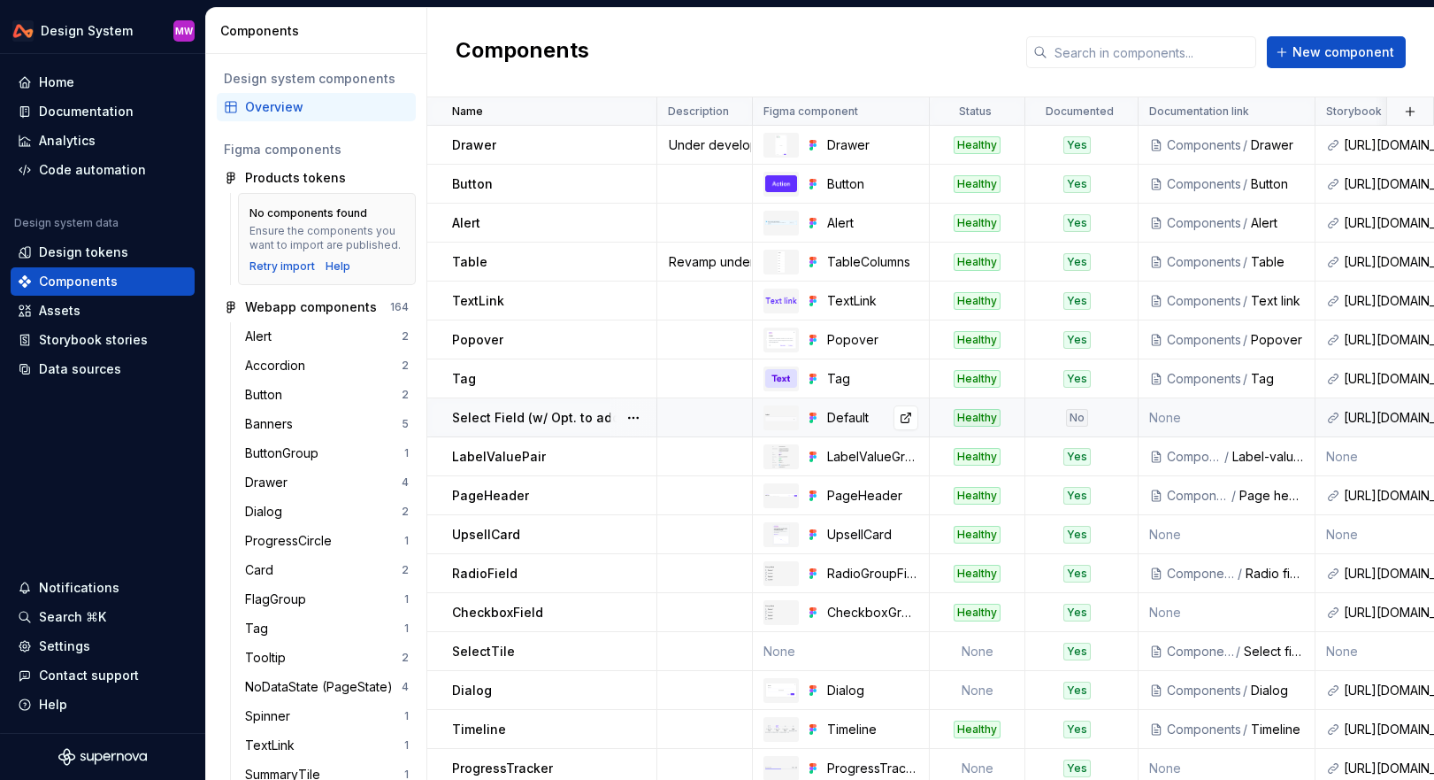
scroll to position [8, 0]
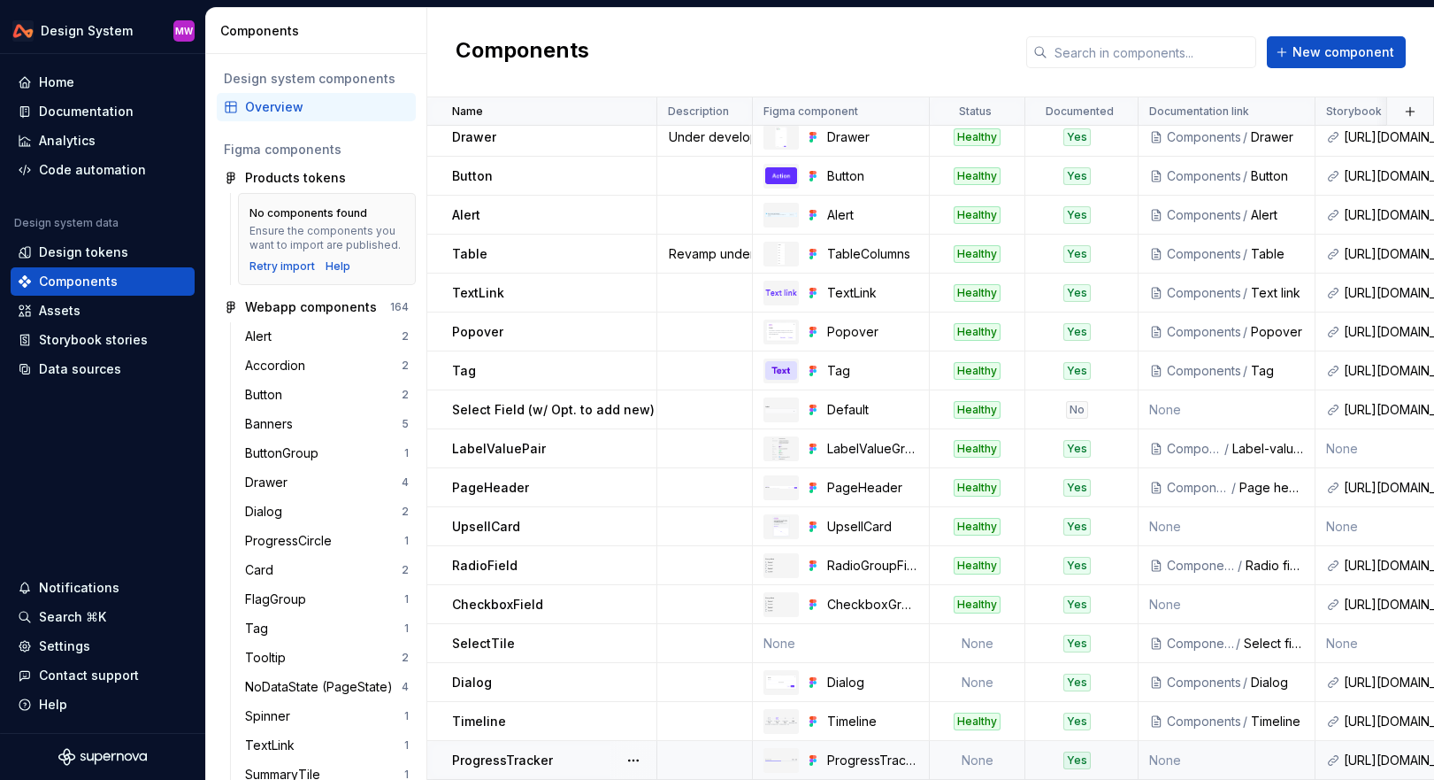
click at [984, 759] on td "None" at bounding box center [978, 760] width 96 height 39
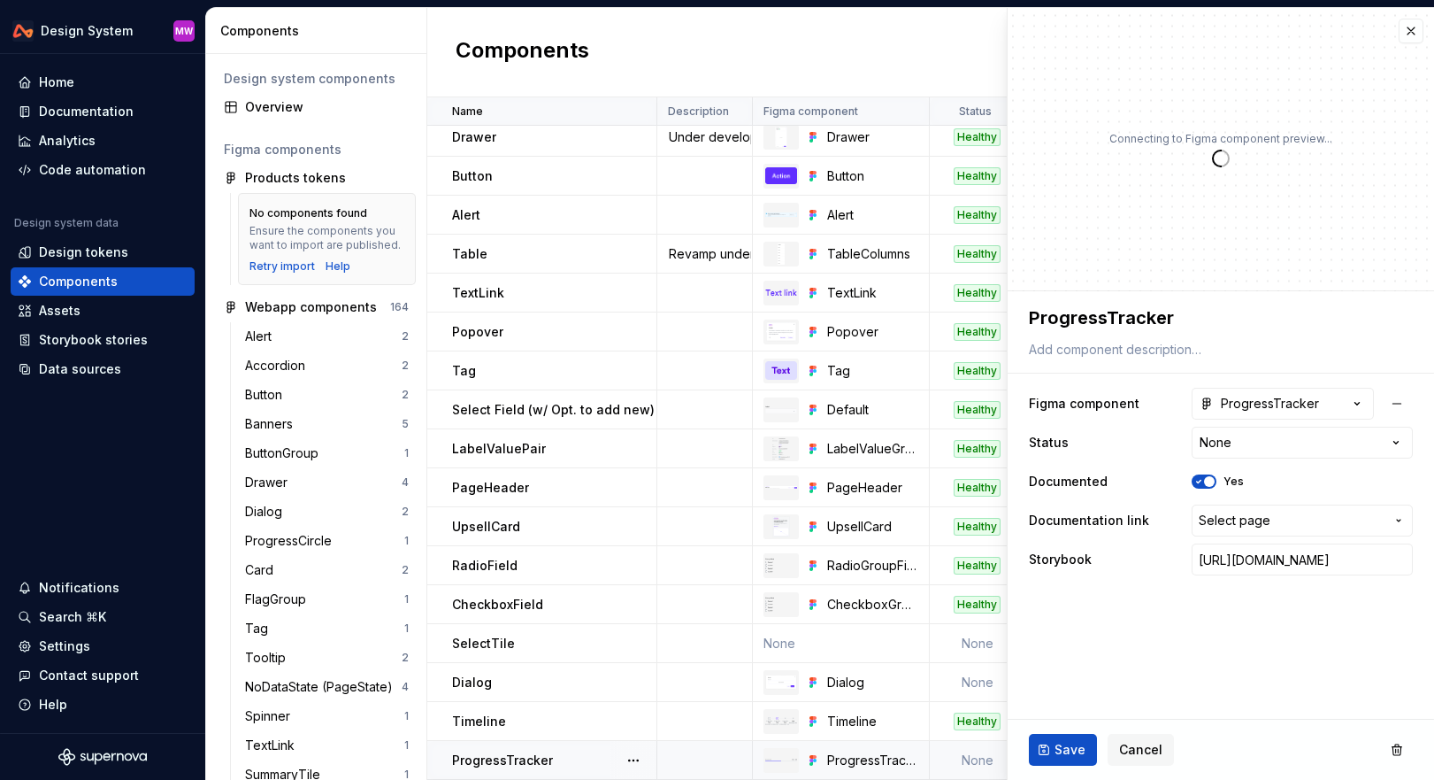
type textarea "*"
click at [1397, 444] on html "Design System MW Home Documentation Analytics Code automation Design system dat…" at bounding box center [717, 390] width 1434 height 780
select select "**********"
type textarea "*"
click at [1258, 519] on span "Select page" at bounding box center [1235, 520] width 72 height 18
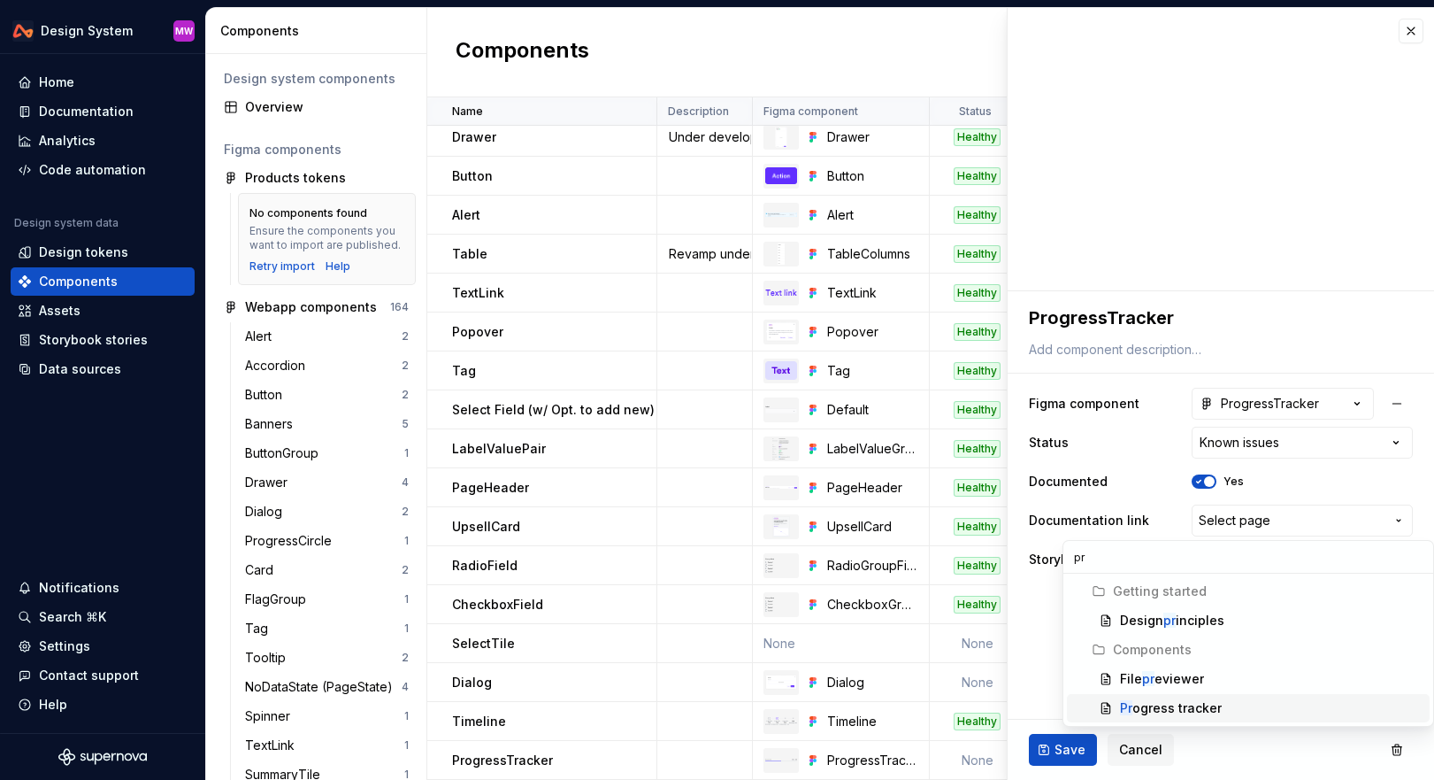
type input "pr"
click at [1193, 700] on div "Pr ogress tracker" at bounding box center [1171, 708] width 102 height 18
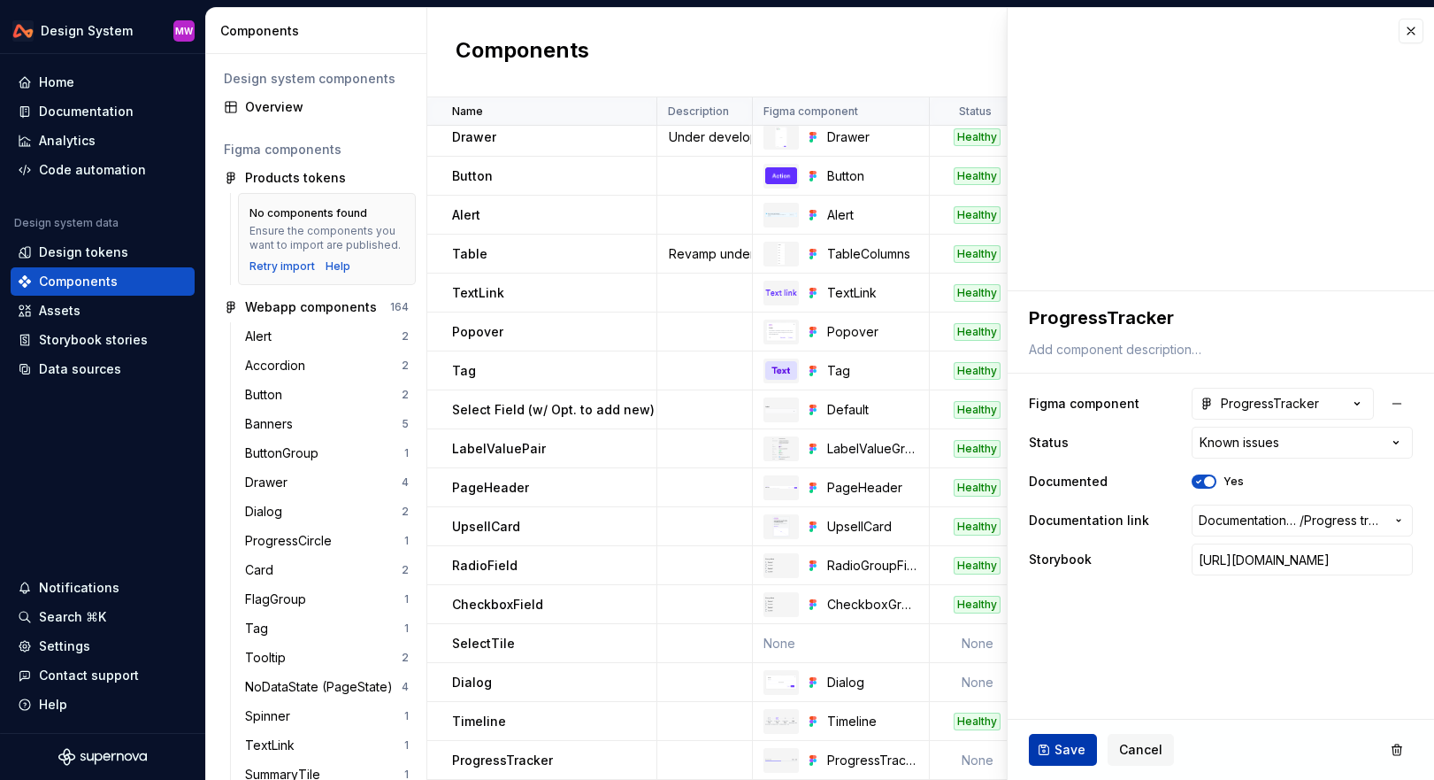
click at [1076, 752] on span "Save" at bounding box center [1070, 750] width 31 height 18
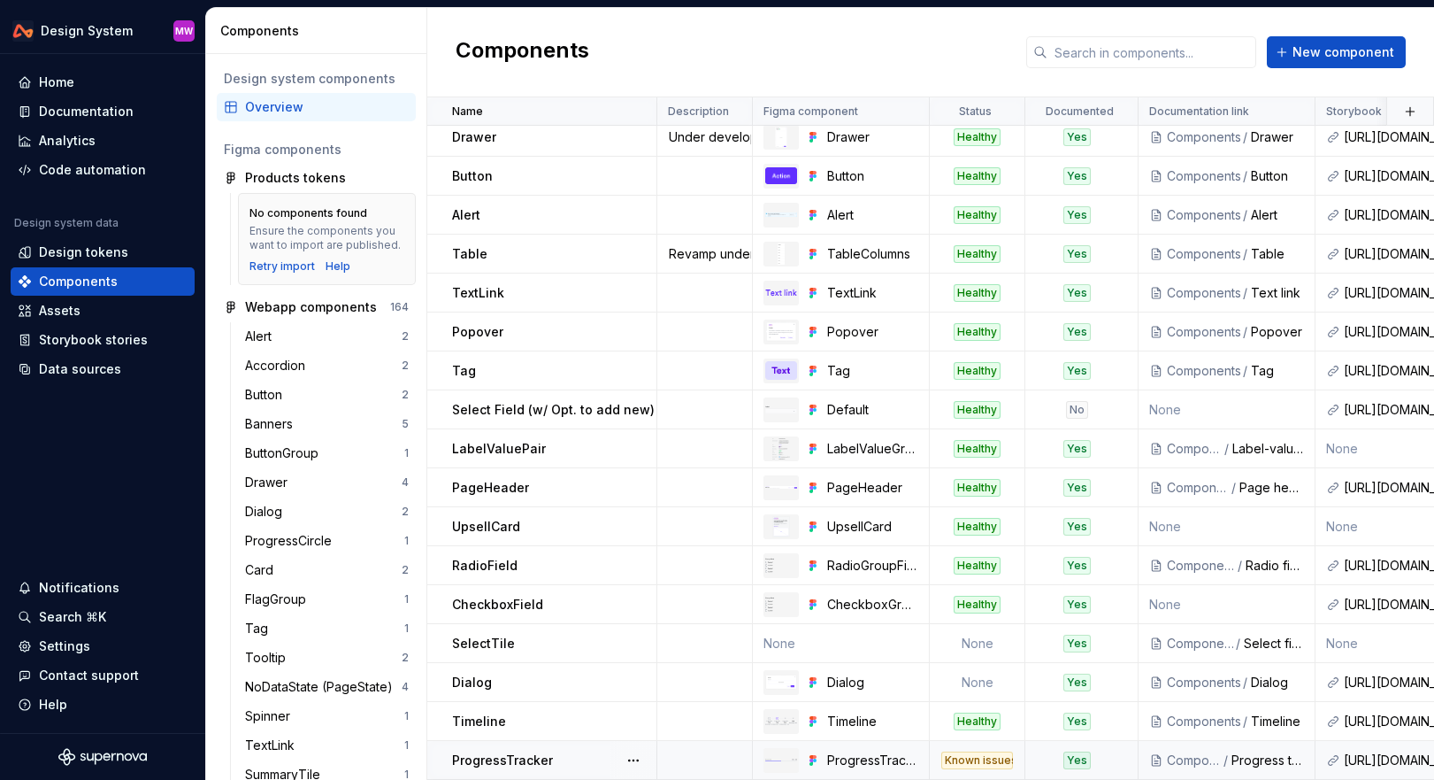
click at [953, 761] on div "Known issues" at bounding box center [978, 760] width 72 height 18
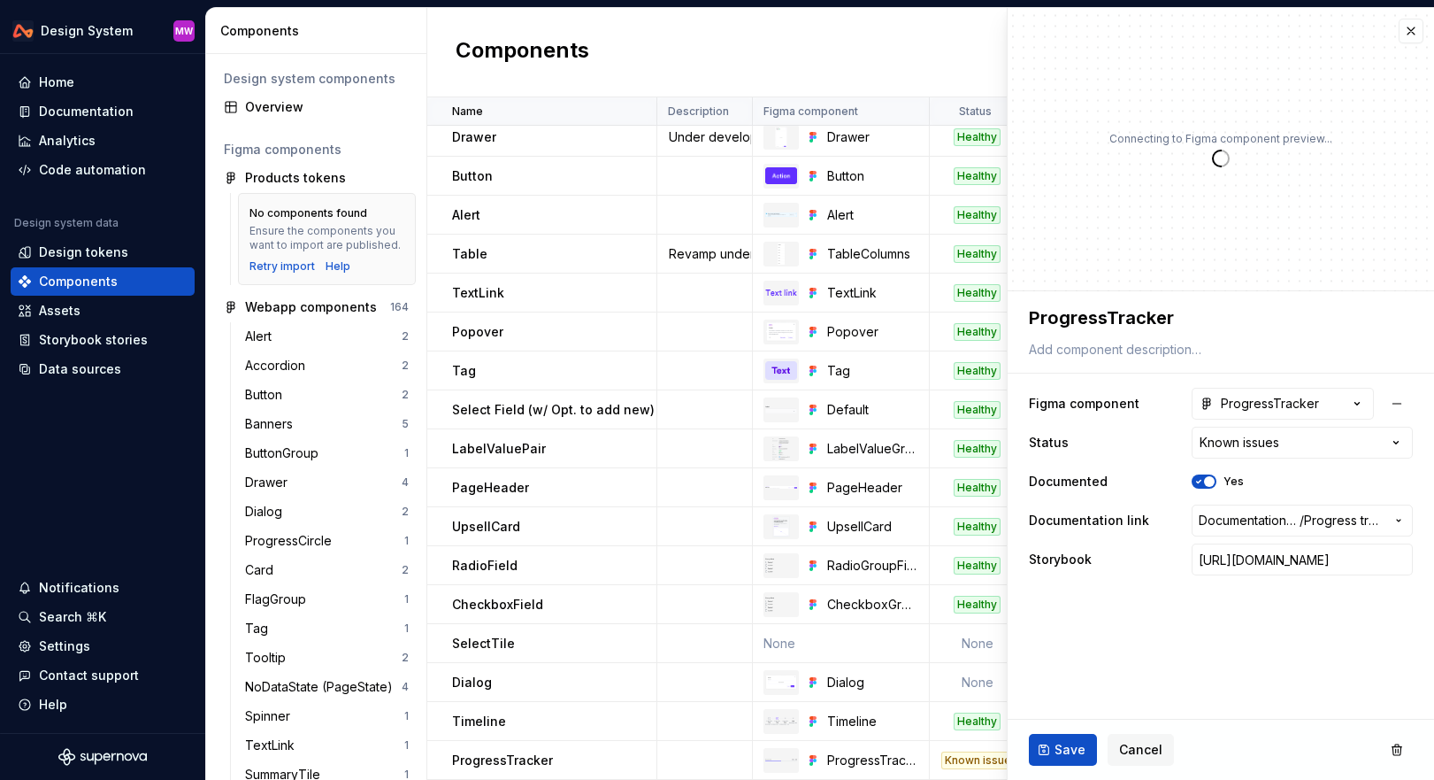
type textarea "*"
click at [1262, 439] on html "Design System MW Home Documentation Analytics Code automation Design system dat…" at bounding box center [717, 390] width 1434 height 780
select select
click at [1077, 742] on span "Save" at bounding box center [1070, 750] width 31 height 18
type textarea "*"
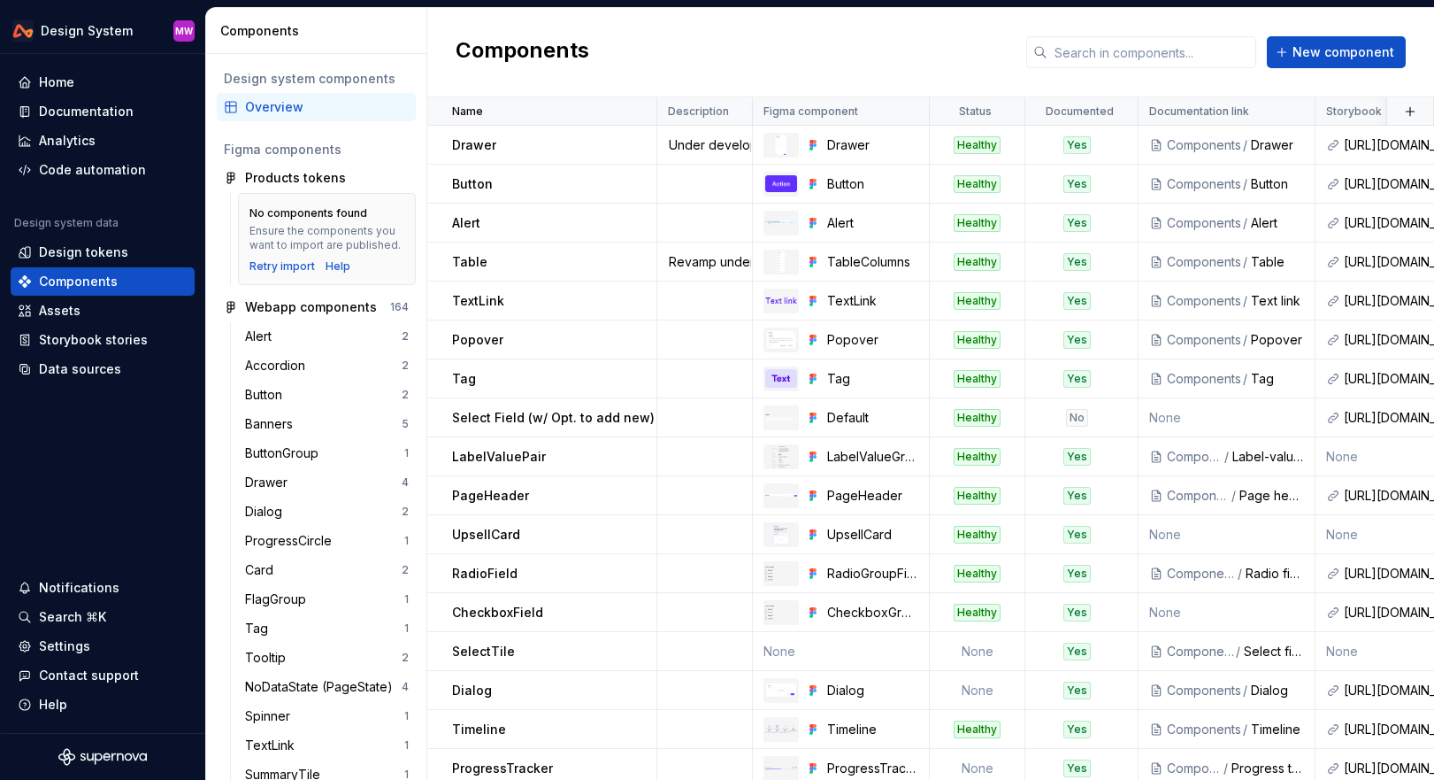
scroll to position [8, 0]
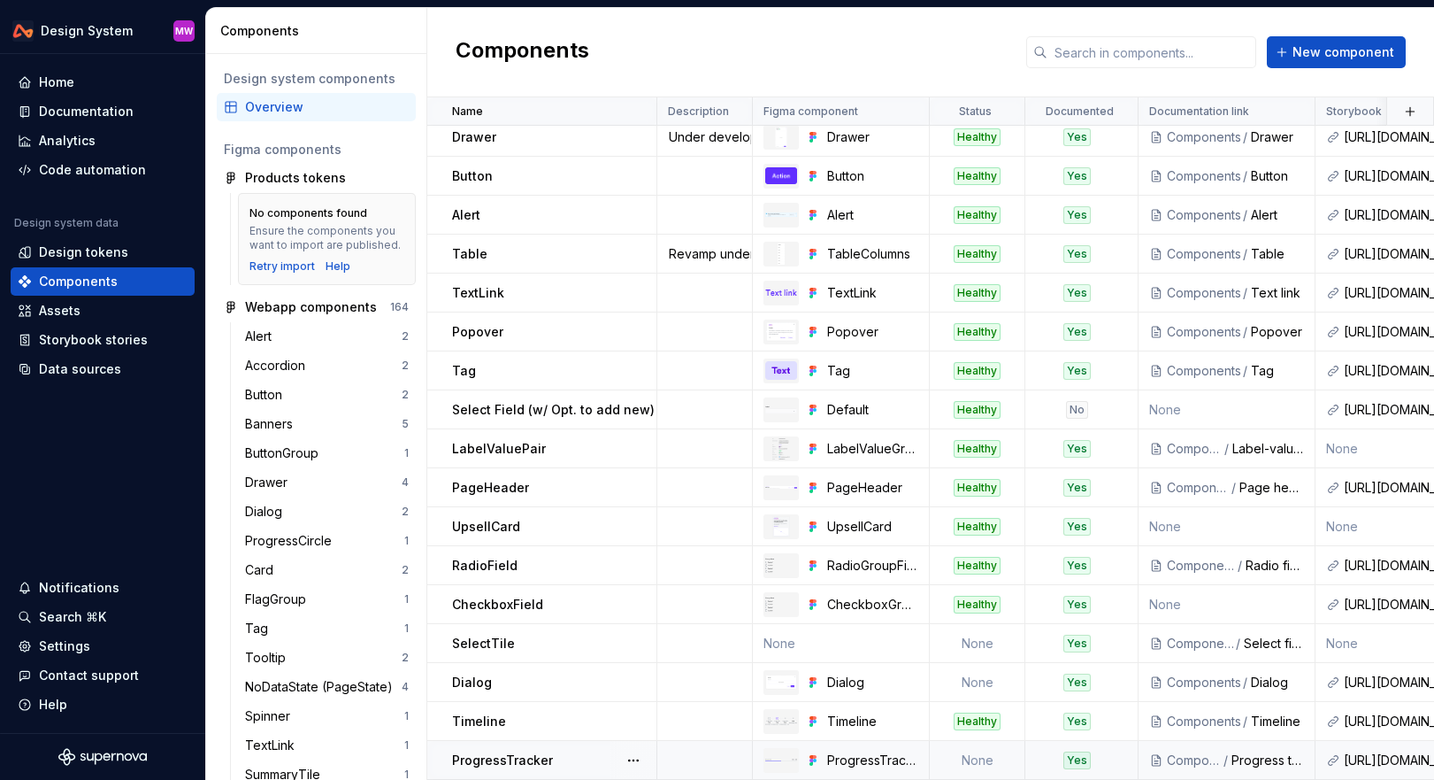
click at [976, 760] on td "None" at bounding box center [978, 760] width 96 height 39
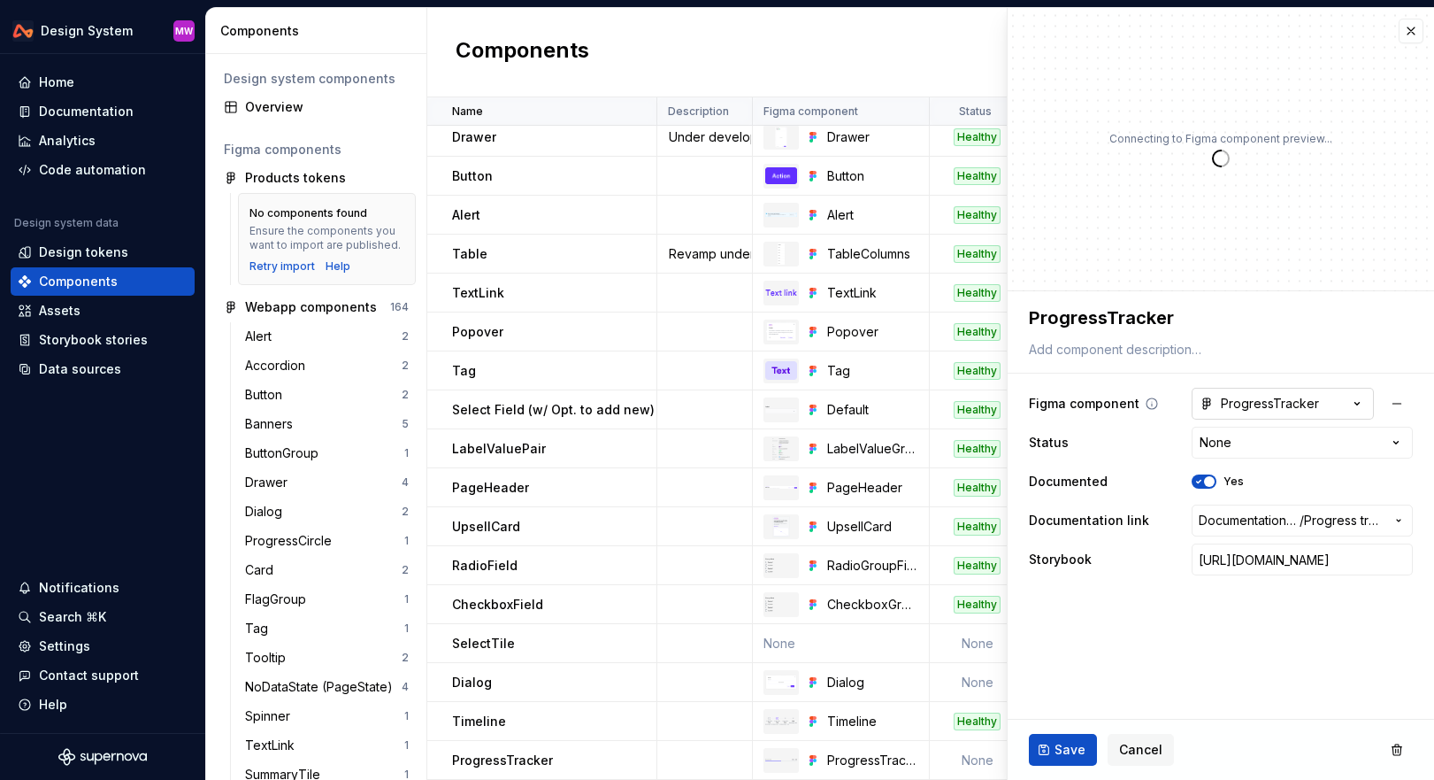
type textarea "*"
click at [1274, 452] on html "Design System MW Home Documentation Analytics Code automation Design system dat…" at bounding box center [717, 390] width 1434 height 780
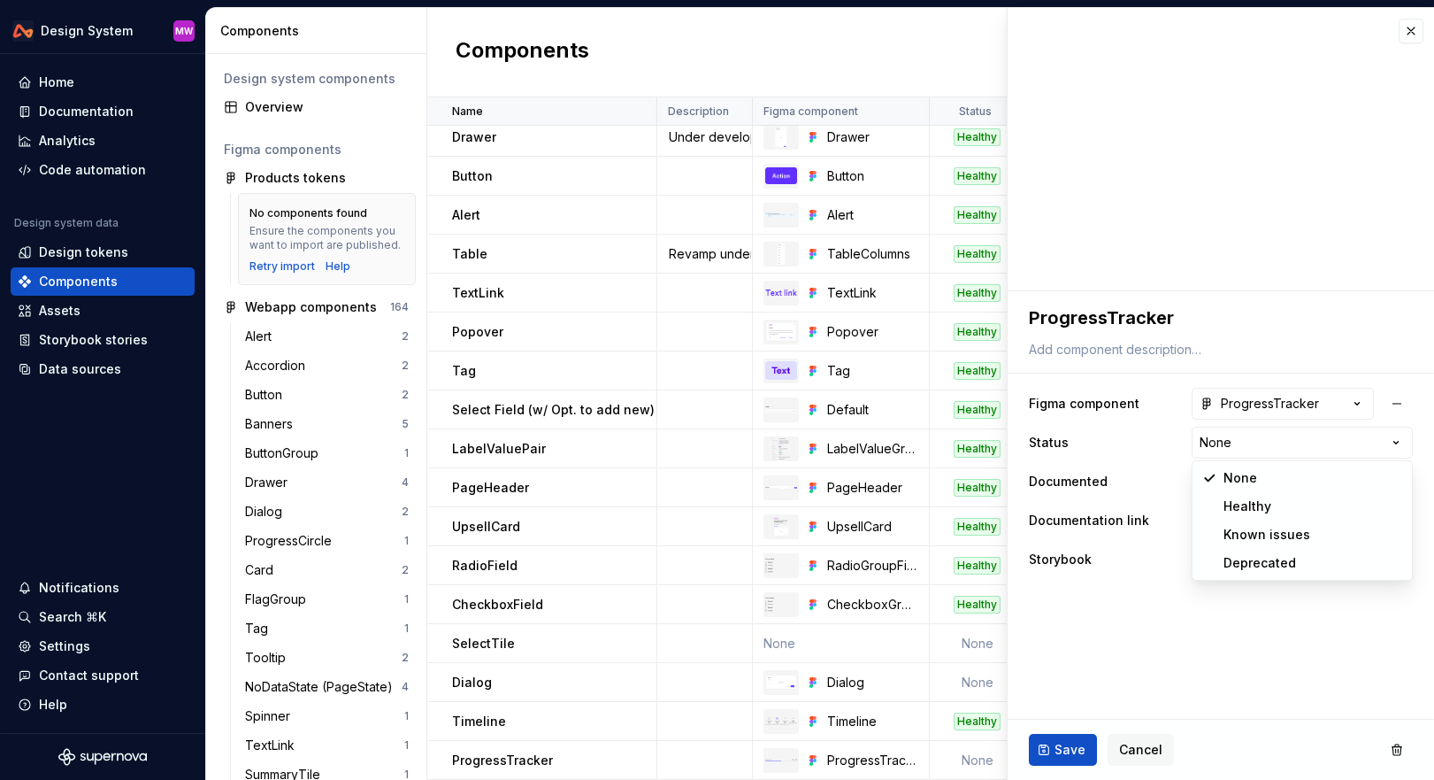
select select "**********"
click at [1050, 750] on button "Save" at bounding box center [1063, 750] width 68 height 32
type textarea "*"
